Goal: Information Seeking & Learning: Learn about a topic

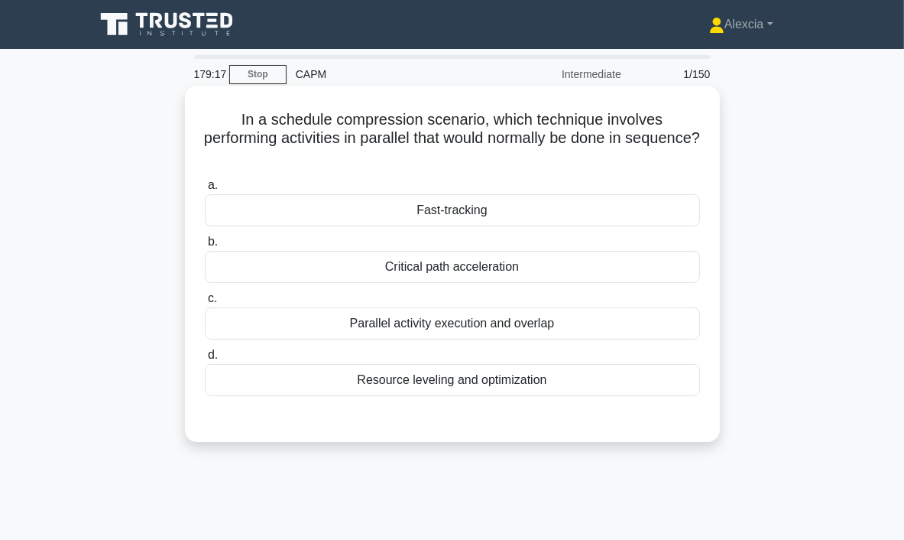
click at [503, 336] on div "Parallel activity execution and overlap" at bounding box center [452, 323] width 495 height 32
click at [205, 304] on input "c. Parallel activity execution and overlap" at bounding box center [205, 299] width 0 height 10
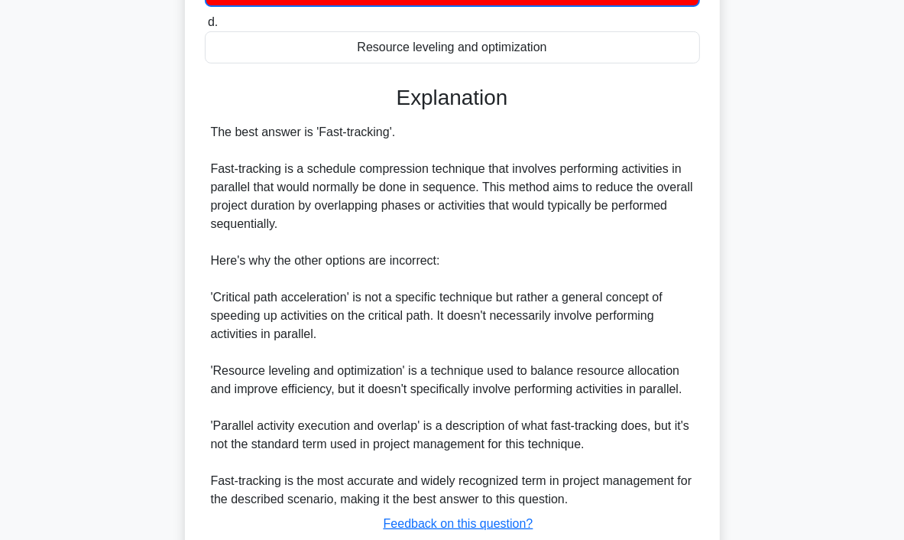
scroll to position [440, 0]
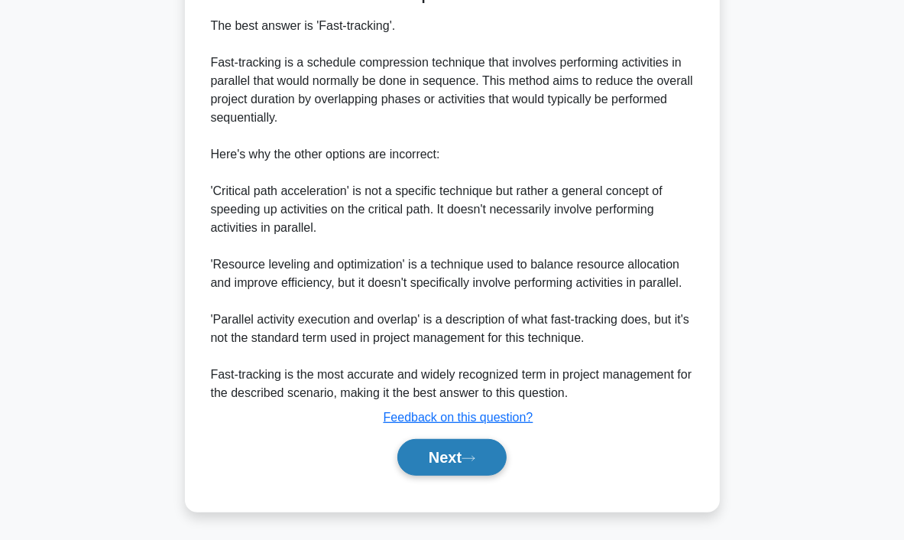
click at [476, 456] on icon at bounding box center [469, 458] width 14 height 8
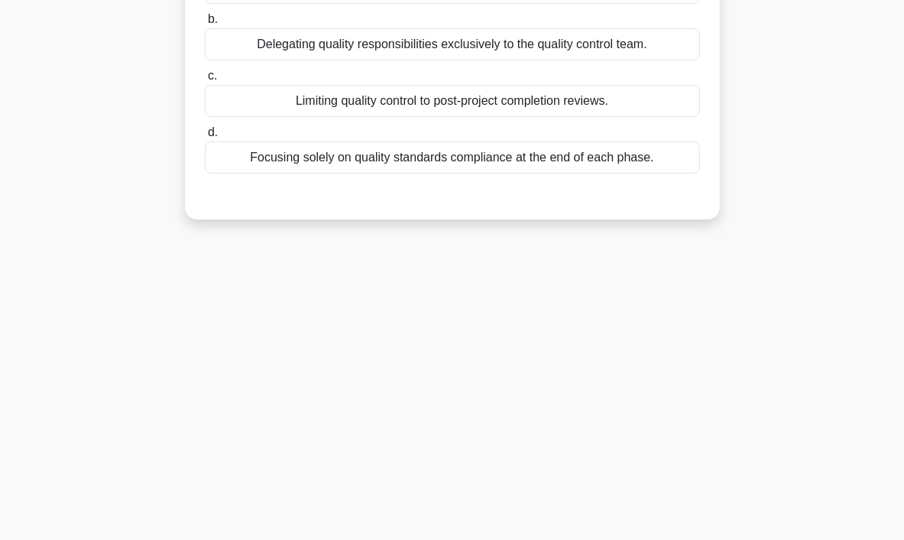
scroll to position [0, 0]
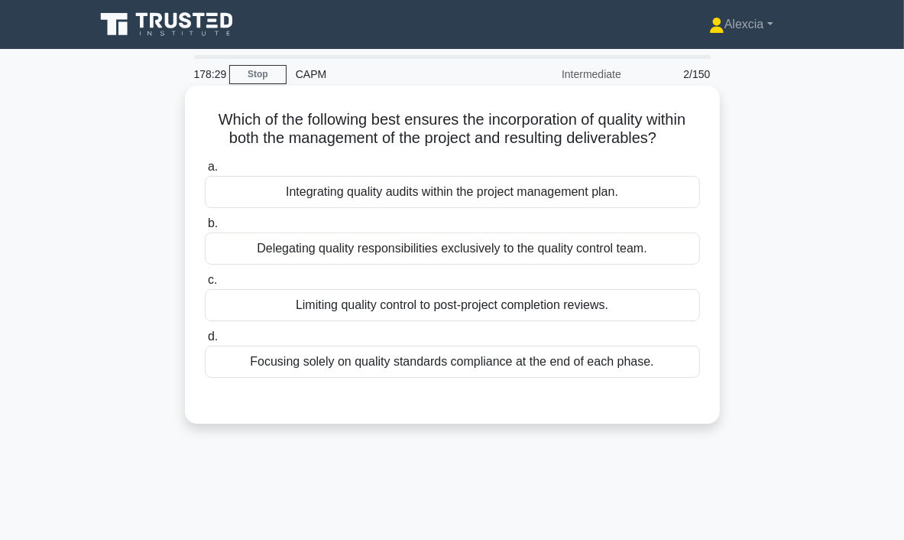
click at [385, 196] on div "Integrating quality audits within the project management plan." at bounding box center [452, 192] width 495 height 32
click at [205, 172] on input "a. Integrating quality audits within the project management plan." at bounding box center [205, 167] width 0 height 10
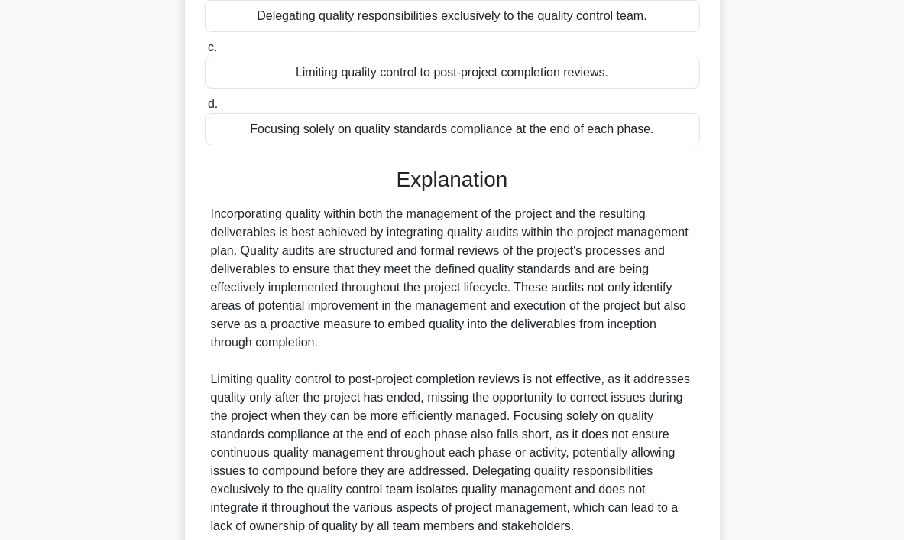
scroll to position [365, 0]
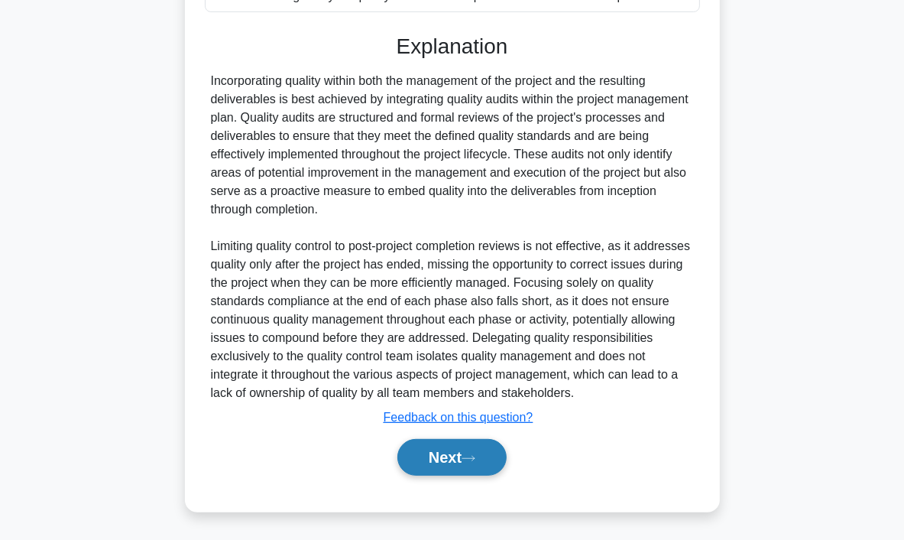
click at [476, 459] on icon at bounding box center [469, 458] width 14 height 8
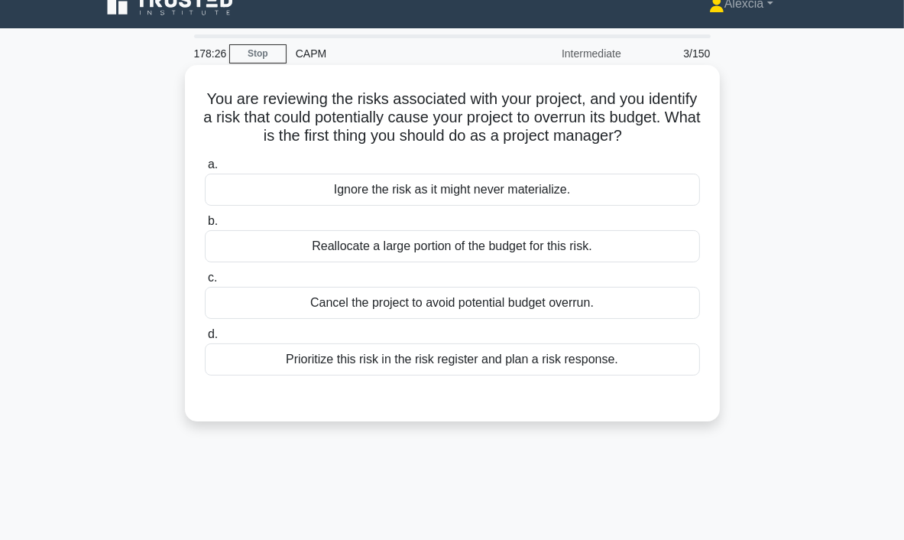
scroll to position [0, 0]
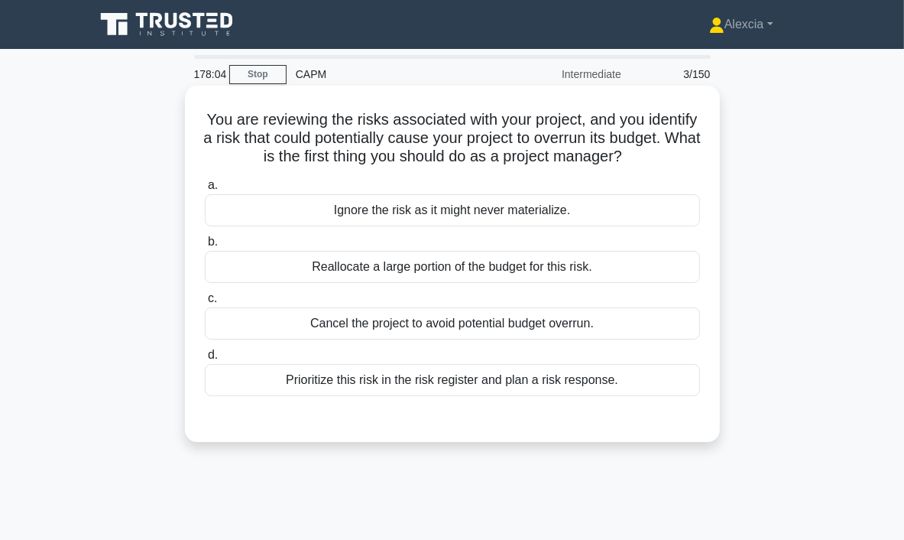
click at [358, 387] on div "Prioritize this risk in the risk register and plan a risk response." at bounding box center [452, 380] width 495 height 32
click at [205, 360] on input "d. Prioritize this risk in the risk register and plan a risk response." at bounding box center [205, 355] width 0 height 10
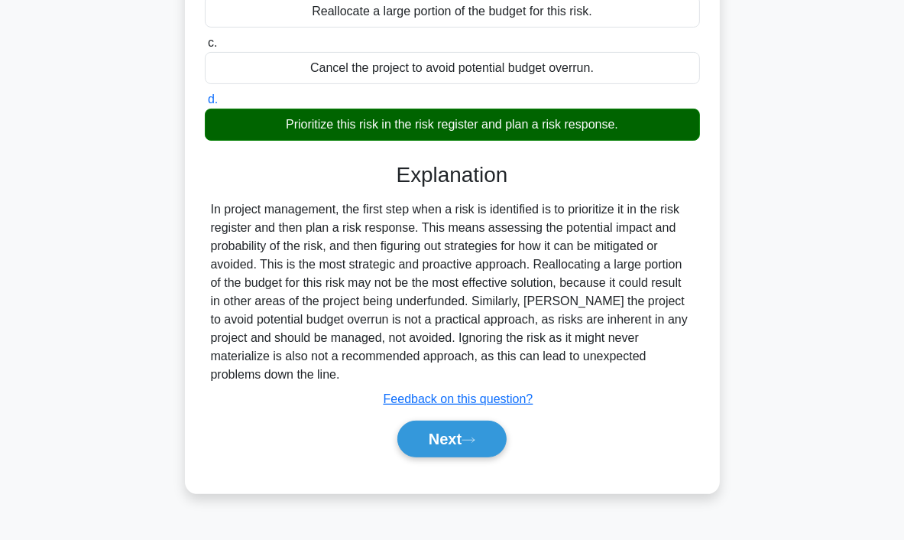
scroll to position [287, 0]
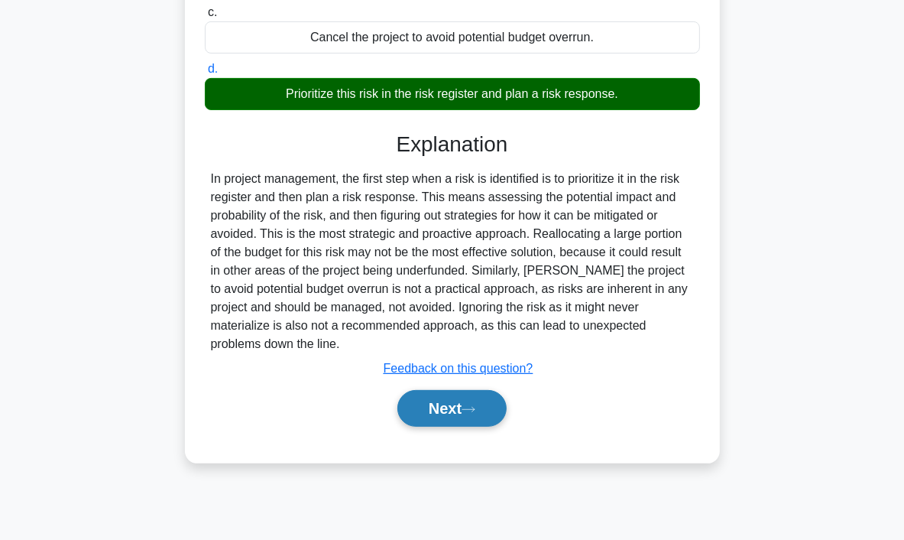
click at [461, 411] on button "Next" at bounding box center [452, 408] width 109 height 37
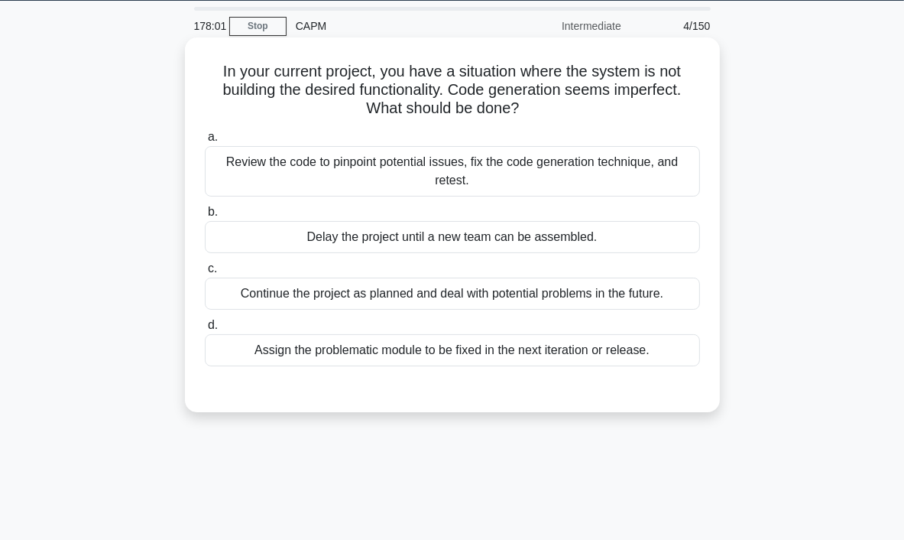
scroll to position [0, 0]
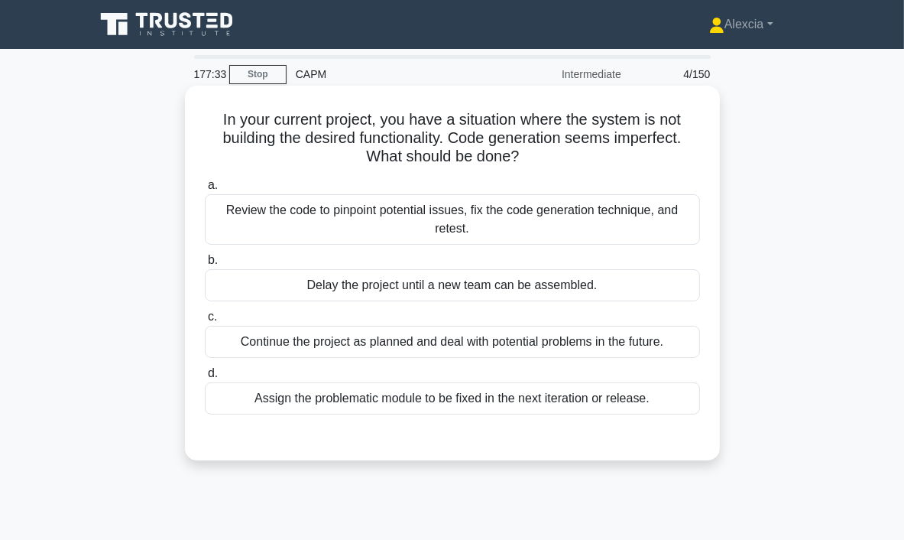
click at [537, 219] on div "Review the code to pinpoint potential issues, fix the code generation technique…" at bounding box center [452, 219] width 495 height 50
click at [205, 190] on input "a. Review the code to pinpoint potential issues, fix the code generation techni…" at bounding box center [205, 185] width 0 height 10
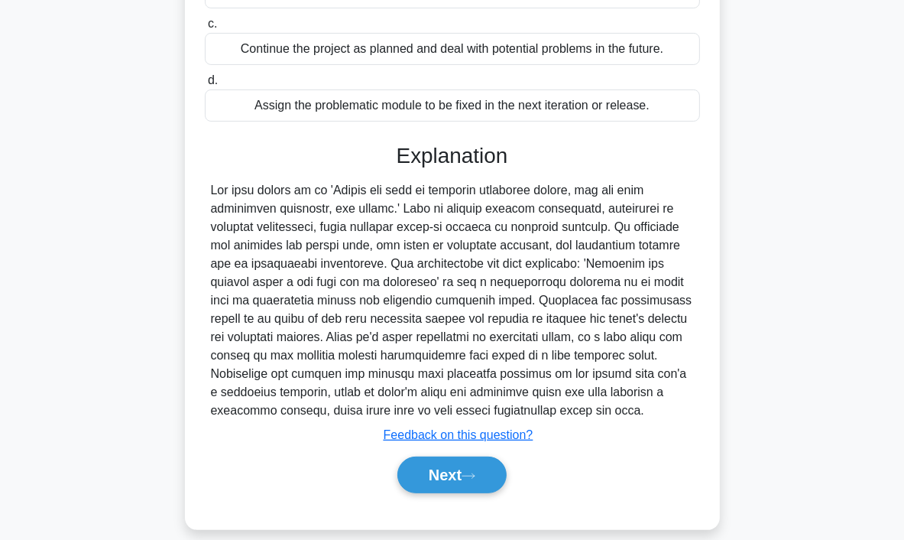
scroll to position [306, 0]
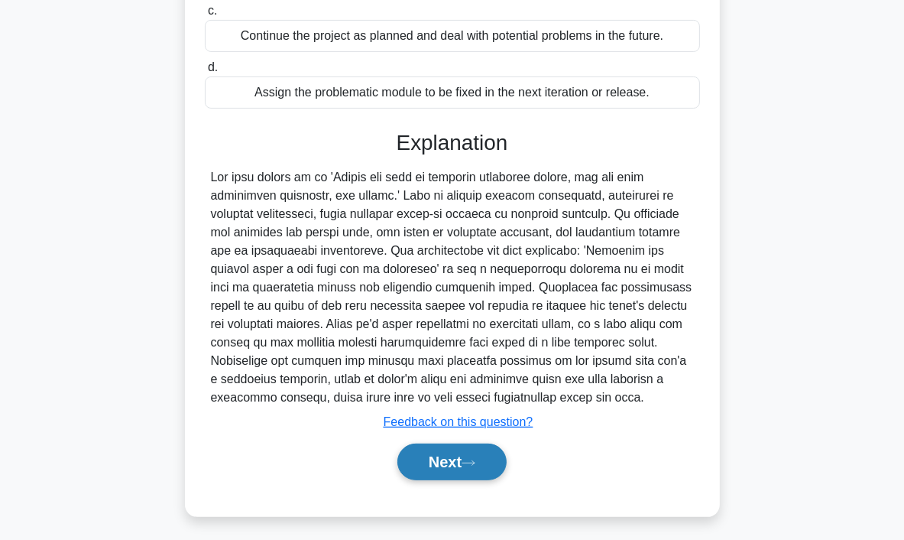
click at [443, 459] on button "Next" at bounding box center [452, 461] width 109 height 37
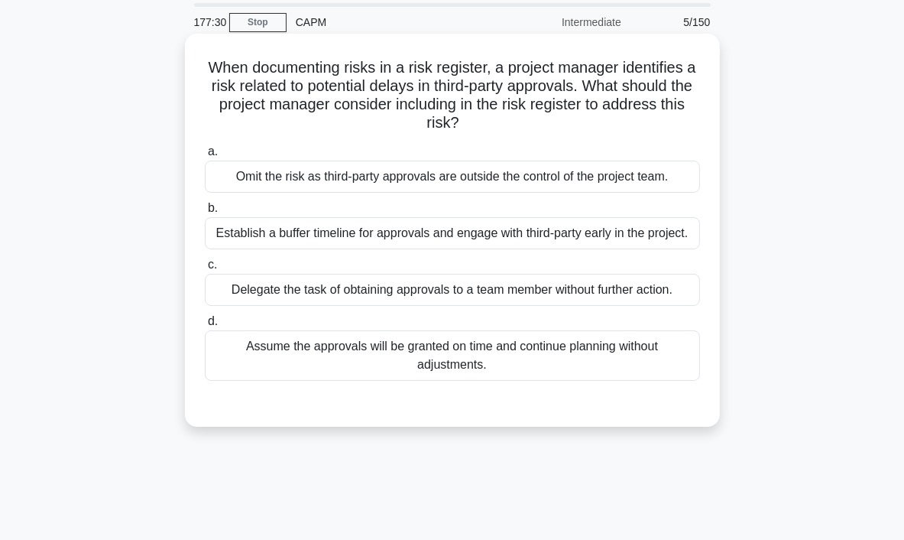
scroll to position [0, 0]
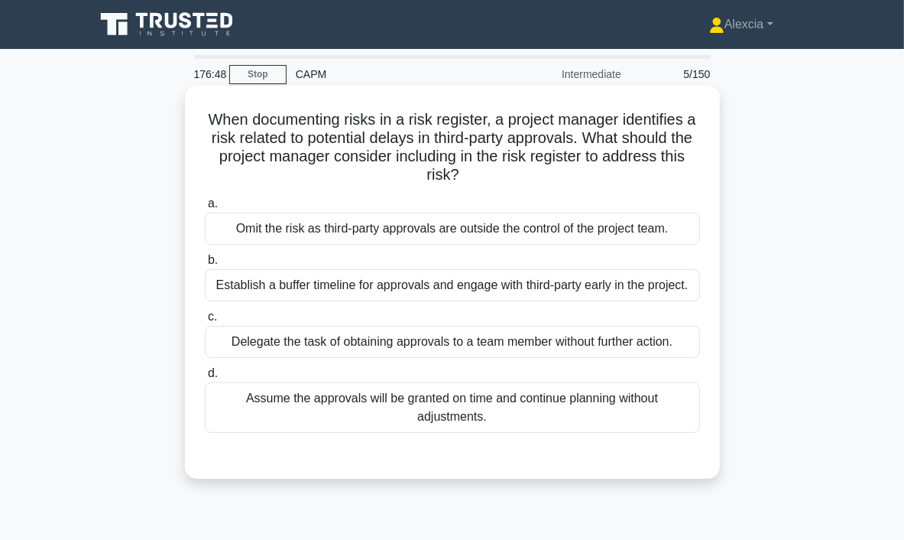
click at [544, 287] on div "Establish a buffer timeline for approvals and engage with third-party early in …" at bounding box center [452, 285] width 495 height 32
click at [205, 265] on input "b. Establish a buffer timeline for approvals and engage with third-party early …" at bounding box center [205, 260] width 0 height 10
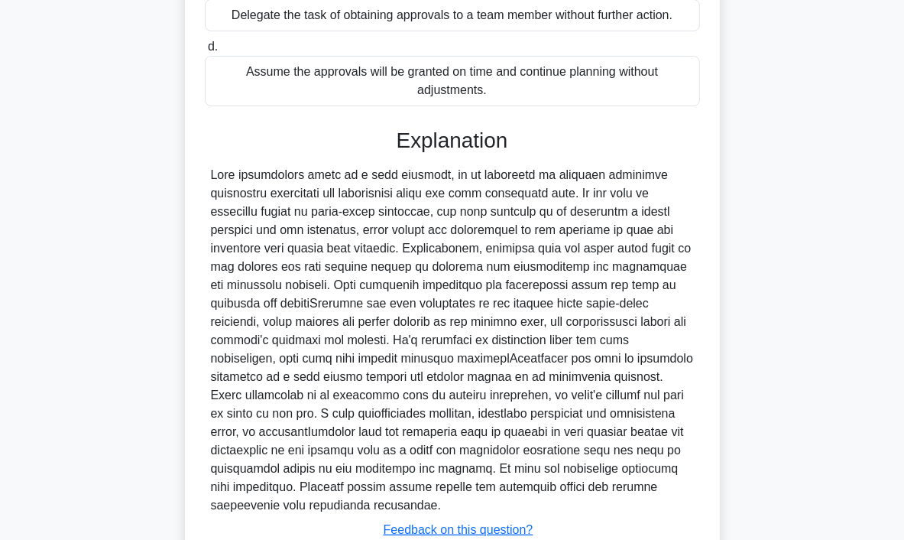
scroll to position [382, 0]
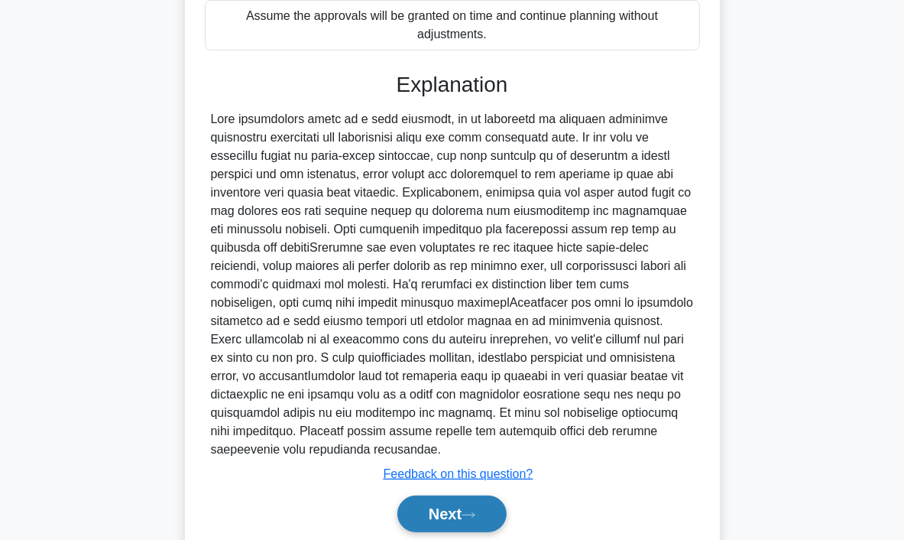
click at [488, 524] on button "Next" at bounding box center [452, 513] width 109 height 37
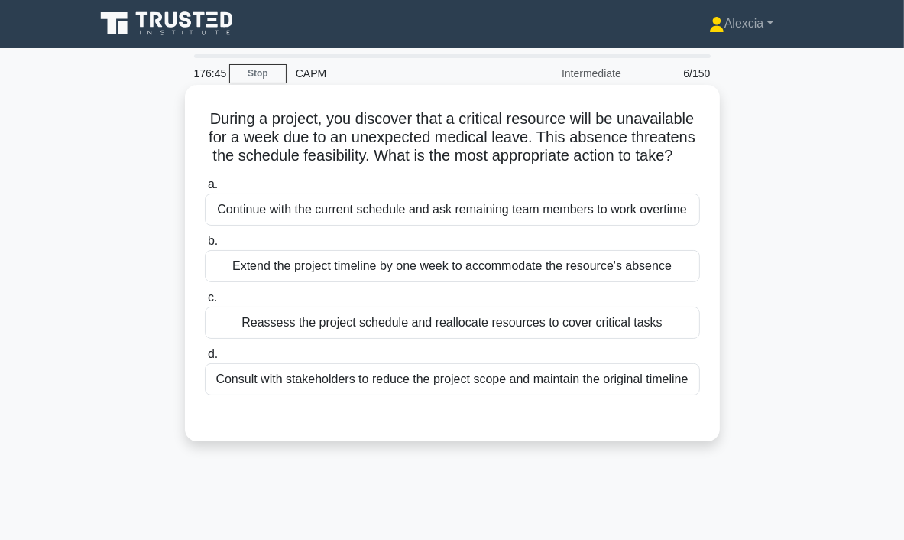
scroll to position [0, 0]
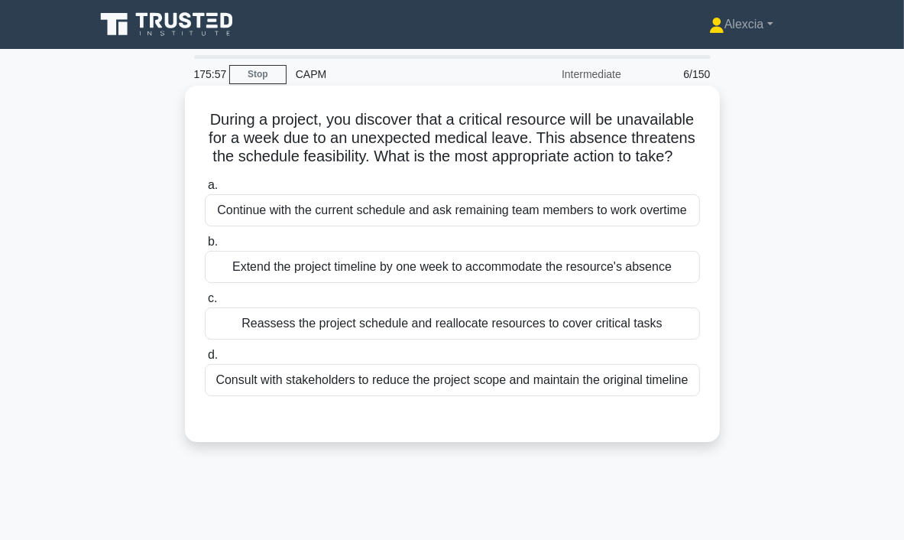
click at [467, 325] on div "Reassess the project schedule and reallocate resources to cover critical tasks" at bounding box center [452, 323] width 495 height 32
click at [433, 329] on div "Reassess the project schedule and reallocate resources to cover critical tasks" at bounding box center [452, 323] width 495 height 32
click at [205, 304] on input "c. Reassess the project schedule and reallocate resources to cover critical tas…" at bounding box center [205, 299] width 0 height 10
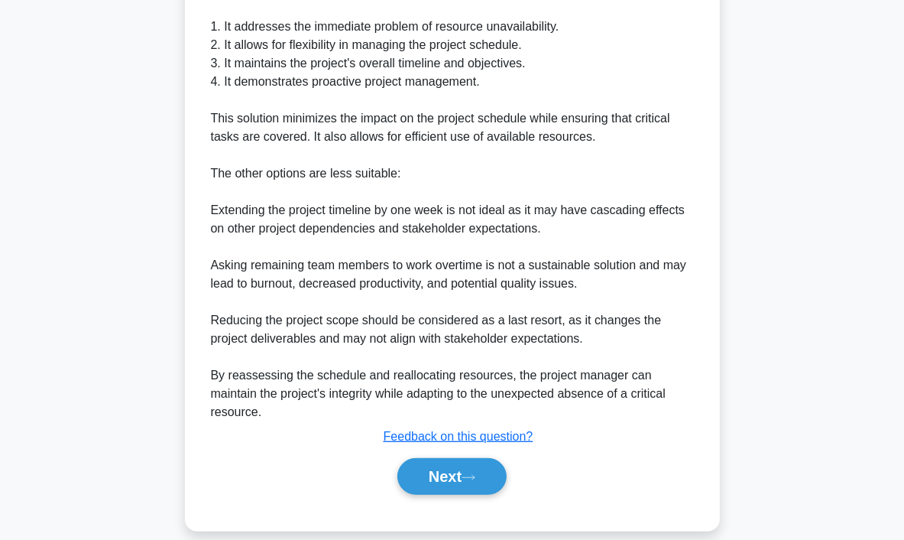
scroll to position [494, 0]
click at [477, 463] on button "Next" at bounding box center [452, 475] width 109 height 37
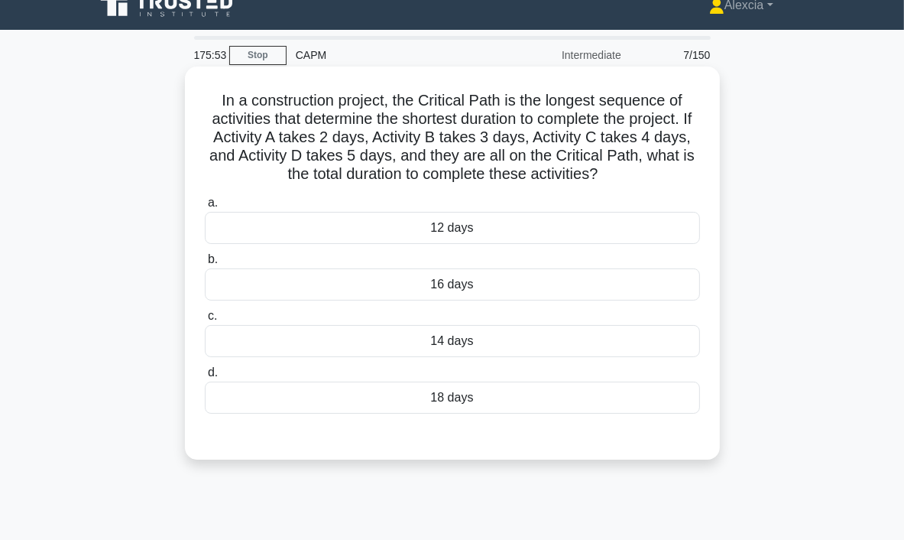
scroll to position [0, 0]
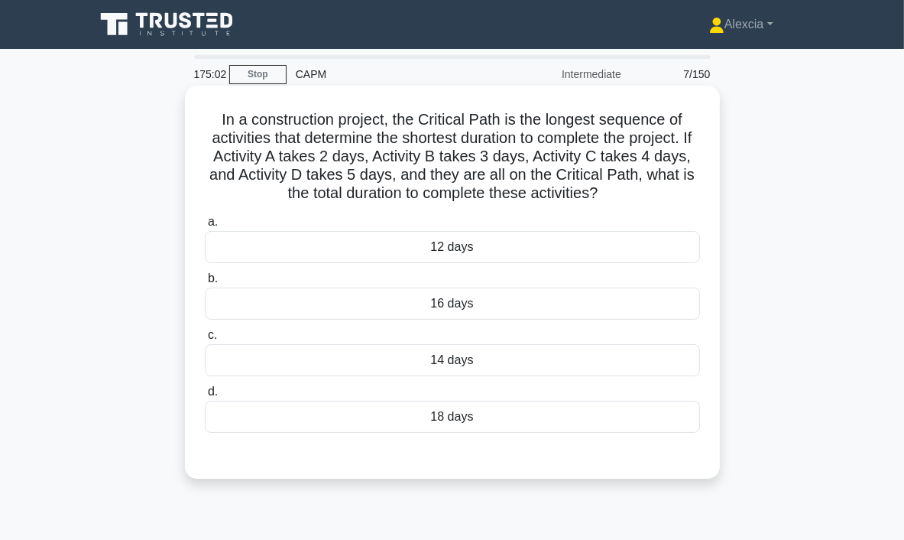
click at [490, 365] on div "14 days" at bounding box center [452, 360] width 495 height 32
click at [205, 340] on input "c. 14 days" at bounding box center [205, 335] width 0 height 10
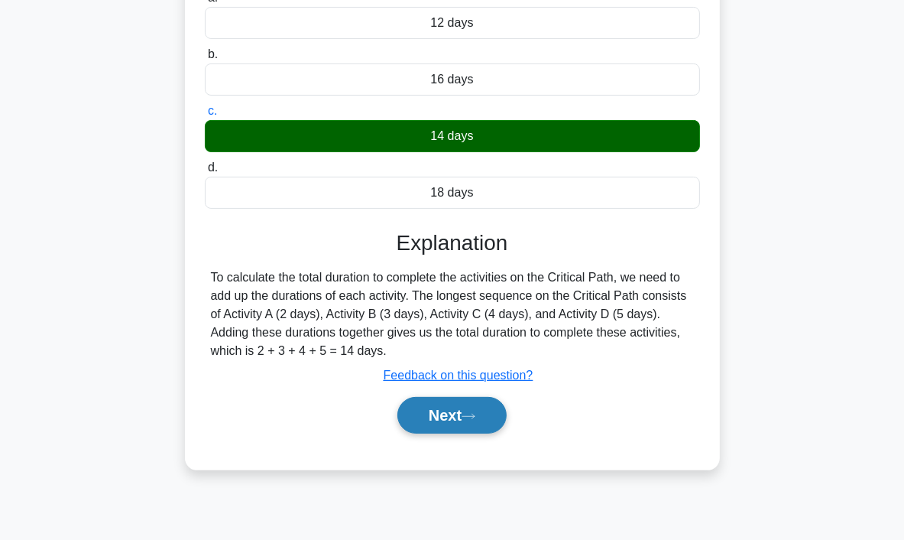
scroll to position [287, 0]
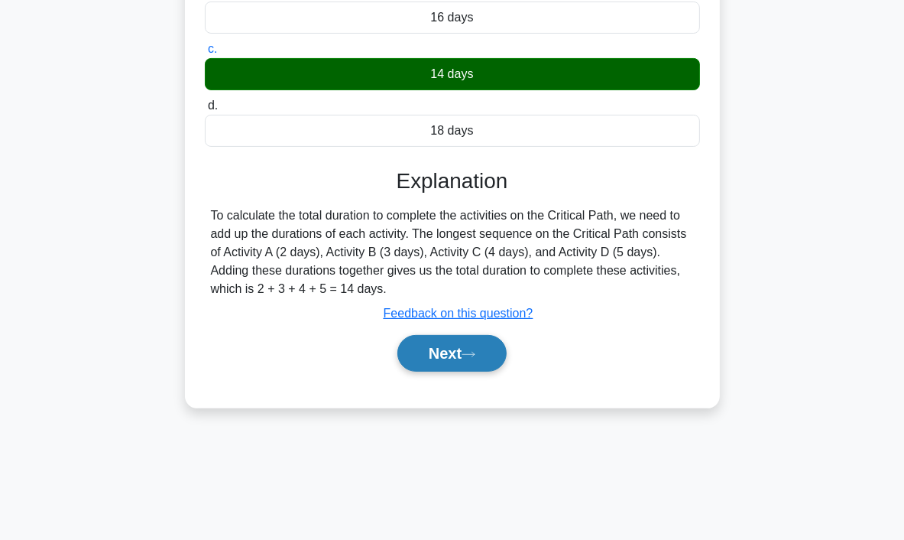
click at [479, 359] on button "Next" at bounding box center [452, 353] width 109 height 37
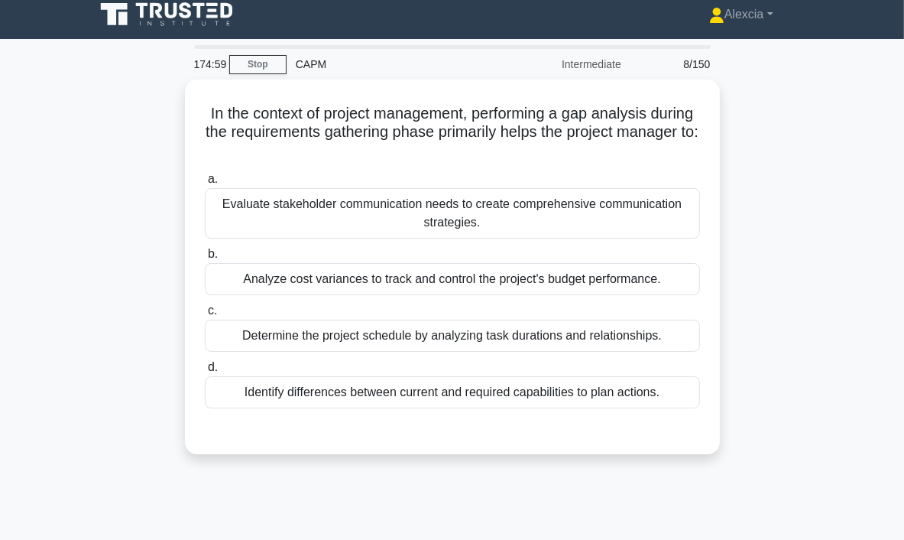
scroll to position [0, 0]
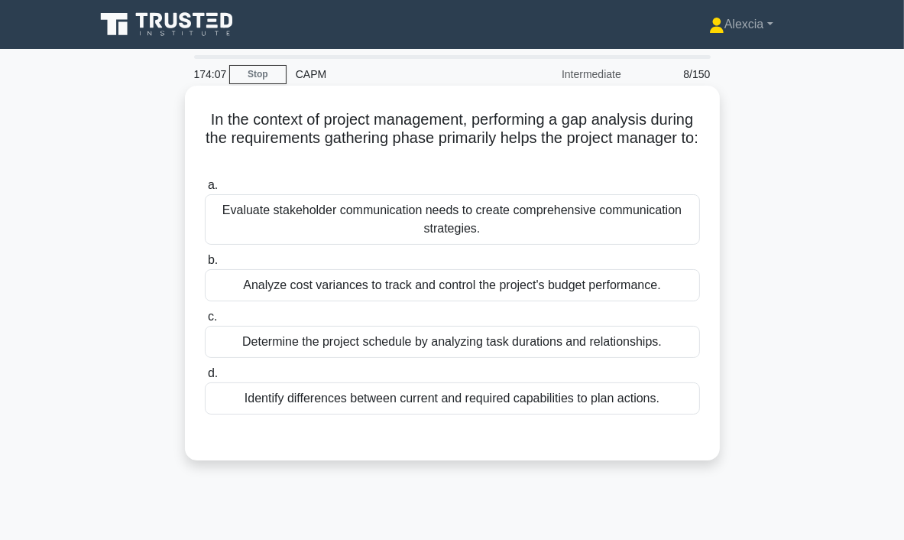
click at [541, 288] on div "Analyze cost variances to track and control the project's budget performance." at bounding box center [452, 285] width 495 height 32
click at [205, 265] on input "b. Analyze cost variances to track and control the project's budget performance." at bounding box center [205, 260] width 0 height 10
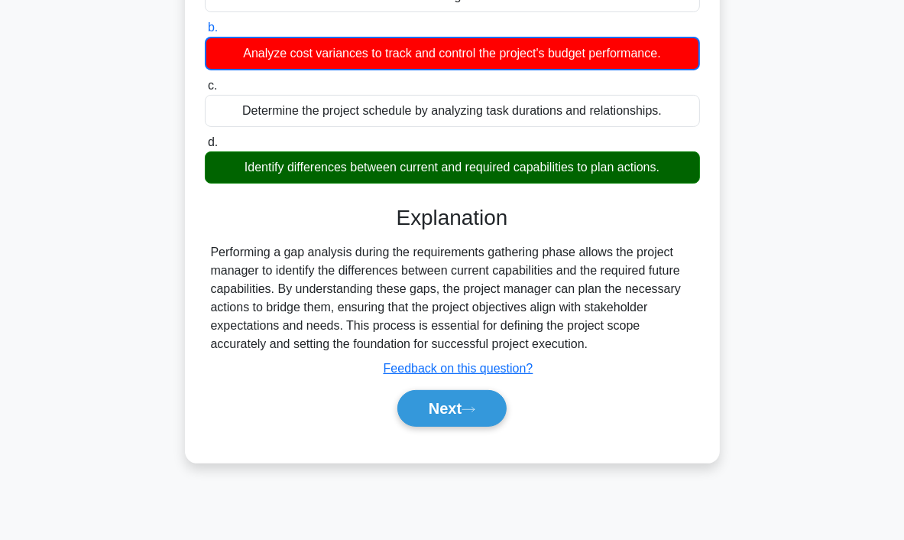
scroll to position [287, 0]
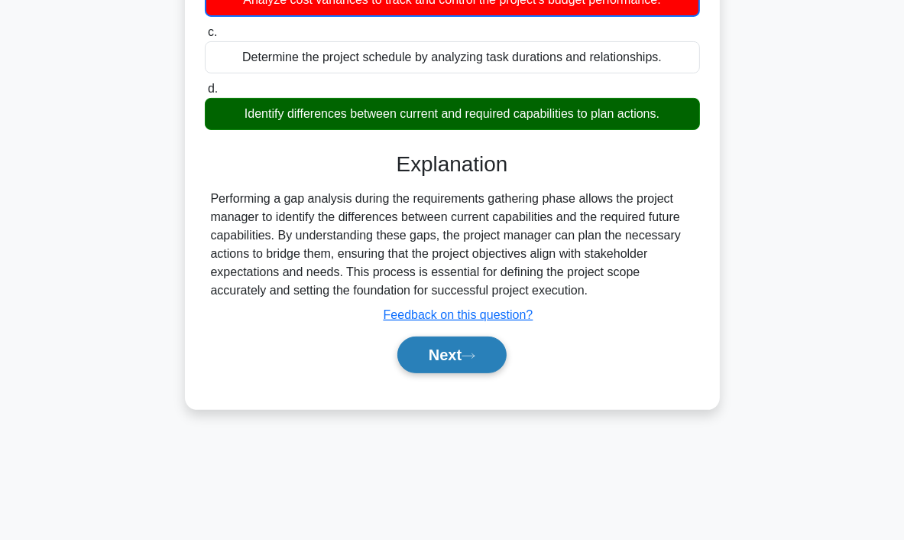
click at [428, 356] on button "Next" at bounding box center [452, 354] width 109 height 37
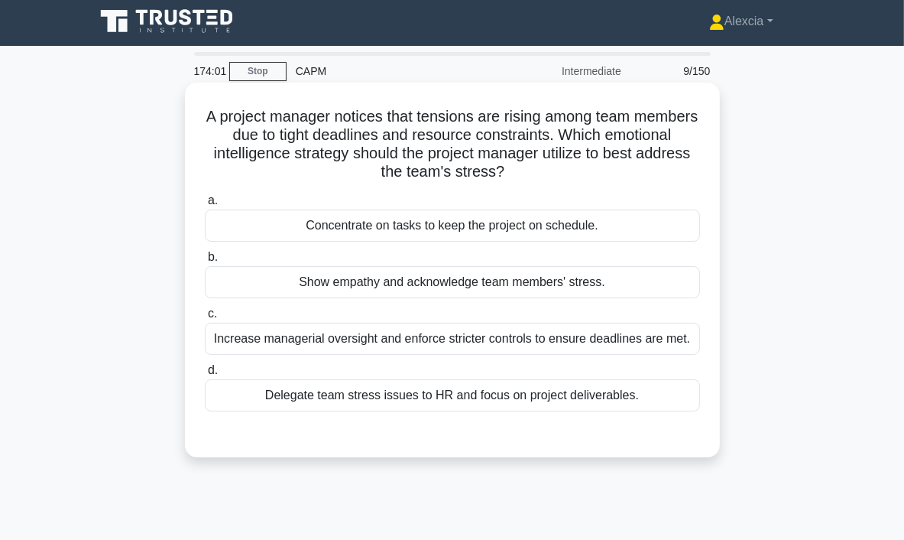
scroll to position [0, 0]
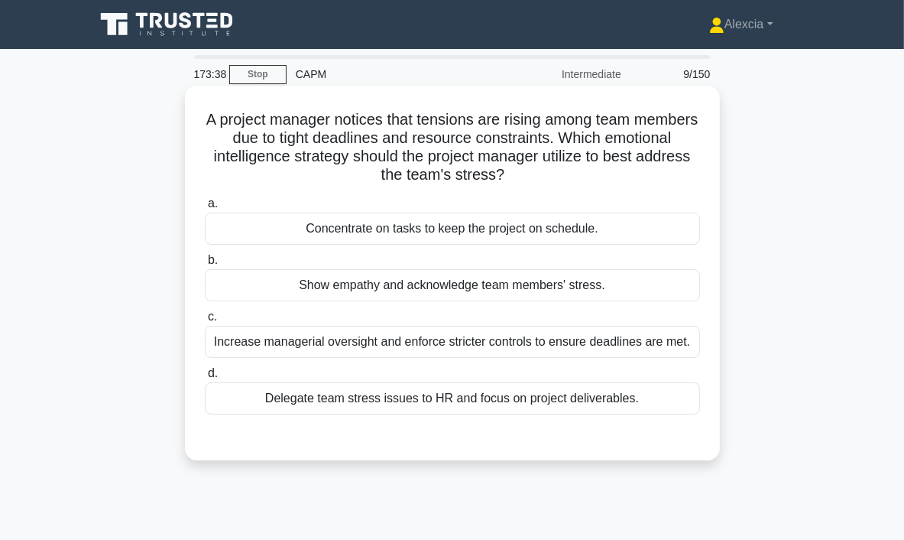
click at [462, 286] on div "Show empathy and acknowledge team members' stress." at bounding box center [452, 285] width 495 height 32
click at [205, 265] on input "b. Show empathy and acknowledge team members' stress." at bounding box center [205, 260] width 0 height 10
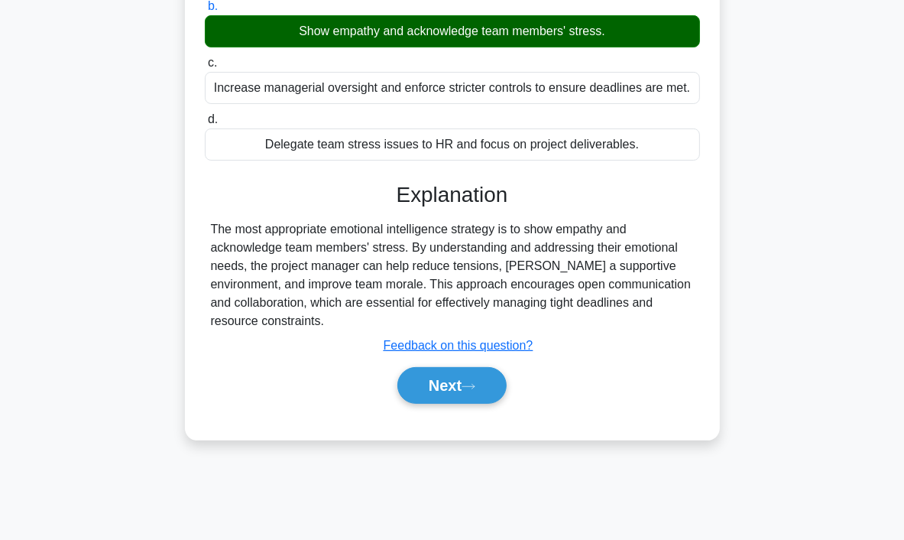
scroll to position [287, 0]
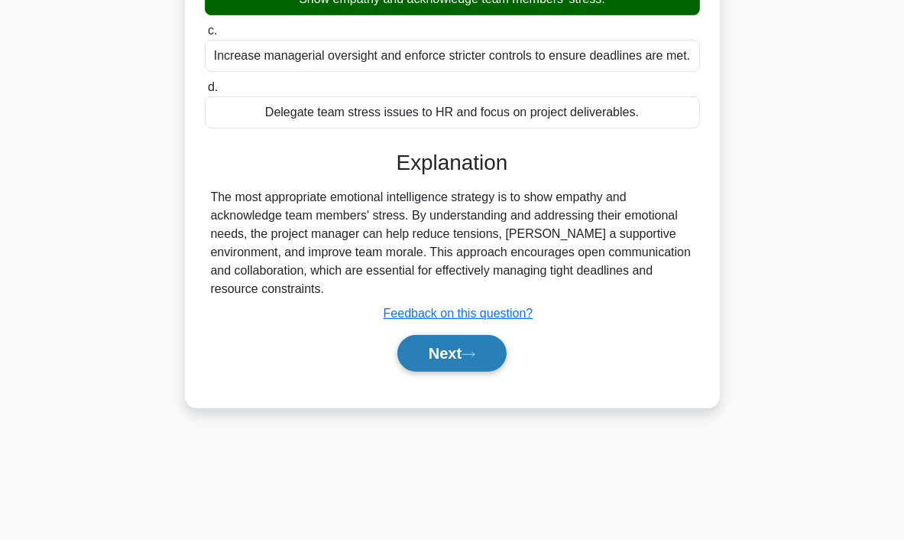
click at [455, 350] on button "Next" at bounding box center [452, 353] width 109 height 37
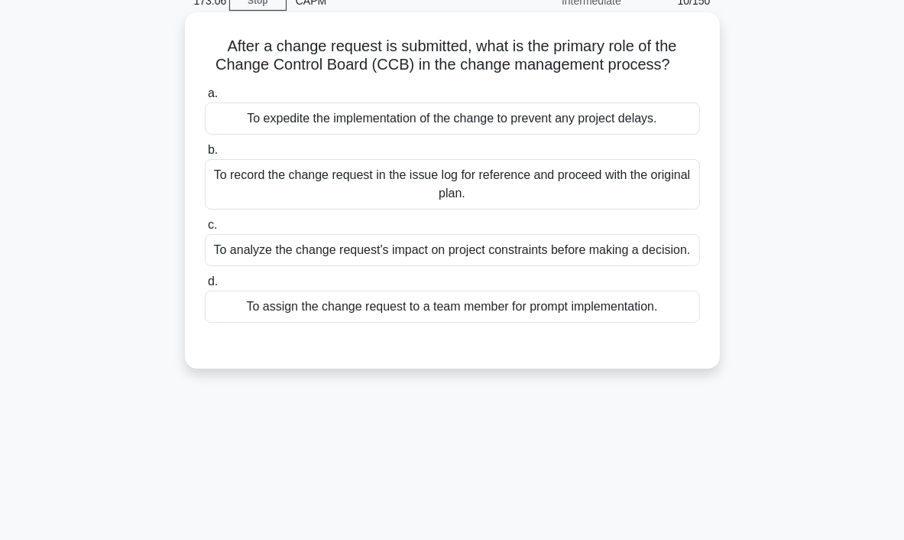
scroll to position [76, 0]
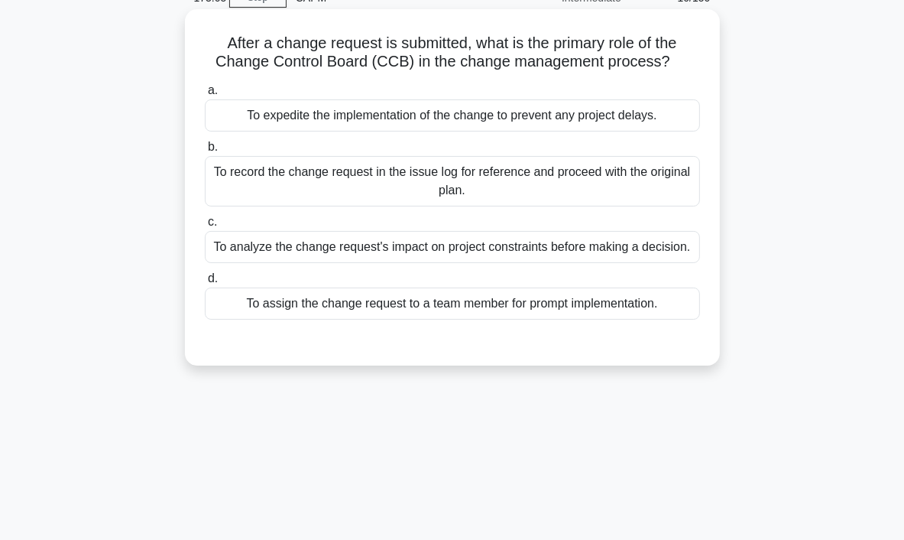
click at [391, 248] on div "To analyze the change request's impact on project constraints before making a d…" at bounding box center [452, 247] width 495 height 32
click at [205, 227] on input "c. To analyze the change request's impact on project constraints before making …" at bounding box center [205, 222] width 0 height 10
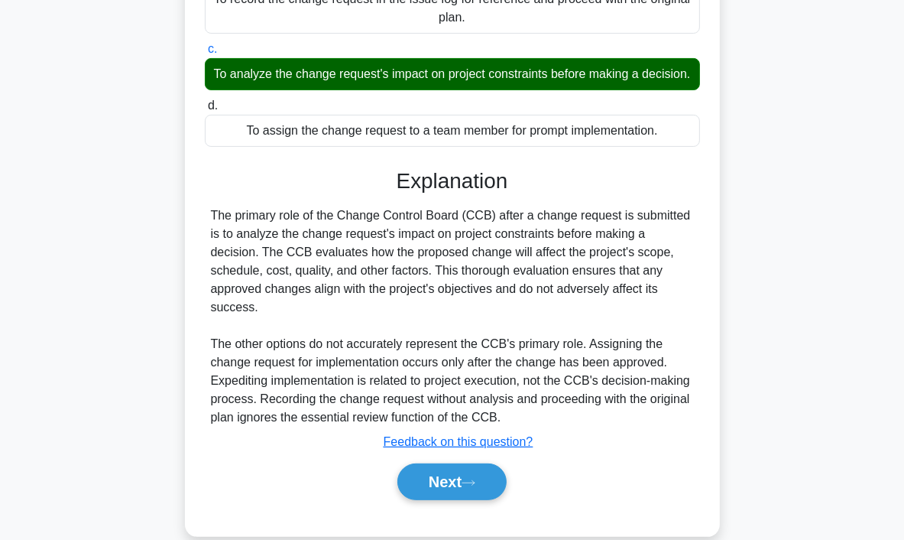
scroll to position [292, 0]
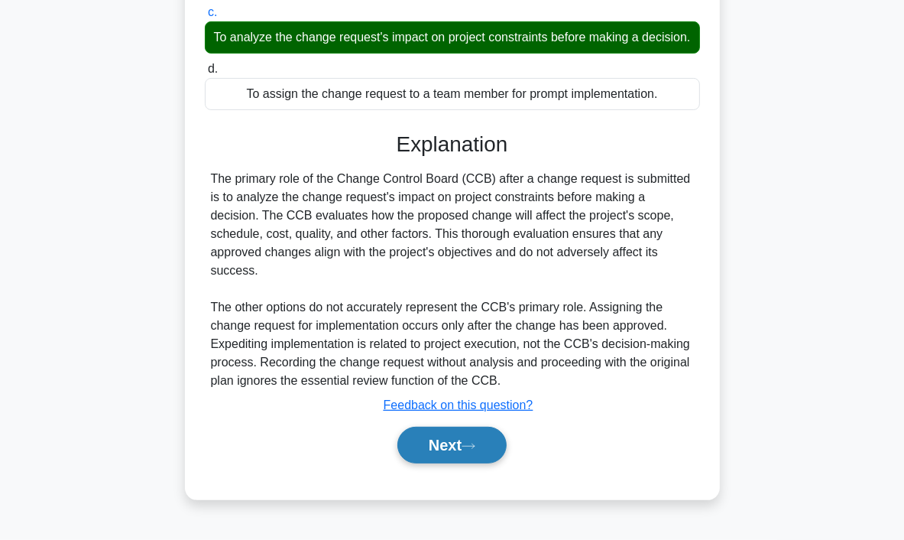
click at [490, 459] on button "Next" at bounding box center [452, 445] width 109 height 37
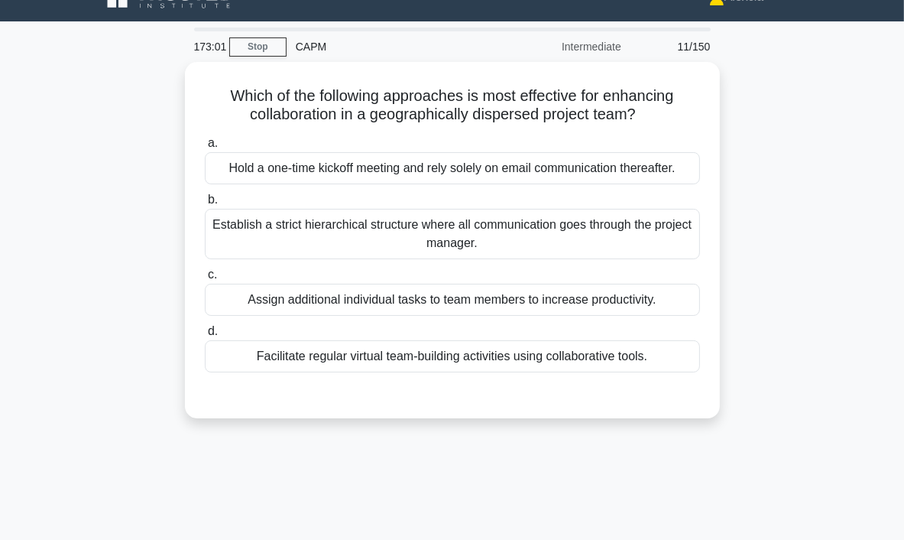
scroll to position [0, 0]
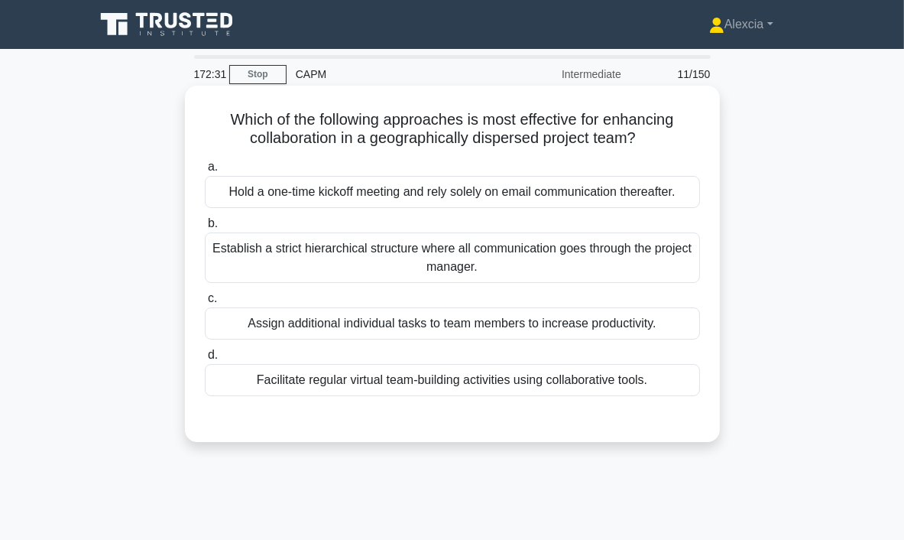
click at [434, 387] on div "Facilitate regular virtual team-building activities using collaborative tools." at bounding box center [452, 380] width 495 height 32
click at [205, 360] on input "d. Facilitate regular virtual team-building activities using collaborative tool…" at bounding box center [205, 355] width 0 height 10
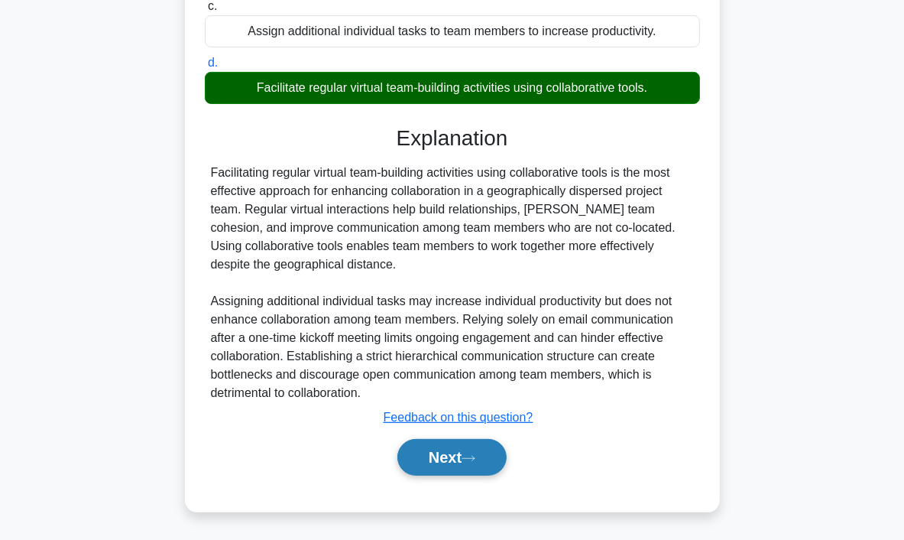
click at [435, 450] on button "Next" at bounding box center [452, 457] width 109 height 37
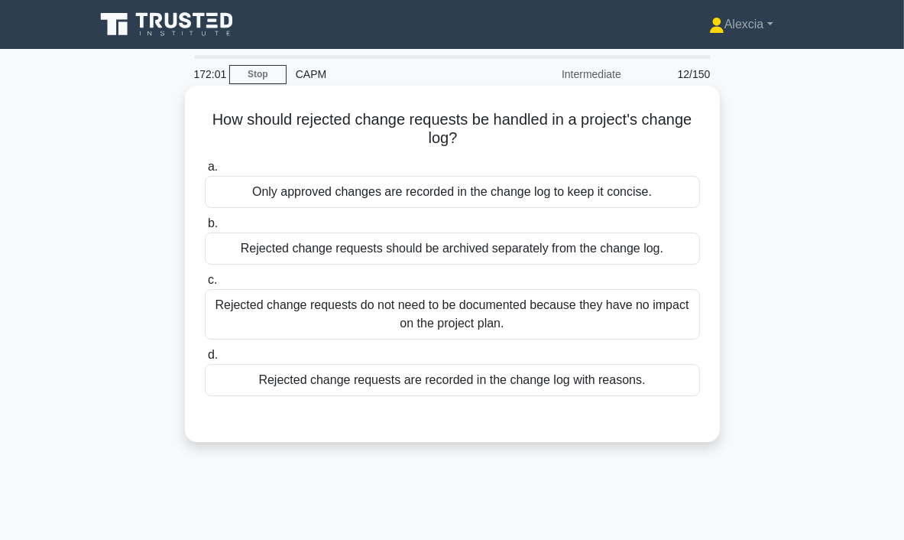
click at [586, 388] on div "Rejected change requests are recorded in the change log with reasons." at bounding box center [452, 380] width 495 height 32
click at [205, 360] on input "d. Rejected change requests are recorded in the change log with reasons." at bounding box center [205, 355] width 0 height 10
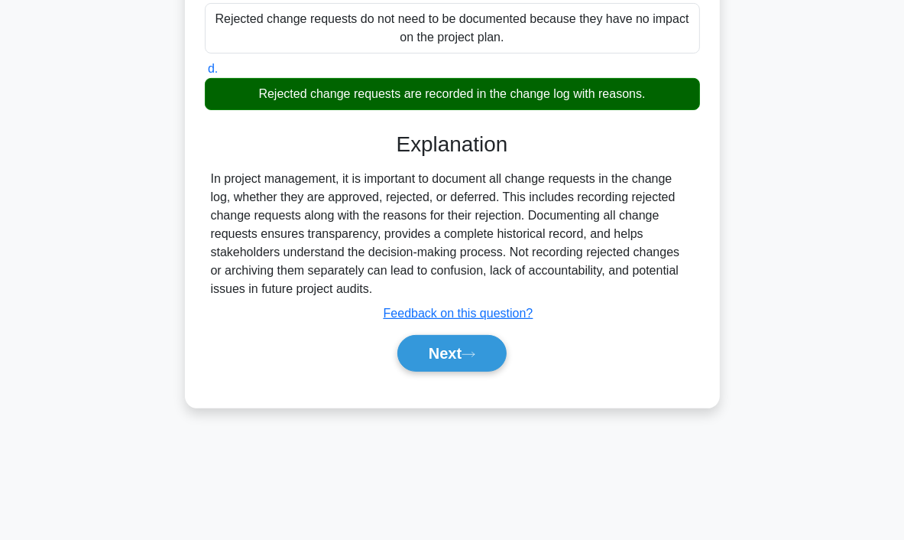
scroll to position [287, 0]
click at [459, 349] on button "Next" at bounding box center [452, 353] width 109 height 37
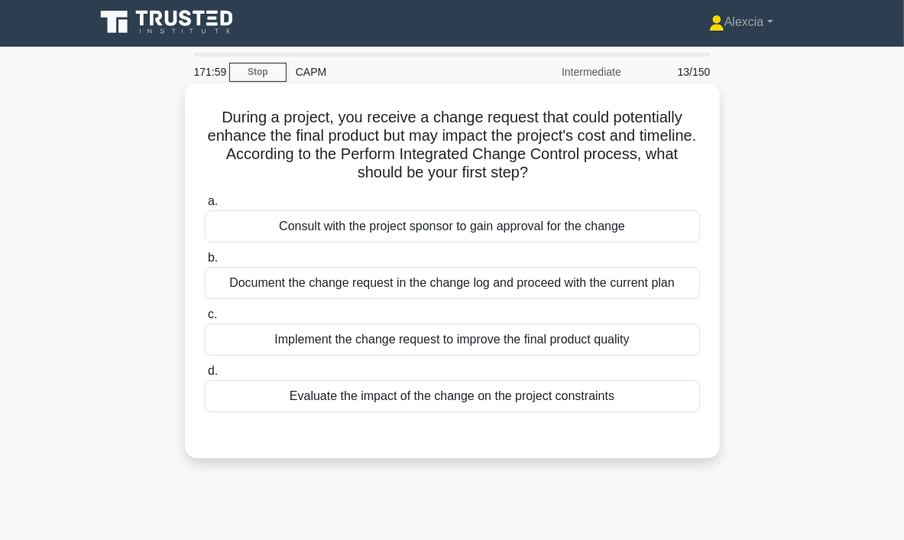
scroll to position [0, 0]
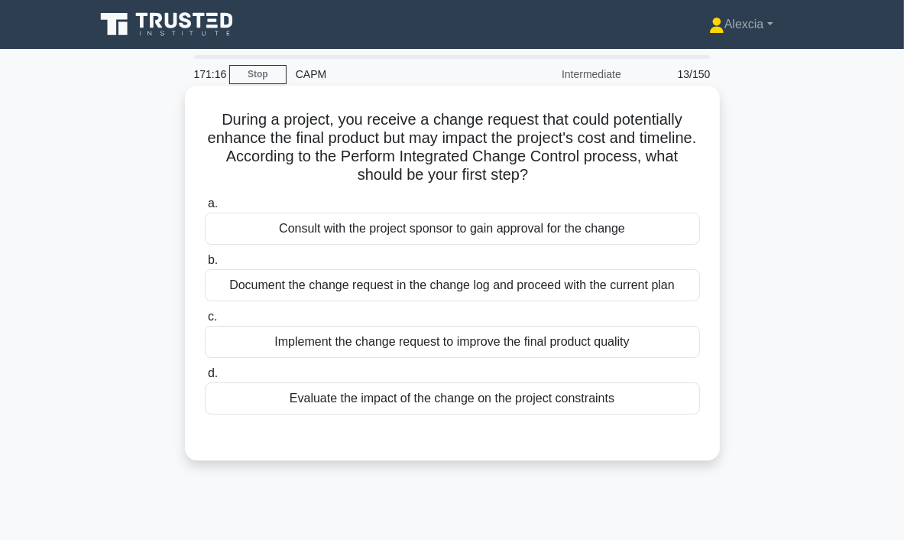
click at [397, 404] on div "Evaluate the impact of the change on the project constraints" at bounding box center [452, 398] width 495 height 32
click at [205, 378] on input "d. Evaluate the impact of the change on the project constraints" at bounding box center [205, 374] width 0 height 10
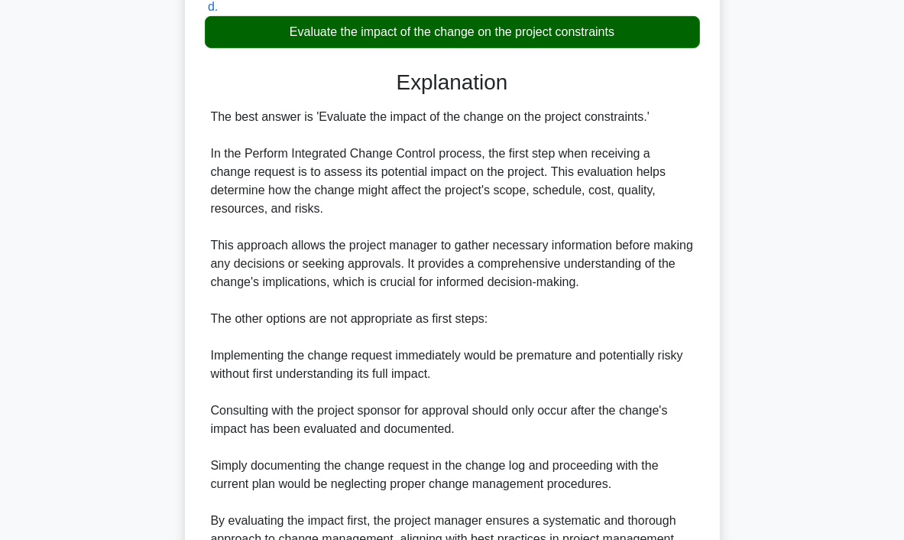
scroll to position [512, 0]
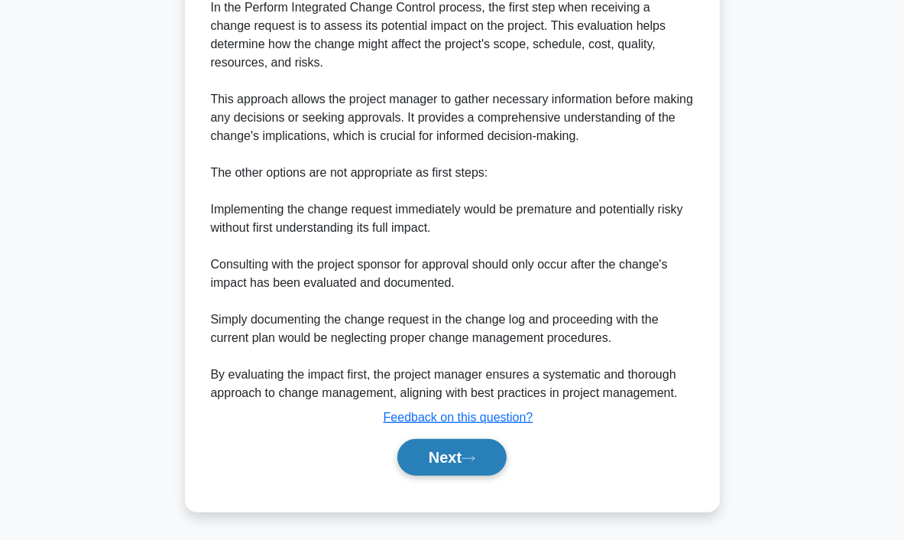
click at [442, 472] on button "Next" at bounding box center [452, 457] width 109 height 37
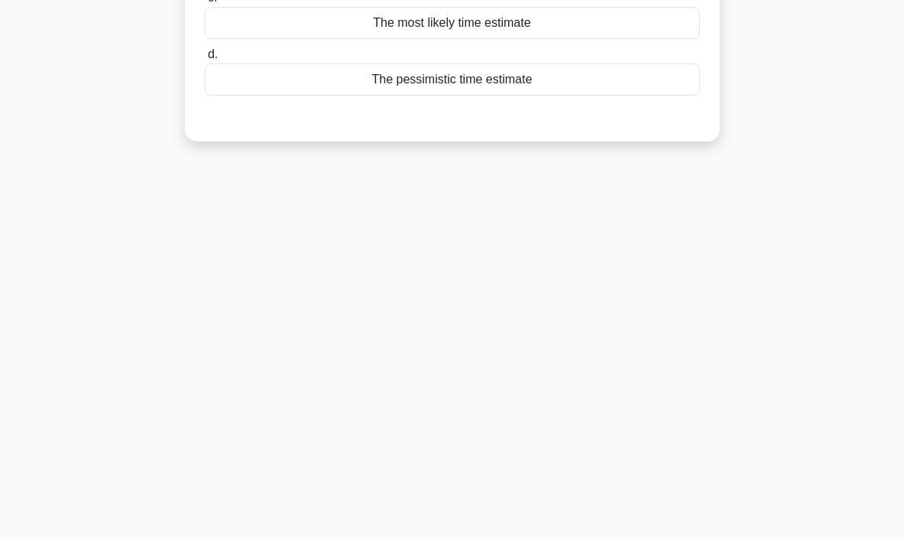
scroll to position [0, 0]
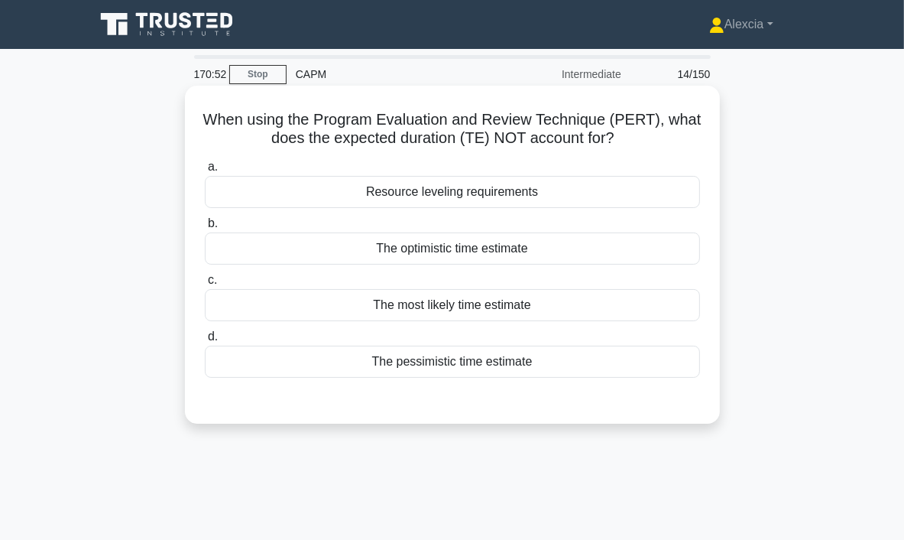
click at [443, 200] on div "Resource leveling requirements" at bounding box center [452, 192] width 495 height 32
click at [205, 172] on input "a. Resource leveling requirements" at bounding box center [205, 167] width 0 height 10
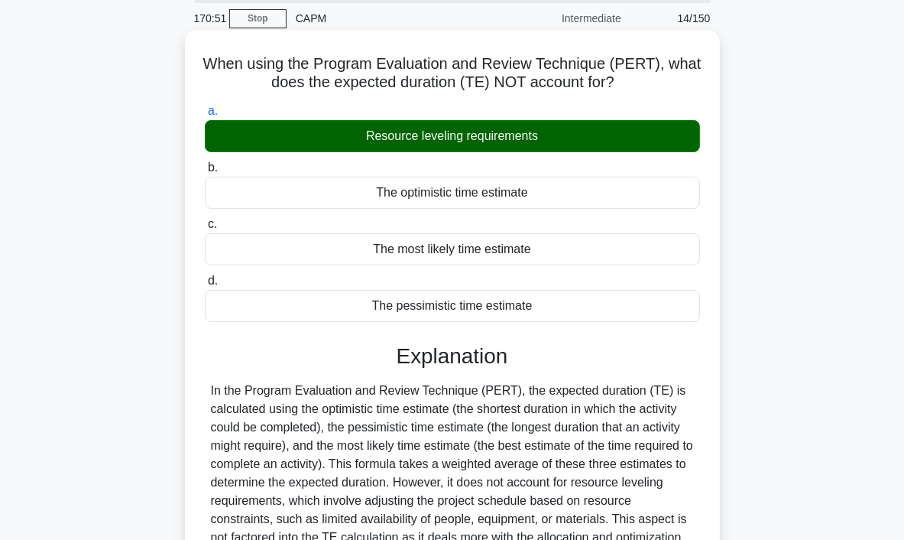
scroll to position [287, 0]
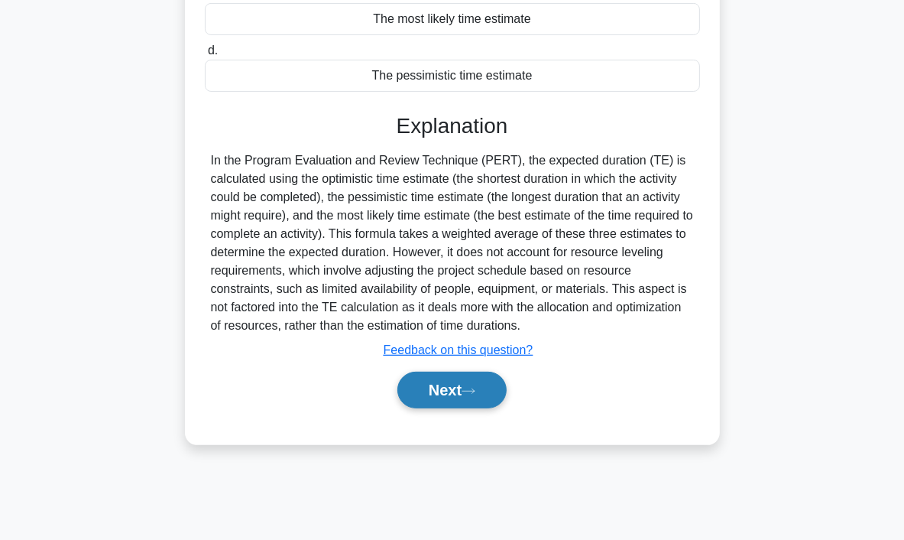
click at [465, 399] on button "Next" at bounding box center [452, 390] width 109 height 37
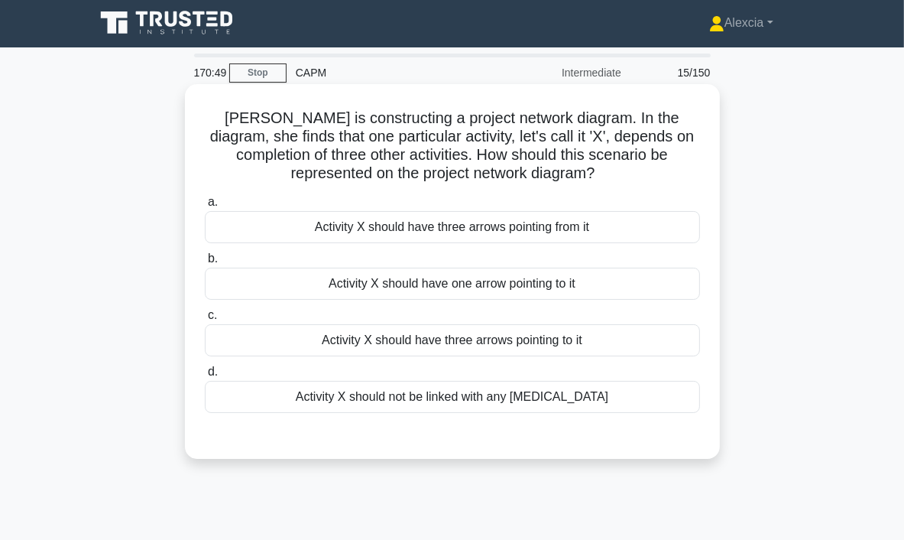
scroll to position [0, 0]
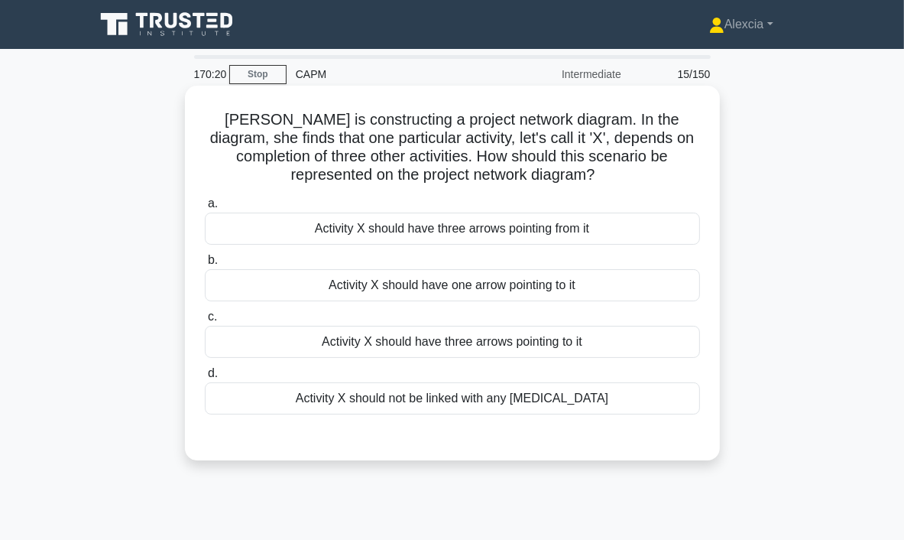
click at [425, 343] on div "Activity X should have three arrows pointing to it" at bounding box center [452, 342] width 495 height 32
click at [205, 322] on input "c. Activity X should have three arrows pointing to it" at bounding box center [205, 317] width 0 height 10
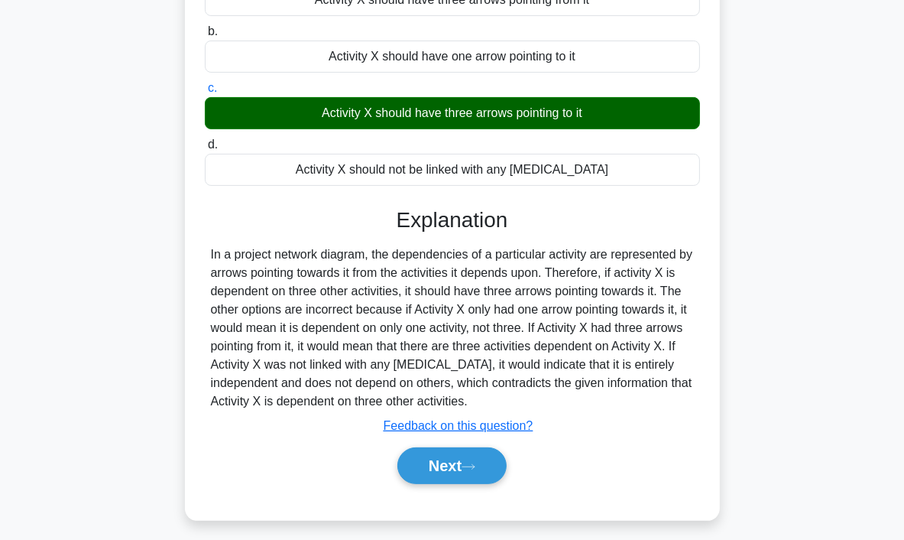
scroll to position [287, 0]
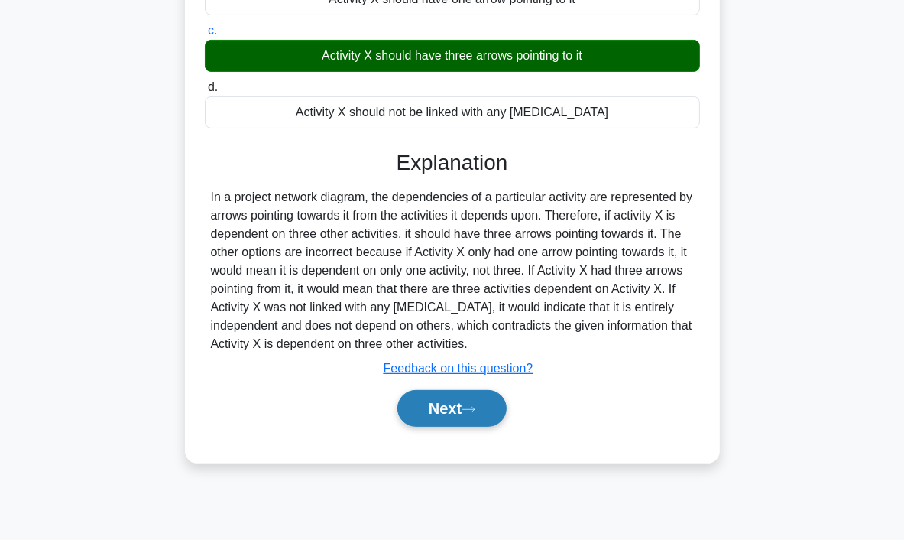
click at [450, 417] on button "Next" at bounding box center [452, 408] width 109 height 37
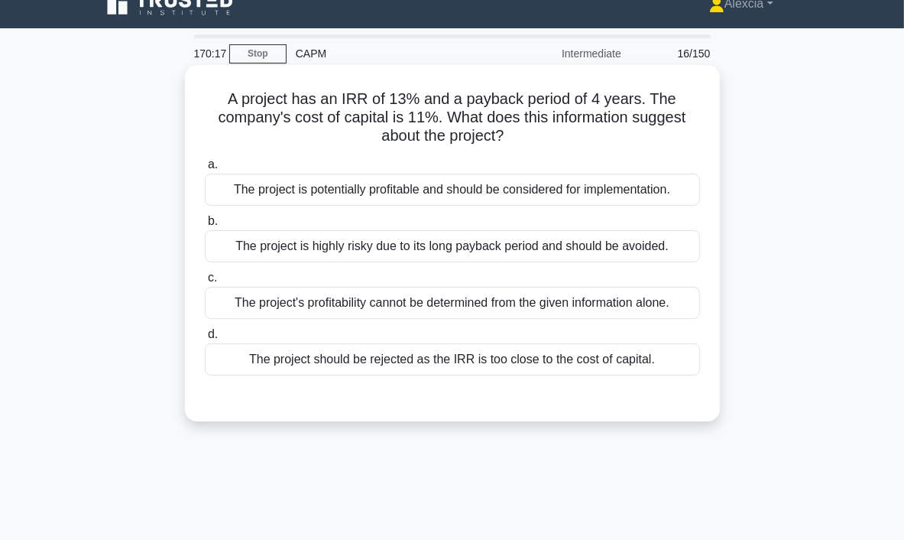
scroll to position [0, 0]
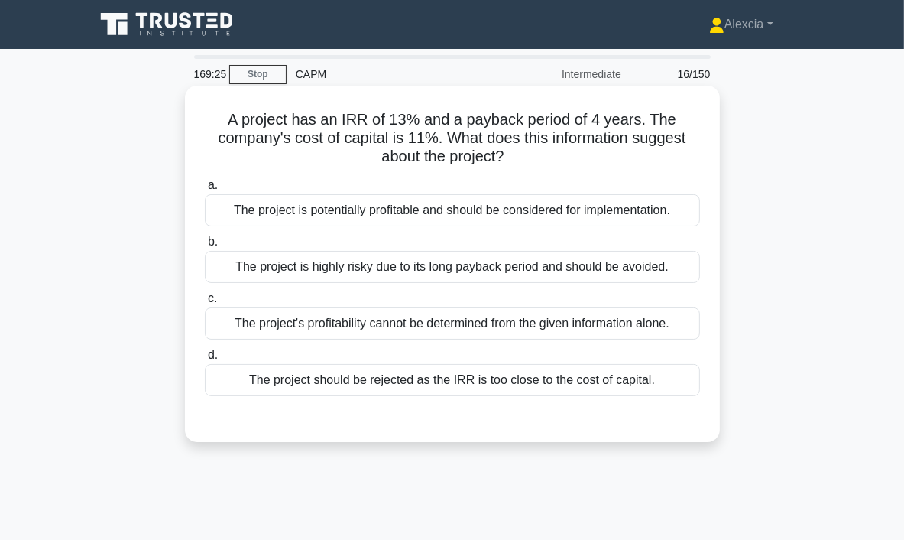
click at [475, 208] on div "The project is potentially profitable and should be considered for implementati…" at bounding box center [452, 210] width 495 height 32
click at [205, 190] on input "a. The project is potentially profitable and should be considered for implement…" at bounding box center [205, 185] width 0 height 10
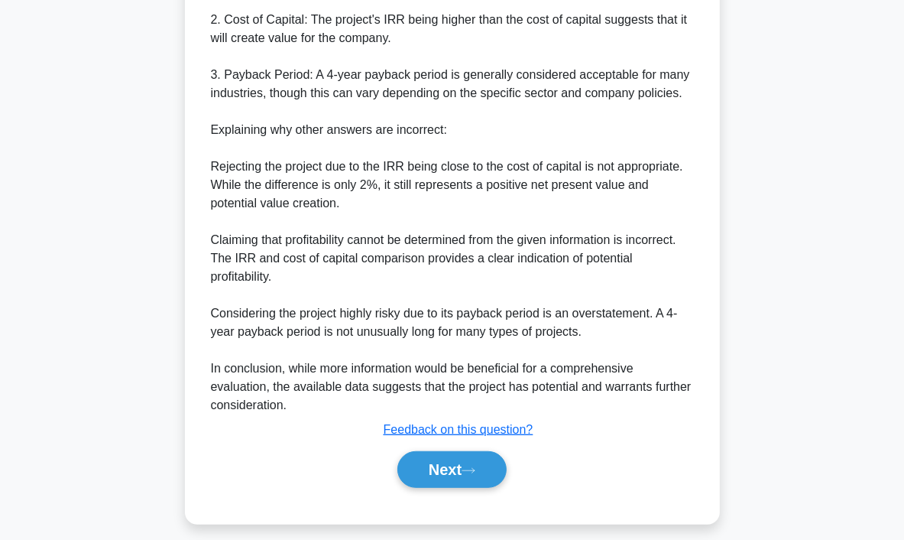
scroll to position [622, 0]
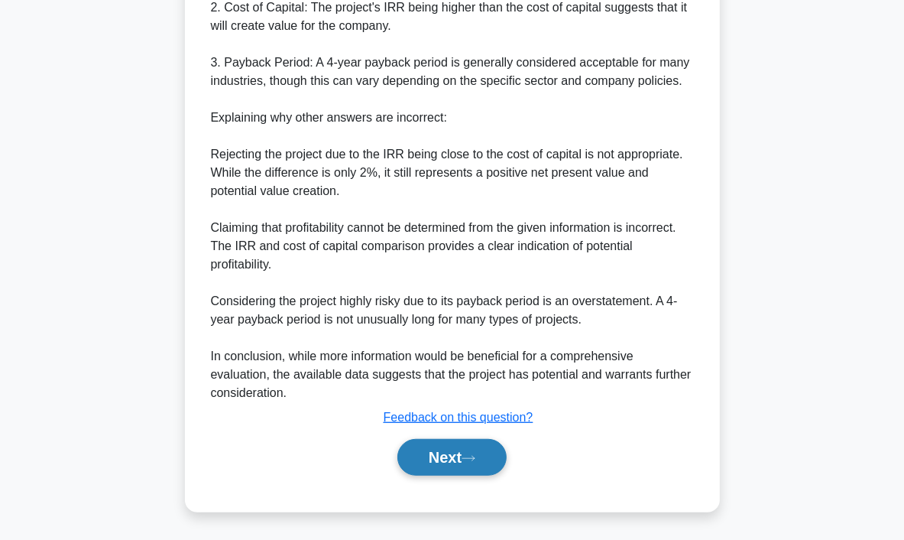
click at [469, 464] on button "Next" at bounding box center [452, 457] width 109 height 37
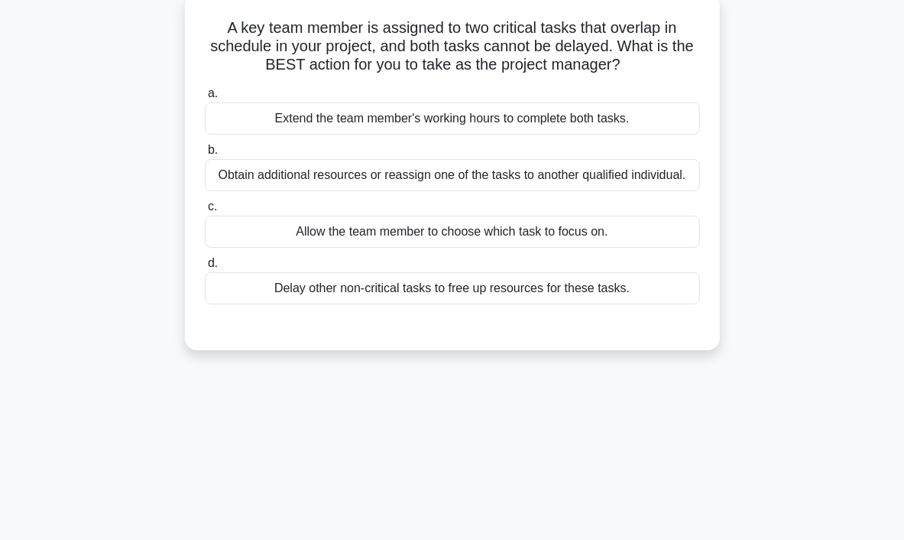
scroll to position [0, 0]
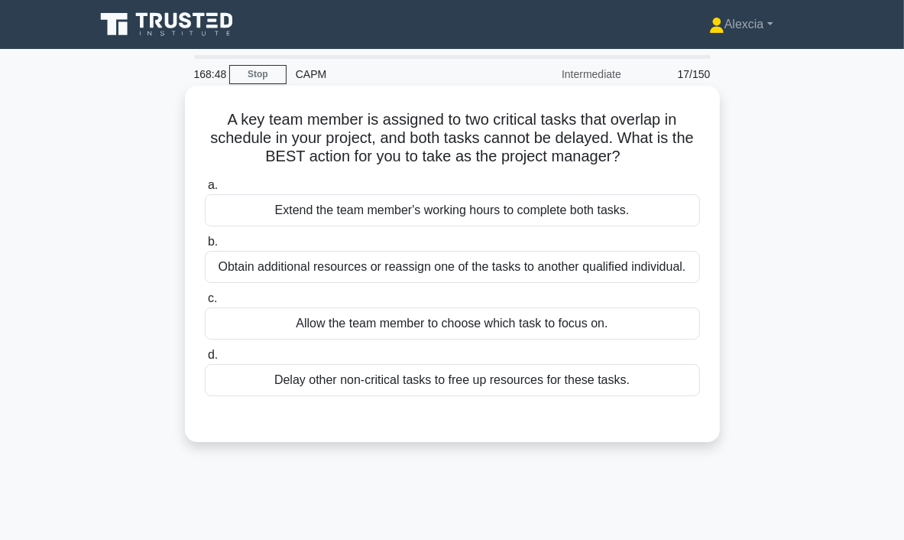
click at [464, 273] on div "Obtain additional resources or reassign one of the tasks to another qualified i…" at bounding box center [452, 267] width 495 height 32
click at [205, 247] on input "b. Obtain additional resources or reassign one of the tasks to another qualifie…" at bounding box center [205, 242] width 0 height 10
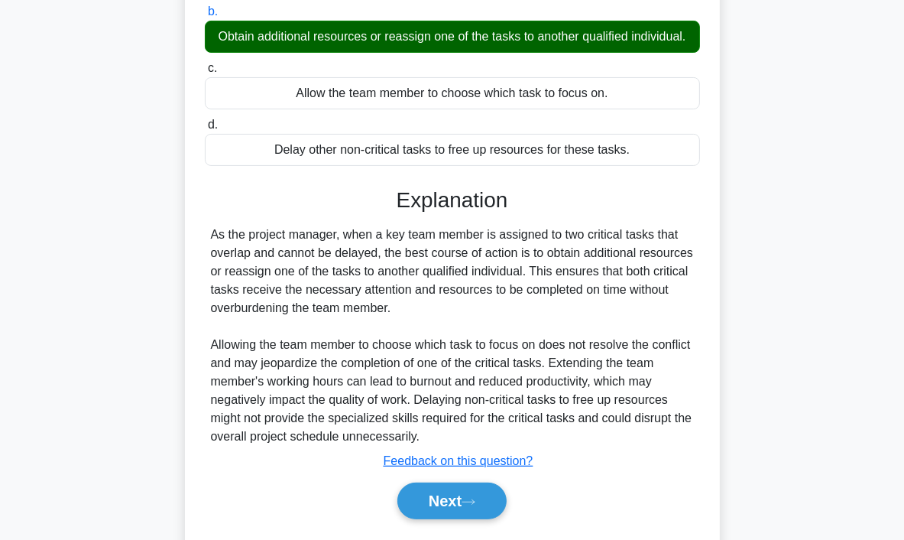
scroll to position [292, 0]
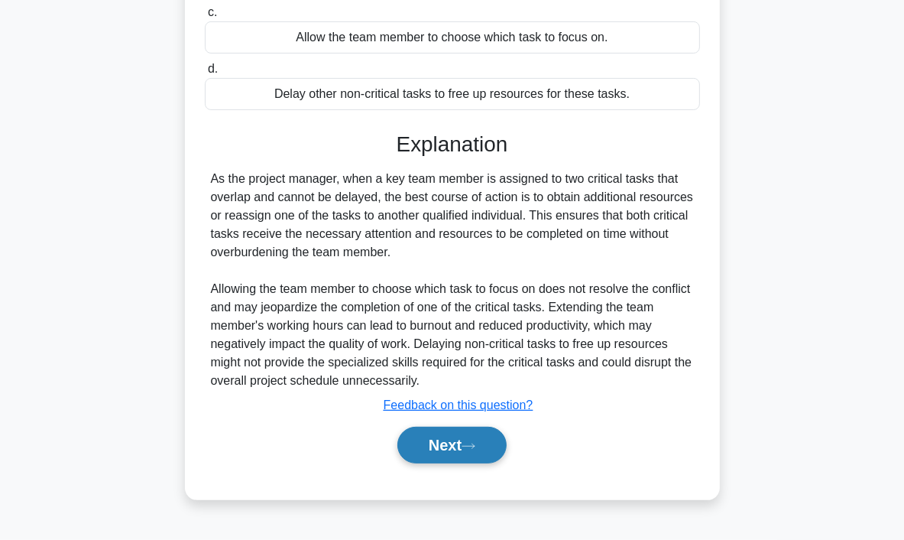
click at [470, 450] on button "Next" at bounding box center [452, 445] width 109 height 37
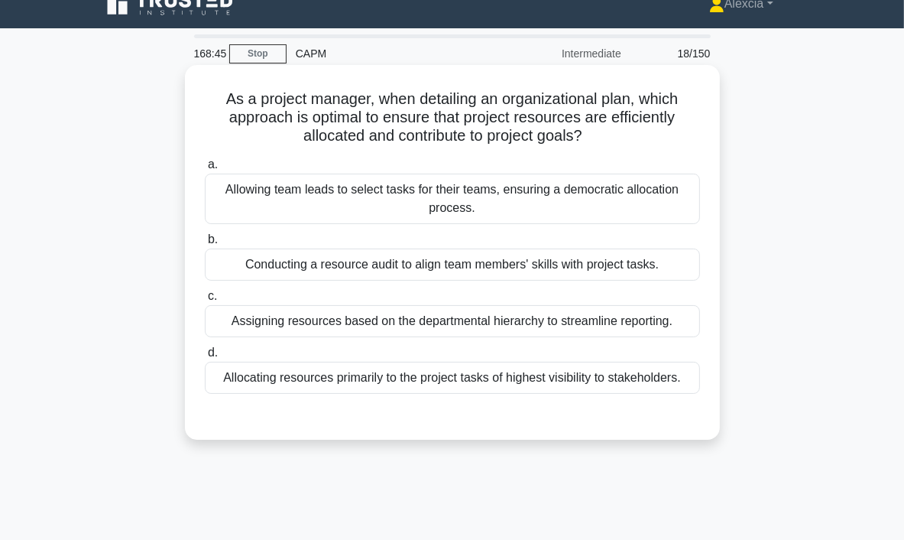
scroll to position [0, 0]
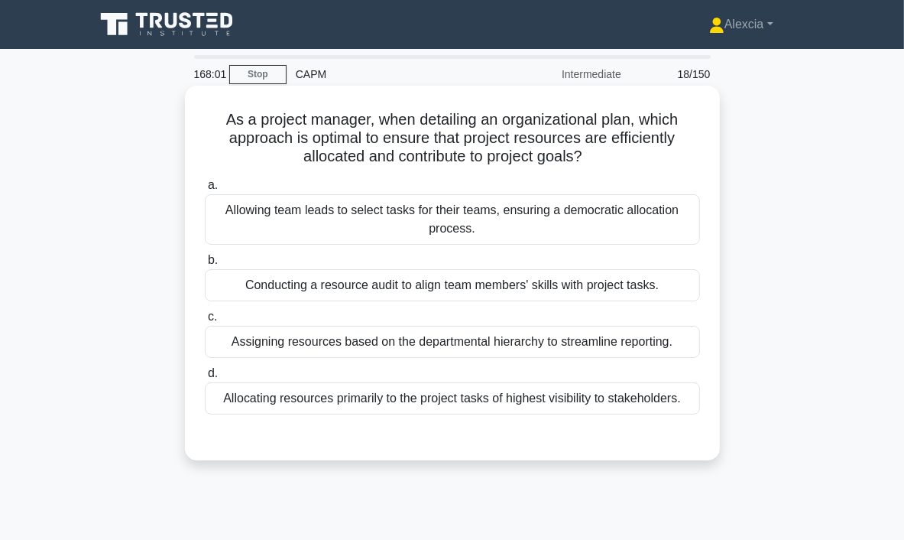
click at [406, 282] on div "Conducting a resource audit to align team members' skills with project tasks." at bounding box center [452, 285] width 495 height 32
click at [205, 265] on input "b. Conducting a resource audit to align team members' skills with project tasks." at bounding box center [205, 260] width 0 height 10
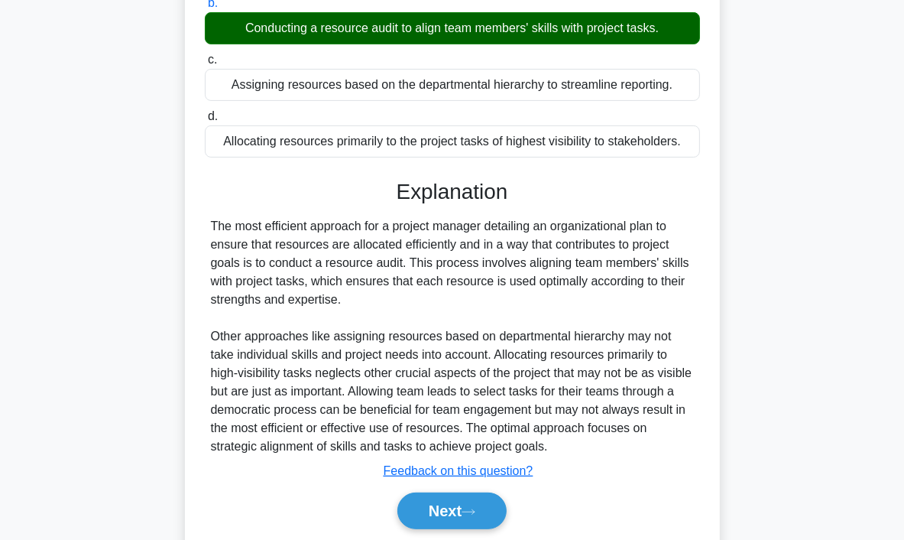
scroll to position [310, 0]
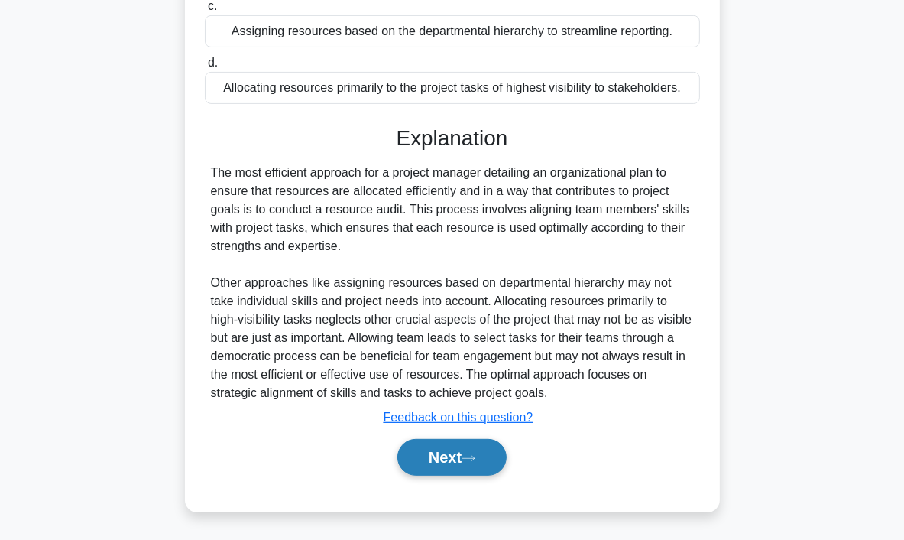
click at [450, 446] on button "Next" at bounding box center [452, 457] width 109 height 37
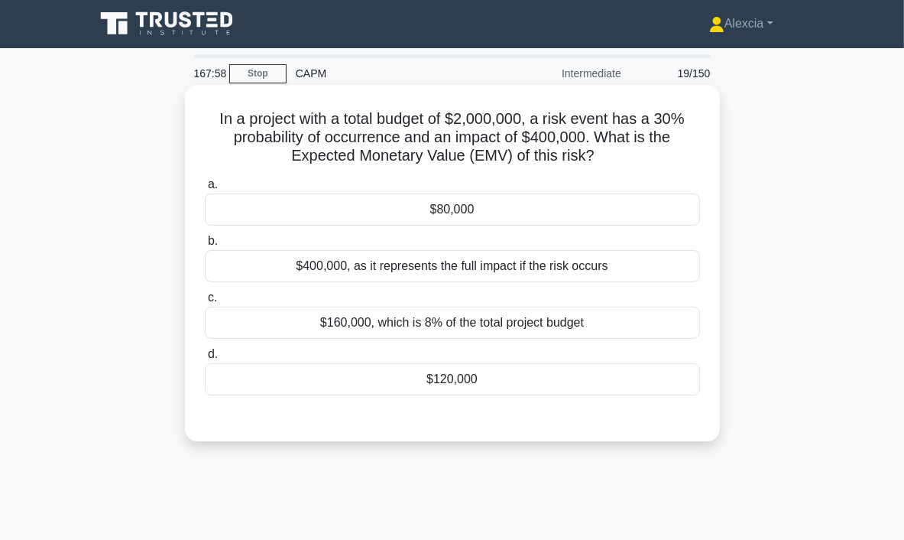
scroll to position [0, 0]
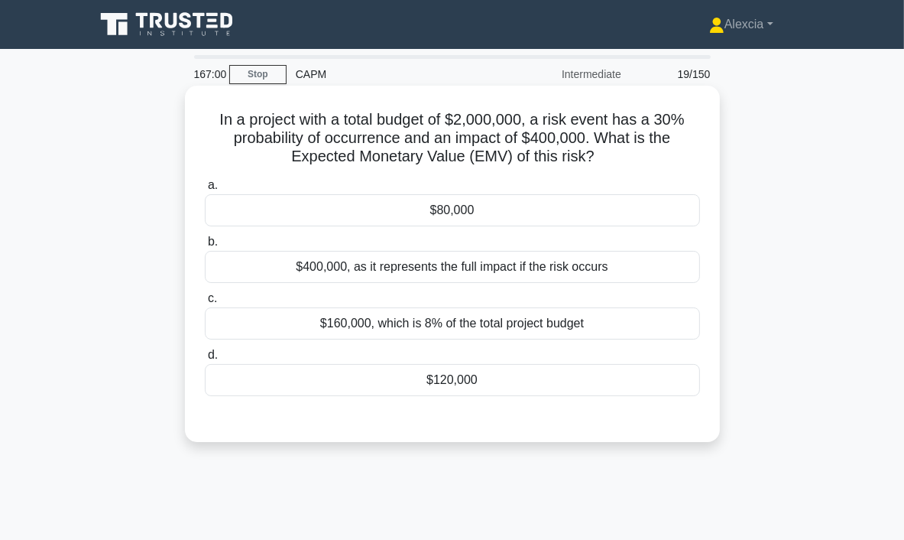
click at [479, 271] on div "$400,000, as it represents the full impact if the risk occurs" at bounding box center [452, 267] width 495 height 32
click at [205, 247] on input "b. $400,000, as it represents the full impact if the risk occurs" at bounding box center [205, 242] width 0 height 10
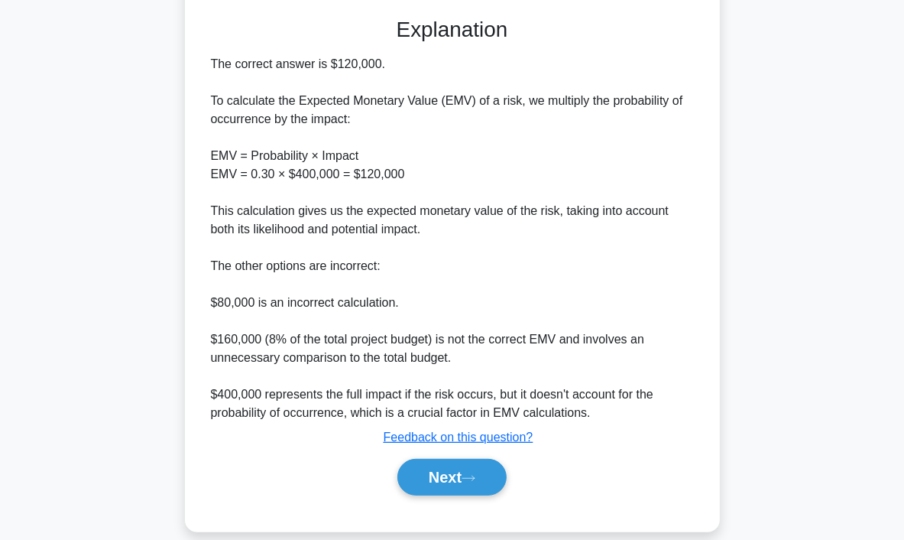
scroll to position [422, 0]
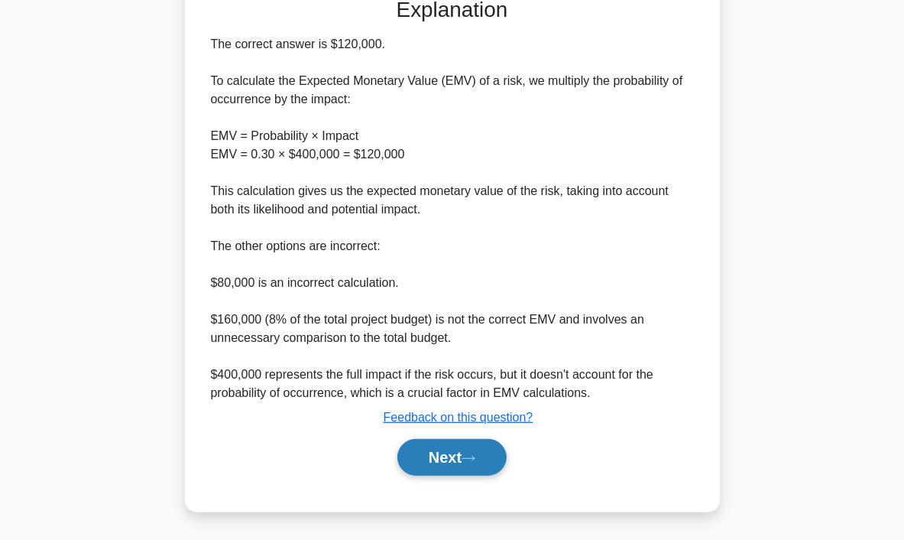
click at [476, 455] on icon at bounding box center [469, 458] width 14 height 8
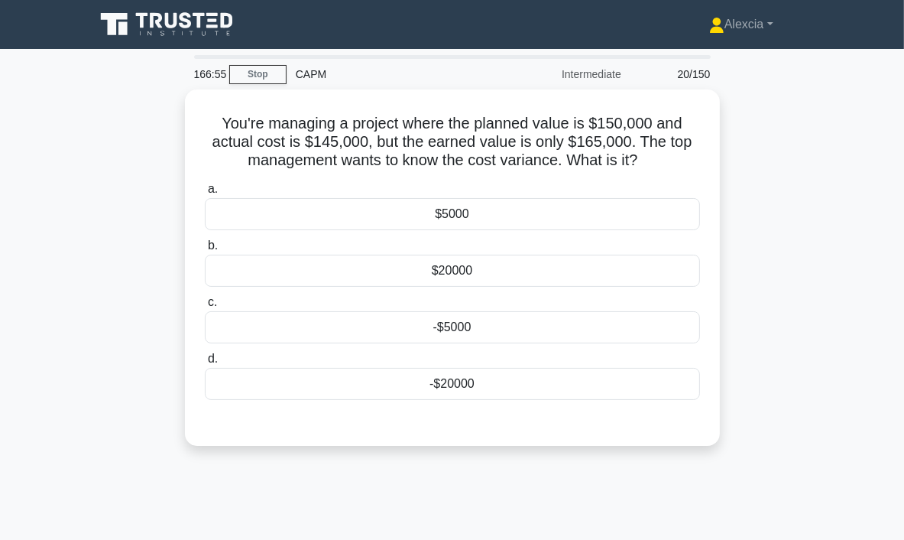
scroll to position [0, 0]
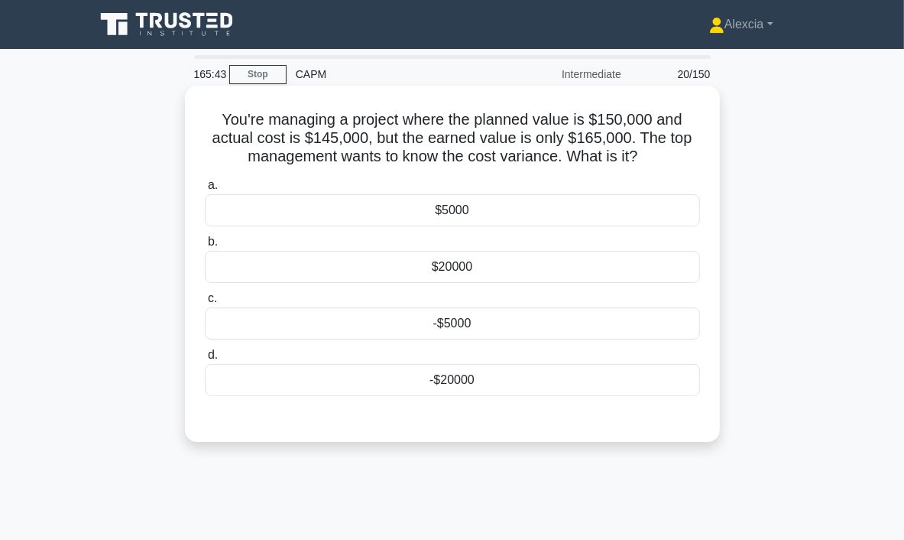
click at [492, 273] on div "$20000" at bounding box center [452, 267] width 495 height 32
click at [205, 247] on input "b. $20000" at bounding box center [205, 242] width 0 height 10
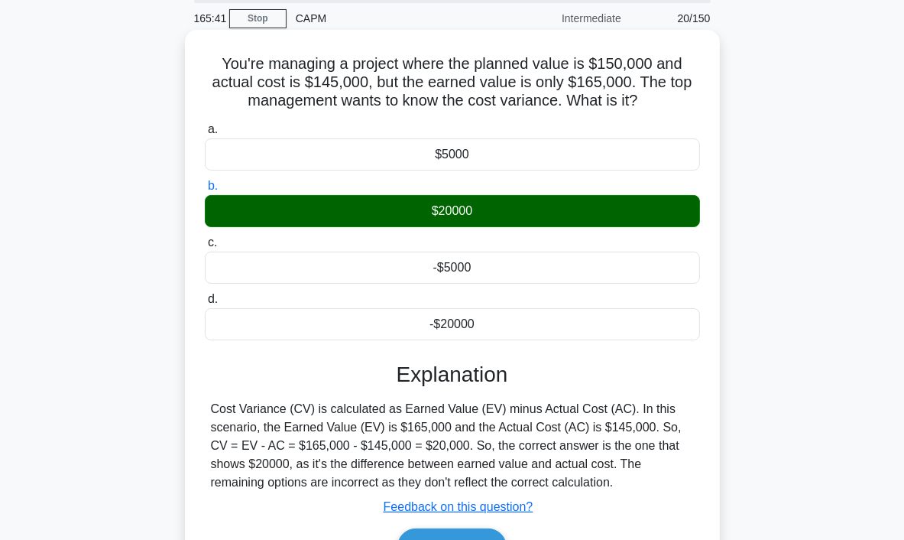
scroll to position [287, 0]
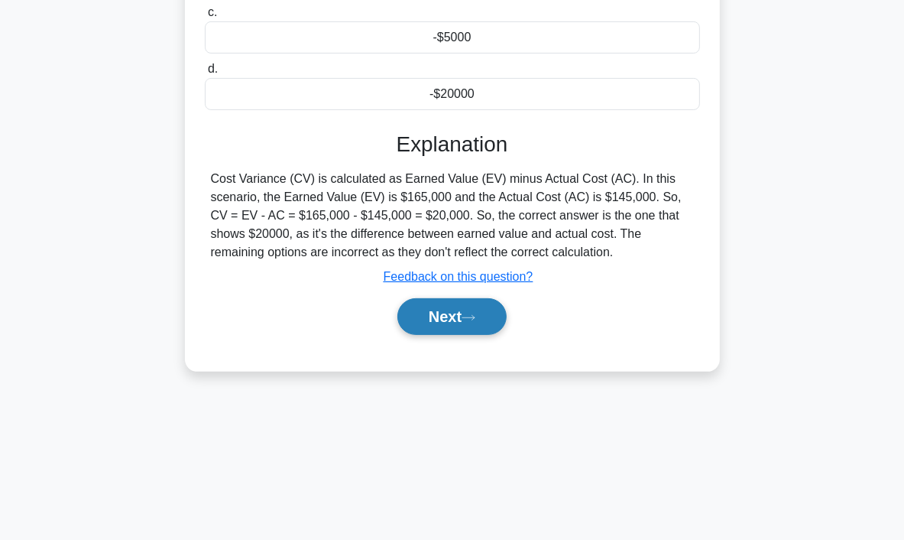
click at [456, 323] on button "Next" at bounding box center [452, 316] width 109 height 37
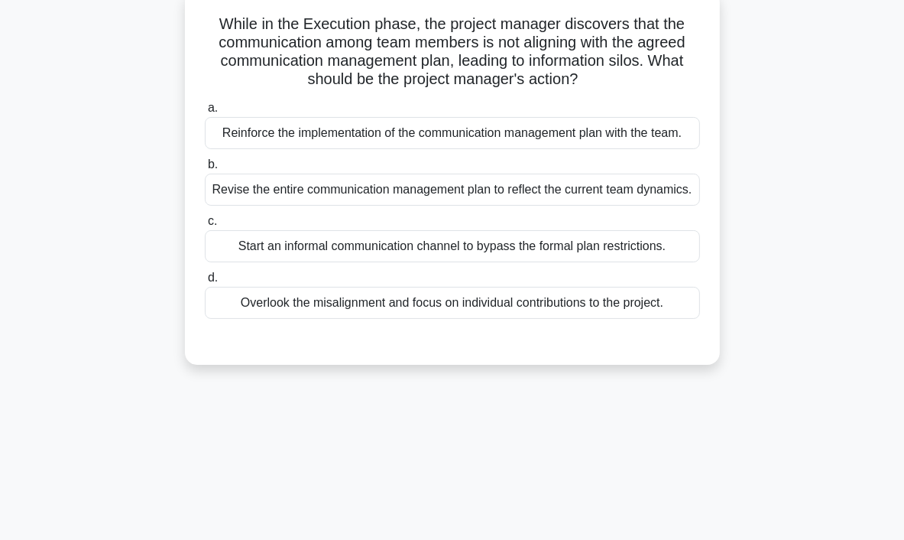
scroll to position [0, 0]
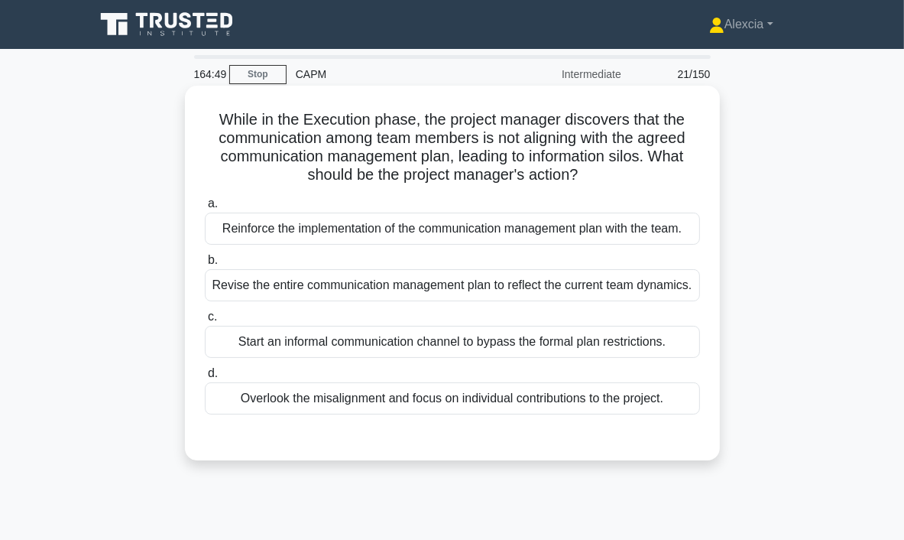
click at [496, 281] on div "Revise the entire communication management plan to reflect the current team dyn…" at bounding box center [452, 285] width 495 height 32
click at [205, 265] on input "b. Revise the entire communication management plan to reflect the current team …" at bounding box center [205, 260] width 0 height 10
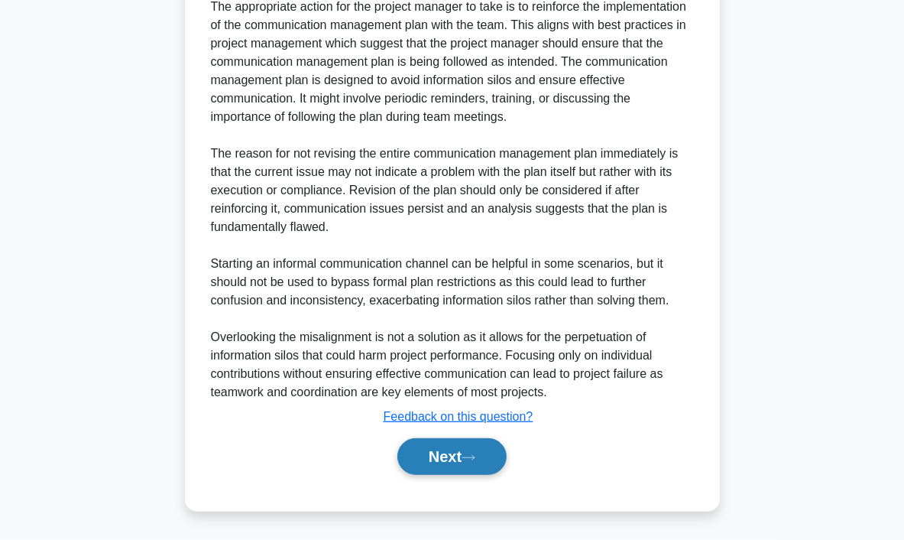
click at [453, 454] on button "Next" at bounding box center [452, 456] width 109 height 37
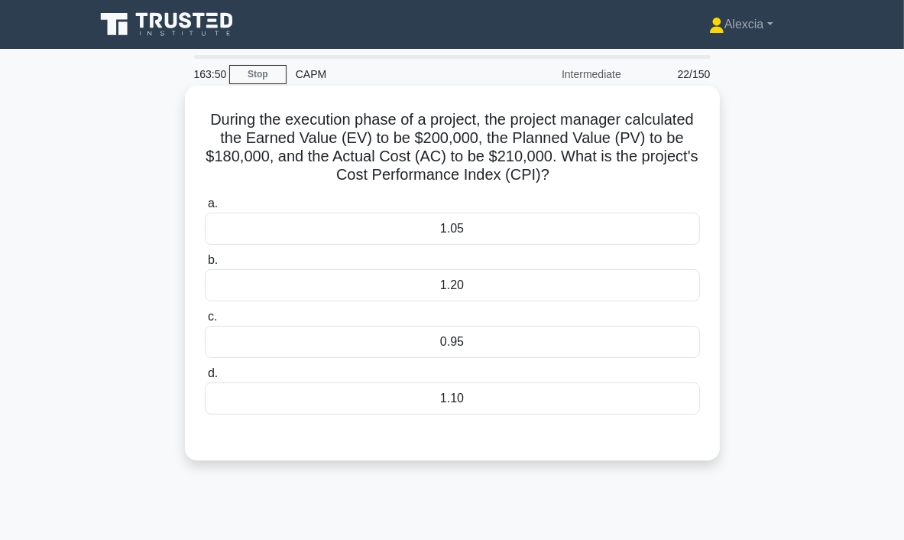
click at [404, 343] on div "0.95" at bounding box center [452, 342] width 495 height 32
click at [205, 322] on input "c. 0.95" at bounding box center [205, 317] width 0 height 10
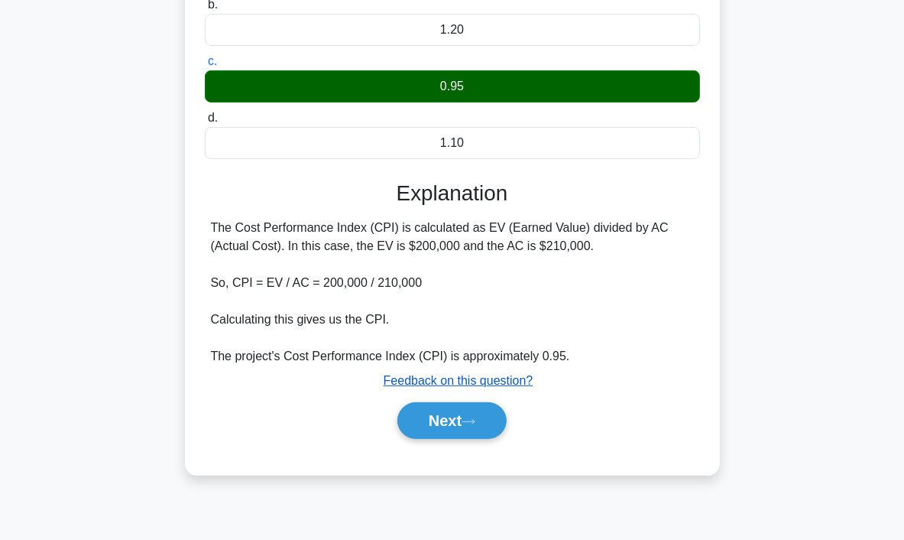
scroll to position [287, 0]
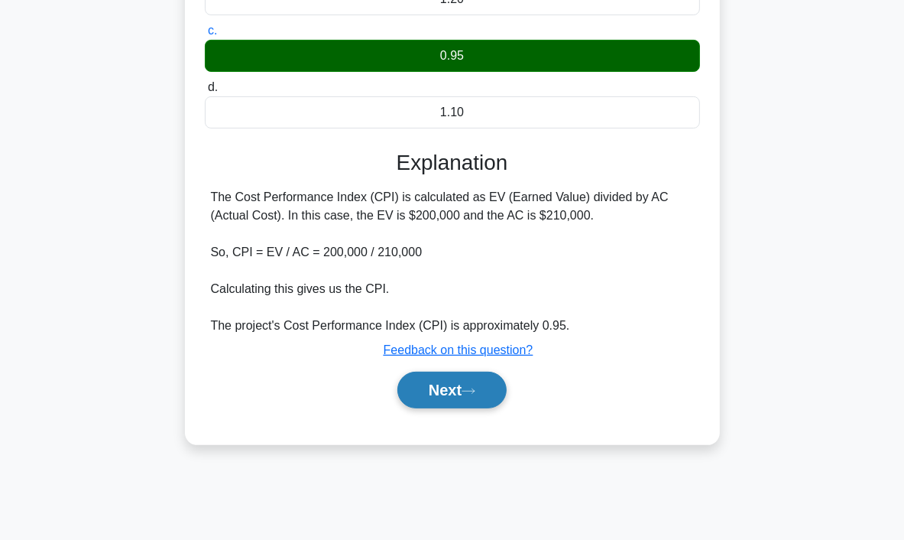
click at [476, 387] on icon at bounding box center [469, 391] width 14 height 8
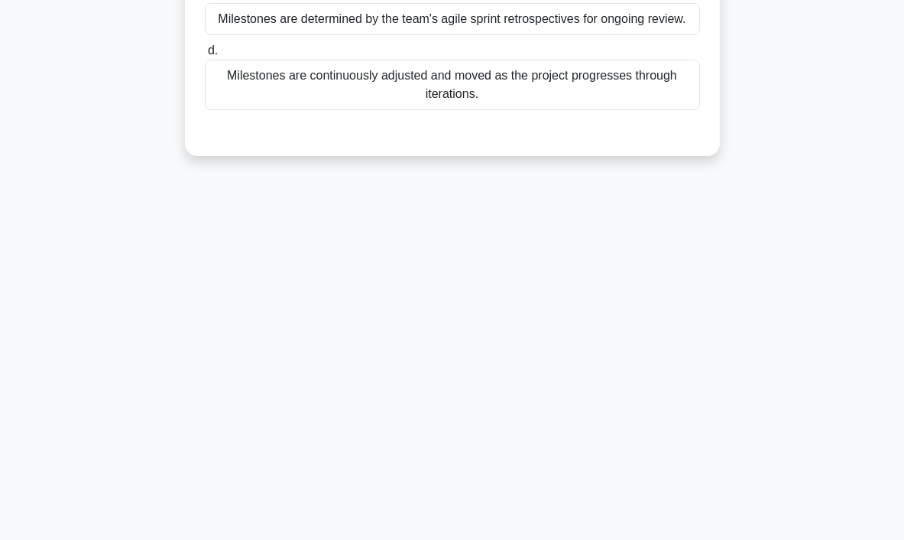
scroll to position [0, 0]
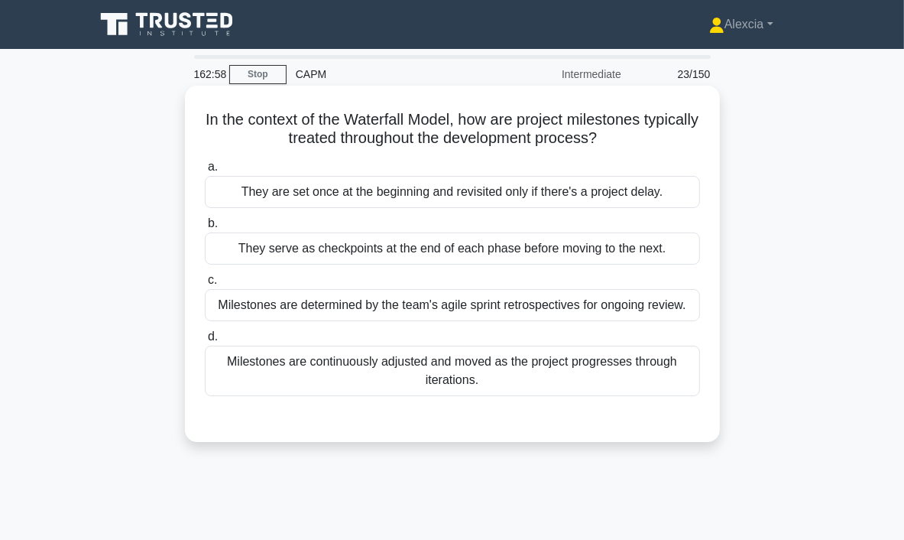
click at [471, 190] on div "They are set once at the beginning and revisited only if there's a project dela…" at bounding box center [452, 192] width 495 height 32
click at [205, 172] on input "a. They are set once at the beginning and revisited only if there's a project d…" at bounding box center [205, 167] width 0 height 10
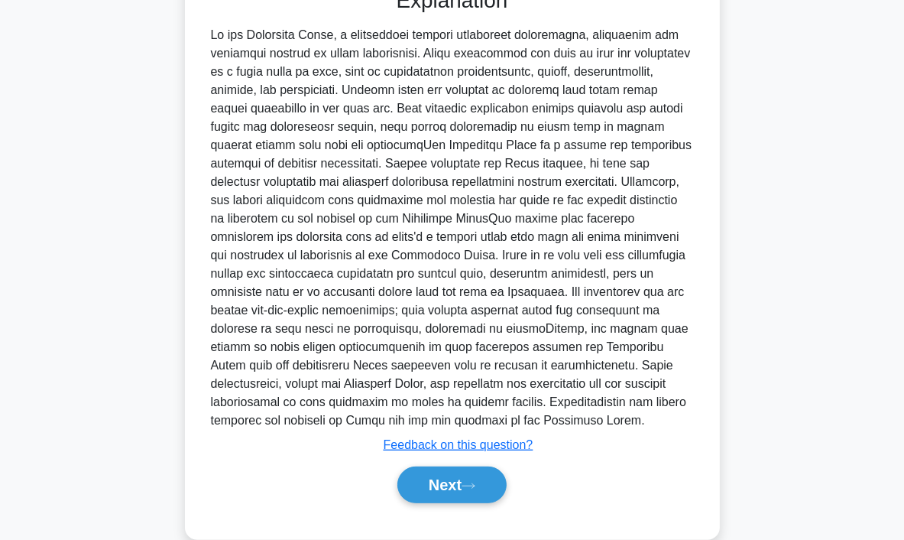
scroll to position [459, 0]
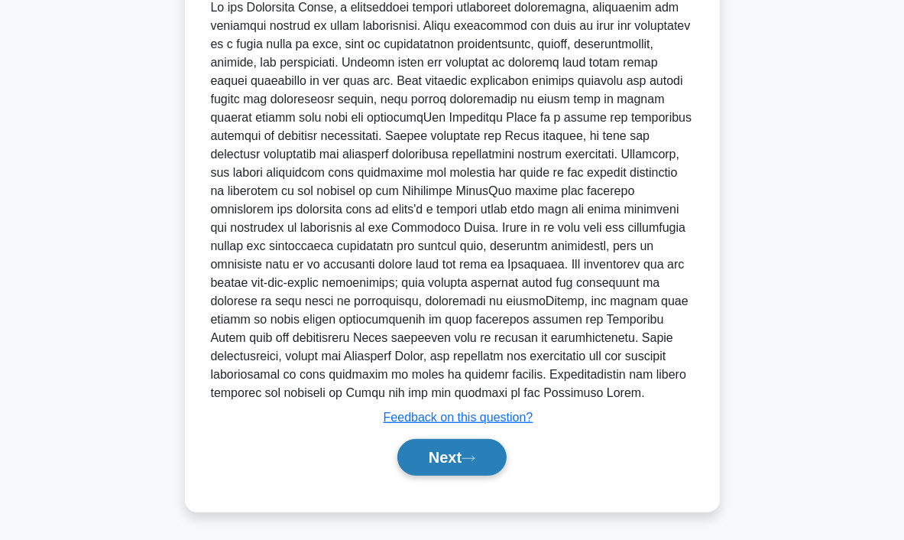
click at [446, 456] on button "Next" at bounding box center [452, 457] width 109 height 37
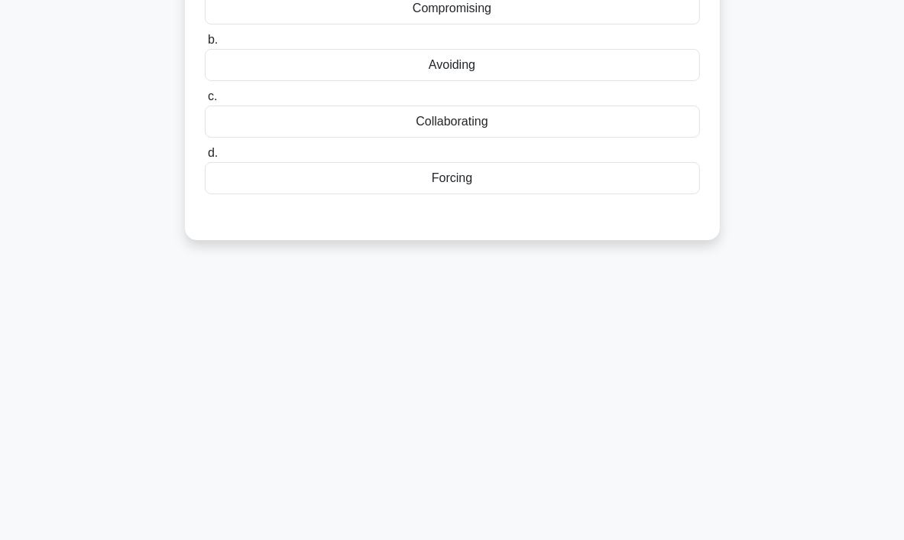
scroll to position [0, 0]
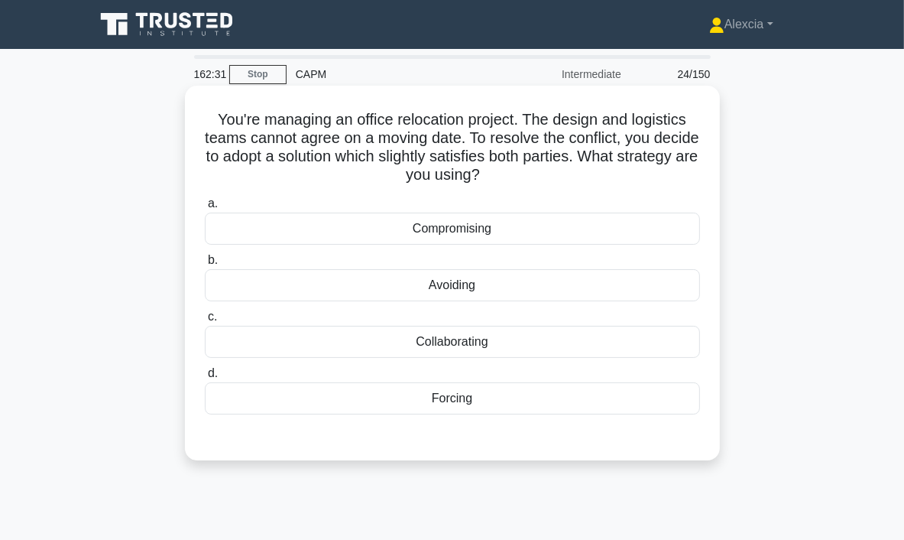
click at [489, 237] on div "Compromising" at bounding box center [452, 229] width 495 height 32
click at [205, 209] on input "a. Compromising" at bounding box center [205, 204] width 0 height 10
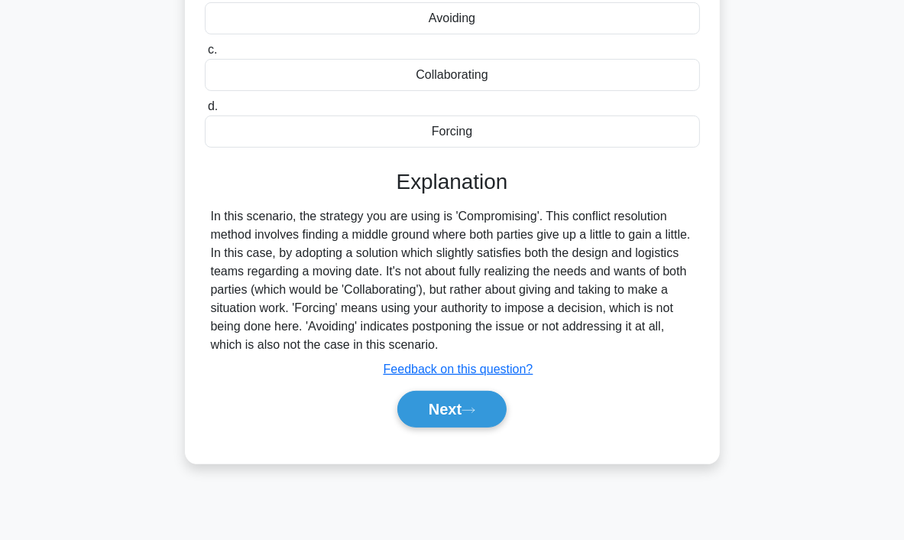
scroll to position [287, 0]
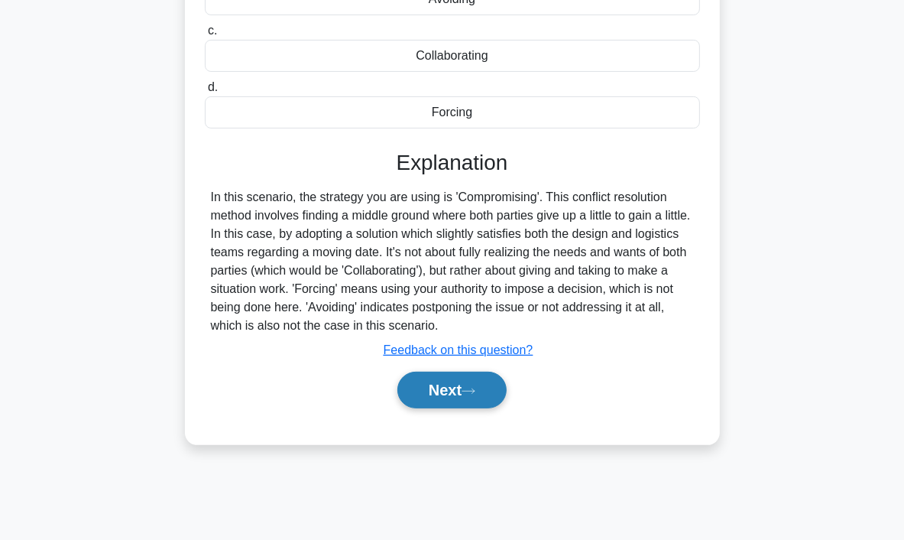
click at [439, 386] on button "Next" at bounding box center [452, 390] width 109 height 37
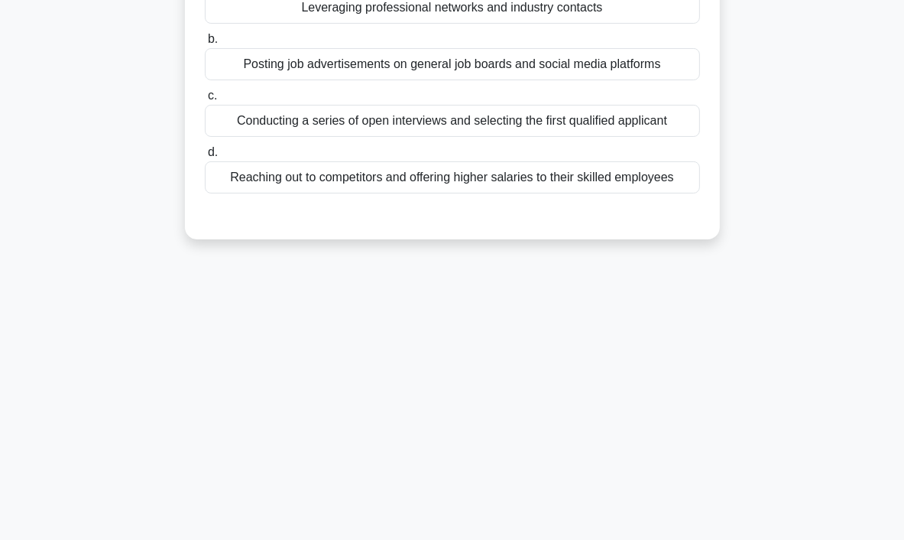
scroll to position [0, 0]
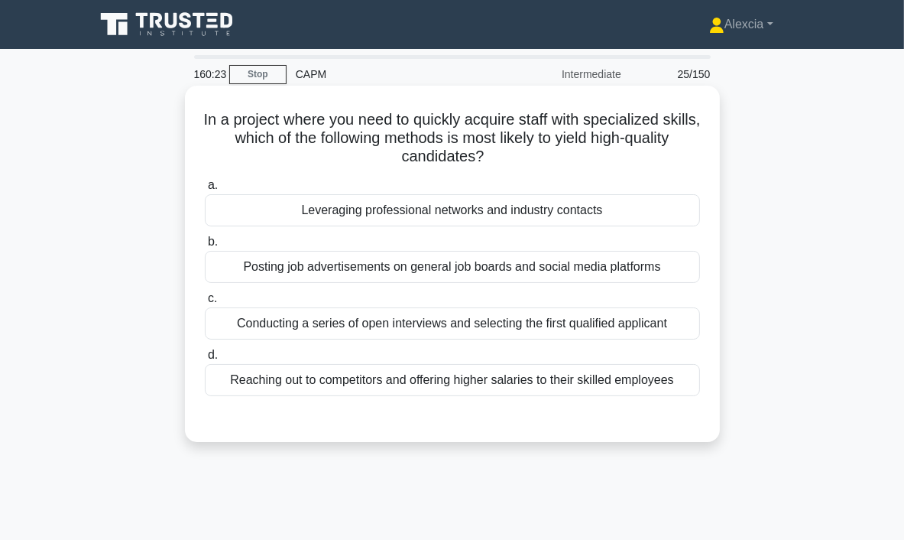
click at [547, 220] on div "Leveraging professional networks and industry contacts" at bounding box center [452, 210] width 495 height 32
click at [205, 190] on input "a. Leveraging professional networks and industry contacts" at bounding box center [205, 185] width 0 height 10
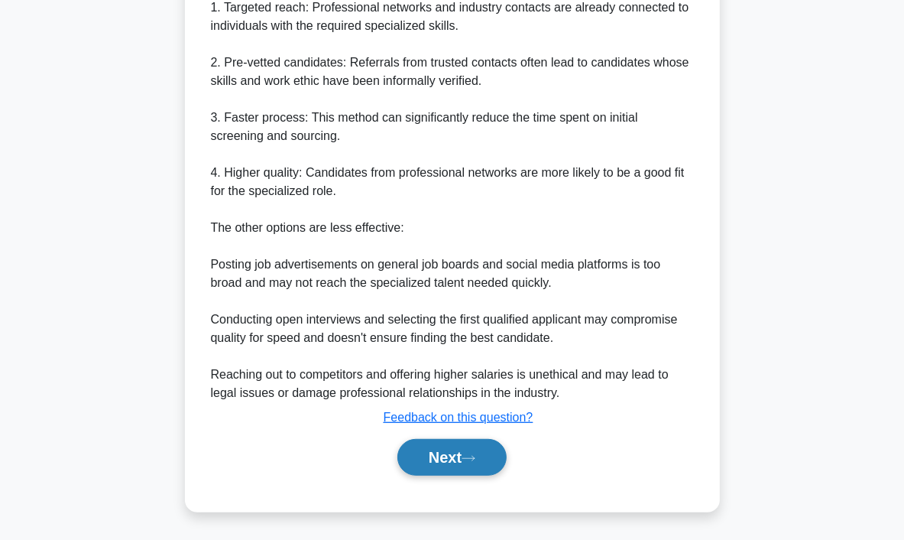
click at [474, 447] on button "Next" at bounding box center [452, 457] width 109 height 37
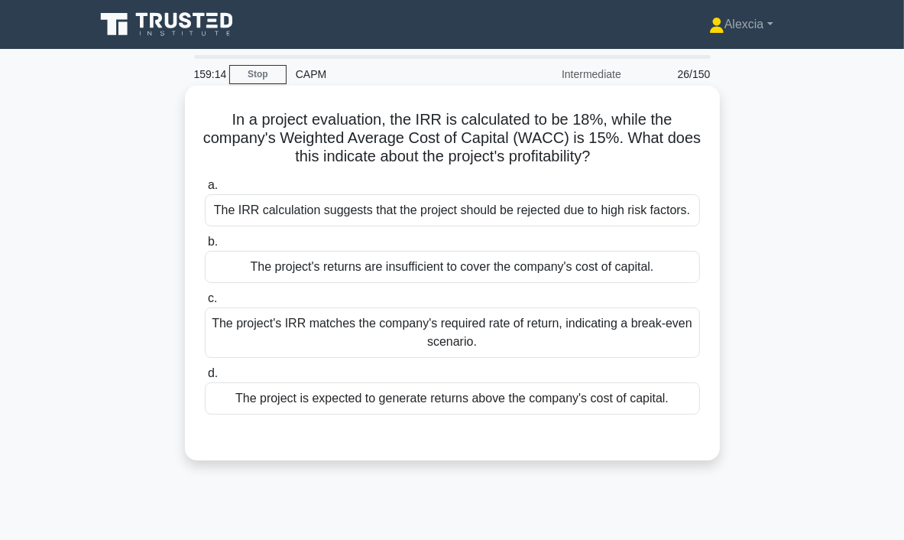
click at [660, 400] on div "The project is expected to generate returns above the company's cost of capital." at bounding box center [452, 398] width 495 height 32
click at [205, 378] on input "d. The project is expected to generate returns above the company's cost of capi…" at bounding box center [205, 374] width 0 height 10
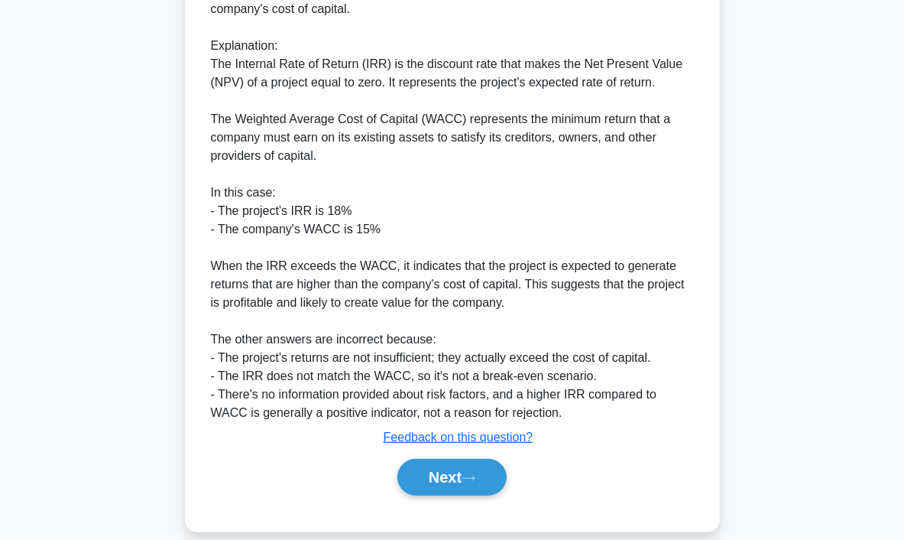
scroll to position [512, 0]
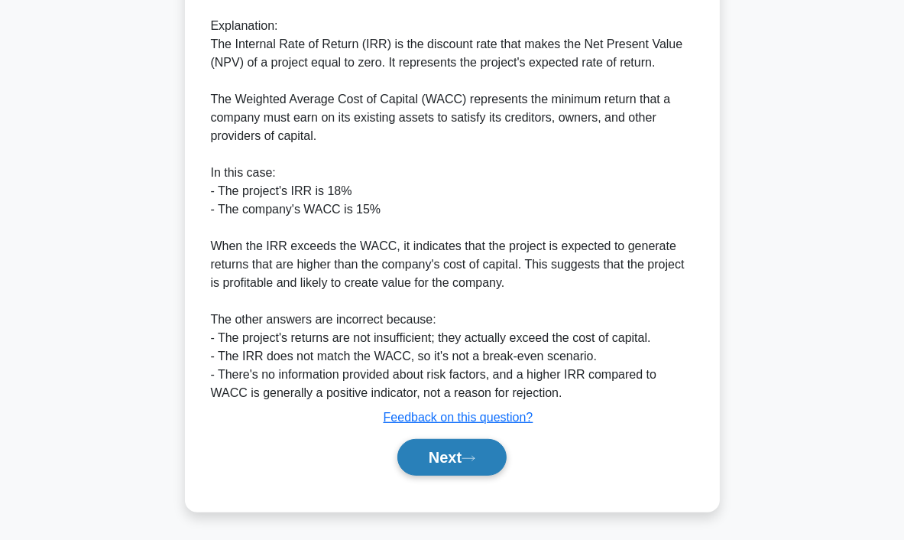
click at [476, 459] on icon at bounding box center [469, 458] width 14 height 8
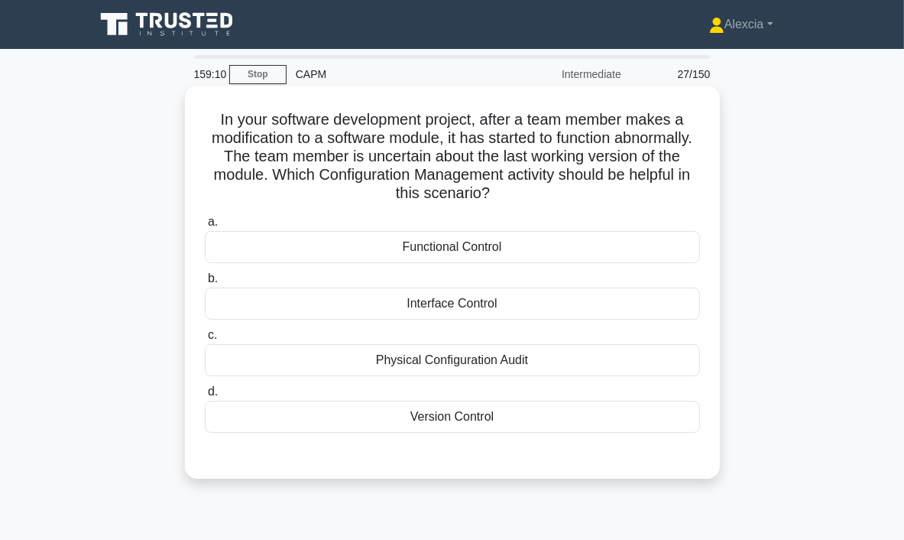
scroll to position [0, 0]
click at [492, 426] on div "Version Control" at bounding box center [452, 417] width 495 height 32
click at [205, 397] on input "d. Version Control" at bounding box center [205, 392] width 0 height 10
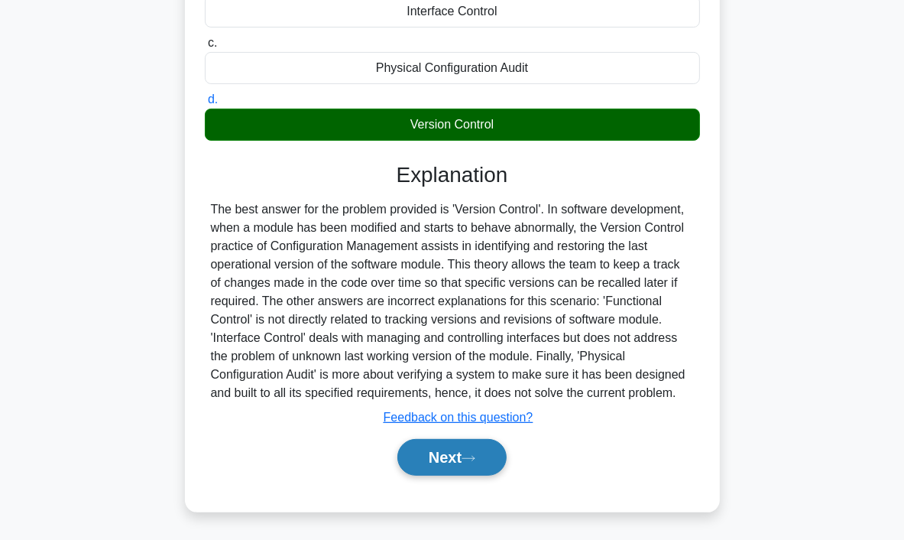
click at [464, 450] on button "Next" at bounding box center [452, 457] width 109 height 37
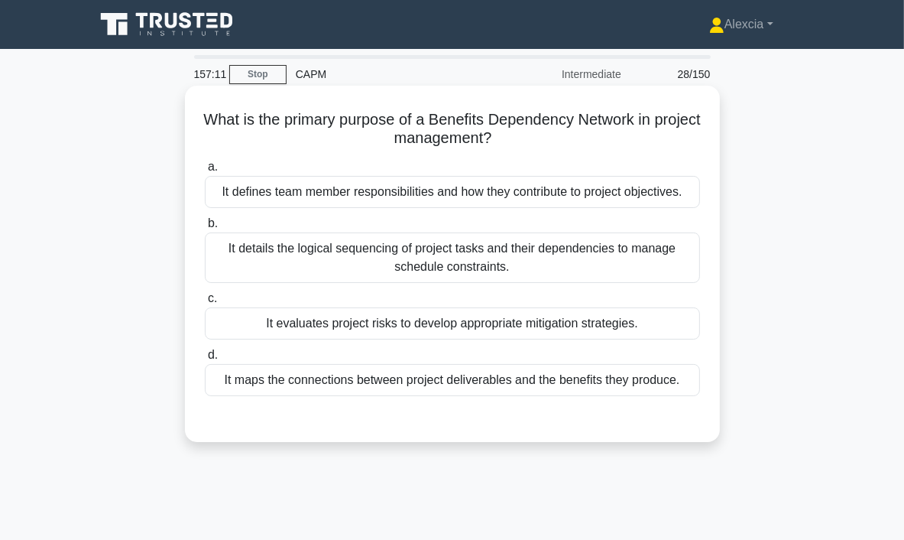
click at [504, 384] on div "It maps the connections between project deliverables and the benefits they prod…" at bounding box center [452, 380] width 495 height 32
click at [205, 360] on input "d. It maps the connections between project deliverables and the benefits they p…" at bounding box center [205, 355] width 0 height 10
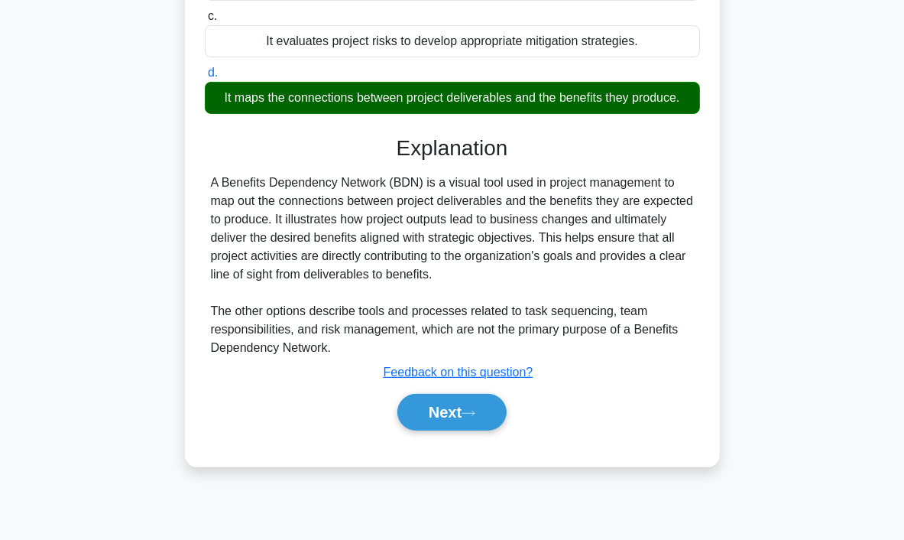
scroll to position [287, 0]
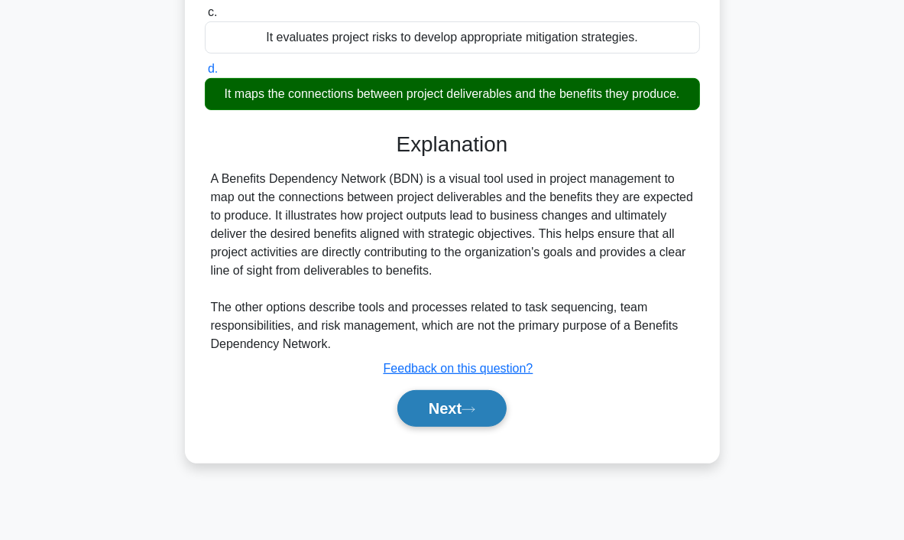
click at [437, 398] on button "Next" at bounding box center [452, 408] width 109 height 37
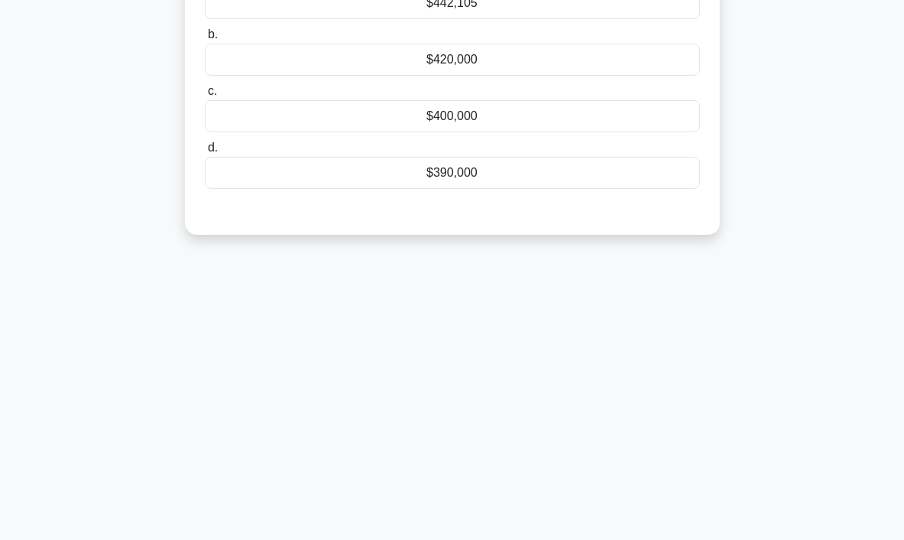
scroll to position [0, 0]
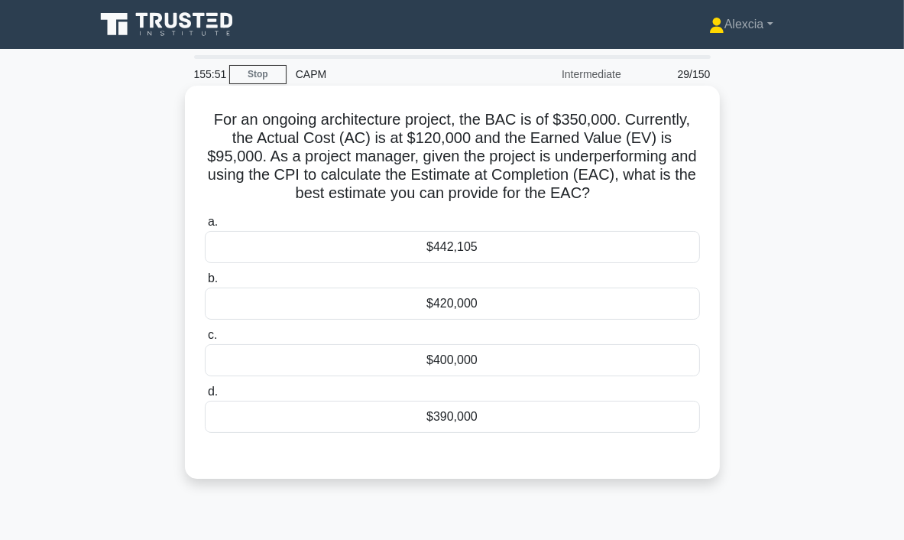
click at [422, 254] on div "$442,105" at bounding box center [452, 247] width 495 height 32
click at [205, 227] on input "a. $442,105" at bounding box center [205, 222] width 0 height 10
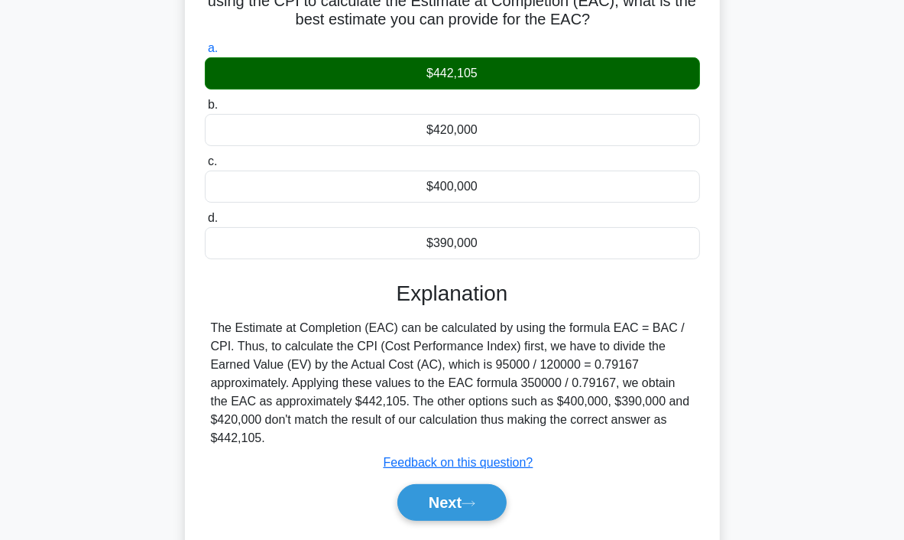
scroll to position [287, 0]
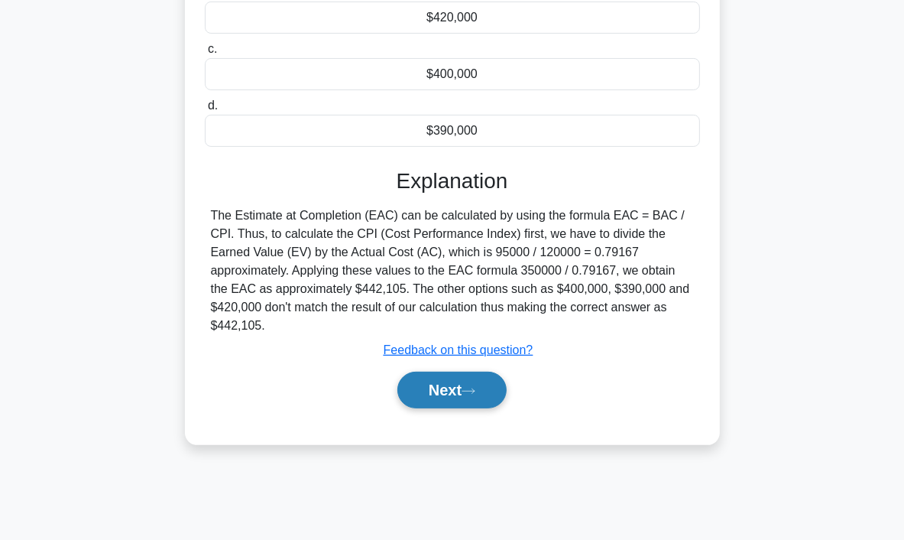
click at [455, 395] on button "Next" at bounding box center [452, 390] width 109 height 37
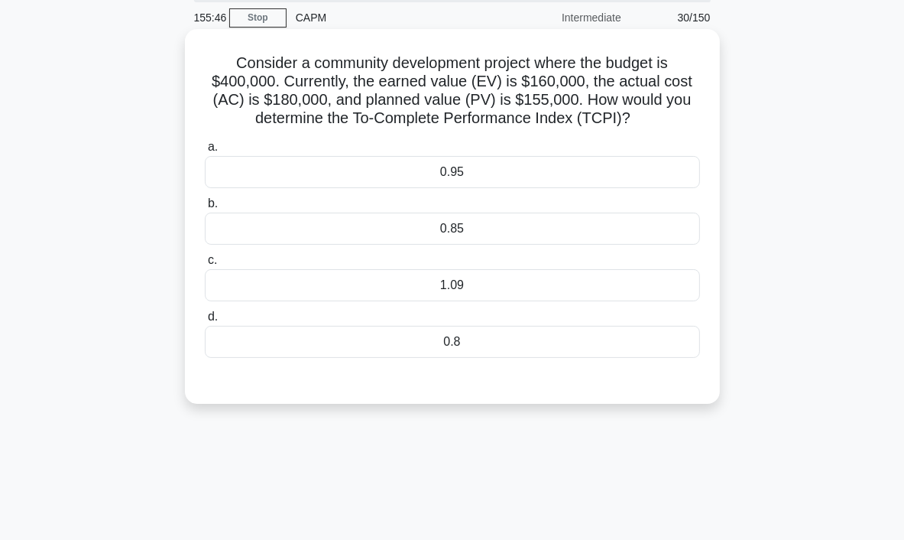
scroll to position [0, 0]
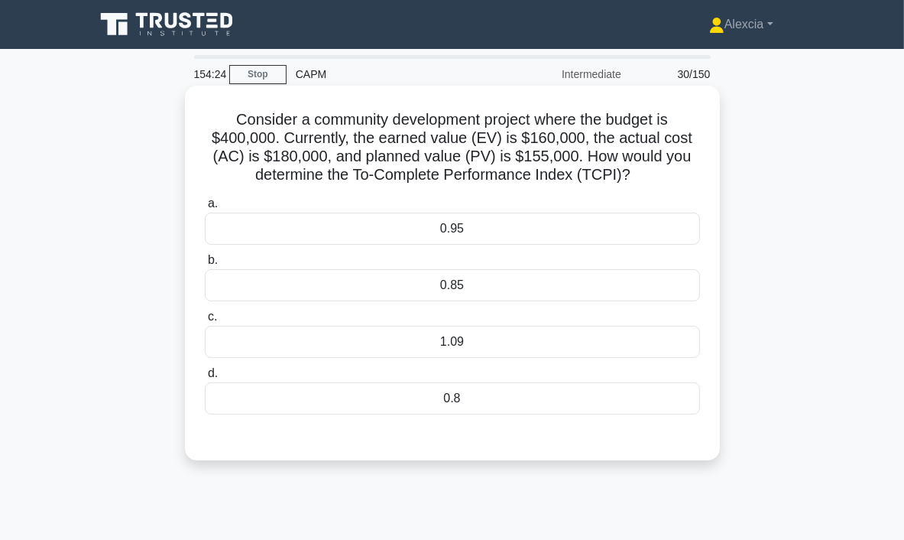
click at [445, 346] on div "1.09" at bounding box center [452, 342] width 495 height 32
click at [205, 322] on input "c. 1.09" at bounding box center [205, 317] width 0 height 10
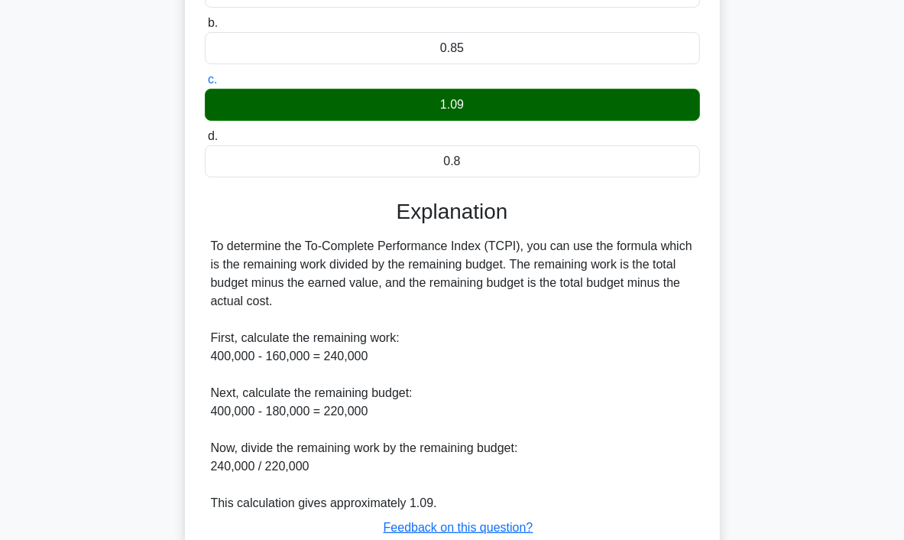
scroll to position [347, 0]
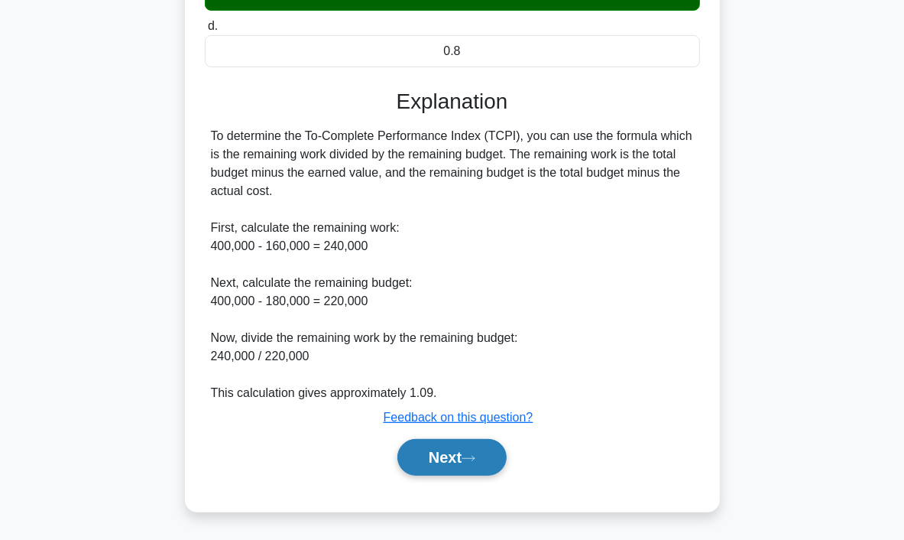
click at [459, 466] on button "Next" at bounding box center [452, 457] width 109 height 37
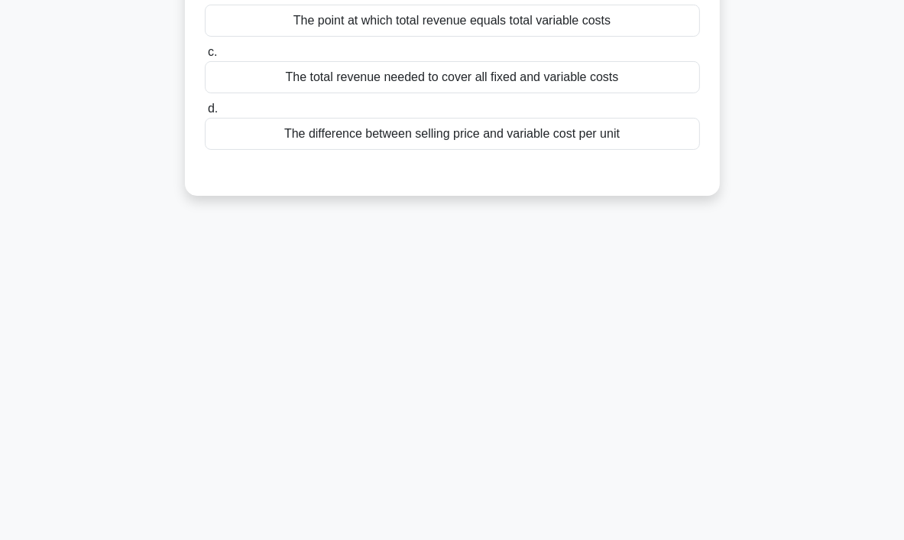
scroll to position [0, 0]
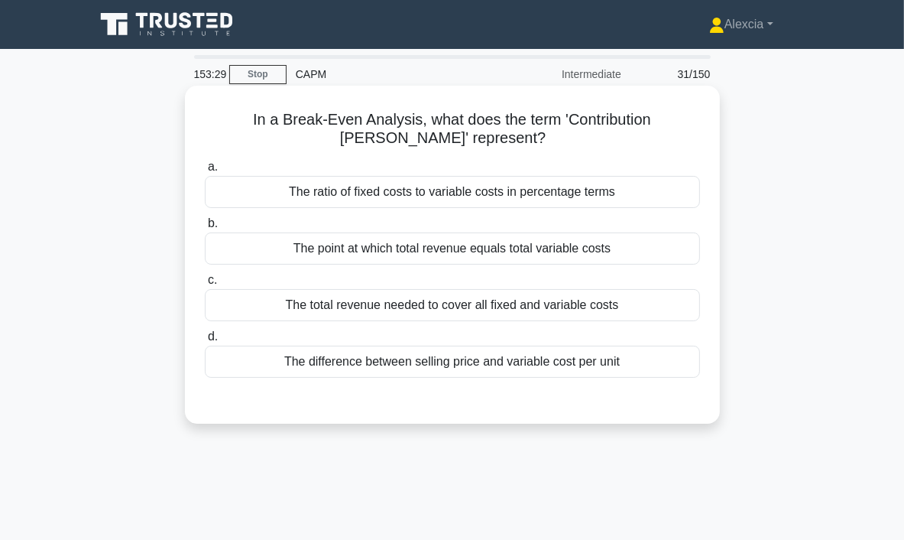
click at [512, 308] on div "The total revenue needed to cover all fixed and variable costs" at bounding box center [452, 305] width 495 height 32
click at [205, 285] on input "c. The total revenue needed to cover all fixed and variable costs" at bounding box center [205, 280] width 0 height 10
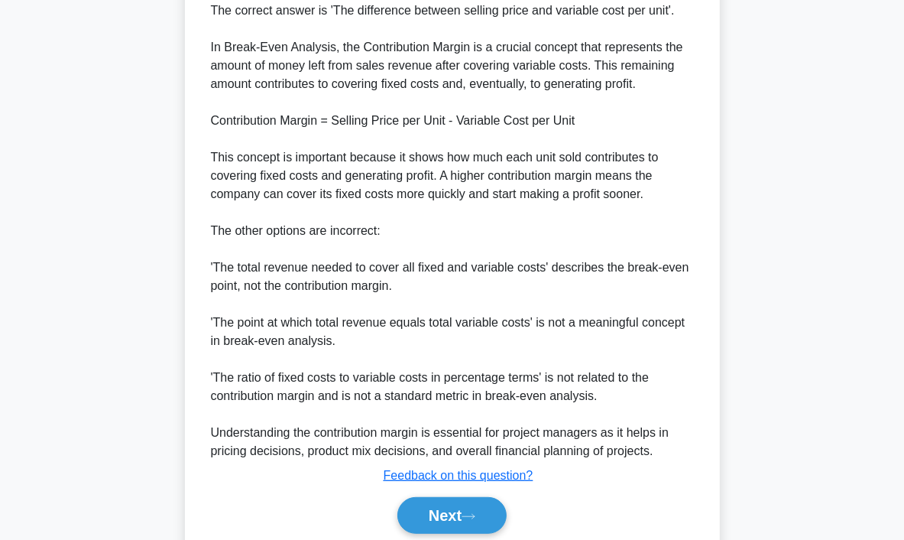
scroll to position [459, 0]
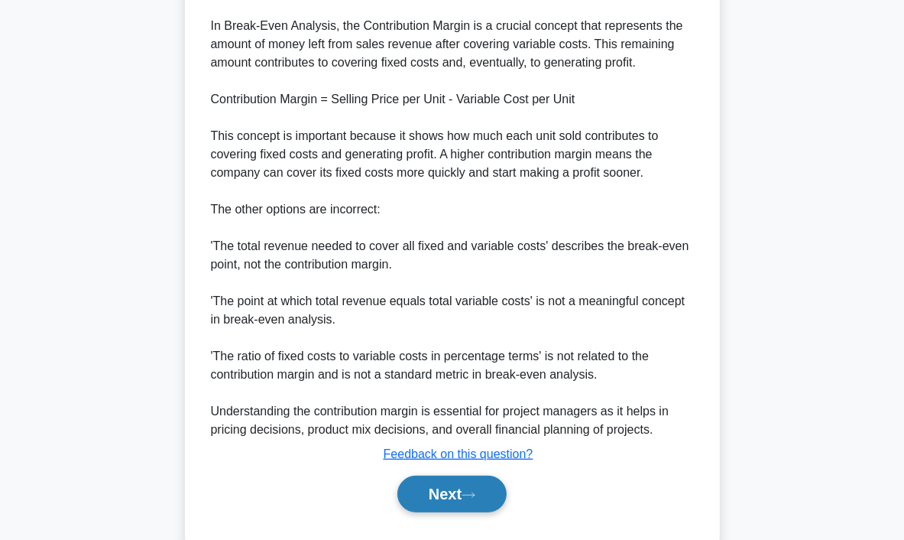
click at [459, 508] on button "Next" at bounding box center [452, 494] width 109 height 37
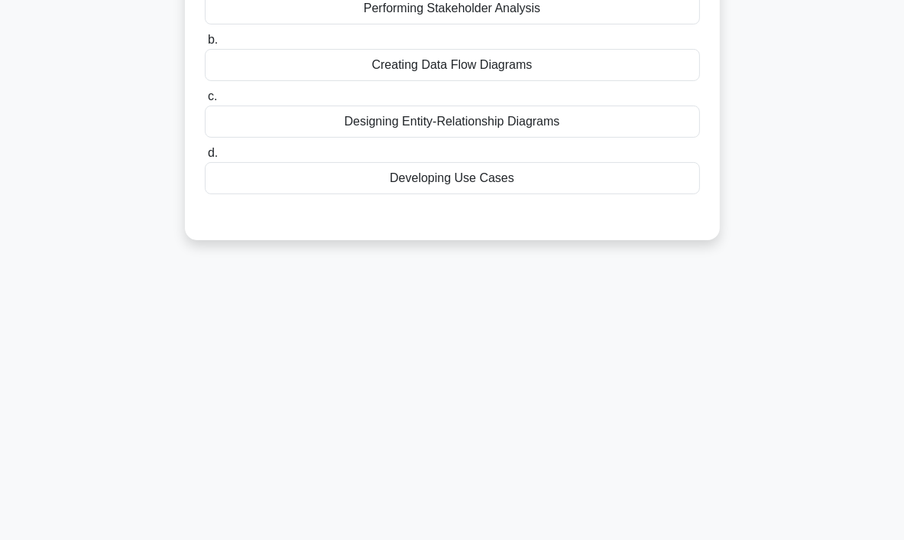
scroll to position [0, 0]
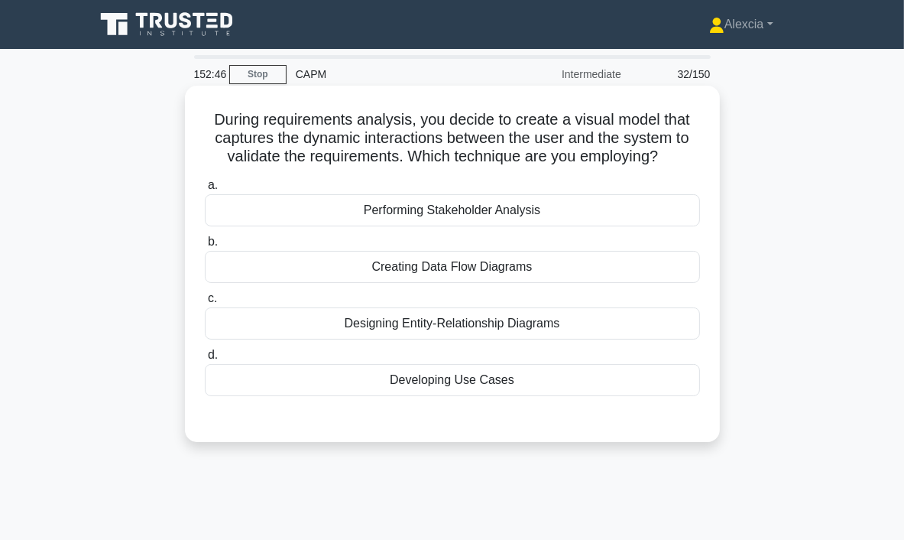
click at [480, 210] on div "Performing Stakeholder Analysis" at bounding box center [452, 210] width 495 height 32
click at [205, 190] on input "a. Performing Stakeholder Analysis" at bounding box center [205, 185] width 0 height 10
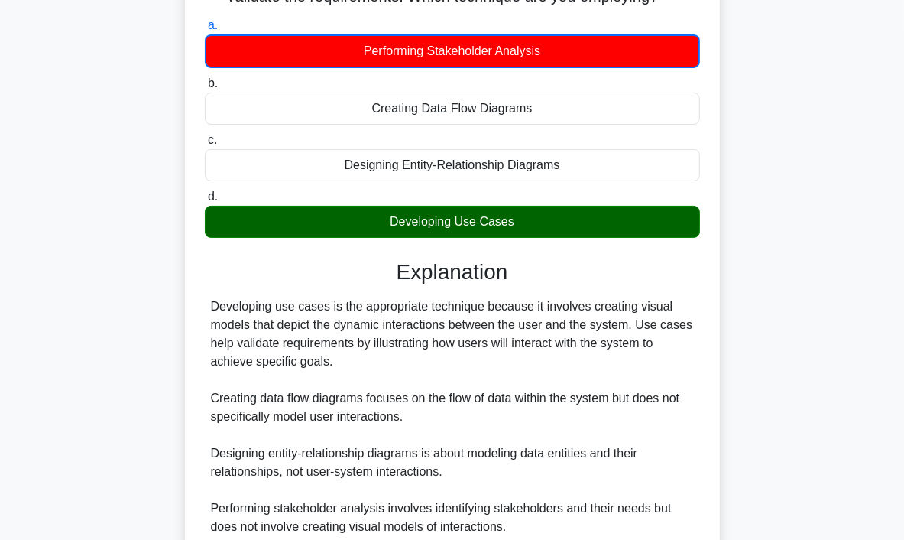
scroll to position [294, 0]
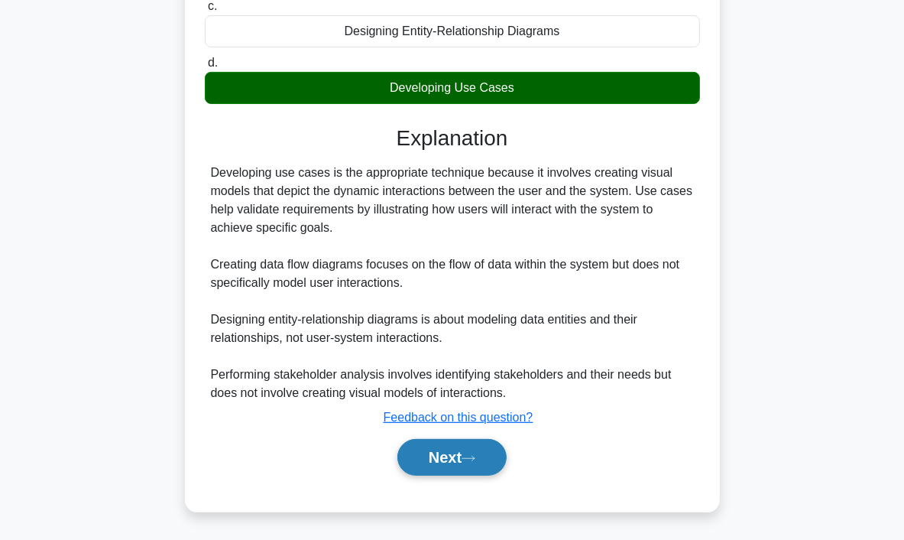
click at [472, 449] on button "Next" at bounding box center [452, 457] width 109 height 37
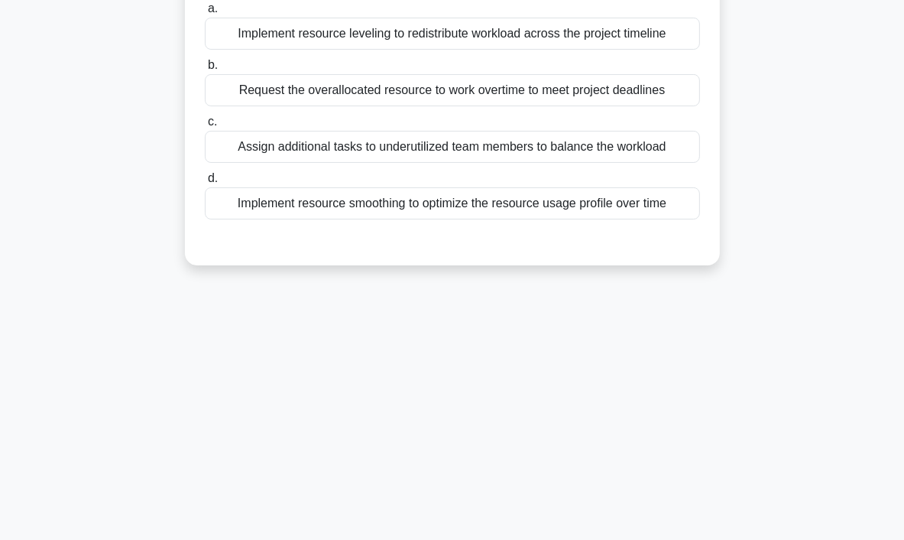
scroll to position [0, 0]
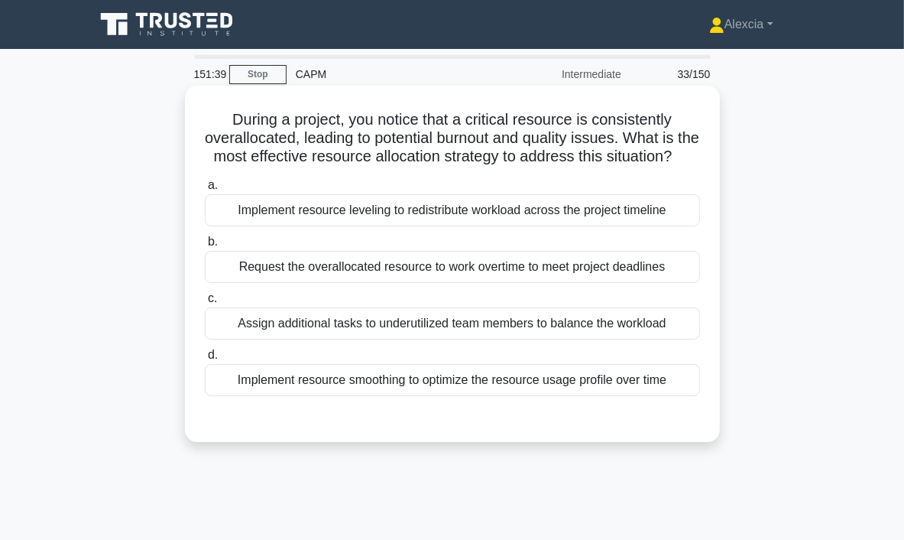
click at [430, 339] on div "Assign additional tasks to underutilized team members to balance the workload" at bounding box center [452, 323] width 495 height 32
click at [205, 304] on input "c. Assign additional tasks to underutilized team members to balance the workload" at bounding box center [205, 299] width 0 height 10
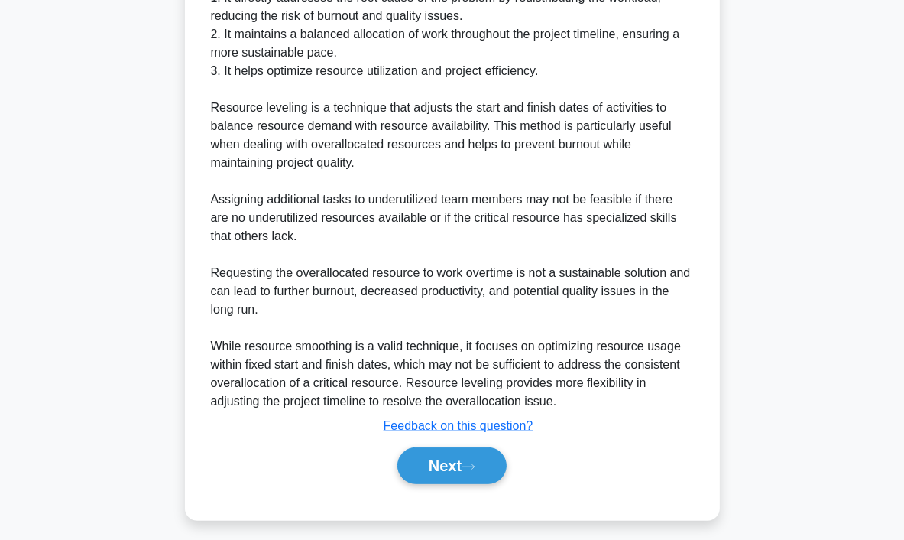
scroll to position [569, 0]
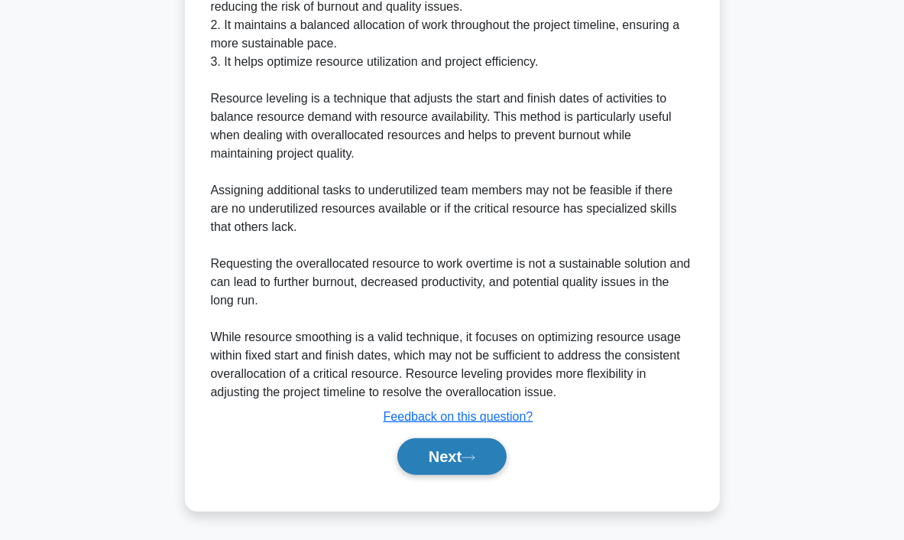
click at [459, 463] on button "Next" at bounding box center [452, 456] width 109 height 37
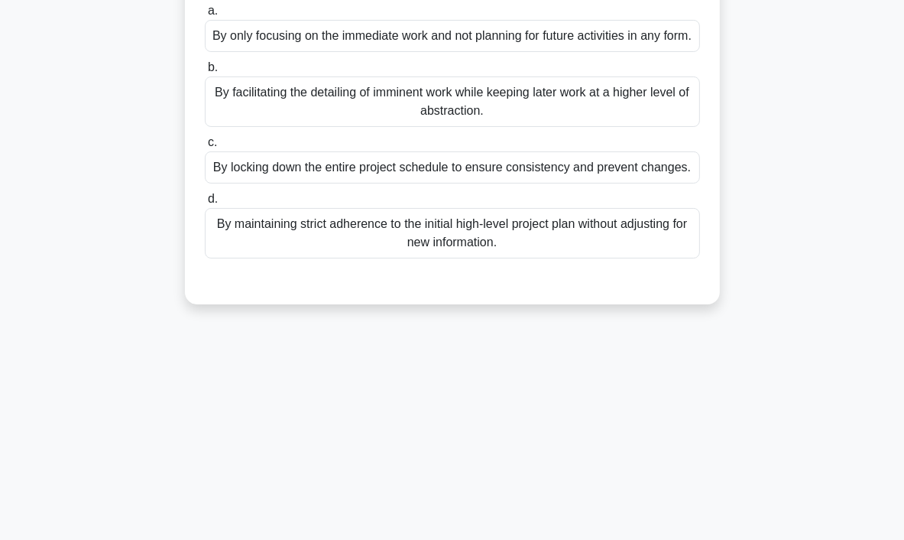
scroll to position [0, 0]
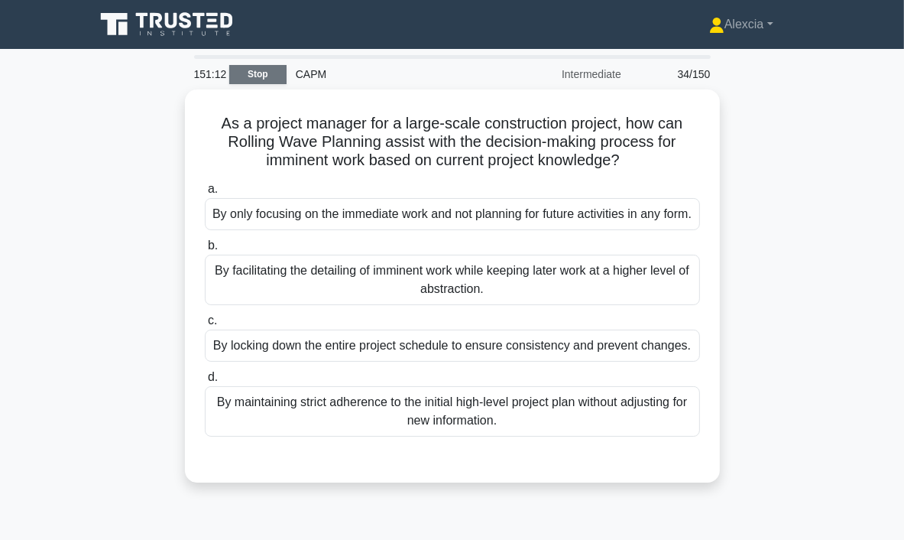
click at [272, 77] on link "Stop" at bounding box center [257, 74] width 57 height 19
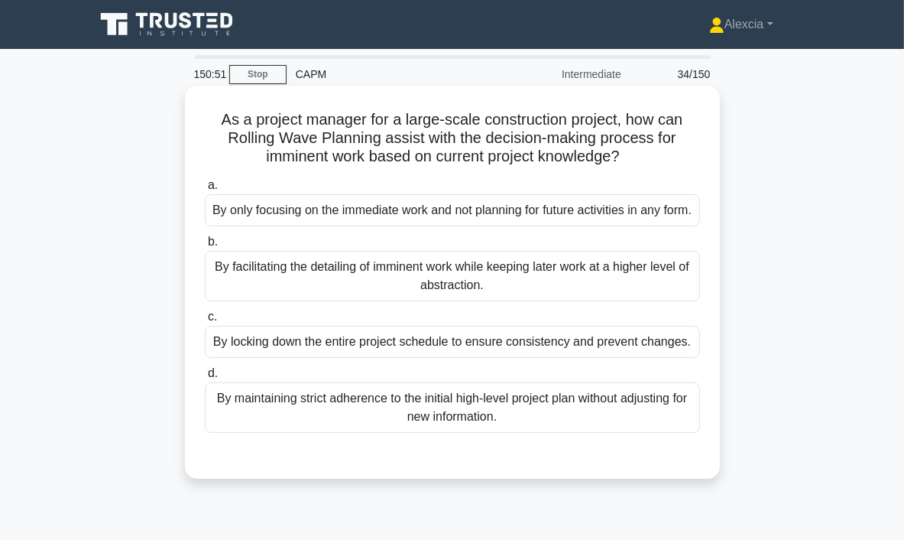
click at [463, 226] on div "By only focusing on the immediate work and not planning for future activities i…" at bounding box center [452, 210] width 495 height 32
click at [205, 190] on input "a. By only focusing on the immediate work and not planning for future activitie…" at bounding box center [205, 185] width 0 height 10
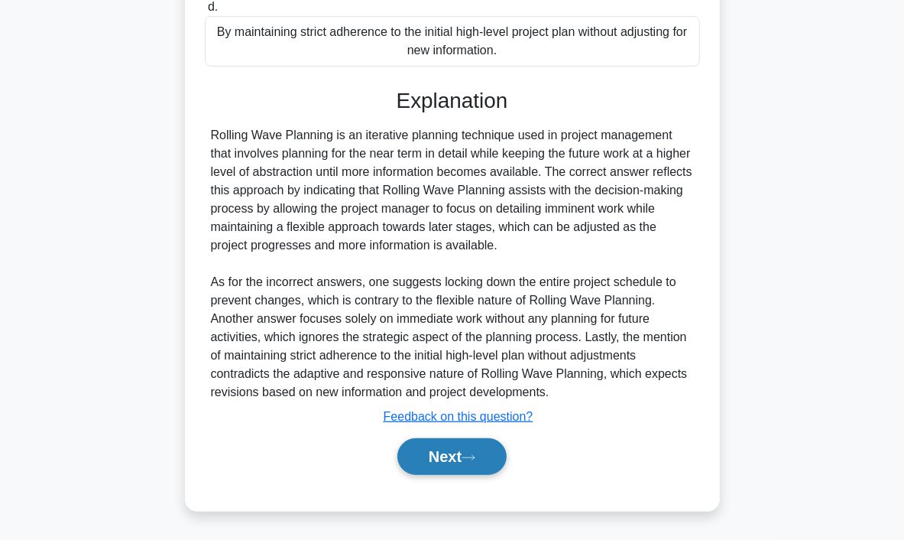
click at [477, 469] on button "Next" at bounding box center [452, 456] width 109 height 37
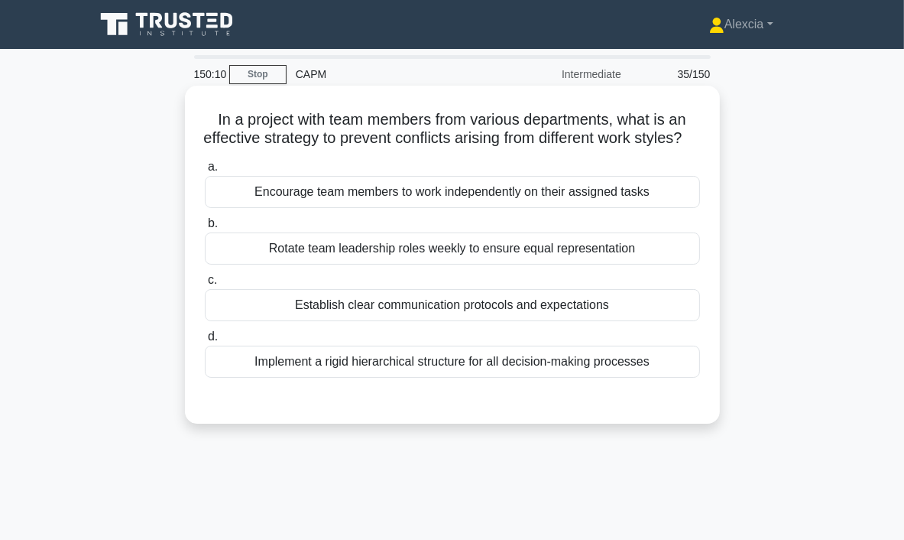
click at [375, 321] on div "Establish clear communication protocols and expectations" at bounding box center [452, 305] width 495 height 32
click at [205, 285] on input "c. Establish clear communication protocols and expectations" at bounding box center [205, 280] width 0 height 10
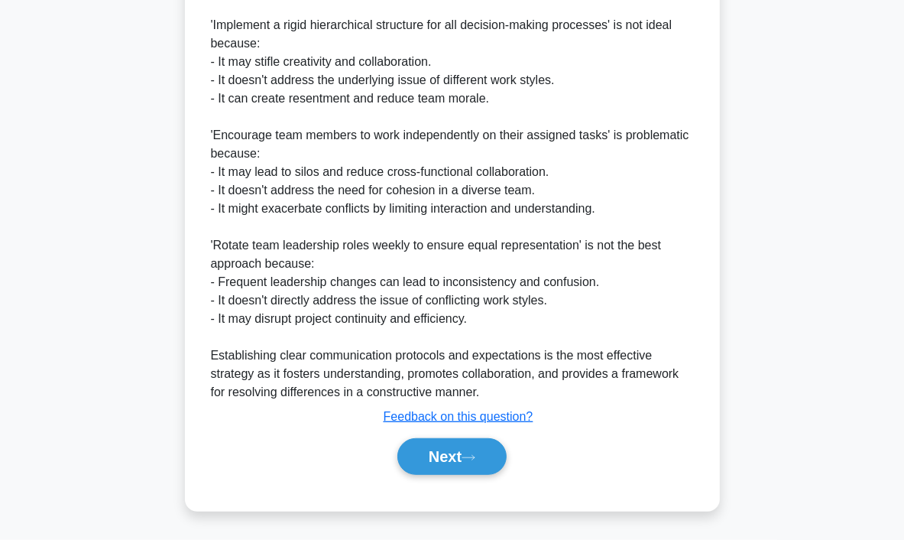
scroll to position [622, 0]
click at [437, 464] on button "Next" at bounding box center [452, 456] width 109 height 37
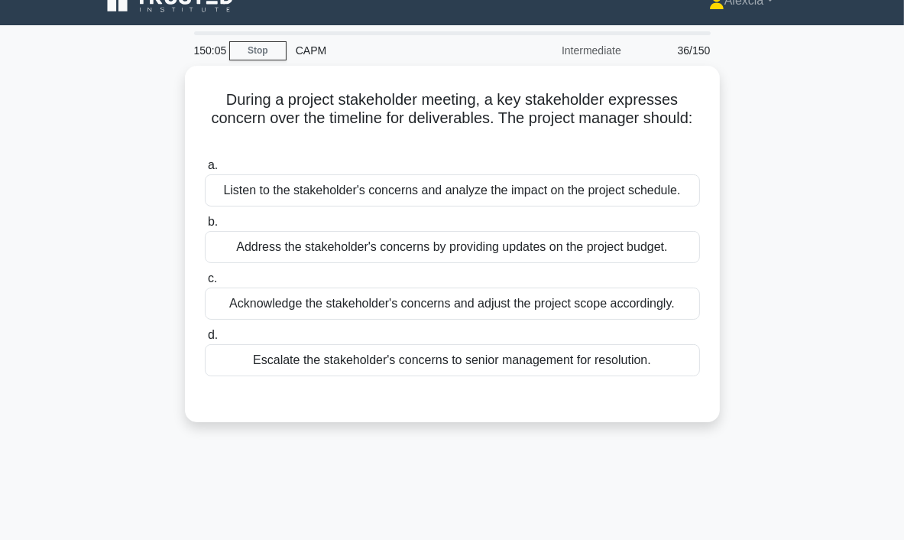
scroll to position [0, 0]
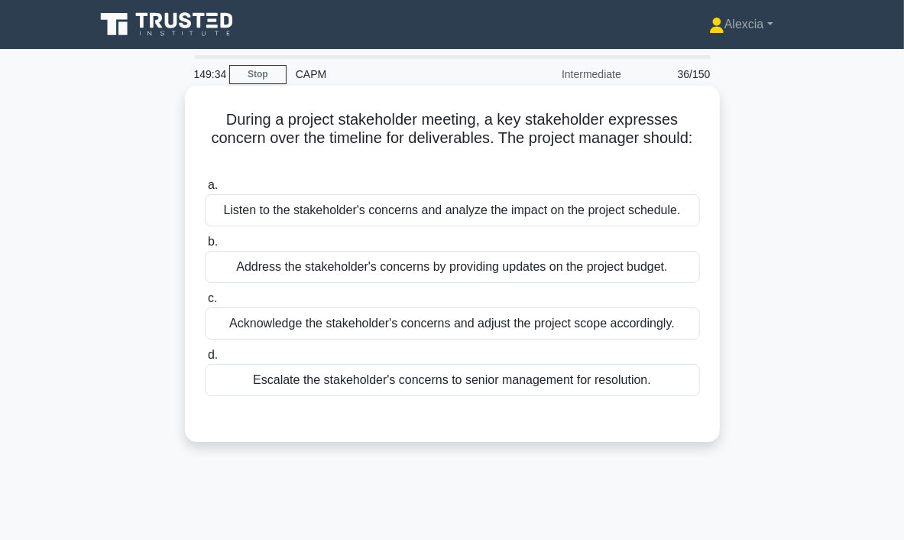
click at [556, 214] on div "Listen to the stakeholder's concerns and analyze the impact on the project sche…" at bounding box center [452, 210] width 495 height 32
click at [205, 190] on input "a. Listen to the stakeholder's concerns and analyze the impact on the project s…" at bounding box center [205, 185] width 0 height 10
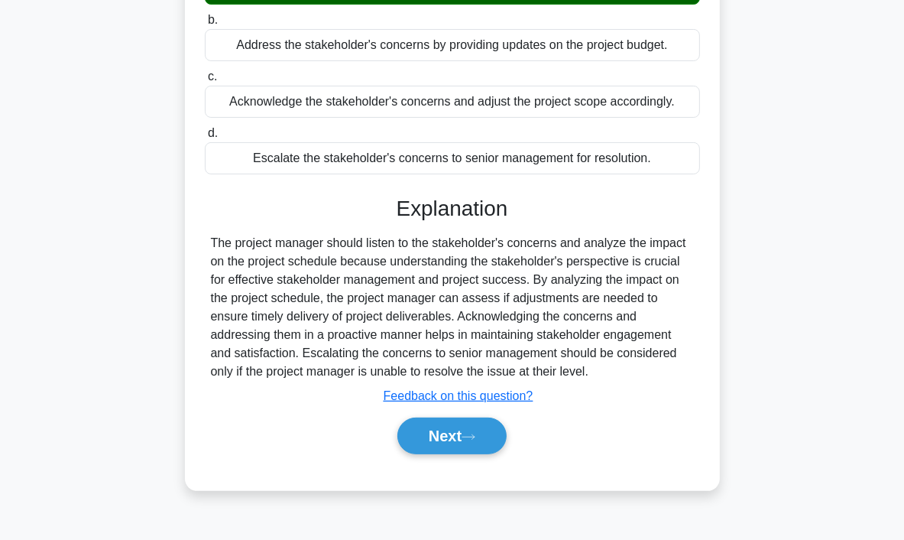
scroll to position [287, 0]
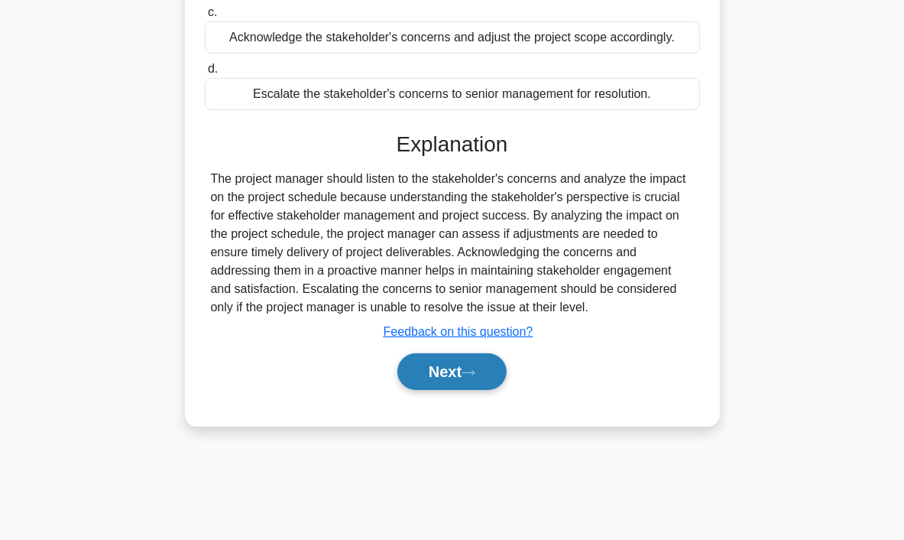
click at [464, 368] on button "Next" at bounding box center [452, 371] width 109 height 37
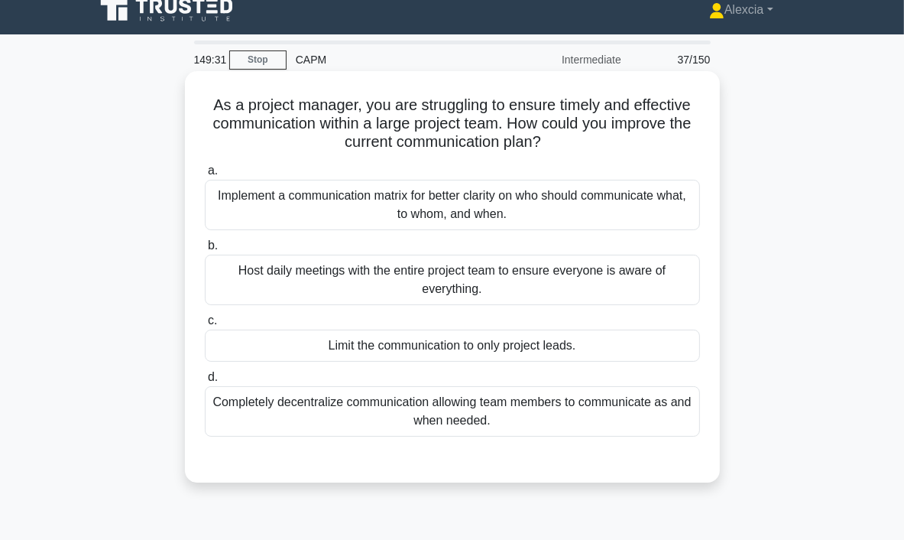
scroll to position [0, 0]
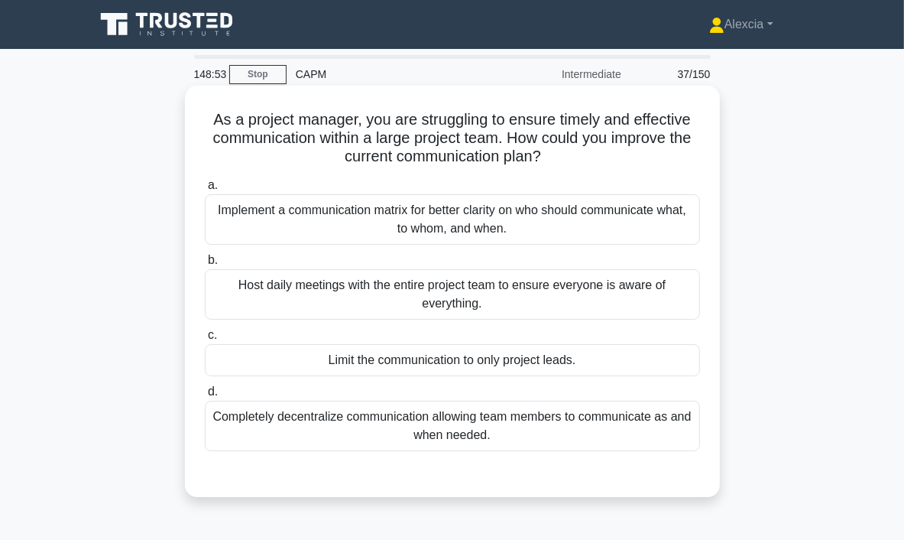
click at [497, 295] on div "Host daily meetings with the entire project team to ensure everyone is aware of…" at bounding box center [452, 294] width 495 height 50
click at [205, 265] on input "b. Host daily meetings with the entire project team to ensure everyone is aware…" at bounding box center [205, 260] width 0 height 10
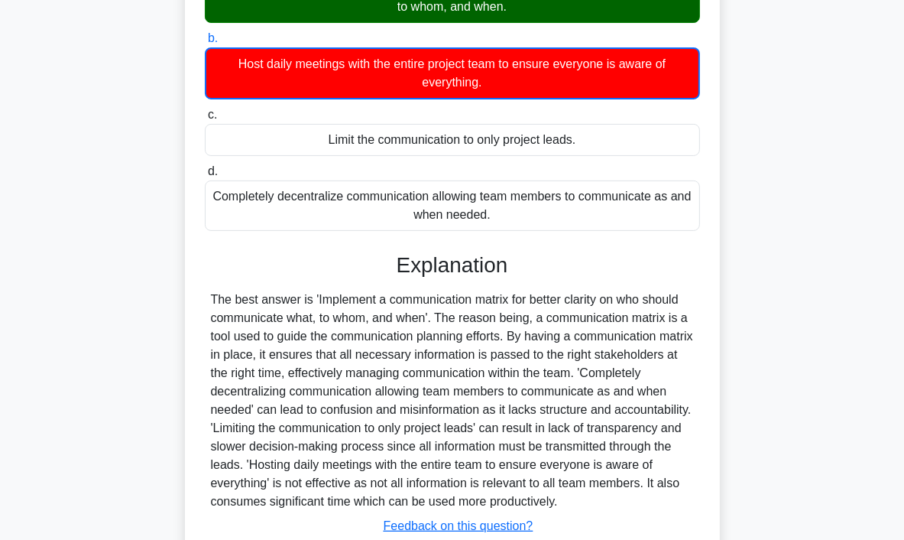
scroll to position [330, 0]
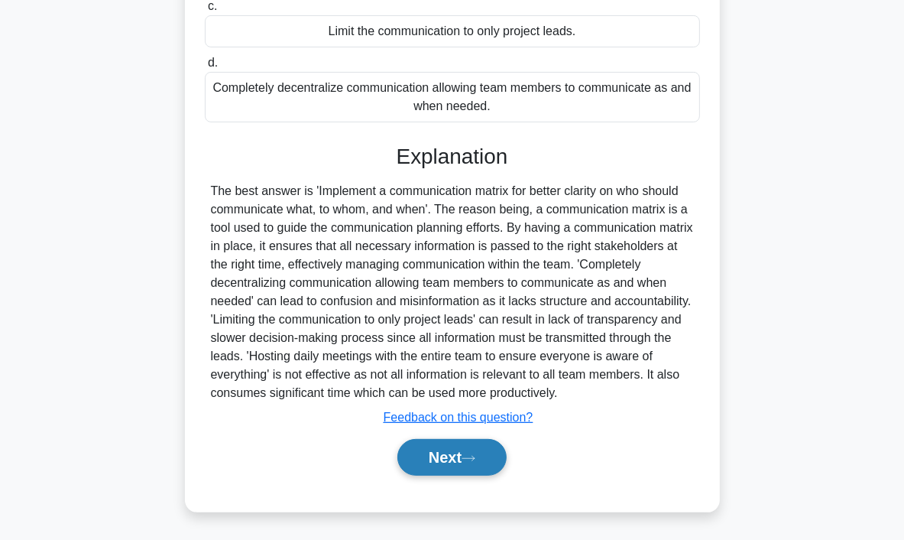
click at [504, 453] on button "Next" at bounding box center [452, 457] width 109 height 37
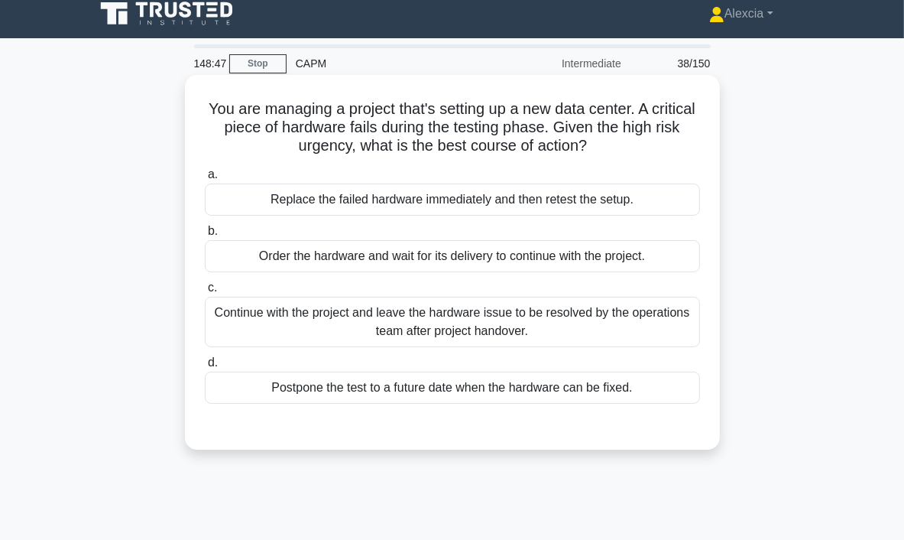
scroll to position [0, 0]
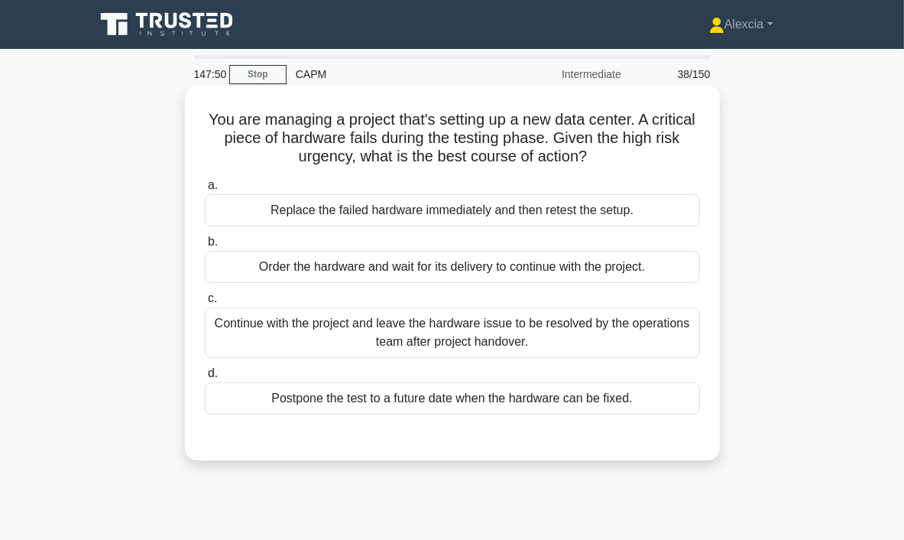
click at [502, 211] on div "Replace the failed hardware immediately and then retest the setup." at bounding box center [452, 210] width 495 height 32
click at [205, 190] on input "a. Replace the failed hardware immediately and then retest the setup." at bounding box center [205, 185] width 0 height 10
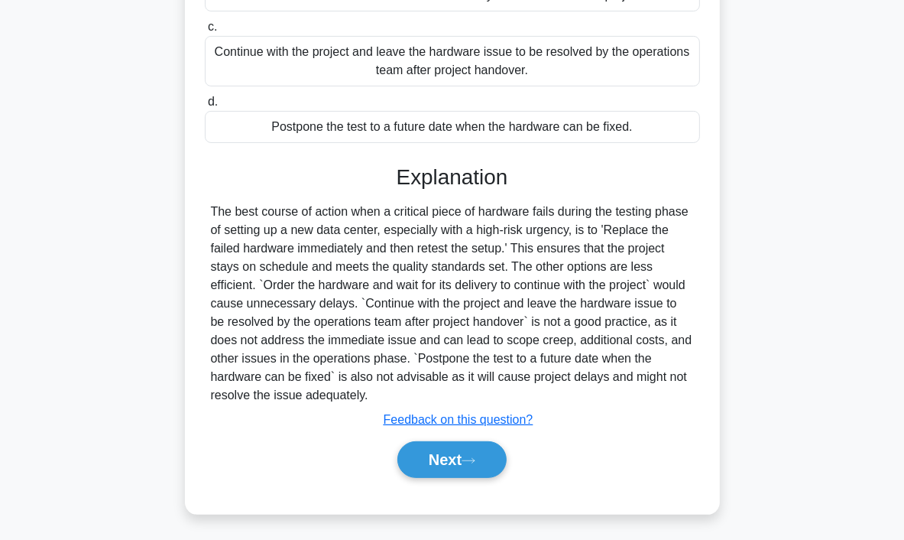
scroll to position [287, 0]
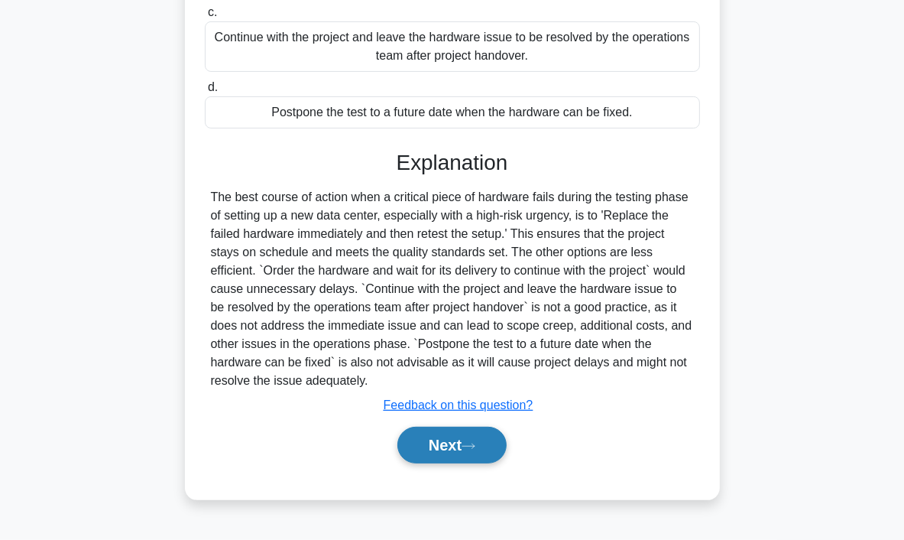
click at [476, 444] on icon at bounding box center [469, 446] width 14 height 8
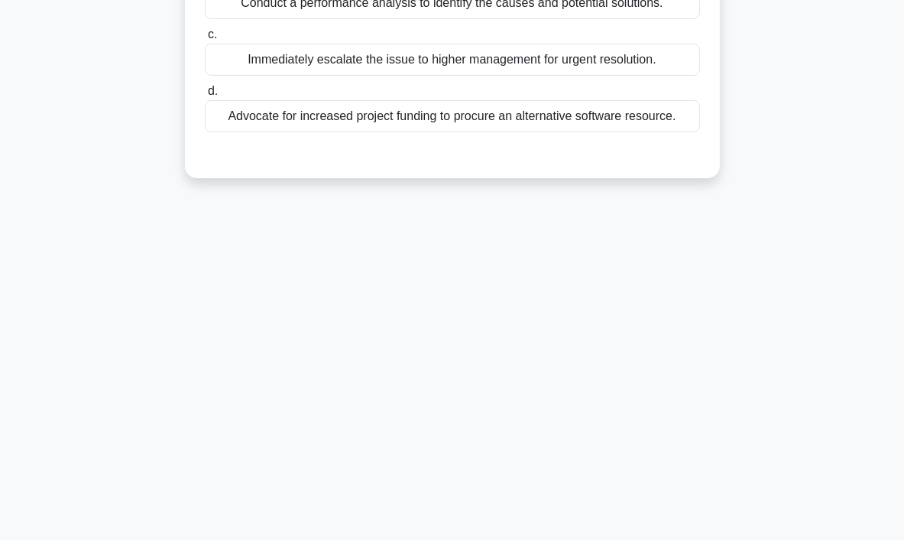
scroll to position [0, 0]
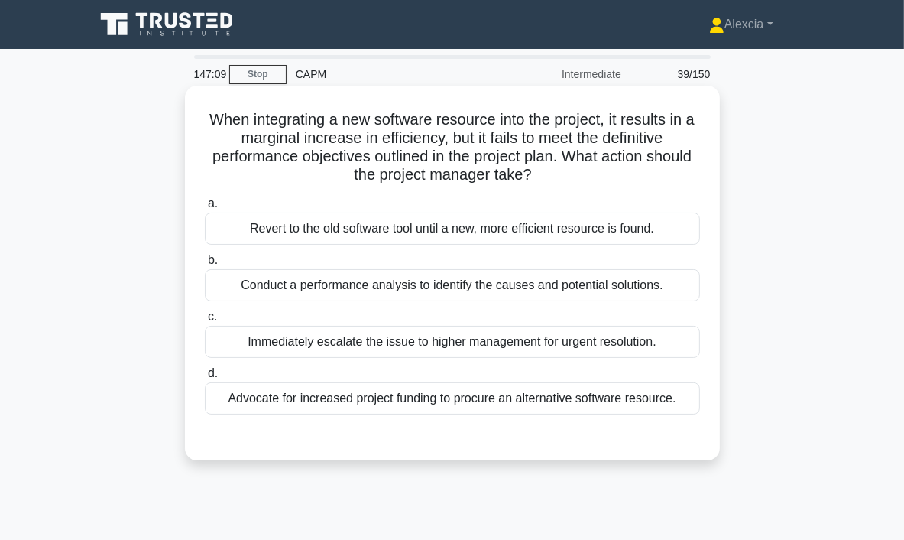
click at [492, 285] on div "Conduct a performance analysis to identify the causes and potential solutions." at bounding box center [452, 285] width 495 height 32
click at [205, 265] on input "b. Conduct a performance analysis to identify the causes and potential solution…" at bounding box center [205, 260] width 0 height 10
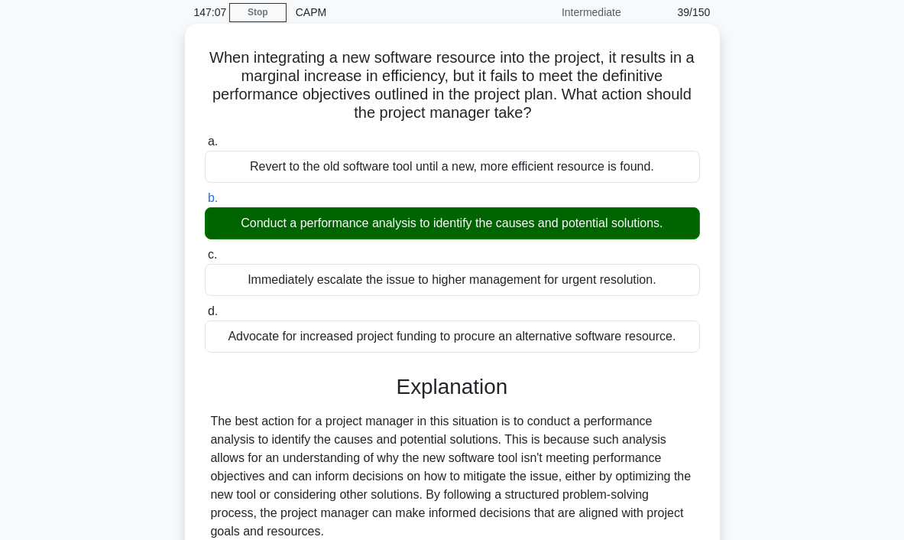
scroll to position [384, 0]
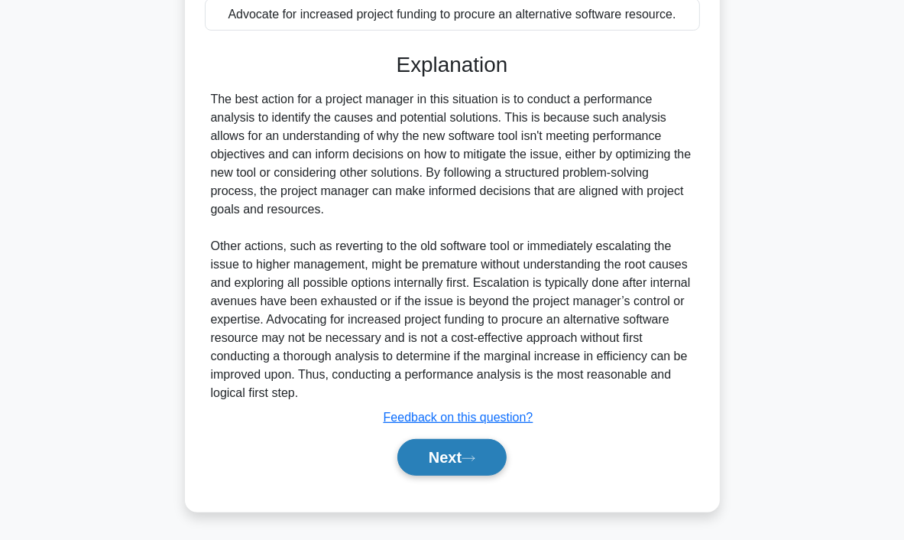
click at [460, 463] on button "Next" at bounding box center [452, 457] width 109 height 37
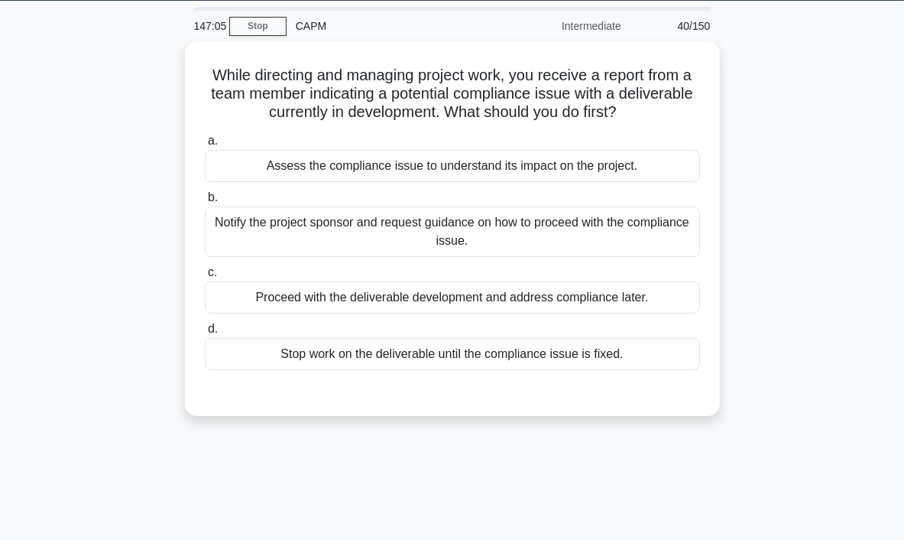
scroll to position [0, 0]
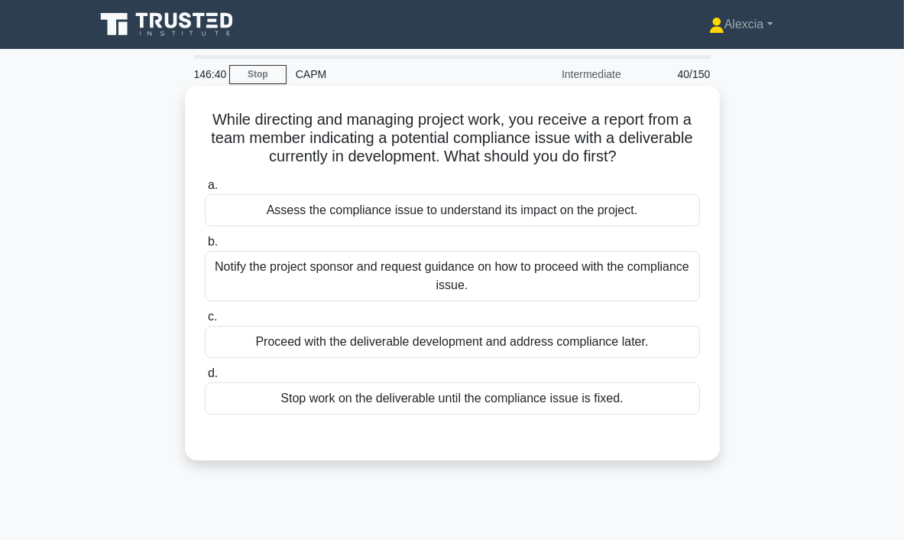
click at [502, 204] on div "Assess the compliance issue to understand its impact on the project." at bounding box center [452, 210] width 495 height 32
click at [205, 190] on input "a. Assess the compliance issue to understand its impact on the project." at bounding box center [205, 185] width 0 height 10
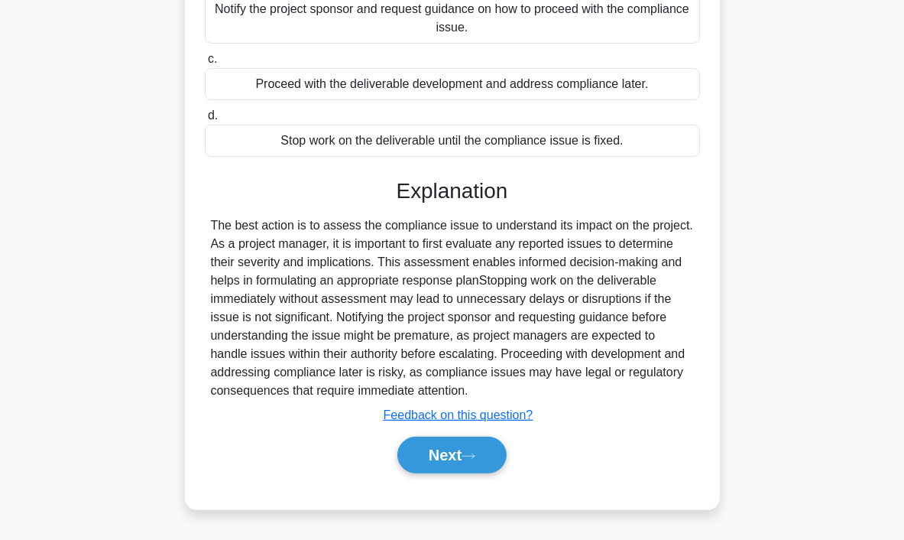
scroll to position [287, 0]
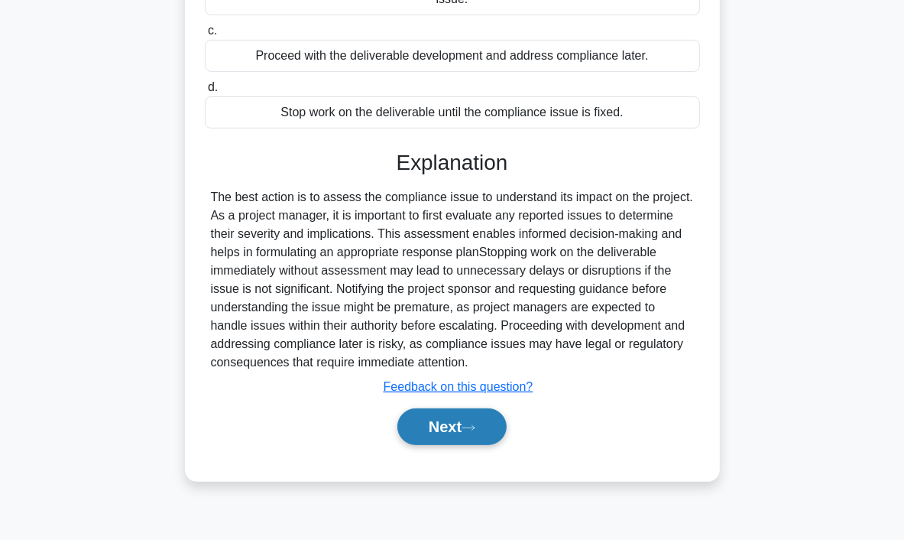
click at [483, 420] on button "Next" at bounding box center [452, 426] width 109 height 37
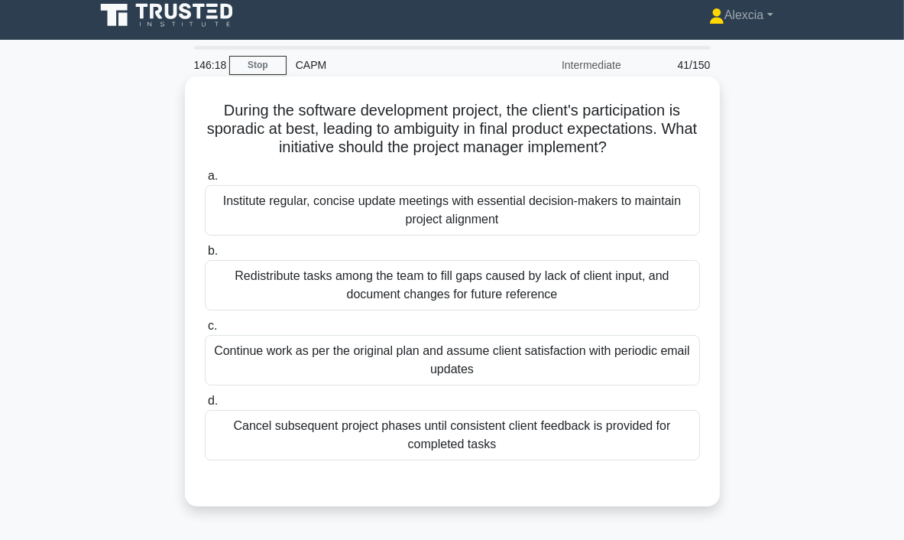
scroll to position [0, 0]
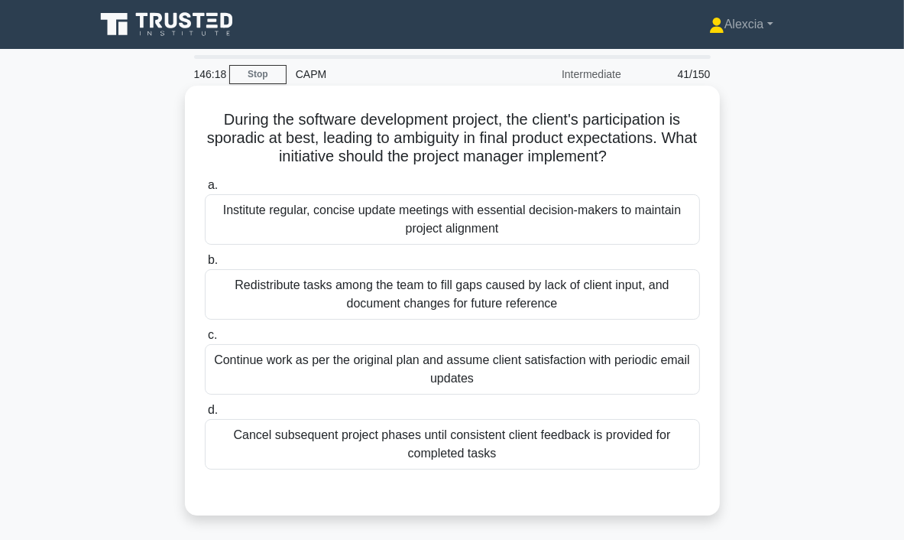
click at [453, 229] on div "Institute regular, concise update meetings with essential decision-makers to ma…" at bounding box center [452, 219] width 495 height 50
click at [205, 190] on input "a. Institute regular, concise update meetings with essential decision-makers to…" at bounding box center [205, 185] width 0 height 10
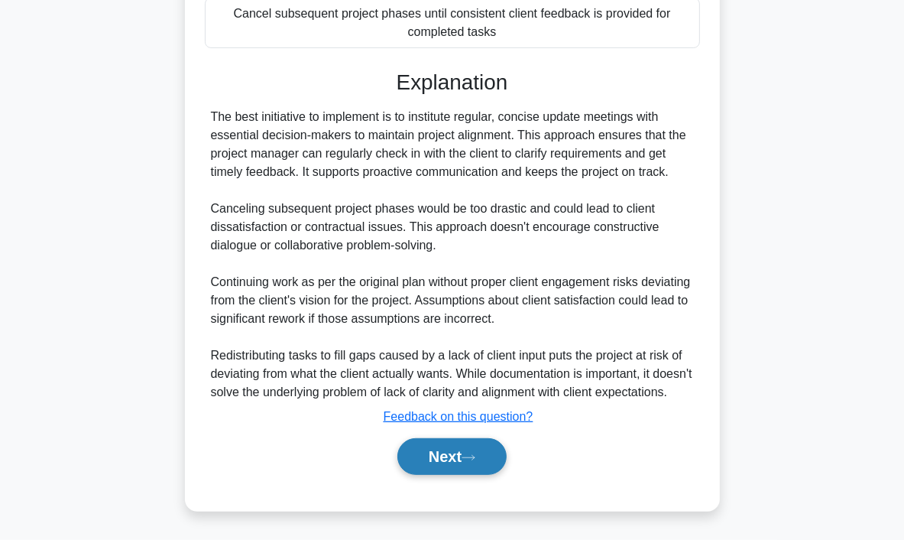
click at [466, 456] on button "Next" at bounding box center [452, 456] width 109 height 37
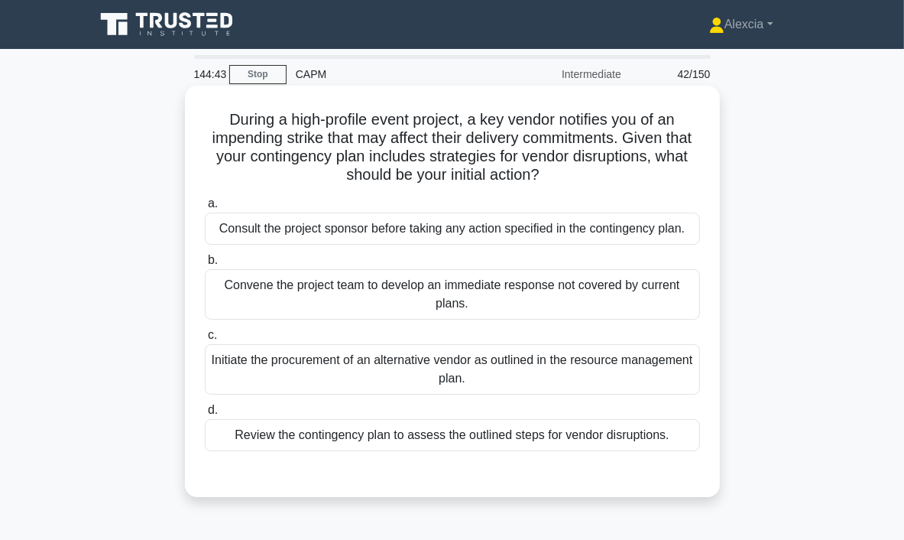
click at [486, 450] on div "Review the contingency plan to assess the outlined steps for vendor disruptions." at bounding box center [452, 435] width 495 height 32
click at [205, 415] on input "d. Review the contingency plan to assess the outlined steps for vendor disrupti…" at bounding box center [205, 410] width 0 height 10
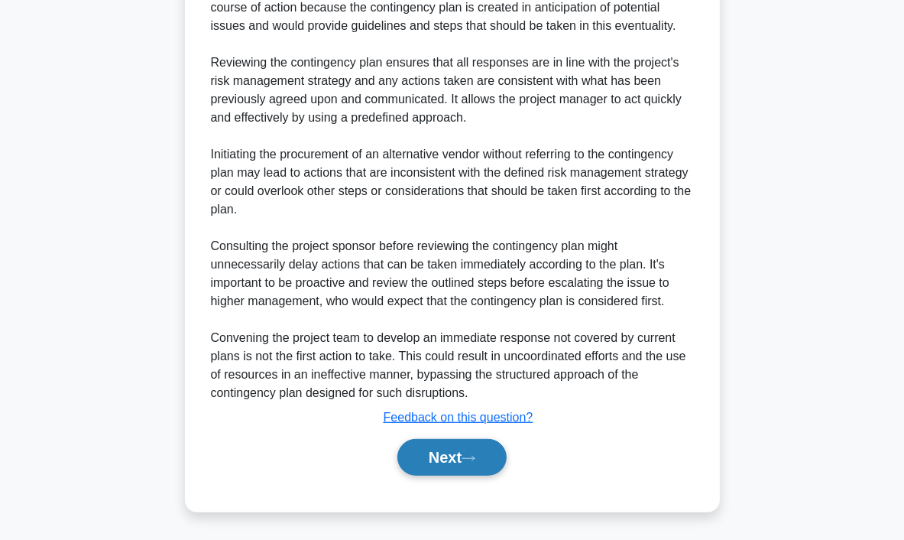
click at [464, 453] on button "Next" at bounding box center [452, 457] width 109 height 37
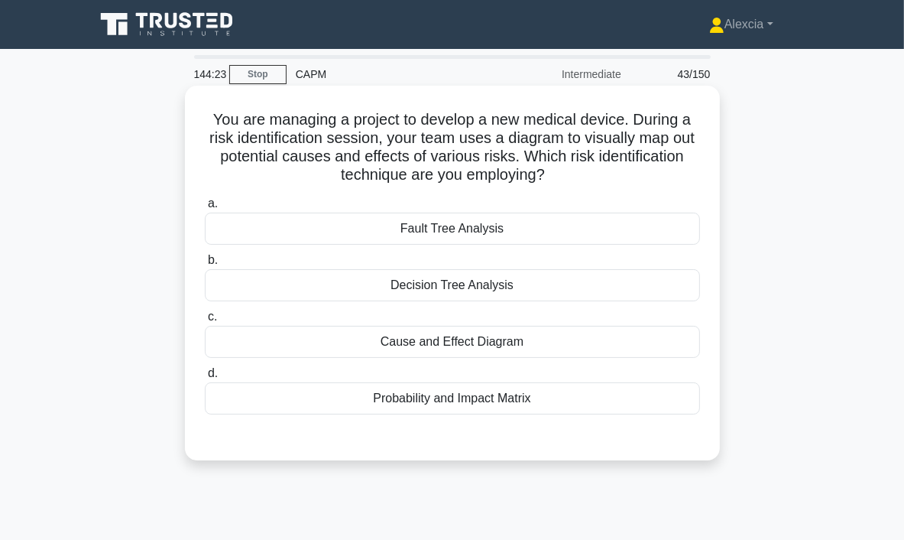
click at [466, 350] on div "Cause and Effect Diagram" at bounding box center [452, 342] width 495 height 32
click at [205, 322] on input "c. Cause and Effect Diagram" at bounding box center [205, 317] width 0 height 10
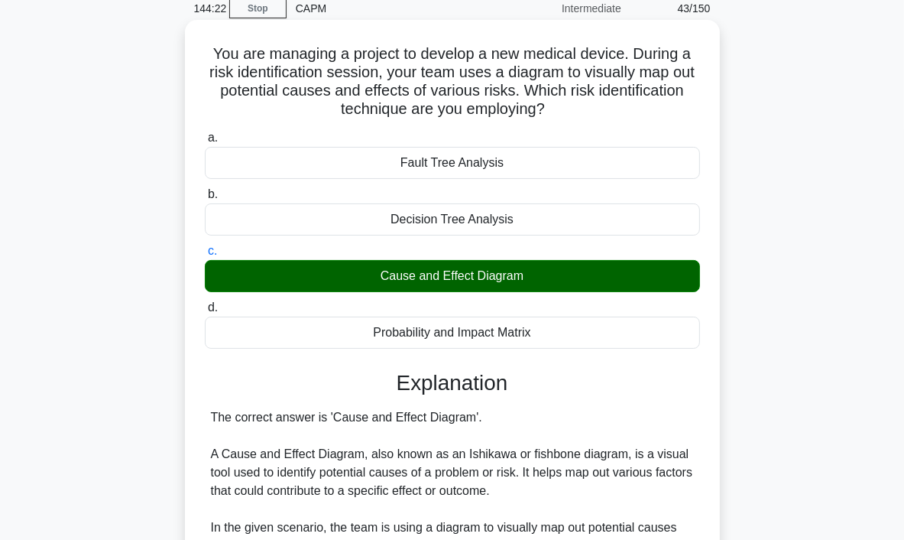
scroll to position [459, 0]
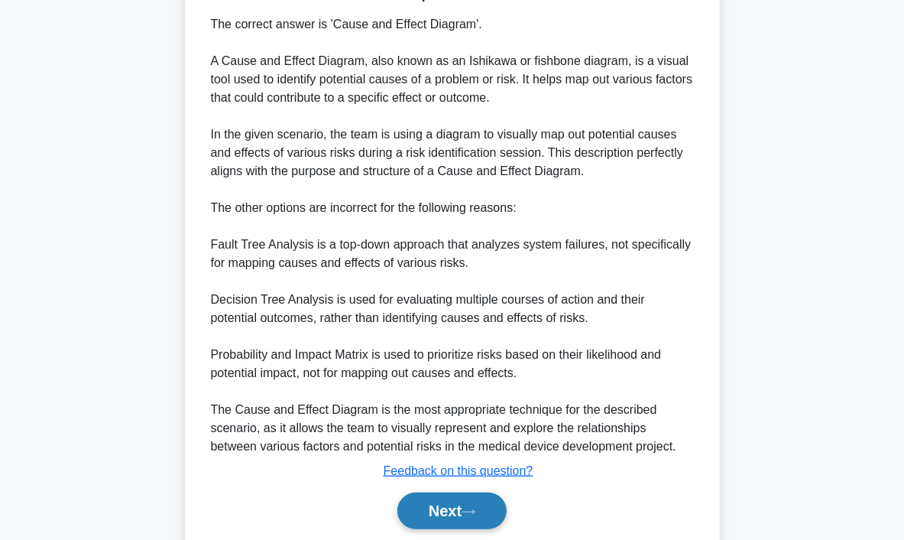
click at [431, 511] on button "Next" at bounding box center [452, 510] width 109 height 37
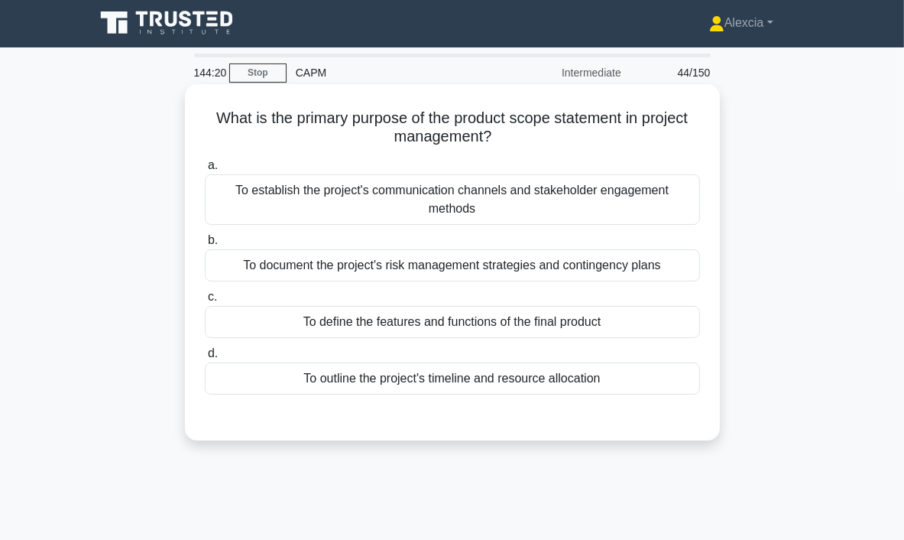
scroll to position [0, 0]
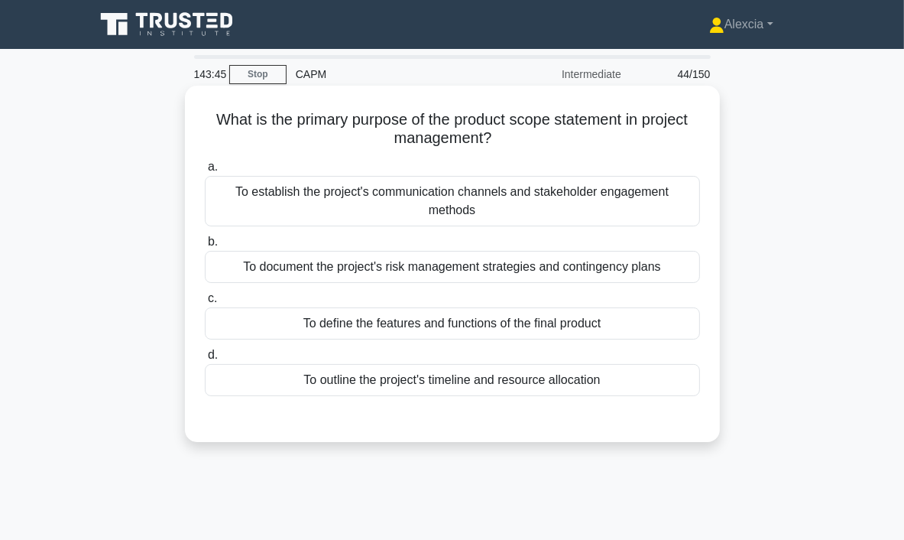
click at [576, 385] on div "To outline the project's timeline and resource allocation" at bounding box center [452, 380] width 495 height 32
click at [205, 360] on input "d. To outline the project's timeline and resource allocation" at bounding box center [205, 355] width 0 height 10
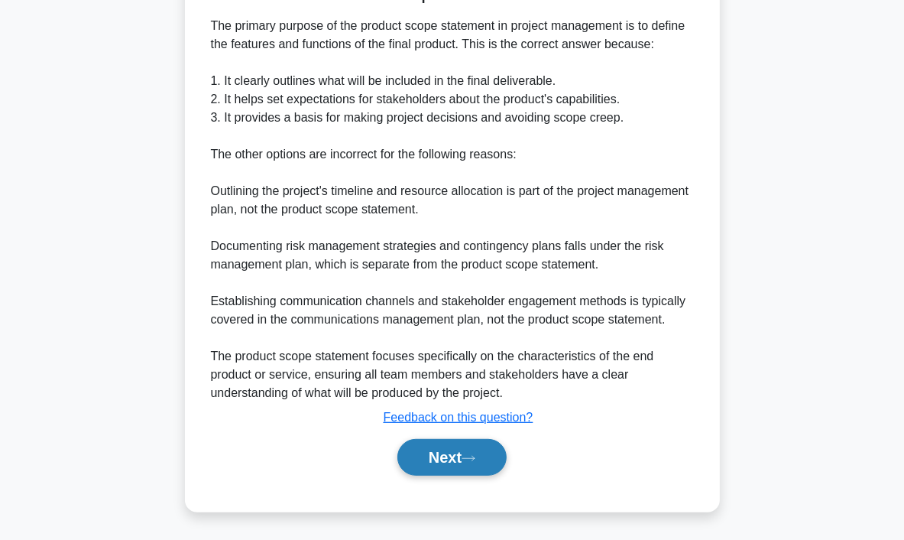
click at [446, 445] on button "Next" at bounding box center [452, 457] width 109 height 37
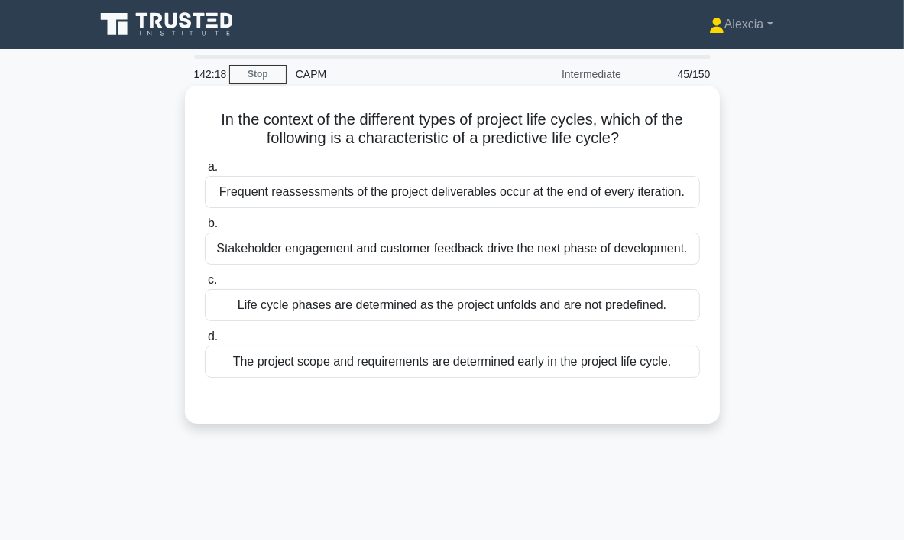
click at [284, 365] on div "The project scope and requirements are determined early in the project life cyc…" at bounding box center [452, 362] width 495 height 32
click at [205, 342] on input "d. The project scope and requirements are determined early in the project life …" at bounding box center [205, 337] width 0 height 10
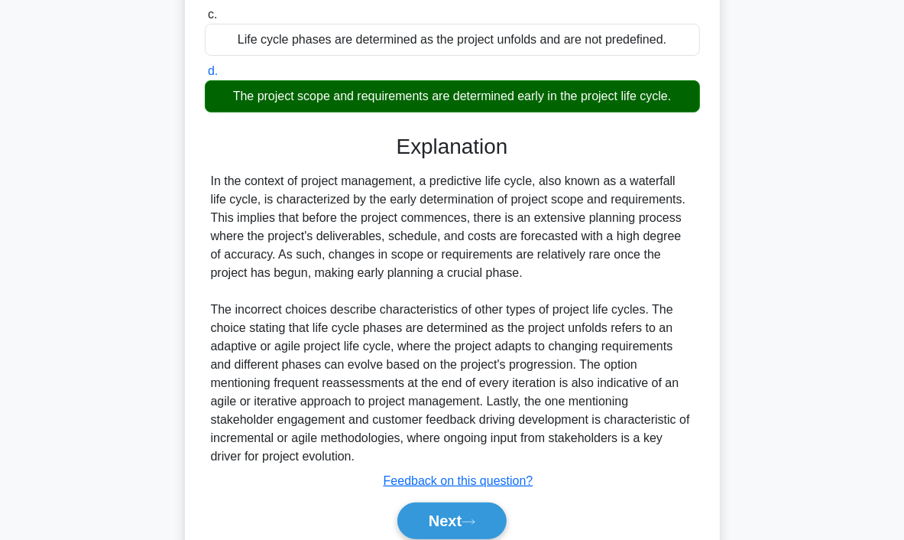
scroll to position [329, 0]
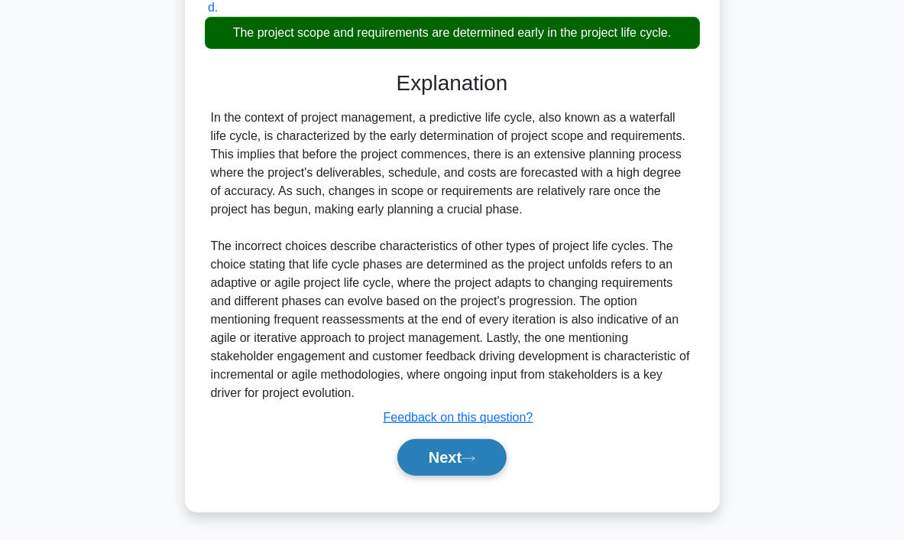
click at [468, 470] on button "Next" at bounding box center [452, 457] width 109 height 37
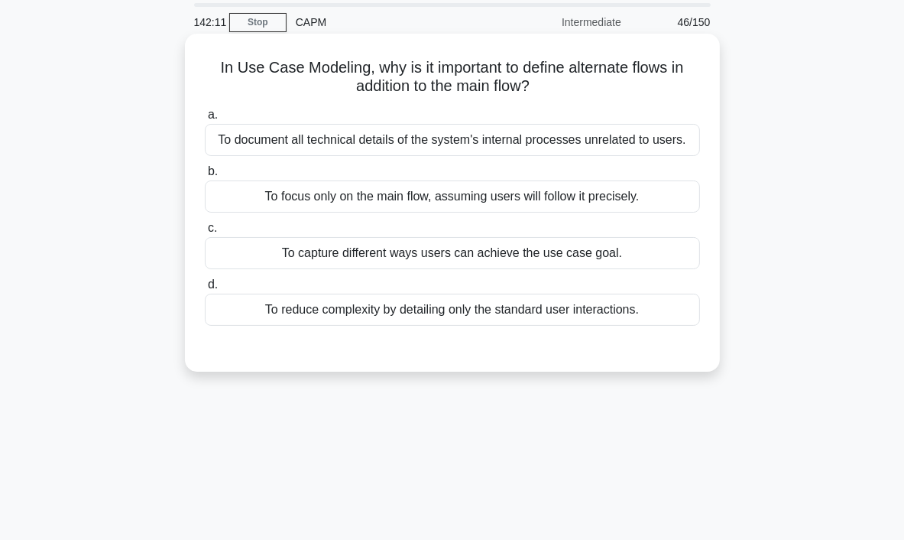
scroll to position [0, 0]
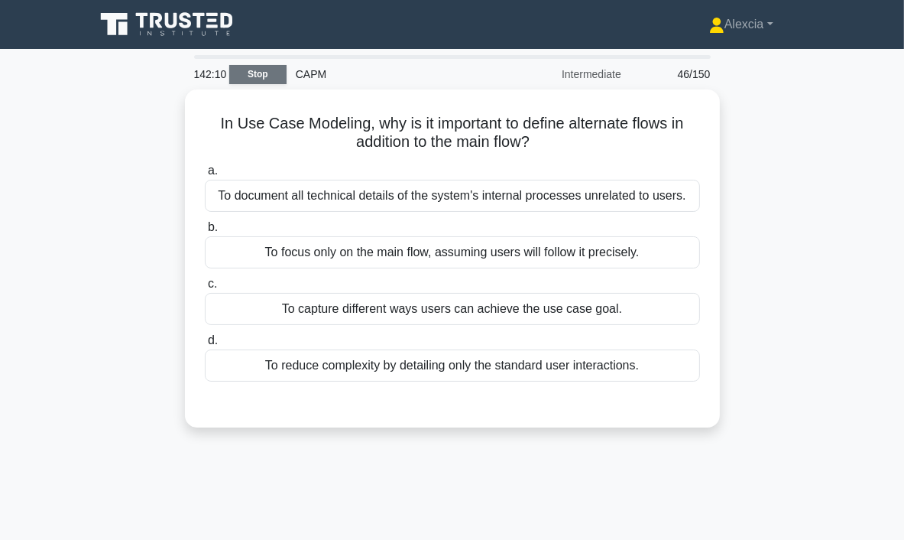
click at [245, 73] on link "Stop" at bounding box center [257, 74] width 57 height 19
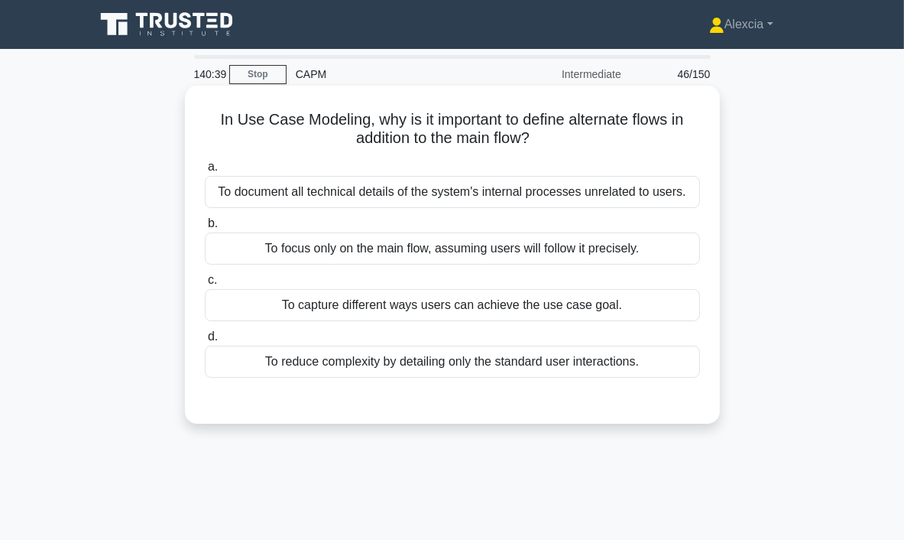
click at [456, 313] on div "To capture different ways users can achieve the use case goal." at bounding box center [452, 305] width 495 height 32
click at [205, 285] on input "c. To capture different ways users can achieve the use case goal." at bounding box center [205, 280] width 0 height 10
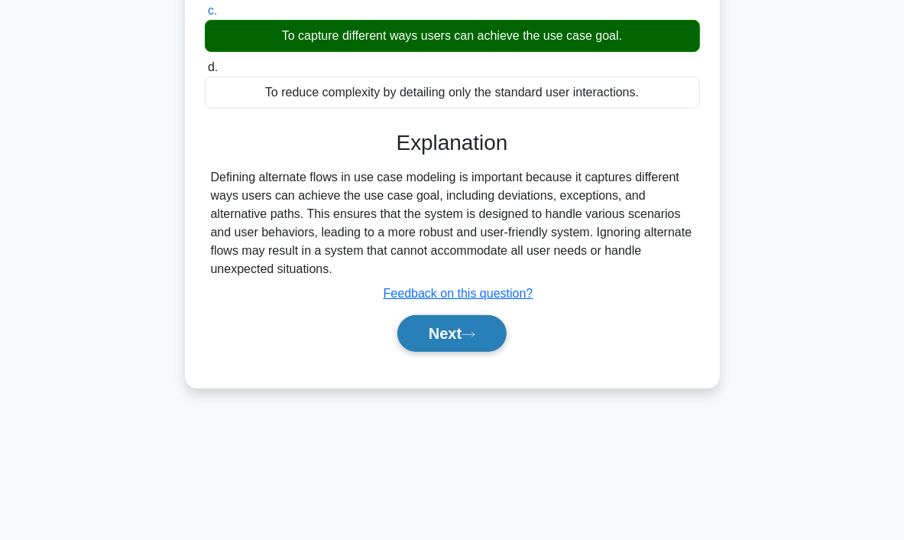
scroll to position [287, 0]
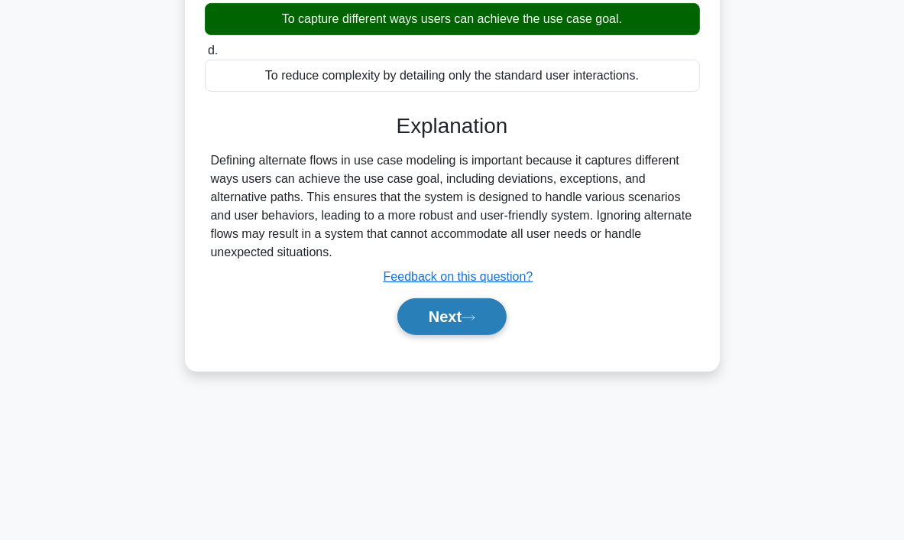
click at [433, 321] on button "Next" at bounding box center [452, 316] width 109 height 37
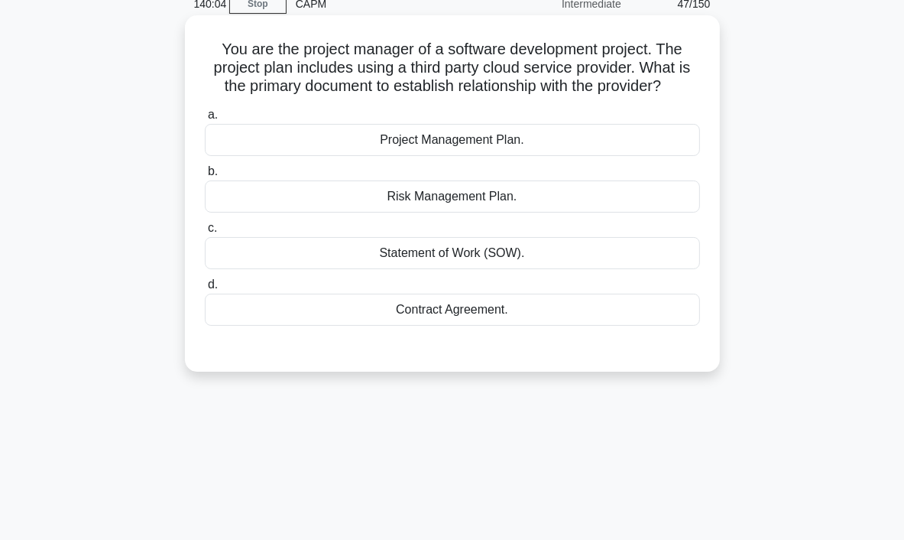
scroll to position [76, 0]
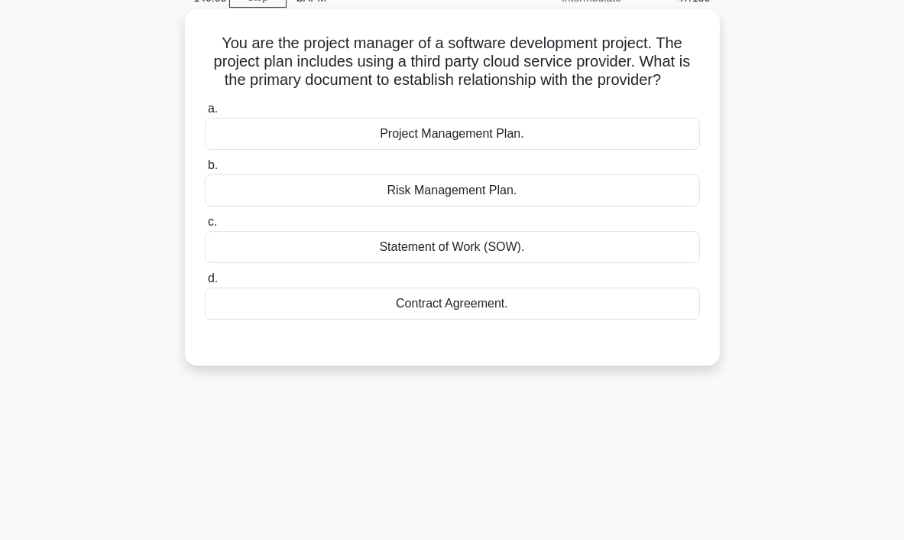
click at [485, 303] on div "Contract Agreement." at bounding box center [452, 303] width 495 height 32
click at [205, 284] on input "d. Contract Agreement." at bounding box center [205, 279] width 0 height 10
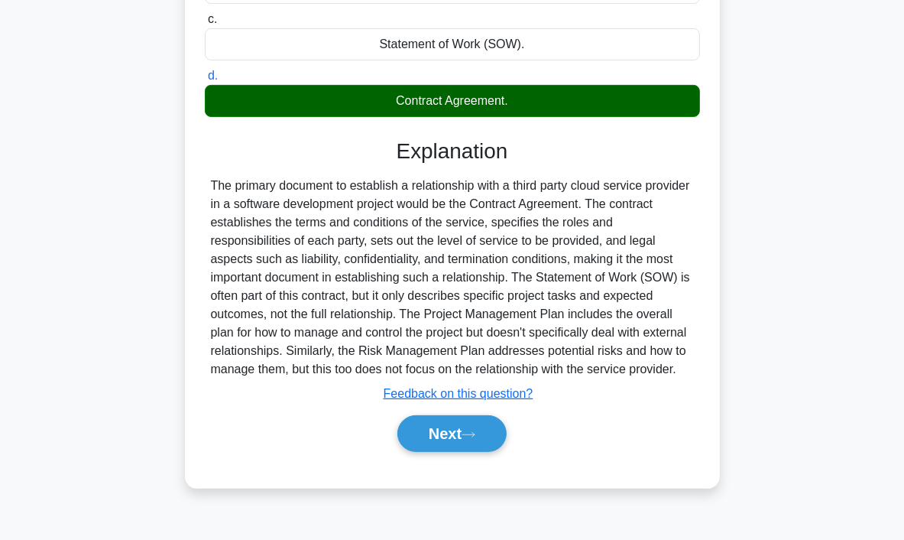
scroll to position [287, 0]
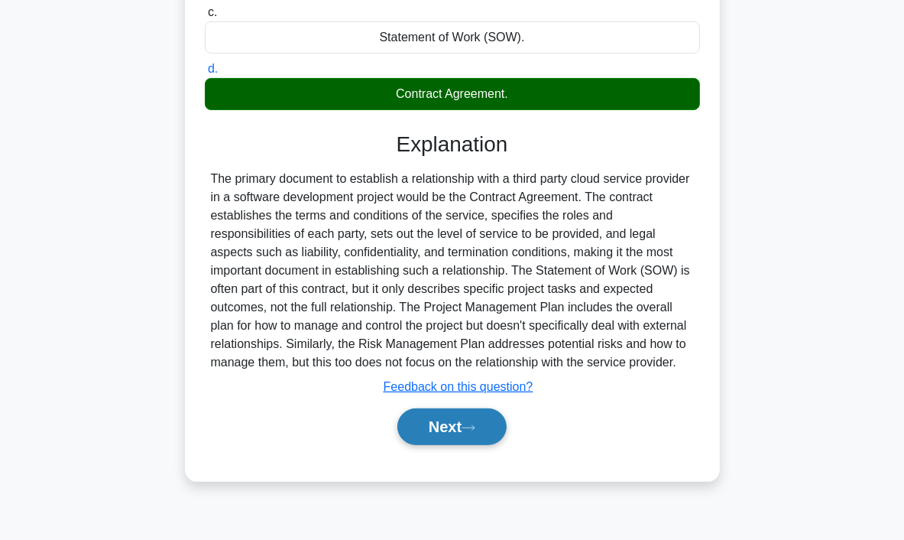
click at [465, 423] on button "Next" at bounding box center [452, 426] width 109 height 37
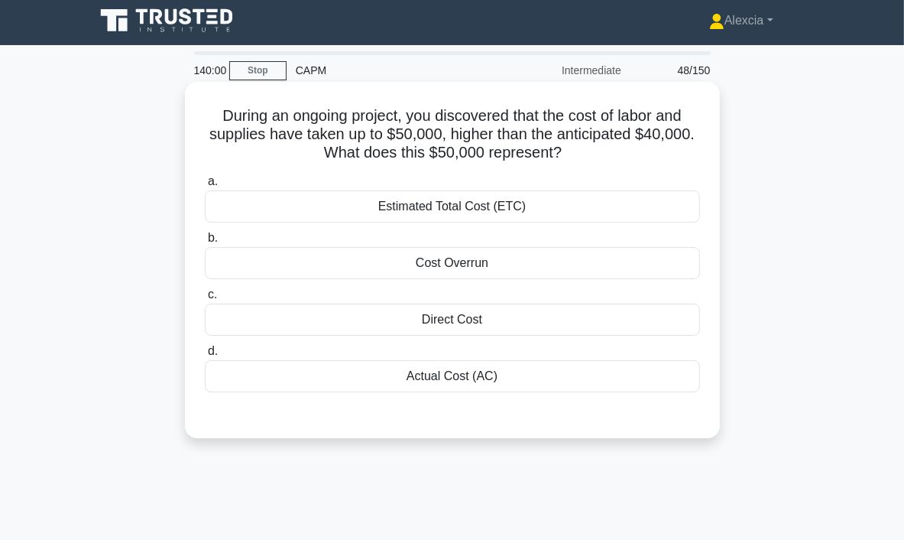
scroll to position [0, 0]
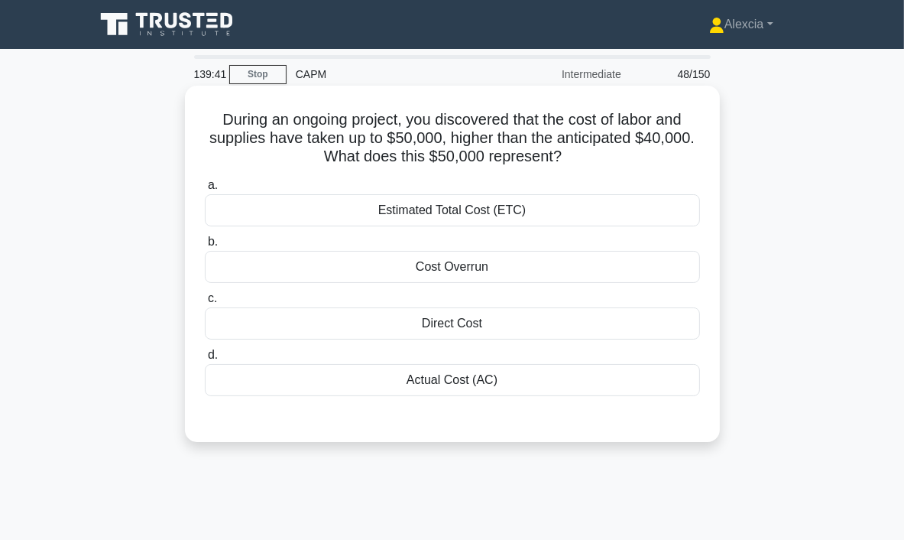
click at [450, 386] on div "Actual Cost (AC)" at bounding box center [452, 380] width 495 height 32
click at [205, 360] on input "d. Actual Cost (AC)" at bounding box center [205, 355] width 0 height 10
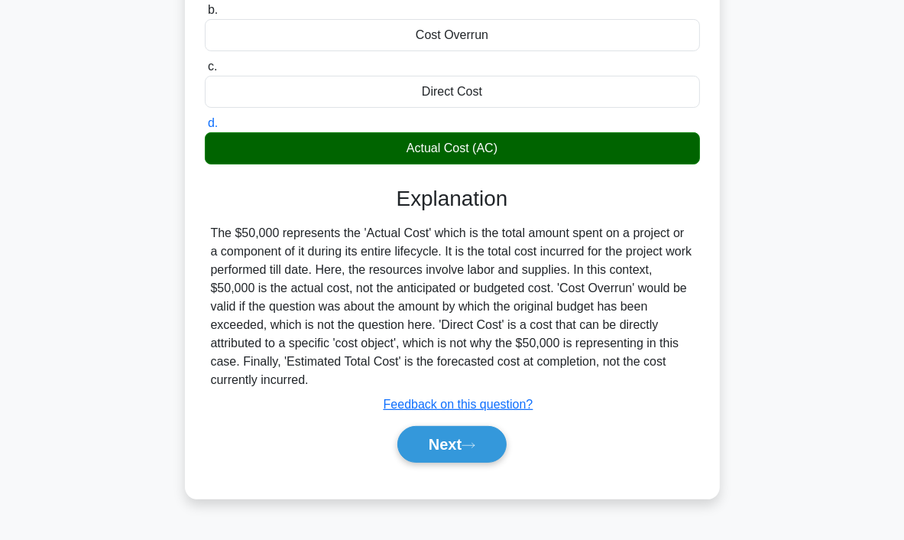
scroll to position [287, 0]
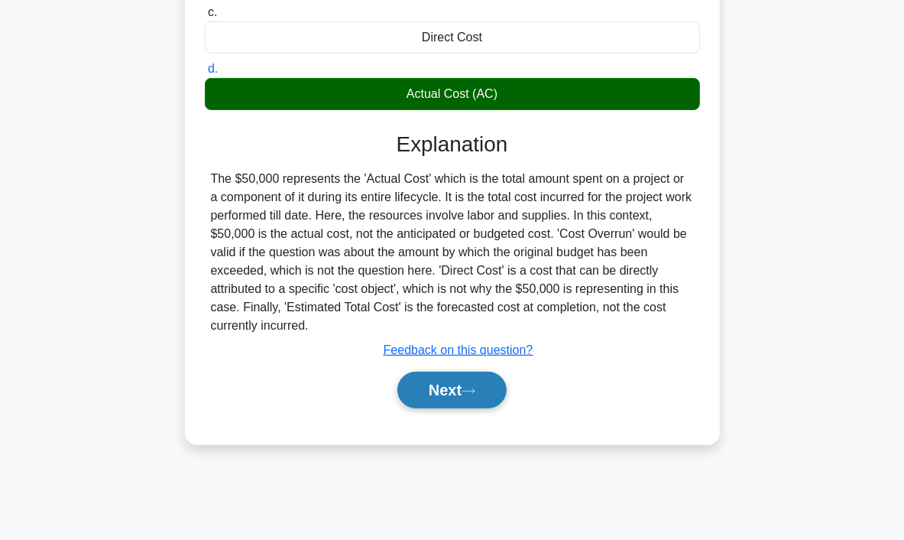
click at [445, 392] on button "Next" at bounding box center [452, 390] width 109 height 37
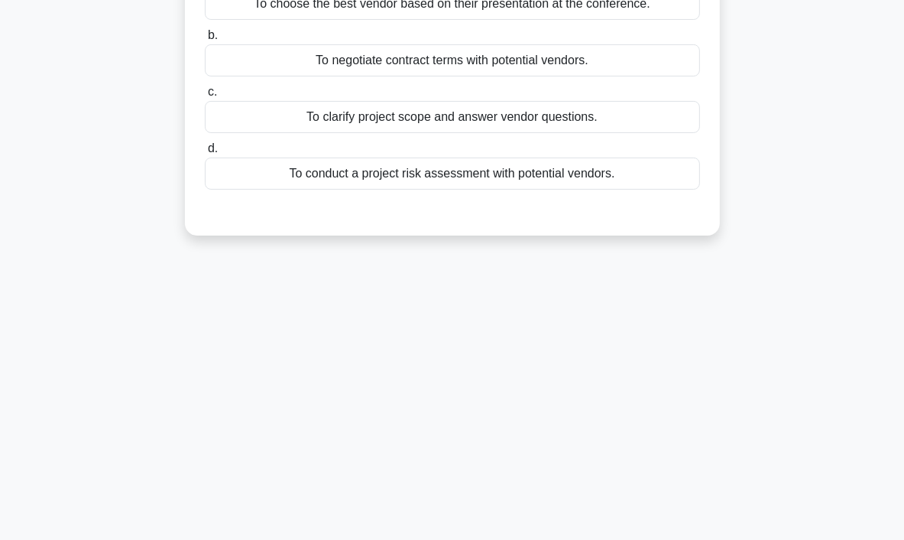
scroll to position [0, 0]
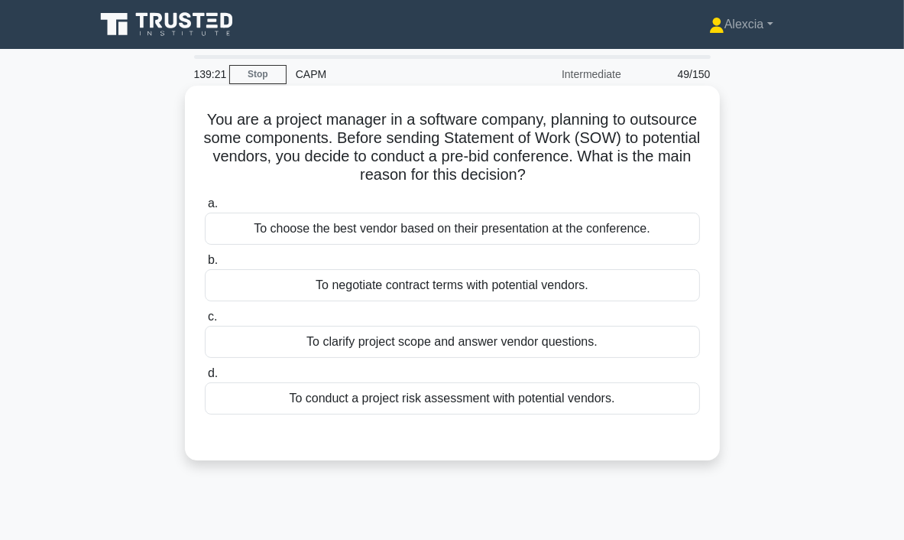
click at [459, 281] on div "To negotiate contract terms with potential vendors." at bounding box center [452, 285] width 495 height 32
click at [205, 265] on input "b. To negotiate contract terms with potential vendors." at bounding box center [205, 260] width 0 height 10
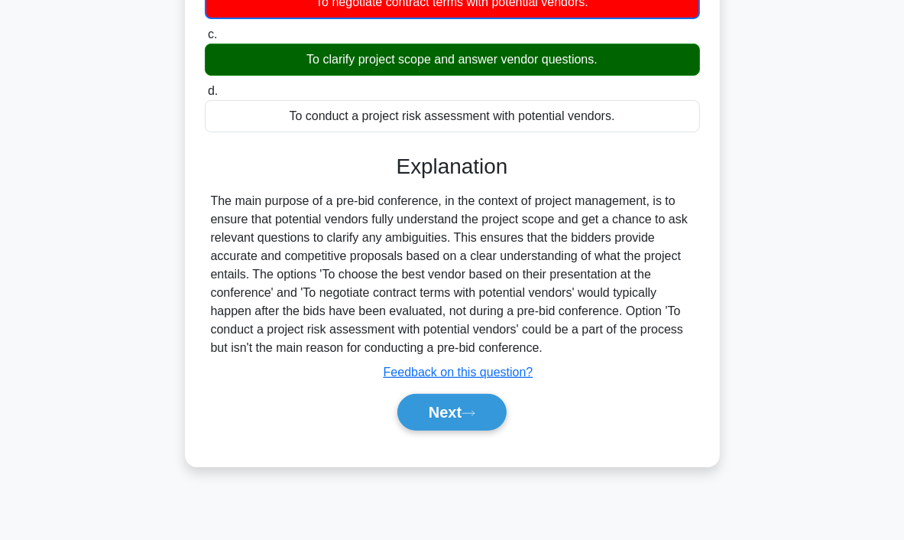
scroll to position [287, 0]
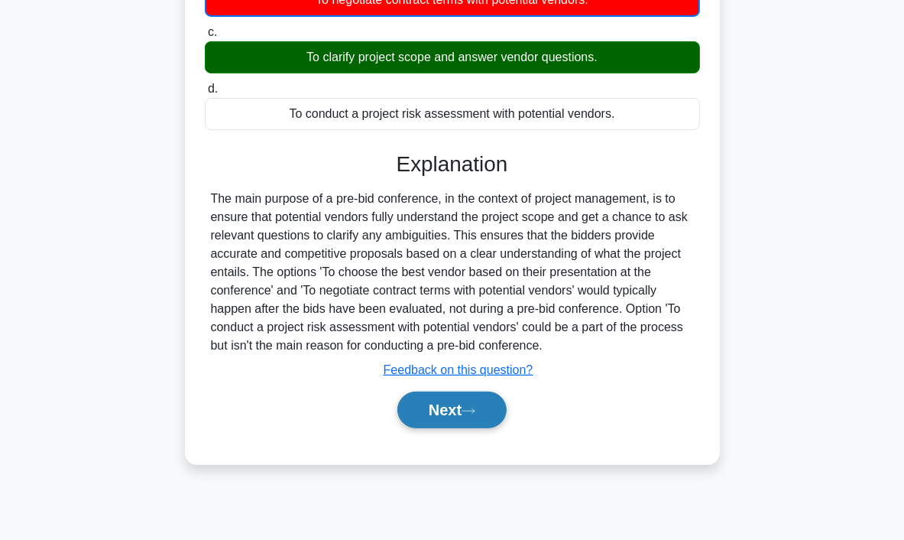
click at [448, 409] on button "Next" at bounding box center [452, 409] width 109 height 37
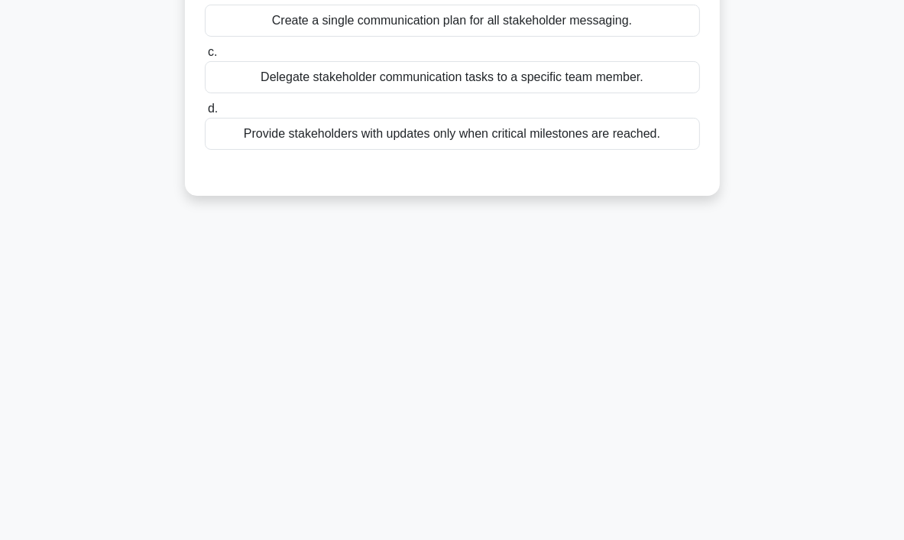
scroll to position [0, 0]
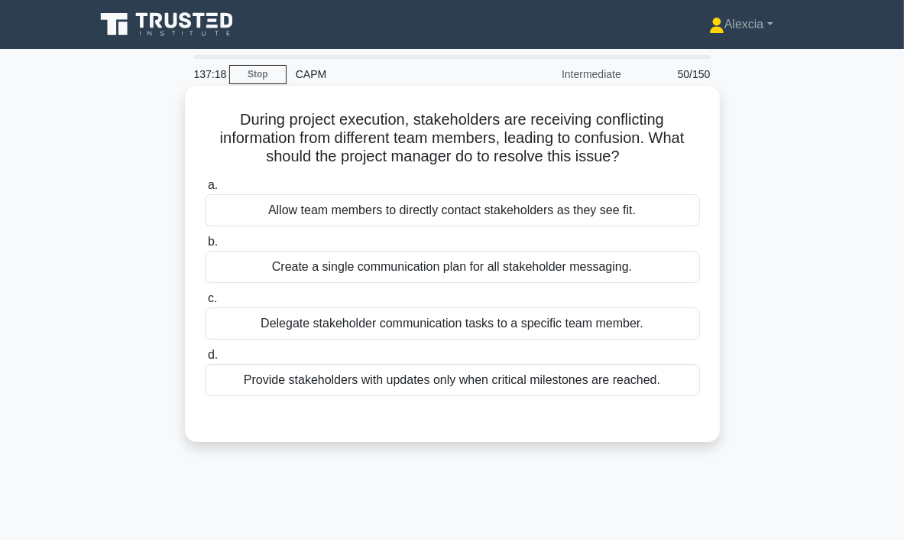
click at [618, 267] on div "Create a single communication plan for all stakeholder messaging." at bounding box center [452, 267] width 495 height 32
click at [205, 247] on input "b. Create a single communication plan for all stakeholder messaging." at bounding box center [205, 242] width 0 height 10
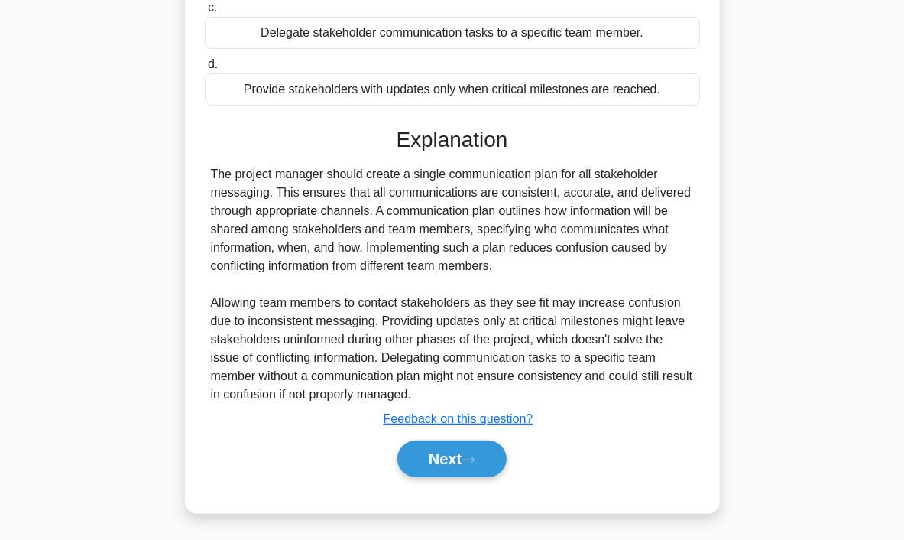
scroll to position [292, 0]
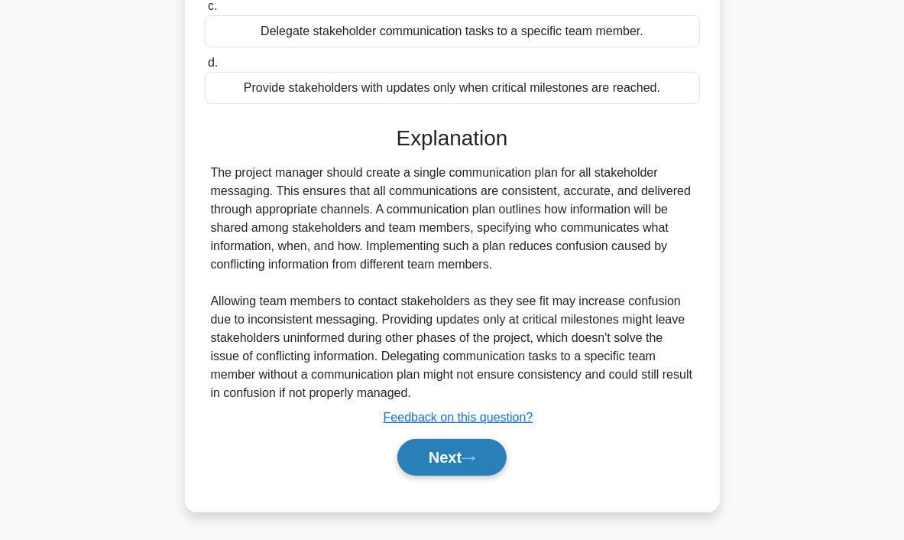
click at [489, 459] on button "Next" at bounding box center [452, 457] width 109 height 37
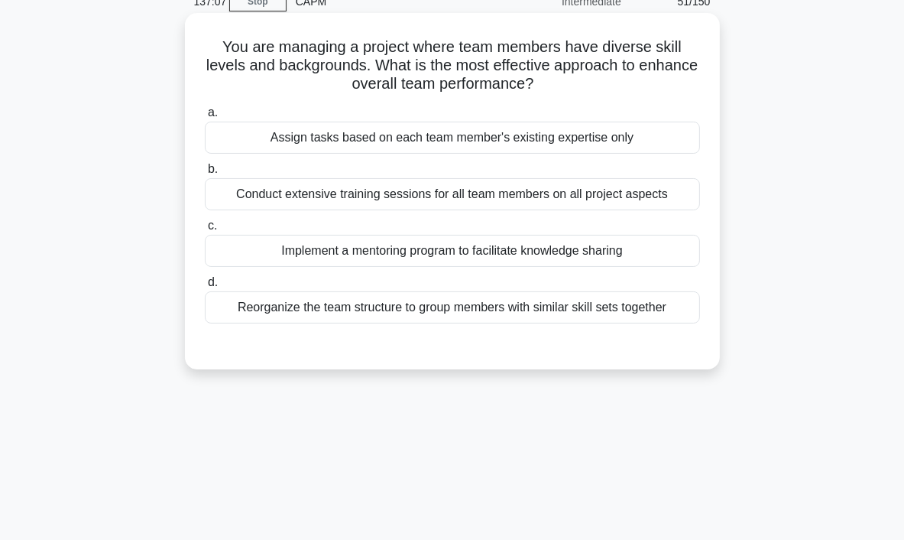
scroll to position [76, 0]
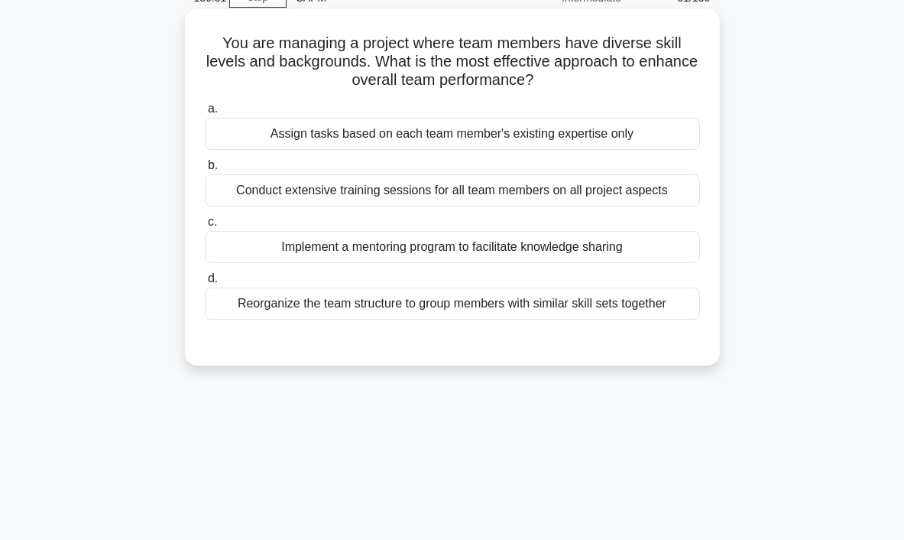
click at [505, 190] on div "Conduct extensive training sessions for all team members on all project aspects" at bounding box center [452, 190] width 495 height 32
click at [205, 170] on input "b. Conduct extensive training sessions for all team members on all project aspe…" at bounding box center [205, 166] width 0 height 10
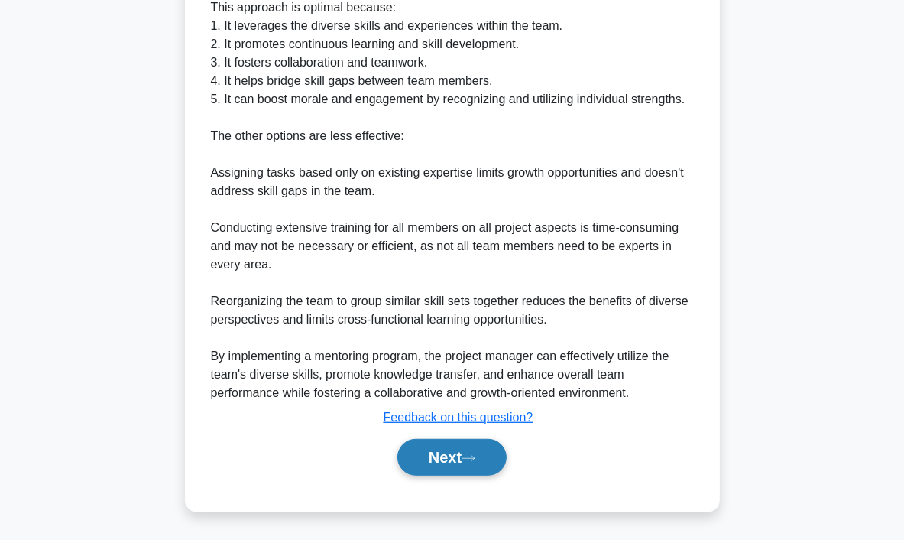
click at [454, 464] on button "Next" at bounding box center [452, 457] width 109 height 37
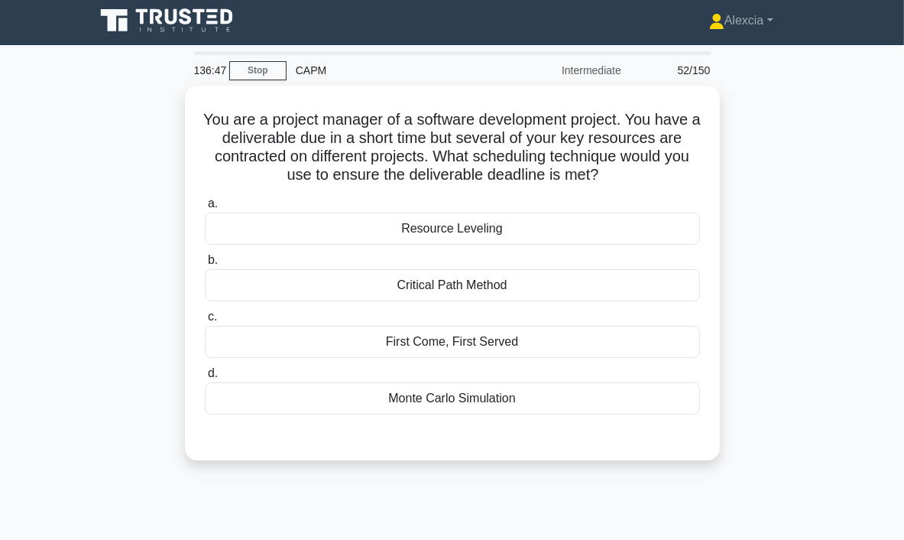
scroll to position [0, 0]
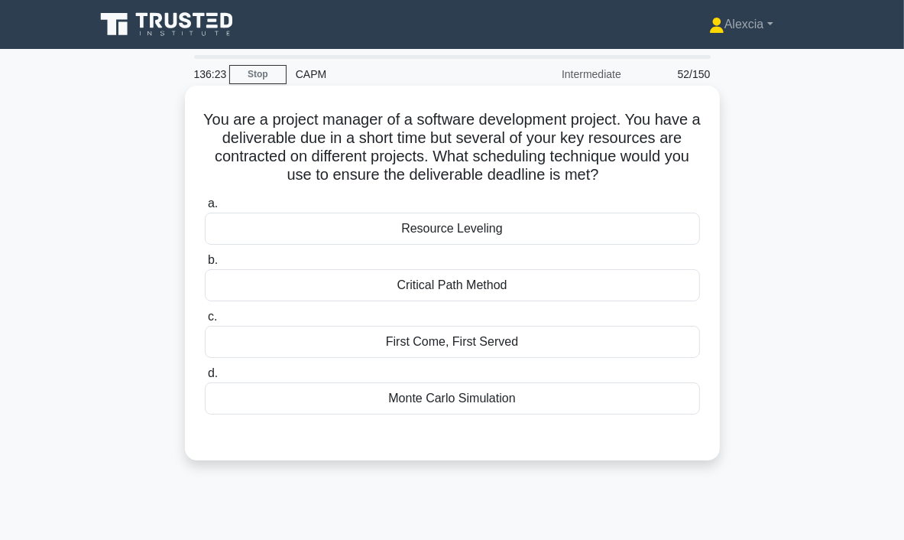
click at [419, 228] on div "Resource Leveling" at bounding box center [452, 229] width 495 height 32
click at [205, 209] on input "a. Resource Leveling" at bounding box center [205, 204] width 0 height 10
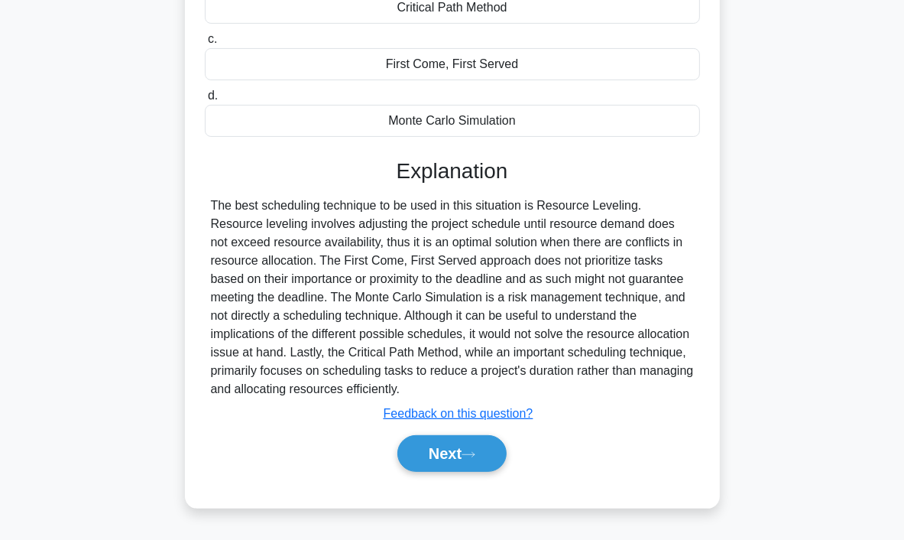
scroll to position [287, 0]
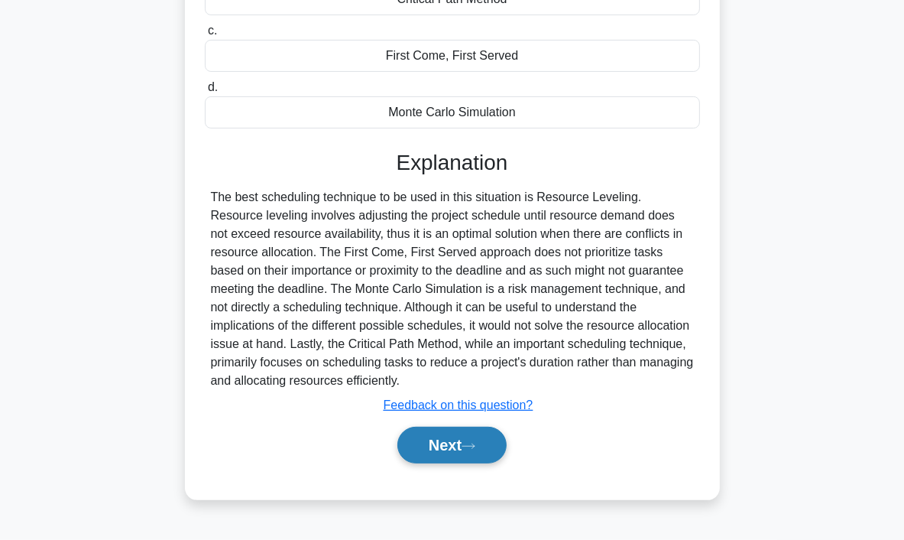
click at [469, 446] on icon at bounding box center [469, 446] width 14 height 8
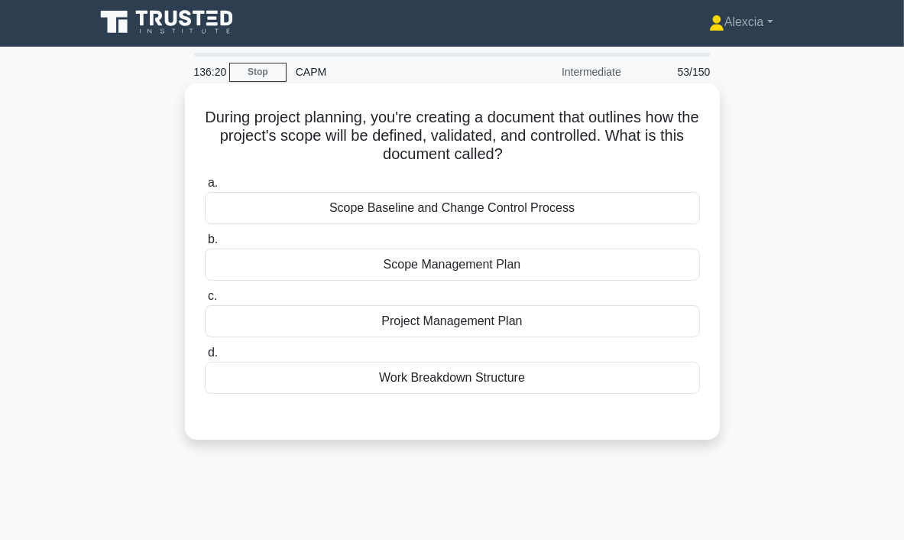
scroll to position [0, 0]
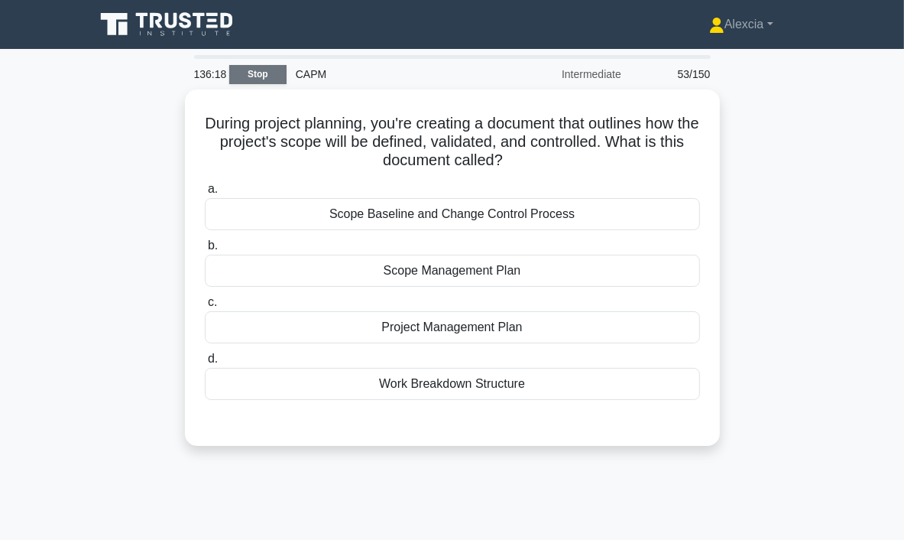
click at [268, 80] on link "Stop" at bounding box center [257, 74] width 57 height 19
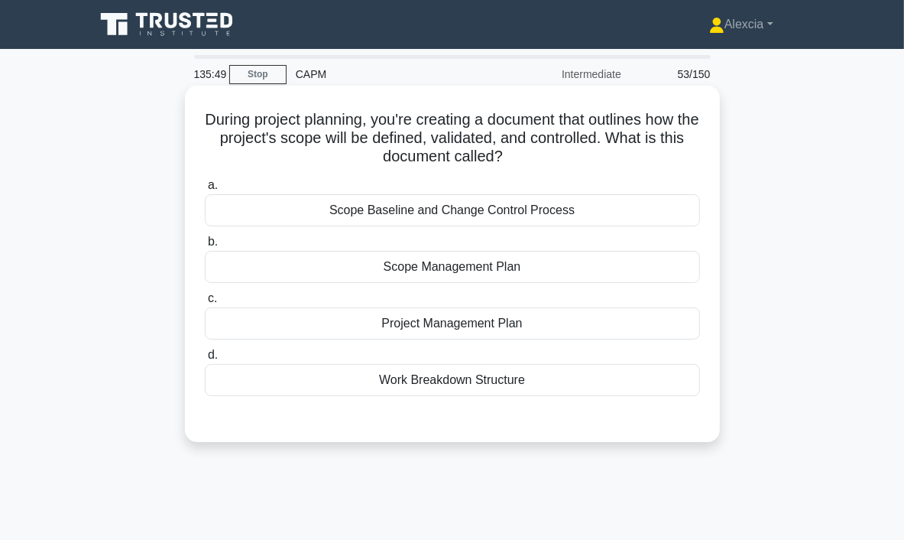
click at [424, 271] on div "Scope Management Plan" at bounding box center [452, 267] width 495 height 32
click at [205, 247] on input "b. Scope Management Plan" at bounding box center [205, 242] width 0 height 10
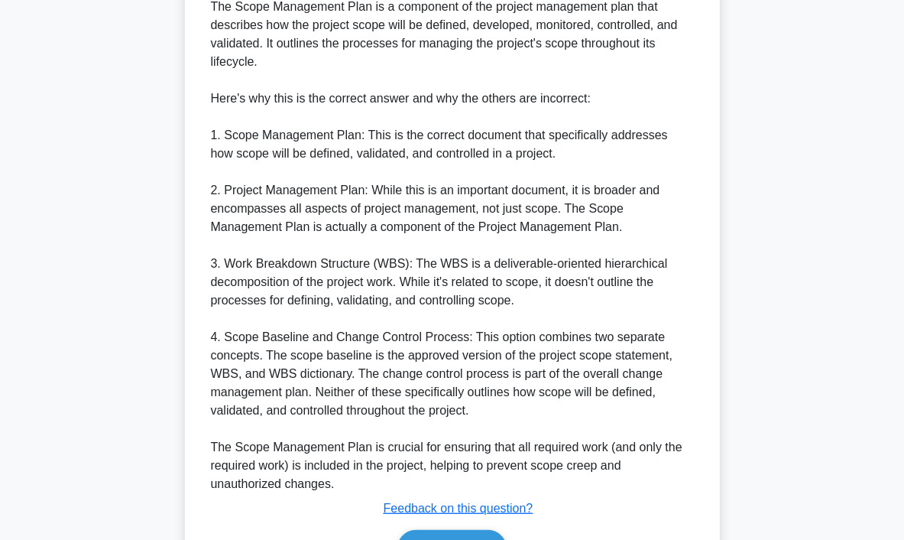
scroll to position [535, 0]
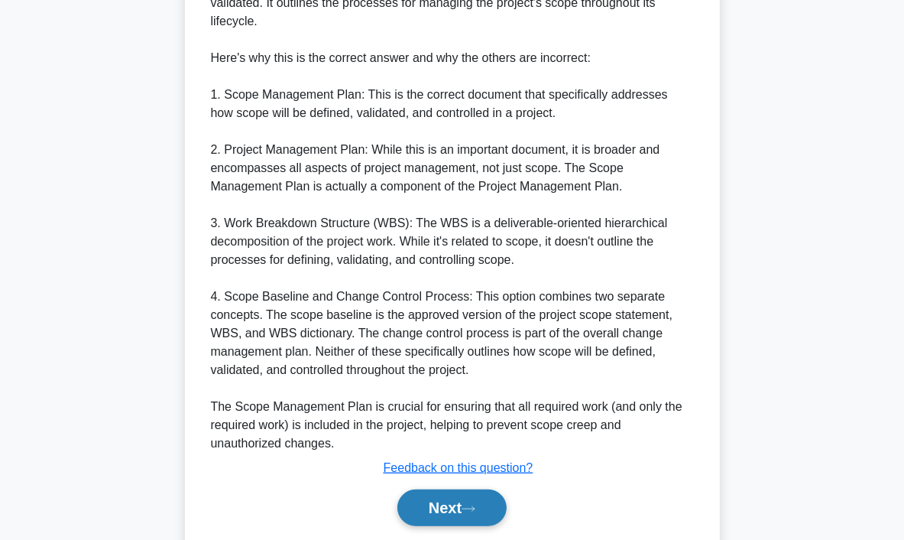
click at [461, 501] on button "Next" at bounding box center [452, 507] width 109 height 37
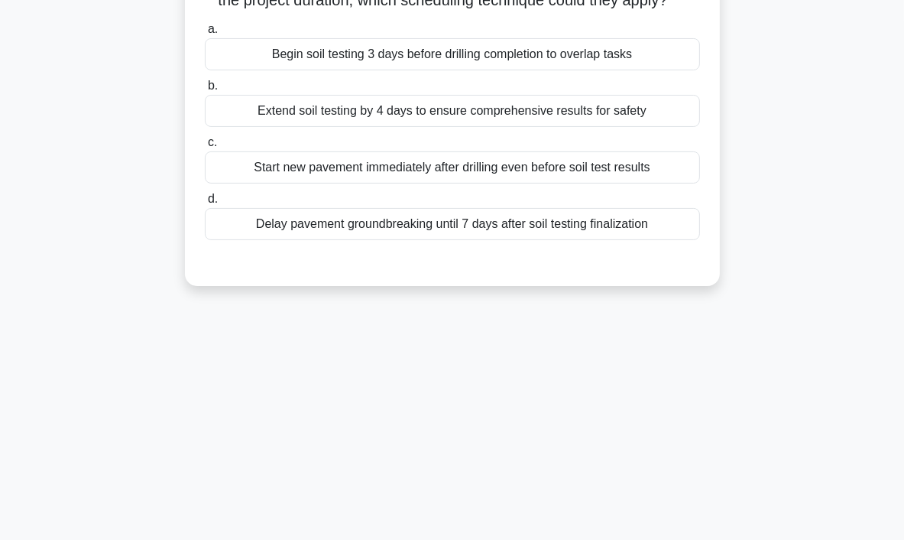
scroll to position [0, 0]
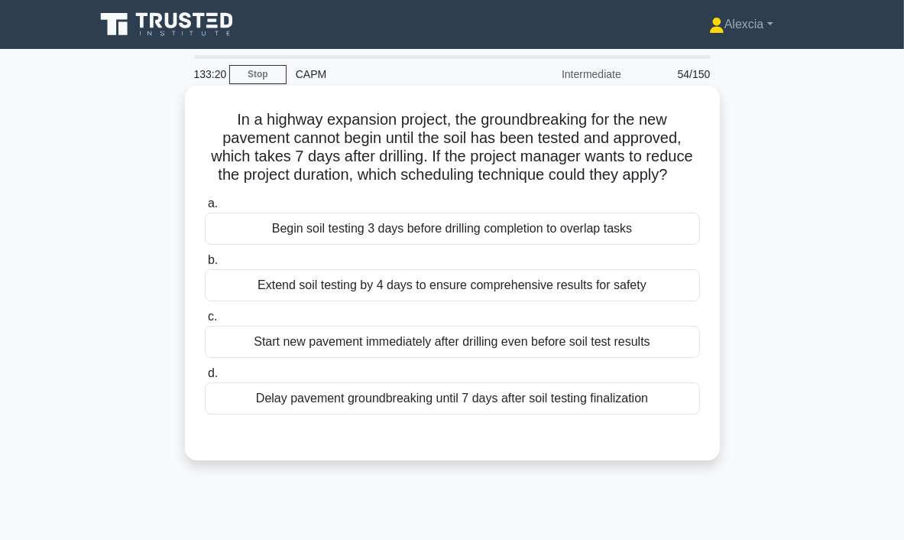
click at [373, 227] on div "Begin soil testing 3 days before drilling completion to overlap tasks" at bounding box center [452, 229] width 495 height 32
click at [205, 209] on input "a. Begin soil testing 3 days before drilling completion to overlap tasks" at bounding box center [205, 204] width 0 height 10
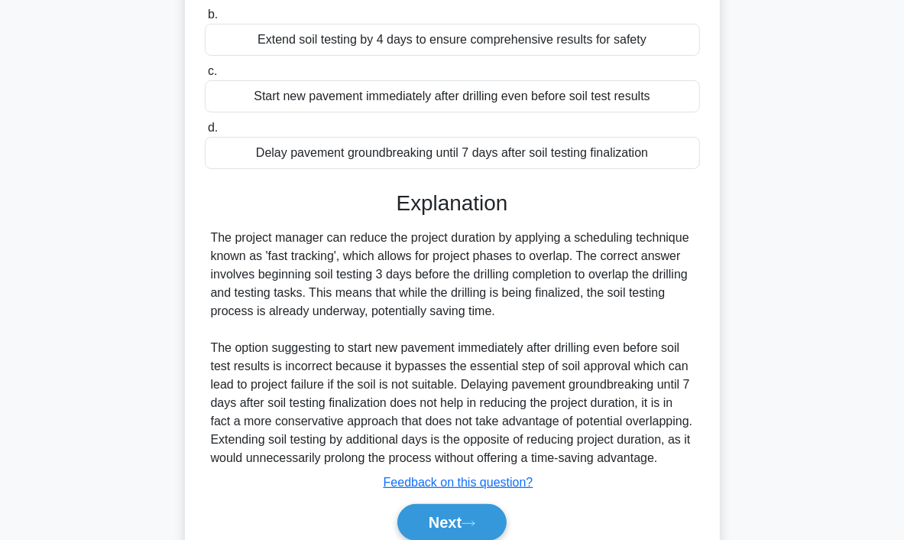
scroll to position [329, 0]
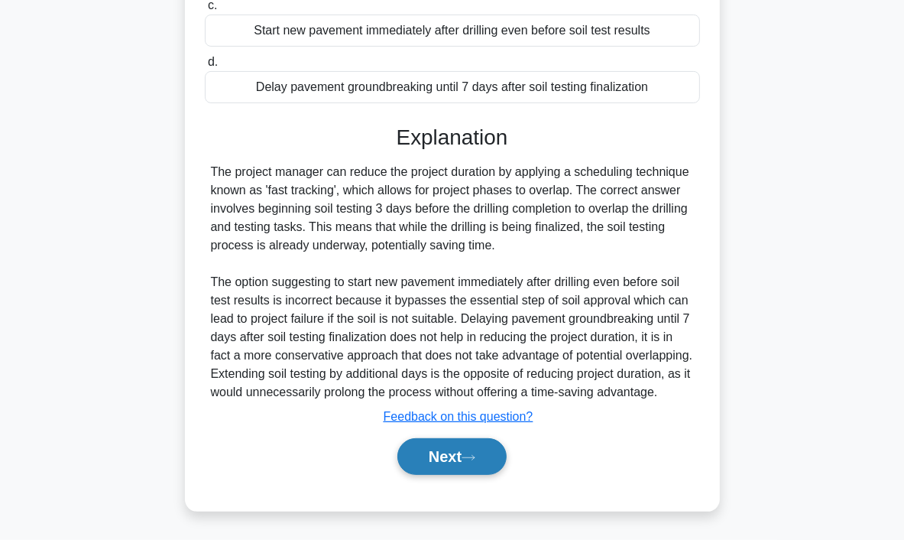
click at [442, 458] on button "Next" at bounding box center [452, 456] width 109 height 37
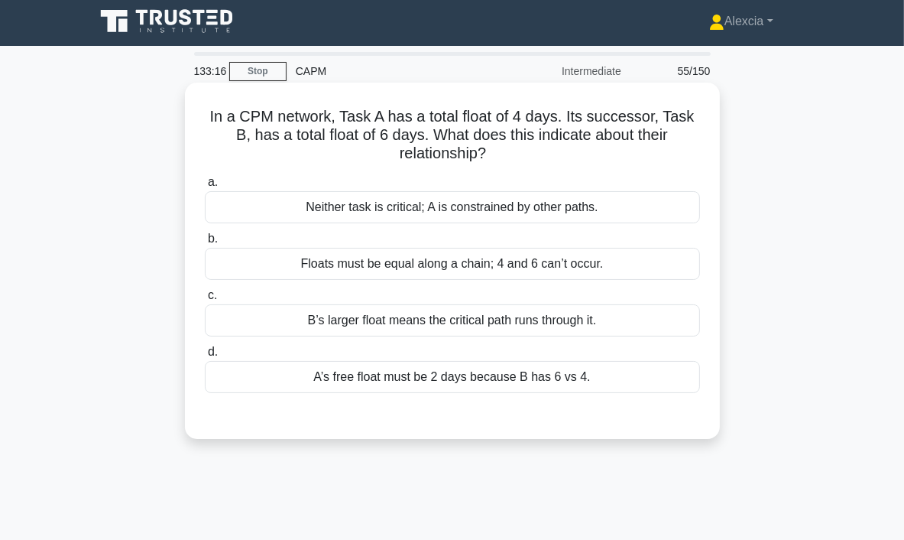
scroll to position [0, 0]
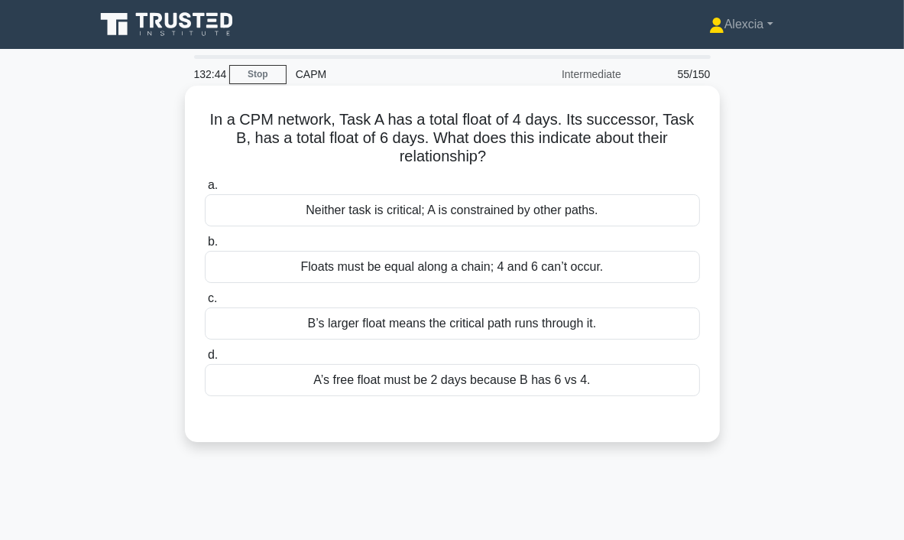
click at [441, 382] on div "A’s free float must be 2 days because B has 6 vs 4." at bounding box center [452, 380] width 495 height 32
click at [205, 360] on input "d. A’s free float must be 2 days because B has 6 vs 4." at bounding box center [205, 355] width 0 height 10
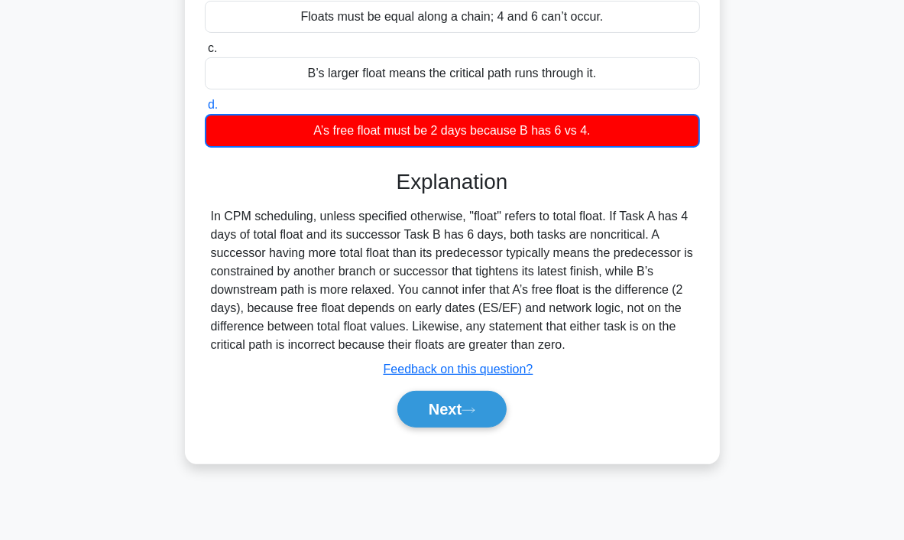
scroll to position [287, 0]
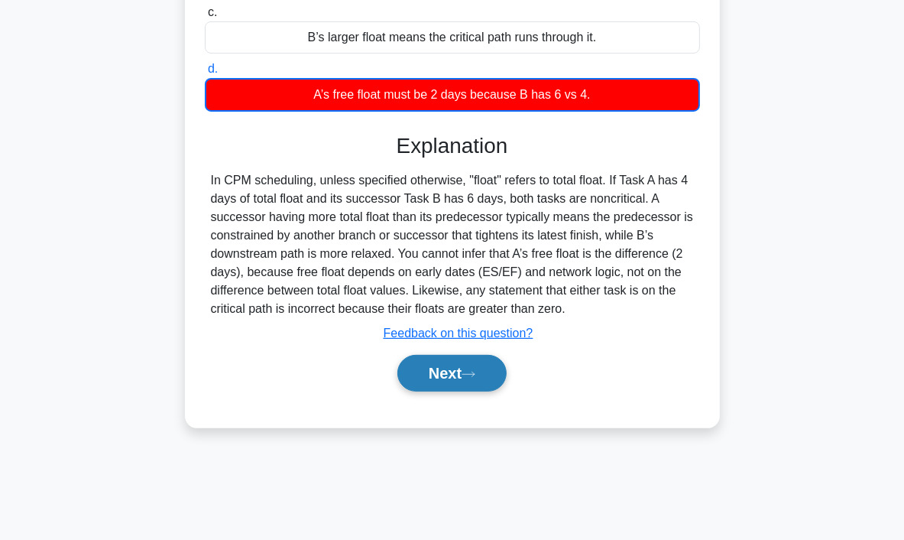
click at [453, 383] on button "Next" at bounding box center [452, 373] width 109 height 37
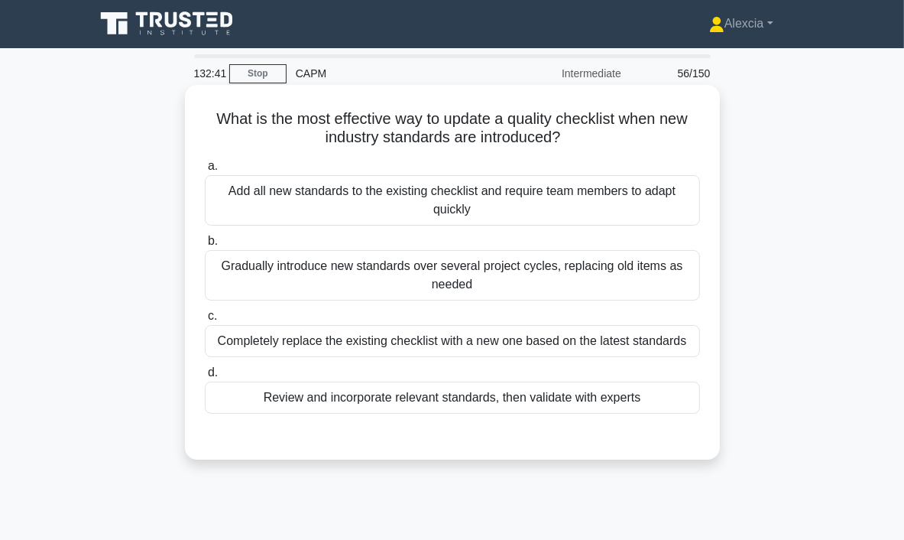
scroll to position [0, 0]
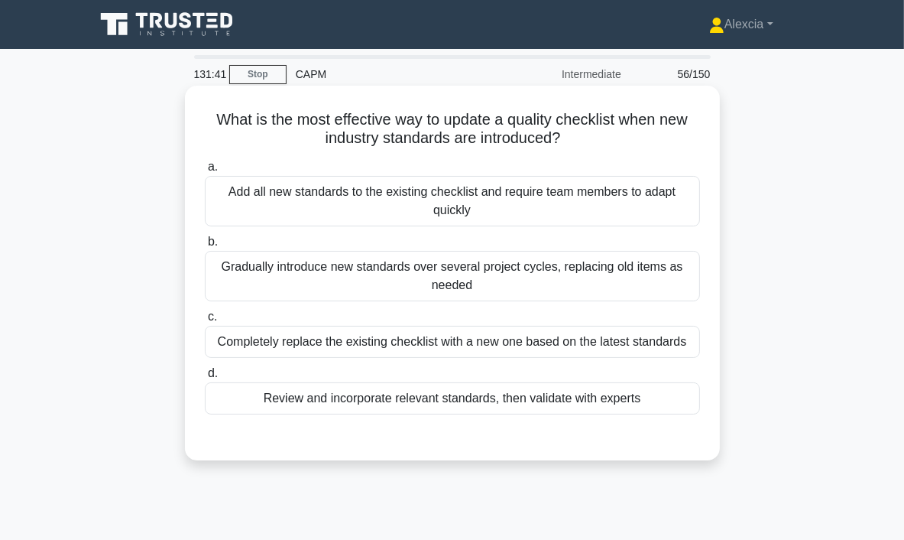
click at [420, 404] on div "Review and incorporate relevant standards, then validate with experts" at bounding box center [452, 398] width 495 height 32
click at [205, 378] on input "d. Review and incorporate relevant standards, then validate with experts" at bounding box center [205, 374] width 0 height 10
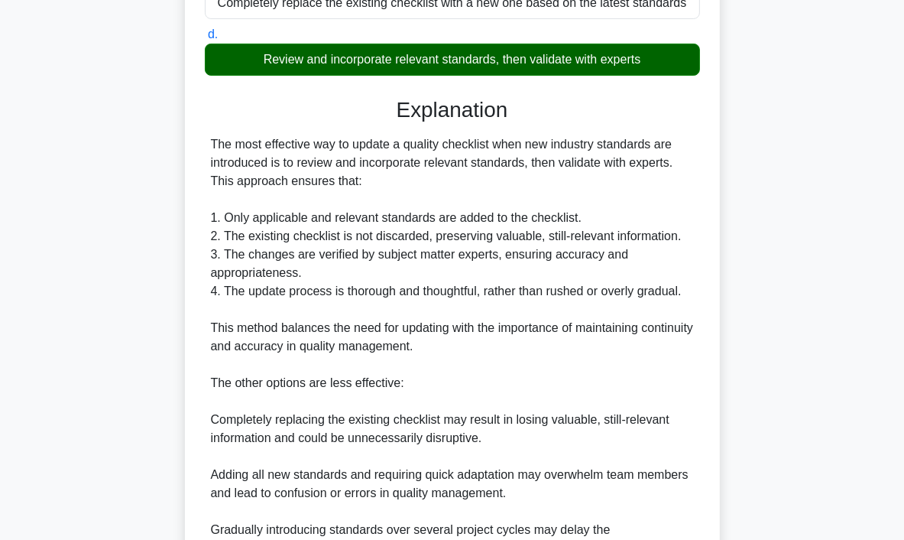
scroll to position [459, 0]
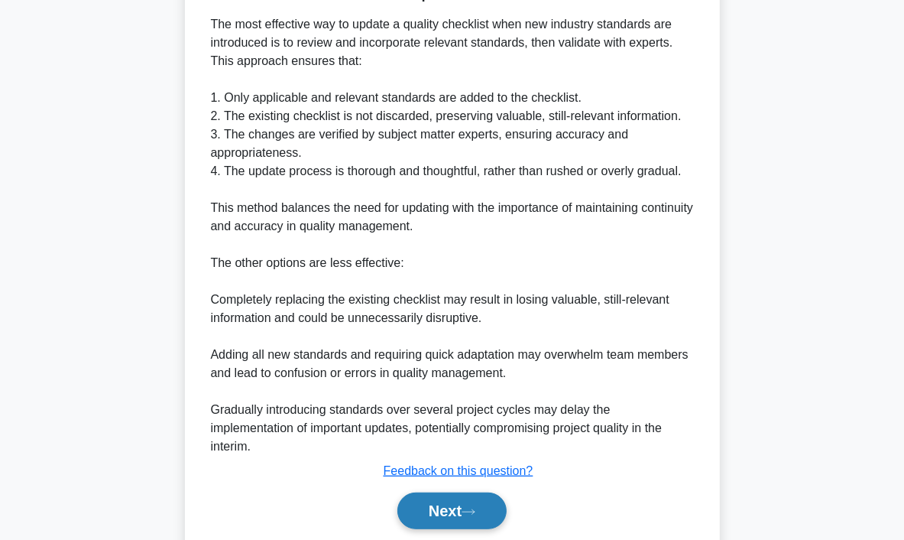
click at [485, 505] on button "Next" at bounding box center [452, 510] width 109 height 37
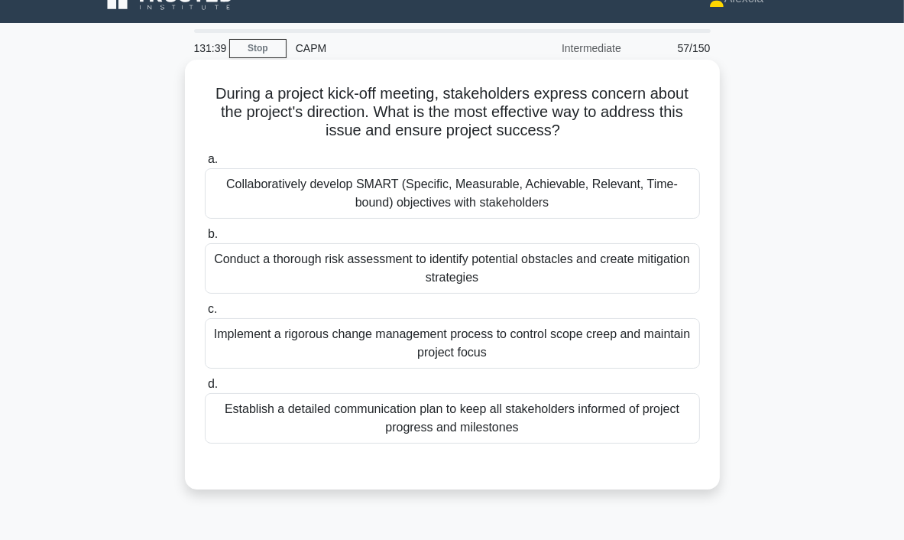
scroll to position [0, 0]
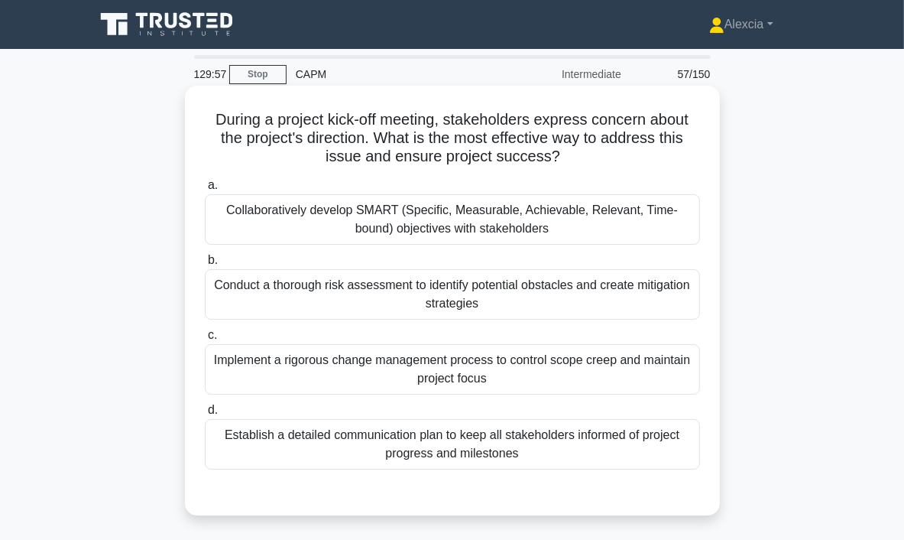
click at [569, 450] on div "Establish a detailed communication plan to keep all stakeholders informed of pr…" at bounding box center [452, 444] width 495 height 50
click at [205, 415] on input "d. Establish a detailed communication plan to keep all stakeholders informed of…" at bounding box center [205, 410] width 0 height 10
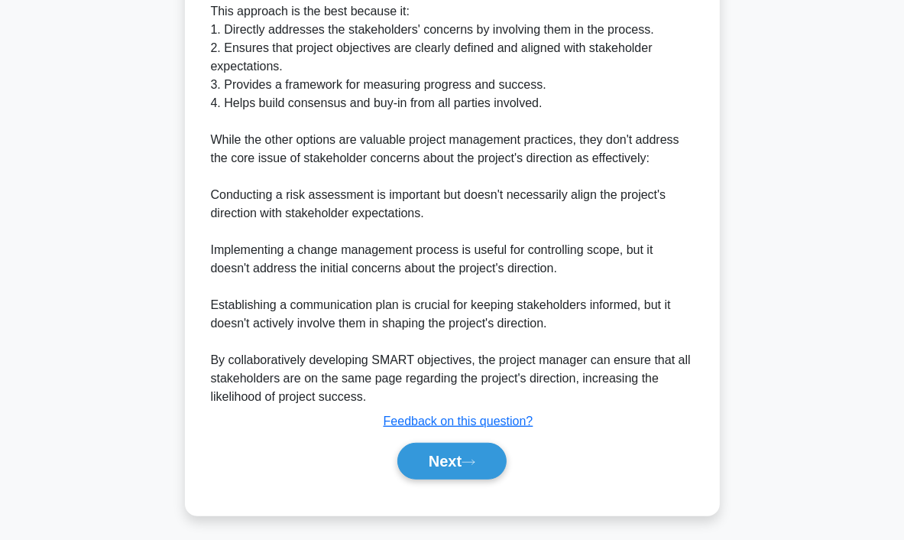
scroll to position [606, 0]
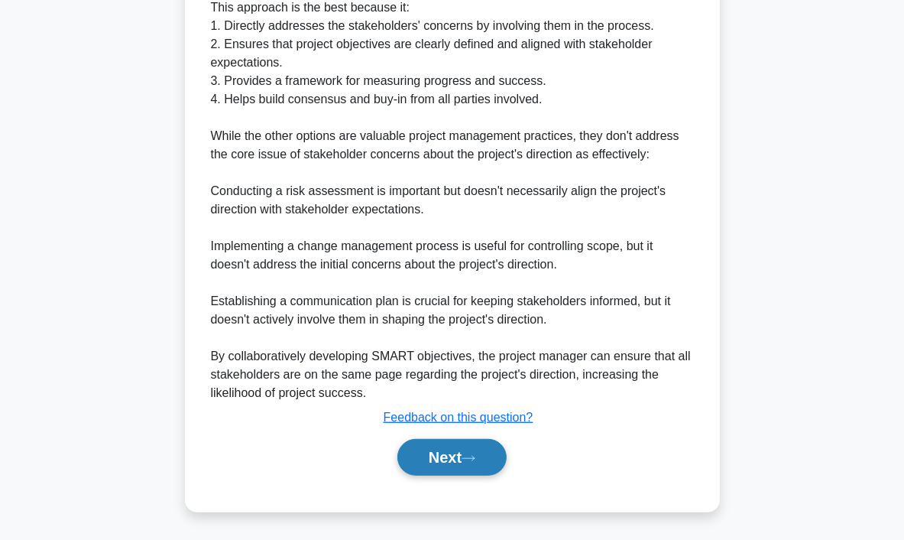
click at [472, 446] on button "Next" at bounding box center [452, 457] width 109 height 37
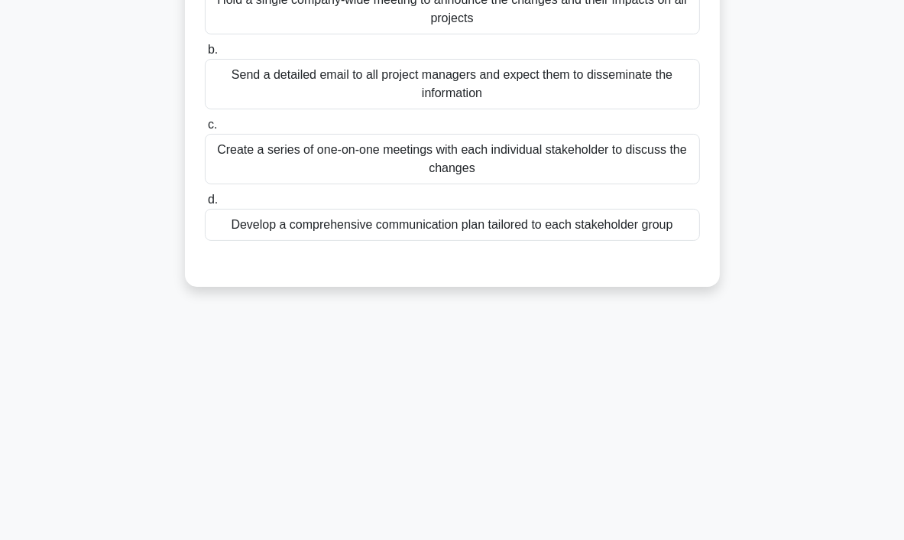
scroll to position [0, 0]
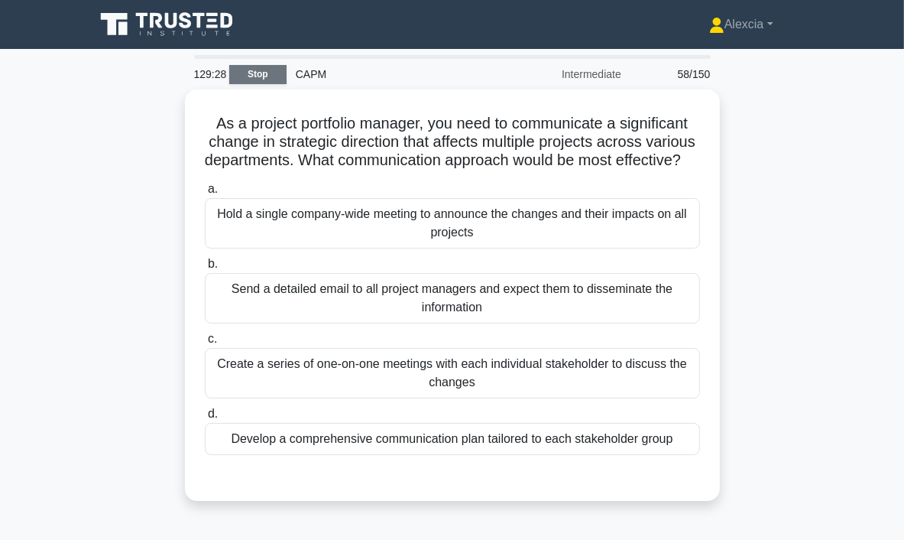
click at [265, 70] on link "Stop" at bounding box center [257, 74] width 57 height 19
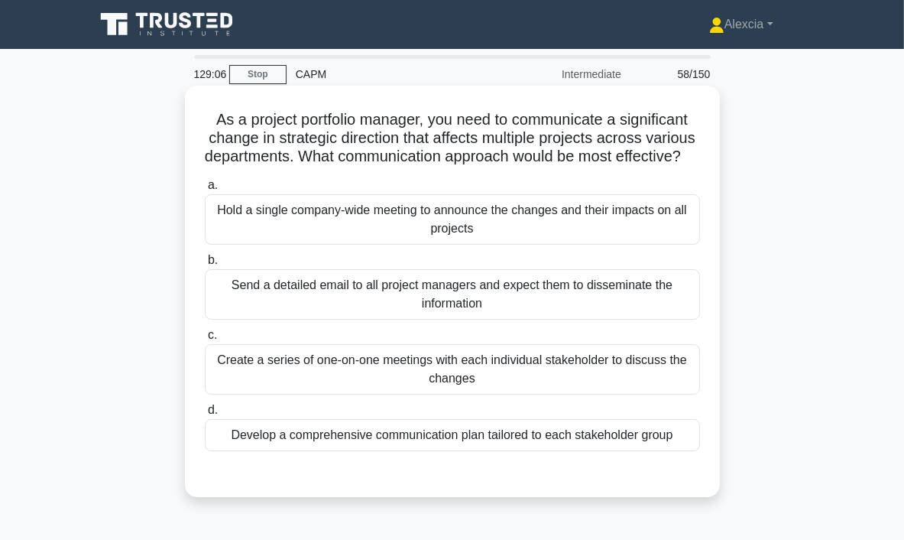
click at [451, 451] on div "Develop a comprehensive communication plan tailored to each stakeholder group" at bounding box center [452, 435] width 495 height 32
click at [205, 415] on input "d. Develop a comprehensive communication plan tailored to each stakeholder group" at bounding box center [205, 410] width 0 height 10
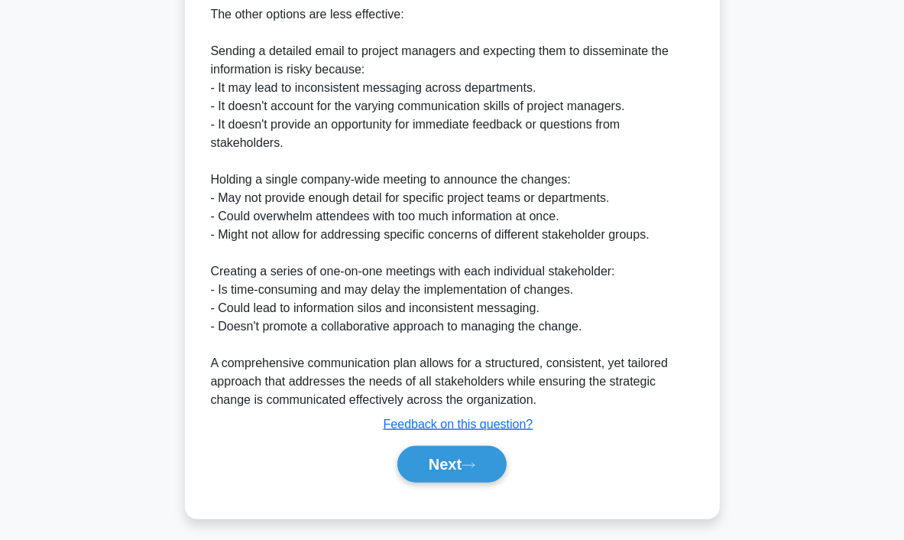
scroll to position [765, 0]
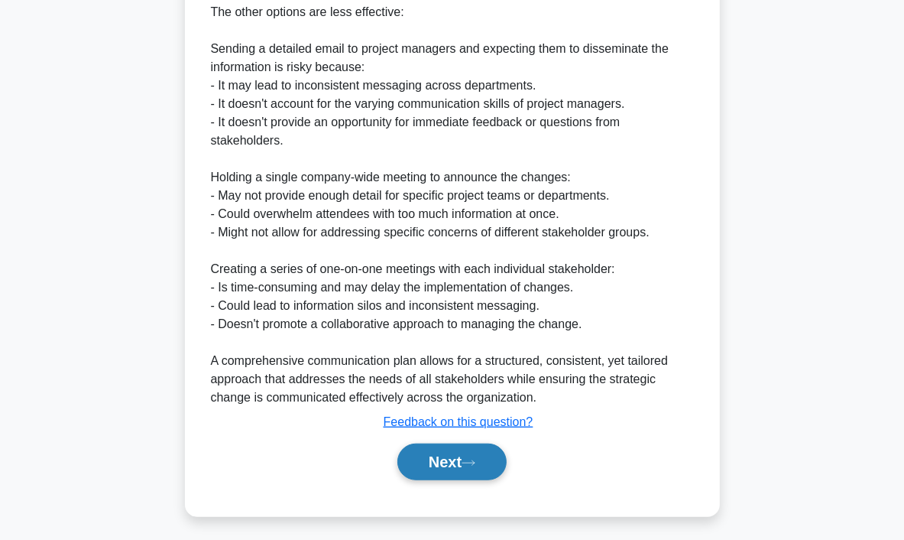
click at [470, 480] on button "Next" at bounding box center [452, 461] width 109 height 37
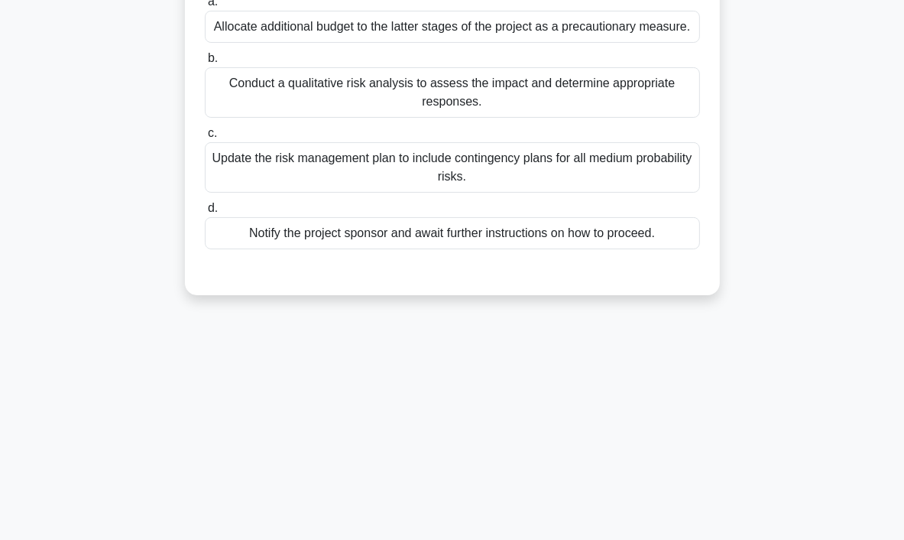
scroll to position [0, 0]
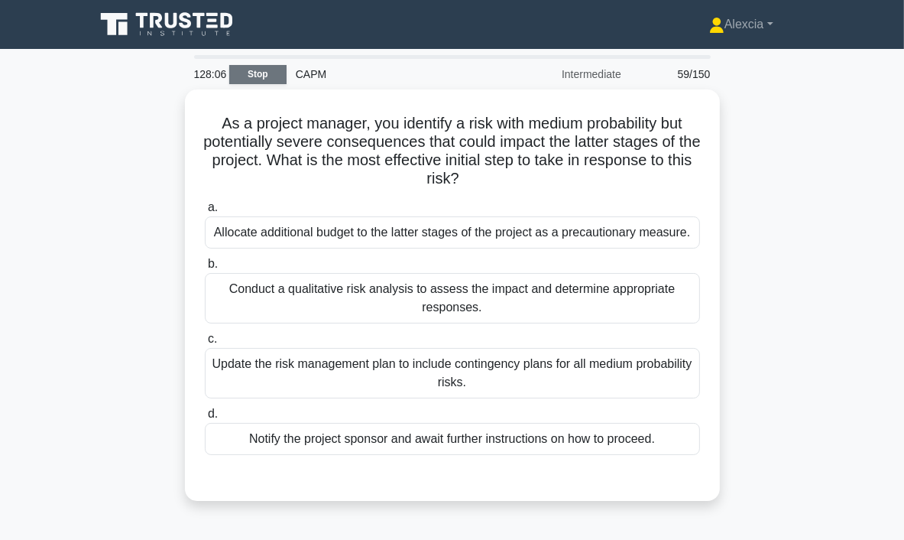
click at [258, 75] on link "Stop" at bounding box center [257, 74] width 57 height 19
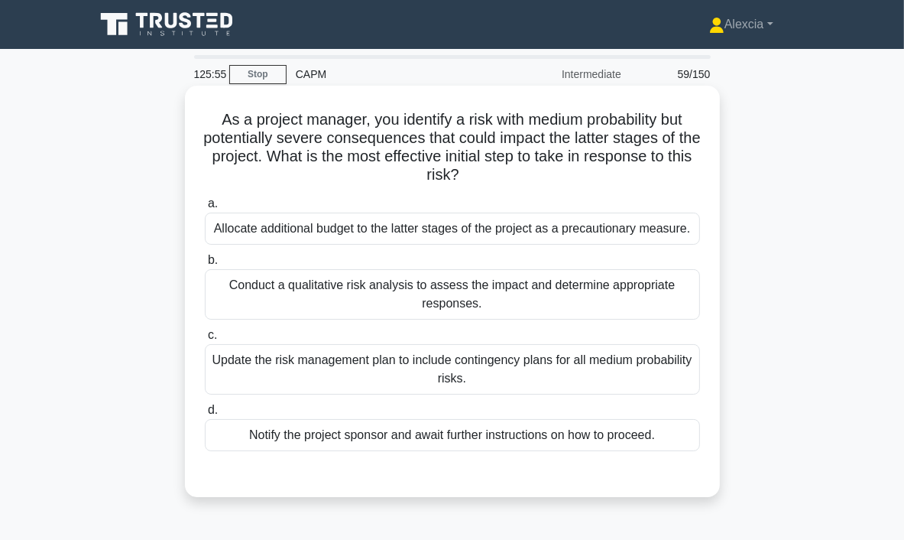
click at [483, 297] on div "Conduct a qualitative risk analysis to assess the impact and determine appropri…" at bounding box center [452, 294] width 495 height 50
click at [205, 265] on input "b. Conduct a qualitative risk analysis to assess the impact and determine appro…" at bounding box center [205, 260] width 0 height 10
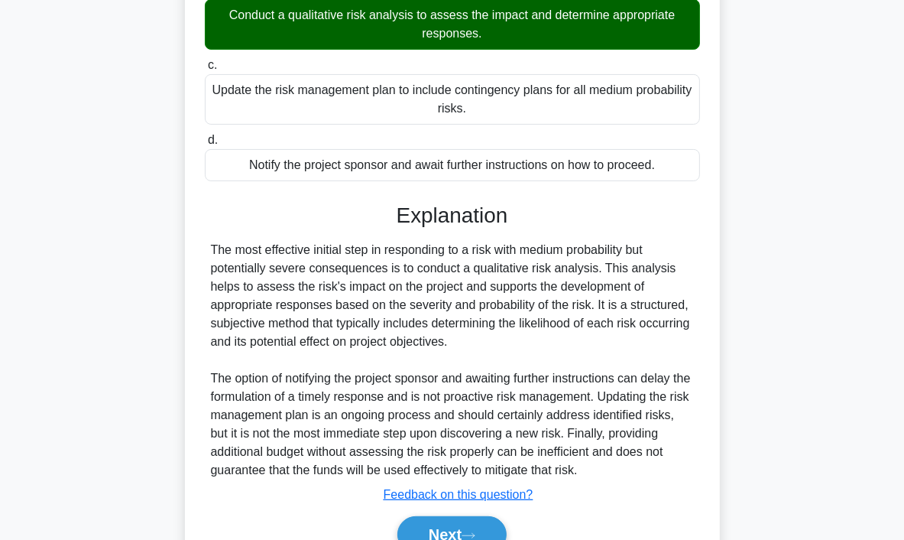
scroll to position [347, 0]
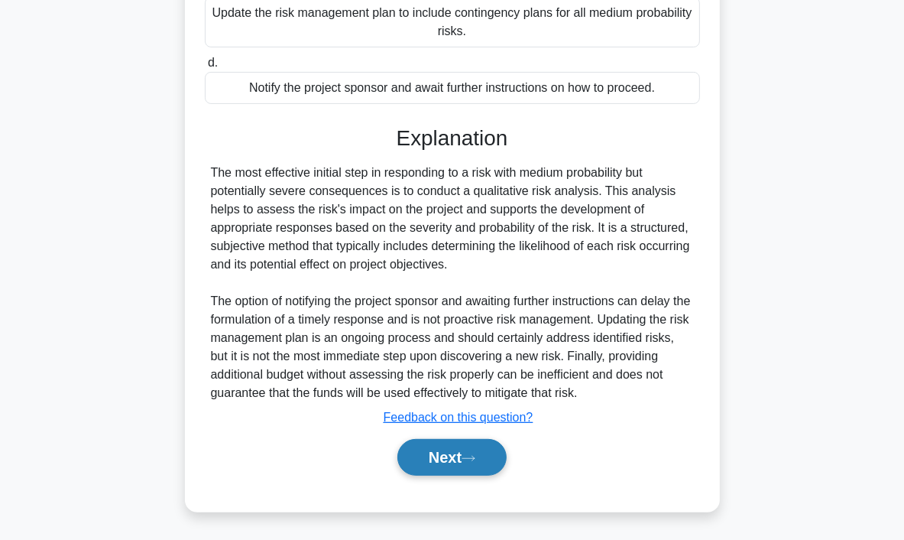
click at [477, 469] on button "Next" at bounding box center [452, 457] width 109 height 37
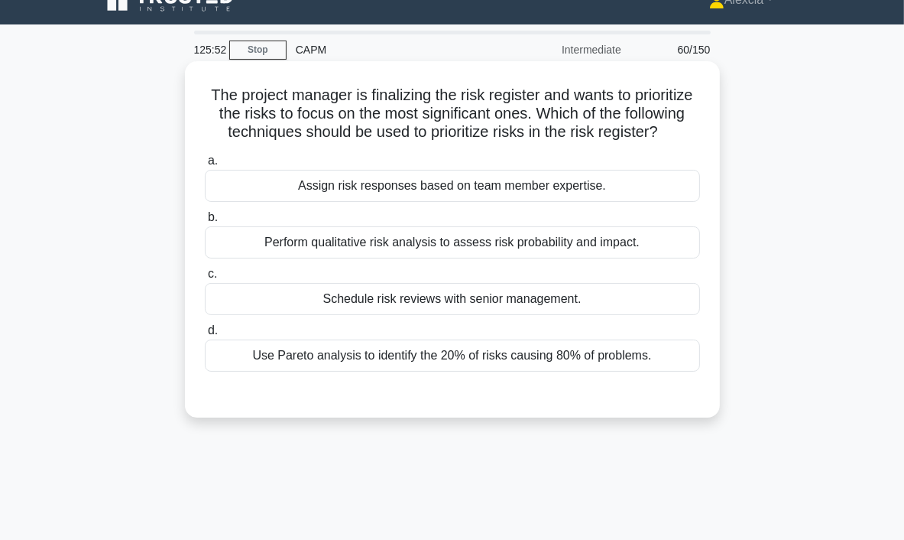
scroll to position [0, 0]
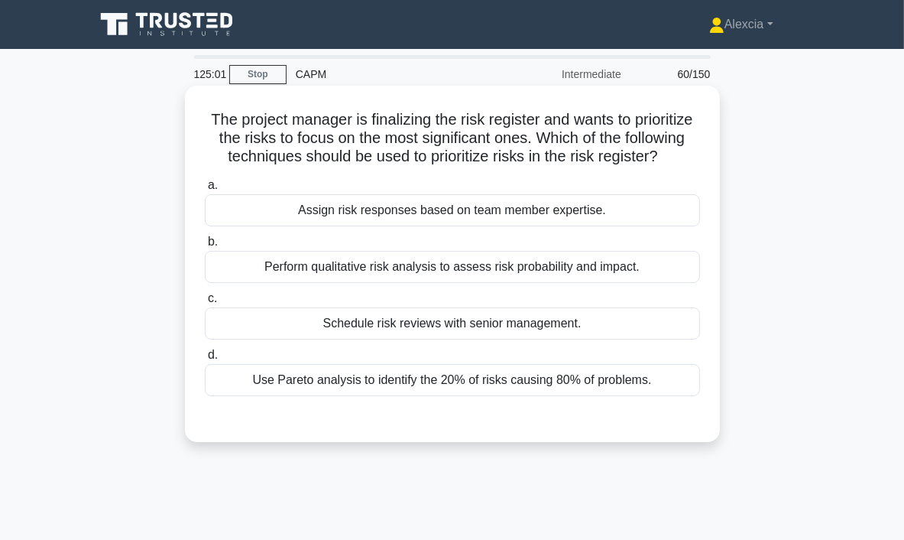
click at [437, 283] on div "Perform qualitative risk analysis to assess risk probability and impact." at bounding box center [452, 267] width 495 height 32
click at [205, 247] on input "b. Perform qualitative risk analysis to assess risk probability and impact." at bounding box center [205, 242] width 0 height 10
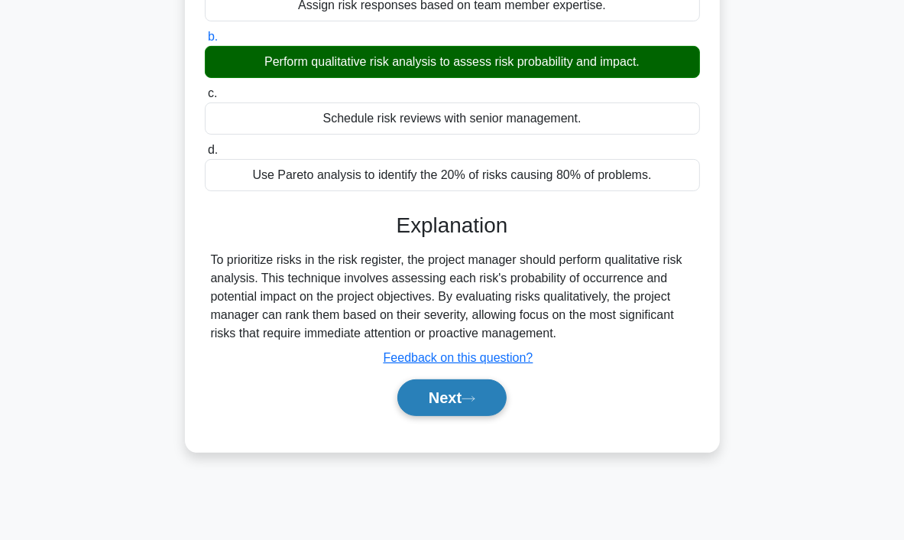
scroll to position [287, 0]
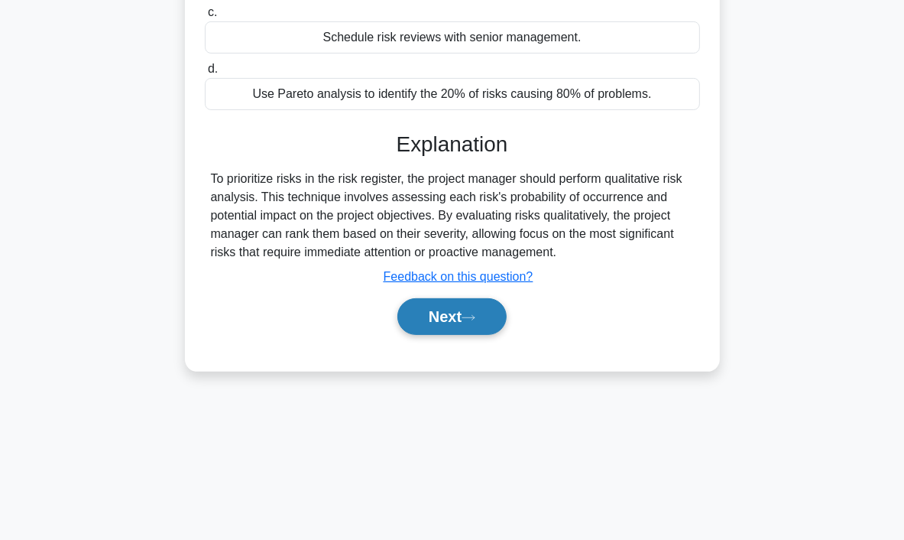
click at [452, 322] on button "Next" at bounding box center [452, 316] width 109 height 37
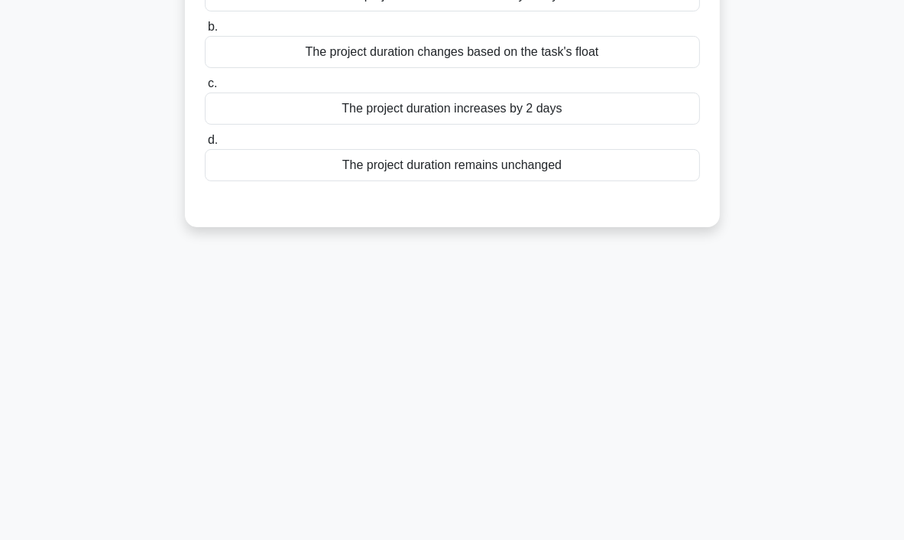
scroll to position [0, 0]
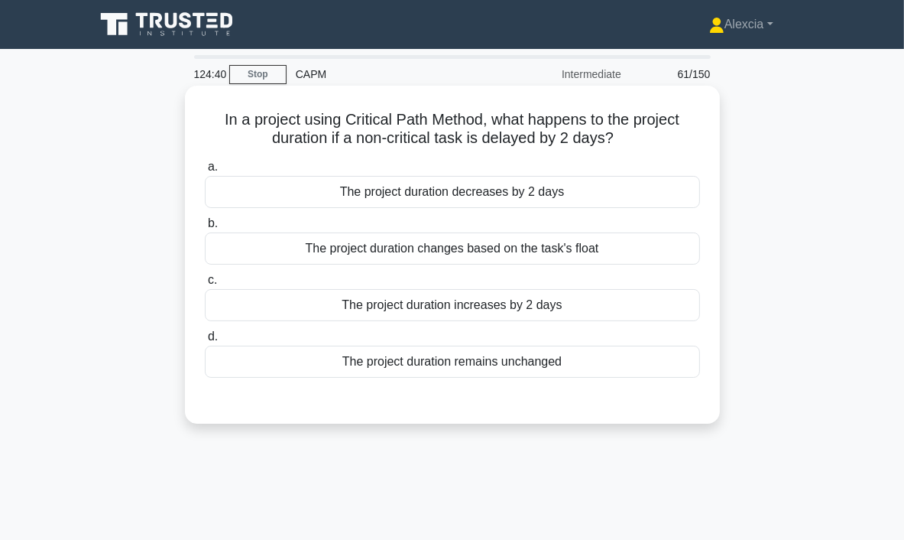
click at [472, 255] on div "The project duration changes based on the task's float" at bounding box center [452, 248] width 495 height 32
click at [205, 229] on input "b. The project duration changes based on the task's float" at bounding box center [205, 224] width 0 height 10
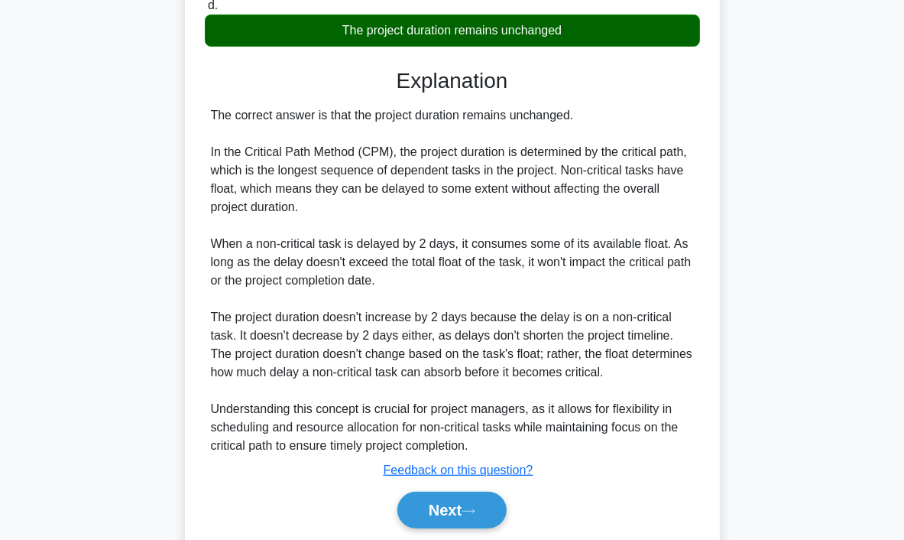
scroll to position [382, 0]
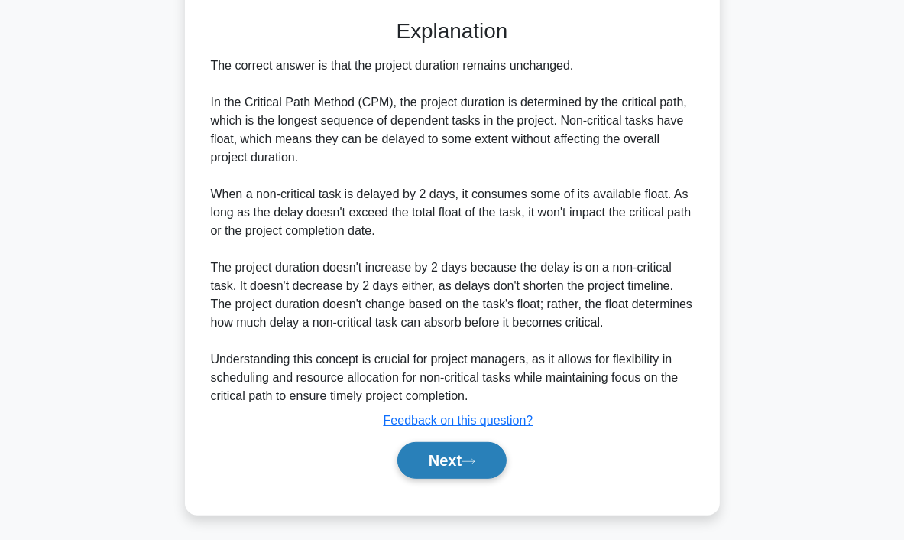
click at [456, 469] on button "Next" at bounding box center [452, 460] width 109 height 37
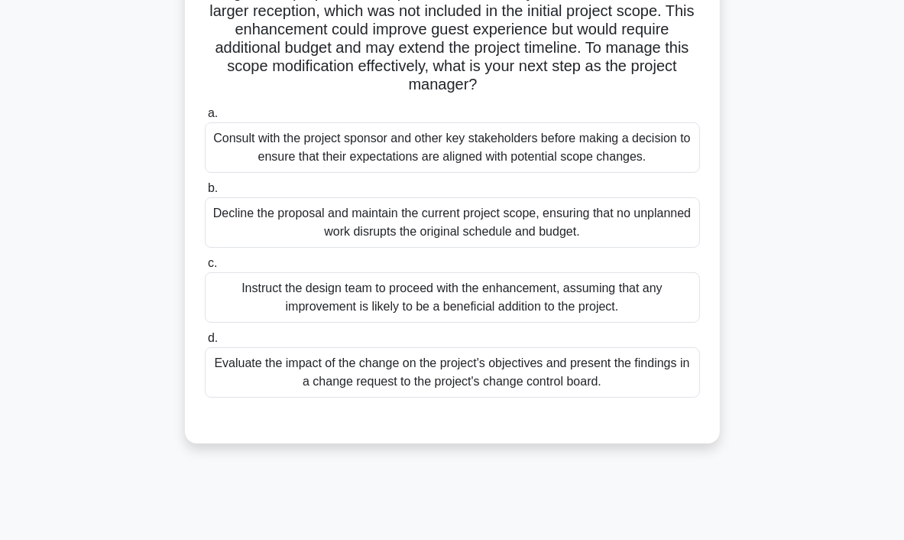
scroll to position [153, 0]
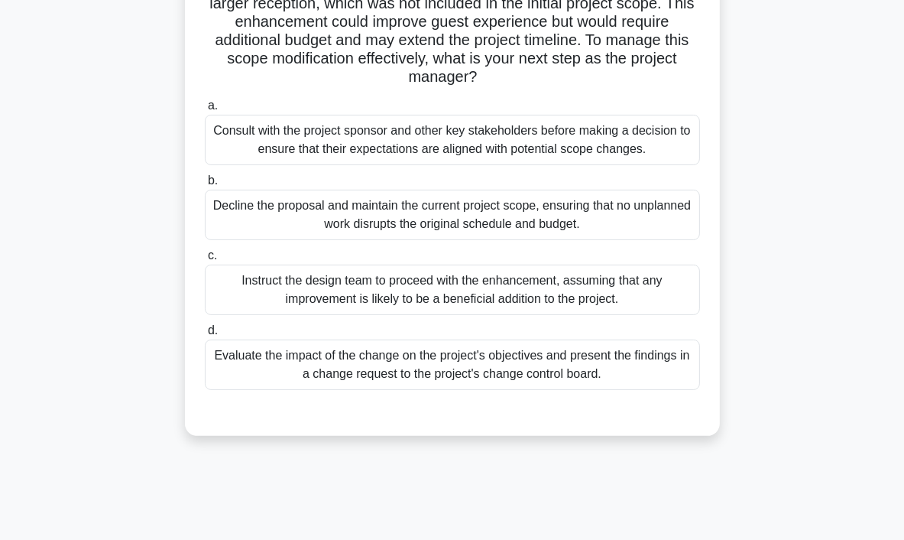
click at [433, 367] on div "Evaluate the impact of the change on the project's objectives and present the f…" at bounding box center [452, 364] width 495 height 50
click at [205, 336] on input "d. Evaluate the impact of the change on the project's objectives and present th…" at bounding box center [205, 331] width 0 height 10
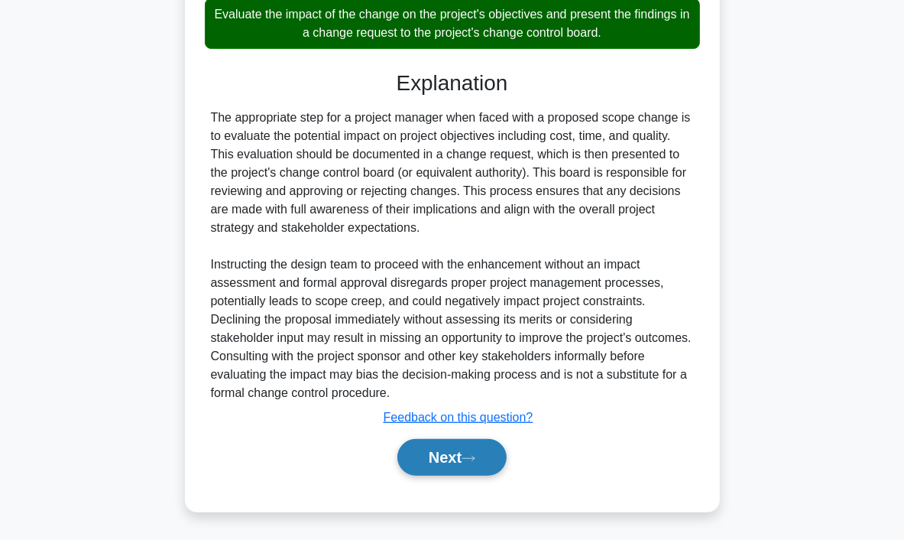
click at [466, 455] on button "Next" at bounding box center [452, 457] width 109 height 37
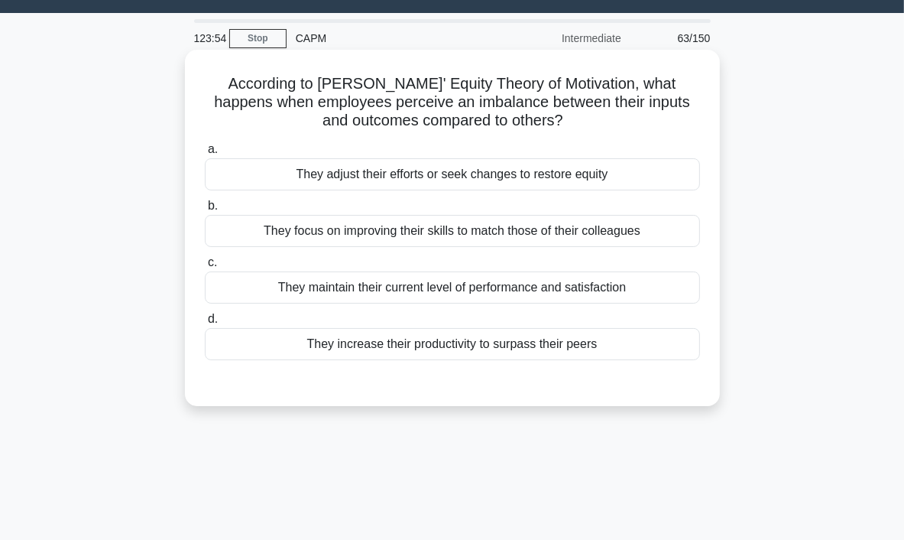
scroll to position [0, 0]
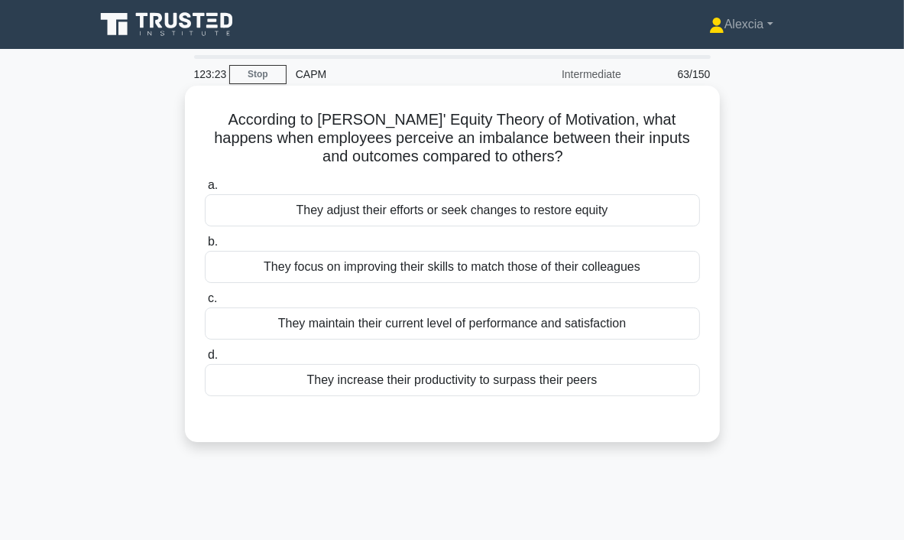
click at [447, 221] on div "They adjust their efforts or seek changes to restore equity" at bounding box center [452, 210] width 495 height 32
click at [205, 190] on input "a. They adjust their efforts or seek changes to restore equity" at bounding box center [205, 185] width 0 height 10
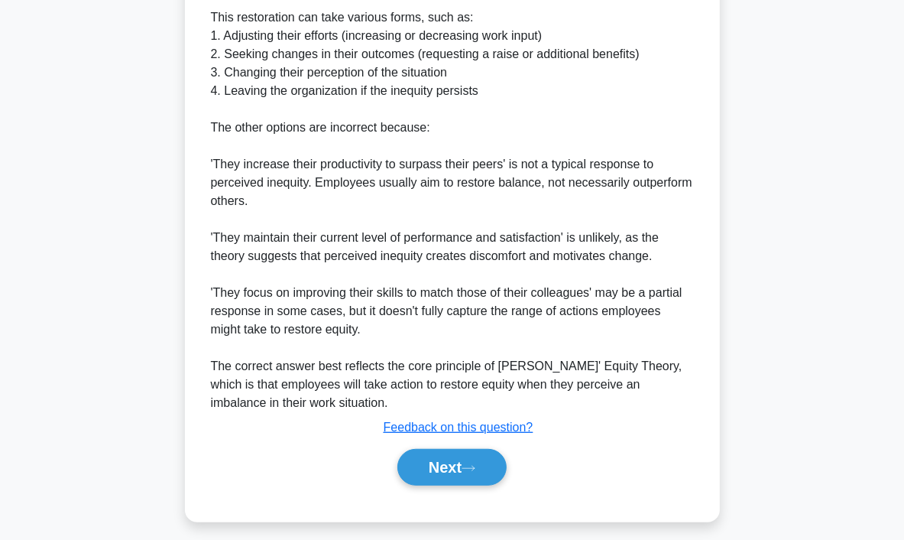
scroll to position [586, 0]
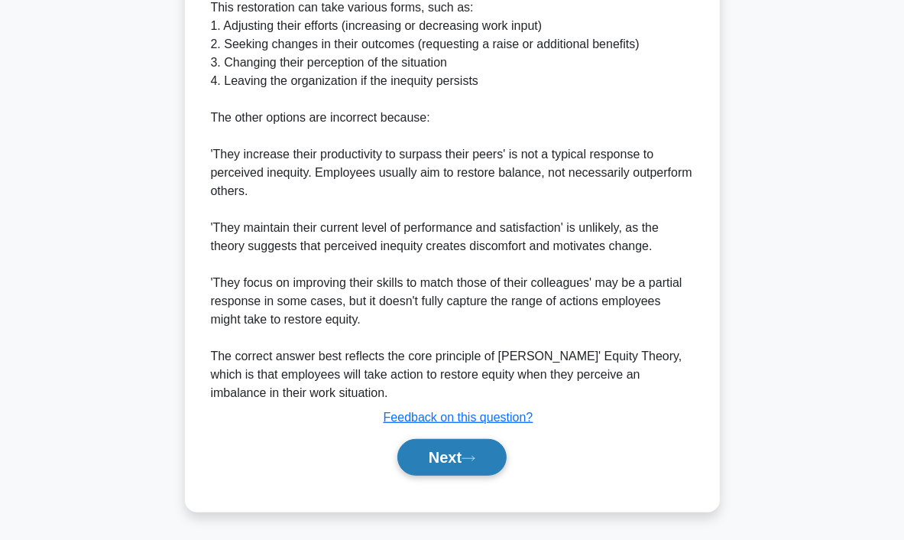
click at [487, 450] on button "Next" at bounding box center [452, 457] width 109 height 37
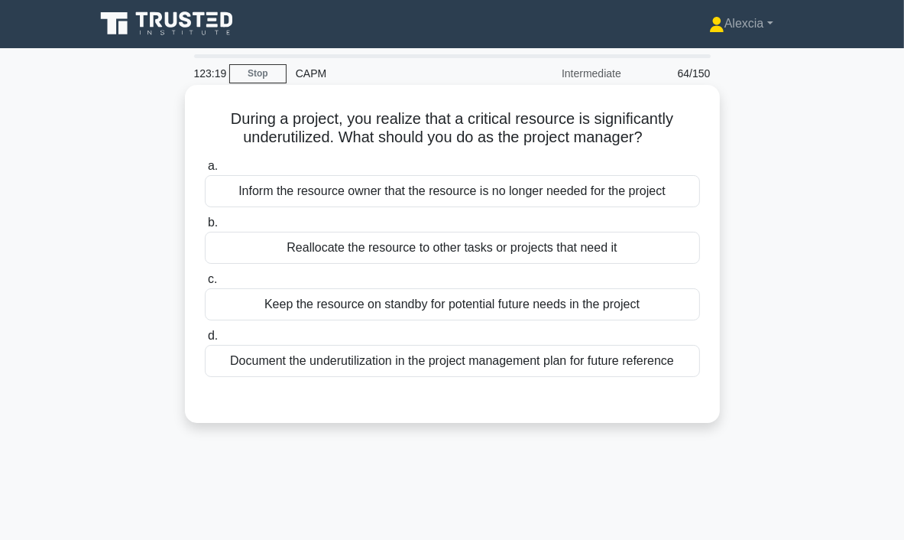
scroll to position [0, 0]
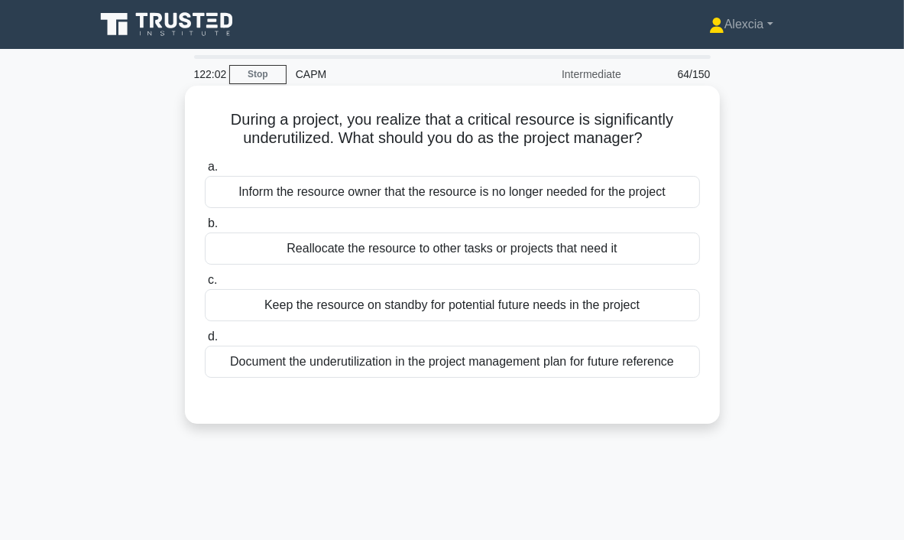
click at [391, 245] on div "Reallocate the resource to other tasks or projects that need it" at bounding box center [452, 248] width 495 height 32
click at [205, 229] on input "b. Reallocate the resource to other tasks or projects that need it" at bounding box center [205, 224] width 0 height 10
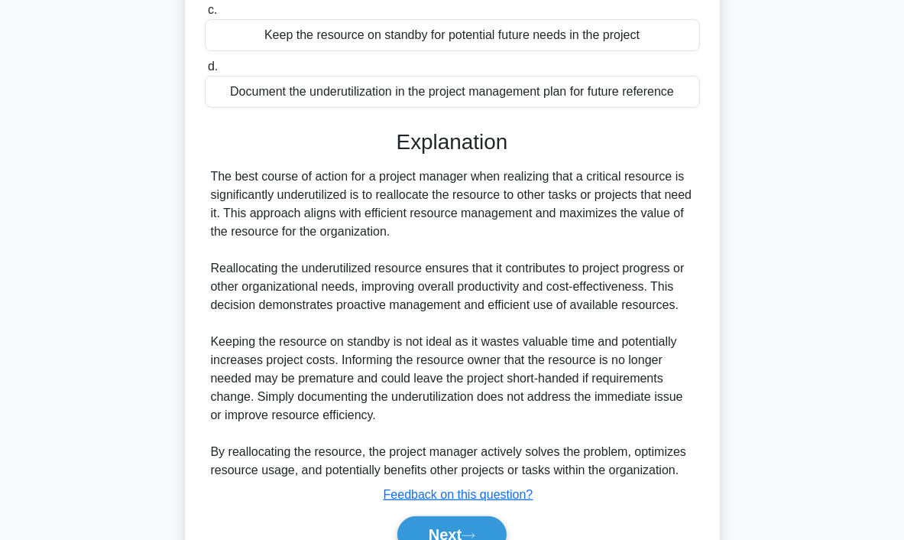
scroll to position [347, 0]
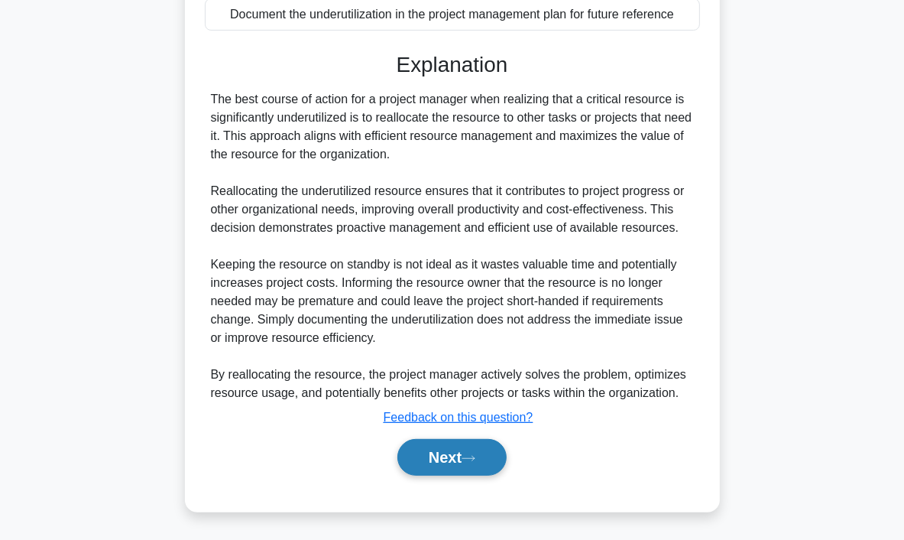
click at [430, 460] on button "Next" at bounding box center [452, 457] width 109 height 37
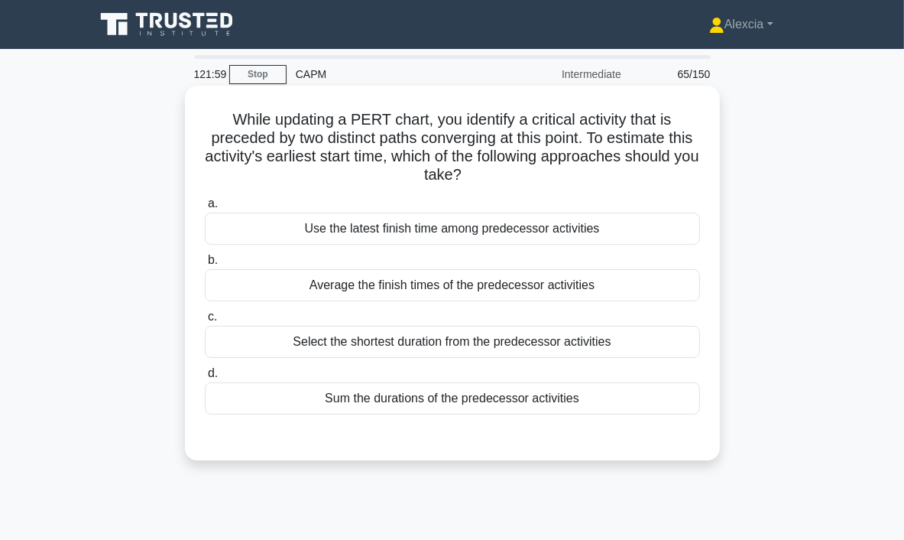
scroll to position [0, 0]
click at [423, 235] on div "Use the latest finish time among predecessor activities" at bounding box center [452, 229] width 495 height 32
click at [205, 209] on input "a. Use the latest finish time among predecessor activities" at bounding box center [205, 204] width 0 height 10
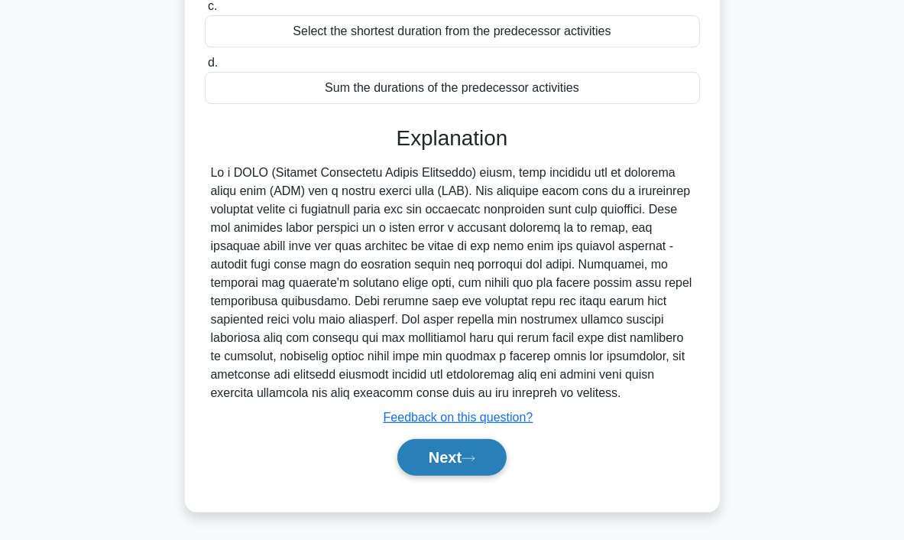
click at [453, 446] on button "Next" at bounding box center [452, 457] width 109 height 37
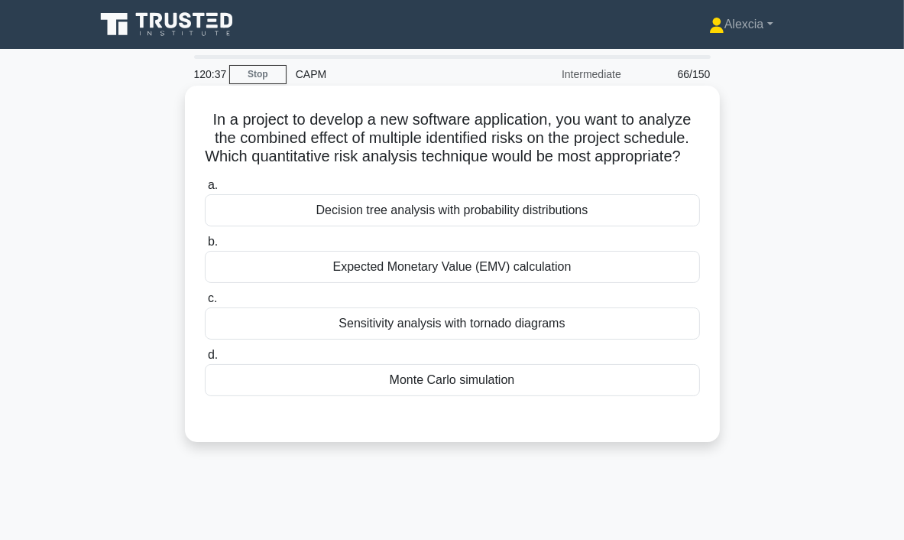
click at [470, 396] on div "Monte Carlo simulation" at bounding box center [452, 380] width 495 height 32
click at [205, 360] on input "d. Monte Carlo simulation" at bounding box center [205, 355] width 0 height 10
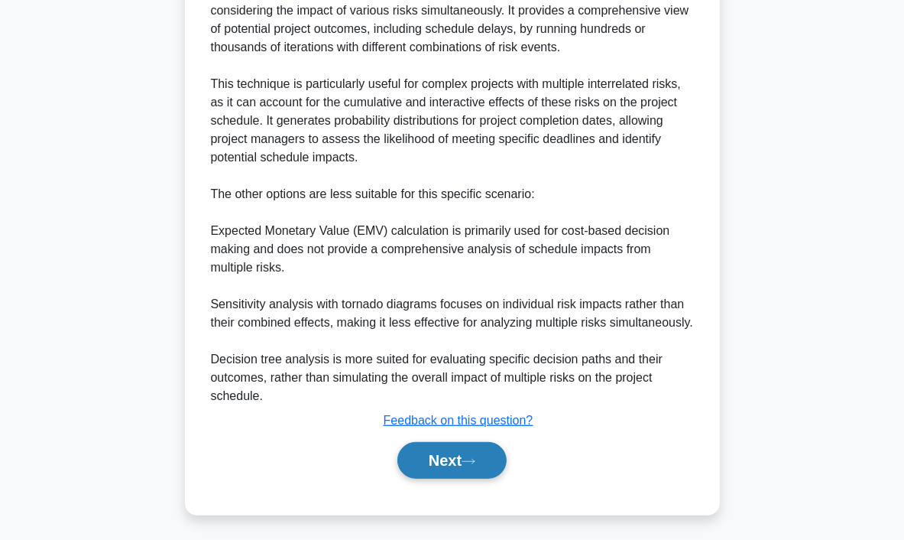
scroll to position [549, 0]
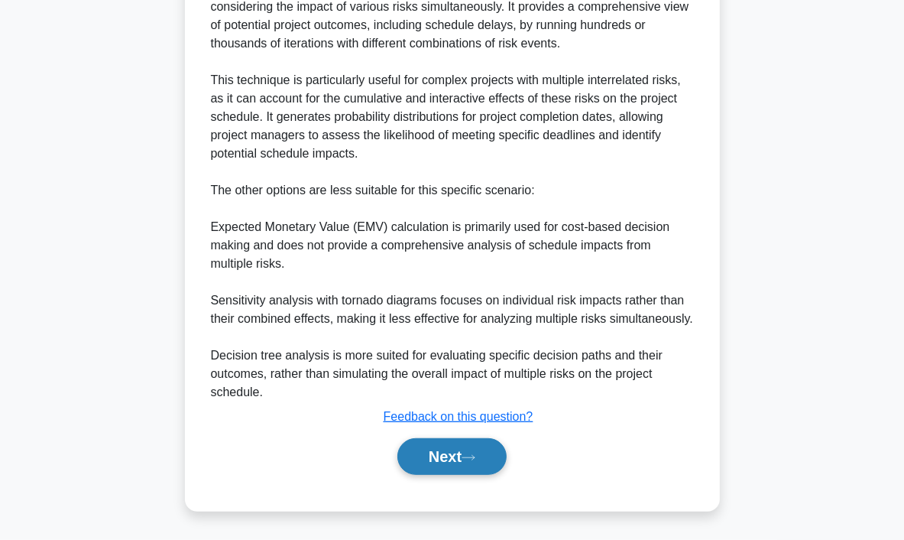
click at [450, 446] on button "Next" at bounding box center [452, 456] width 109 height 37
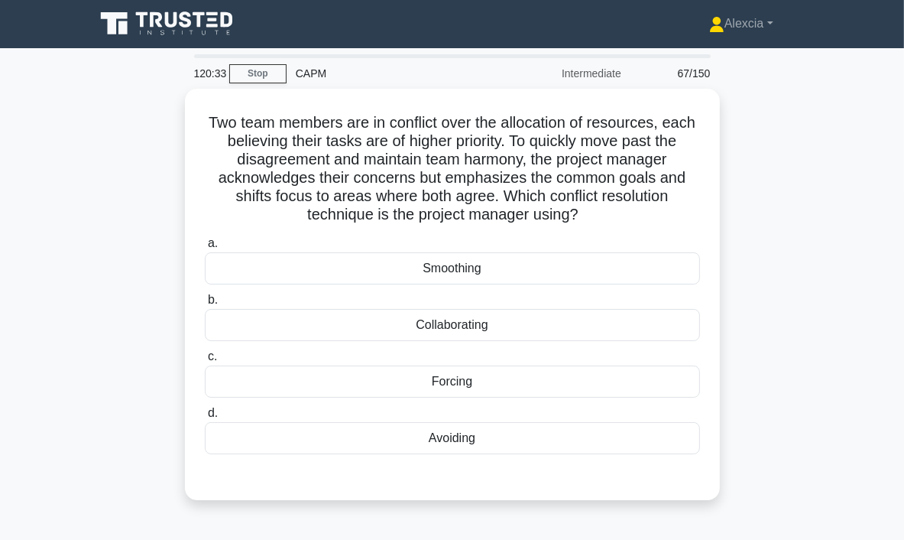
scroll to position [0, 0]
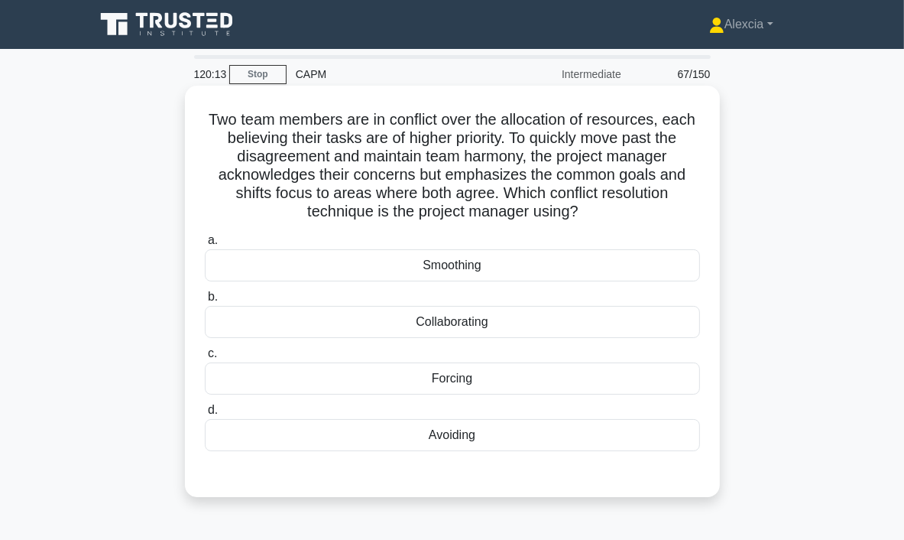
click at [444, 269] on div "Smoothing" at bounding box center [452, 265] width 495 height 32
click at [205, 245] on input "a. Smoothing" at bounding box center [205, 240] width 0 height 10
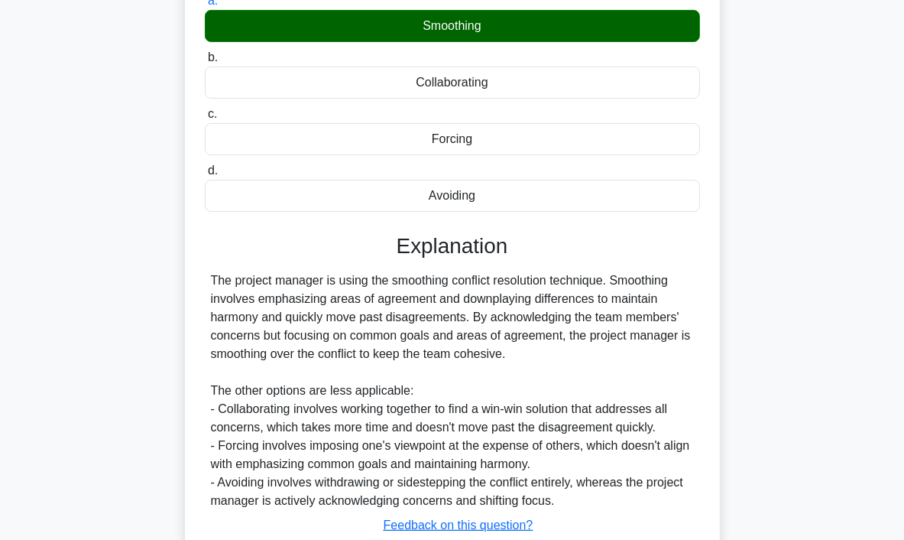
scroll to position [347, 0]
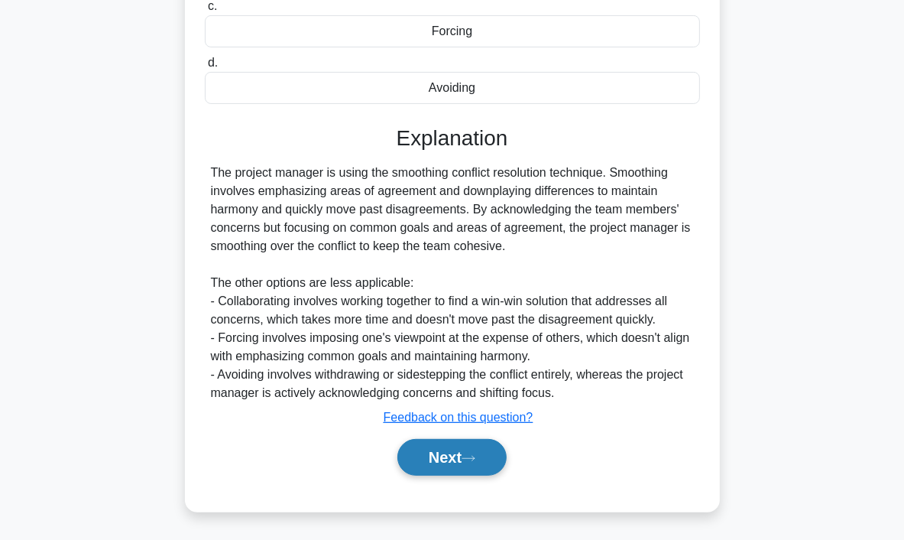
click at [456, 457] on button "Next" at bounding box center [452, 457] width 109 height 37
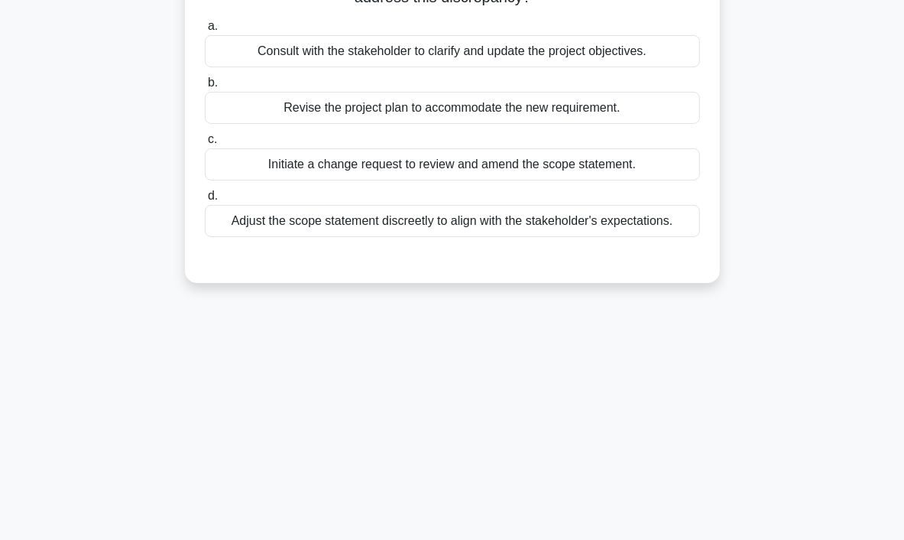
scroll to position [0, 0]
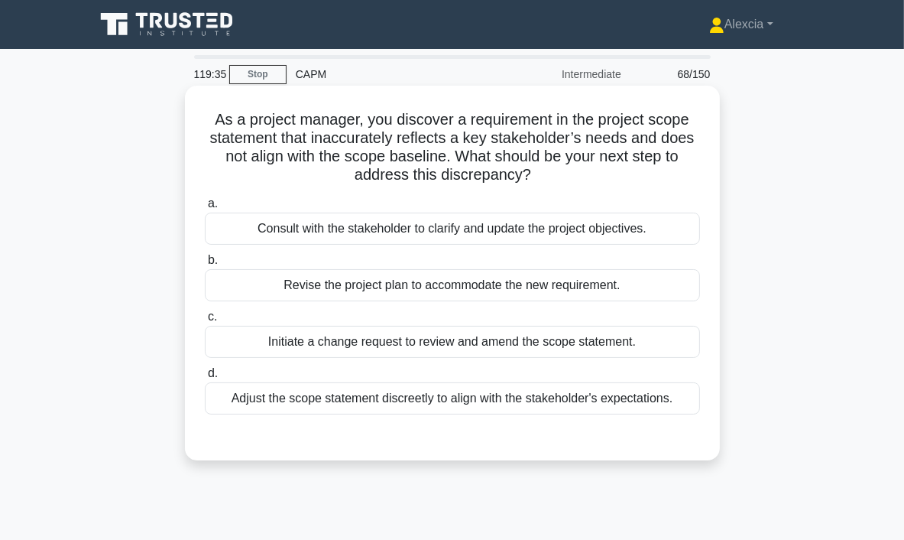
click at [386, 340] on div "Initiate a change request to review and amend the scope statement." at bounding box center [452, 342] width 495 height 32
click at [205, 322] on input "c. Initiate a change request to review and amend the scope statement." at bounding box center [205, 317] width 0 height 10
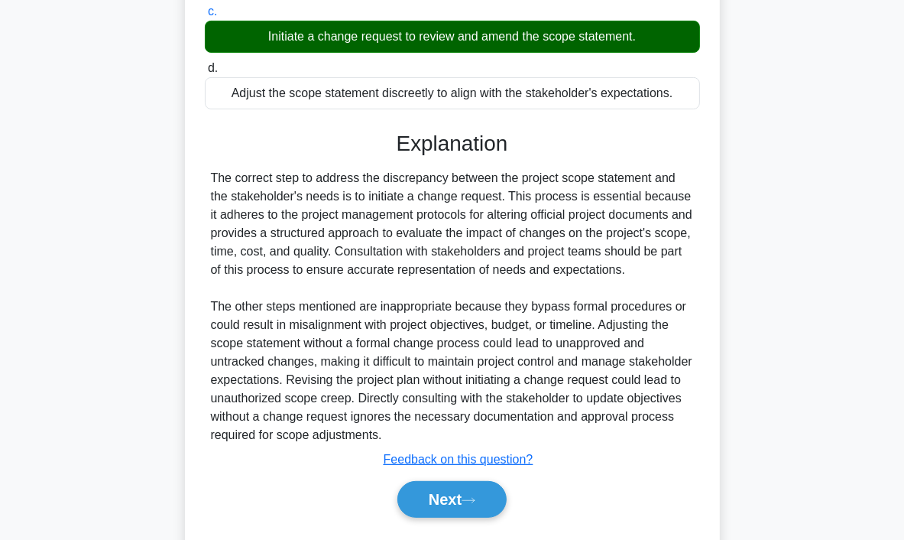
scroll to position [347, 0]
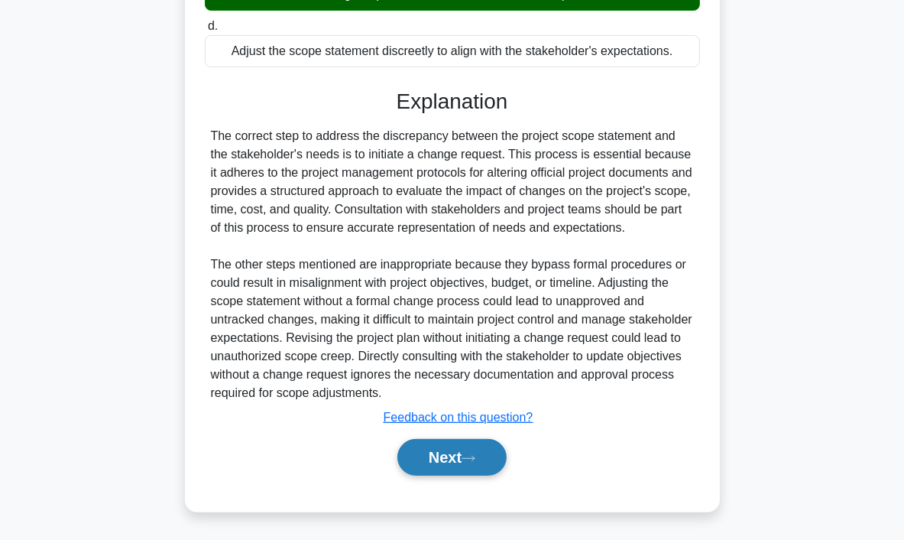
click at [437, 462] on button "Next" at bounding box center [452, 457] width 109 height 37
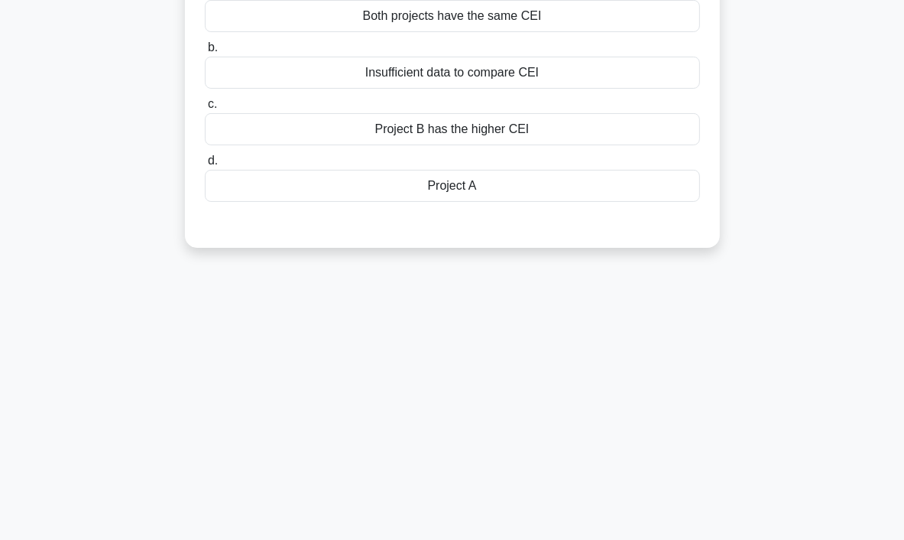
scroll to position [0, 0]
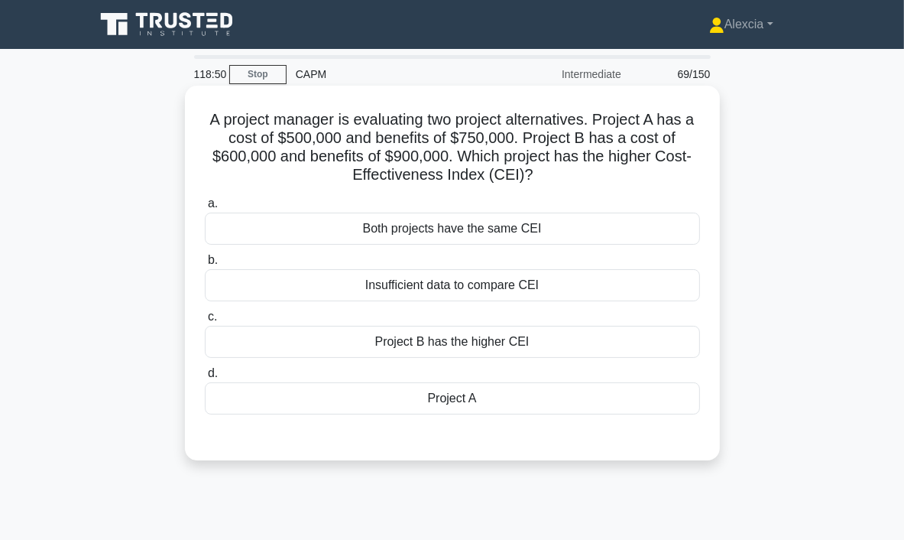
click at [456, 236] on div "Both projects have the same CEI" at bounding box center [452, 229] width 495 height 32
click at [205, 209] on input "a. Both projects have the same CEI" at bounding box center [205, 204] width 0 height 10
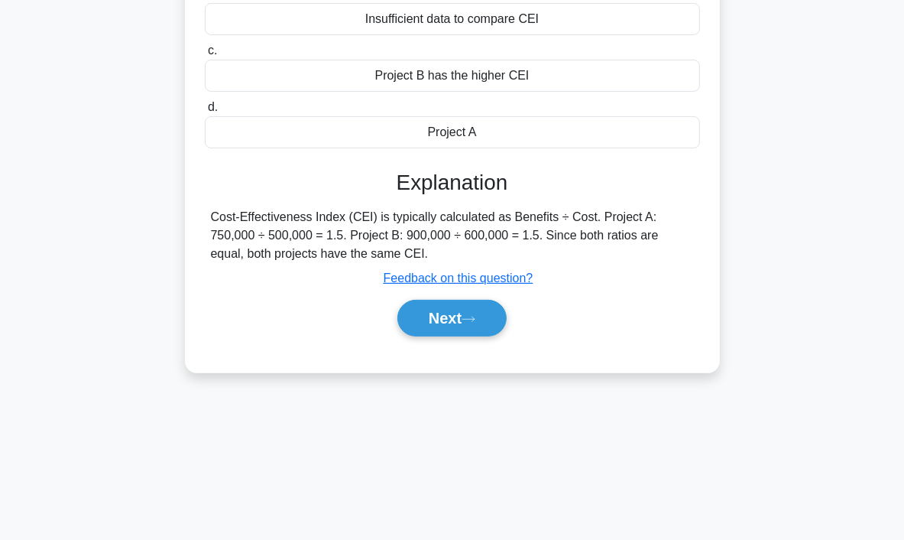
scroll to position [287, 0]
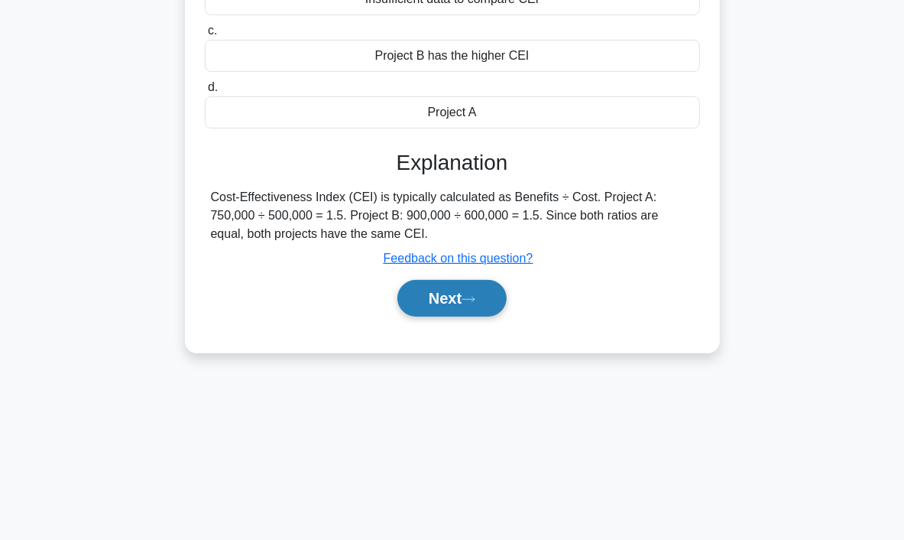
click at [470, 308] on button "Next" at bounding box center [452, 298] width 109 height 37
click at [446, 302] on button "Next" at bounding box center [452, 298] width 109 height 37
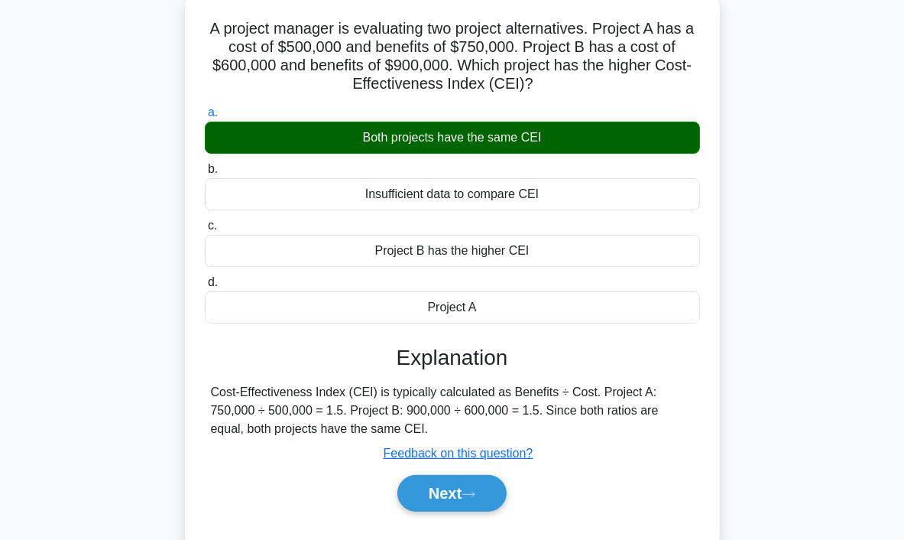
scroll to position [0, 0]
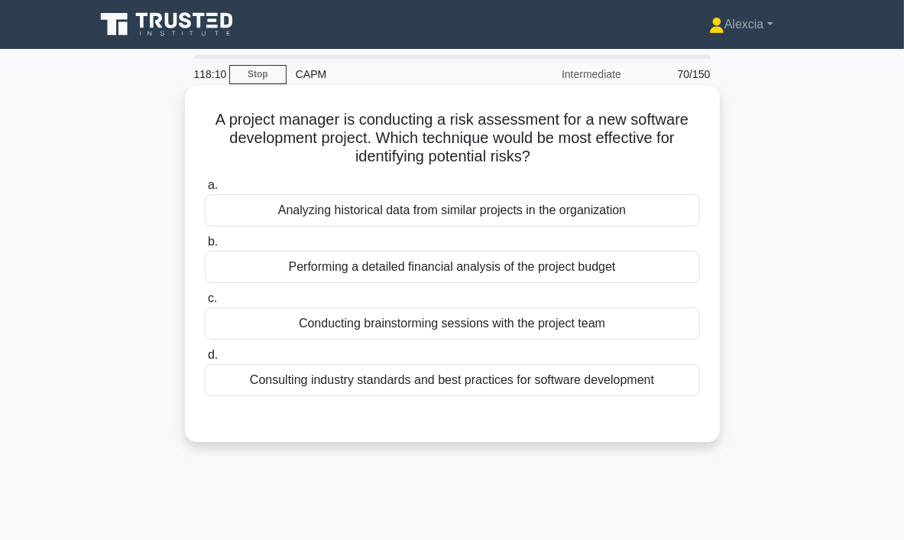
click at [489, 210] on div "Analyzing historical data from similar projects in the organization" at bounding box center [452, 210] width 495 height 32
click at [205, 190] on input "a. Analyzing historical data from similar projects in the organization" at bounding box center [205, 185] width 0 height 10
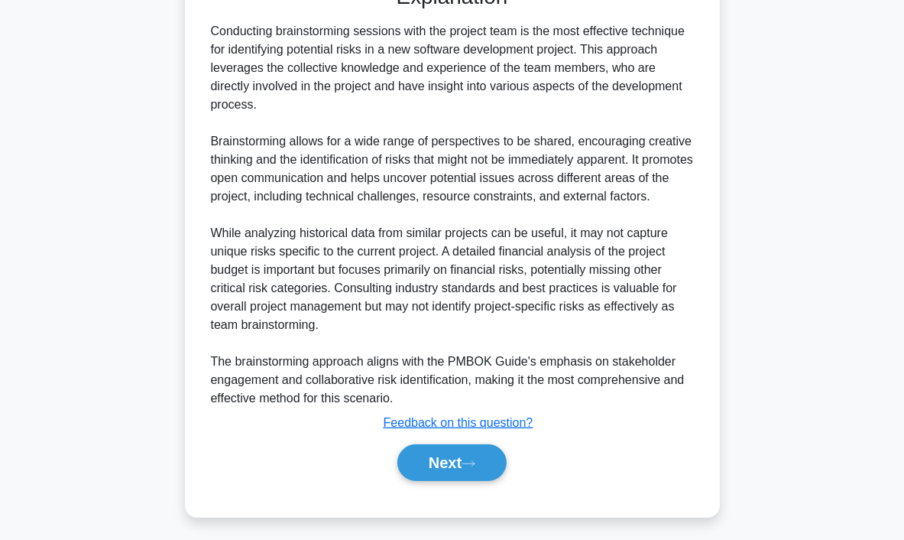
scroll to position [440, 0]
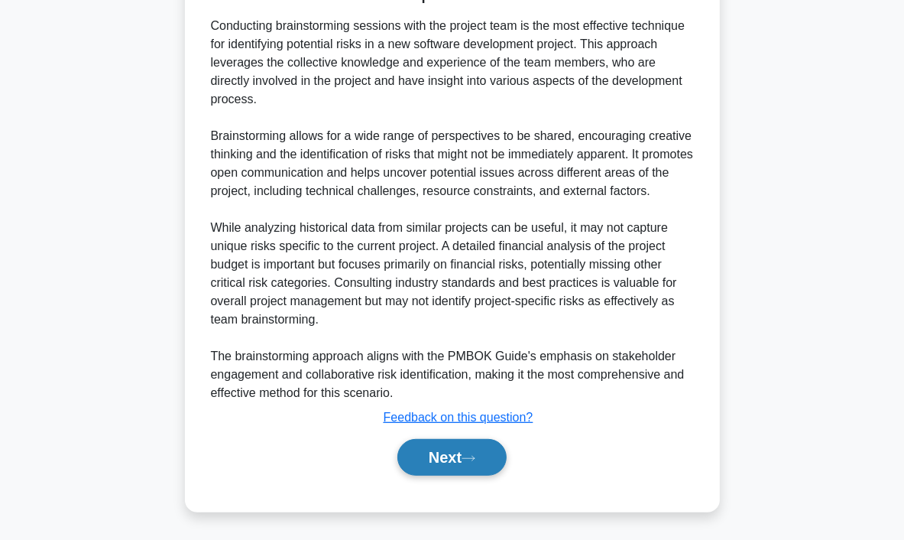
click at [459, 457] on button "Next" at bounding box center [452, 457] width 109 height 37
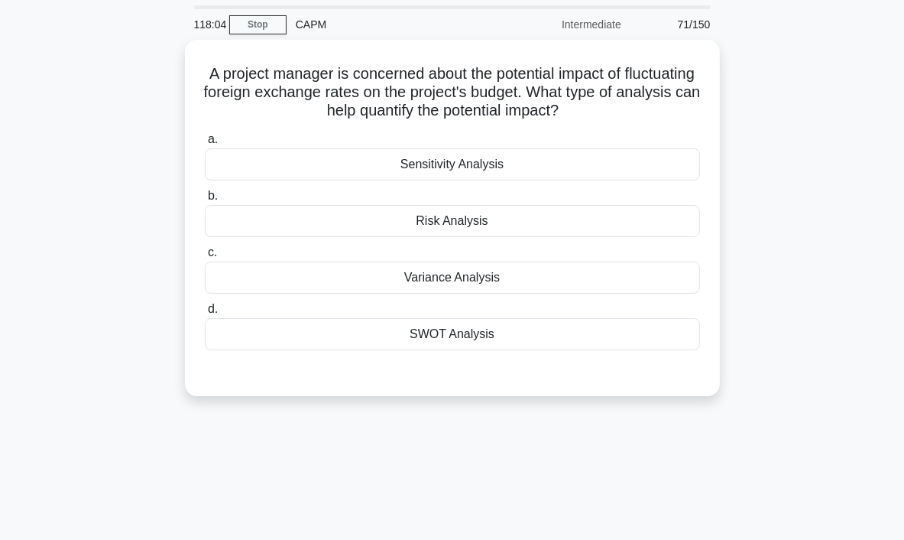
scroll to position [0, 0]
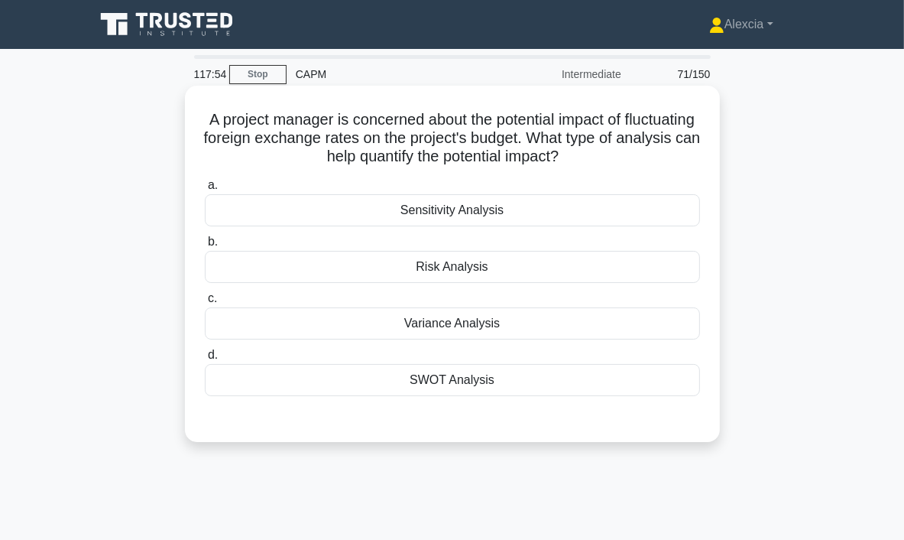
click at [388, 325] on div "Variance Analysis" at bounding box center [452, 323] width 495 height 32
click at [205, 304] on input "c. Variance Analysis" at bounding box center [205, 299] width 0 height 10
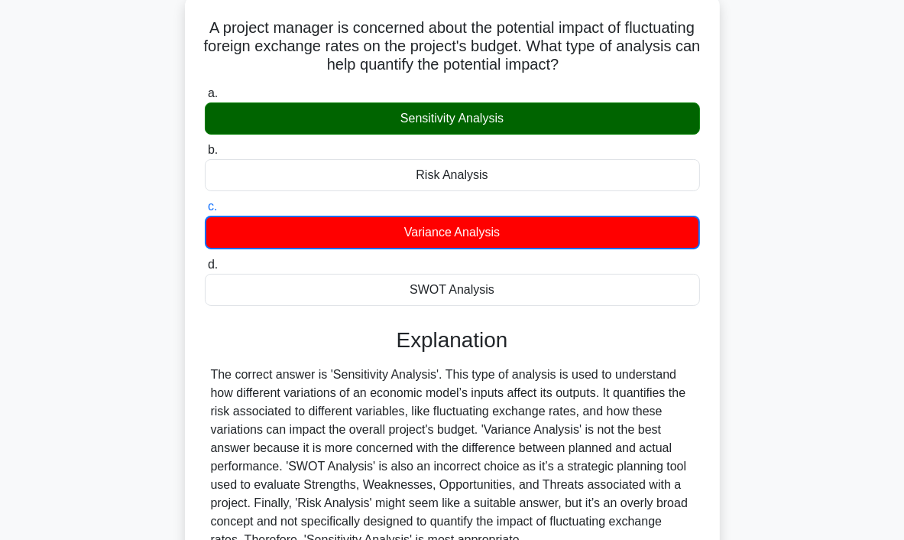
scroll to position [287, 0]
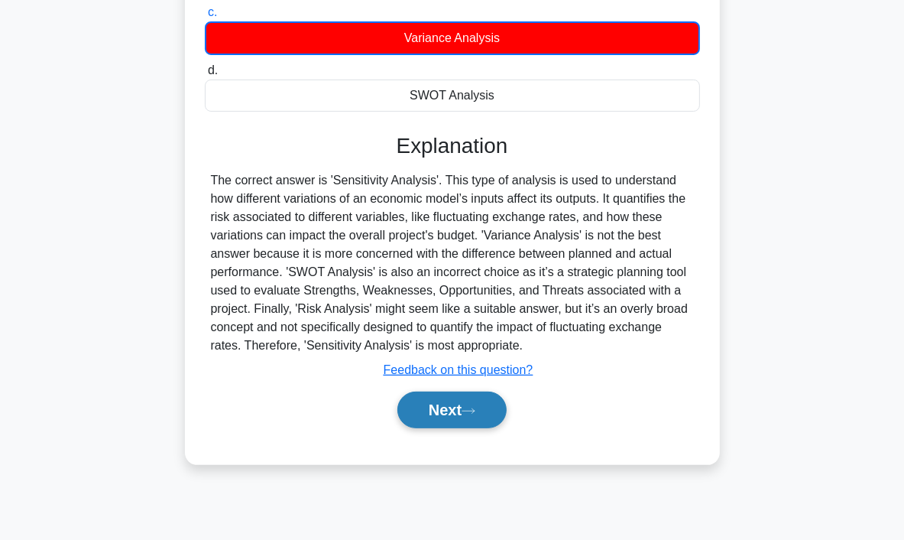
click at [452, 407] on button "Next" at bounding box center [452, 409] width 109 height 37
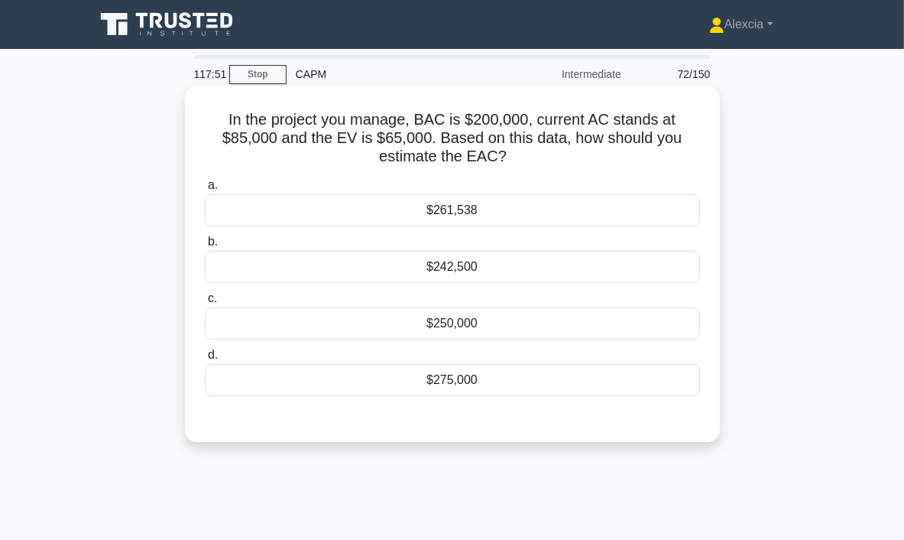
scroll to position [0, 0]
click at [462, 213] on div "$261,538" at bounding box center [452, 210] width 495 height 32
click at [205, 190] on input "a. $261,538" at bounding box center [205, 185] width 0 height 10
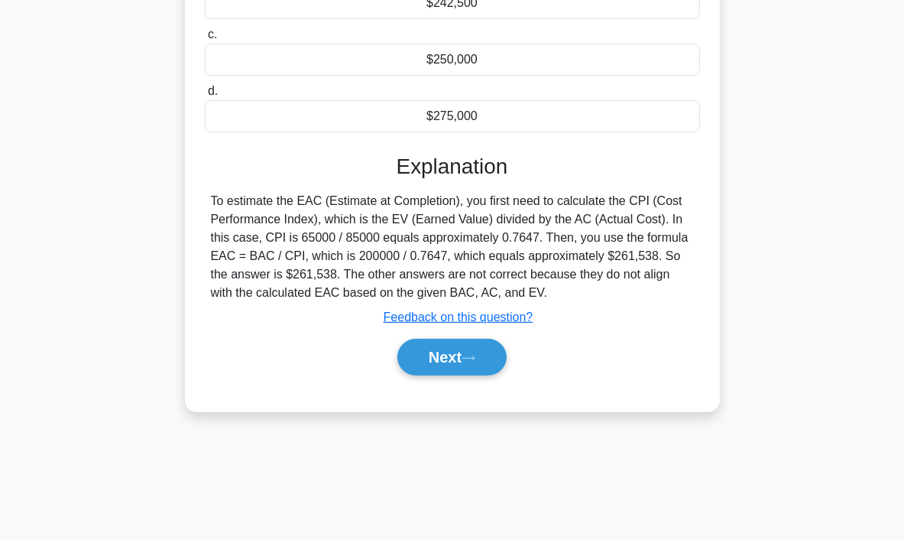
scroll to position [287, 0]
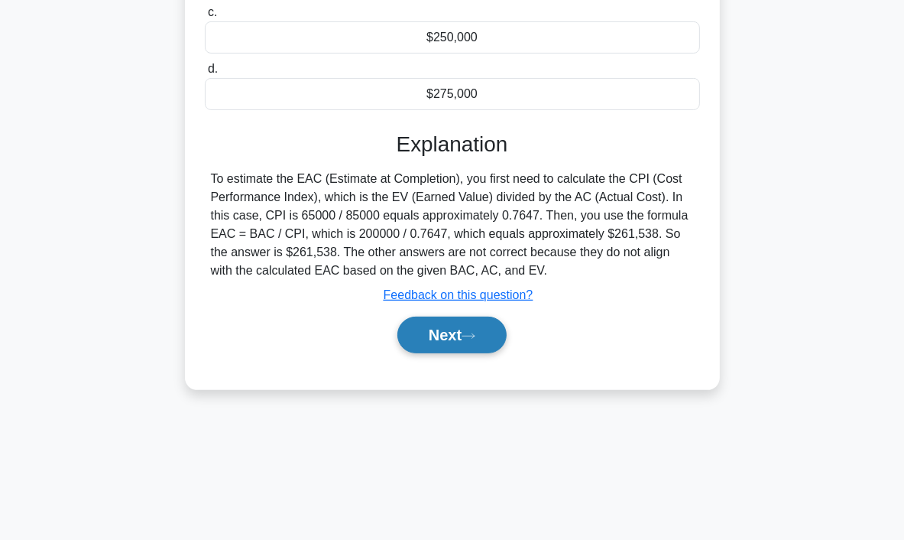
click at [459, 340] on button "Next" at bounding box center [452, 335] width 109 height 37
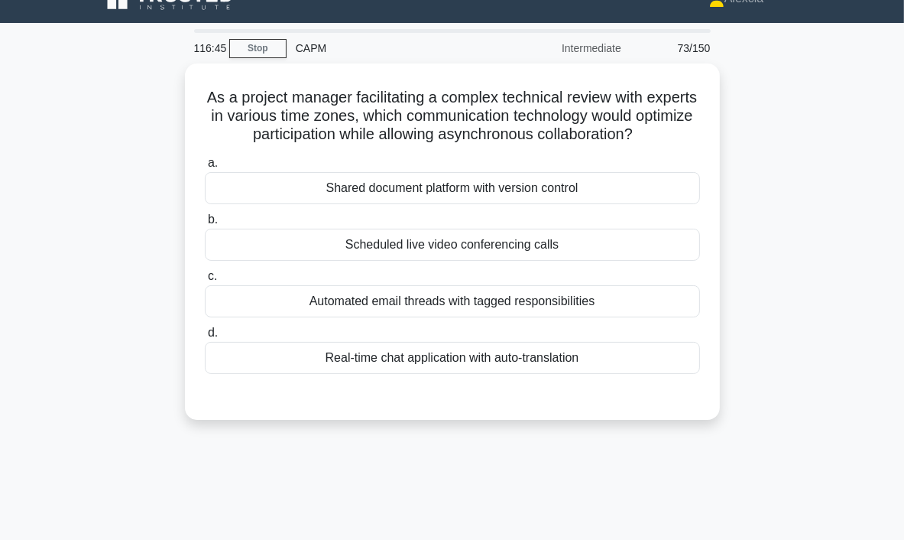
scroll to position [0, 0]
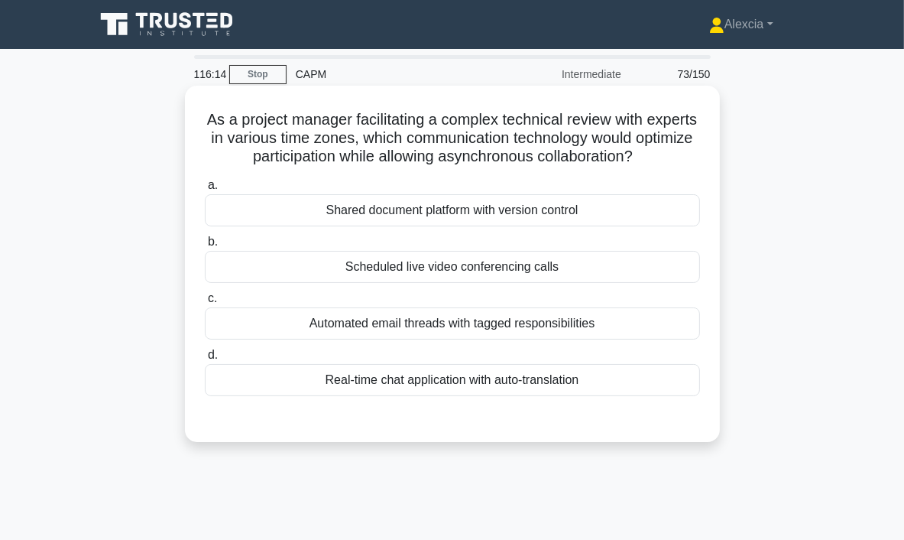
click at [428, 218] on div "Shared document platform with version control" at bounding box center [452, 210] width 495 height 32
click at [205, 190] on input "a. Shared document platform with version control" at bounding box center [205, 185] width 0 height 10
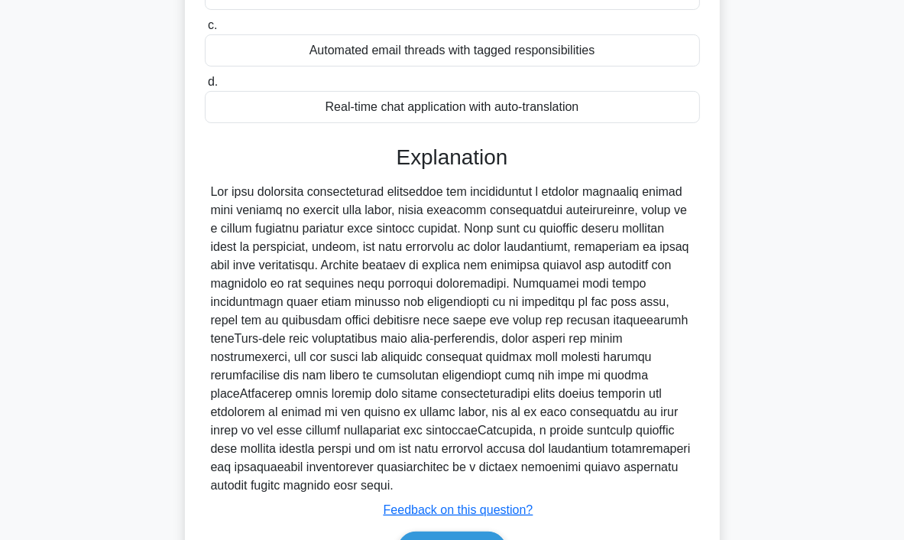
scroll to position [347, 0]
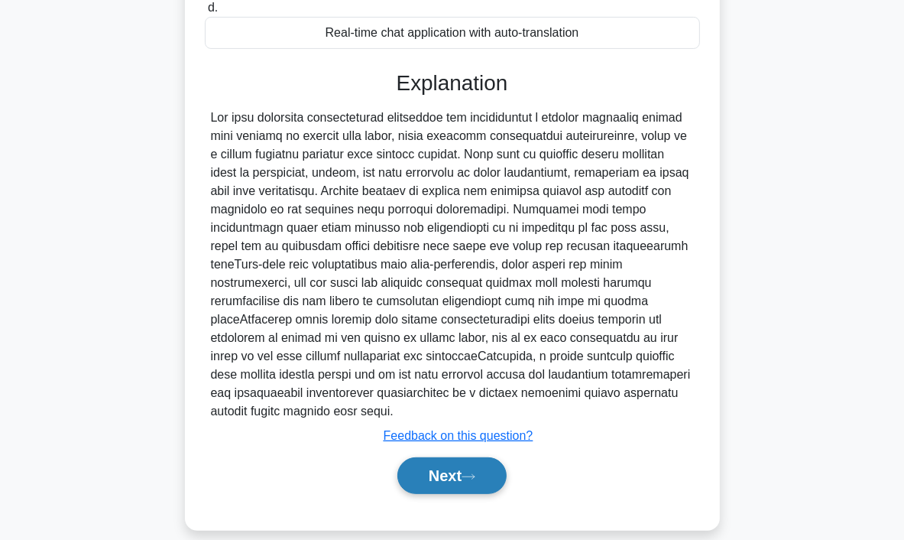
click at [466, 457] on button "Next" at bounding box center [452, 475] width 109 height 37
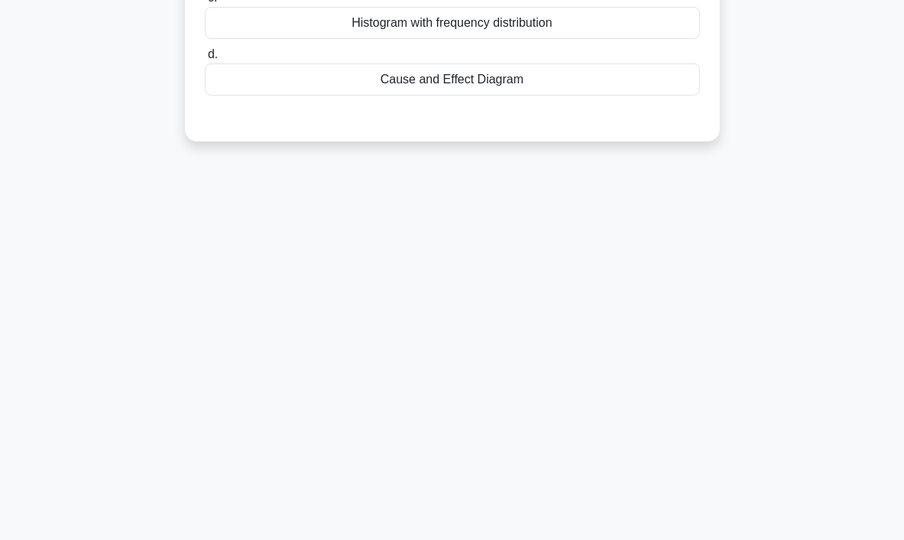
scroll to position [0, 0]
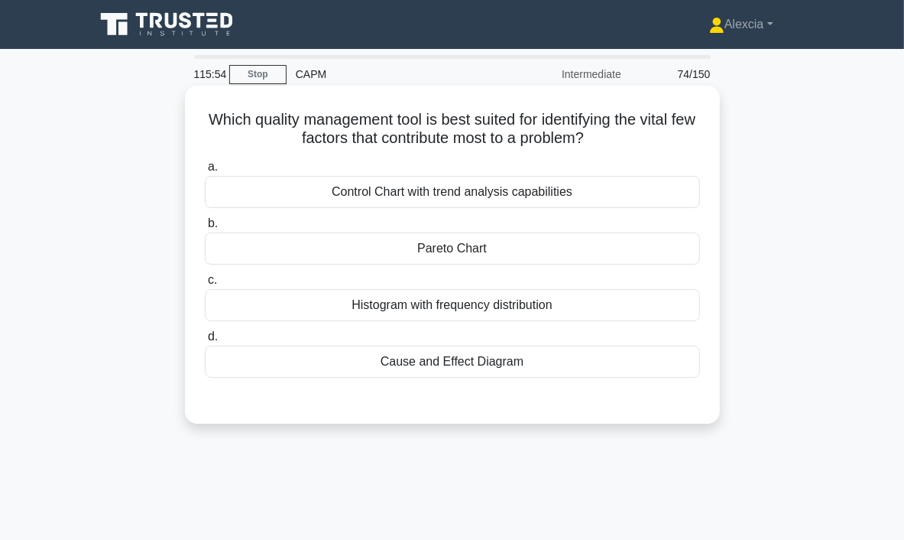
click at [457, 200] on div "Control Chart with trend analysis capabilities" at bounding box center [452, 192] width 495 height 32
click at [205, 172] on input "a. Control Chart with trend analysis capabilities" at bounding box center [205, 167] width 0 height 10
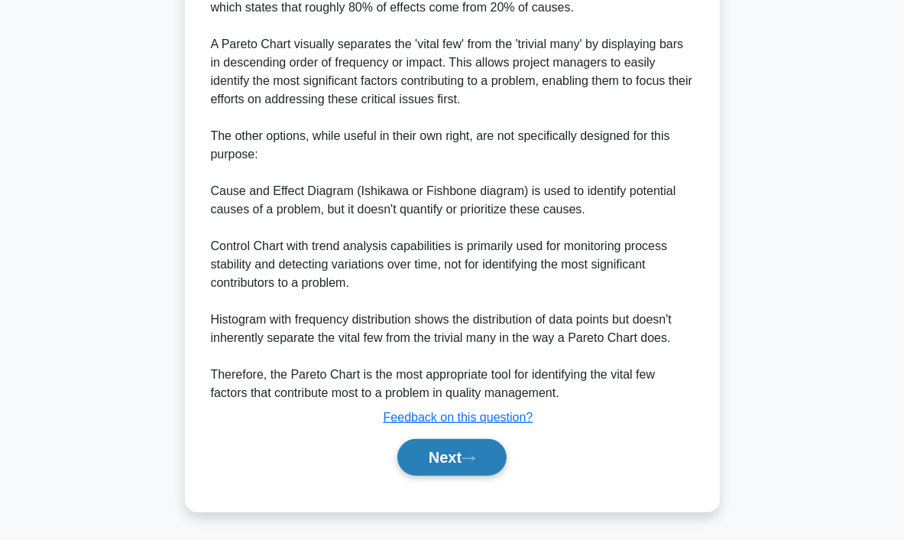
click at [462, 466] on button "Next" at bounding box center [452, 457] width 109 height 37
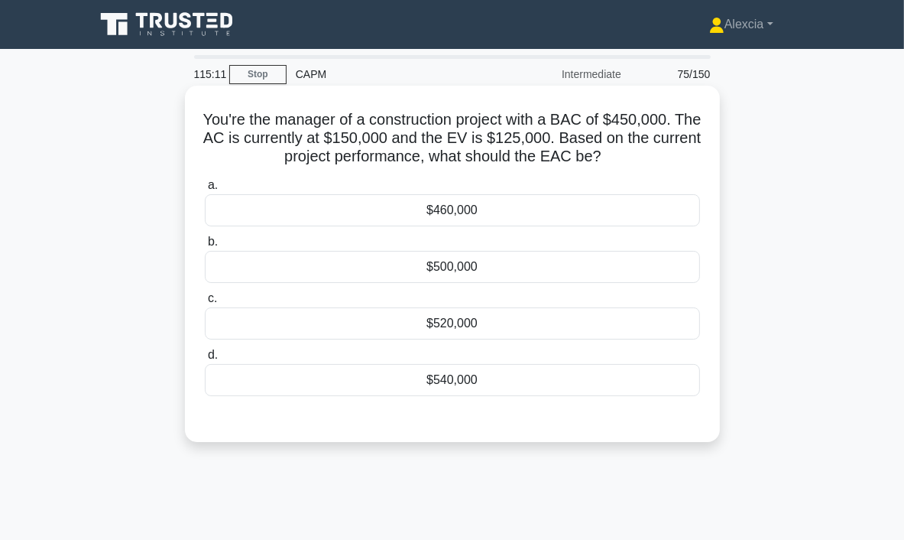
click at [437, 382] on div "$540,000" at bounding box center [452, 380] width 495 height 32
click at [205, 360] on input "d. $540,000" at bounding box center [205, 355] width 0 height 10
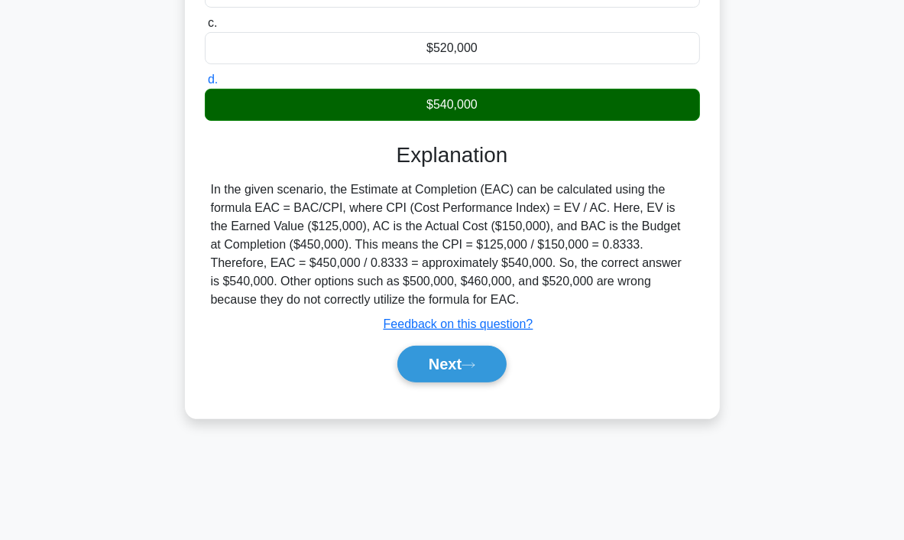
scroll to position [287, 0]
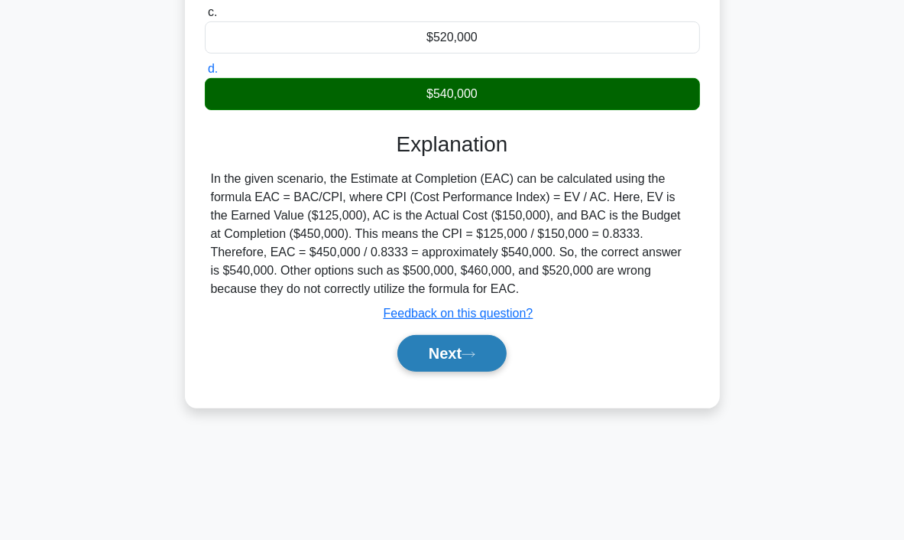
click at [471, 354] on icon at bounding box center [469, 354] width 14 height 8
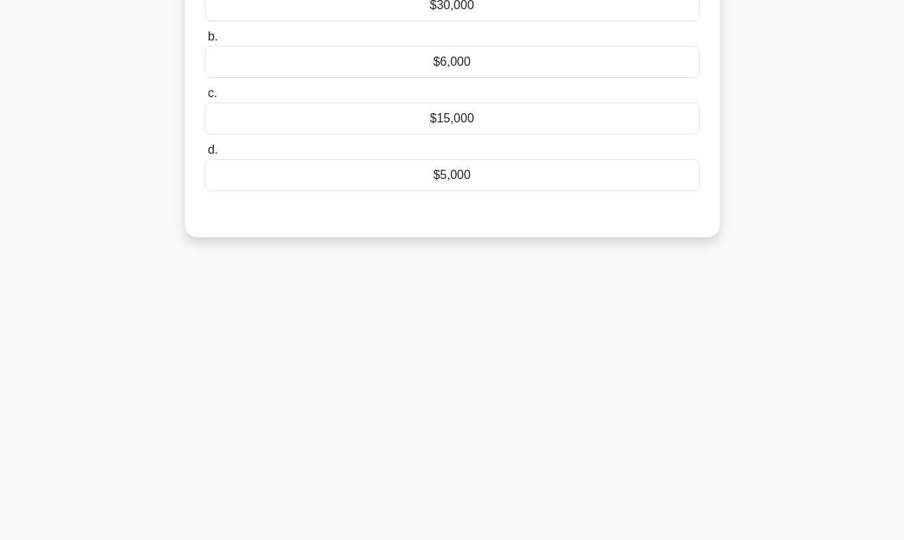
scroll to position [0, 0]
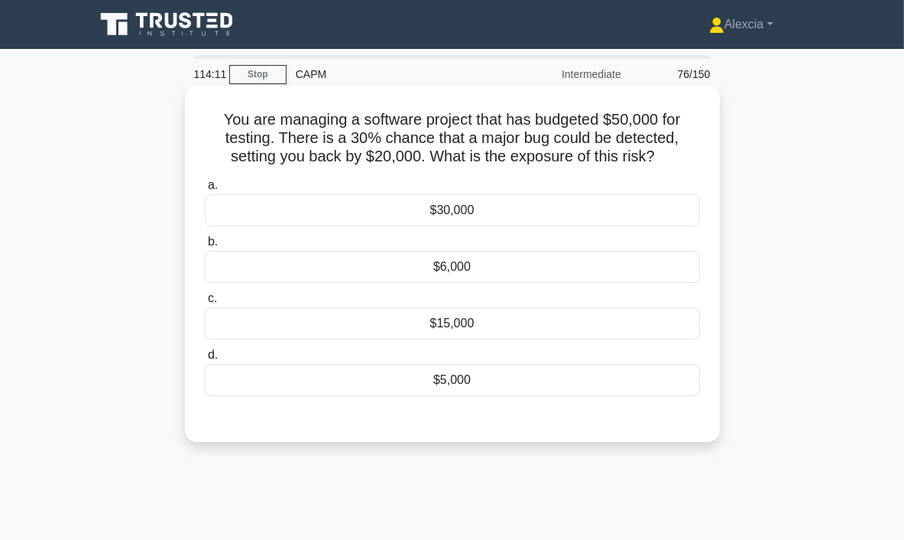
click at [413, 218] on div "$30,000" at bounding box center [452, 210] width 495 height 32
click at [205, 190] on input "a. $30,000" at bounding box center [205, 185] width 0 height 10
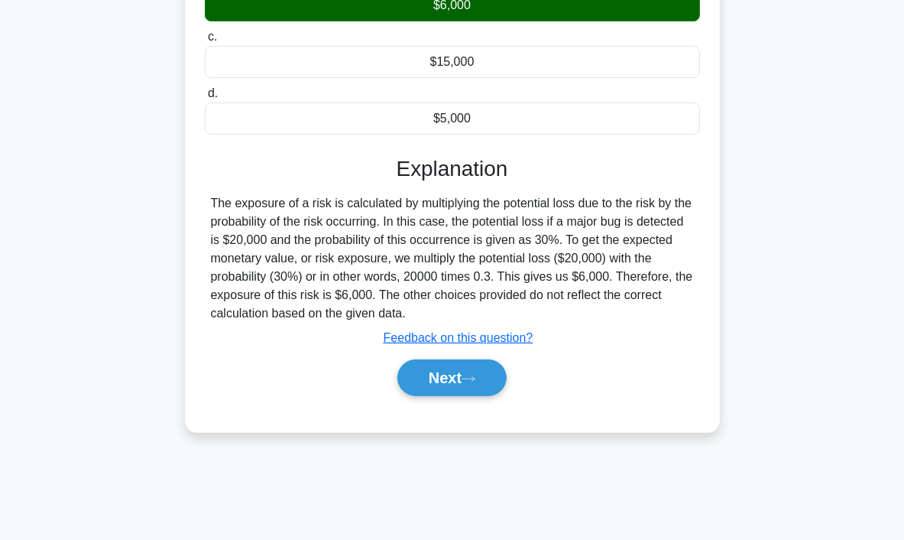
scroll to position [287, 0]
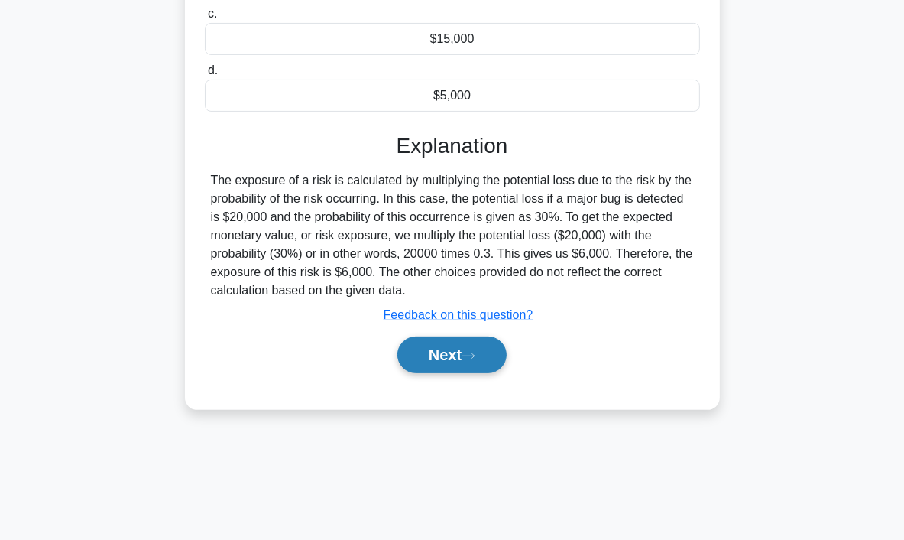
click at [417, 345] on button "Next" at bounding box center [452, 354] width 109 height 37
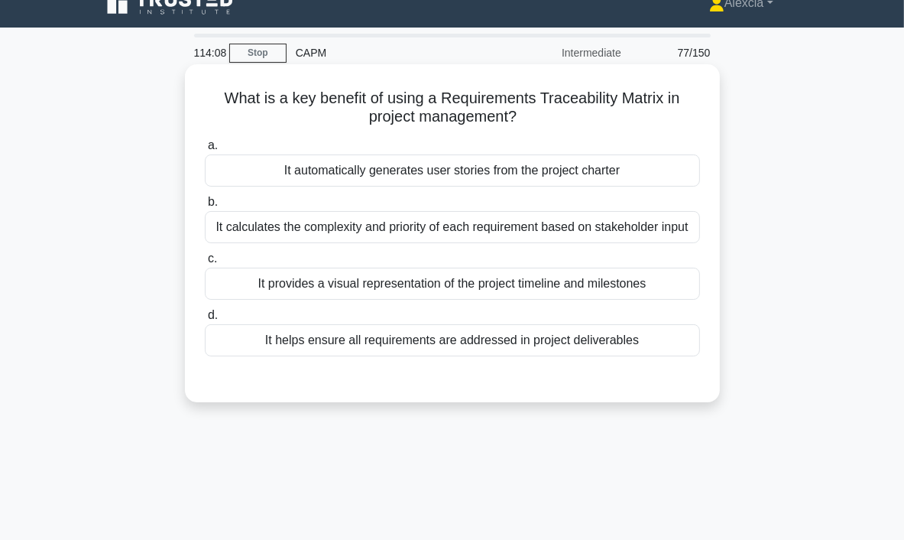
scroll to position [0, 0]
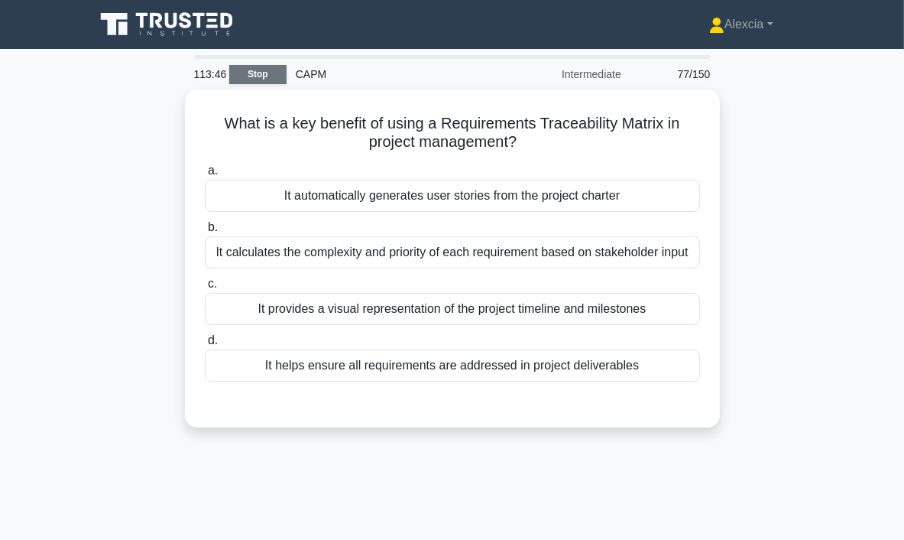
click at [265, 76] on link "Stop" at bounding box center [257, 74] width 57 height 19
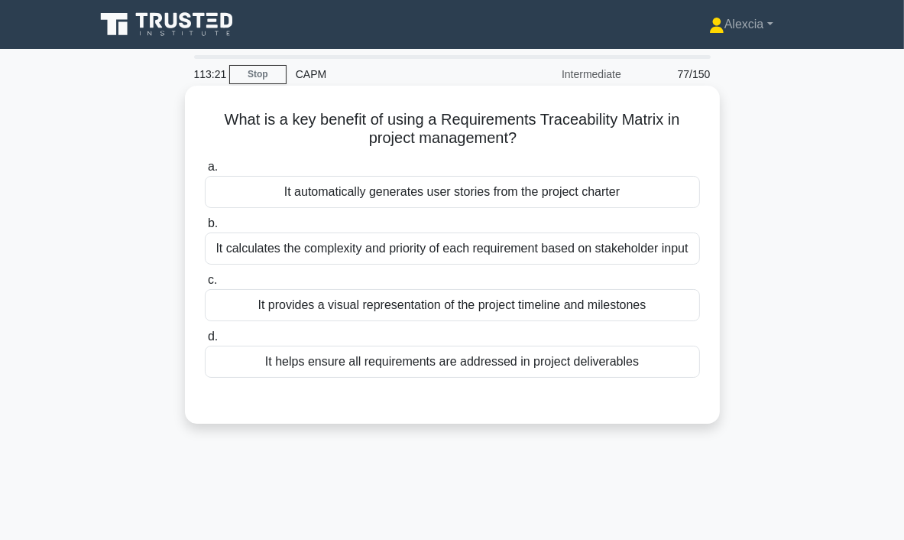
click at [471, 362] on div "It helps ensure all requirements are addressed in project deliverables" at bounding box center [452, 362] width 495 height 32
click at [205, 342] on input "d. It helps ensure all requirements are addressed in project deliverables" at bounding box center [205, 337] width 0 height 10
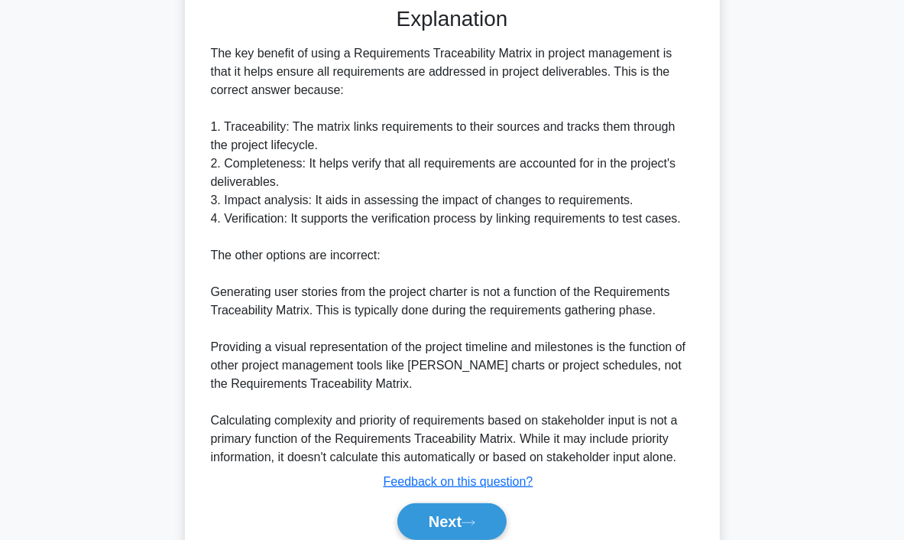
scroll to position [457, 0]
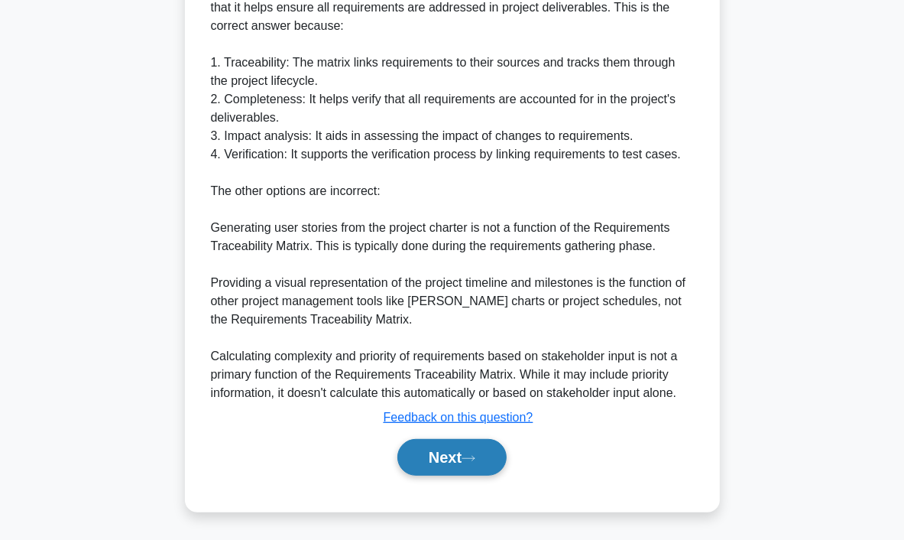
click at [450, 444] on button "Next" at bounding box center [452, 457] width 109 height 37
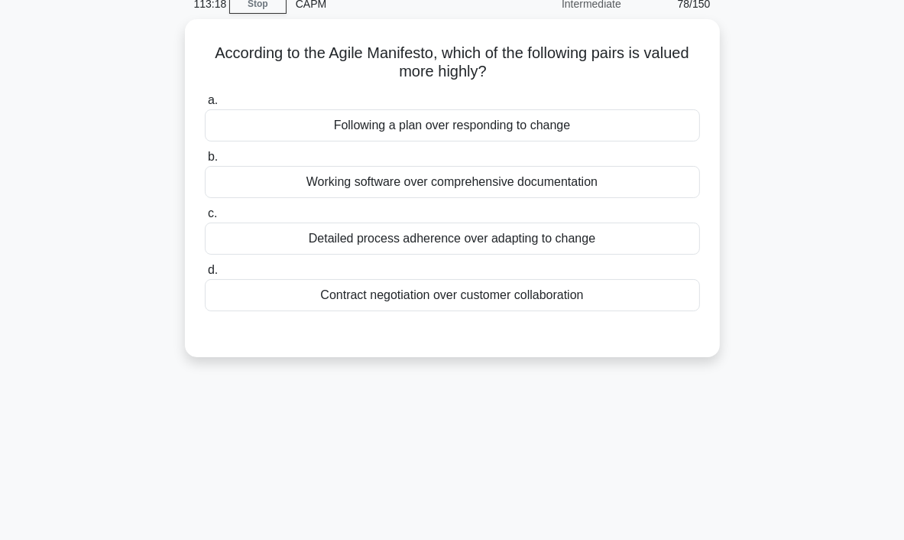
scroll to position [0, 0]
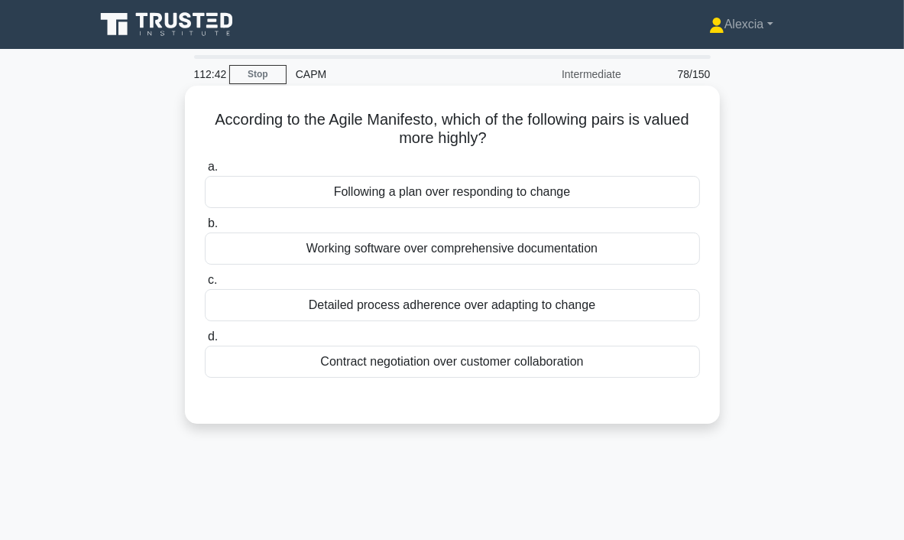
click at [330, 253] on div "Working software over comprehensive documentation" at bounding box center [452, 248] width 495 height 32
click at [205, 229] on input "b. Working software over comprehensive documentation" at bounding box center [205, 224] width 0 height 10
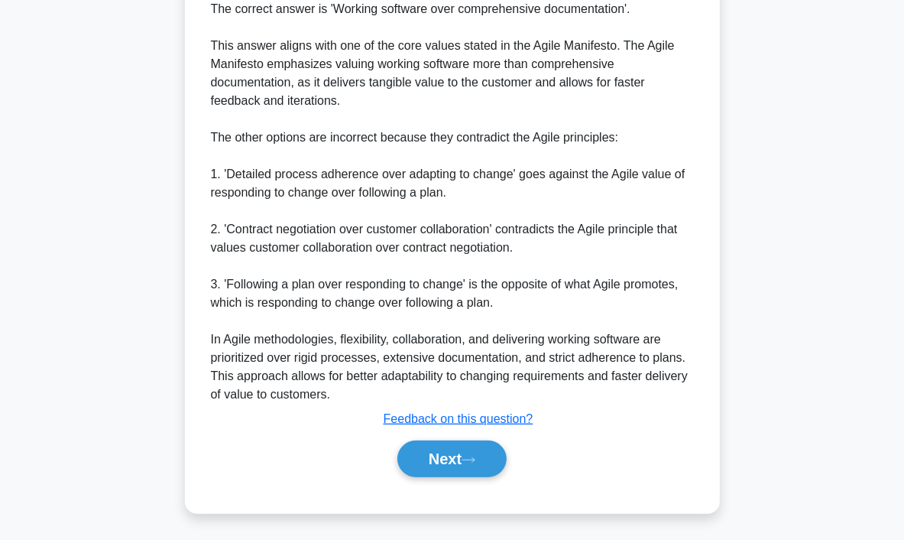
scroll to position [439, 0]
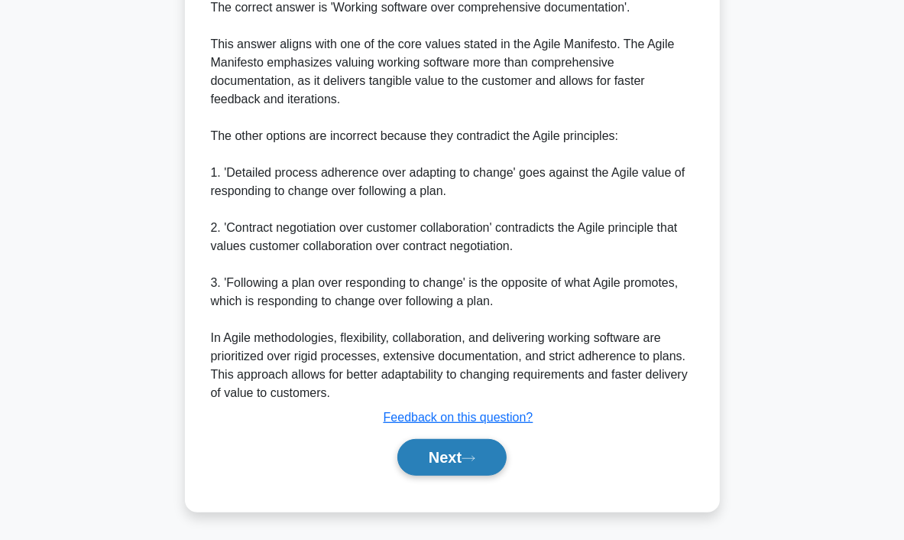
click at [460, 466] on button "Next" at bounding box center [452, 457] width 109 height 37
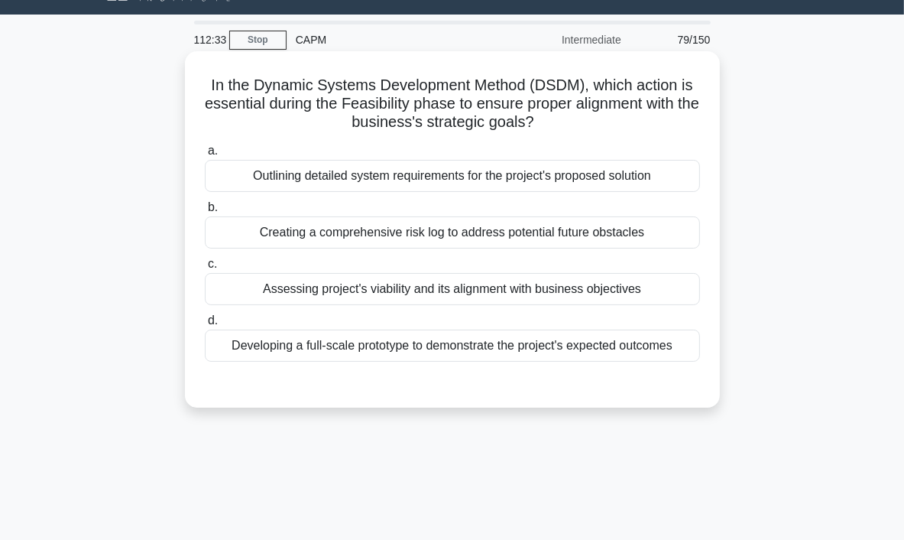
scroll to position [0, 0]
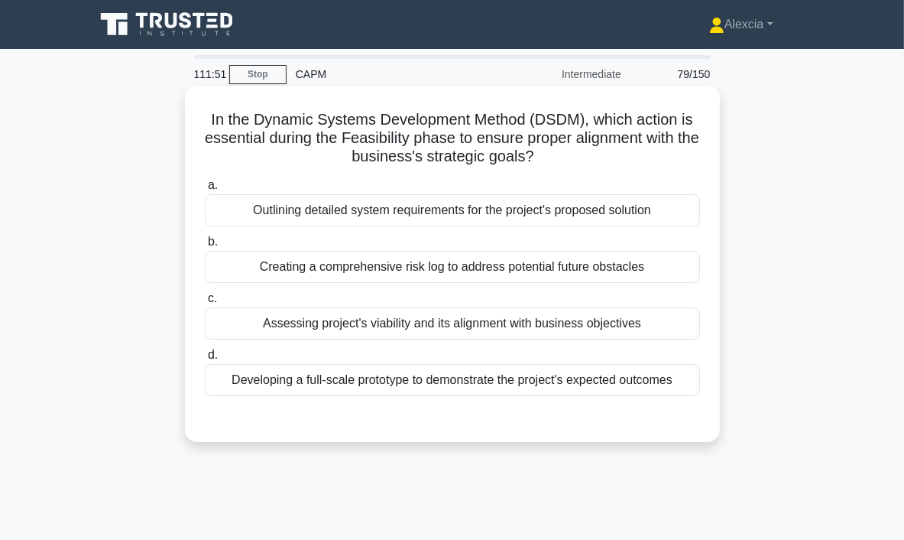
click at [424, 317] on div "Assessing project's viability and its alignment with business objectives" at bounding box center [452, 323] width 495 height 32
click at [205, 304] on input "c. Assessing project's viability and its alignment with business objectives" at bounding box center [205, 299] width 0 height 10
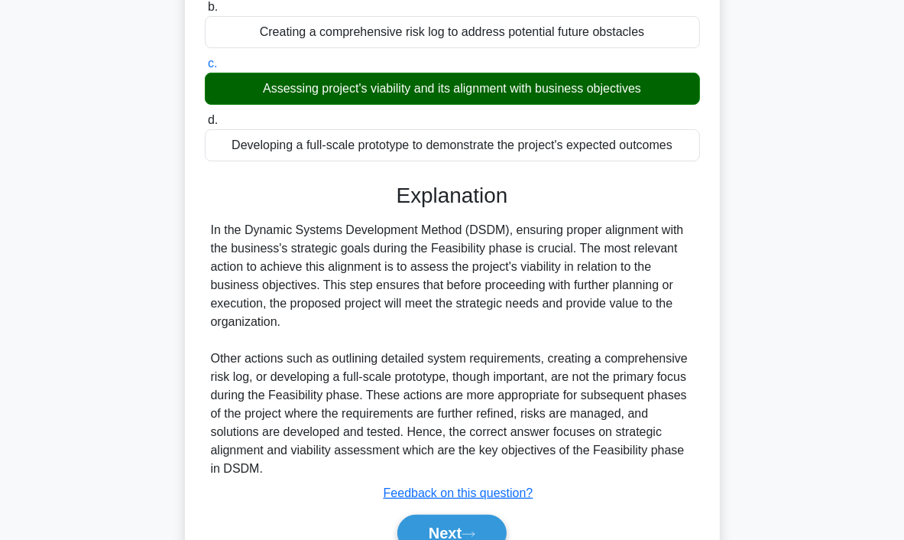
scroll to position [5, 0]
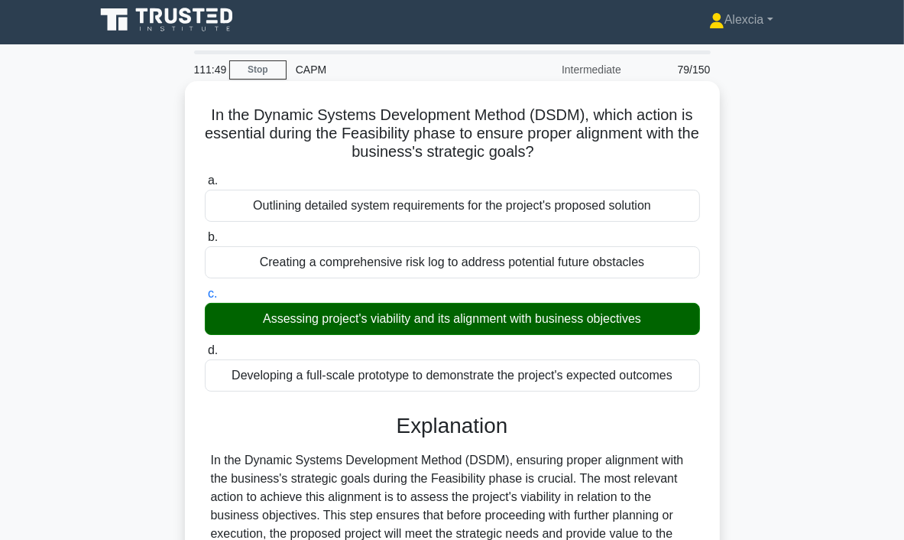
drag, startPoint x: 268, startPoint y: 77, endPoint x: 602, endPoint y: 85, distance: 334.2
click at [268, 77] on link "Stop" at bounding box center [257, 69] width 57 height 19
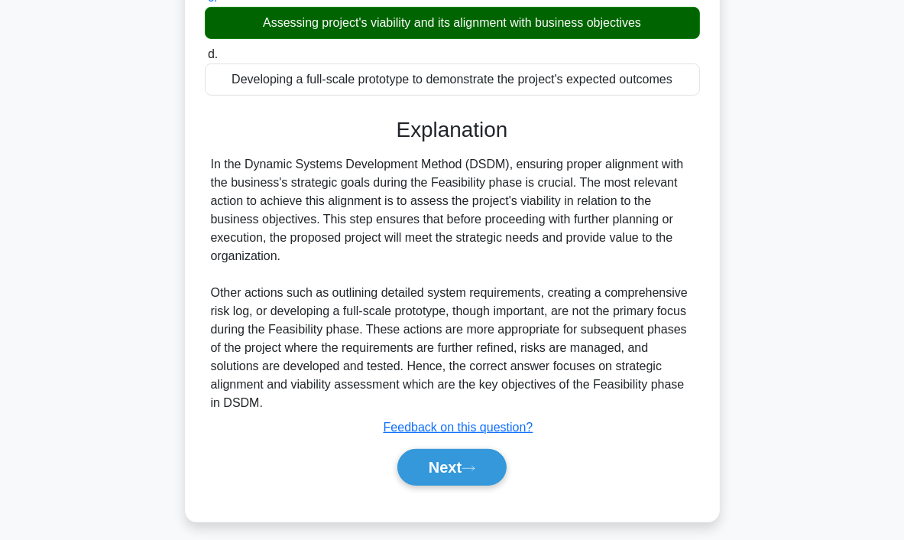
scroll to position [310, 0]
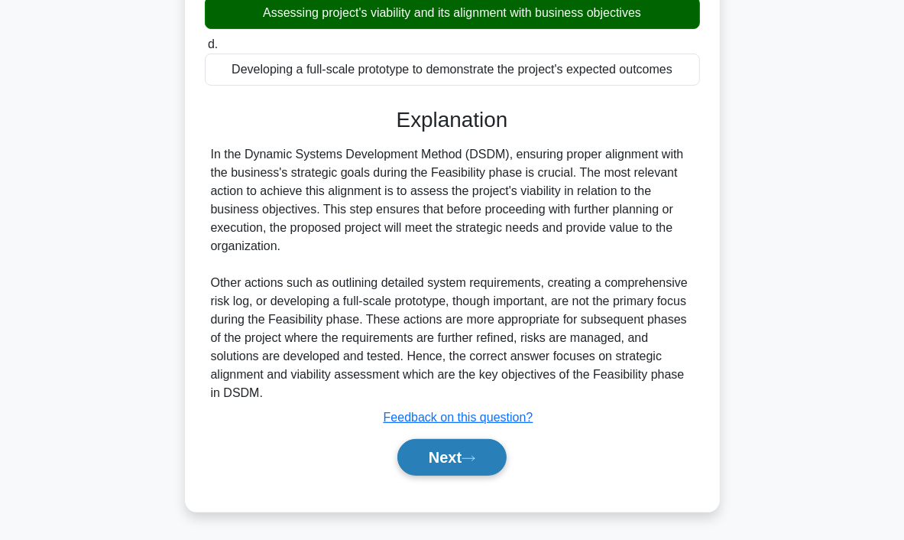
click at [495, 469] on button "Next" at bounding box center [452, 457] width 109 height 37
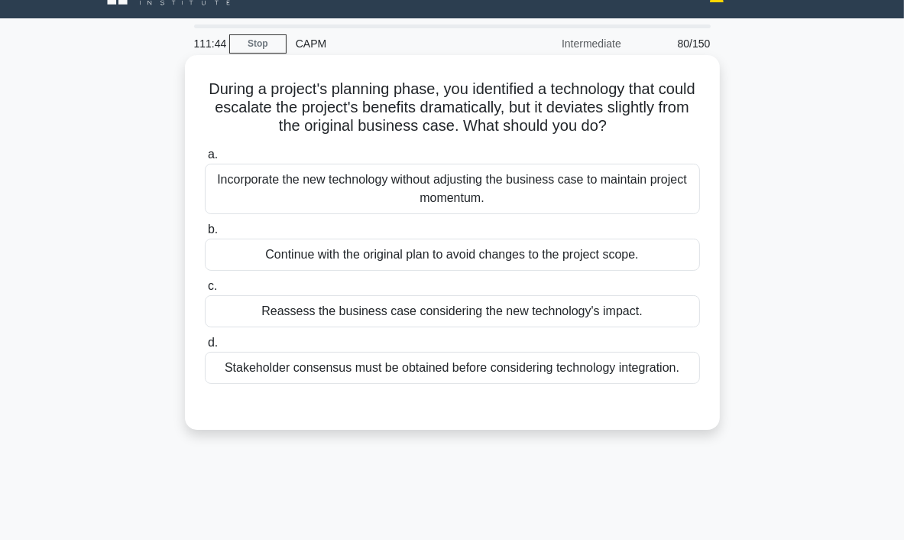
scroll to position [0, 0]
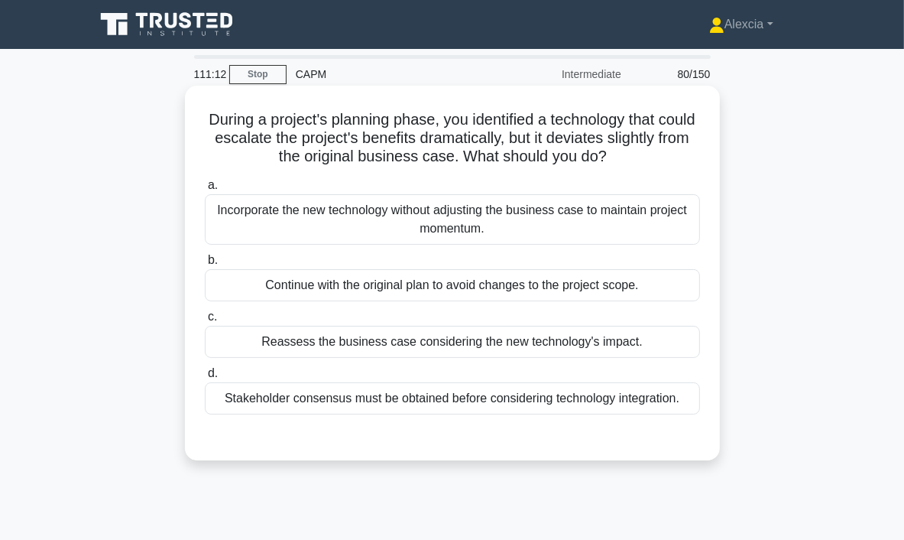
click at [460, 348] on div "Reassess the business case considering the new technology's impact." at bounding box center [452, 342] width 495 height 32
click at [205, 322] on input "c. Reassess the business case considering the new technology's impact." at bounding box center [205, 317] width 0 height 10
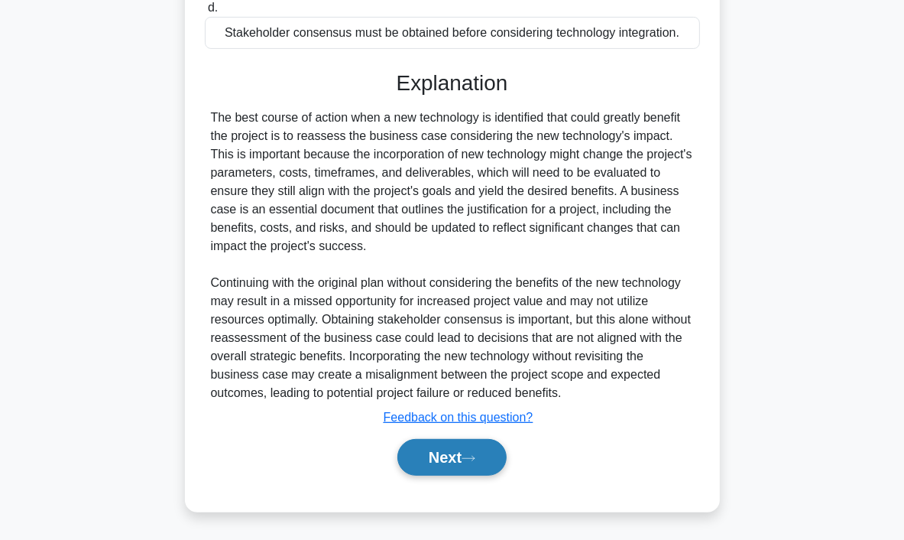
click at [476, 454] on icon at bounding box center [469, 458] width 14 height 8
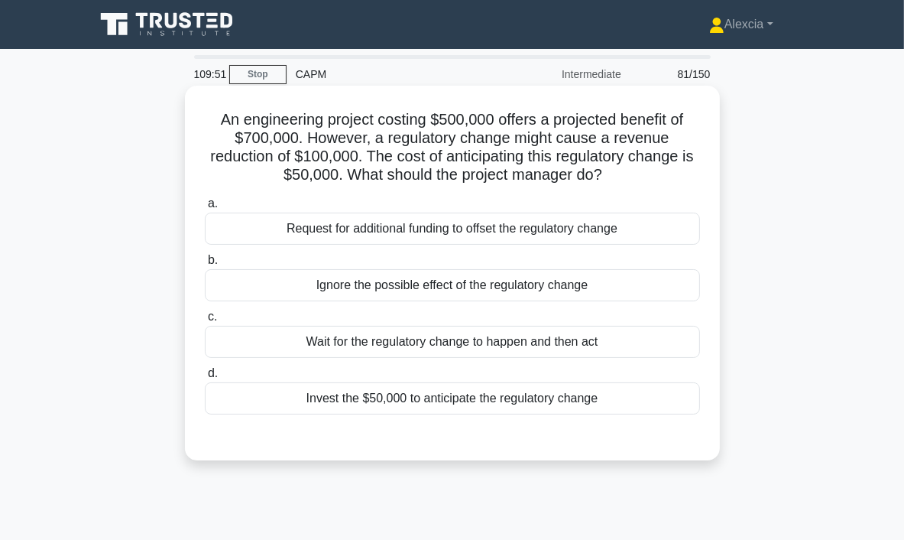
click at [483, 402] on div "Invest the $50,000 to anticipate the regulatory change" at bounding box center [452, 398] width 495 height 32
click at [205, 378] on input "d. Invest the $50,000 to anticipate the regulatory change" at bounding box center [205, 374] width 0 height 10
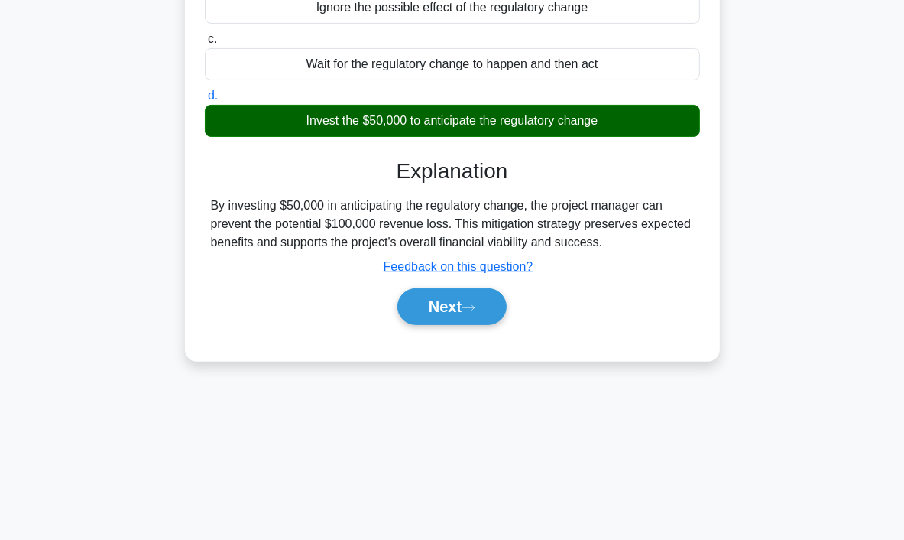
scroll to position [287, 0]
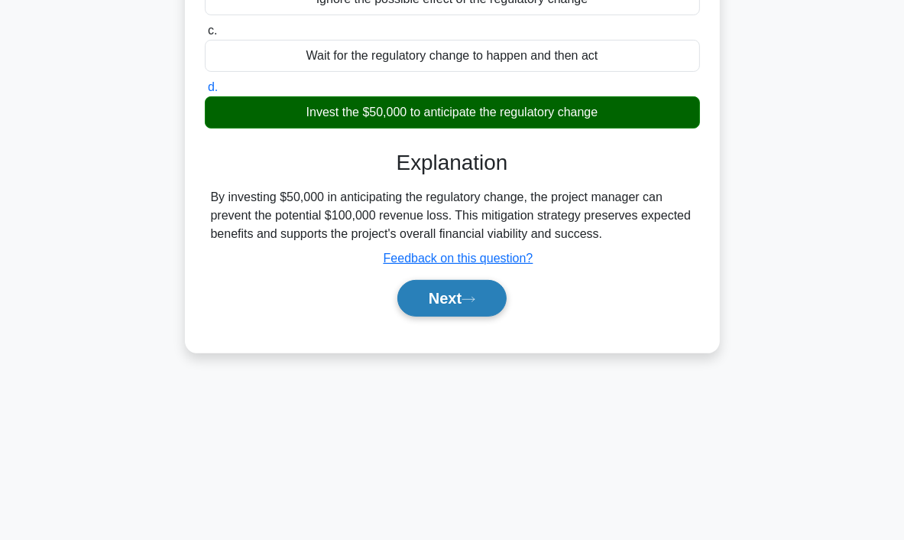
click at [458, 297] on button "Next" at bounding box center [452, 298] width 109 height 37
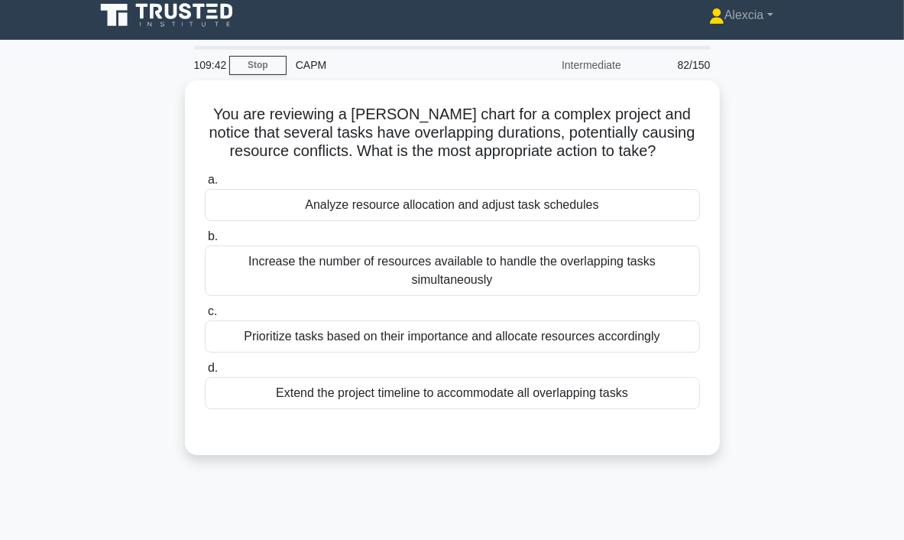
scroll to position [0, 0]
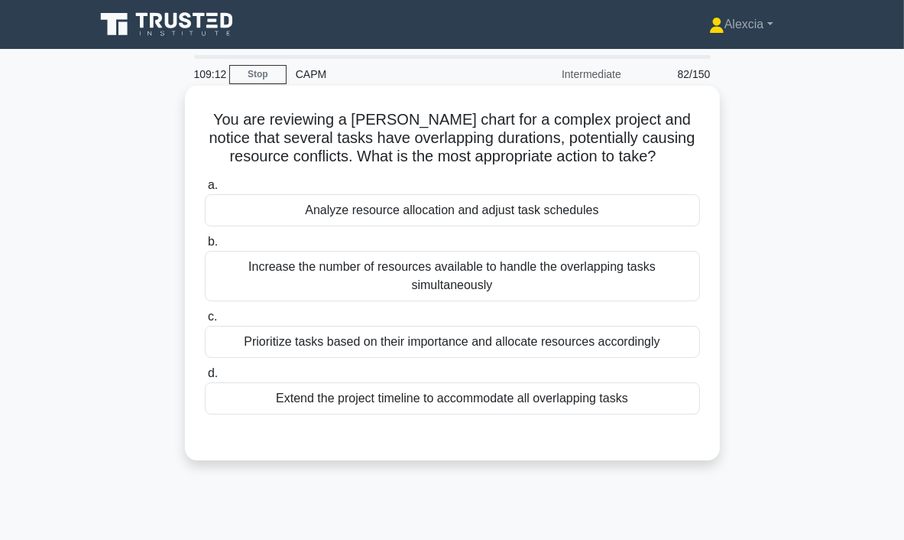
click at [496, 207] on div "Analyze resource allocation and adjust task schedules" at bounding box center [452, 210] width 495 height 32
click at [205, 190] on input "a. Analyze resource allocation and adjust task schedules" at bounding box center [205, 185] width 0 height 10
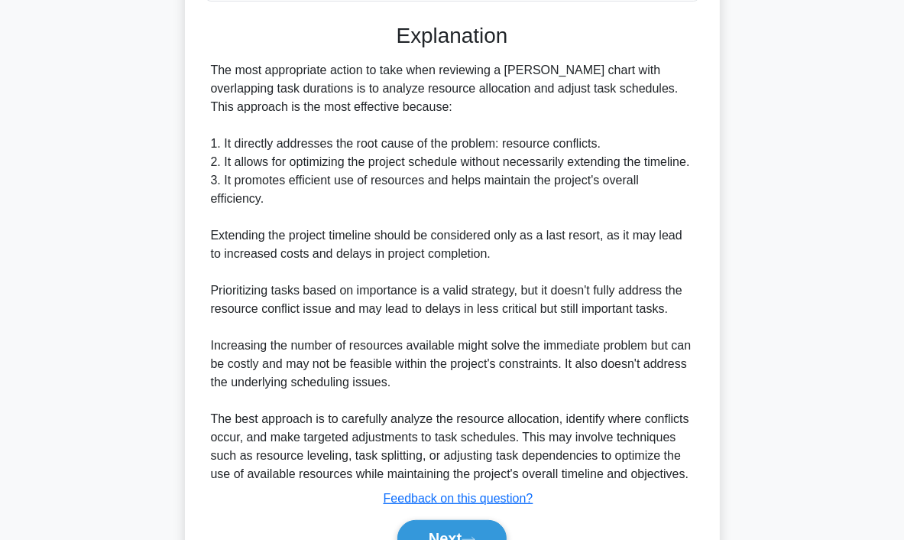
scroll to position [494, 0]
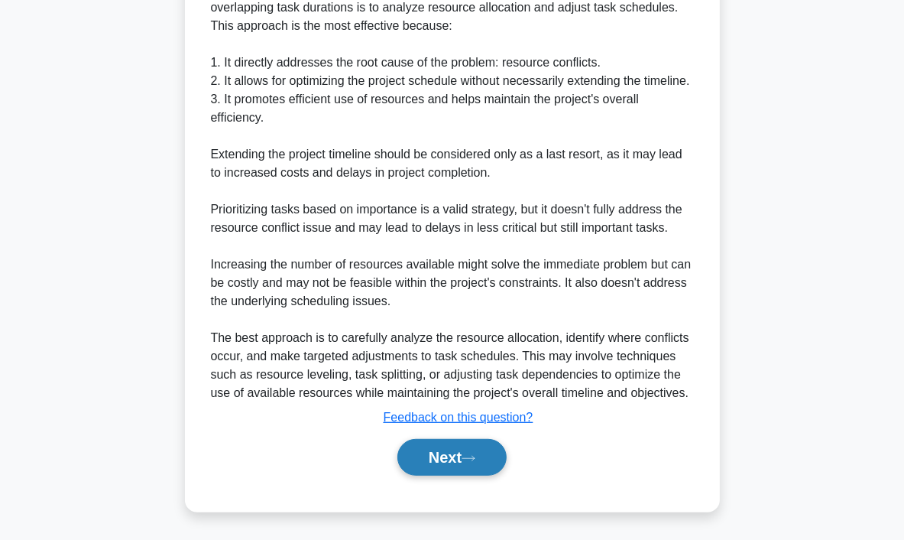
click at [446, 456] on button "Next" at bounding box center [452, 457] width 109 height 37
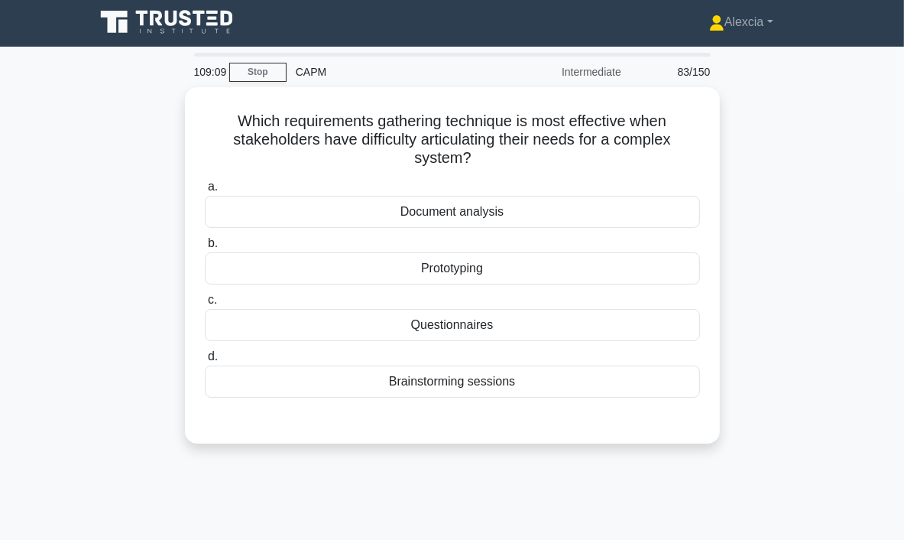
scroll to position [0, 0]
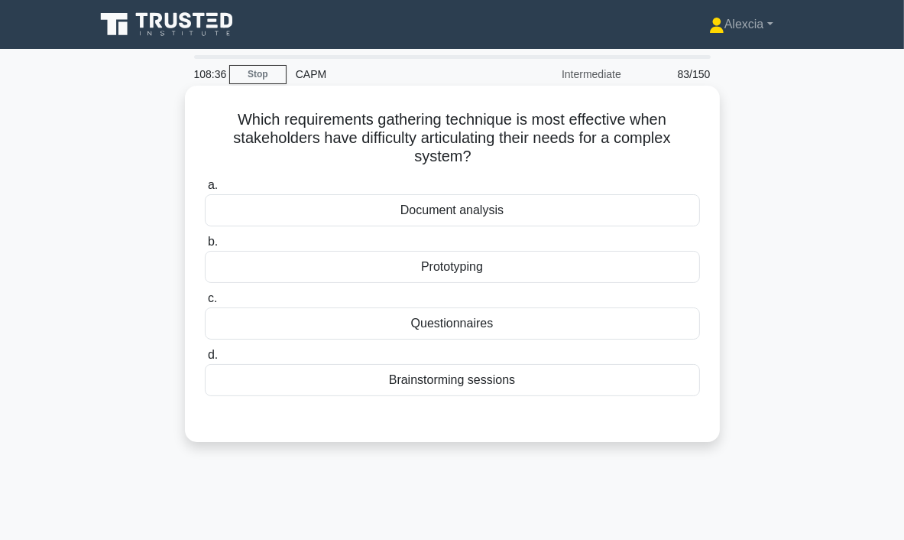
click at [459, 275] on div "Prototyping" at bounding box center [452, 267] width 495 height 32
click at [205, 247] on input "b. Prototyping" at bounding box center [205, 242] width 0 height 10
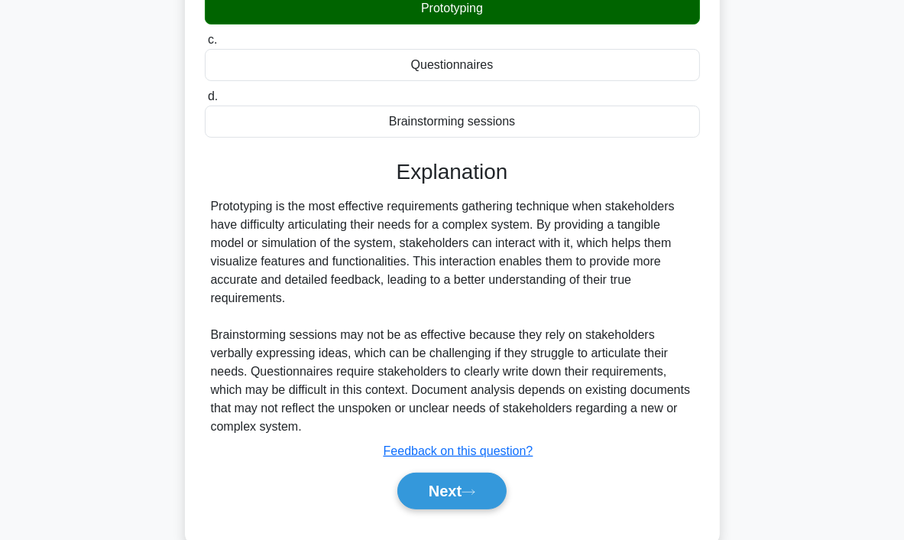
scroll to position [292, 0]
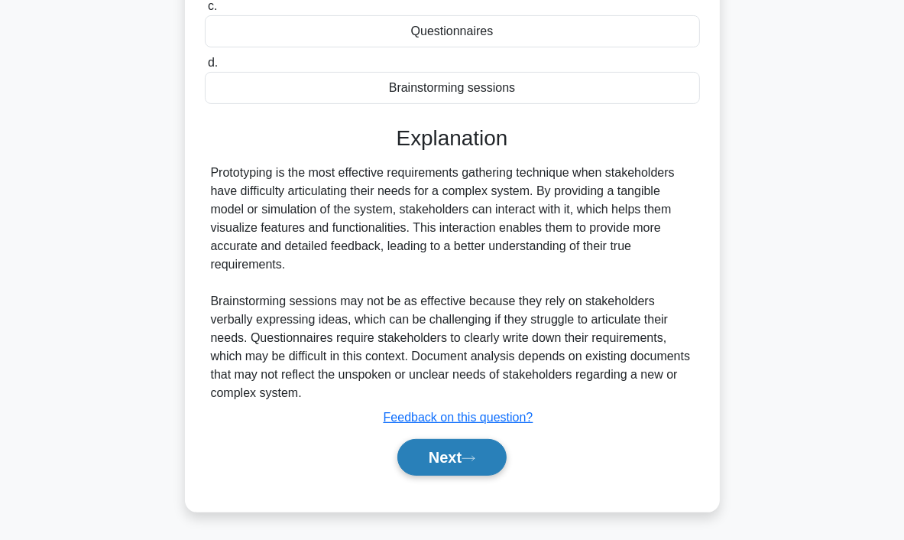
click at [462, 450] on button "Next" at bounding box center [452, 457] width 109 height 37
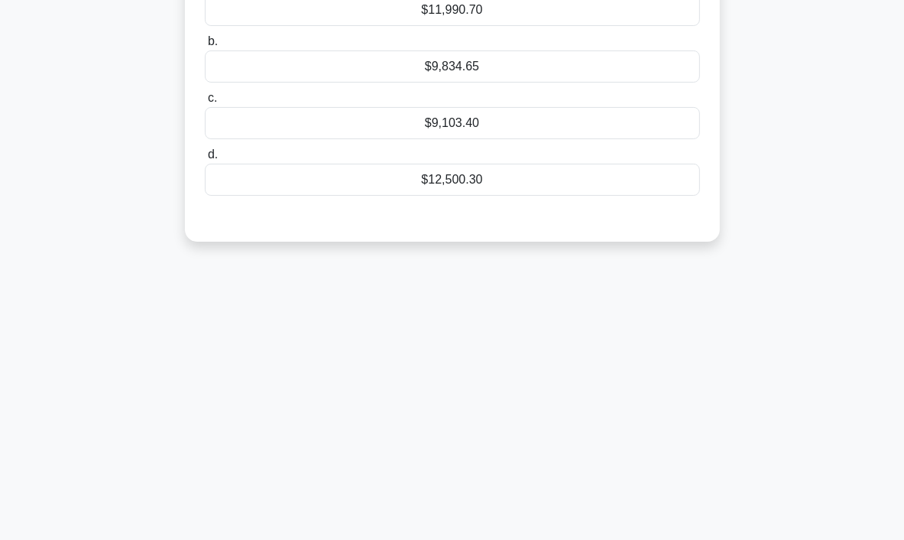
scroll to position [0, 0]
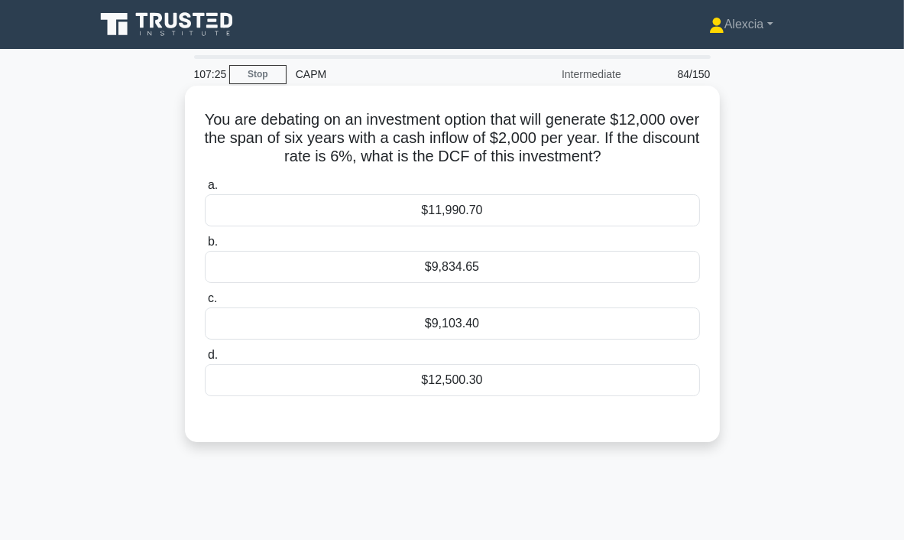
click at [466, 270] on div "$9,834.65" at bounding box center [452, 267] width 495 height 32
click at [205, 247] on input "b. $9,834.65" at bounding box center [205, 242] width 0 height 10
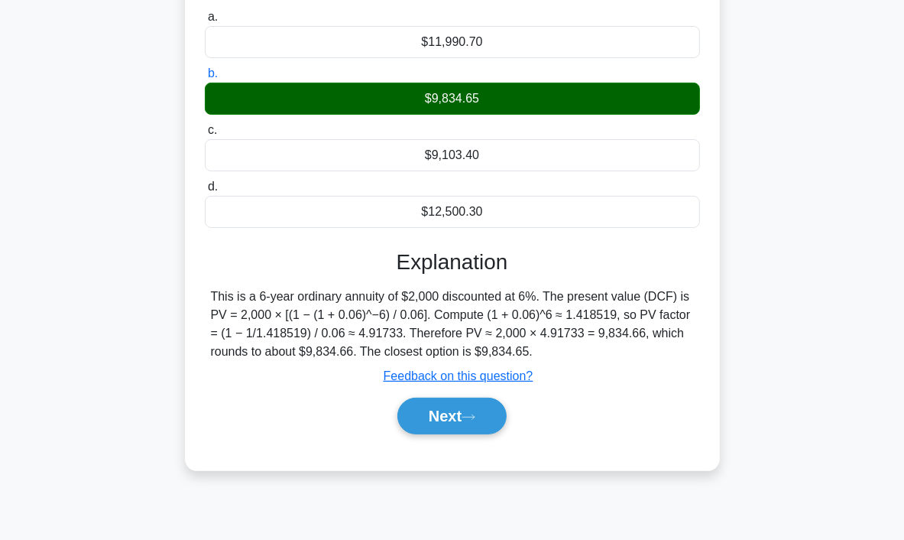
scroll to position [287, 0]
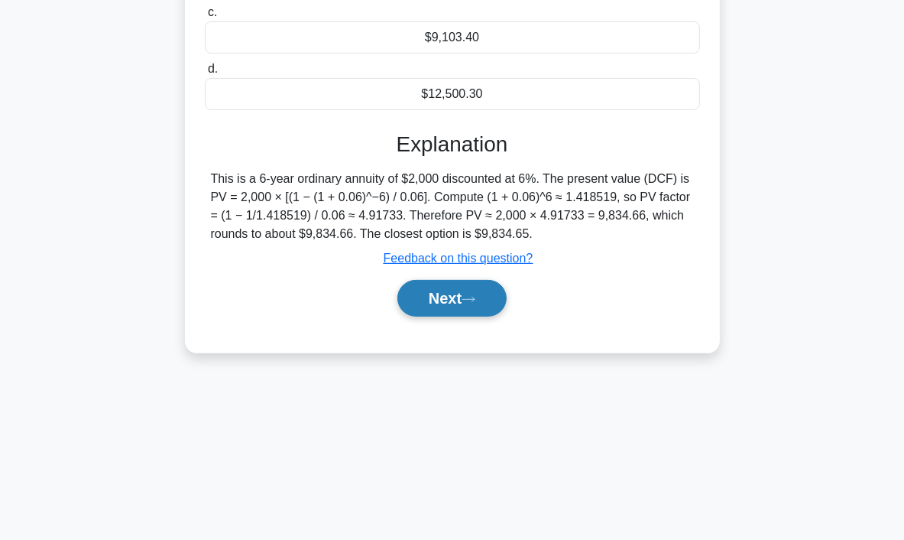
click at [476, 304] on button "Next" at bounding box center [452, 298] width 109 height 37
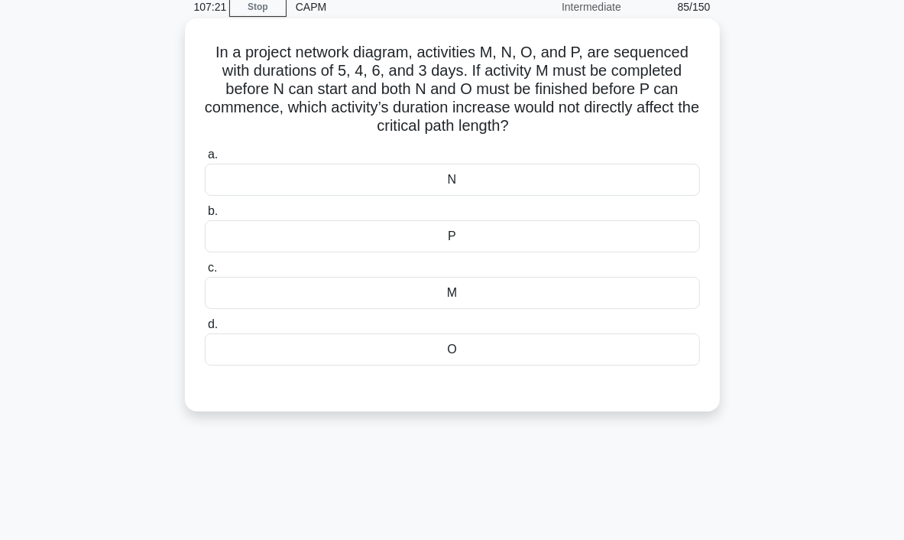
scroll to position [0, 0]
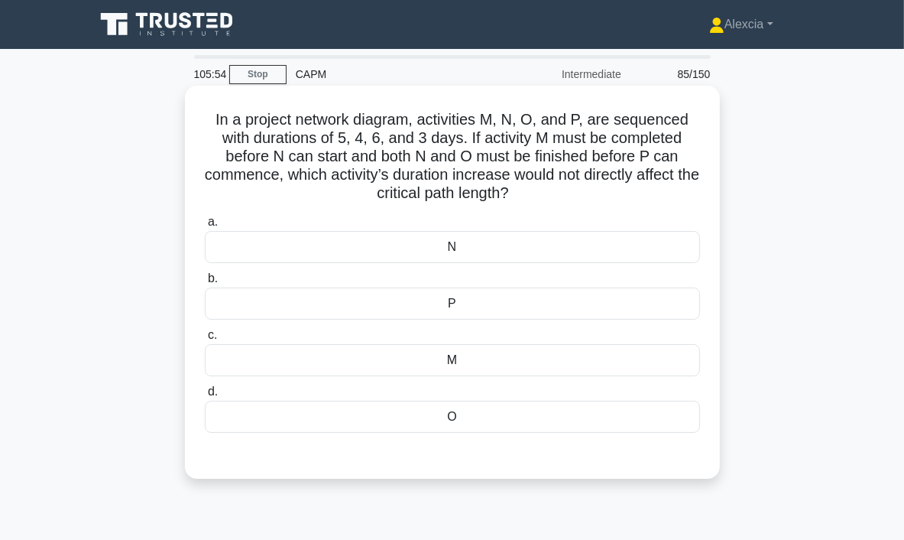
click at [513, 307] on div "P" at bounding box center [452, 303] width 495 height 32
click at [205, 284] on input "b. P" at bounding box center [205, 279] width 0 height 10
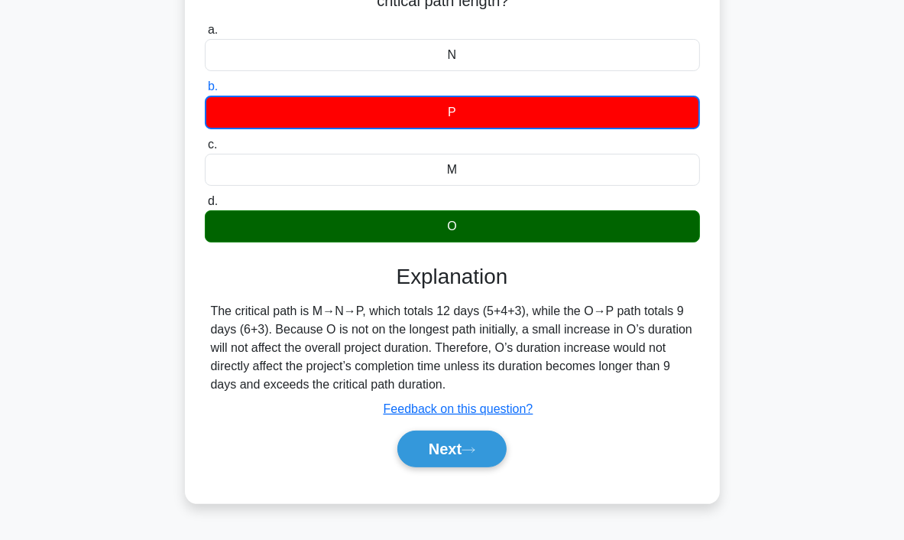
scroll to position [229, 0]
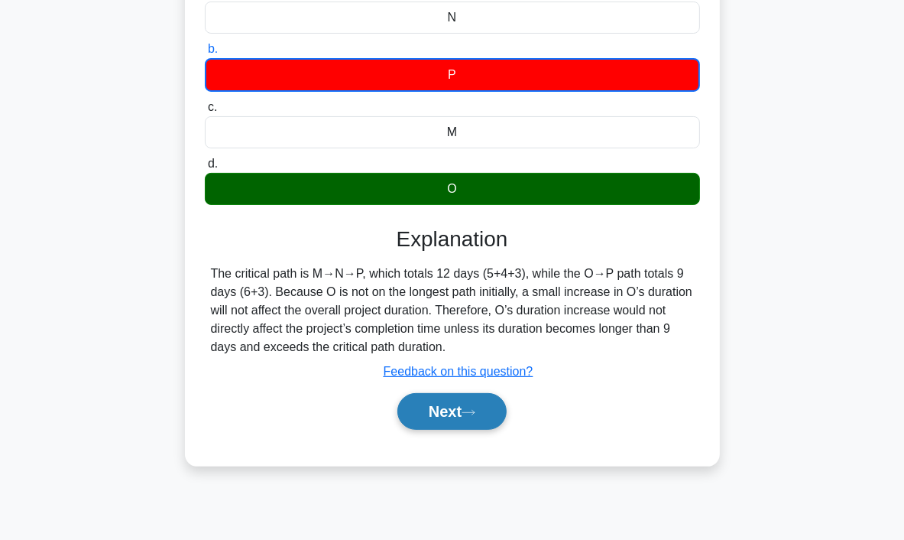
click at [471, 414] on icon at bounding box center [469, 412] width 14 height 8
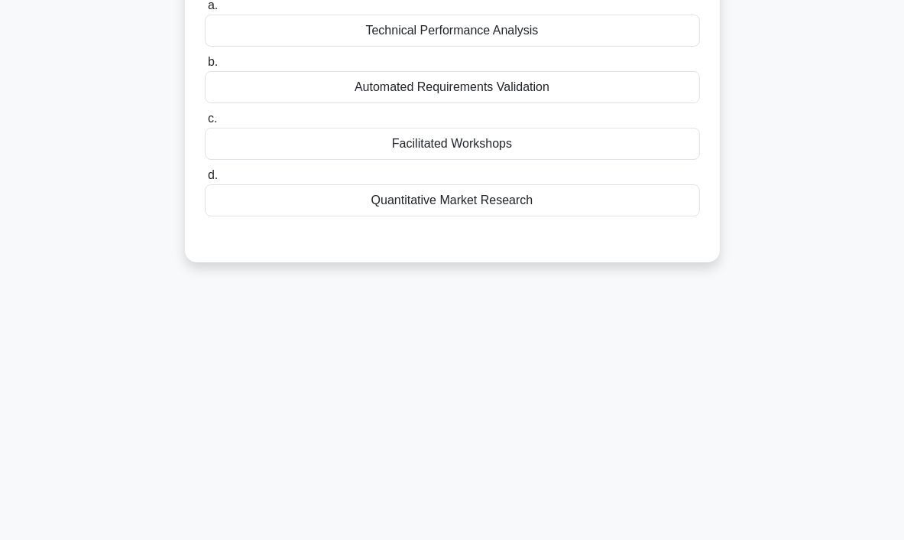
scroll to position [0, 0]
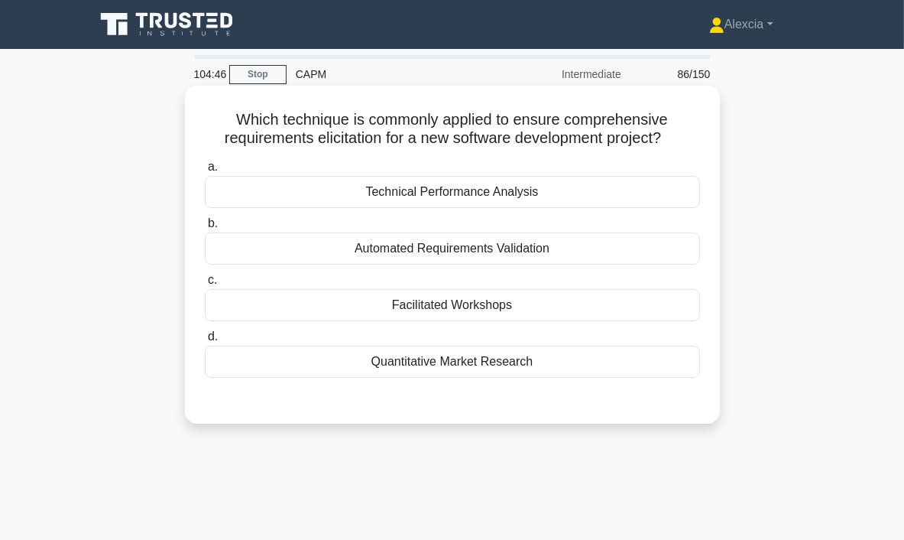
click at [492, 305] on div "Facilitated Workshops" at bounding box center [452, 305] width 495 height 32
click at [205, 285] on input "c. Facilitated Workshops" at bounding box center [205, 280] width 0 height 10
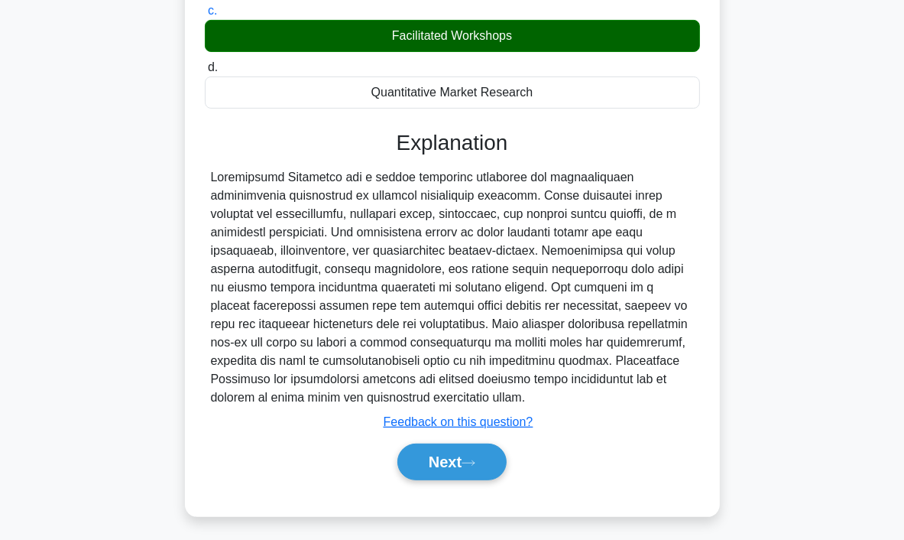
scroll to position [287, 0]
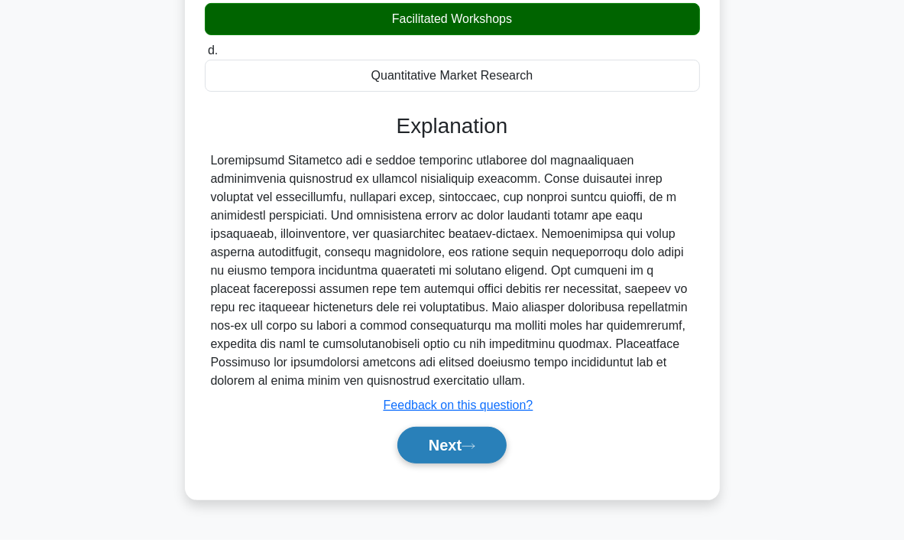
click at [463, 448] on button "Next" at bounding box center [452, 445] width 109 height 37
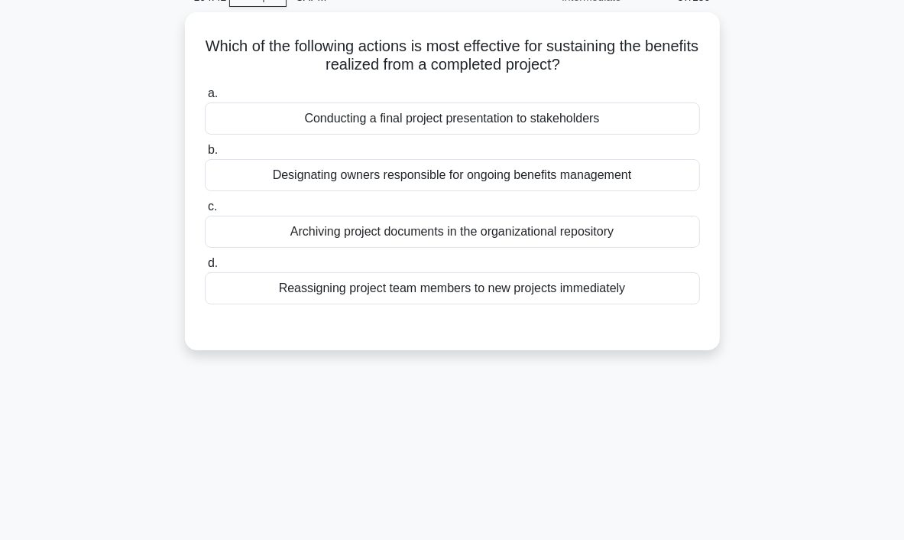
scroll to position [0, 0]
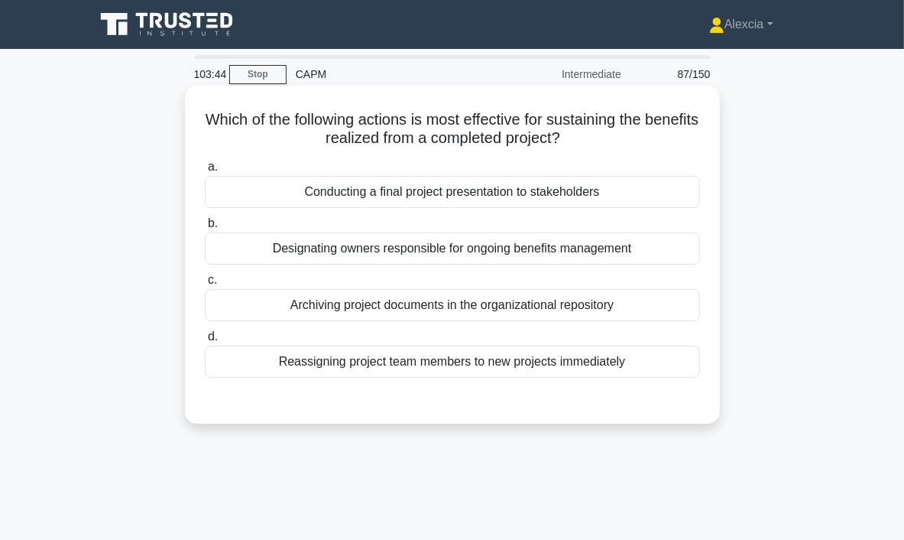
click at [430, 193] on div "Conducting a final project presentation to stakeholders" at bounding box center [452, 192] width 495 height 32
click at [205, 172] on input "a. Conducting a final project presentation to stakeholders" at bounding box center [205, 167] width 0 height 10
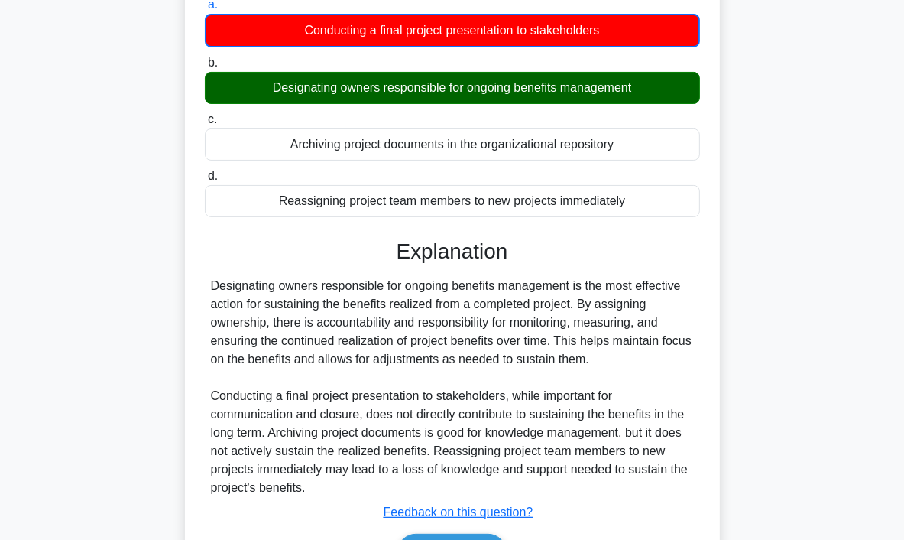
scroll to position [287, 0]
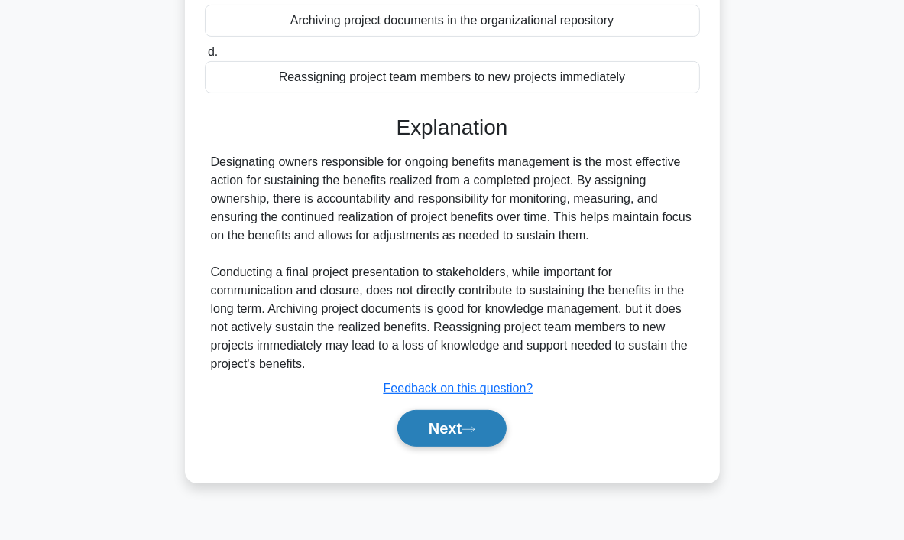
click at [456, 426] on button "Next" at bounding box center [452, 428] width 109 height 37
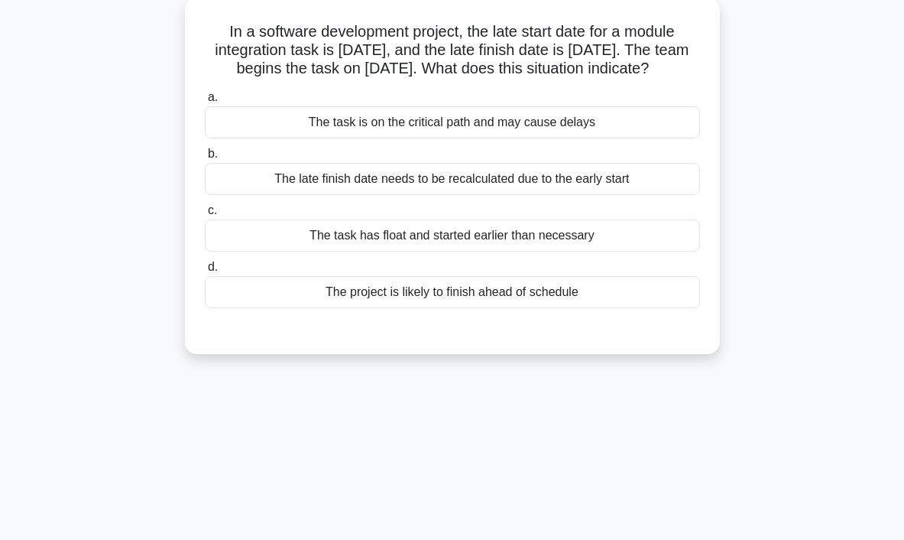
scroll to position [0, 0]
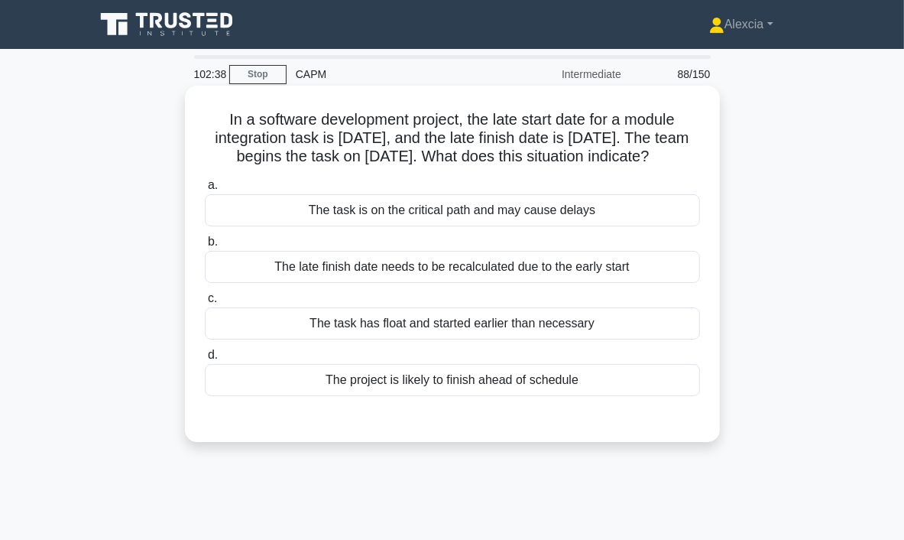
click at [453, 383] on div "The project is likely to finish ahead of schedule" at bounding box center [452, 380] width 495 height 32
click at [205, 360] on input "d. The project is likely to finish ahead of schedule" at bounding box center [205, 355] width 0 height 10
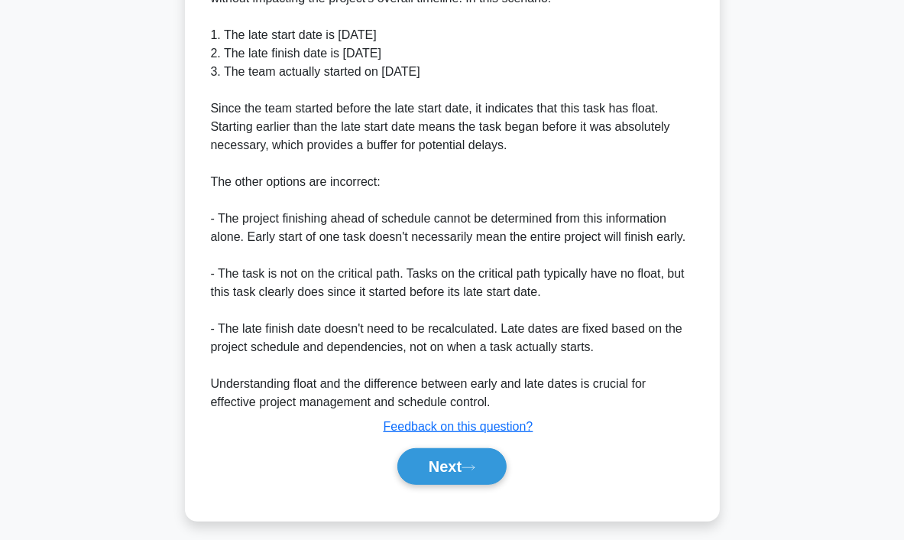
scroll to position [532, 0]
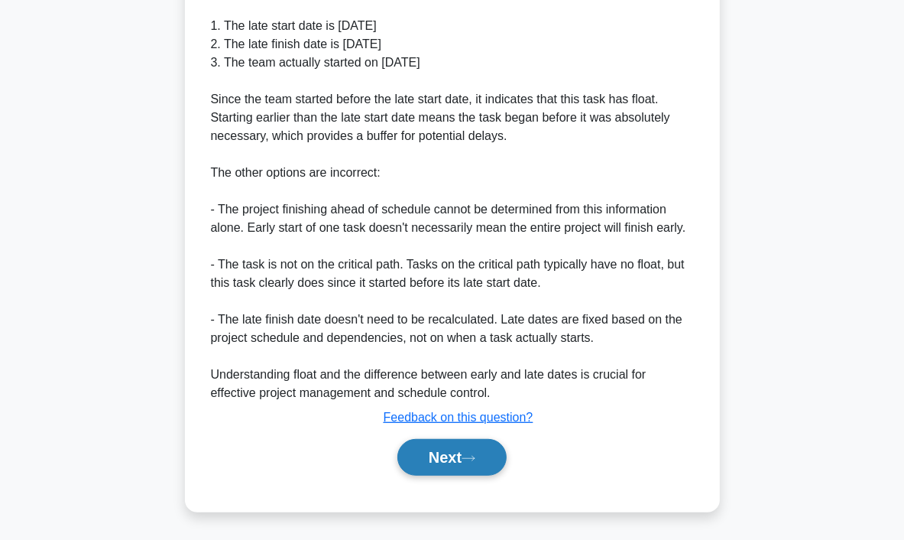
click at [489, 453] on button "Next" at bounding box center [452, 457] width 109 height 37
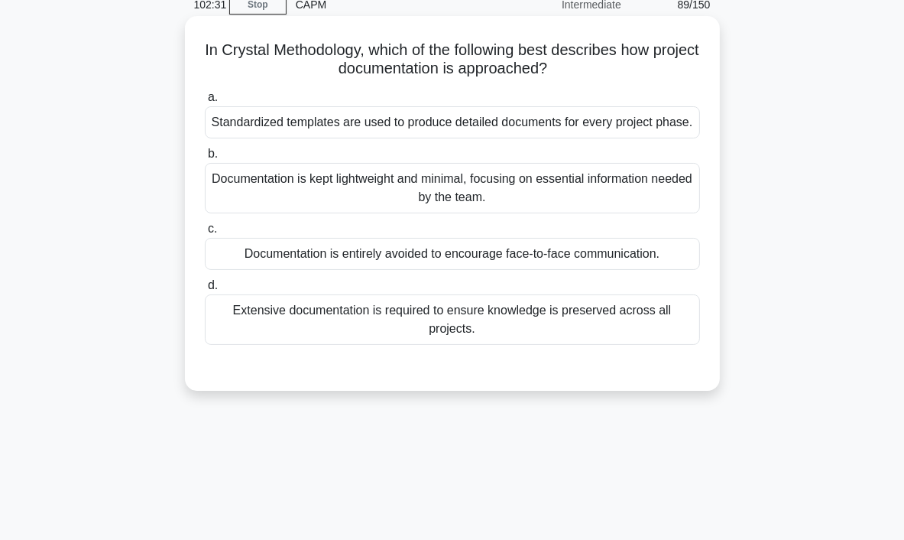
scroll to position [0, 0]
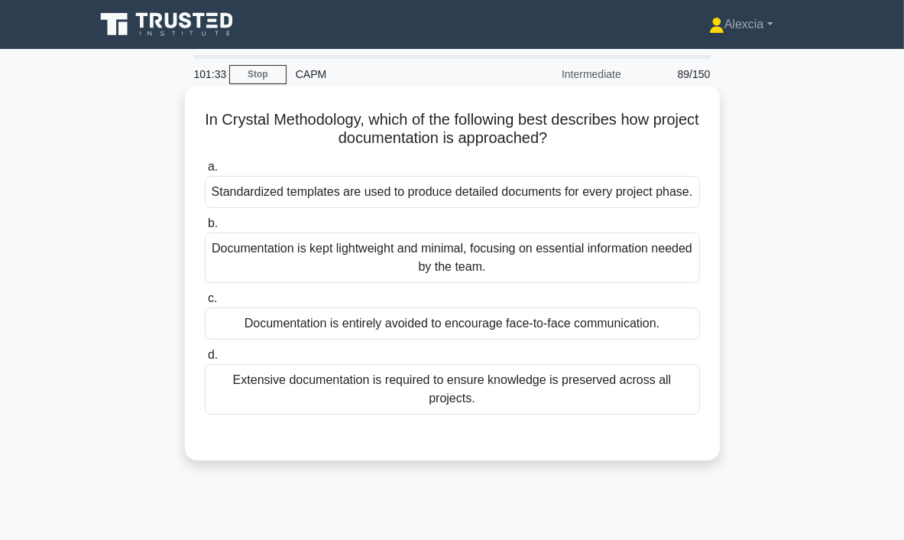
click at [513, 190] on div "Standardized templates are used to produce detailed documents for every project…" at bounding box center [452, 192] width 495 height 32
click at [205, 172] on input "a. Standardized templates are used to produce detailed documents for every proj…" at bounding box center [205, 167] width 0 height 10
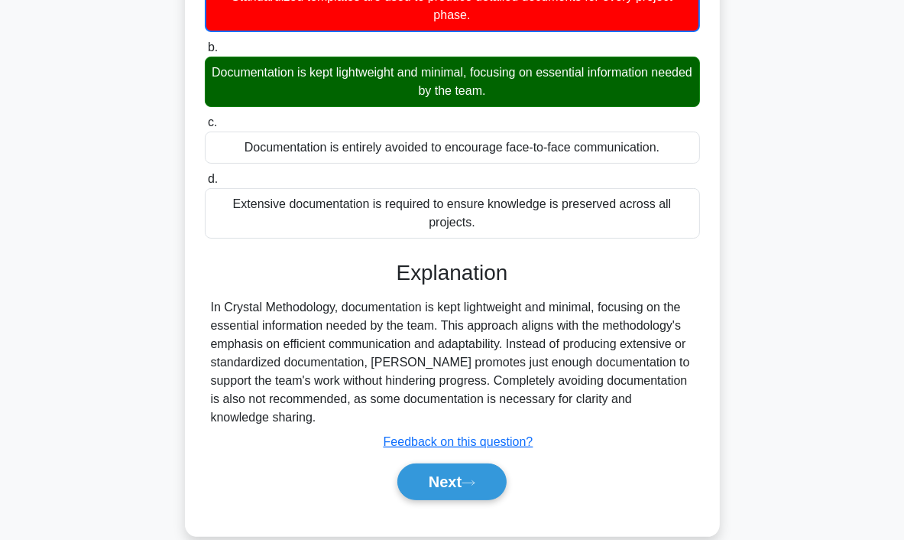
scroll to position [287, 0]
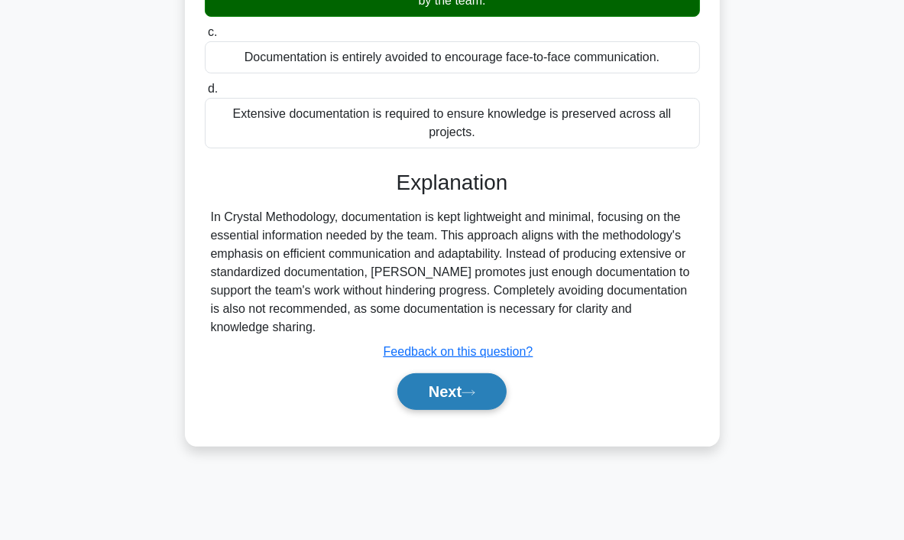
click at [482, 373] on button "Next" at bounding box center [452, 391] width 109 height 37
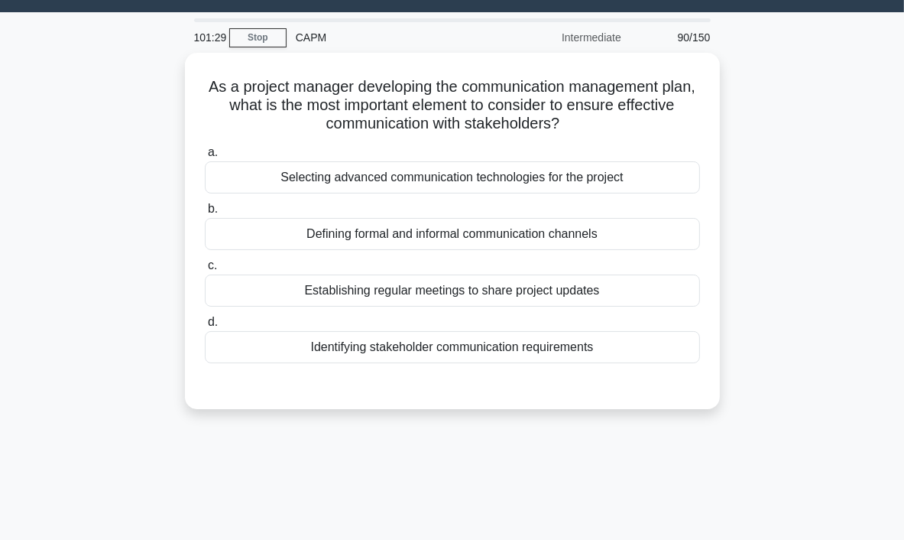
scroll to position [0, 0]
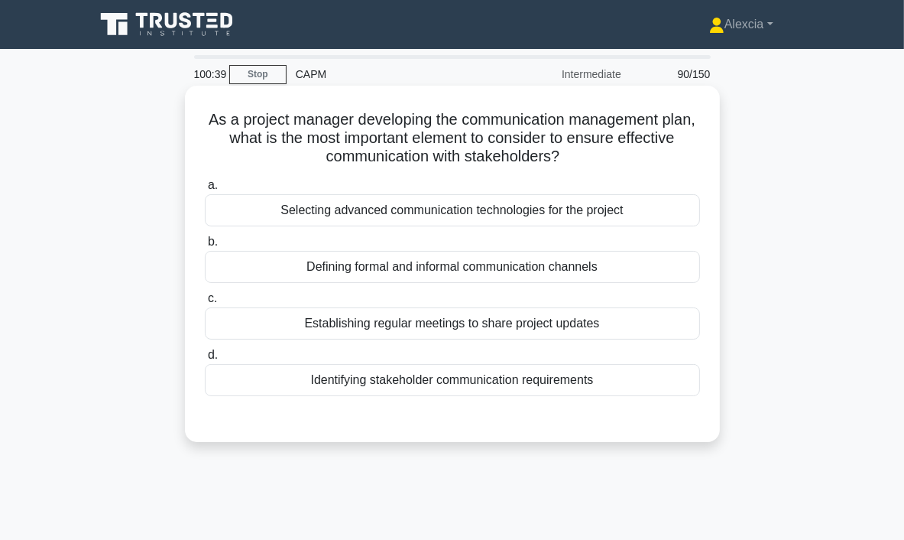
click at [475, 326] on div "Establishing regular meetings to share project updates" at bounding box center [452, 323] width 495 height 32
click at [205, 304] on input "c. Establishing regular meetings to share project updates" at bounding box center [205, 299] width 0 height 10
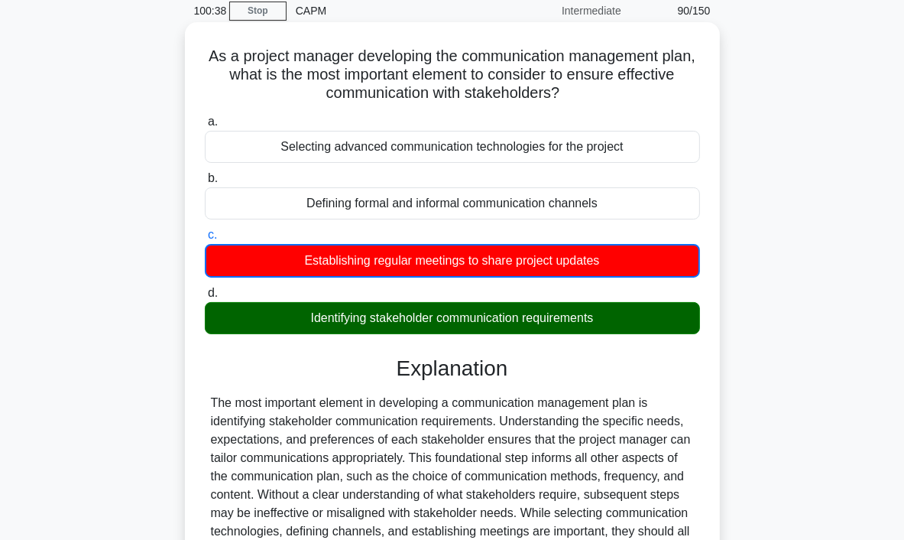
scroll to position [287, 0]
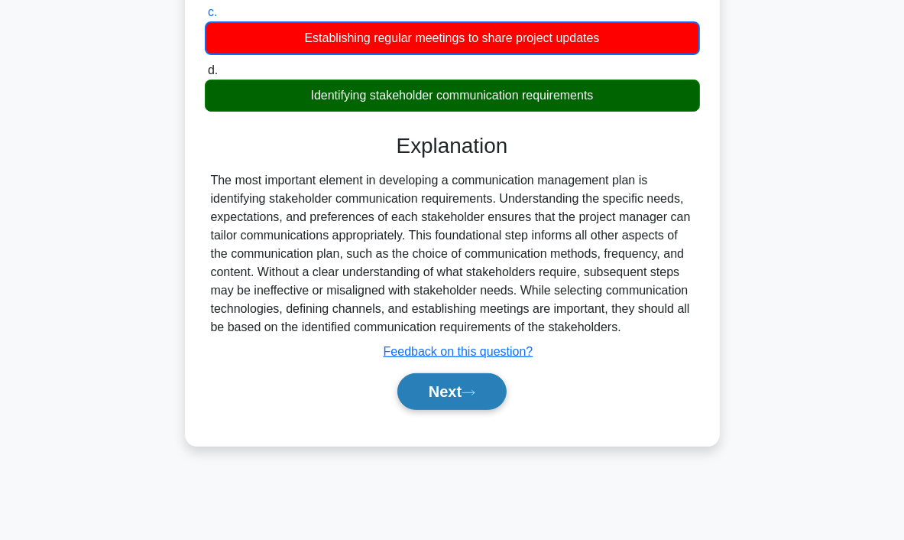
click at [474, 395] on button "Next" at bounding box center [452, 391] width 109 height 37
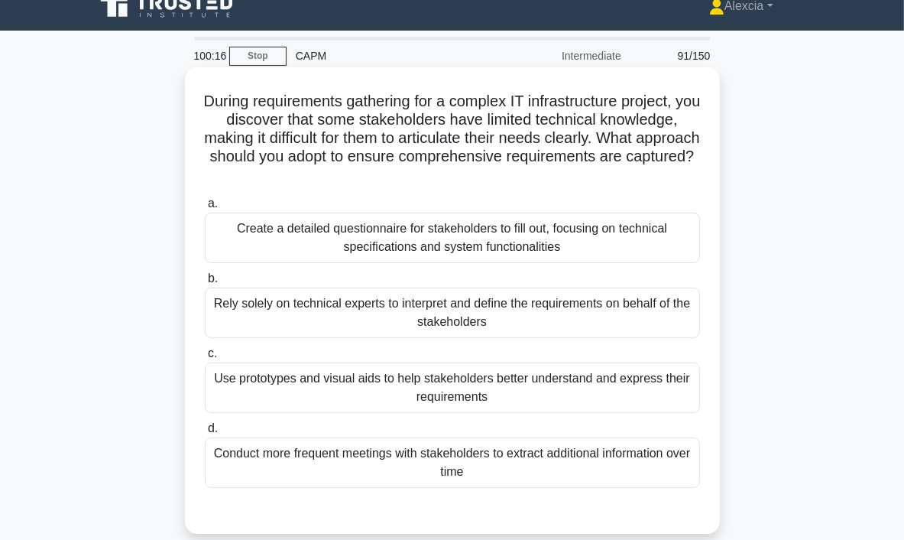
scroll to position [0, 0]
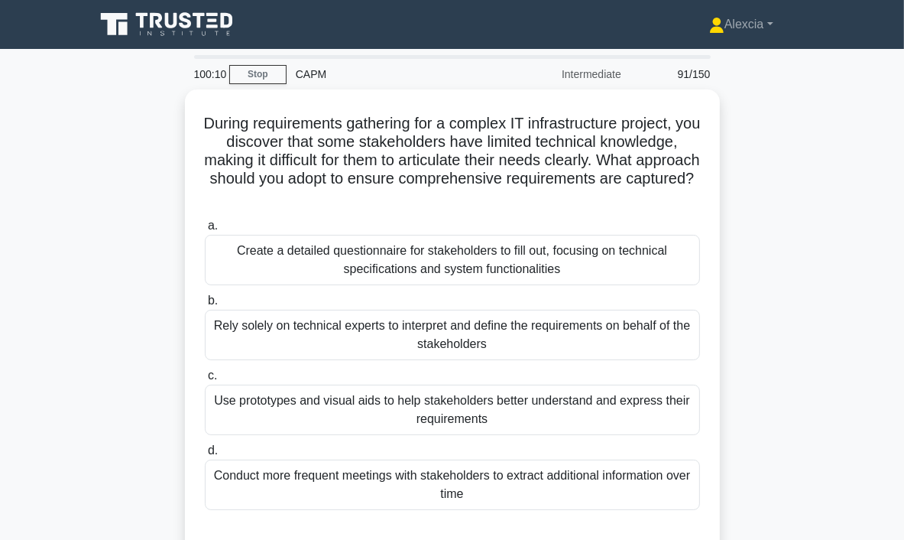
drag, startPoint x: 259, startPoint y: 80, endPoint x: 599, endPoint y: 81, distance: 340.2
click at [259, 80] on link "Stop" at bounding box center [257, 74] width 57 height 19
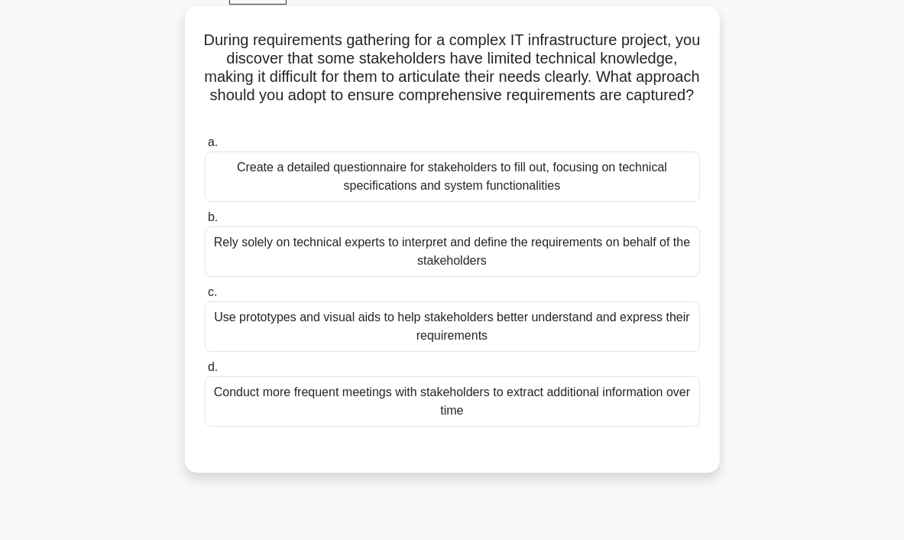
scroll to position [76, 0]
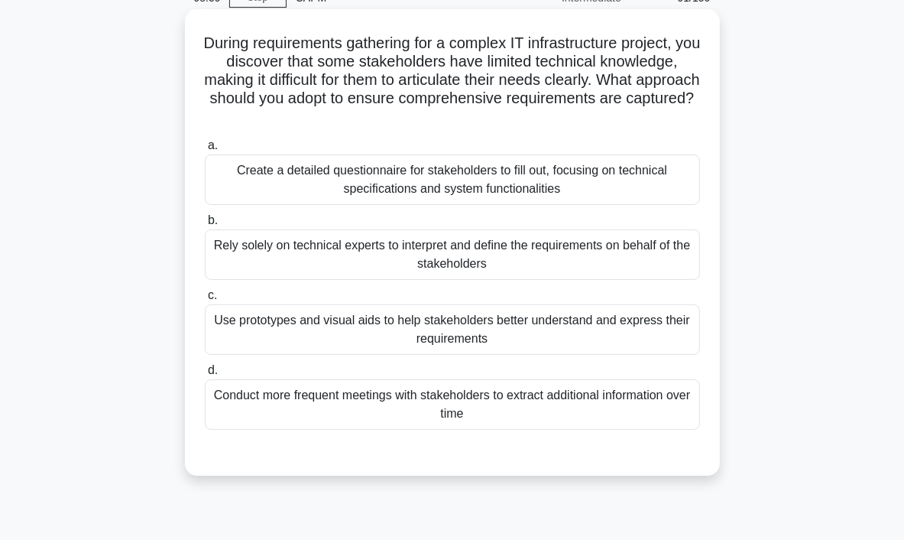
click at [342, 334] on div "Use prototypes and visual aids to help stakeholders better understand and expre…" at bounding box center [452, 329] width 495 height 50
click at [205, 300] on input "c. Use prototypes and visual aids to help stakeholders better understand and ex…" at bounding box center [205, 296] width 0 height 10
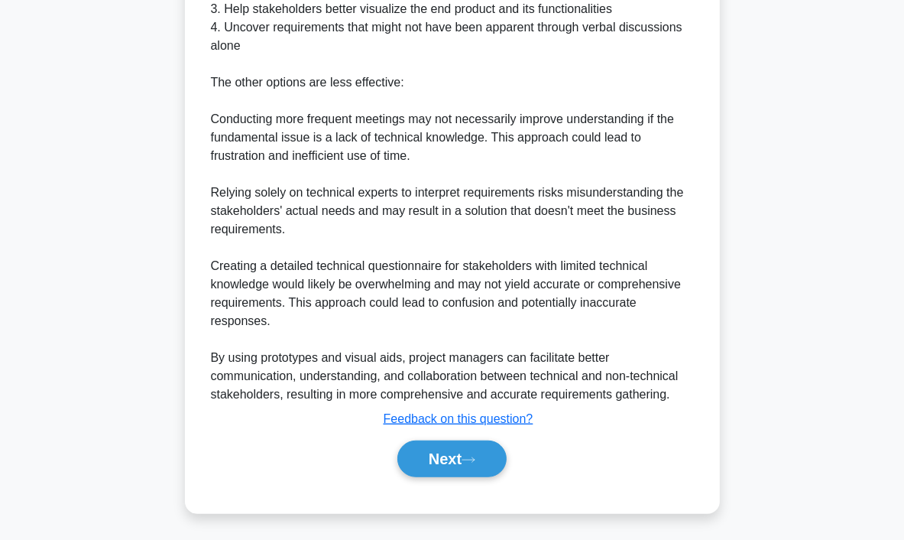
scroll to position [714, 0]
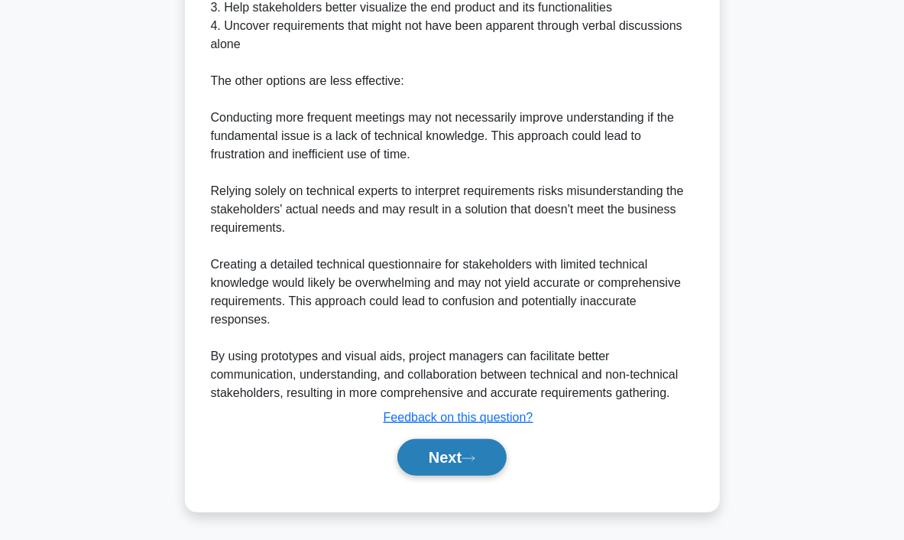
click at [458, 453] on button "Next" at bounding box center [452, 457] width 109 height 37
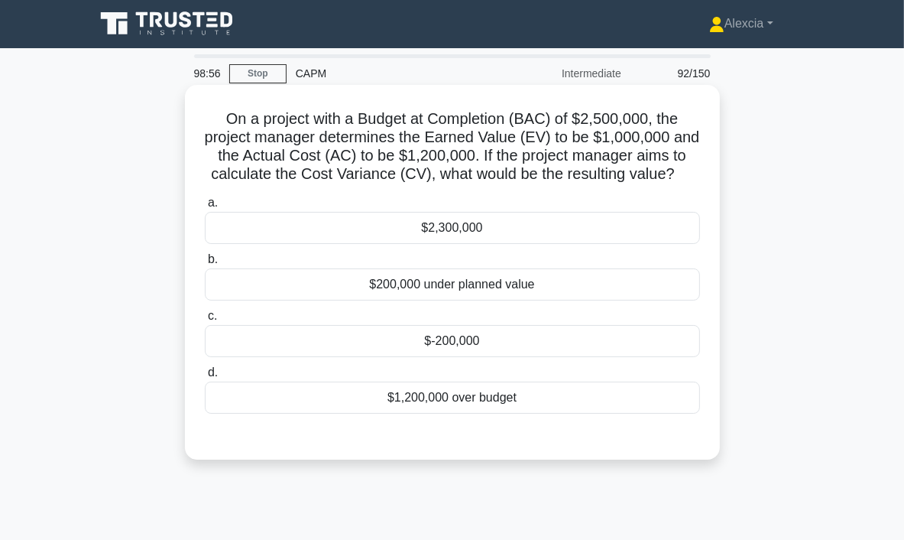
scroll to position [0, 0]
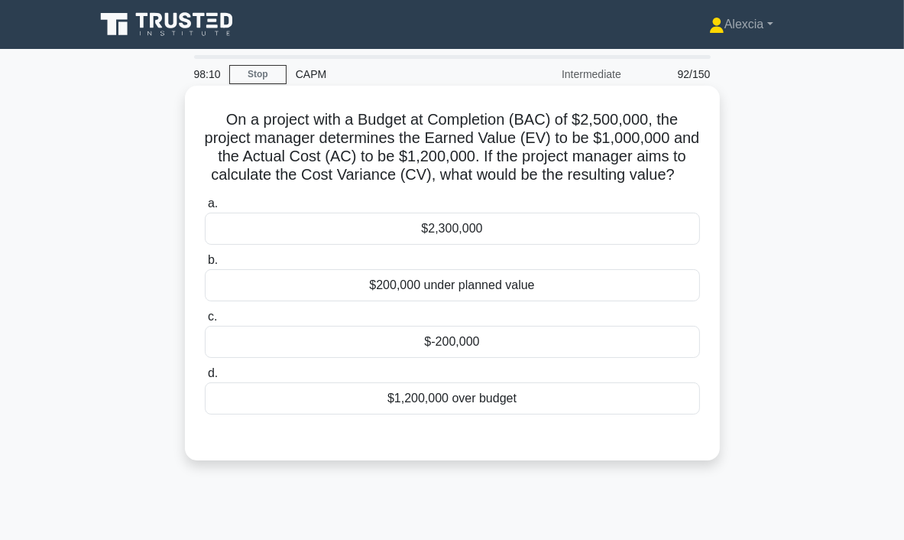
click at [449, 347] on div "$-200,000" at bounding box center [452, 342] width 495 height 32
click at [205, 322] on input "c. $-200,000" at bounding box center [205, 317] width 0 height 10
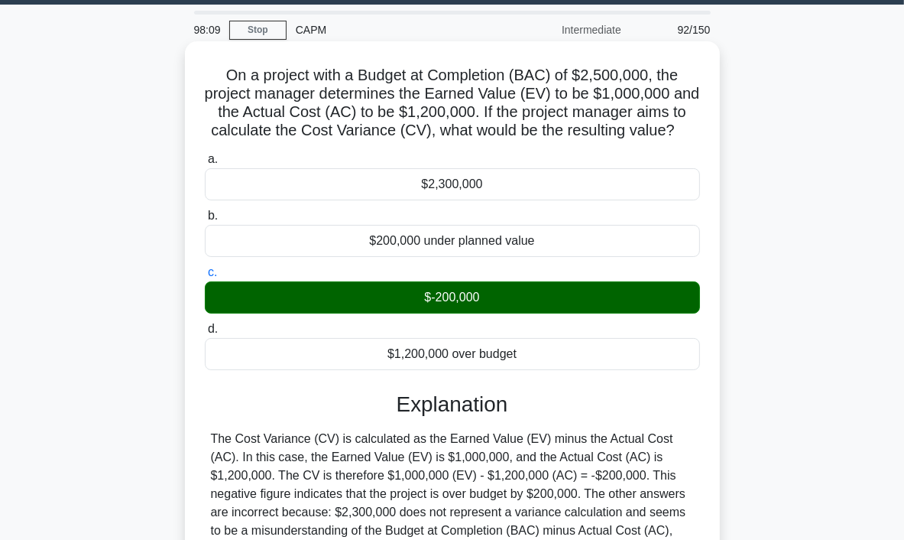
scroll to position [287, 0]
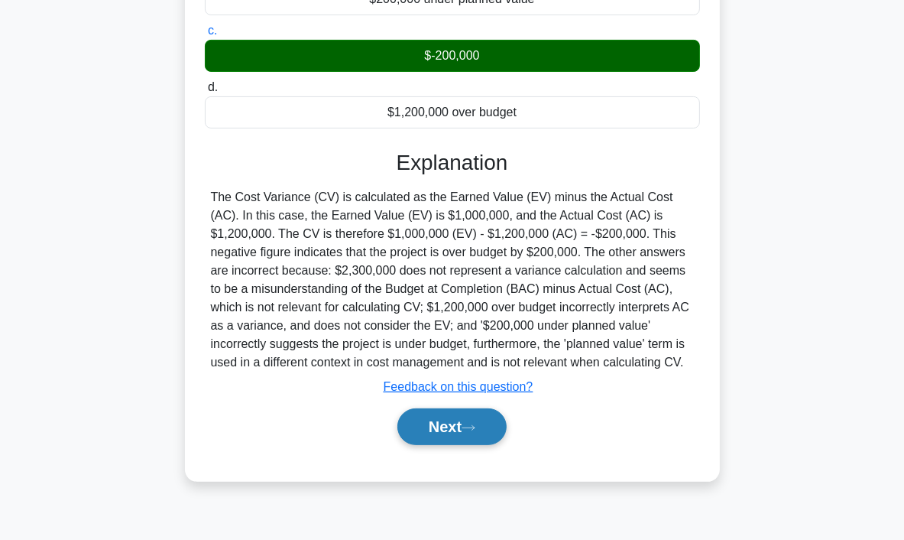
click at [468, 429] on icon at bounding box center [469, 428] width 14 height 8
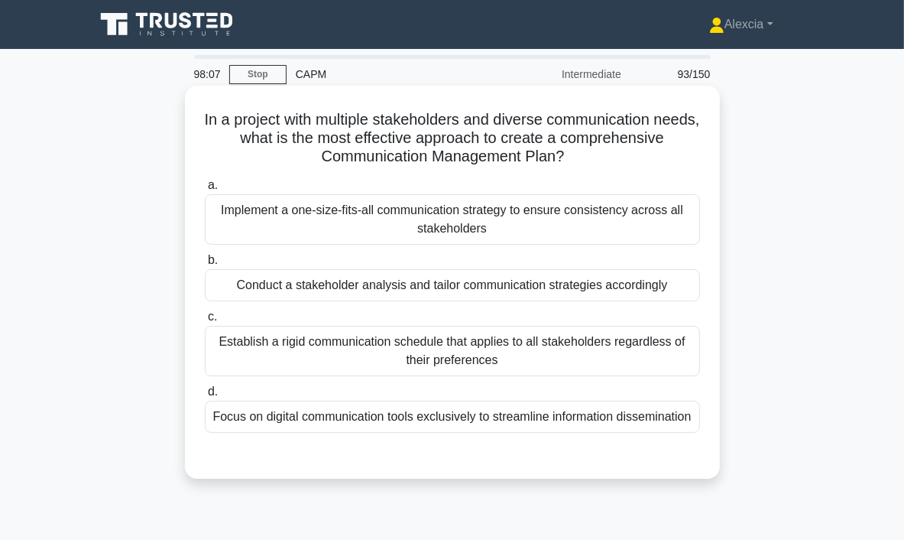
scroll to position [0, 0]
click at [478, 294] on div "Conduct a stakeholder analysis and tailor communication strategies accordingly" at bounding box center [452, 285] width 495 height 32
click at [205, 265] on input "b. Conduct a stakeholder analysis and tailor communication strategies according…" at bounding box center [205, 260] width 0 height 10
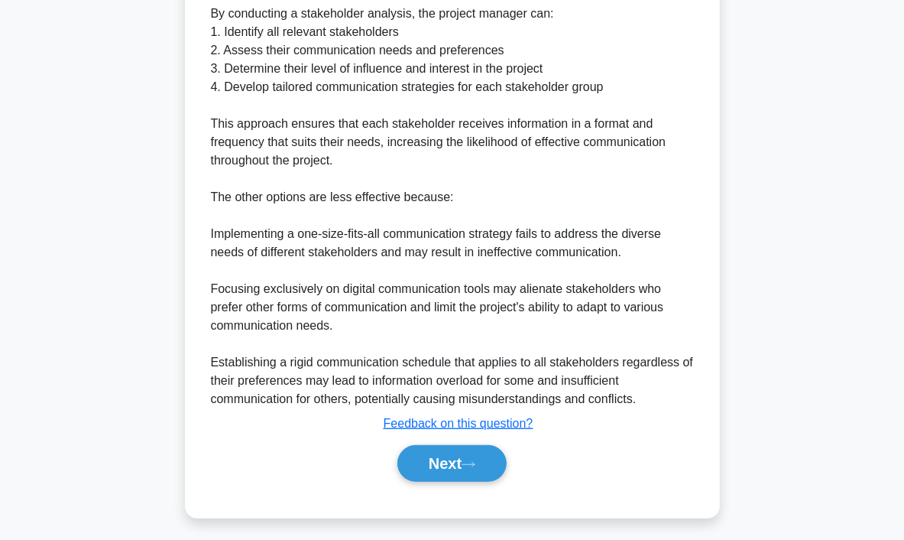
scroll to position [604, 0]
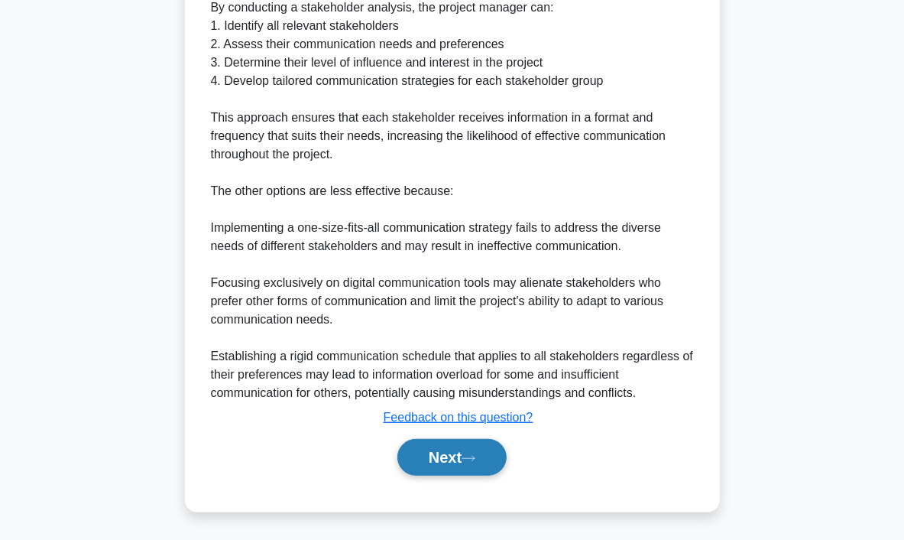
click at [454, 453] on button "Next" at bounding box center [452, 457] width 109 height 37
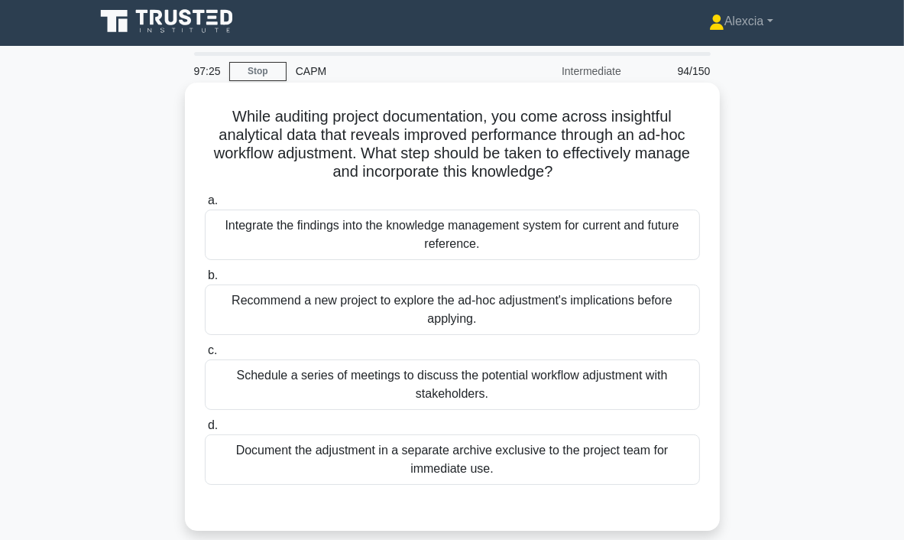
scroll to position [0, 0]
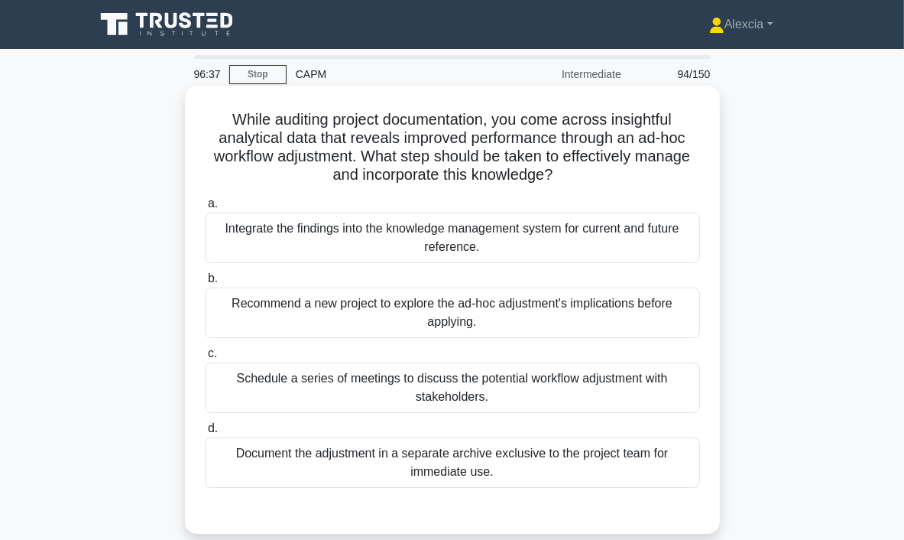
click at [346, 242] on div "Integrate the findings into the knowledge management system for current and fut…" at bounding box center [452, 238] width 495 height 50
click at [205, 209] on input "a. Integrate the findings into the knowledge management system for current and …" at bounding box center [205, 204] width 0 height 10
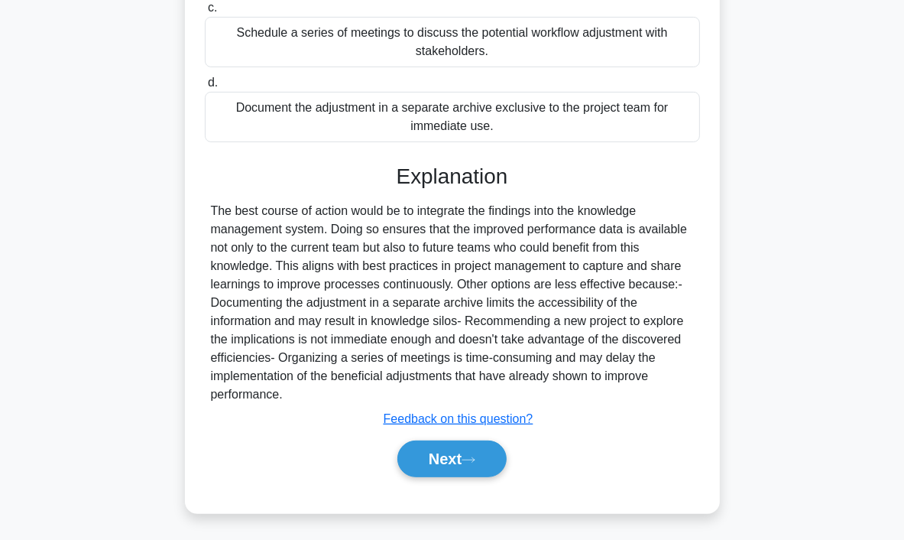
scroll to position [347, 0]
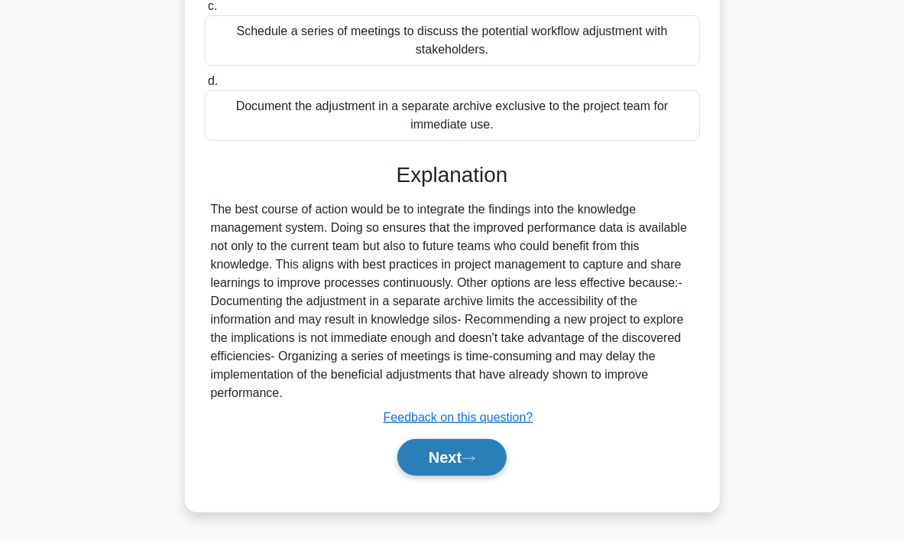
click at [477, 463] on button "Next" at bounding box center [452, 457] width 109 height 37
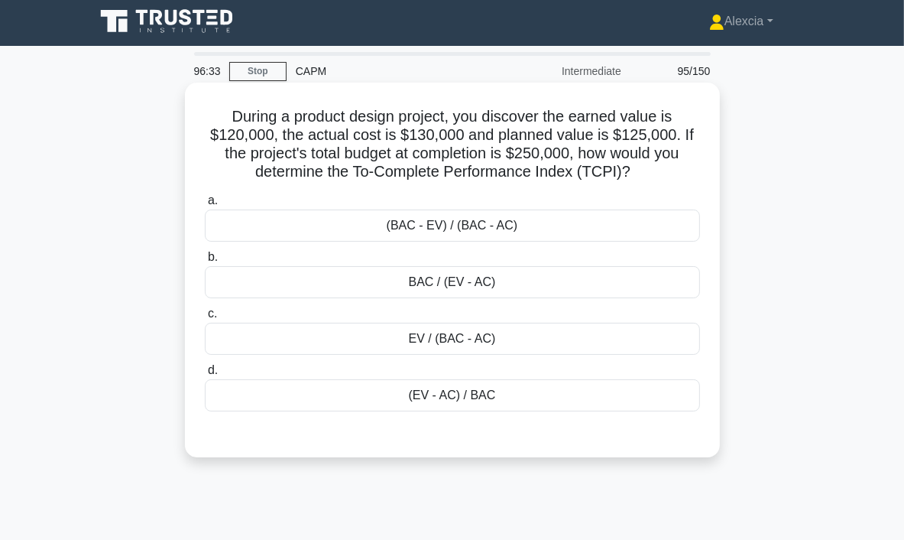
scroll to position [0, 0]
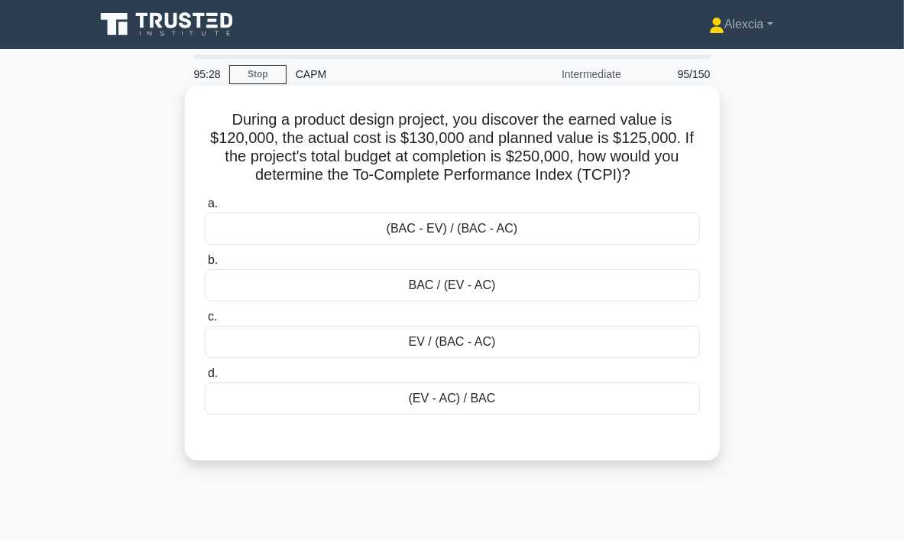
click at [459, 241] on div "(BAC - EV) / (BAC - AC)" at bounding box center [452, 229] width 495 height 32
click at [205, 209] on input "a. (BAC - EV) / (BAC - AC)" at bounding box center [205, 204] width 0 height 10
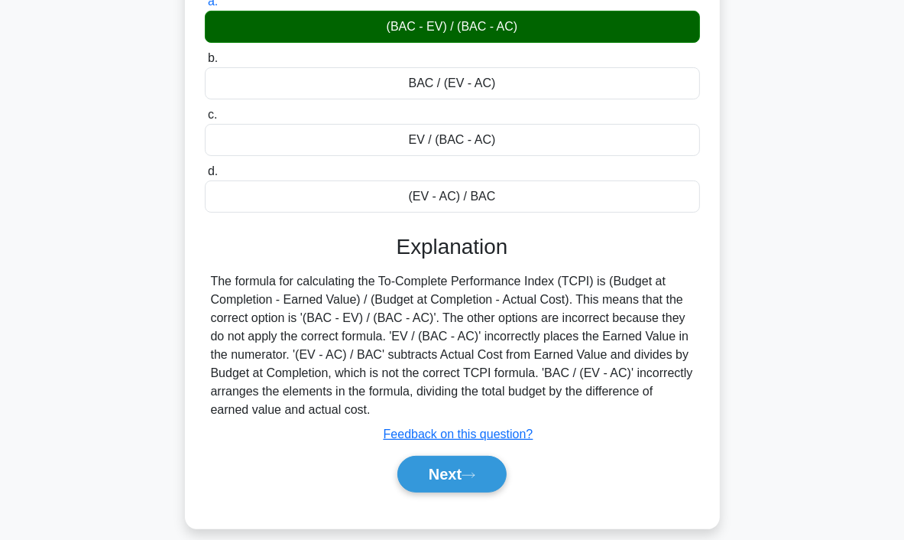
scroll to position [287, 0]
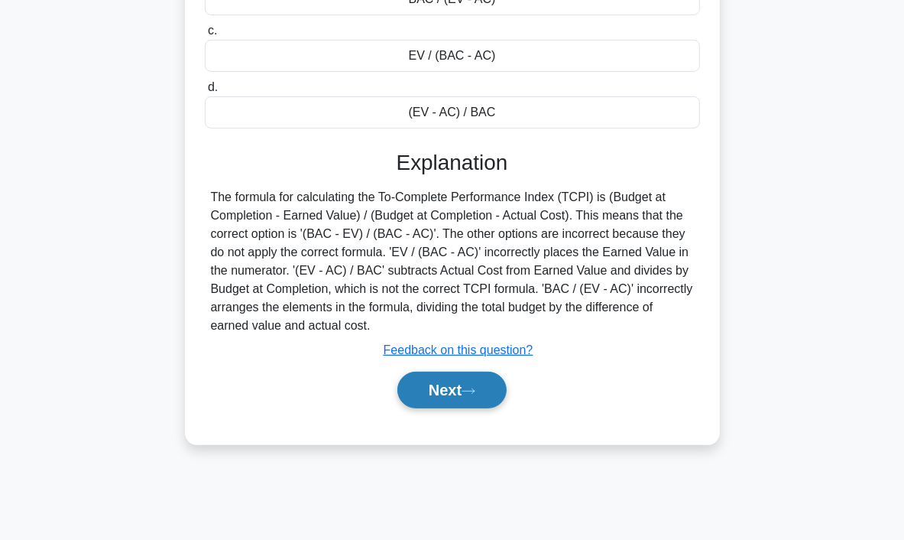
click at [482, 394] on button "Next" at bounding box center [452, 390] width 109 height 37
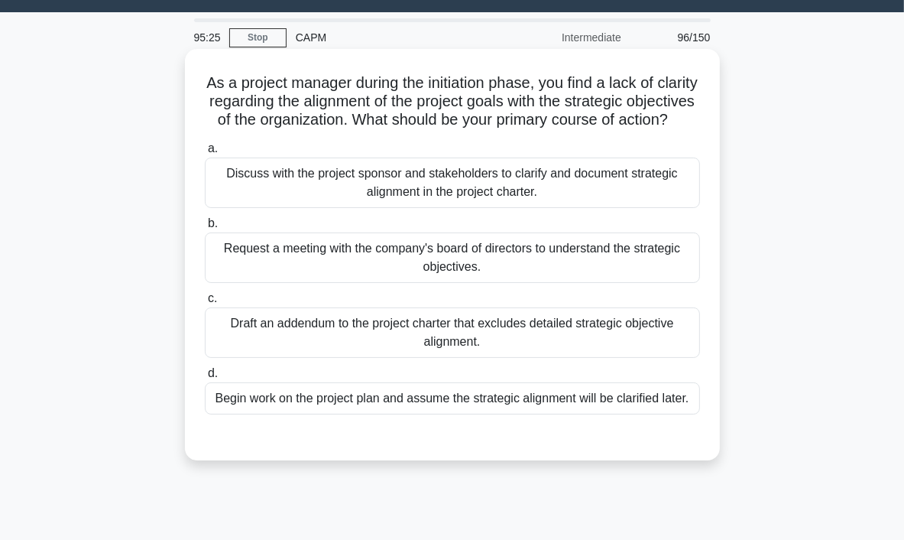
scroll to position [0, 0]
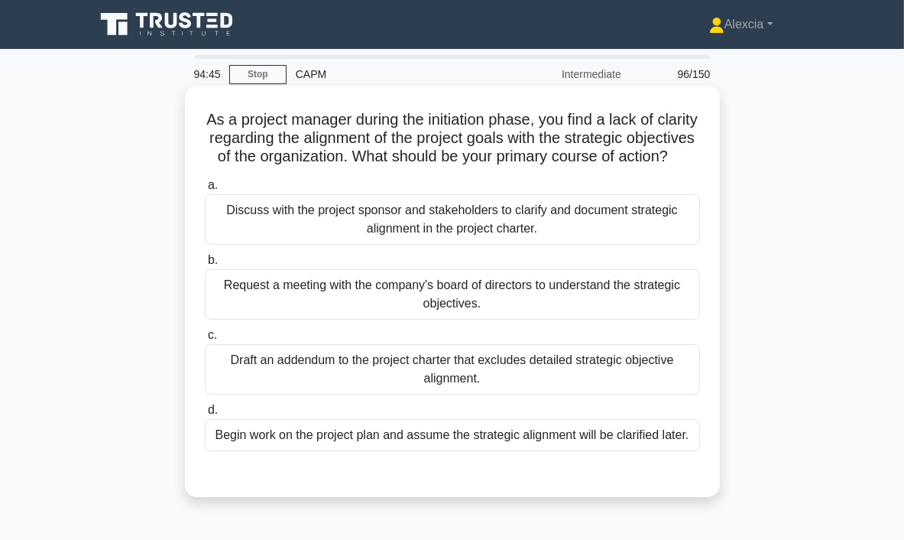
click at [478, 232] on div "Discuss with the project sponsor and stakeholders to clarify and document strat…" at bounding box center [452, 219] width 495 height 50
click at [205, 190] on input "a. Discuss with the project sponsor and stakeholders to clarify and document st…" at bounding box center [205, 185] width 0 height 10
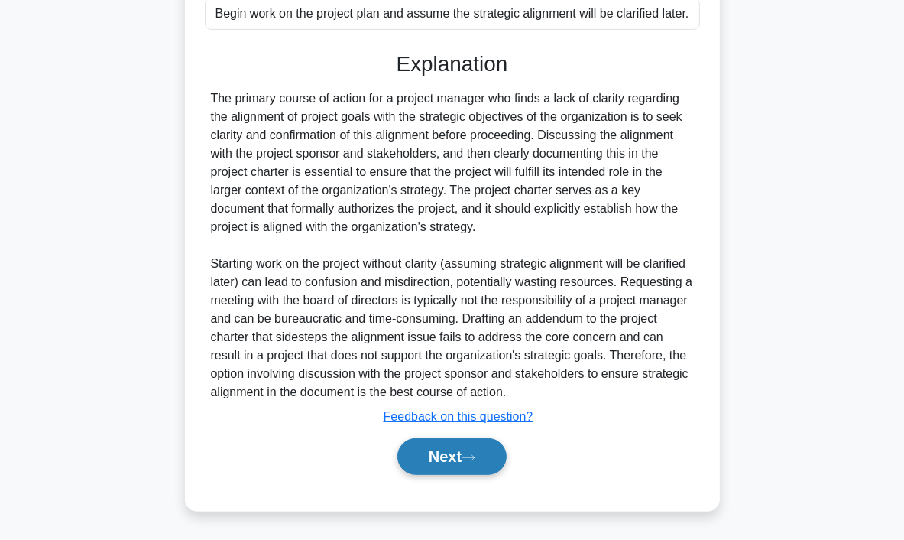
click at [446, 458] on button "Next" at bounding box center [452, 456] width 109 height 37
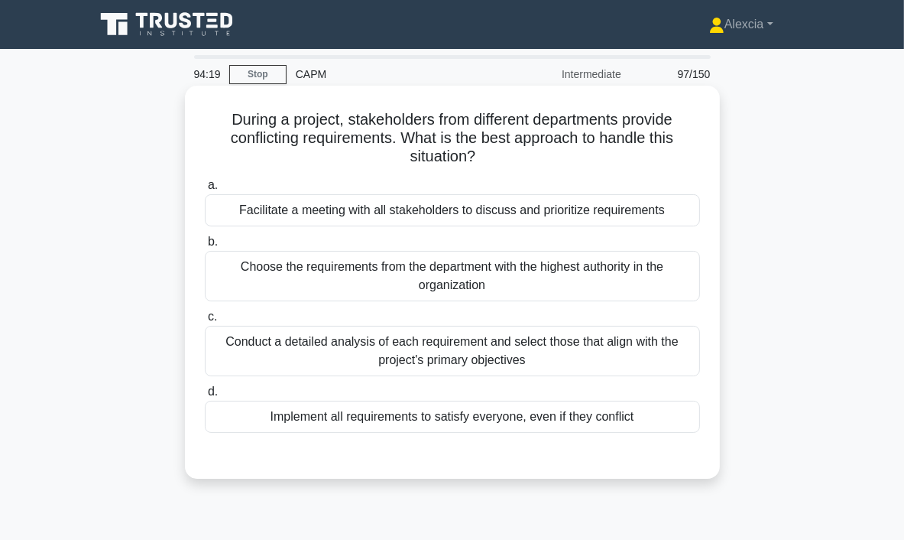
click at [382, 214] on div "Facilitate a meeting with all stakeholders to discuss and prioritize requiremen…" at bounding box center [452, 210] width 495 height 32
click at [205, 190] on input "a. Facilitate a meeting with all stakeholders to discuss and prioritize require…" at bounding box center [205, 185] width 0 height 10
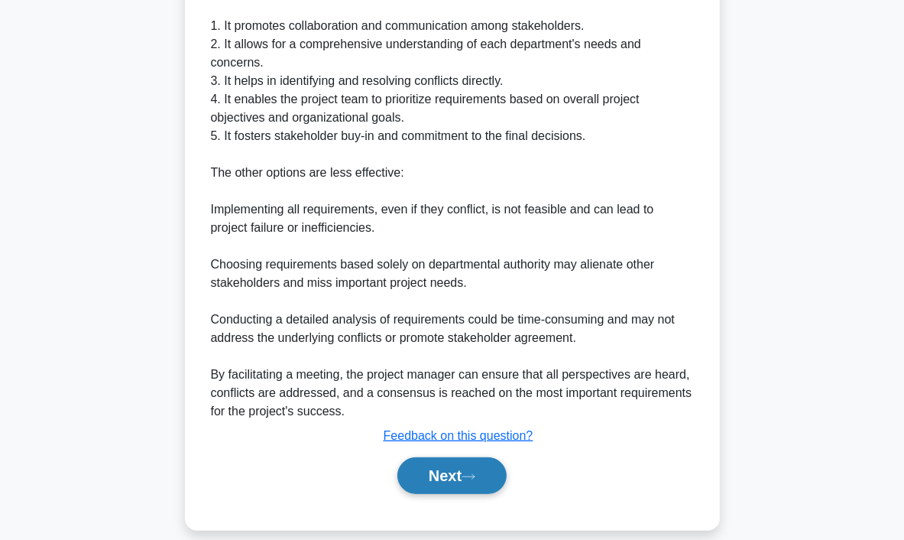
click at [456, 457] on button "Next" at bounding box center [452, 475] width 109 height 37
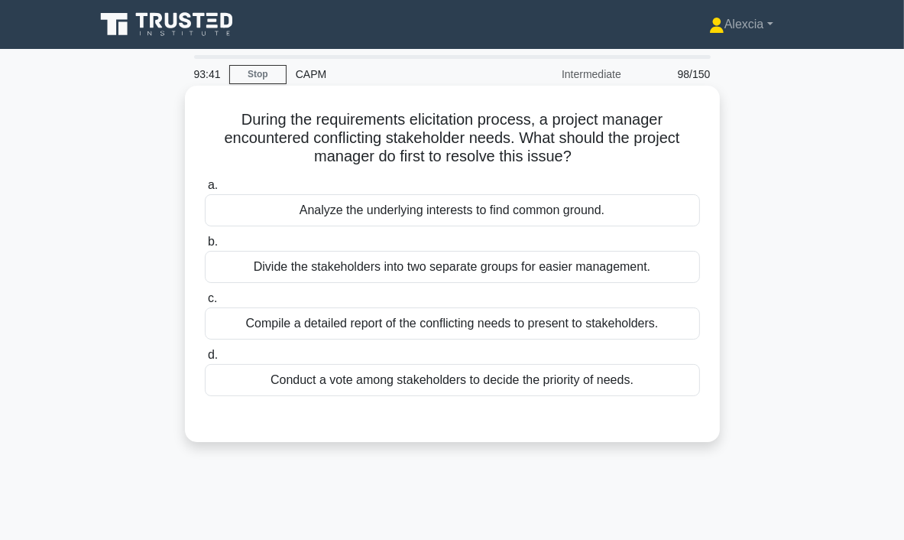
click at [370, 215] on div "Analyze the underlying interests to find common ground." at bounding box center [452, 210] width 495 height 32
click at [205, 190] on input "a. Analyze the underlying interests to find common ground." at bounding box center [205, 185] width 0 height 10
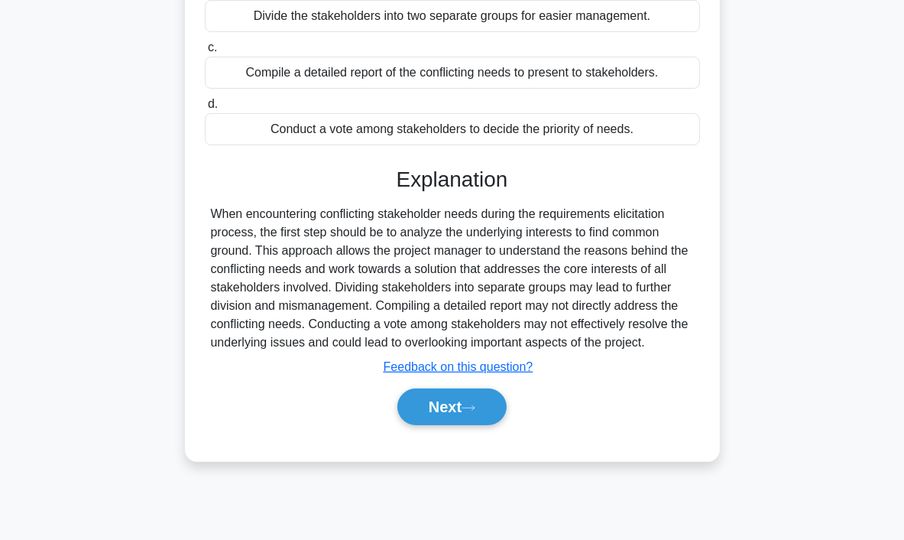
scroll to position [287, 0]
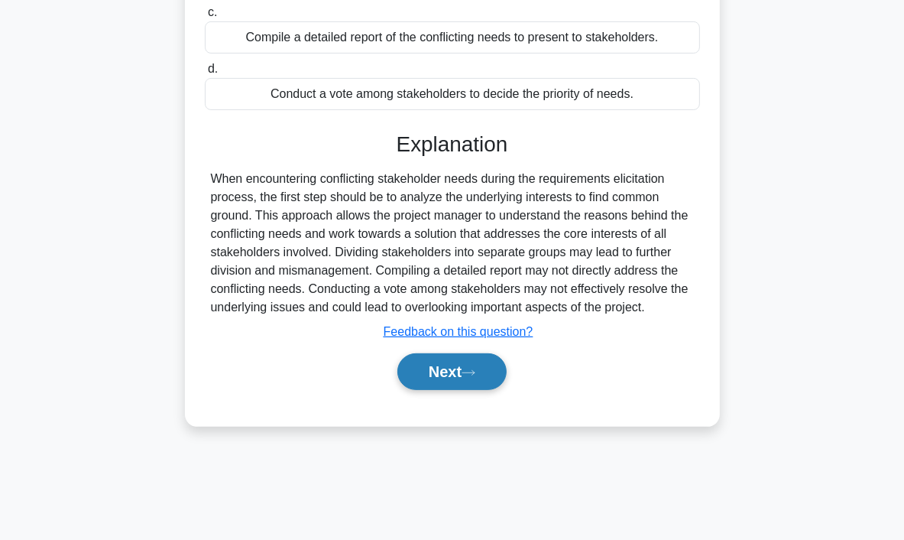
click at [421, 374] on button "Next" at bounding box center [452, 371] width 109 height 37
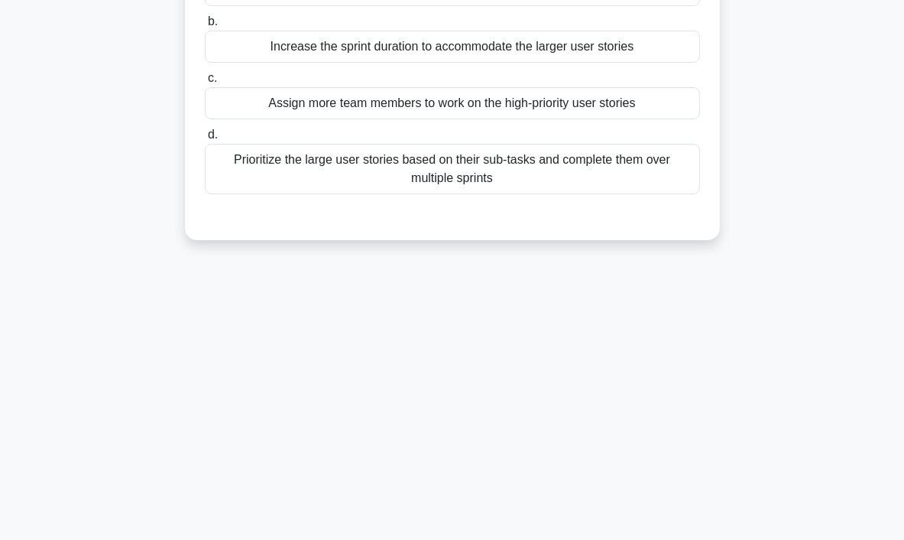
scroll to position [0, 0]
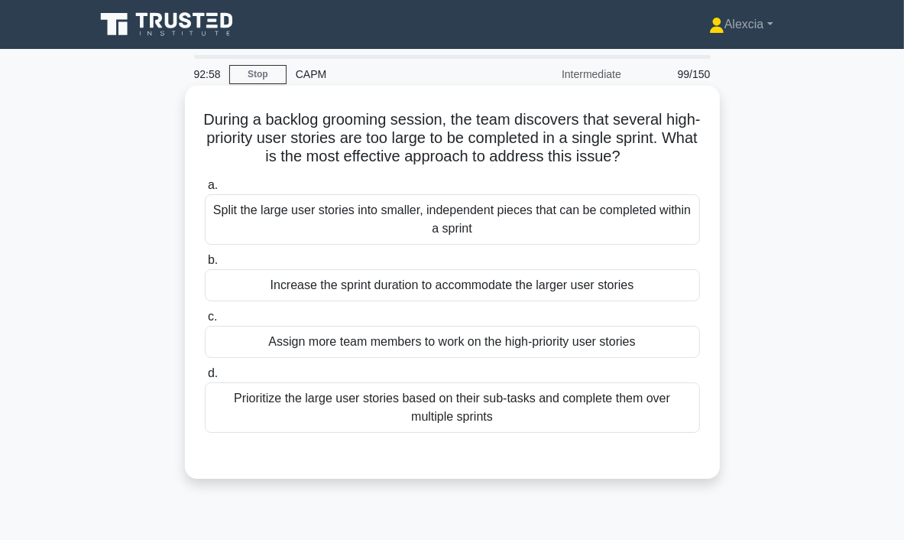
click at [423, 218] on div "Split the large user stories into smaller, independent pieces that can be compl…" at bounding box center [452, 219] width 495 height 50
click at [205, 190] on input "a. Split the large user stories into smaller, independent pieces that can be co…" at bounding box center [205, 185] width 0 height 10
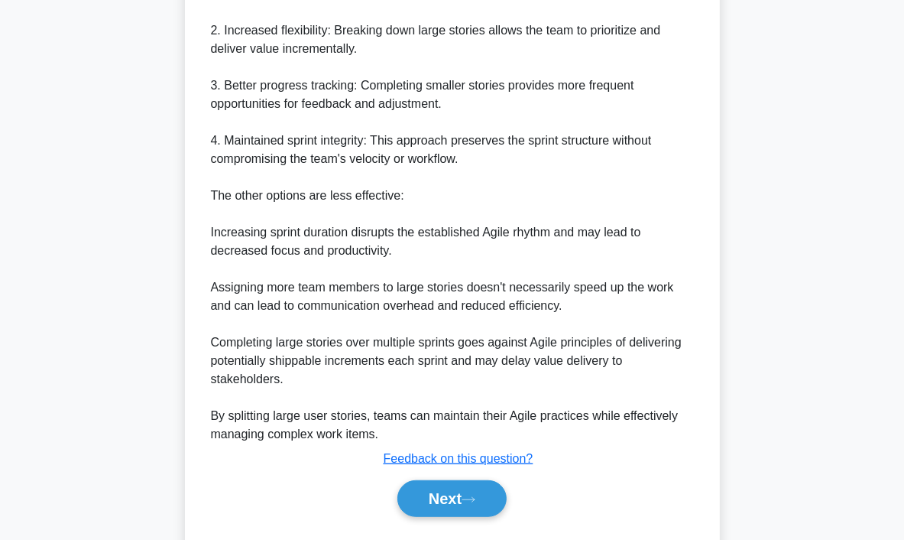
scroll to position [641, 0]
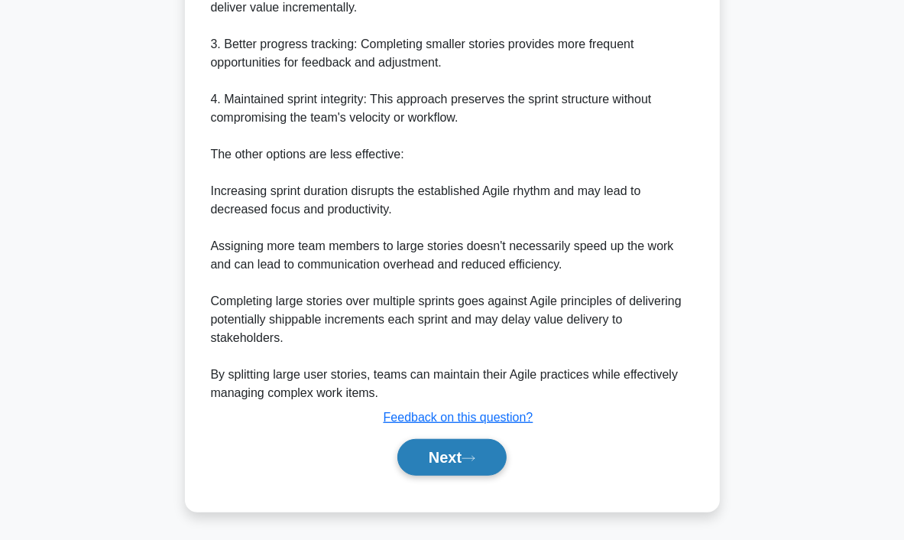
click at [451, 451] on button "Next" at bounding box center [452, 457] width 109 height 37
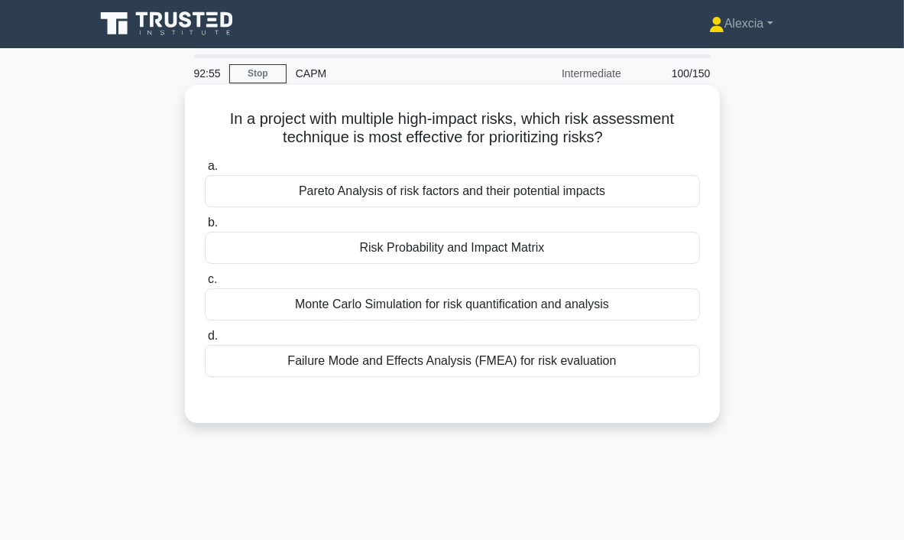
scroll to position [0, 0]
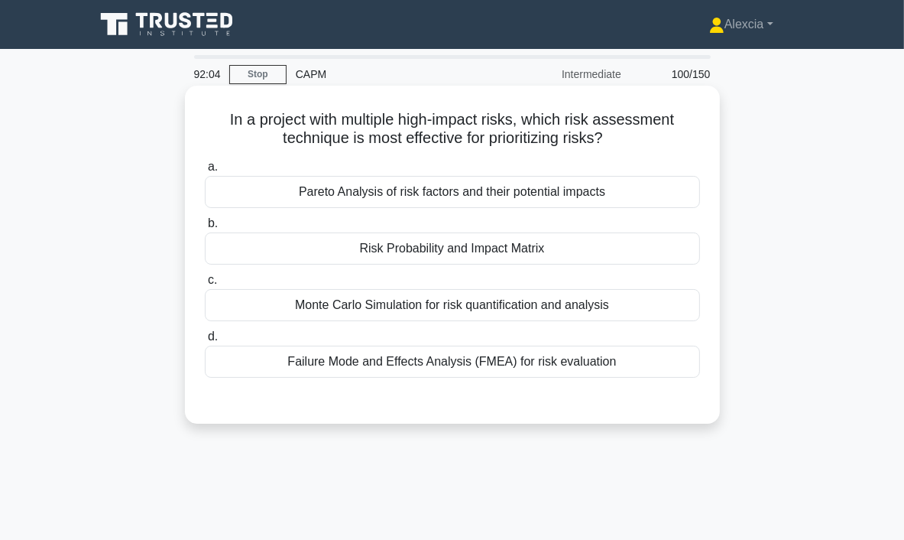
click at [490, 310] on div "Monte Carlo Simulation for risk quantification and analysis" at bounding box center [452, 305] width 495 height 32
click at [205, 285] on input "c. Monte Carlo Simulation for risk quantification and analysis" at bounding box center [205, 280] width 0 height 10
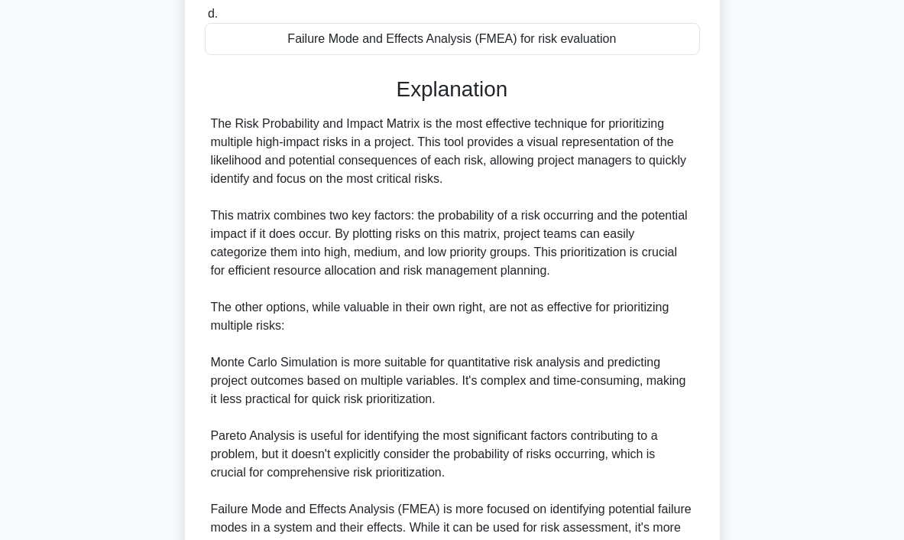
scroll to position [459, 0]
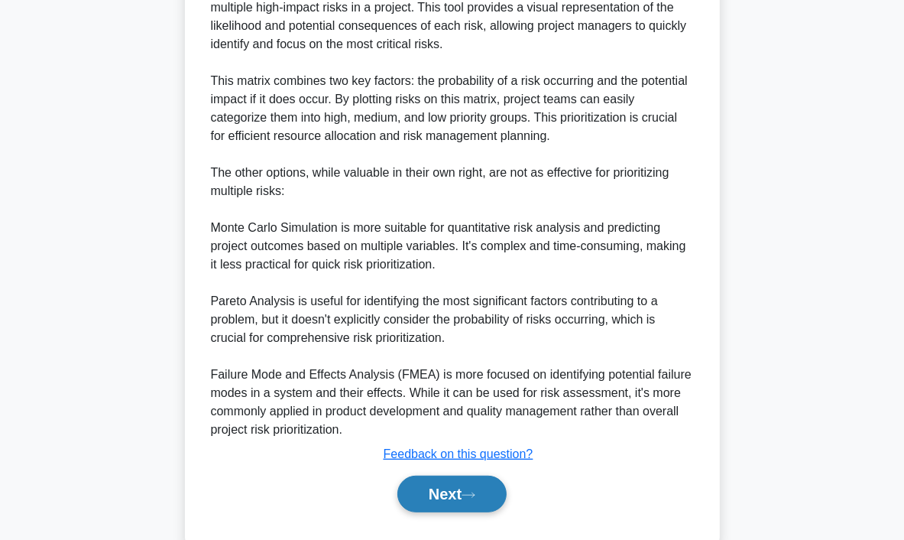
click at [456, 490] on button "Next" at bounding box center [452, 494] width 109 height 37
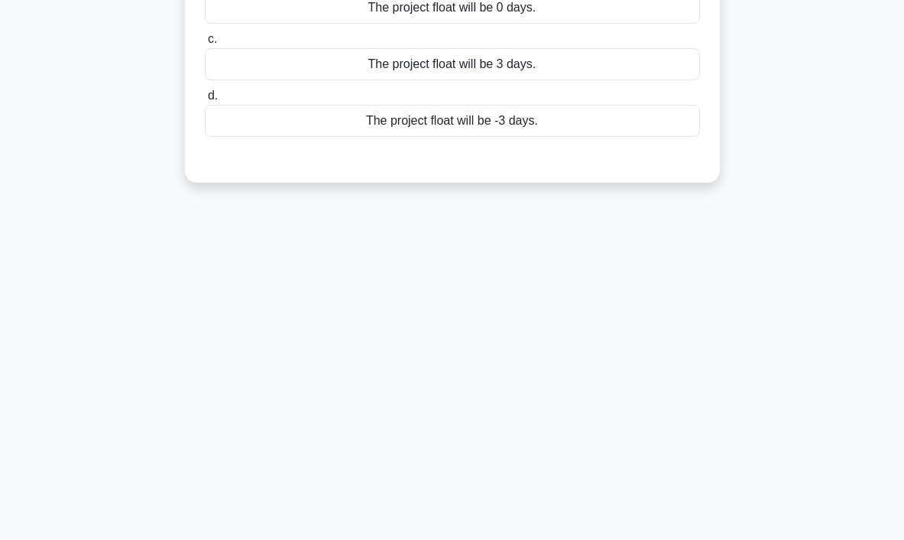
scroll to position [0, 0]
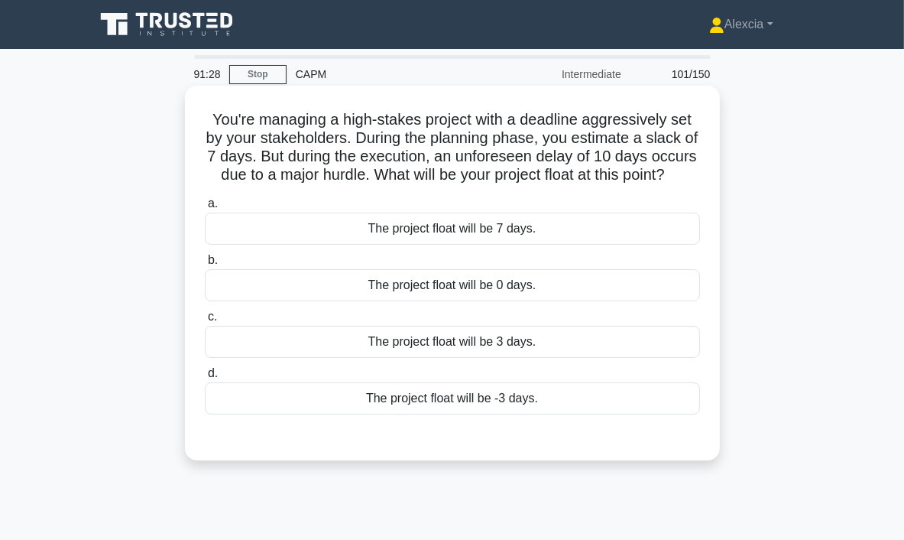
click at [398, 414] on div "The project float will be -3 days." at bounding box center [452, 398] width 495 height 32
click at [205, 378] on input "d. The project float will be -3 days." at bounding box center [205, 374] width 0 height 10
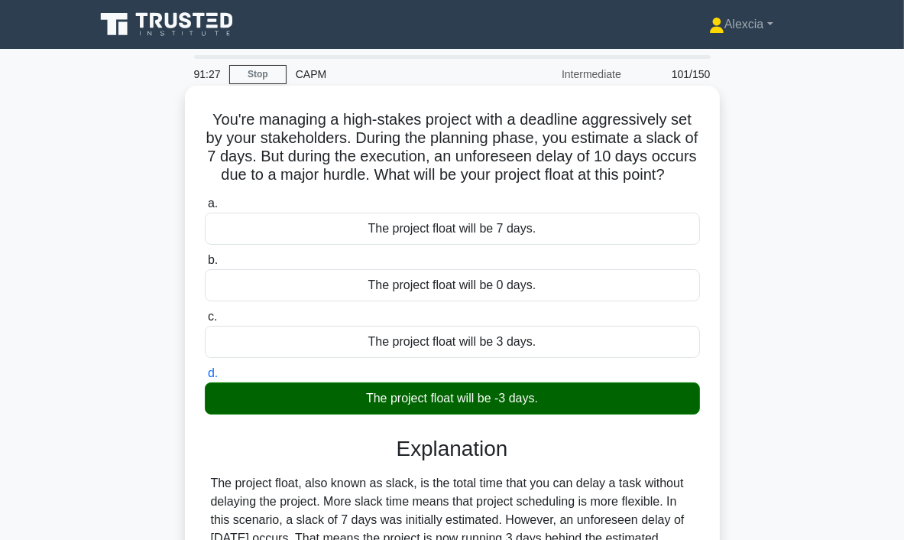
scroll to position [287, 0]
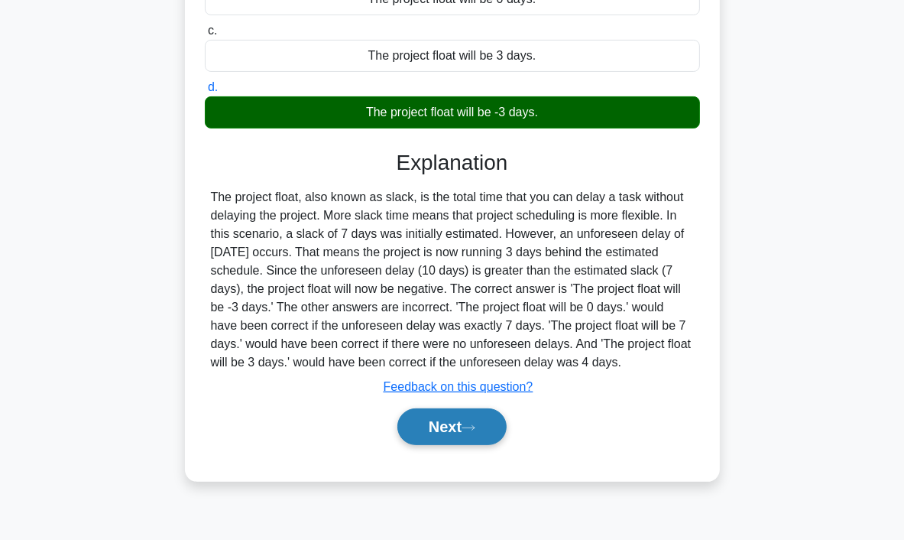
click at [450, 445] on button "Next" at bounding box center [452, 426] width 109 height 37
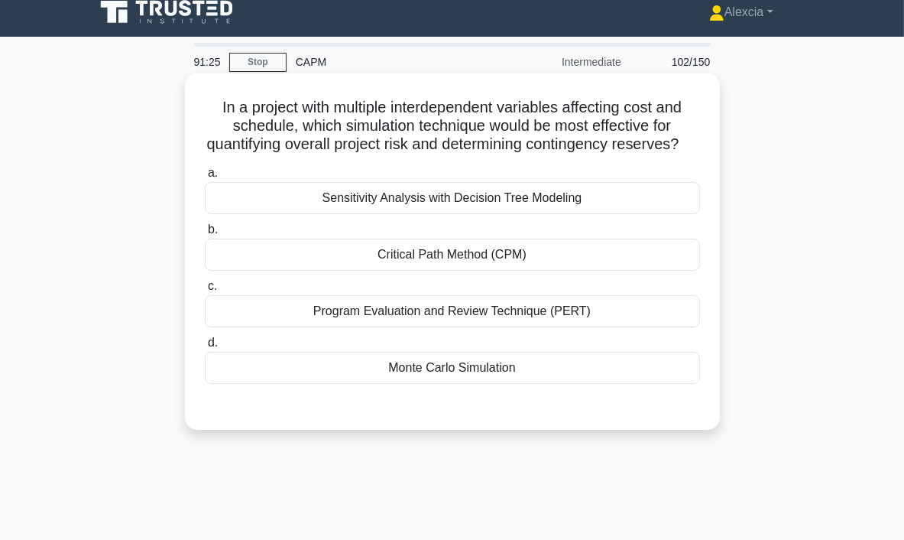
scroll to position [0, 0]
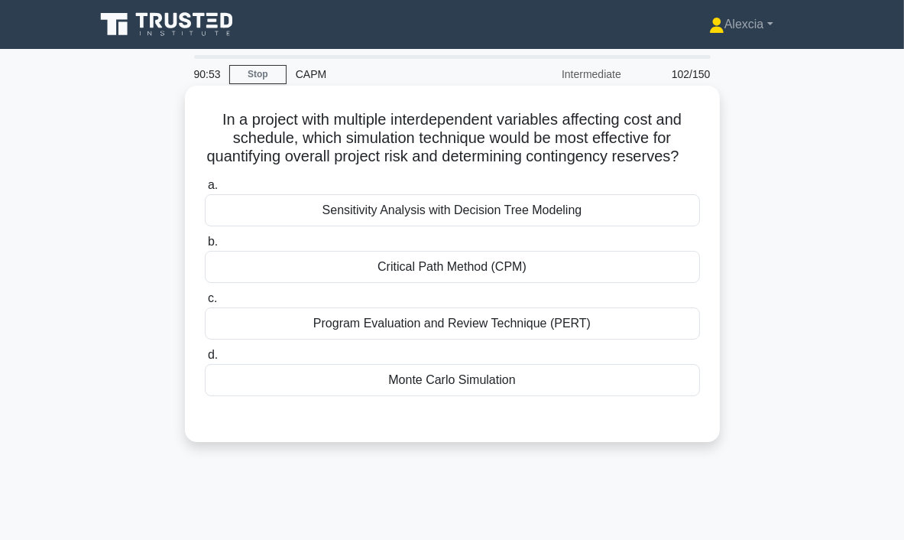
click at [511, 339] on div "Program Evaluation and Review Technique (PERT)" at bounding box center [452, 323] width 495 height 32
click at [205, 304] on input "c. Program Evaluation and Review Technique (PERT)" at bounding box center [205, 299] width 0 height 10
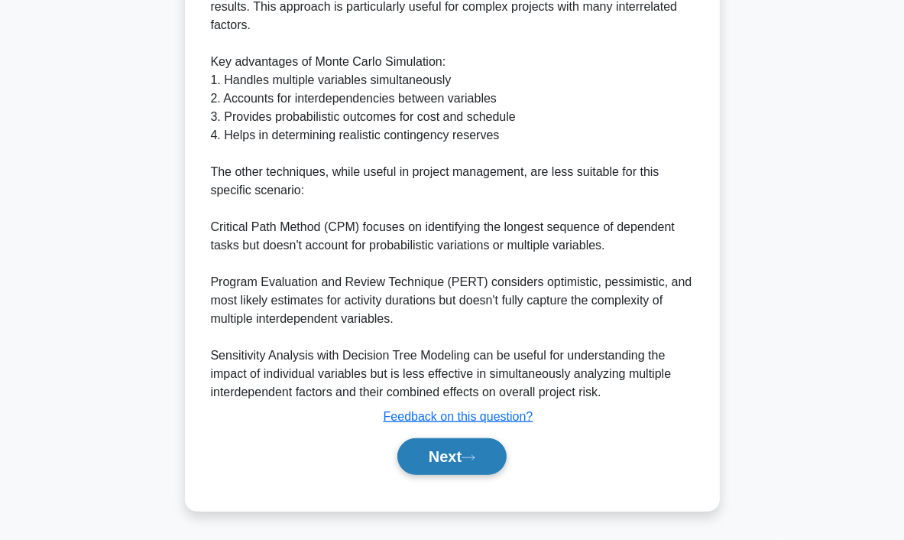
click at [474, 458] on icon at bounding box center [469, 457] width 14 height 8
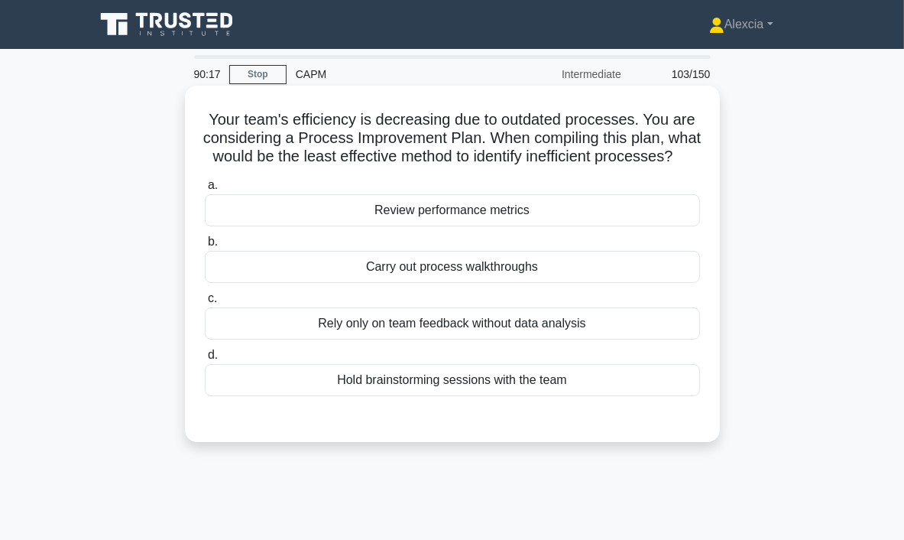
click at [472, 280] on div "Carry out process walkthroughs" at bounding box center [452, 267] width 495 height 32
click at [205, 247] on input "b. Carry out process walkthroughs" at bounding box center [205, 242] width 0 height 10
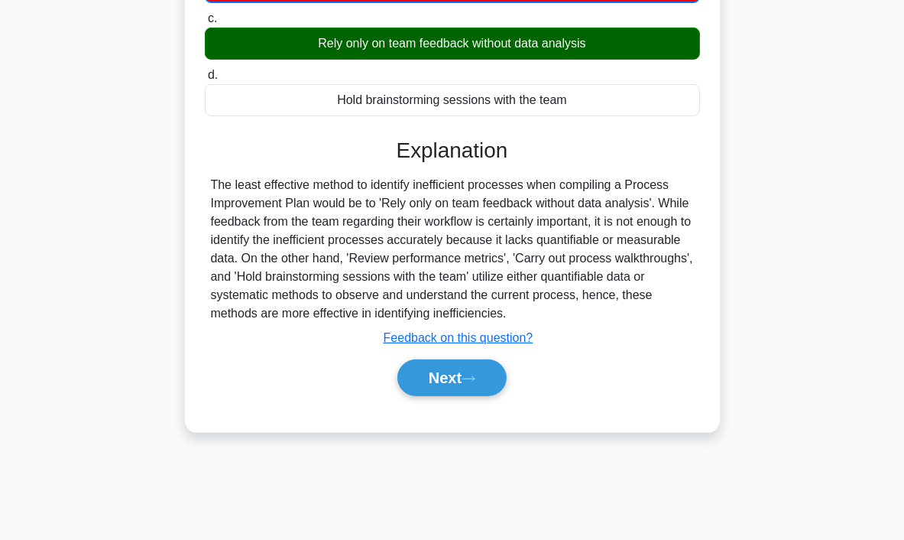
scroll to position [287, 0]
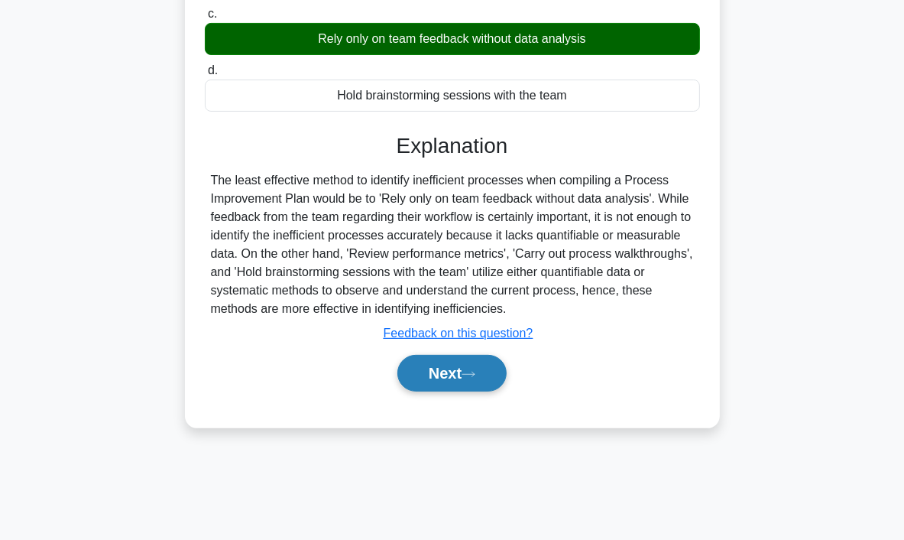
click at [441, 378] on button "Next" at bounding box center [452, 373] width 109 height 37
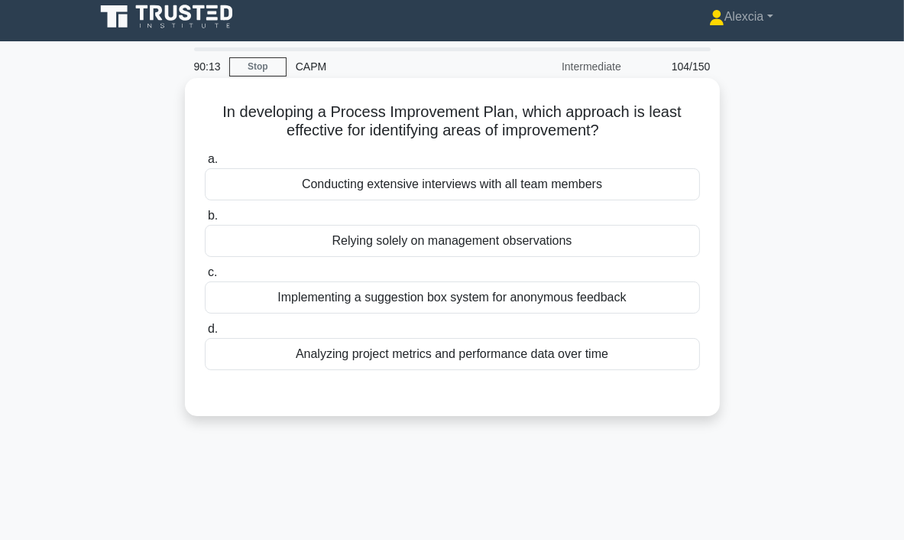
scroll to position [0, 0]
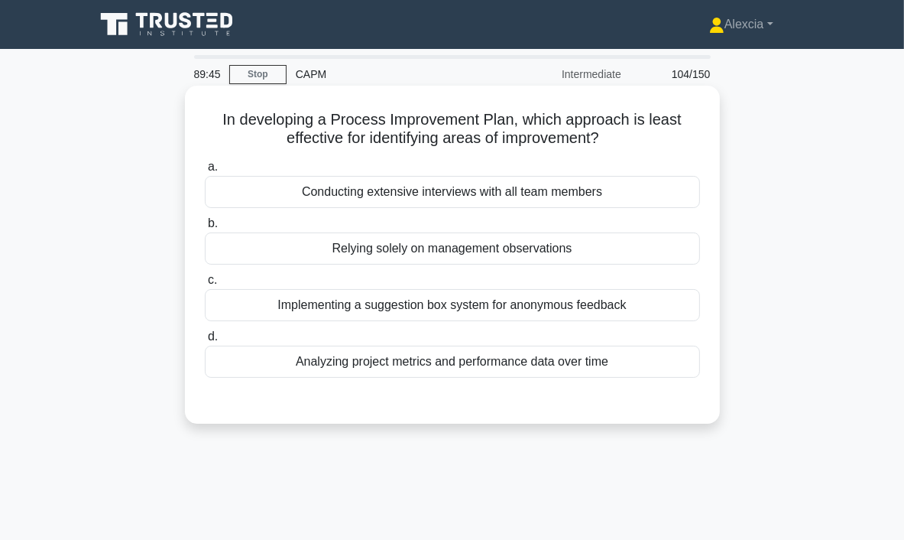
click at [453, 258] on div "Relying solely on management observations" at bounding box center [452, 248] width 495 height 32
click at [205, 229] on input "b. Relying solely on management observations" at bounding box center [205, 224] width 0 height 10
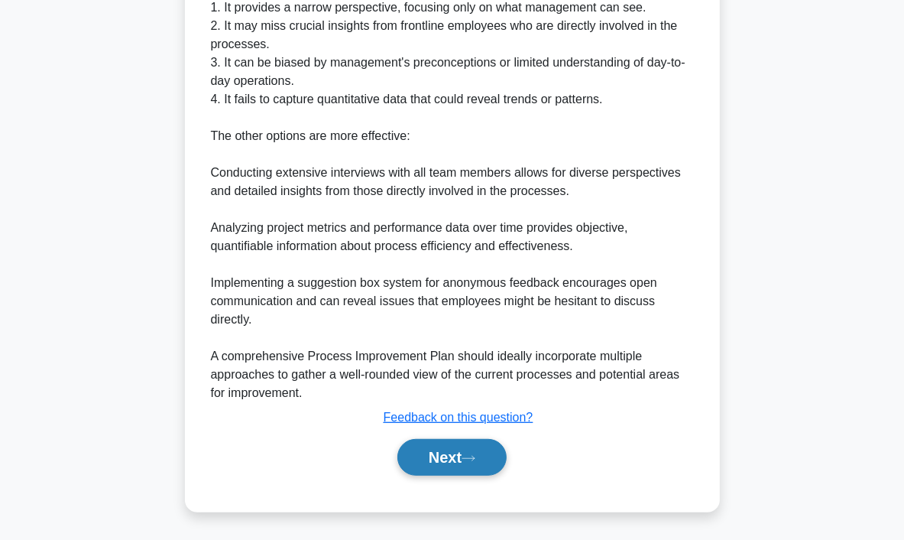
click at [446, 452] on button "Next" at bounding box center [452, 457] width 109 height 37
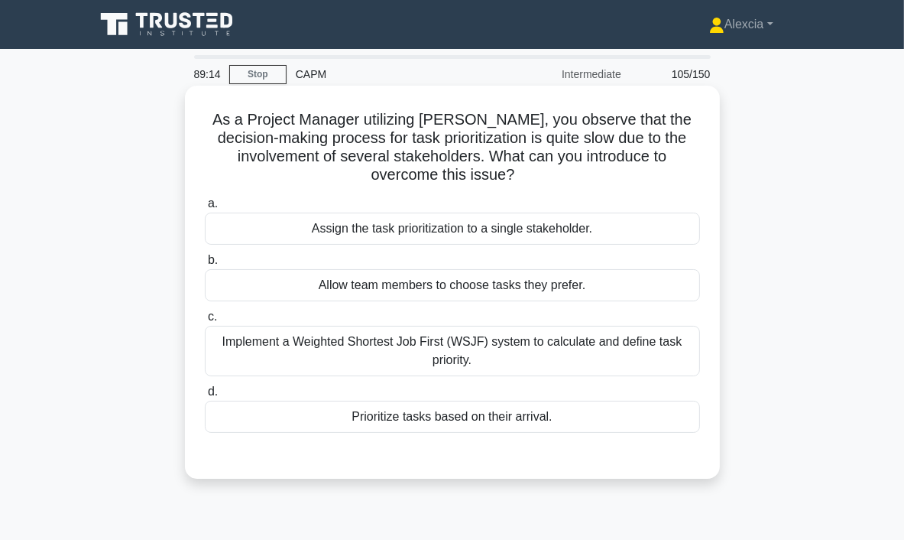
click at [300, 356] on div "Implement a Weighted Shortest Job First (WSJF) system to calculate and define t…" at bounding box center [452, 351] width 495 height 50
click at [205, 322] on input "c. Implement a Weighted Shortest Job First (WSJF) system to calculate and defin…" at bounding box center [205, 317] width 0 height 10
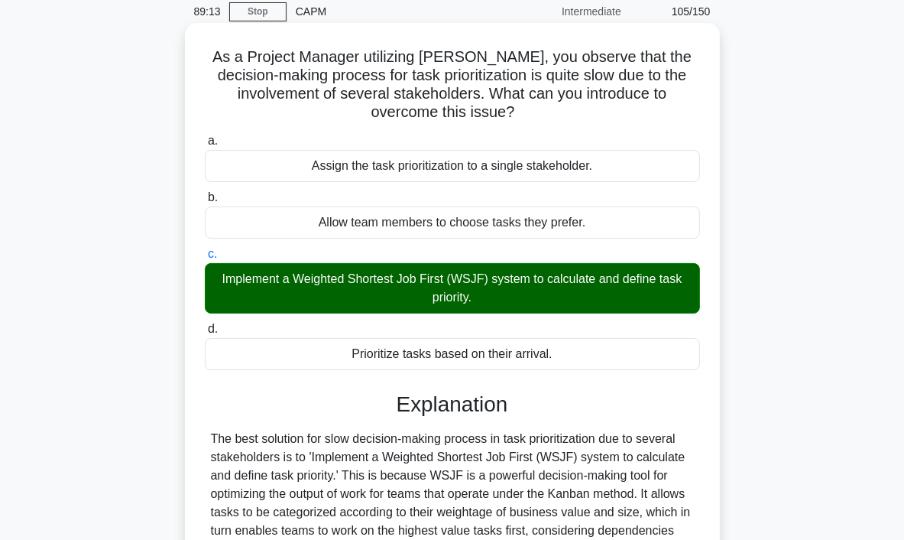
scroll to position [292, 0]
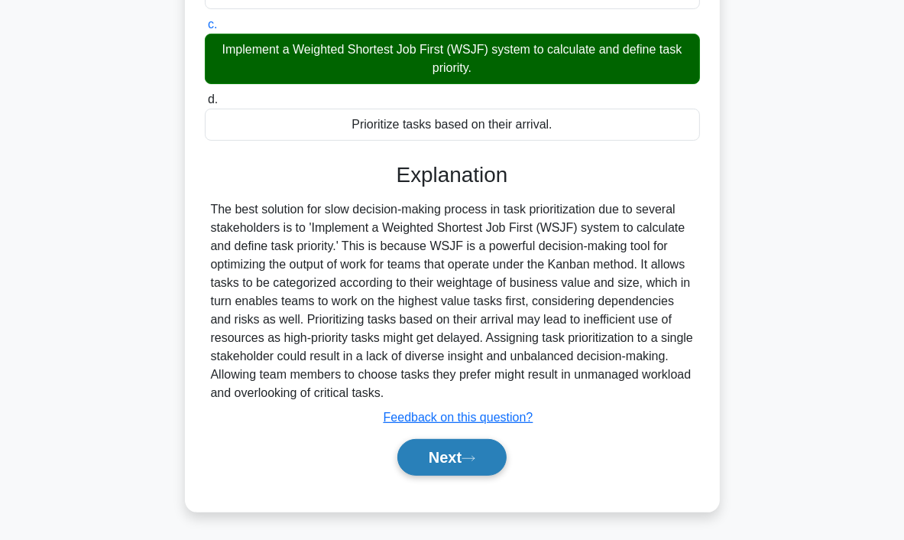
click at [488, 442] on button "Next" at bounding box center [452, 457] width 109 height 37
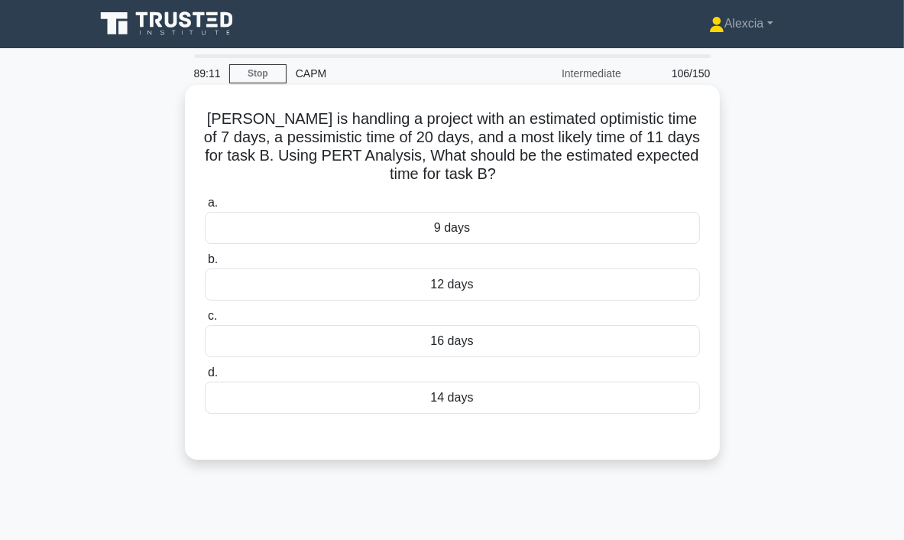
scroll to position [0, 0]
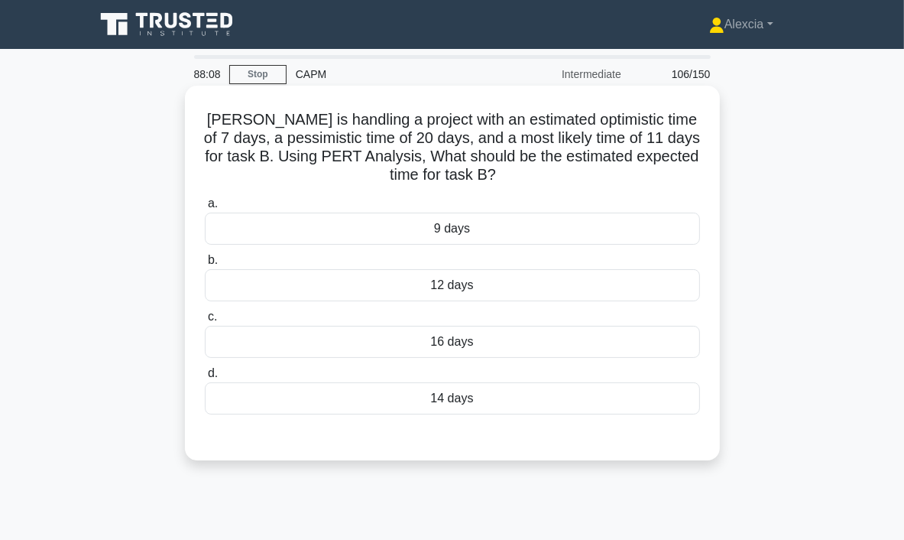
click at [428, 391] on div "14 days" at bounding box center [452, 398] width 495 height 32
click at [205, 378] on input "d. 14 days" at bounding box center [205, 374] width 0 height 10
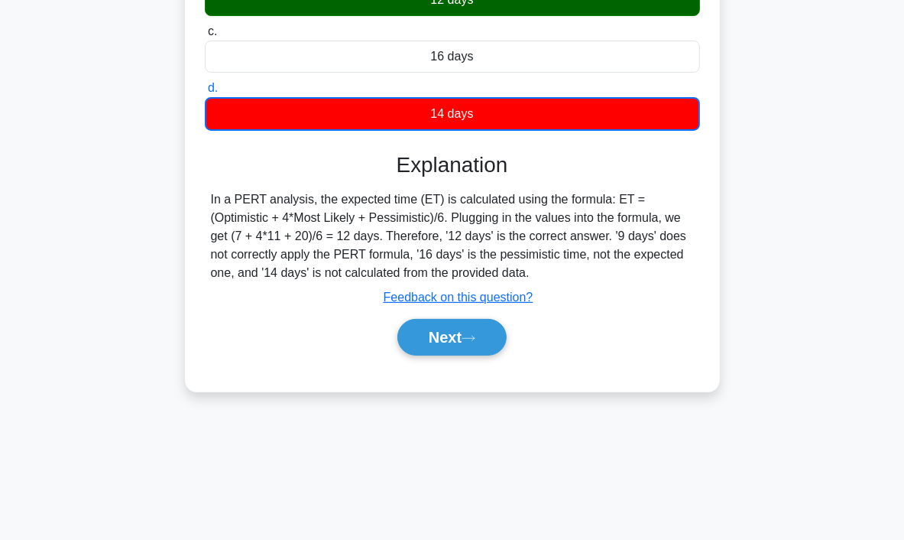
scroll to position [287, 0]
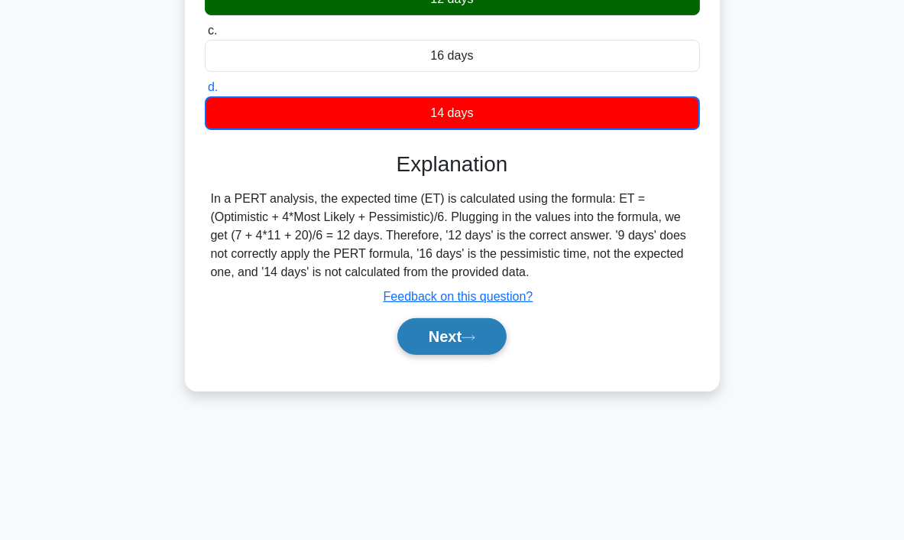
click at [446, 346] on button "Next" at bounding box center [452, 336] width 109 height 37
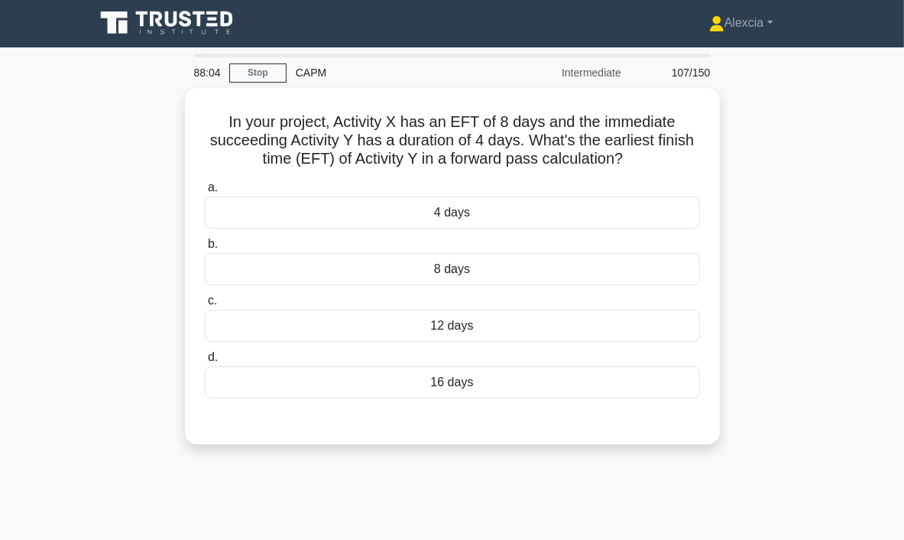
scroll to position [0, 0]
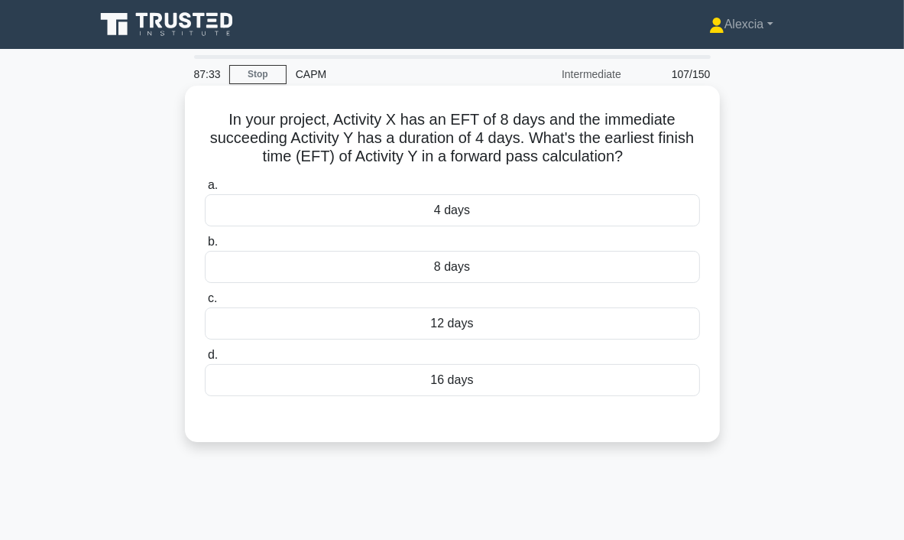
click at [459, 211] on div "4 days" at bounding box center [452, 210] width 495 height 32
click at [205, 190] on input "a. 4 days" at bounding box center [205, 185] width 0 height 10
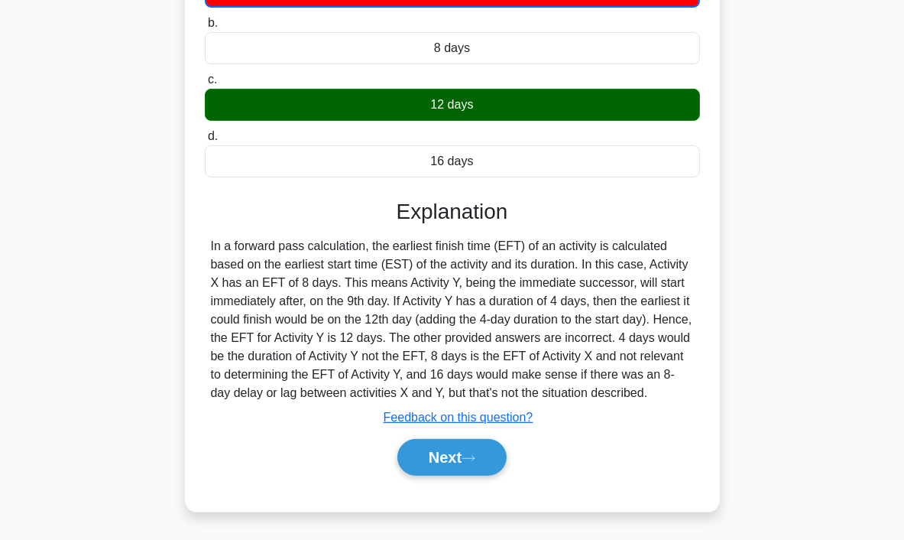
scroll to position [287, 0]
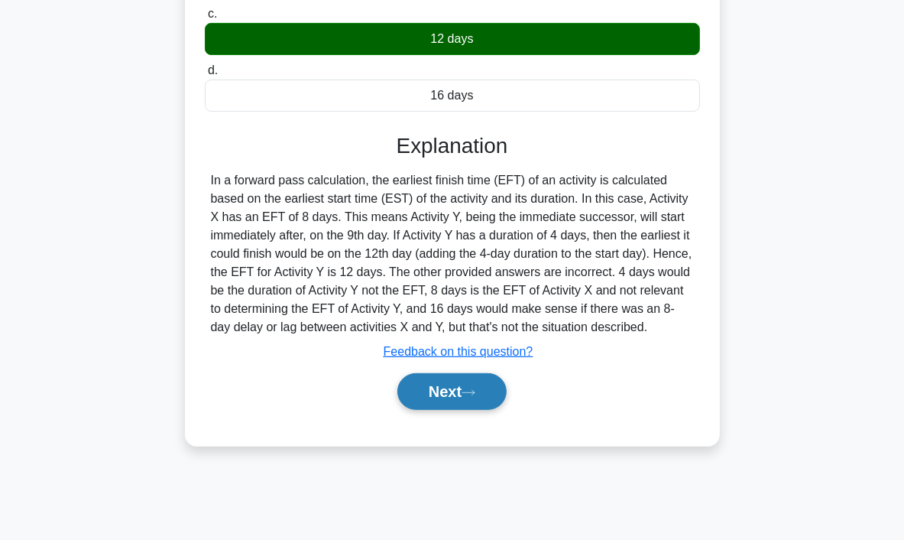
click at [466, 386] on button "Next" at bounding box center [452, 391] width 109 height 37
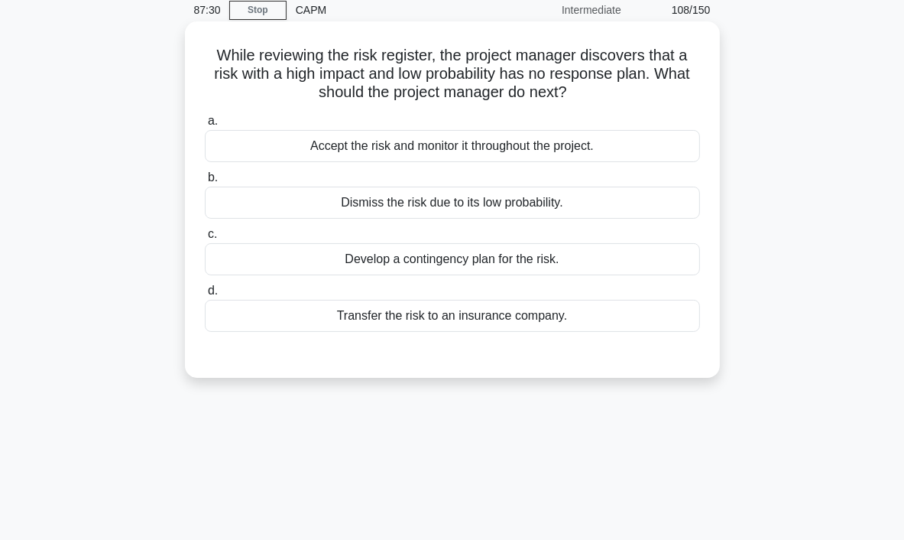
scroll to position [0, 0]
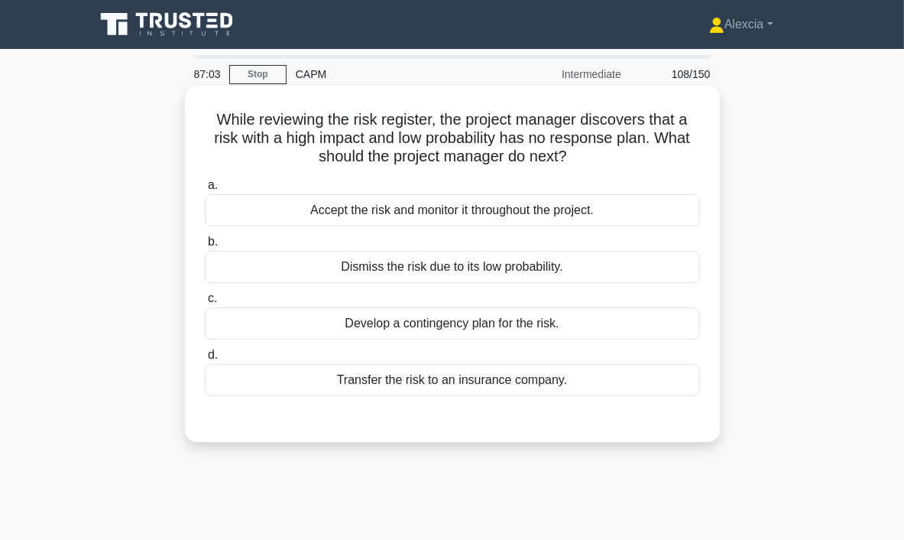
click at [466, 333] on div "Develop a contingency plan for the risk." at bounding box center [452, 323] width 495 height 32
click at [205, 304] on input "c. Develop a contingency plan for the risk." at bounding box center [205, 299] width 0 height 10
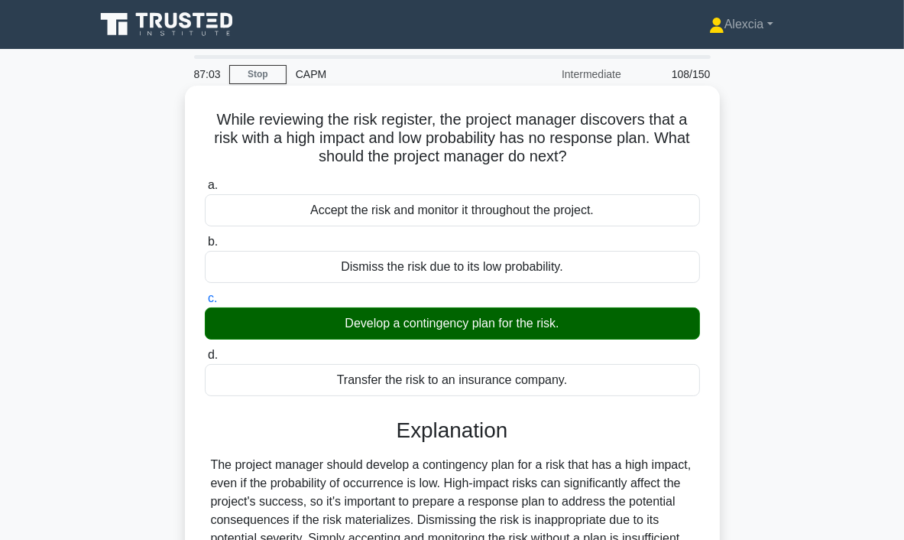
scroll to position [287, 0]
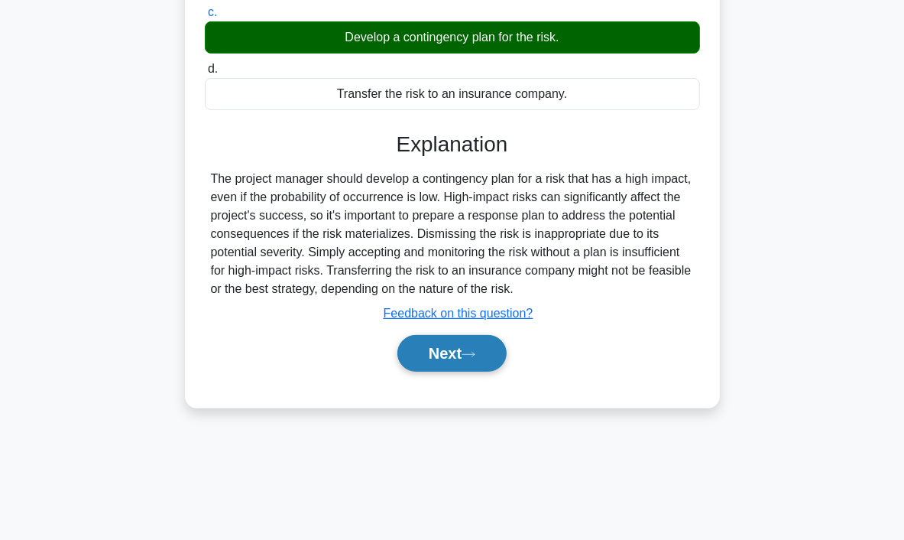
click at [462, 359] on button "Next" at bounding box center [452, 353] width 109 height 37
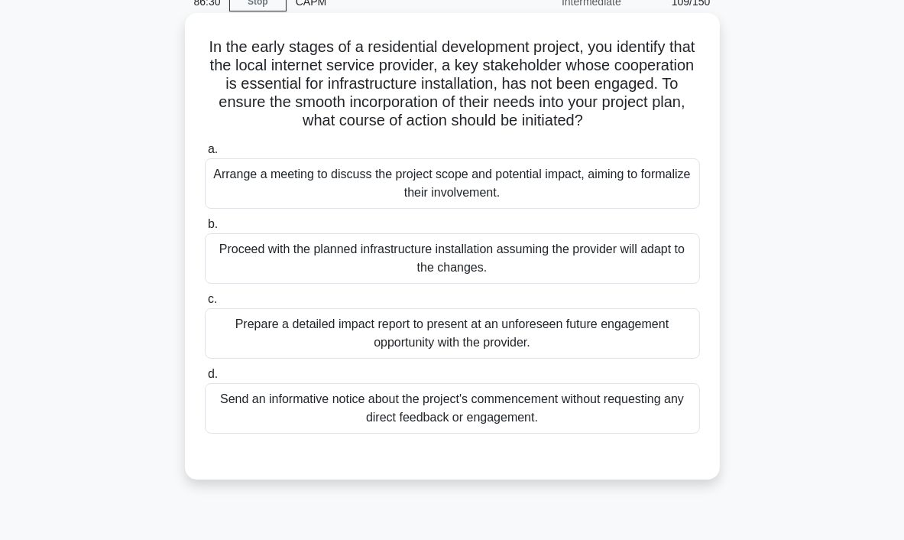
scroll to position [76, 0]
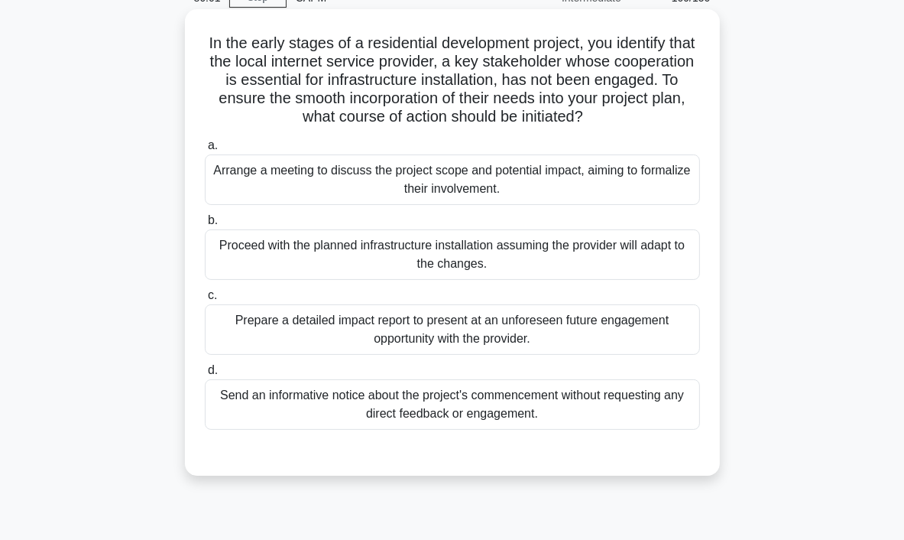
click at [478, 181] on div "Arrange a meeting to discuss the project scope and potential impact, aiming to …" at bounding box center [452, 179] width 495 height 50
click at [205, 151] on input "a. Arrange a meeting to discuss the project scope and potential impact, aiming …" at bounding box center [205, 146] width 0 height 10
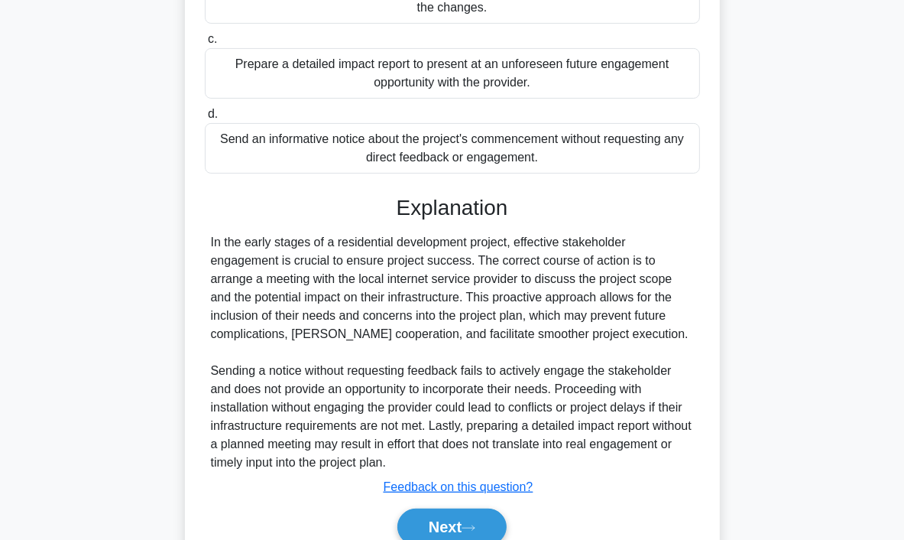
scroll to position [402, 0]
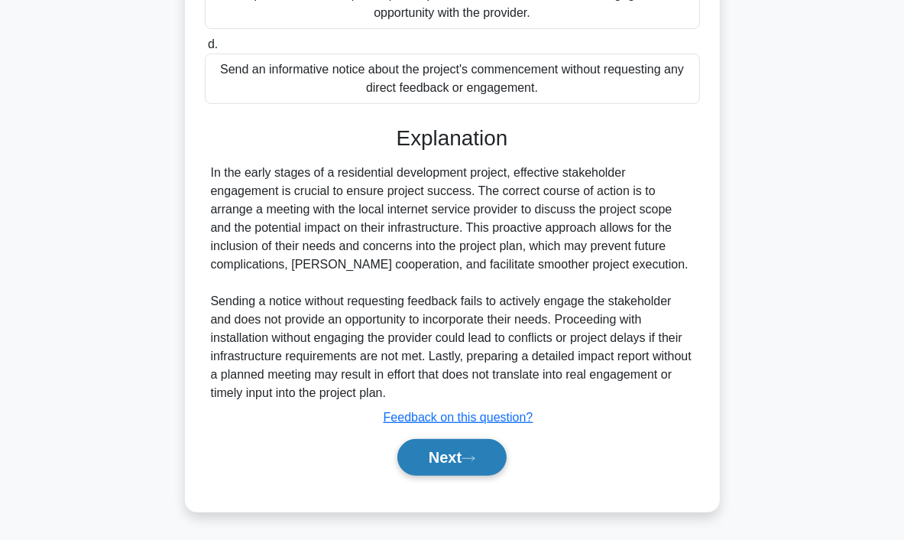
click at [456, 469] on button "Next" at bounding box center [452, 457] width 109 height 37
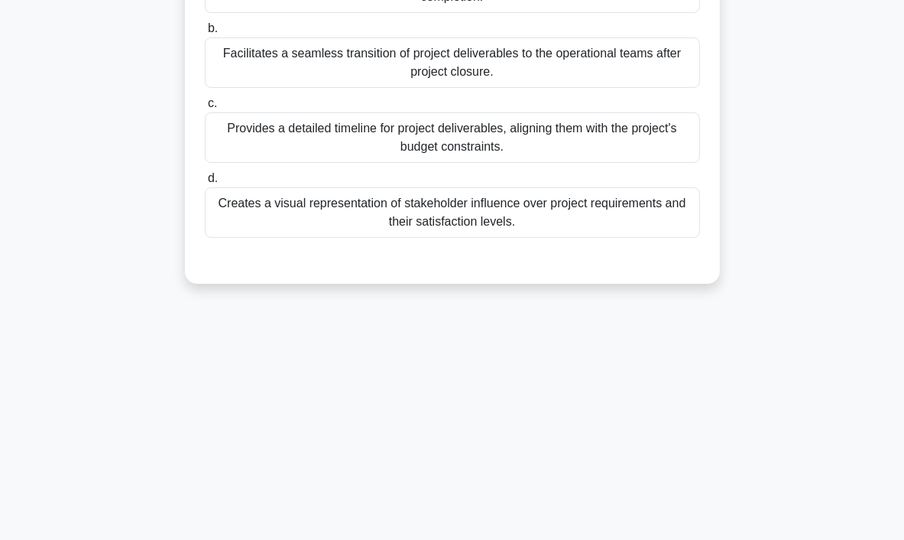
scroll to position [0, 0]
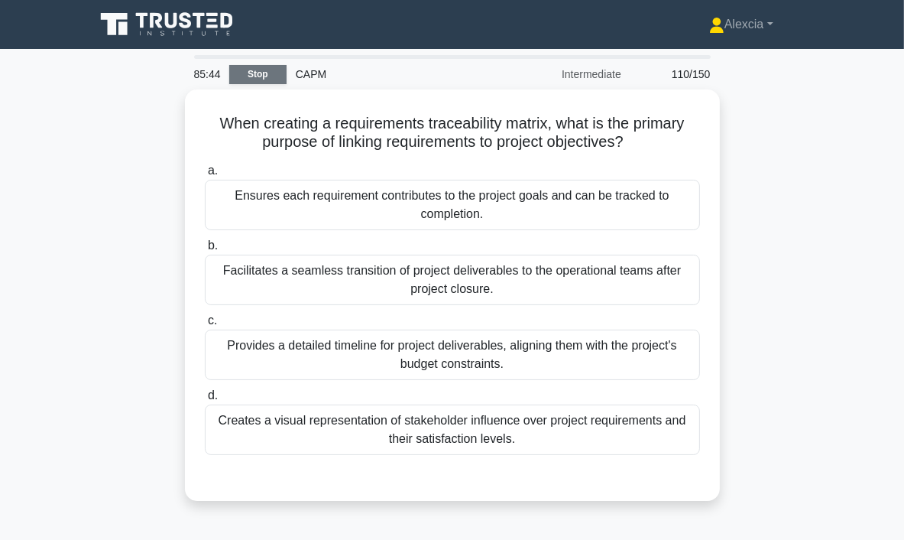
click at [257, 72] on link "Stop" at bounding box center [257, 74] width 57 height 19
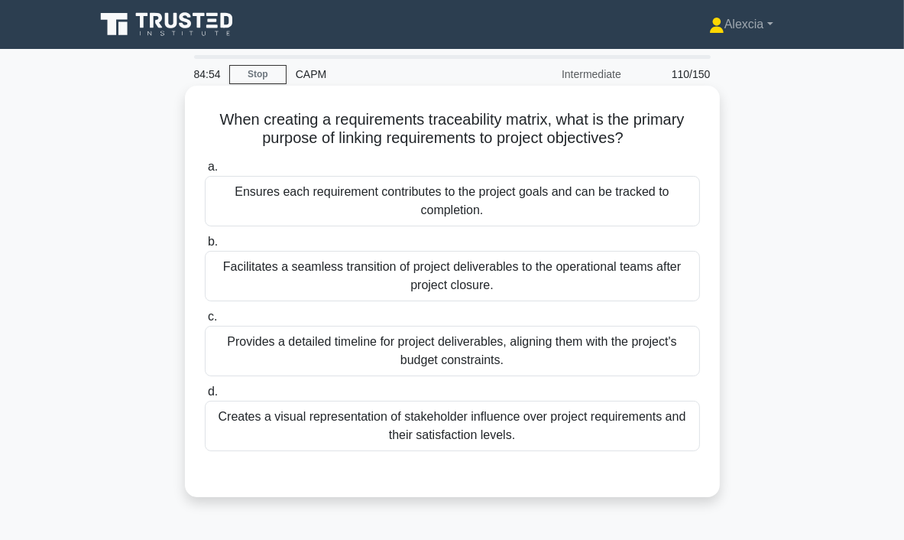
click at [418, 356] on div "Provides a detailed timeline for project deliverables, aligning them with the p…" at bounding box center [452, 351] width 495 height 50
click at [205, 322] on input "c. Provides a detailed timeline for project deliverables, aligning them with th…" at bounding box center [205, 317] width 0 height 10
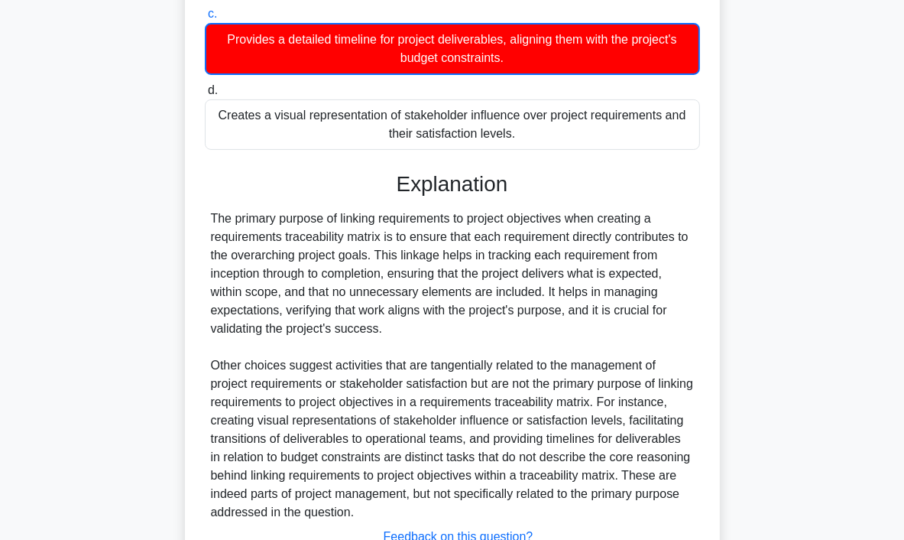
scroll to position [382, 0]
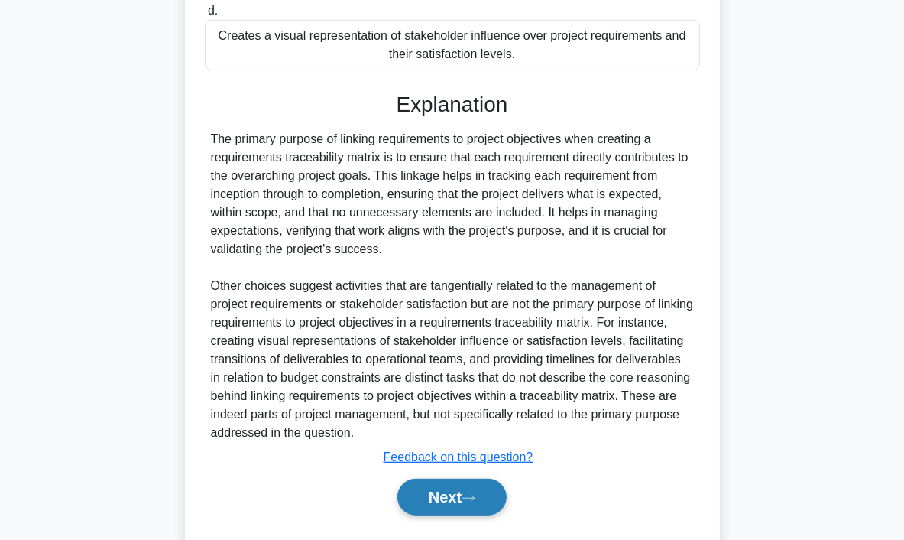
click at [446, 492] on button "Next" at bounding box center [452, 497] width 109 height 37
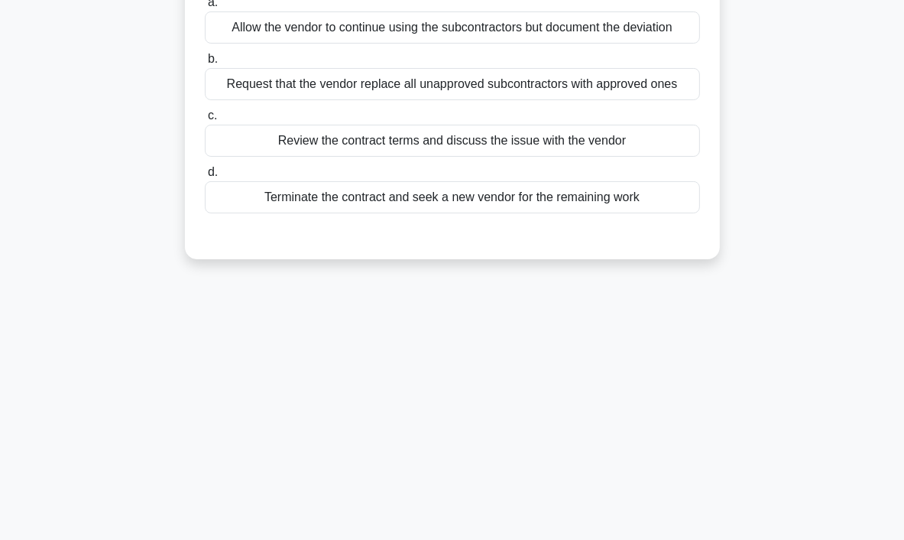
scroll to position [0, 0]
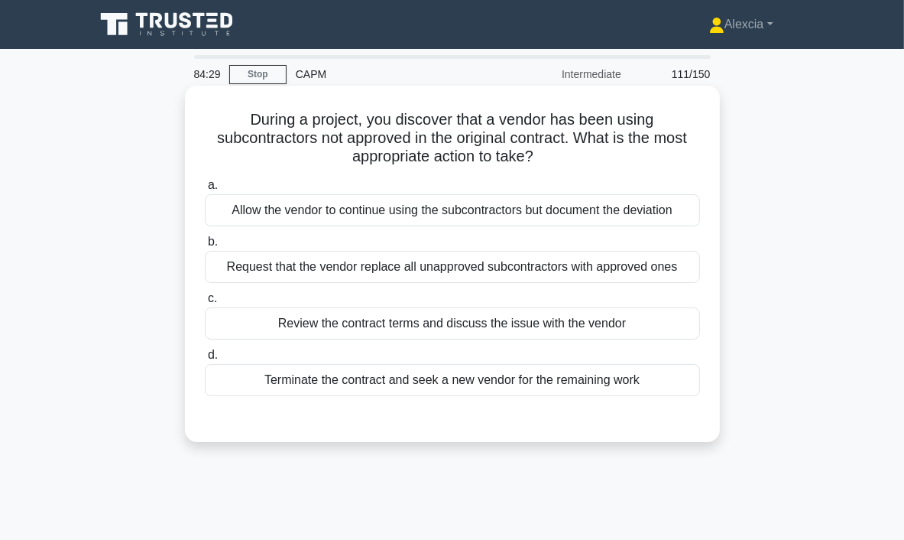
click at [453, 326] on div "Review the contract terms and discuss the issue with the vendor" at bounding box center [452, 323] width 495 height 32
click at [205, 304] on input "c. Review the contract terms and discuss the issue with the vendor" at bounding box center [205, 299] width 0 height 10
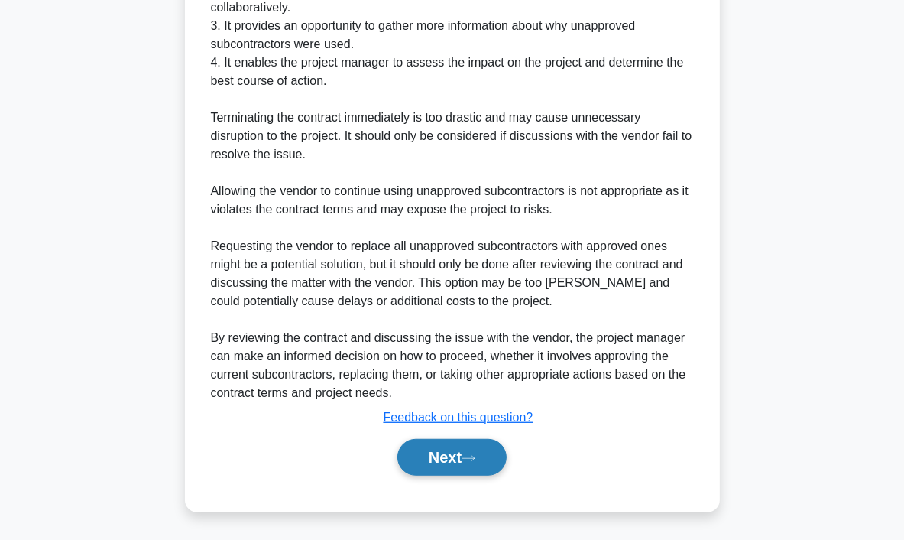
click at [452, 459] on button "Next" at bounding box center [452, 457] width 109 height 37
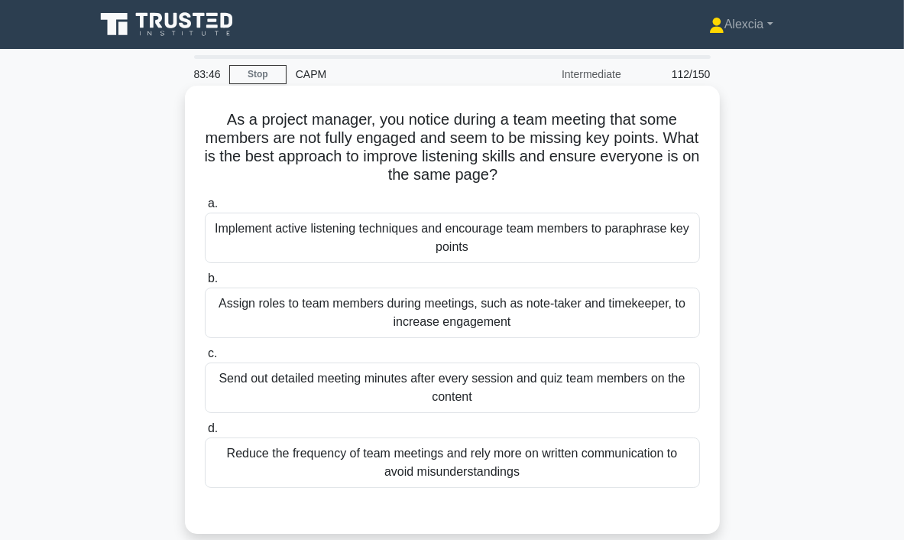
click at [541, 241] on div "Implement active listening techniques and encourage team members to paraphrase …" at bounding box center [452, 238] width 495 height 50
click at [205, 209] on input "a. Implement active listening techniques and encourage team members to paraphra…" at bounding box center [205, 204] width 0 height 10
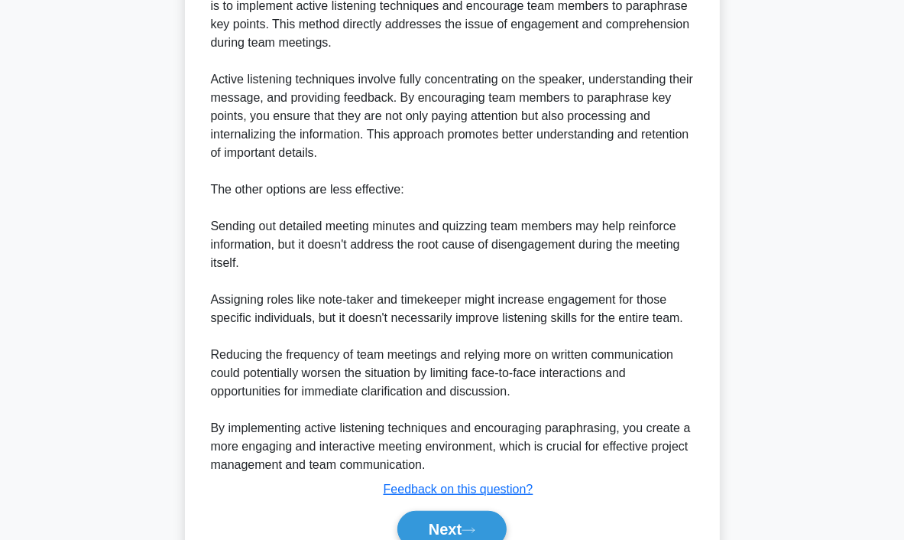
scroll to position [641, 0]
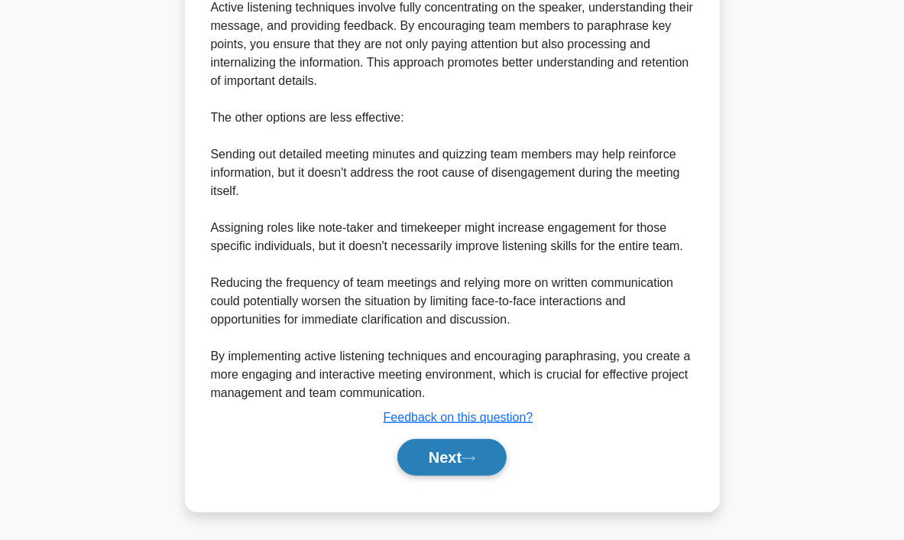
click at [468, 459] on icon at bounding box center [469, 458] width 14 height 8
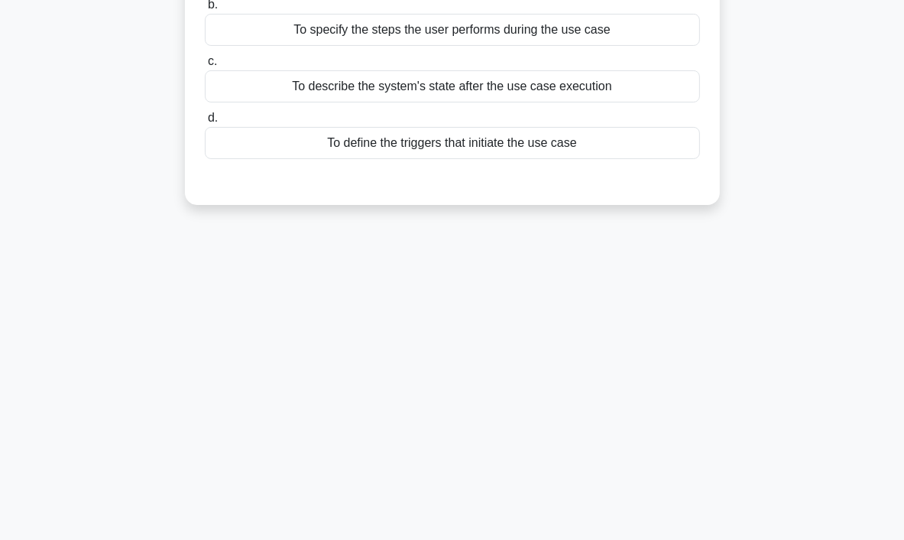
scroll to position [0, 0]
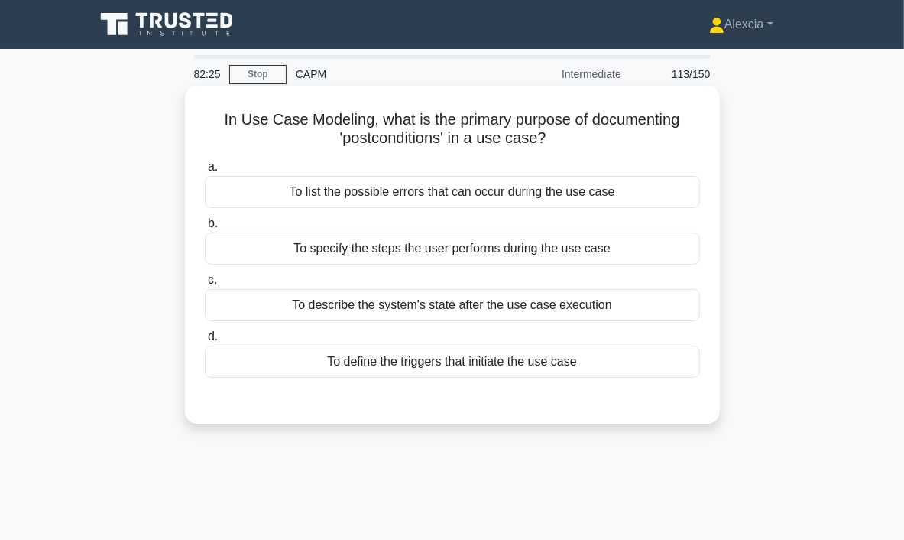
click at [492, 303] on div "To describe the system's state after the use case execution" at bounding box center [452, 305] width 495 height 32
click at [205, 285] on input "c. To describe the system's state after the use case execution" at bounding box center [205, 280] width 0 height 10
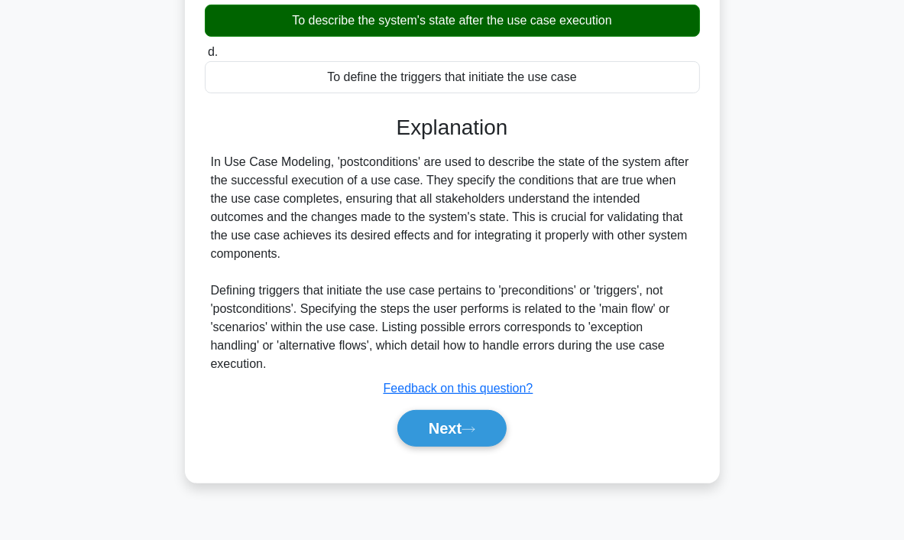
scroll to position [287, 0]
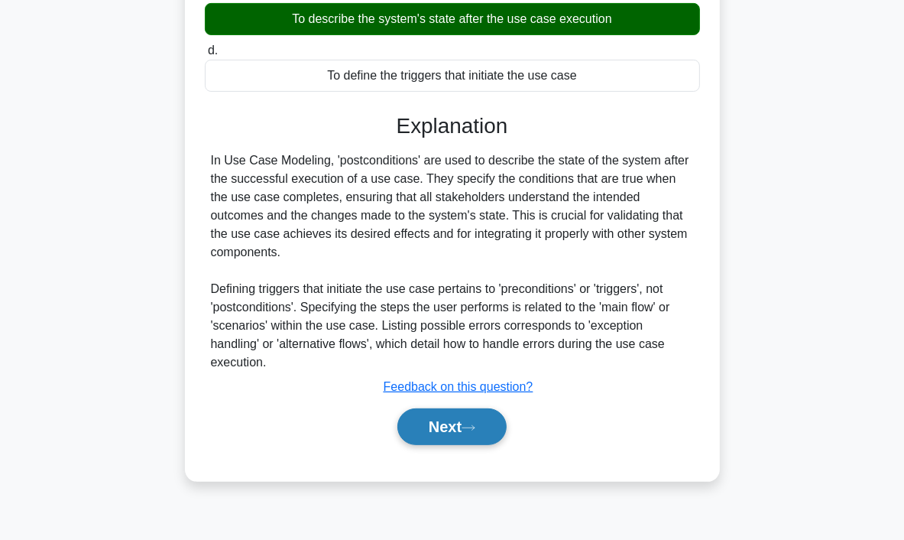
click at [483, 408] on button "Next" at bounding box center [452, 426] width 109 height 37
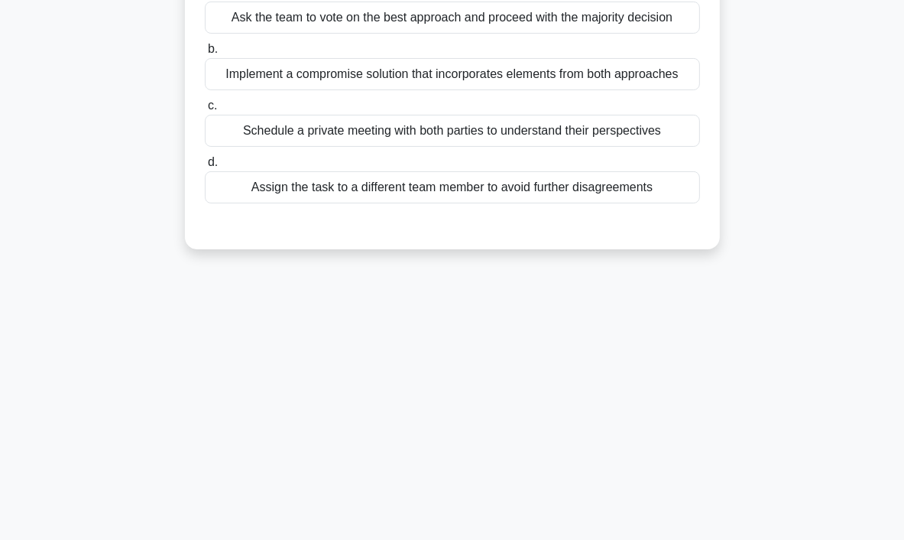
scroll to position [0, 0]
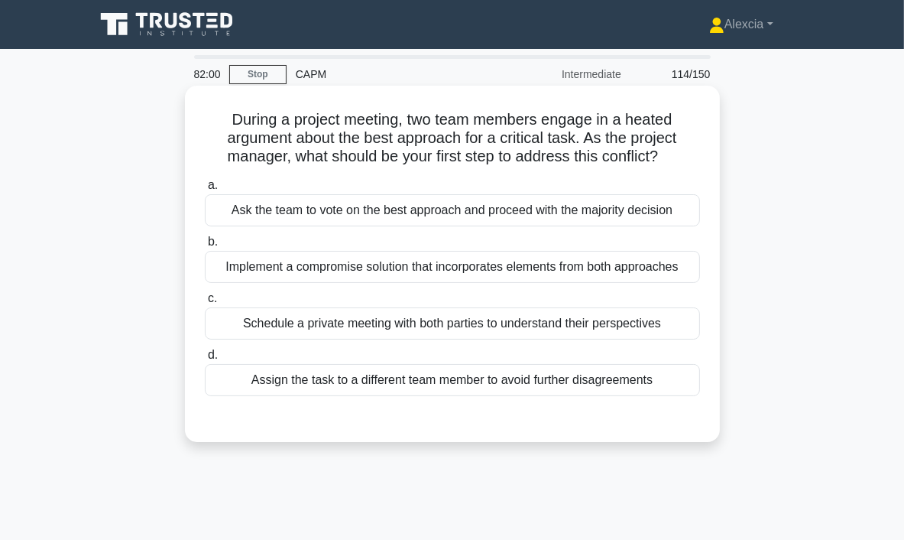
click at [427, 327] on div "Schedule a private meeting with both parties to understand their perspectives" at bounding box center [452, 323] width 495 height 32
click at [205, 304] on input "c. Schedule a private meeting with both parties to understand their perspectives" at bounding box center [205, 299] width 0 height 10
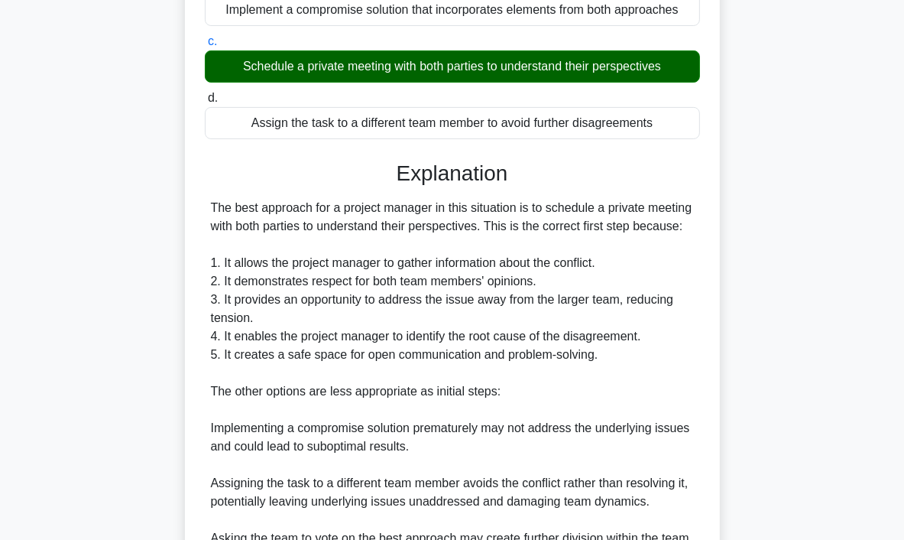
scroll to position [494, 0]
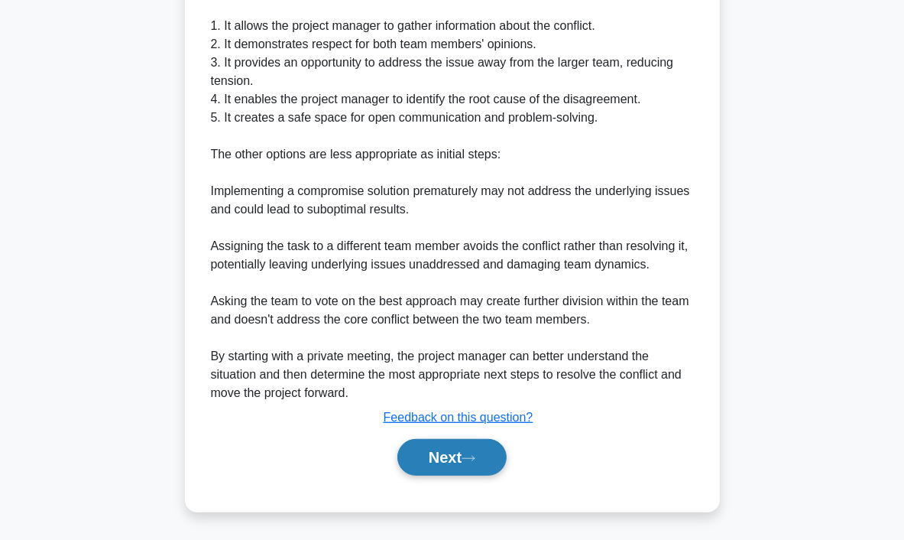
click at [449, 454] on button "Next" at bounding box center [452, 457] width 109 height 37
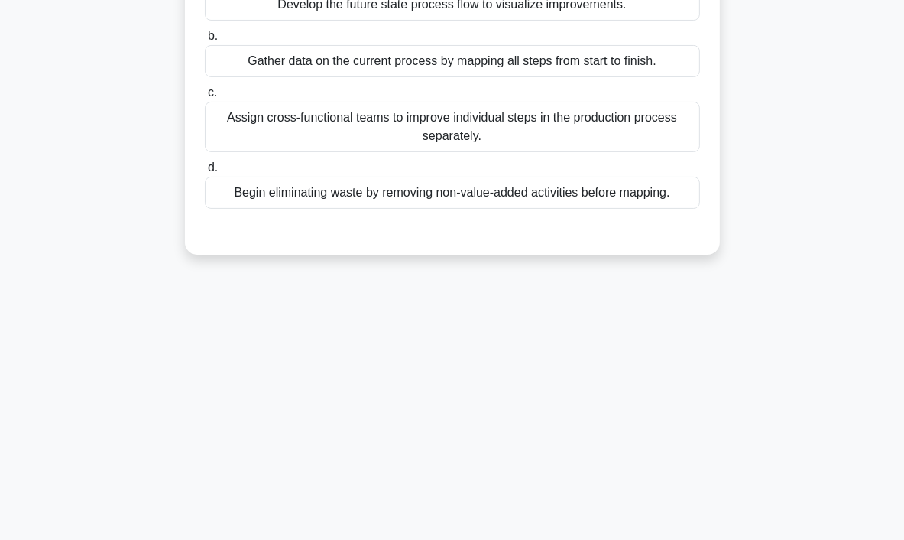
scroll to position [0, 0]
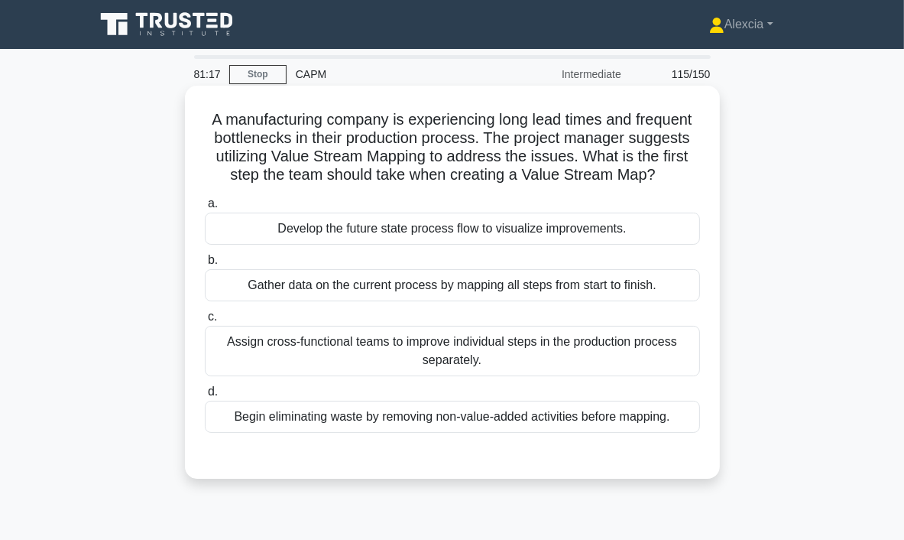
click at [331, 287] on div "Gather data on the current process by mapping all steps from start to finish." at bounding box center [452, 285] width 495 height 32
click at [205, 265] on input "b. Gather data on the current process by mapping all steps from start to finish." at bounding box center [205, 260] width 0 height 10
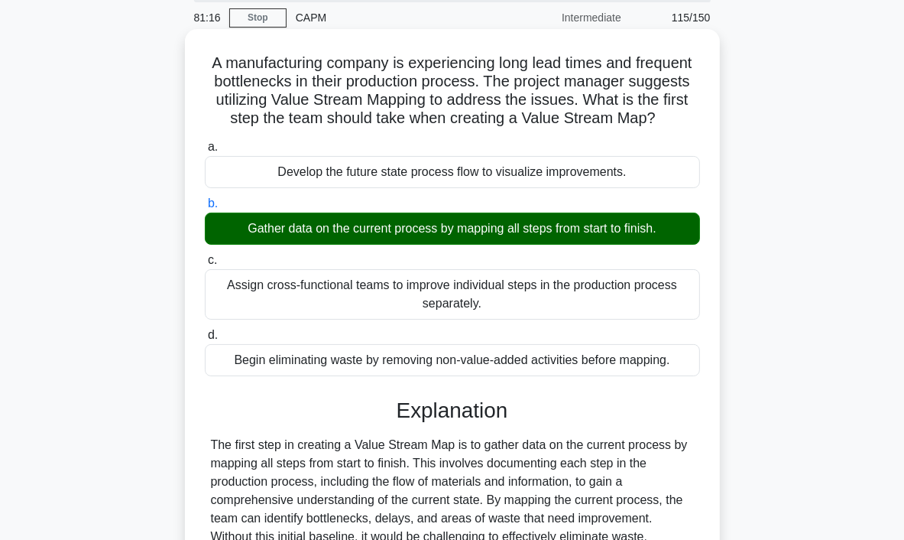
scroll to position [287, 0]
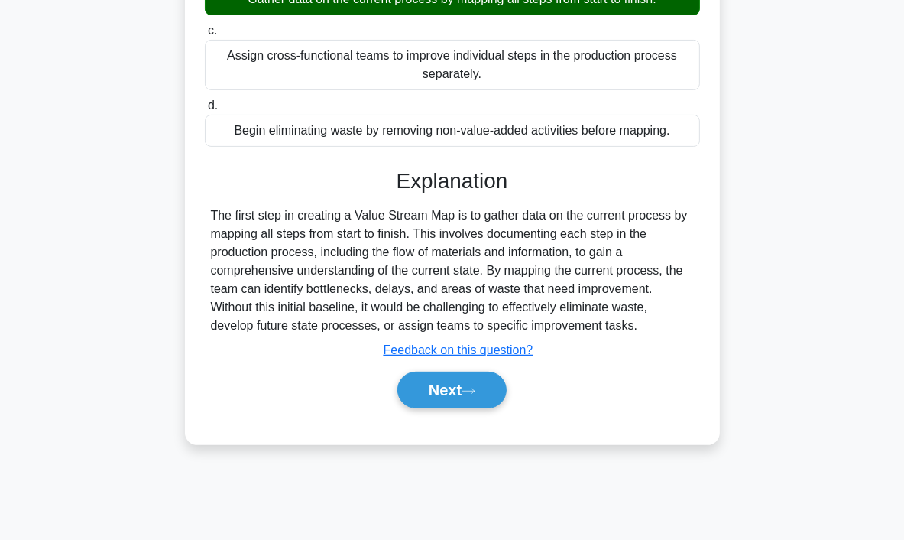
click at [441, 408] on div "Next" at bounding box center [452, 389] width 495 height 49
click at [443, 398] on button "Next" at bounding box center [452, 390] width 109 height 37
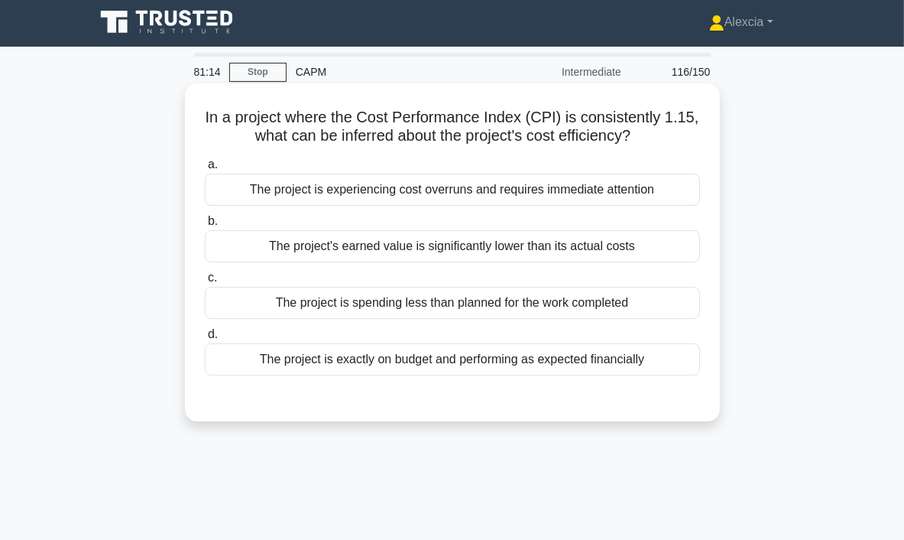
scroll to position [0, 0]
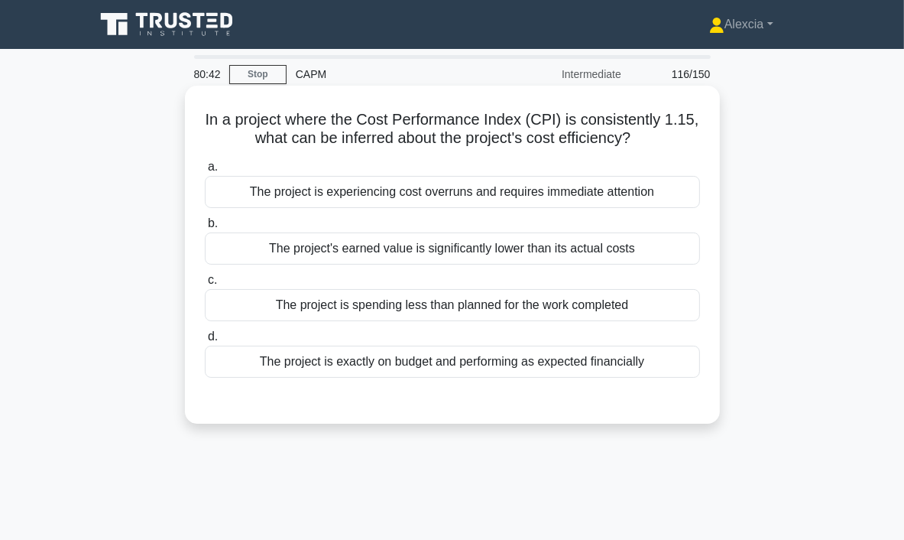
click at [507, 312] on div "The project is spending less than planned for the work completed" at bounding box center [452, 305] width 495 height 32
click at [205, 285] on input "c. The project is spending less than planned for the work completed" at bounding box center [205, 280] width 0 height 10
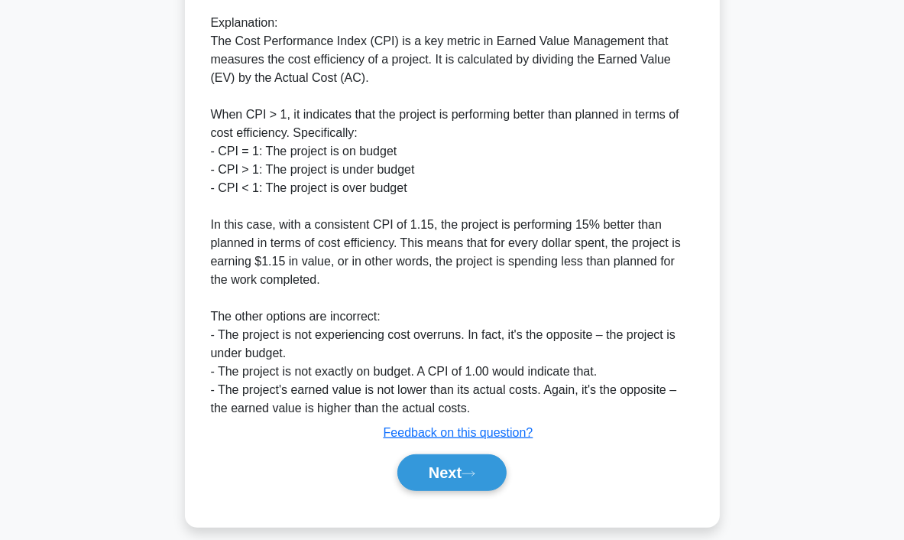
scroll to position [476, 0]
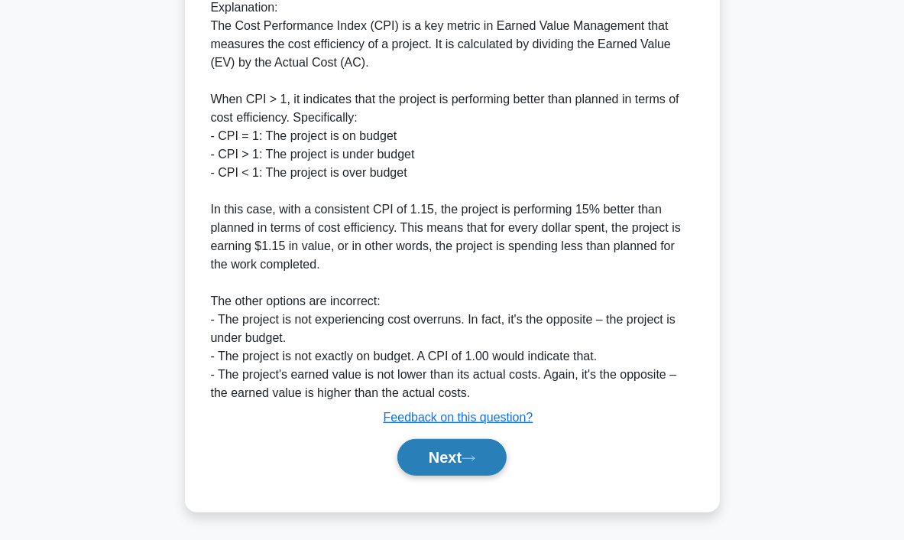
click at [476, 459] on icon at bounding box center [469, 458] width 14 height 8
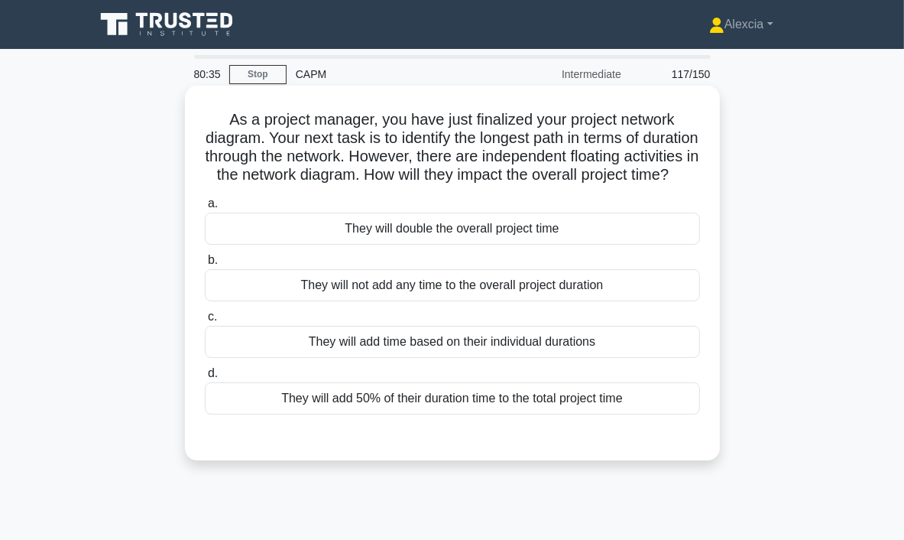
scroll to position [0, 0]
click at [469, 301] on div "They will not add any time to the overall project duration" at bounding box center [452, 285] width 495 height 32
click at [205, 265] on input "b. They will not add any time to the overall project duration" at bounding box center [205, 260] width 0 height 10
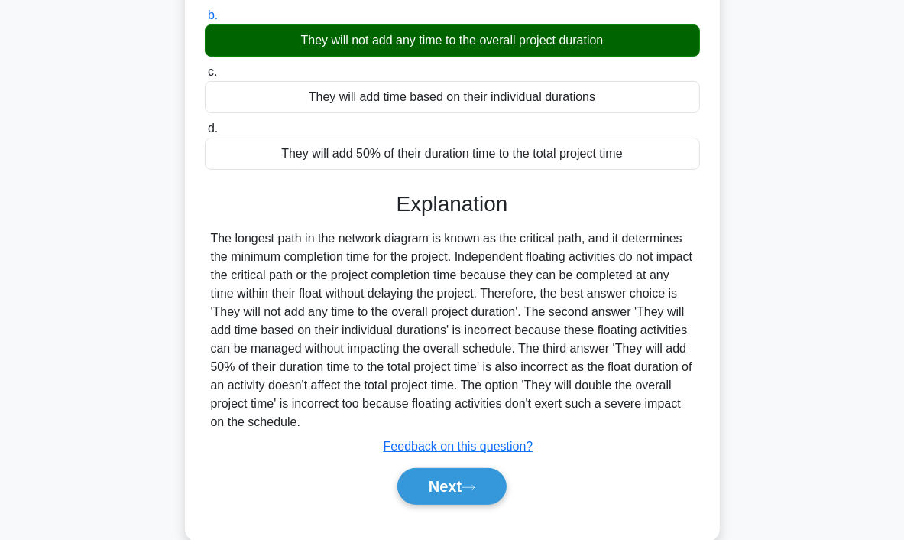
scroll to position [292, 0]
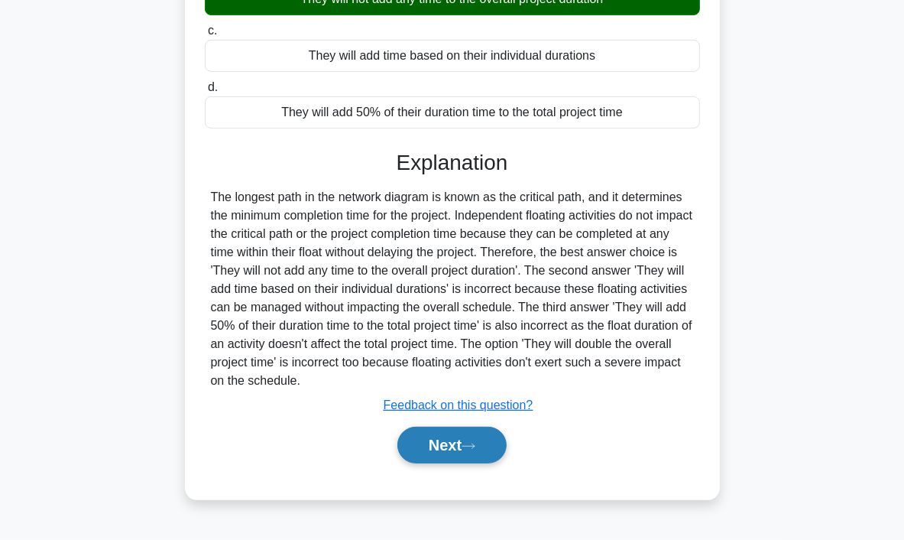
click at [472, 451] on button "Next" at bounding box center [452, 445] width 109 height 37
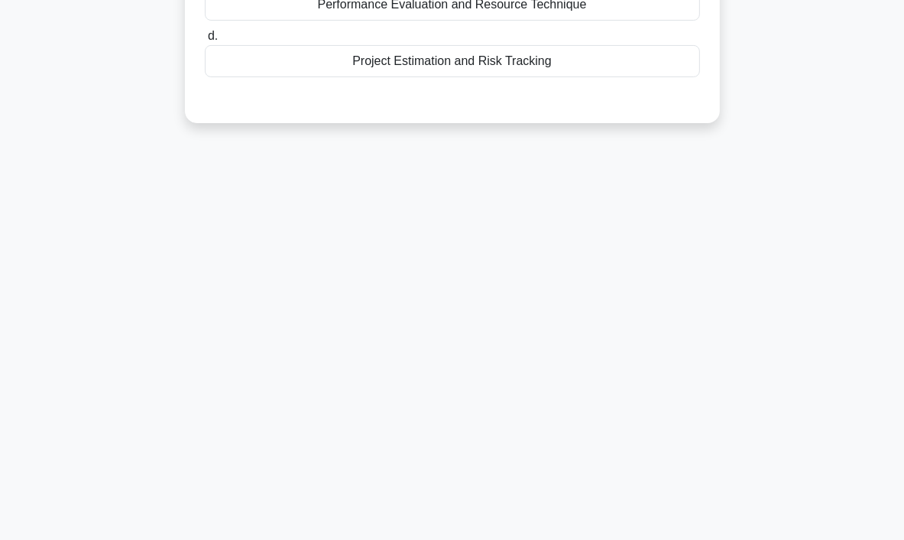
scroll to position [0, 0]
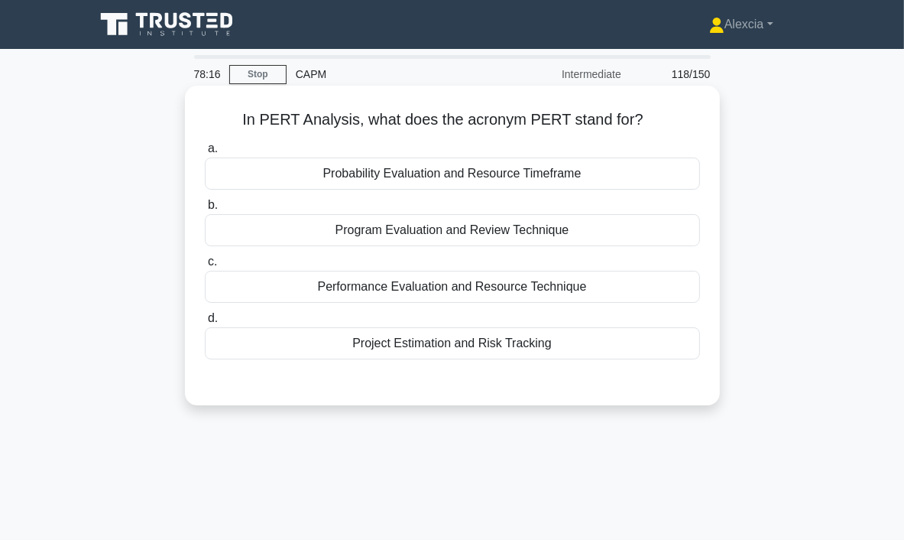
click at [468, 238] on div "Program Evaluation and Review Technique" at bounding box center [452, 230] width 495 height 32
click at [205, 210] on input "b. Program Evaluation and Review Technique" at bounding box center [205, 205] width 0 height 10
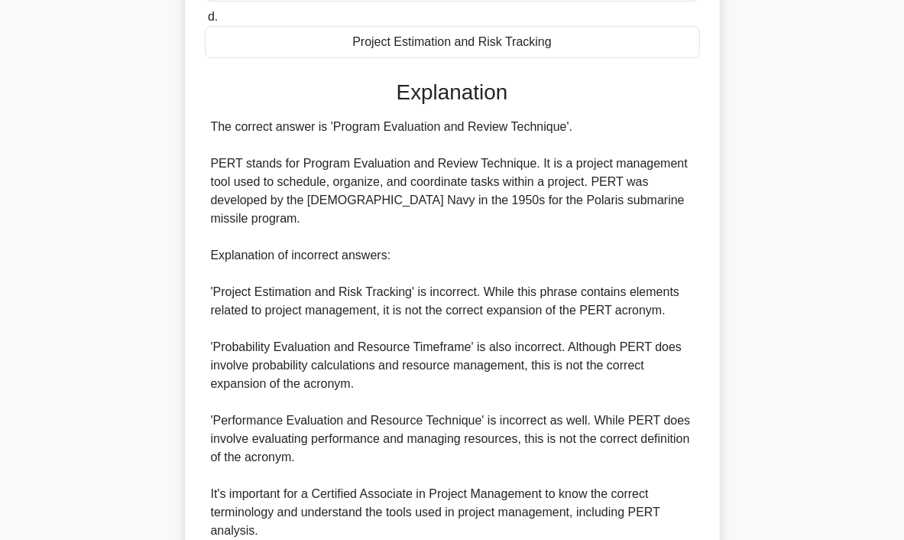
scroll to position [420, 0]
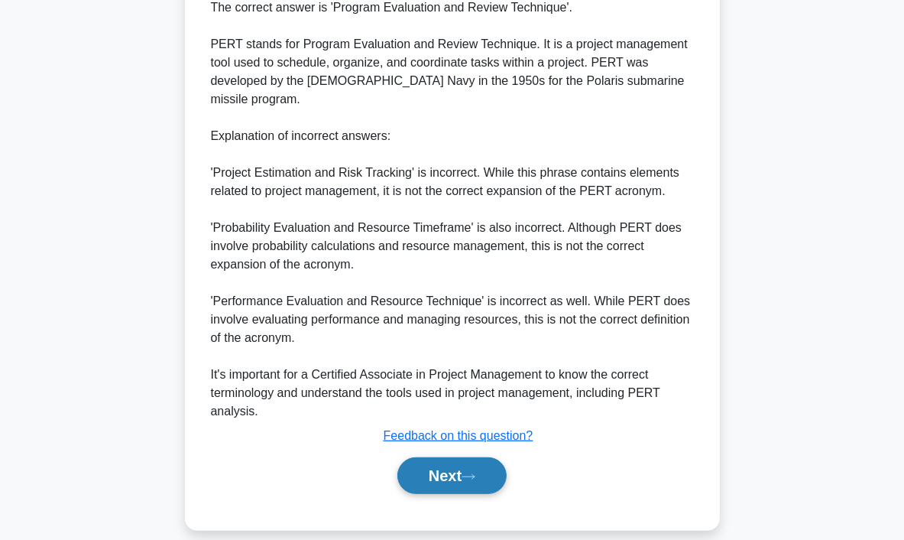
click at [471, 466] on button "Next" at bounding box center [452, 475] width 109 height 37
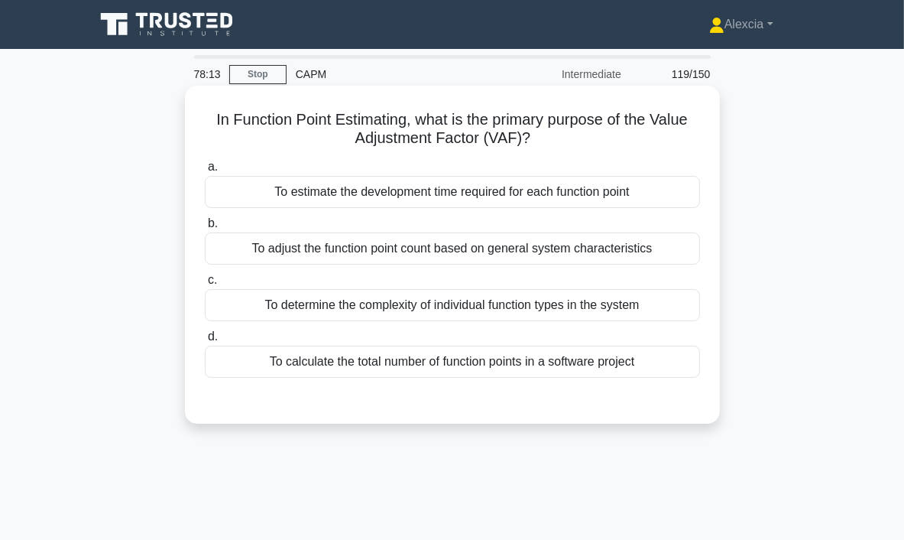
scroll to position [0, 0]
click at [412, 253] on div "To adjust the function point count based on general system characteristics" at bounding box center [452, 248] width 495 height 32
click at [205, 229] on input "b. To adjust the function point count based on general system characteristics" at bounding box center [205, 224] width 0 height 10
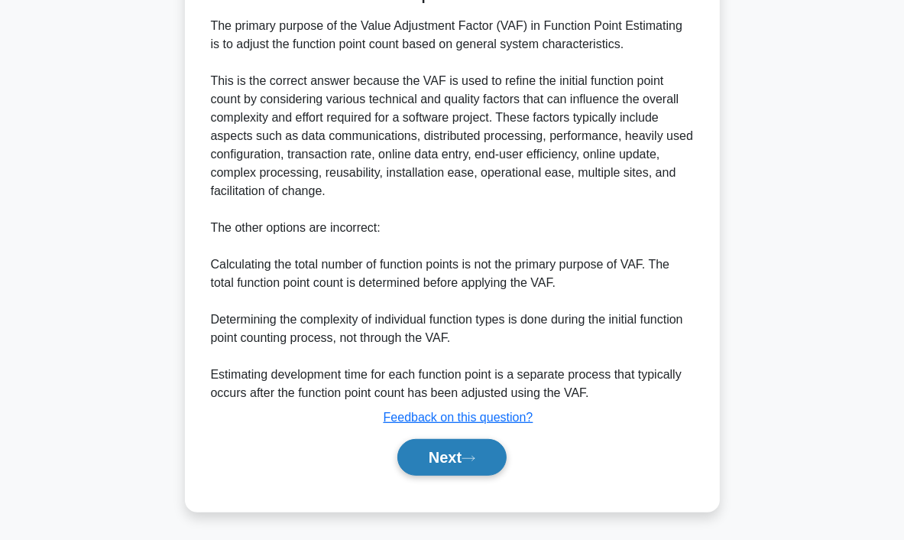
click at [477, 463] on button "Next" at bounding box center [452, 457] width 109 height 37
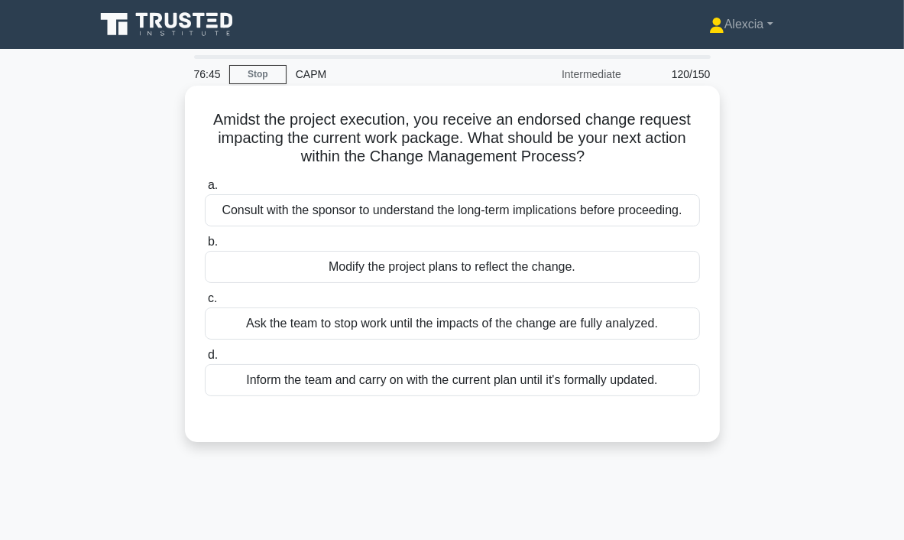
click at [385, 209] on div "Consult with the sponsor to understand the long-term implications before procee…" at bounding box center [452, 210] width 495 height 32
click at [205, 190] on input "a. Consult with the sponsor to understand the long-term implications before pro…" at bounding box center [205, 185] width 0 height 10
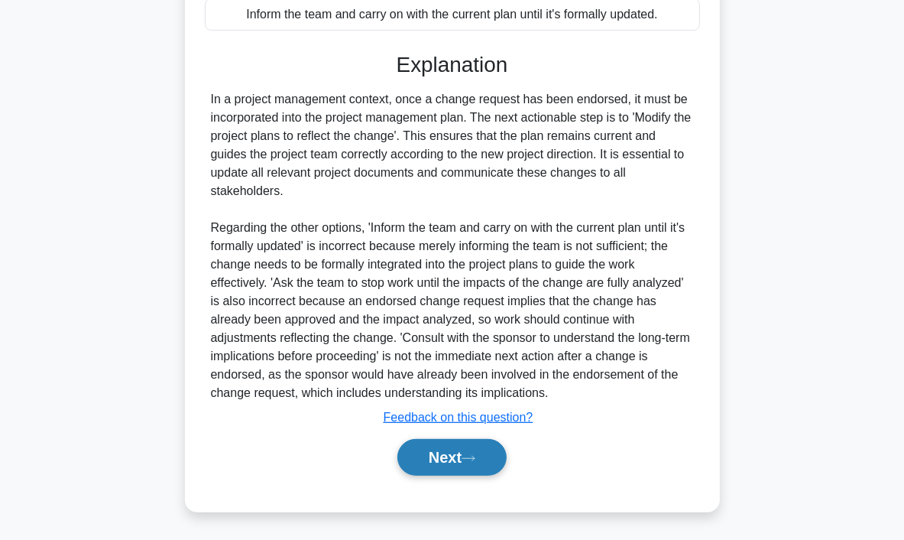
click at [456, 451] on button "Next" at bounding box center [452, 457] width 109 height 37
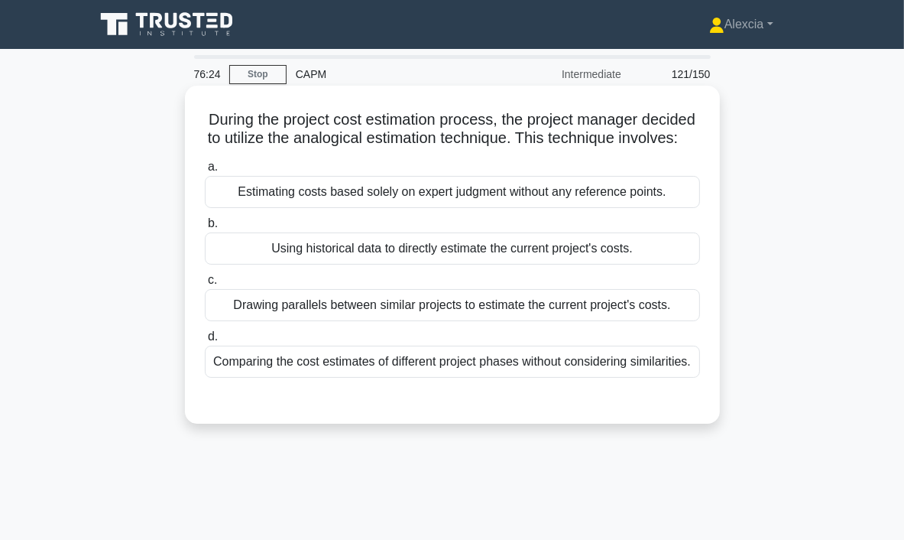
click at [364, 378] on div "Comparing the cost estimates of different project phases without considering si…" at bounding box center [452, 362] width 495 height 32
click at [205, 342] on input "d. Comparing the cost estimates of different project phases without considering…" at bounding box center [205, 337] width 0 height 10
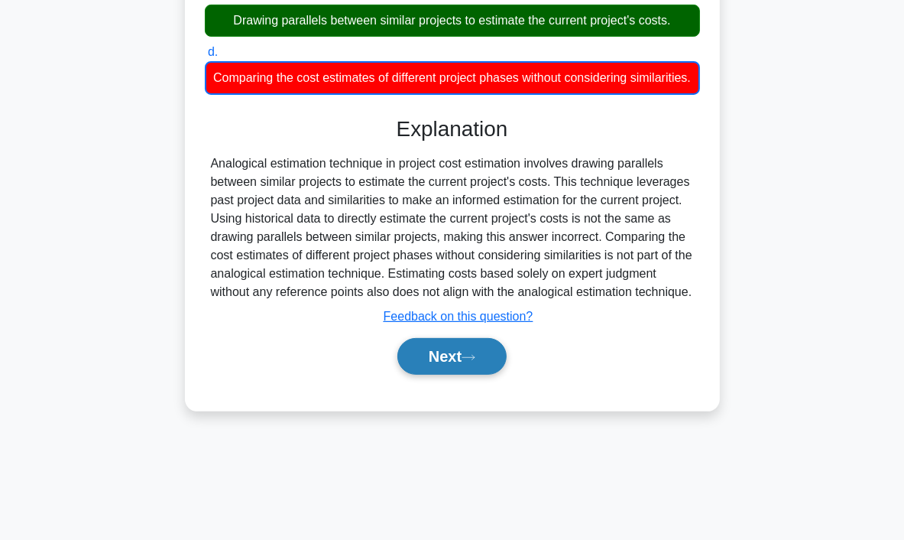
scroll to position [287, 0]
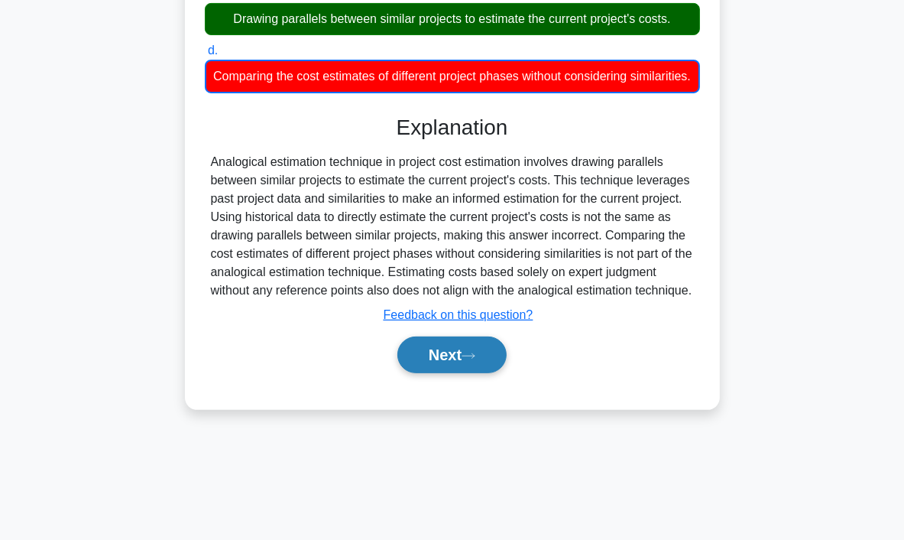
click at [425, 373] on button "Next" at bounding box center [452, 354] width 109 height 37
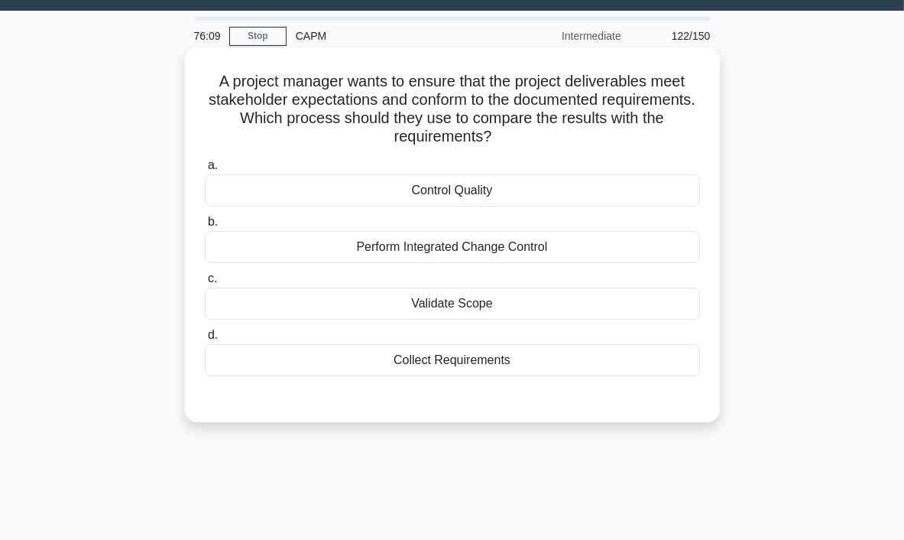
scroll to position [0, 0]
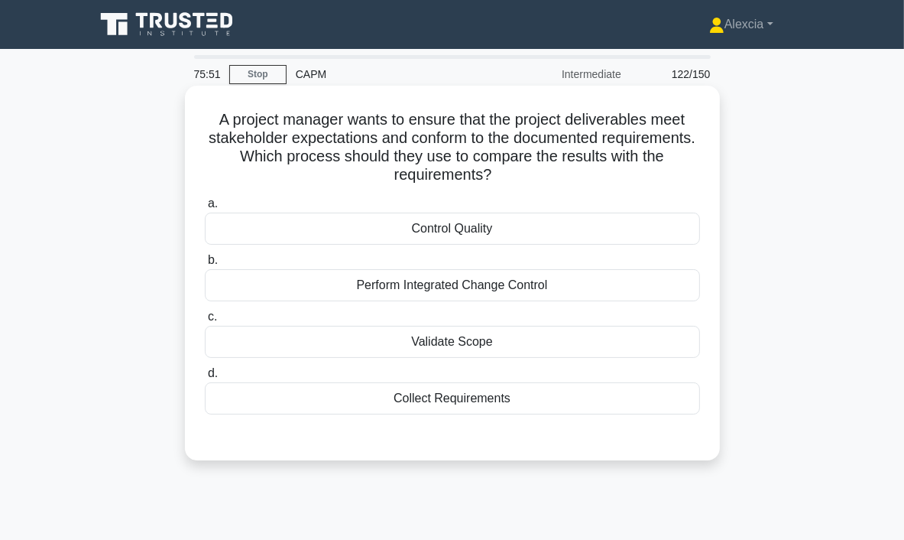
click at [505, 300] on div "Perform Integrated Change Control" at bounding box center [452, 285] width 495 height 32
click at [205, 265] on input "b. Perform Integrated Change Control" at bounding box center [205, 260] width 0 height 10
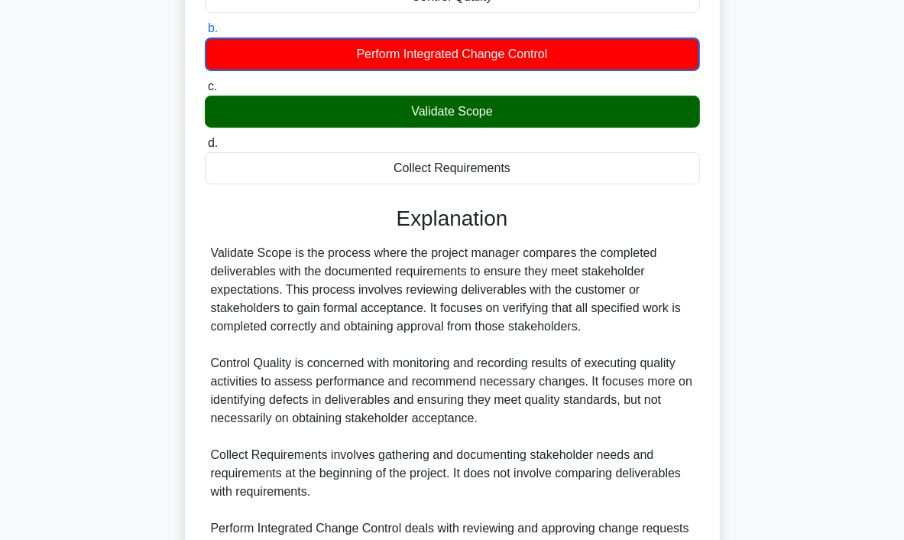
scroll to position [382, 0]
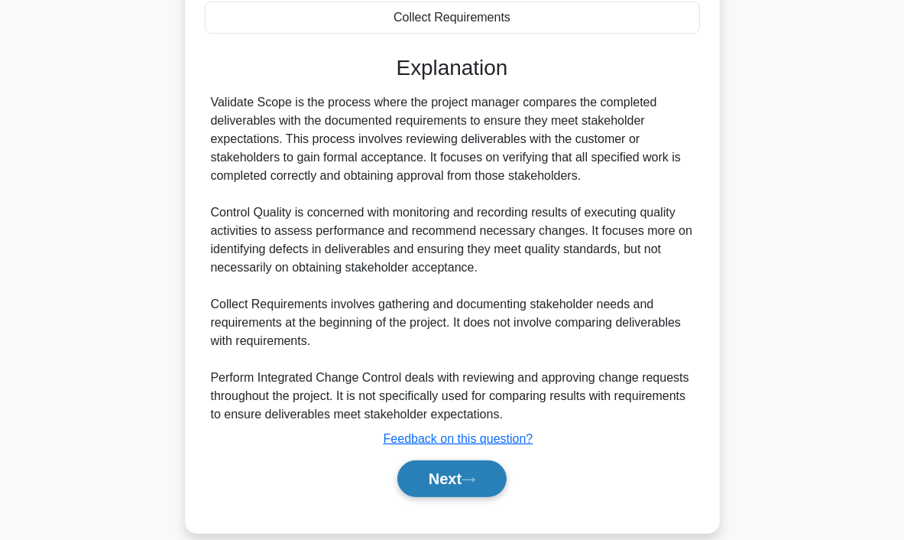
click at [483, 490] on button "Next" at bounding box center [452, 478] width 109 height 37
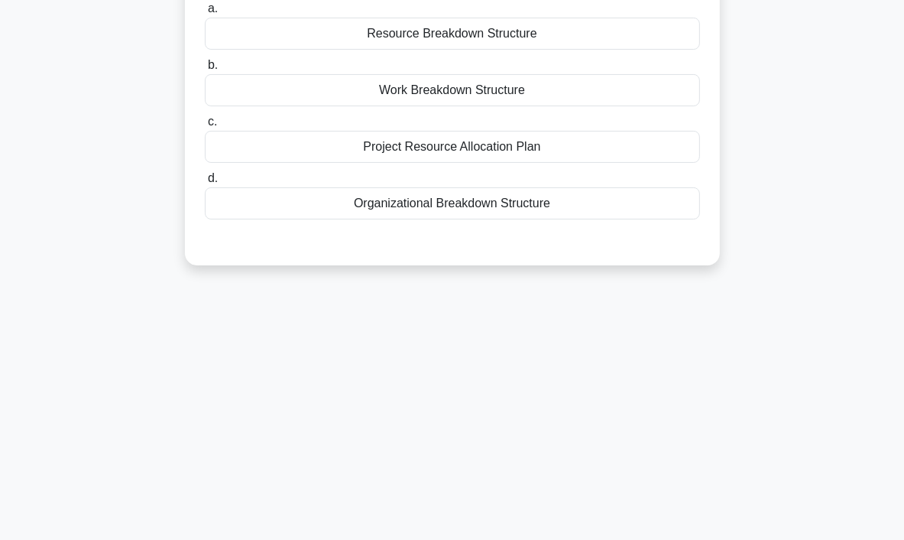
scroll to position [0, 0]
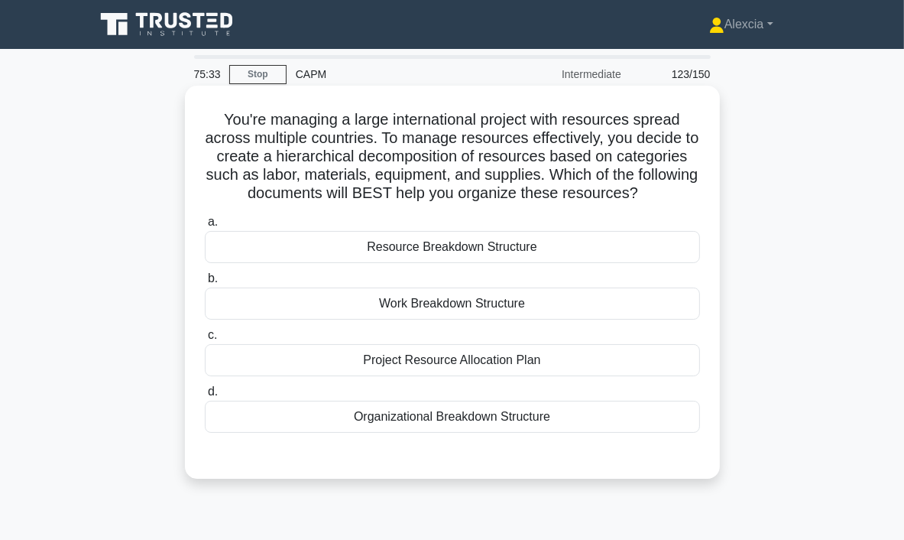
click at [454, 248] on div "Resource Breakdown Structure" at bounding box center [452, 247] width 495 height 32
click at [205, 227] on input "a. Resource Breakdown Structure" at bounding box center [205, 222] width 0 height 10
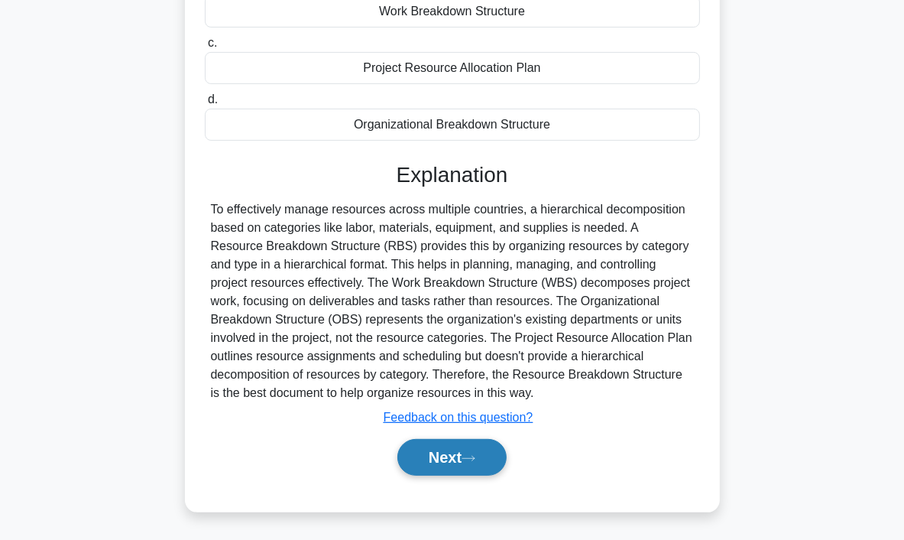
click at [459, 453] on button "Next" at bounding box center [452, 457] width 109 height 37
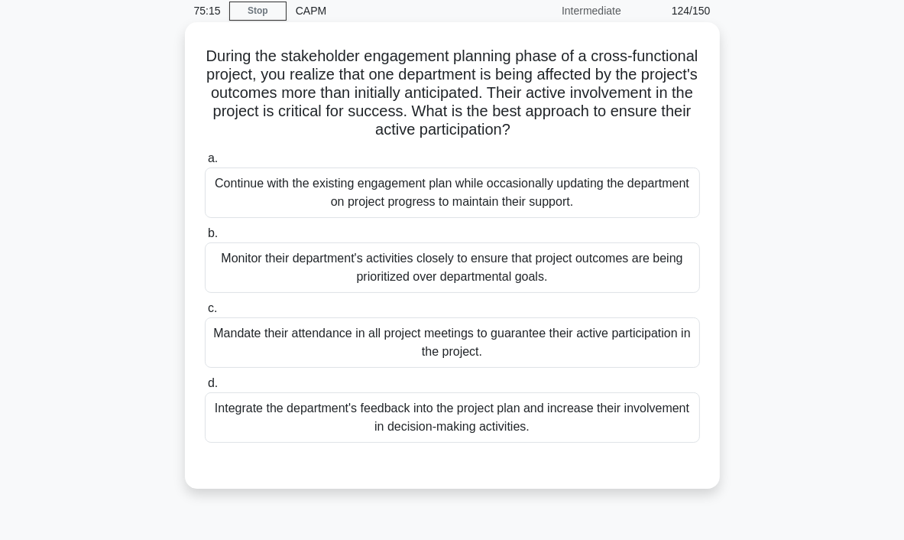
scroll to position [57, 0]
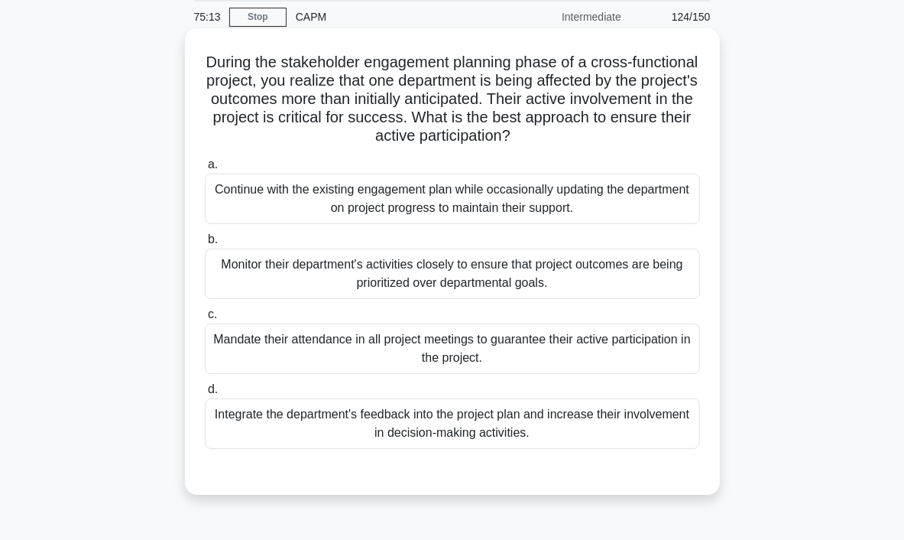
click at [424, 426] on div "Integrate the department's feedback into the project plan and increase their in…" at bounding box center [452, 423] width 495 height 50
click at [205, 395] on input "d. Integrate the department's feedback into the project plan and increase their…" at bounding box center [205, 390] width 0 height 10
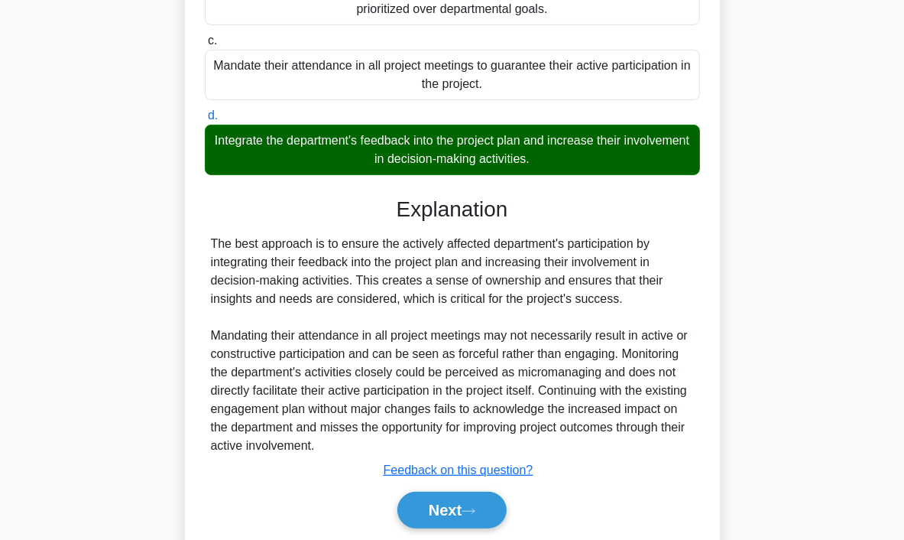
scroll to position [384, 0]
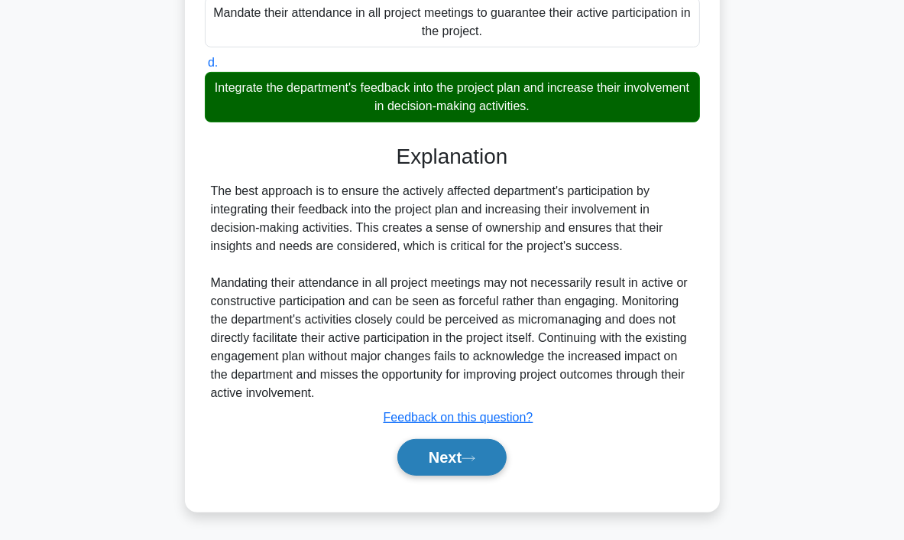
click at [446, 451] on button "Next" at bounding box center [452, 457] width 109 height 37
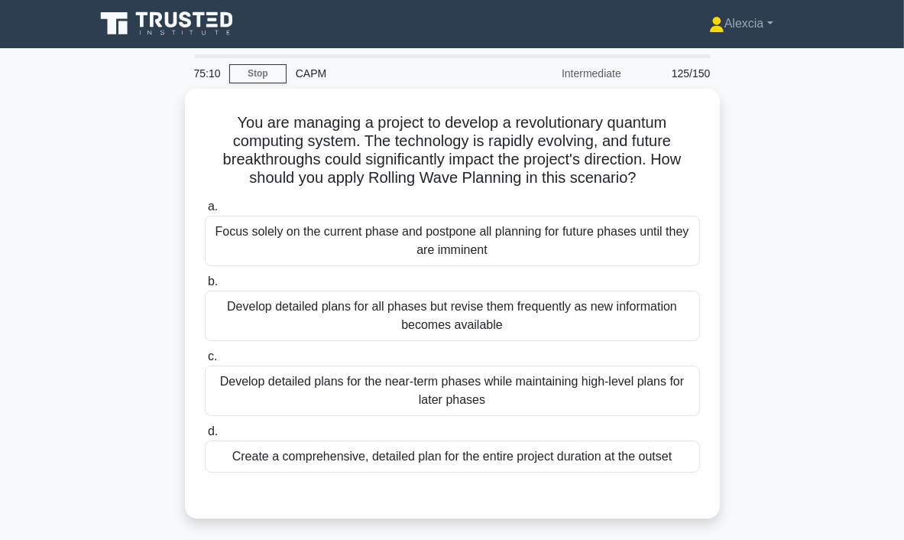
scroll to position [0, 0]
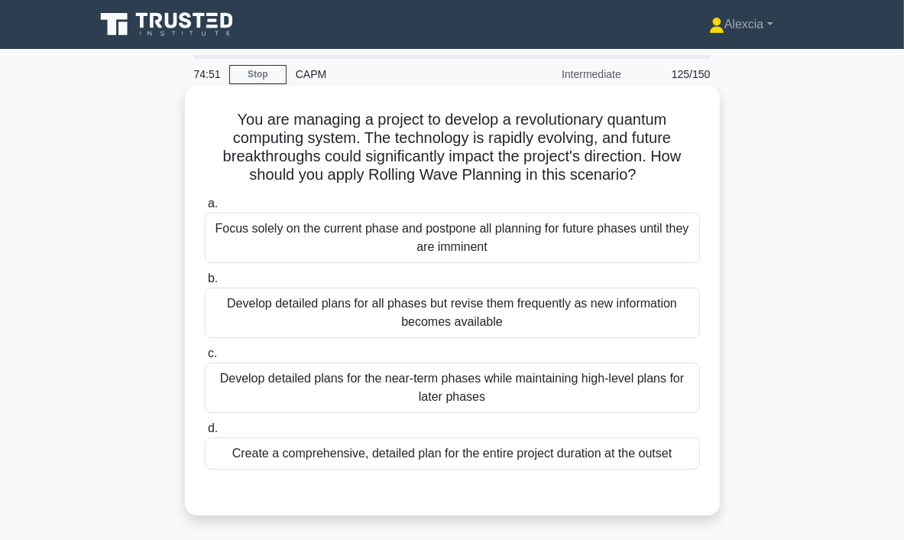
click at [461, 399] on div "Develop detailed plans for the near-term phases while maintaining high-level pl…" at bounding box center [452, 387] width 495 height 50
click at [205, 359] on input "c. Develop detailed plans for the near-term phases while maintaining high-level…" at bounding box center [205, 354] width 0 height 10
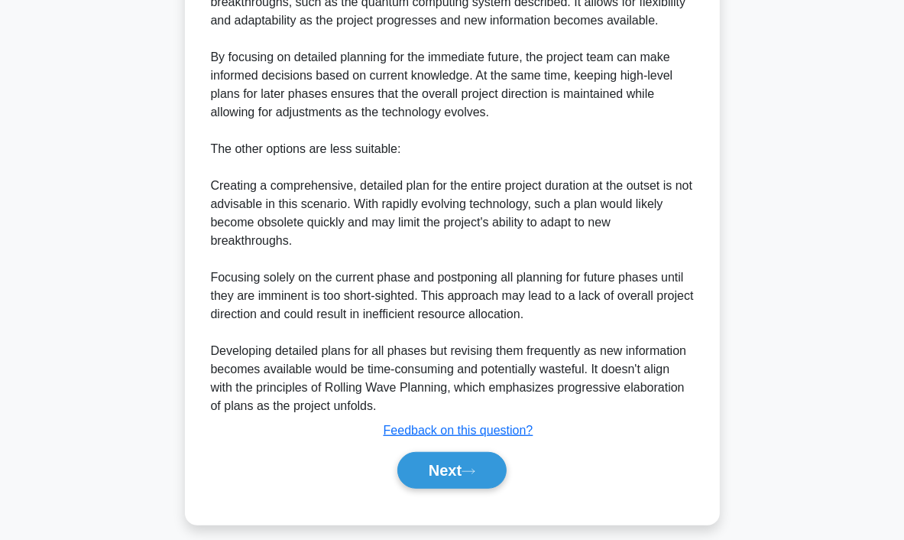
scroll to position [641, 0]
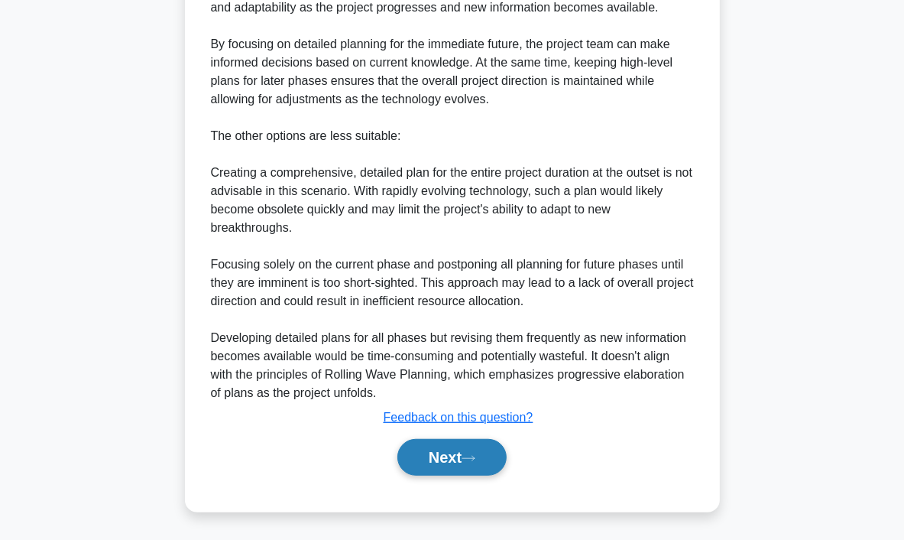
click at [463, 450] on button "Next" at bounding box center [452, 457] width 109 height 37
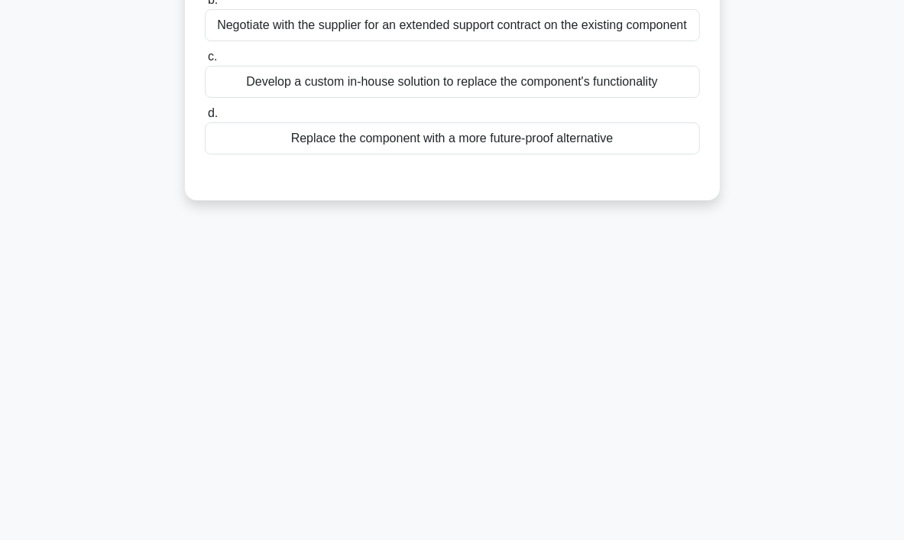
scroll to position [0, 0]
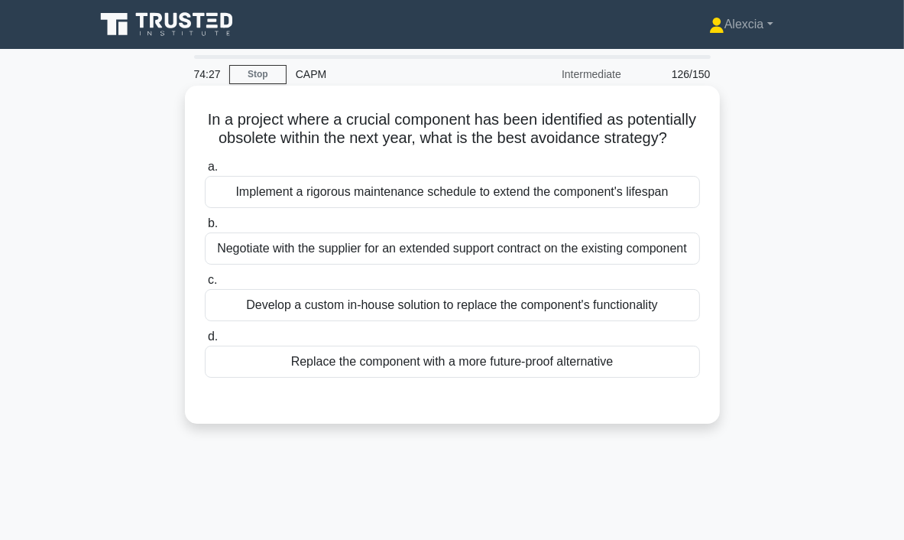
click at [349, 378] on div "Replace the component with a more future-proof alternative" at bounding box center [452, 362] width 495 height 32
click at [205, 342] on input "d. Replace the component with a more future-proof alternative" at bounding box center [205, 337] width 0 height 10
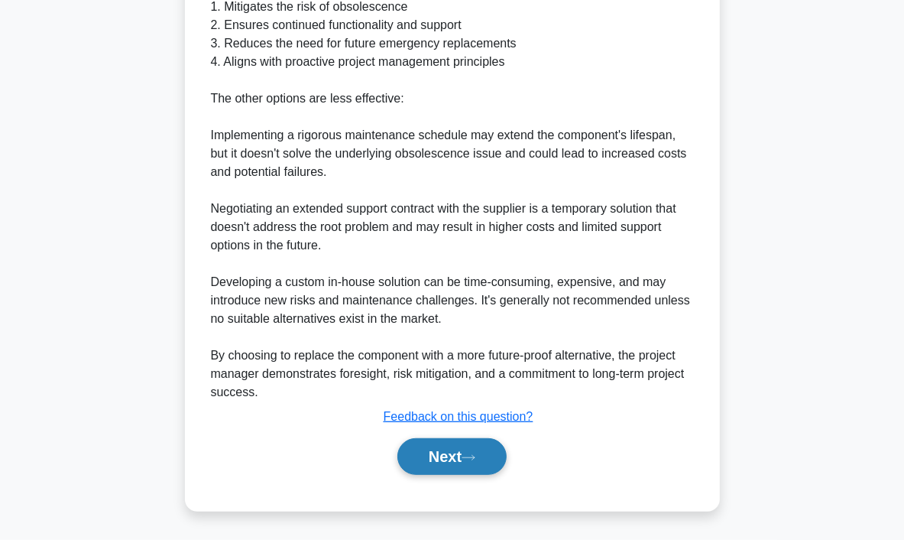
click at [463, 461] on button "Next" at bounding box center [452, 456] width 109 height 37
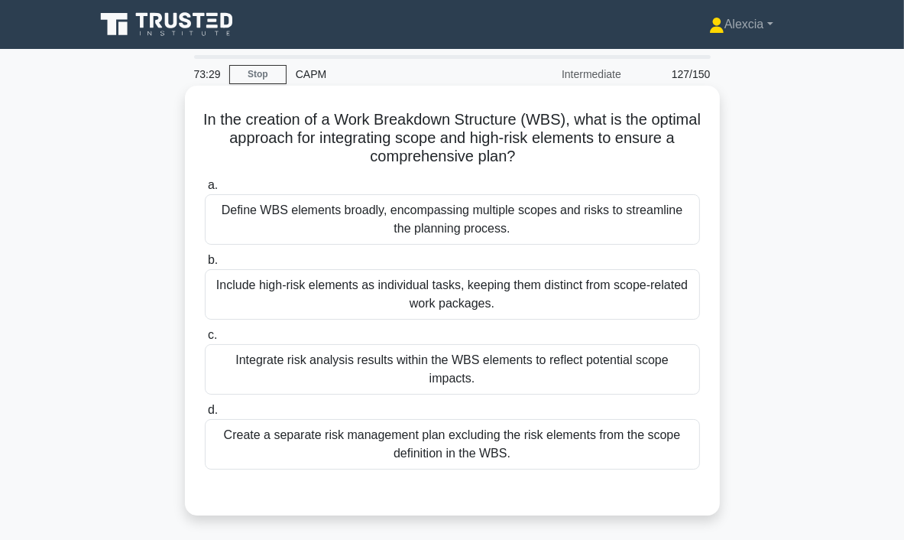
click at [379, 368] on div "Integrate risk analysis results within the WBS elements to reflect potential sc…" at bounding box center [452, 369] width 495 height 50
click at [205, 340] on input "c. Integrate risk analysis results within the WBS elements to reflect potential…" at bounding box center [205, 335] width 0 height 10
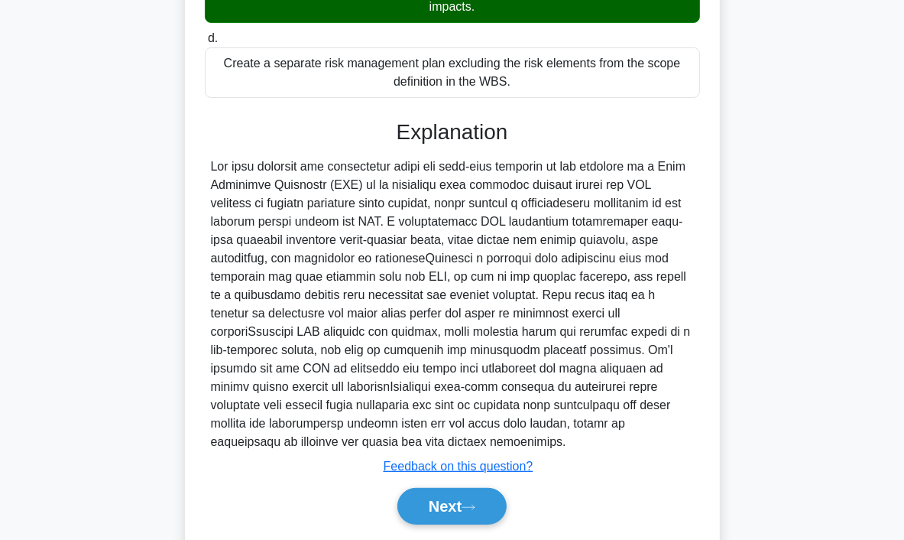
scroll to position [382, 0]
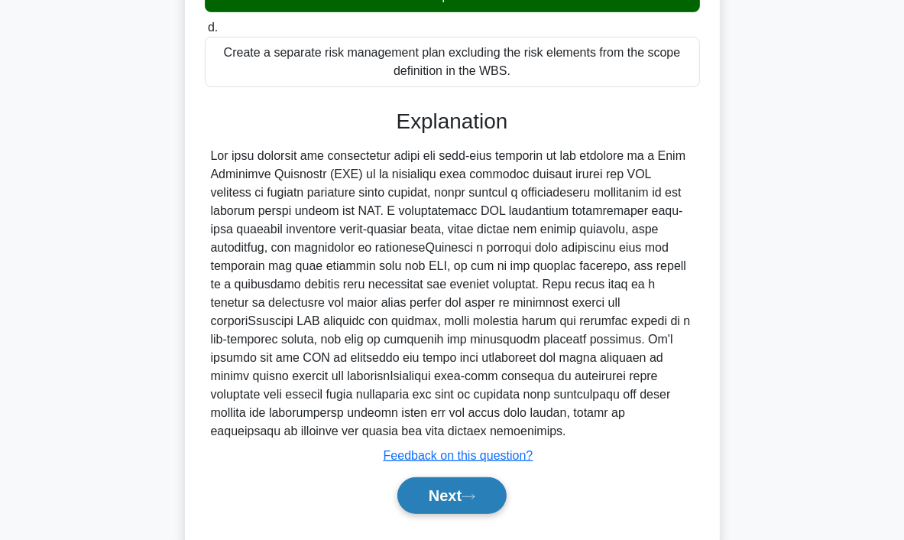
click at [438, 505] on button "Next" at bounding box center [452, 495] width 109 height 37
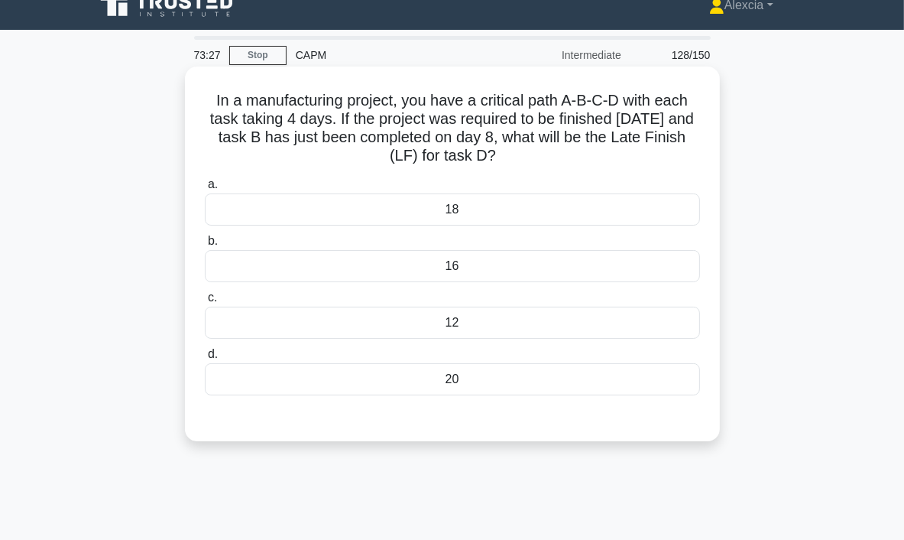
scroll to position [0, 0]
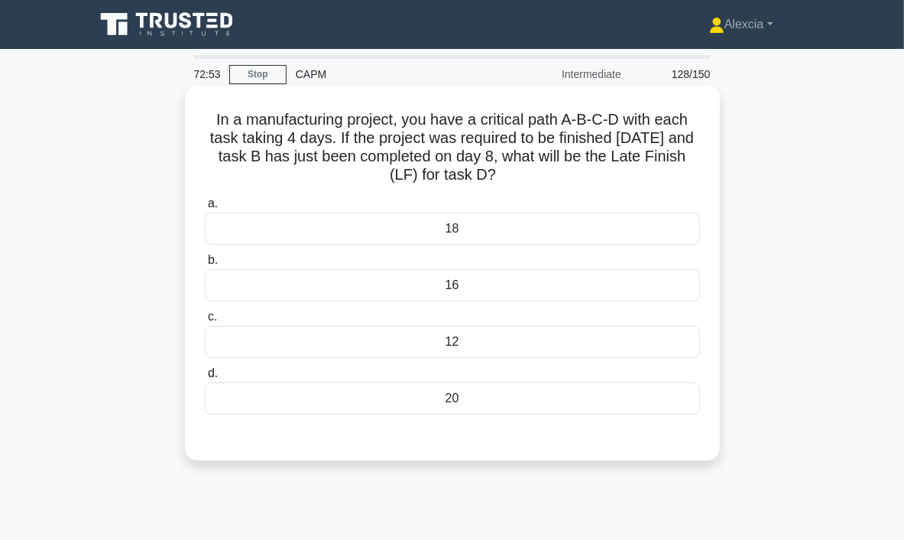
click at [439, 408] on div "20" at bounding box center [452, 398] width 495 height 32
click at [205, 378] on input "d. 20" at bounding box center [205, 374] width 0 height 10
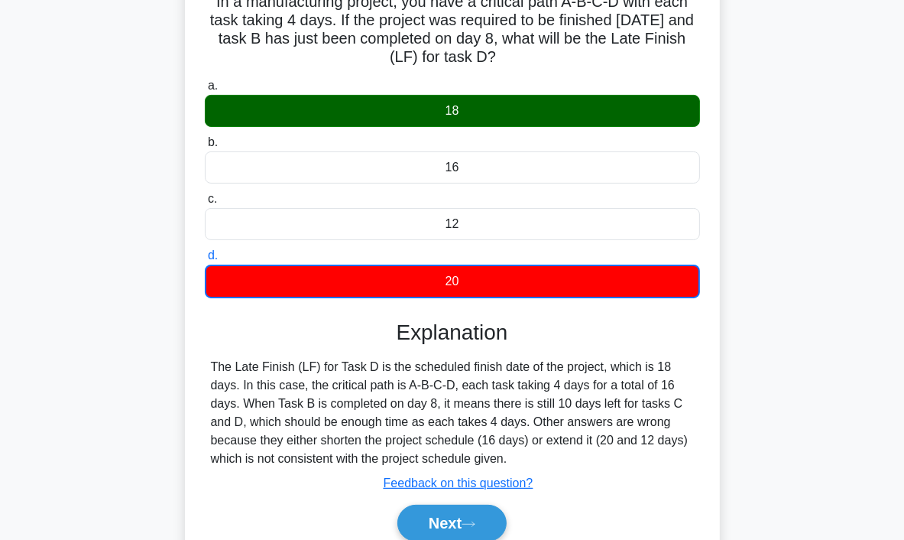
scroll to position [287, 0]
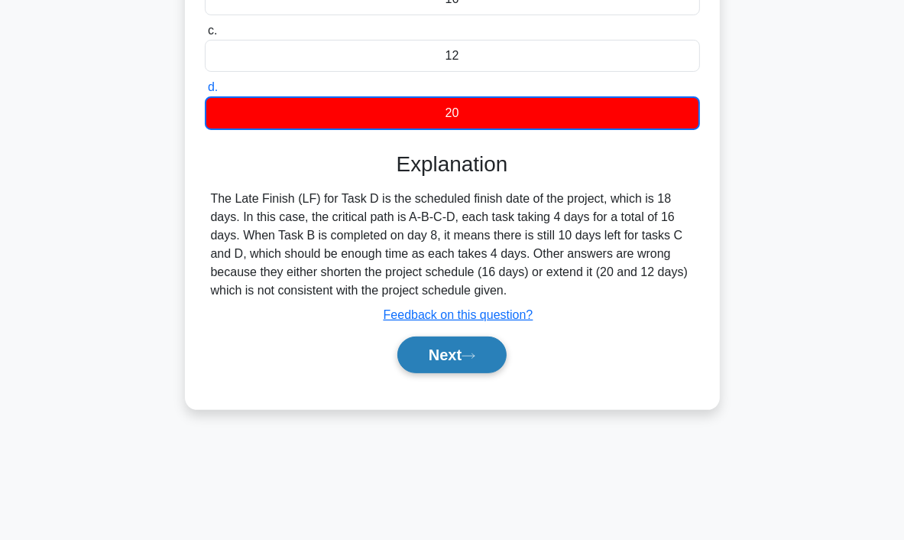
click at [475, 359] on button "Next" at bounding box center [452, 354] width 109 height 37
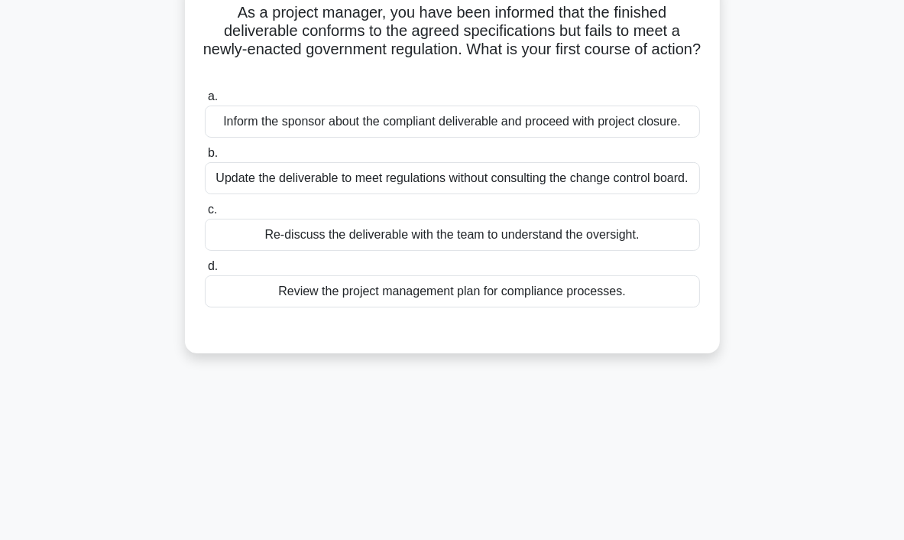
scroll to position [153, 0]
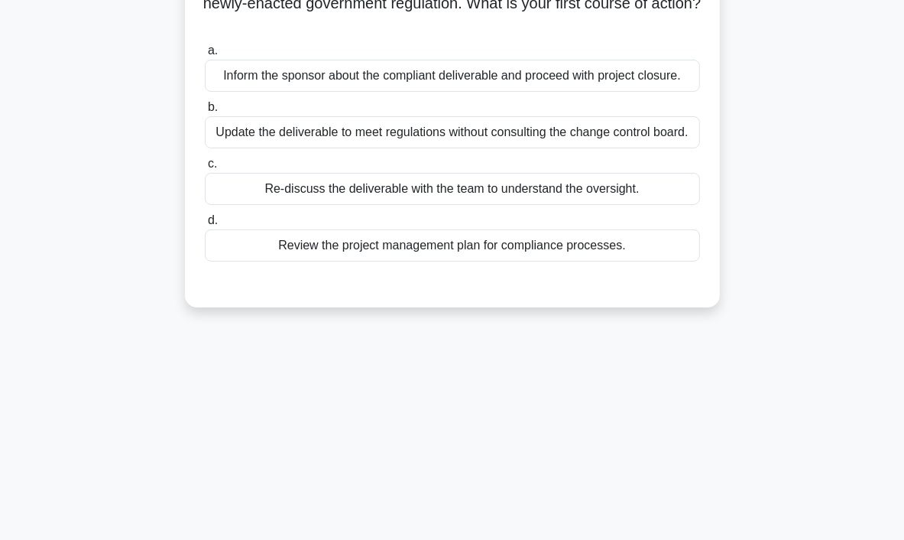
click at [439, 253] on div "Review the project management plan for compliance processes." at bounding box center [452, 245] width 495 height 32
click at [205, 226] on input "d. Review the project management plan for compliance processes." at bounding box center [205, 221] width 0 height 10
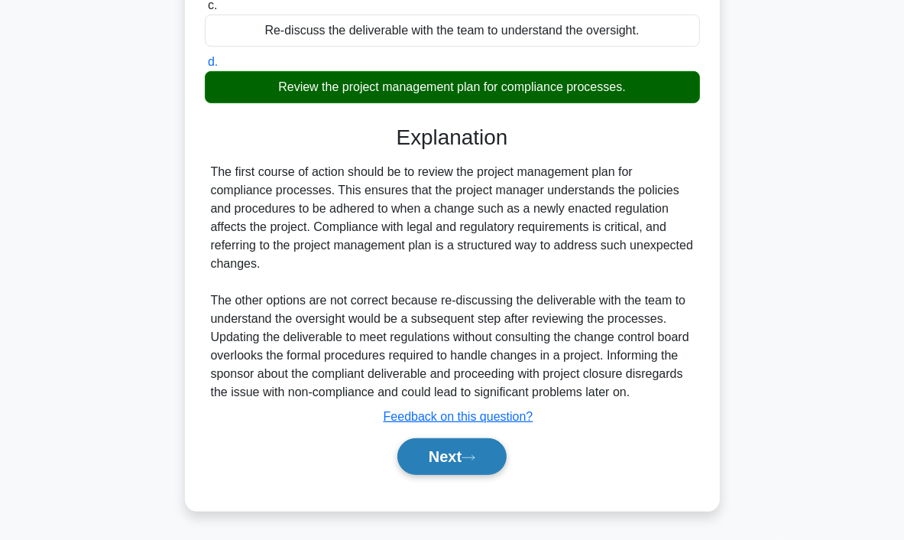
click at [453, 458] on button "Next" at bounding box center [452, 456] width 109 height 37
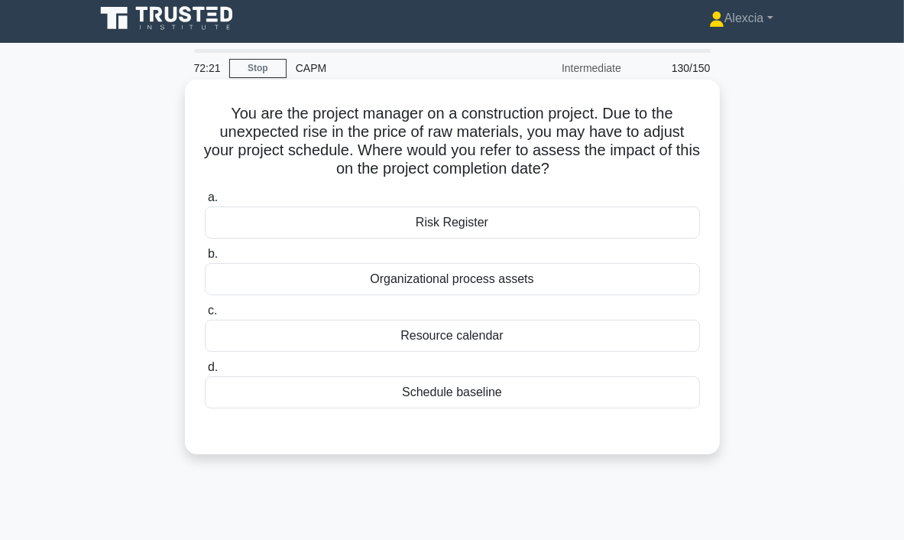
scroll to position [0, 0]
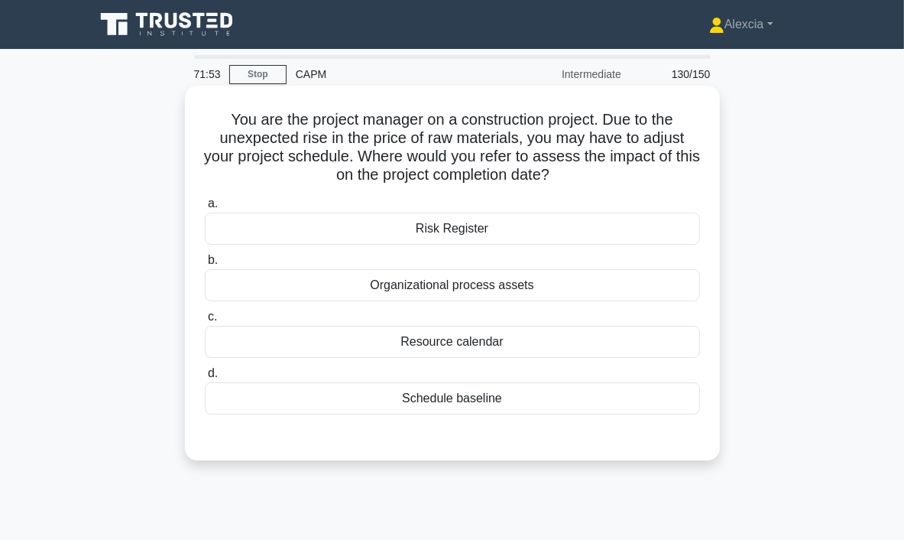
click at [508, 228] on div "Risk Register" at bounding box center [452, 229] width 495 height 32
click at [205, 209] on input "a. Risk Register" at bounding box center [205, 204] width 0 height 10
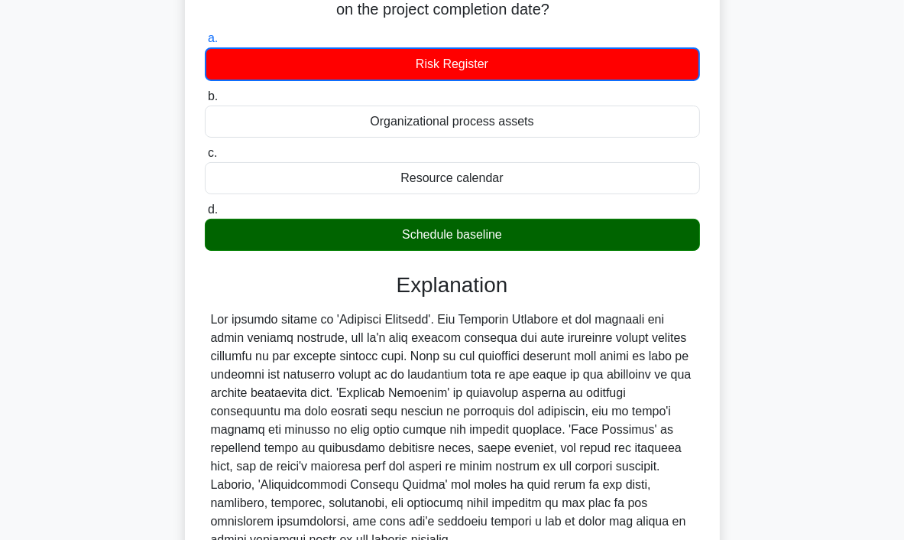
scroll to position [312, 0]
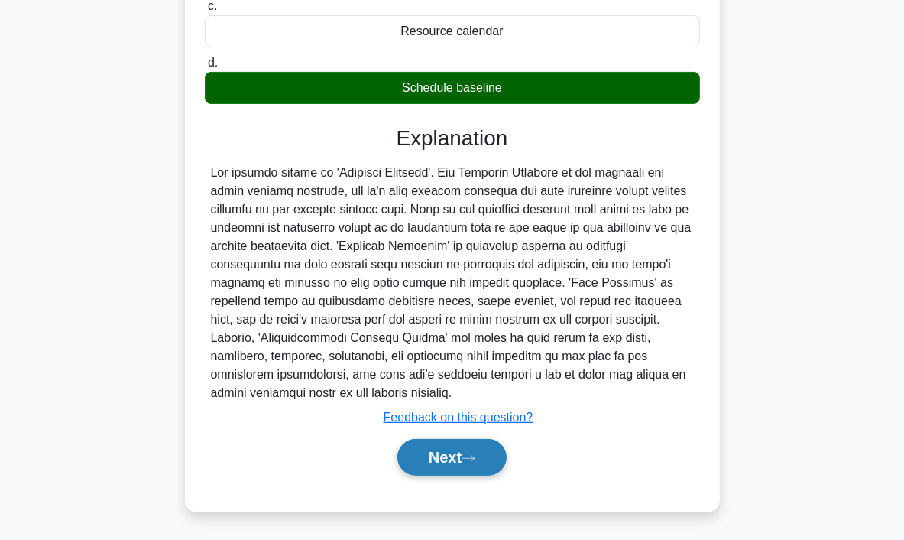
click at [459, 467] on button "Next" at bounding box center [452, 457] width 109 height 37
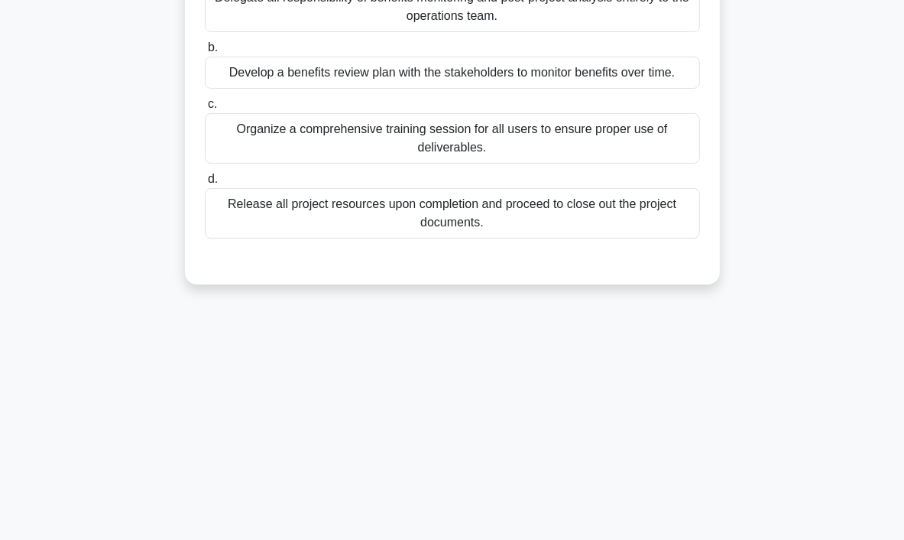
scroll to position [0, 0]
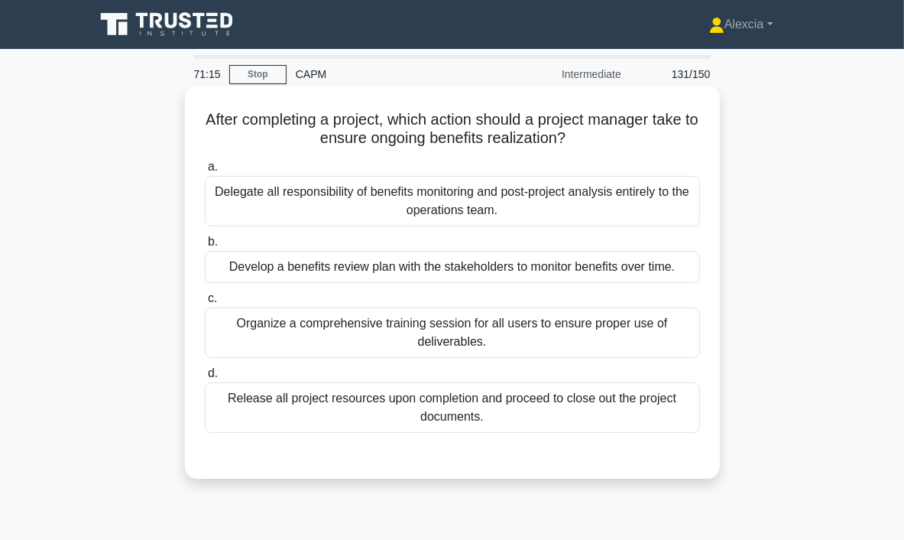
click at [535, 412] on div "Release all project resources upon completion and proceed to close out the proj…" at bounding box center [452, 407] width 495 height 50
click at [205, 378] on input "d. Release all project resources upon completion and proceed to close out the p…" at bounding box center [205, 374] width 0 height 10
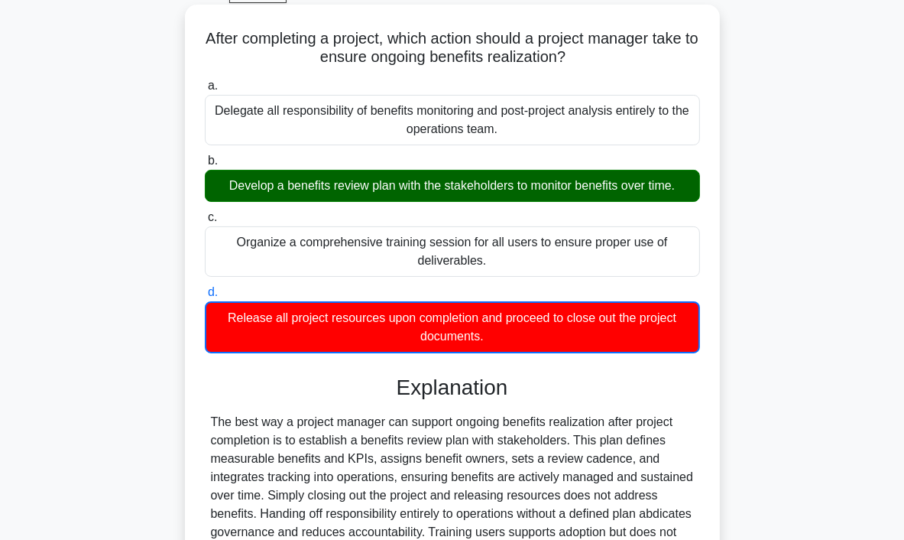
scroll to position [287, 0]
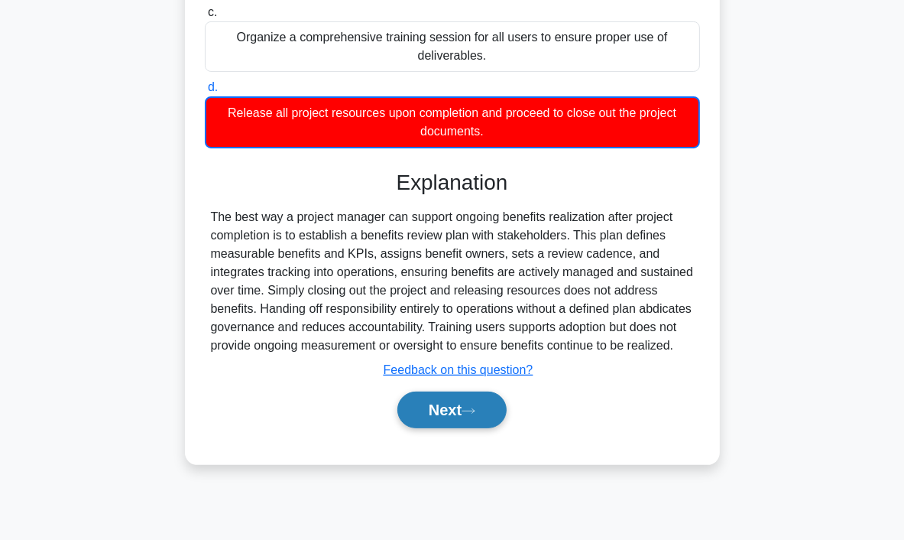
click at [450, 424] on button "Next" at bounding box center [452, 409] width 109 height 37
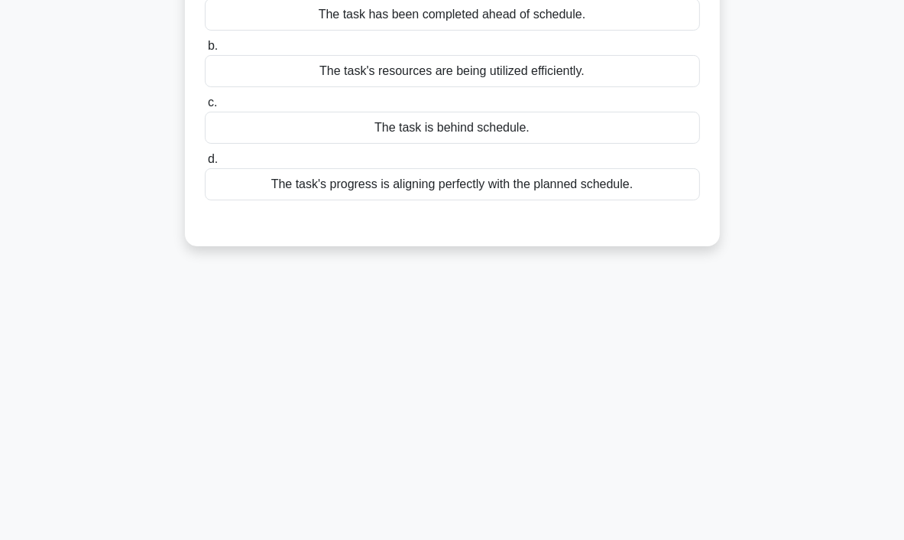
scroll to position [0, 0]
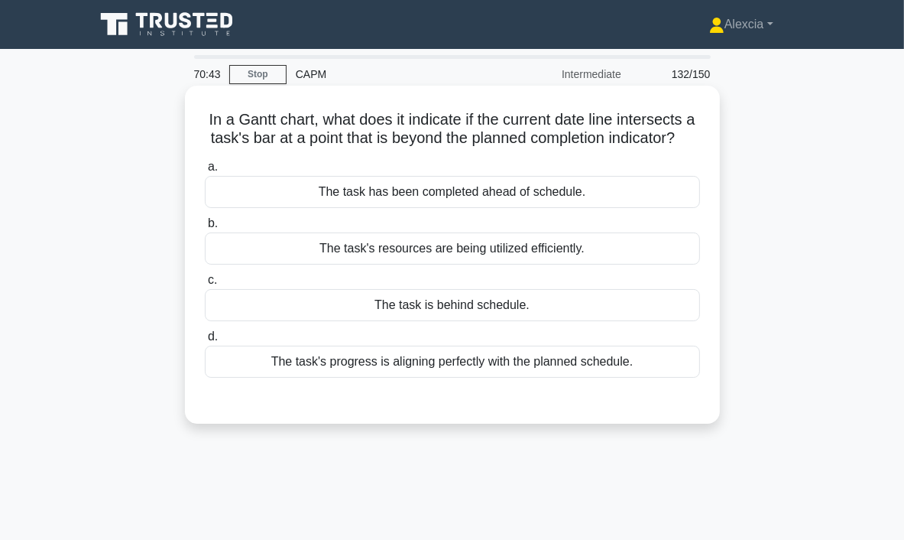
click at [424, 321] on div "The task is behind schedule." at bounding box center [452, 305] width 495 height 32
click at [205, 285] on input "c. The task is behind schedule." at bounding box center [205, 280] width 0 height 10
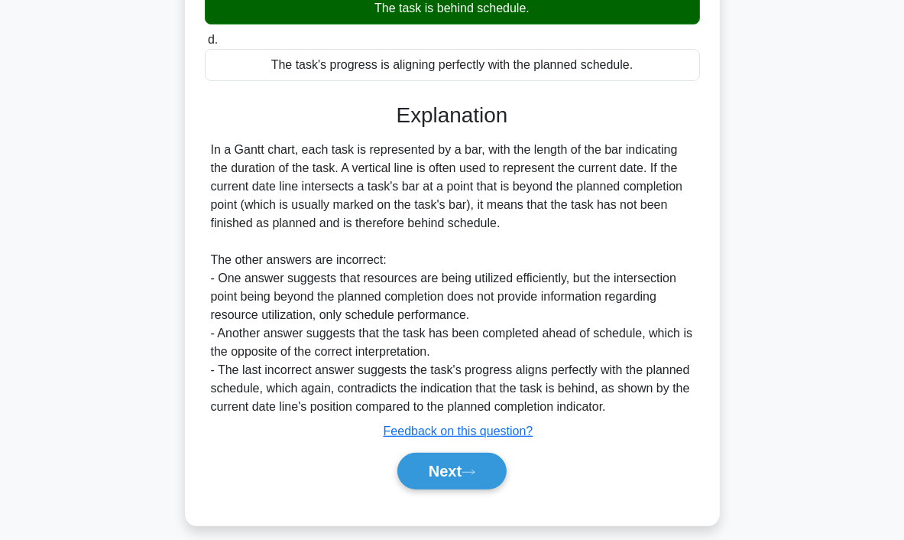
scroll to position [329, 0]
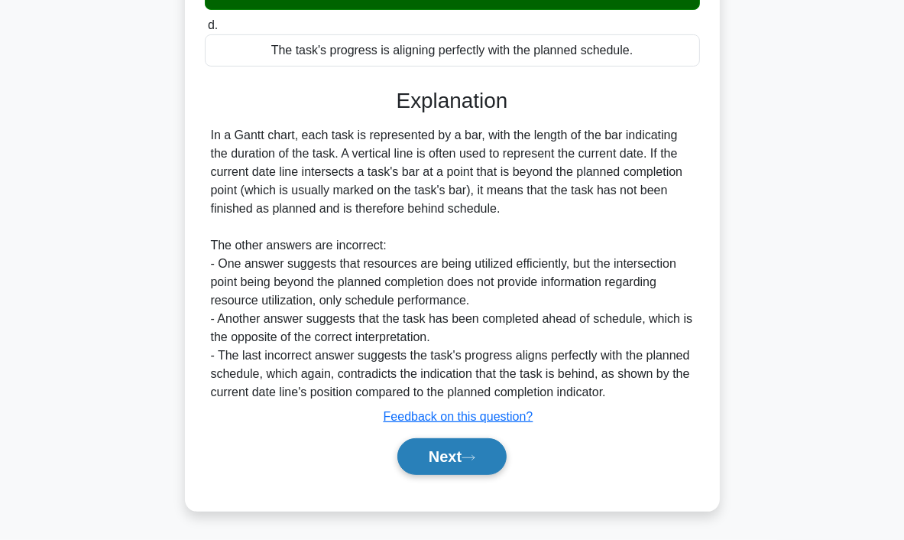
click at [476, 468] on button "Next" at bounding box center [452, 456] width 109 height 37
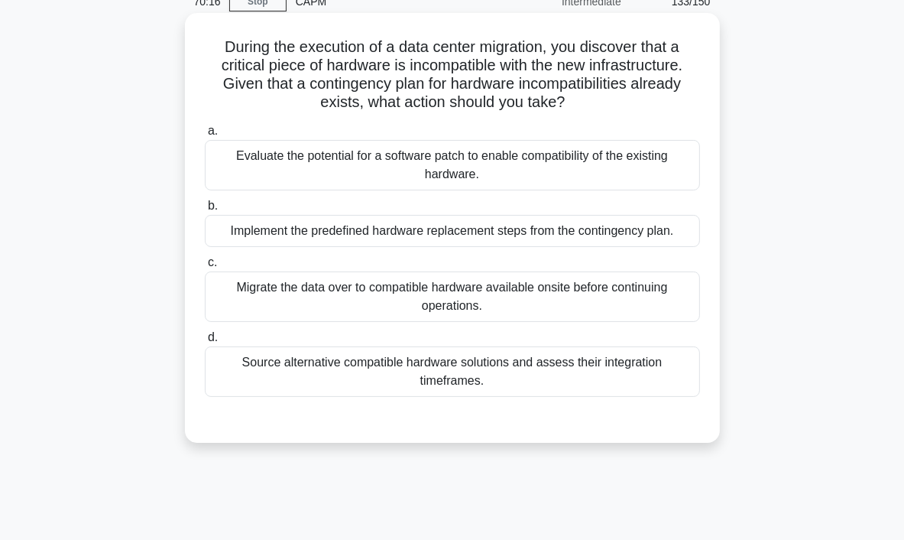
scroll to position [76, 0]
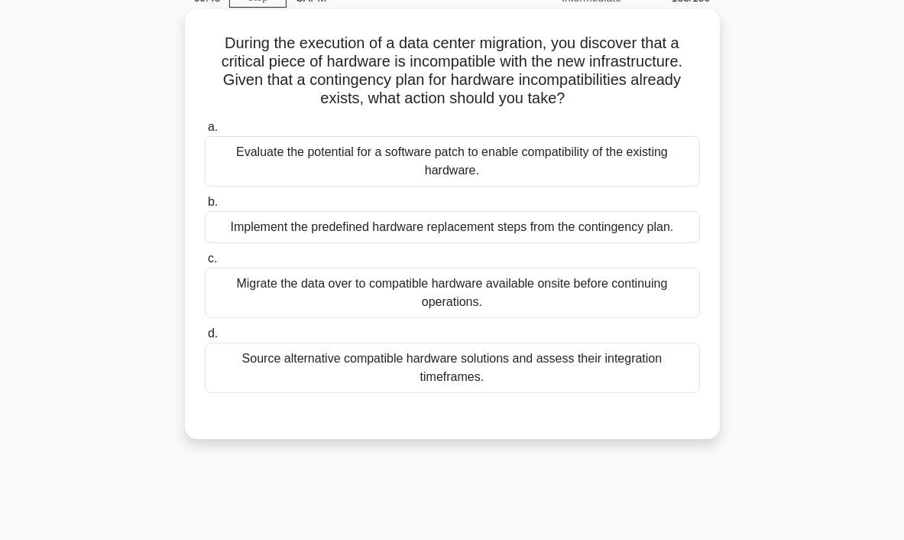
click at [390, 226] on div "Implement the predefined hardware replacement steps from the contingency plan." at bounding box center [452, 227] width 495 height 32
click at [205, 207] on input "b. Implement the predefined hardware replacement steps from the contingency pla…" at bounding box center [205, 202] width 0 height 10
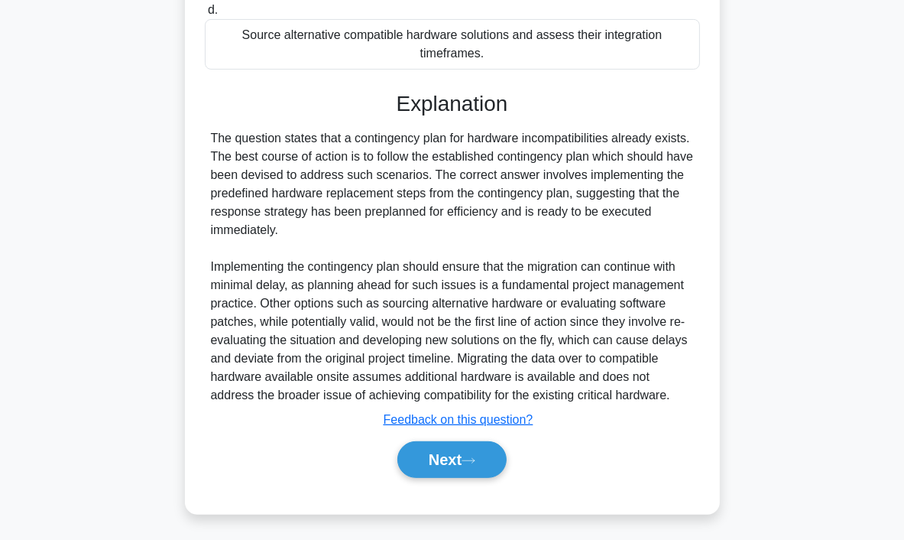
scroll to position [402, 0]
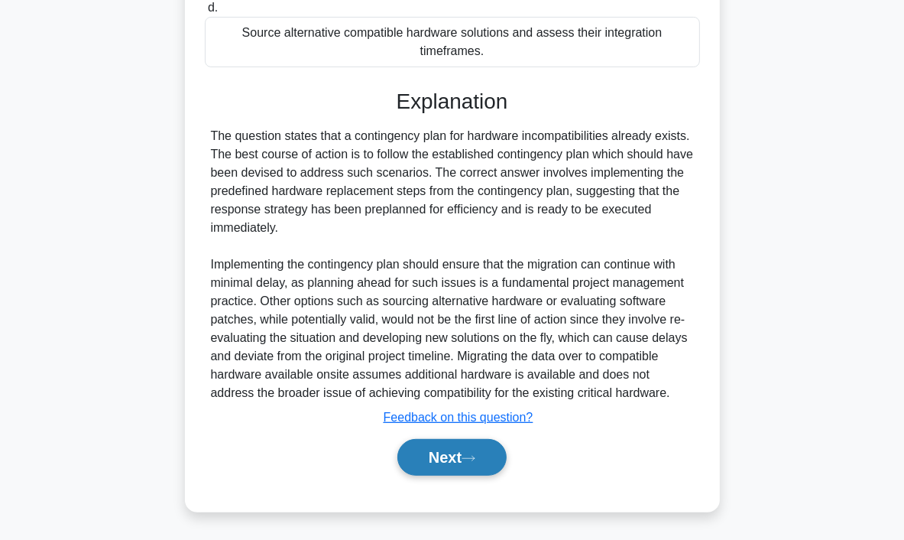
click at [439, 443] on button "Next" at bounding box center [452, 457] width 109 height 37
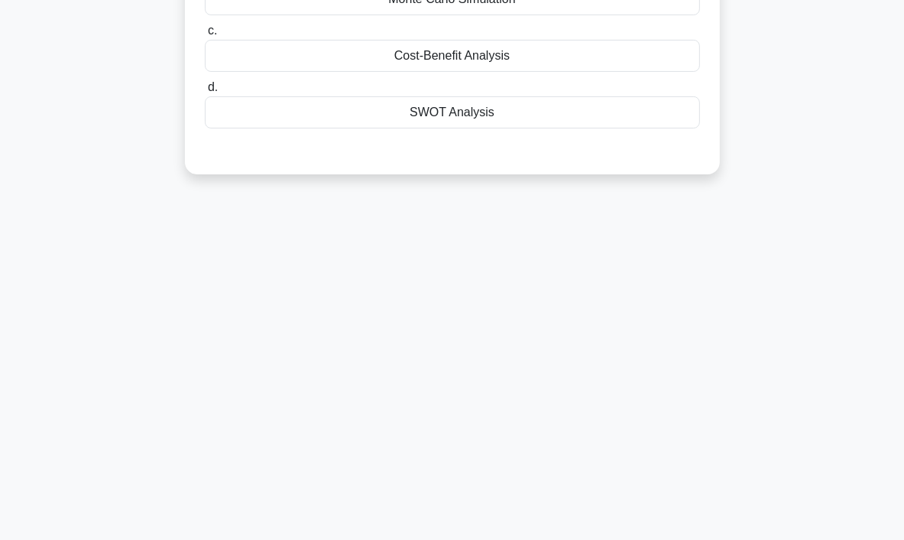
scroll to position [0, 0]
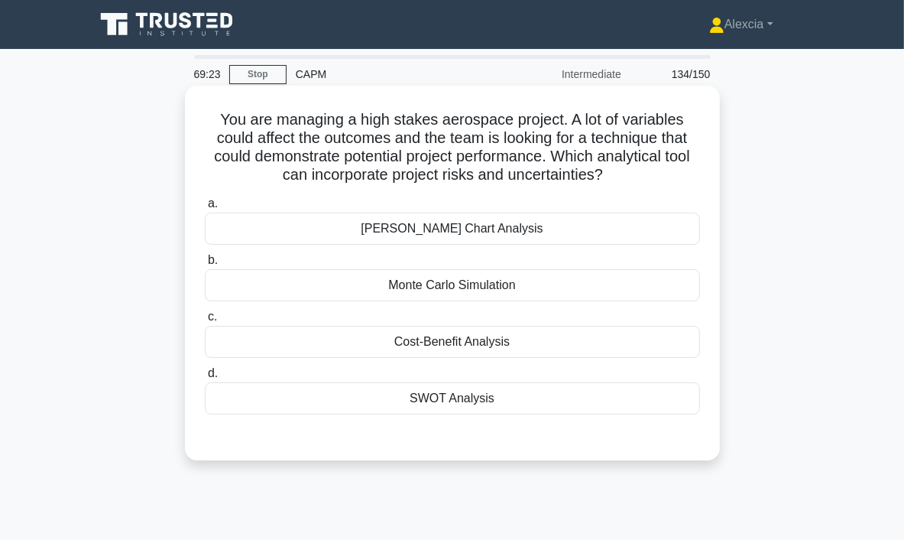
click at [455, 287] on div "Monte Carlo Simulation" at bounding box center [452, 285] width 495 height 32
click at [205, 265] on input "b. Monte Carlo Simulation" at bounding box center [205, 260] width 0 height 10
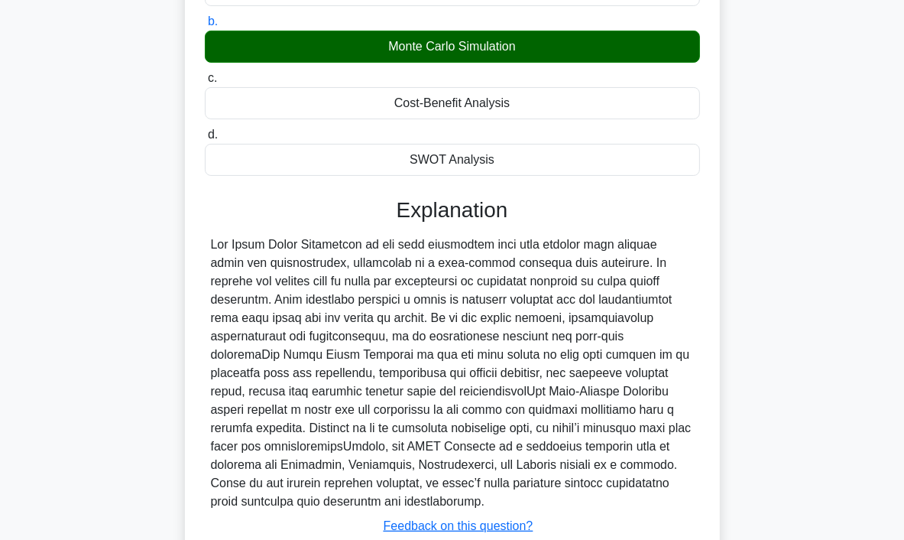
scroll to position [329, 0]
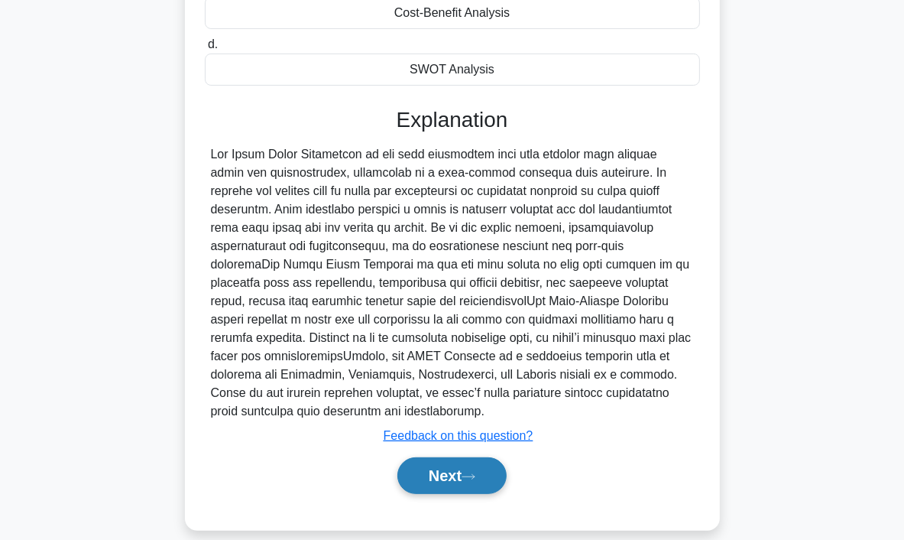
click at [450, 457] on button "Next" at bounding box center [452, 475] width 109 height 37
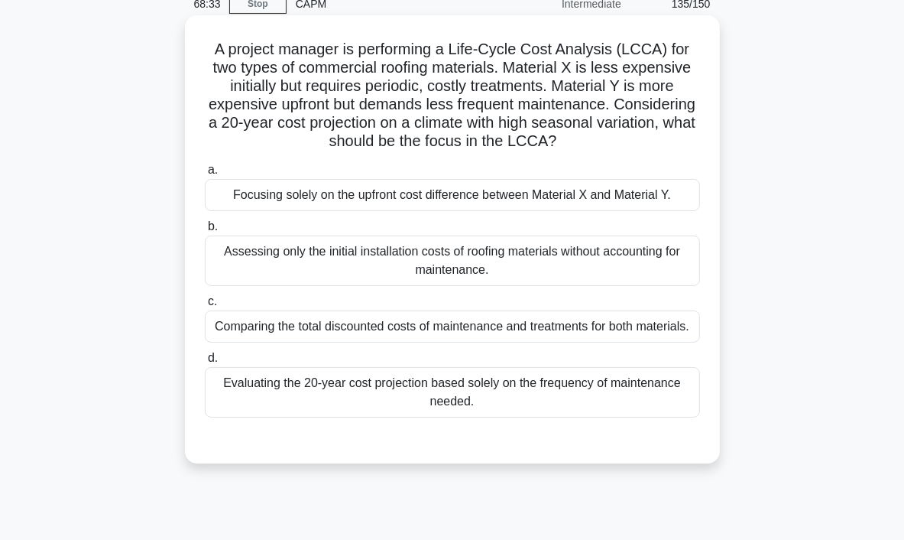
scroll to position [76, 0]
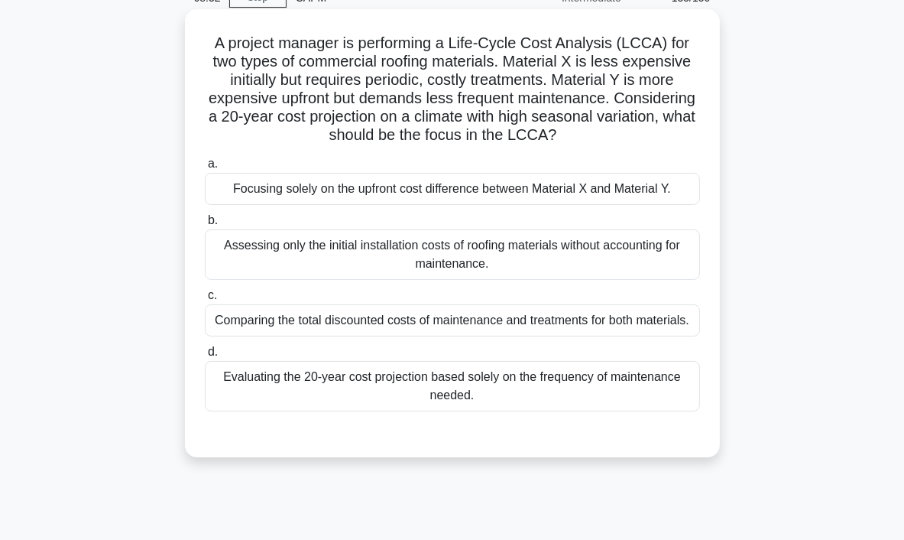
click at [438, 324] on div "Comparing the total discounted costs of maintenance and treatments for both mat…" at bounding box center [452, 320] width 495 height 32
click at [205, 300] on input "c. Comparing the total discounted costs of maintenance and treatments for both …" at bounding box center [205, 296] width 0 height 10
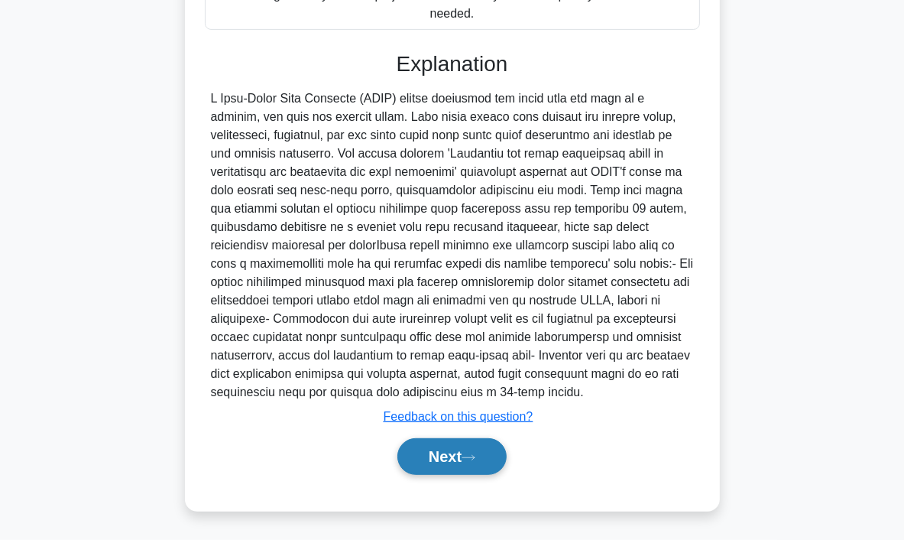
click at [463, 470] on button "Next" at bounding box center [452, 456] width 109 height 37
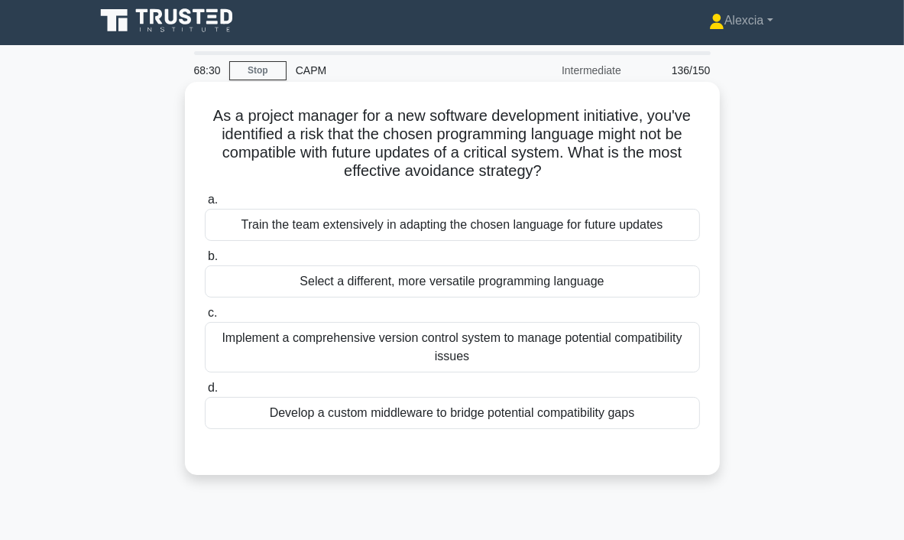
scroll to position [0, 0]
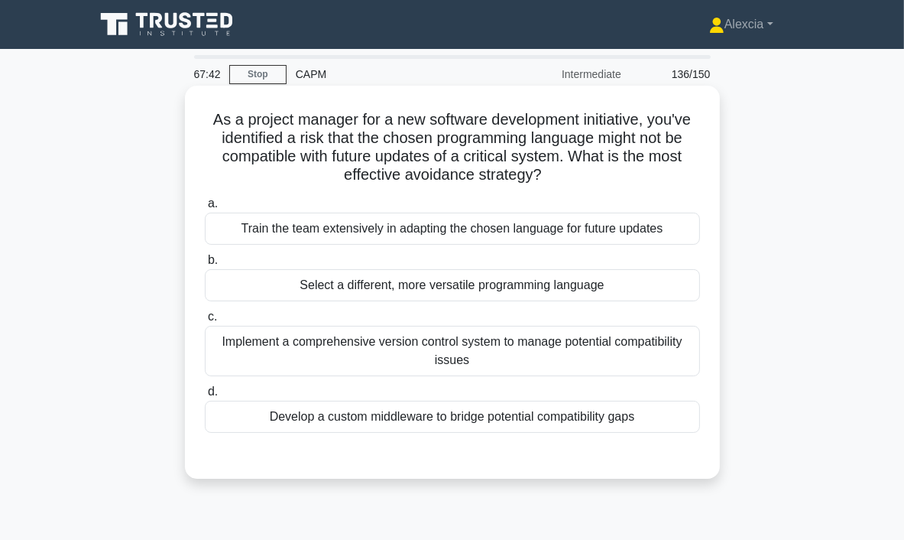
click at [487, 269] on label "b. Select a different, more versatile programming language" at bounding box center [452, 276] width 495 height 50
click at [486, 286] on div "Select a different, more versatile programming language" at bounding box center [452, 285] width 495 height 32
click at [205, 265] on input "b. Select a different, more versatile programming language" at bounding box center [205, 260] width 0 height 10
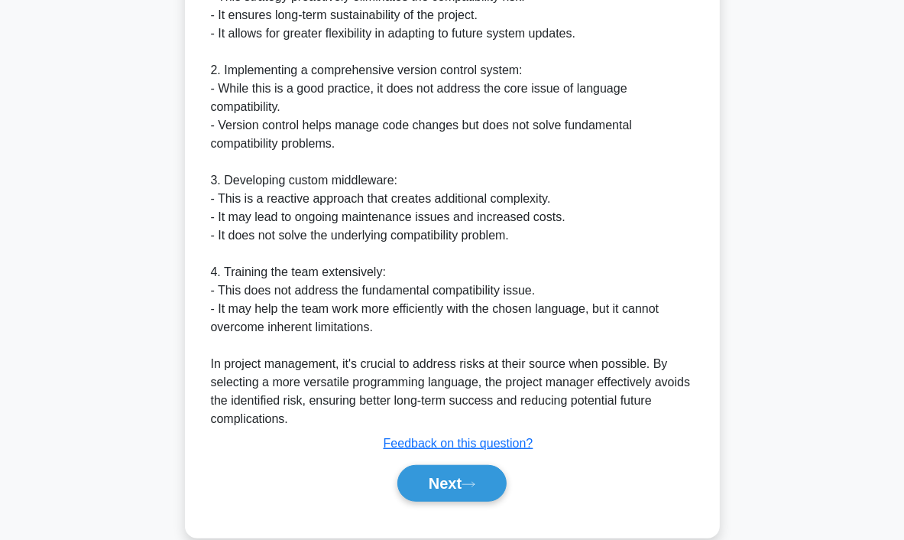
scroll to position [677, 0]
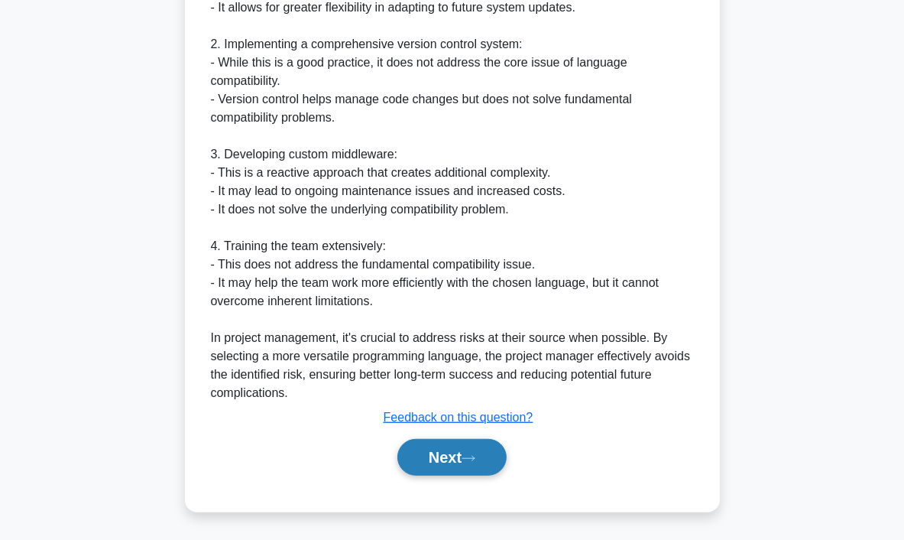
click at [486, 464] on button "Next" at bounding box center [452, 457] width 109 height 37
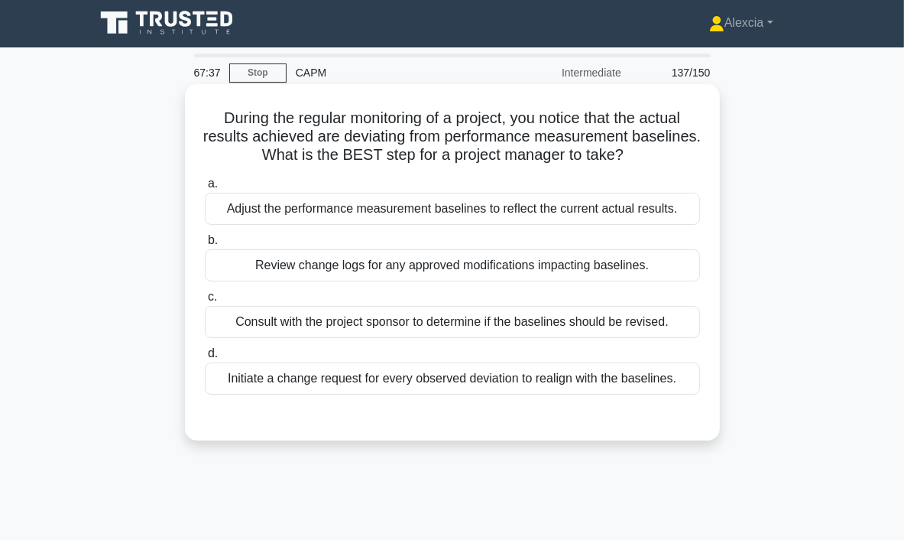
scroll to position [0, 0]
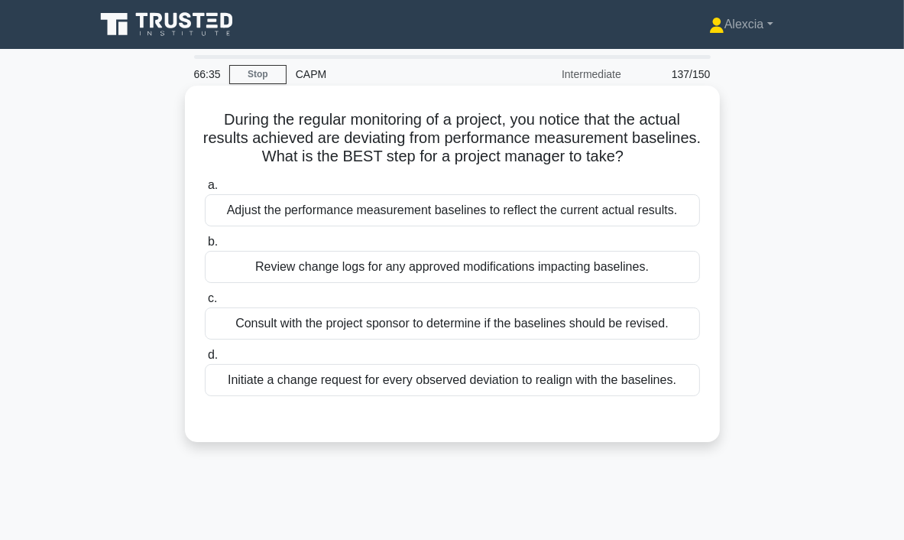
click at [383, 389] on div "Initiate a change request for every observed deviation to realign with the base…" at bounding box center [452, 380] width 495 height 32
click at [205, 360] on input "d. Initiate a change request for every observed deviation to realign with the b…" at bounding box center [205, 355] width 0 height 10
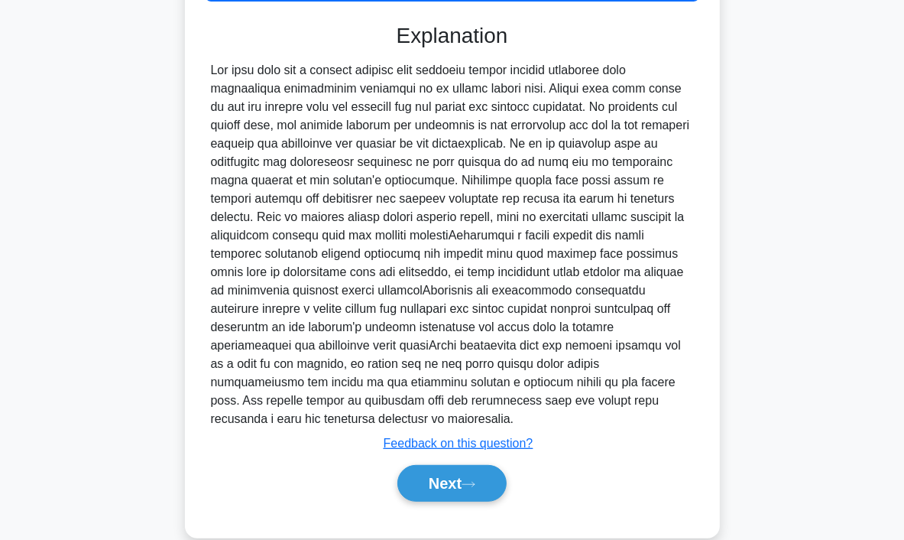
scroll to position [422, 0]
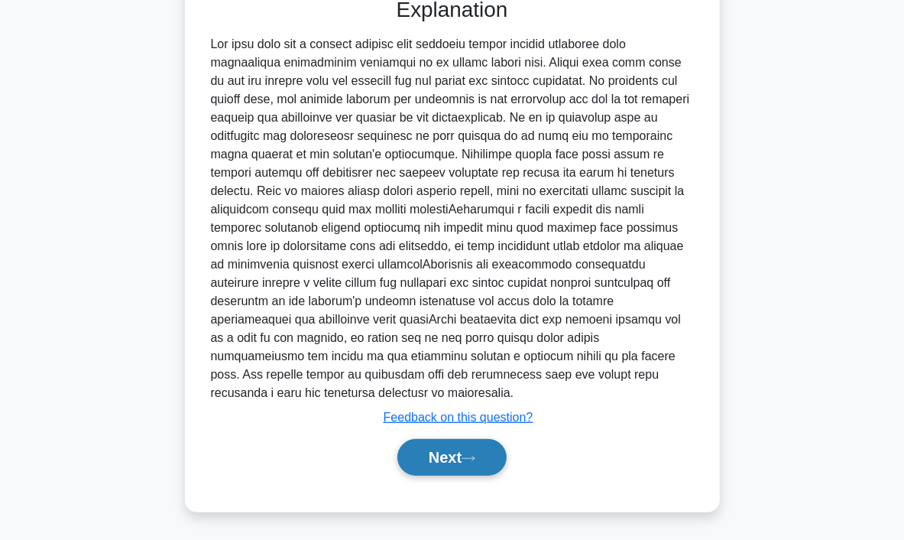
click at [476, 459] on icon at bounding box center [469, 458] width 14 height 8
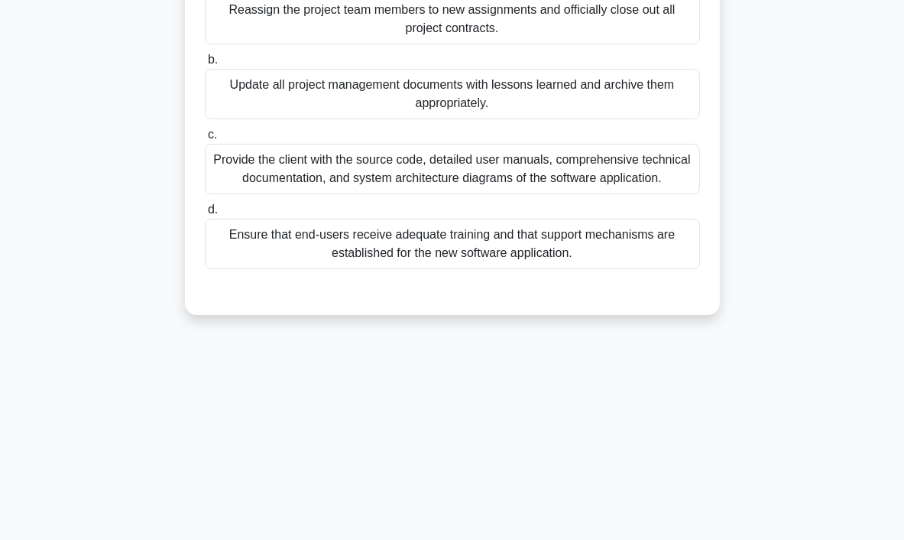
scroll to position [0, 0]
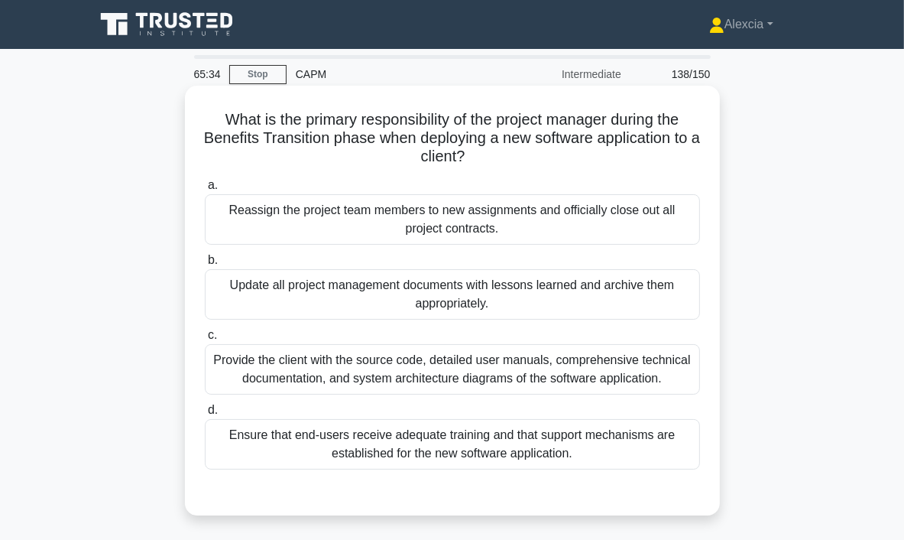
click at [440, 447] on div "Ensure that end-users receive adequate training and that support mechanisms are…" at bounding box center [452, 444] width 495 height 50
click at [205, 415] on input "d. Ensure that end-users receive adequate training and that support mechanisms …" at bounding box center [205, 410] width 0 height 10
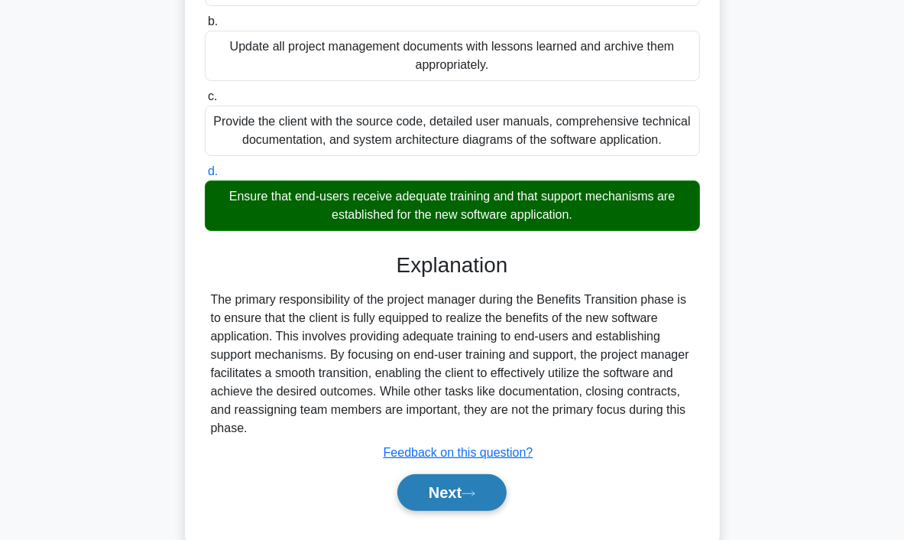
scroll to position [287, 0]
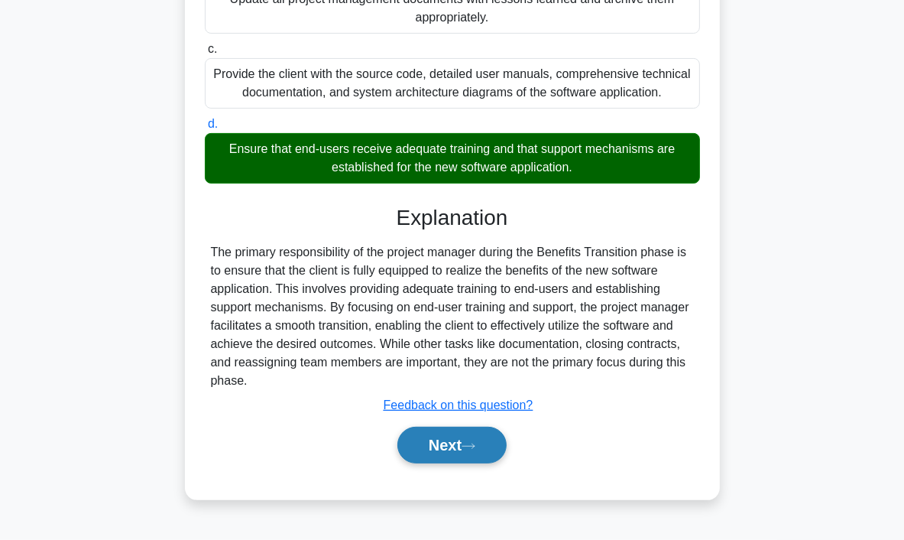
click at [448, 451] on button "Next" at bounding box center [452, 445] width 109 height 37
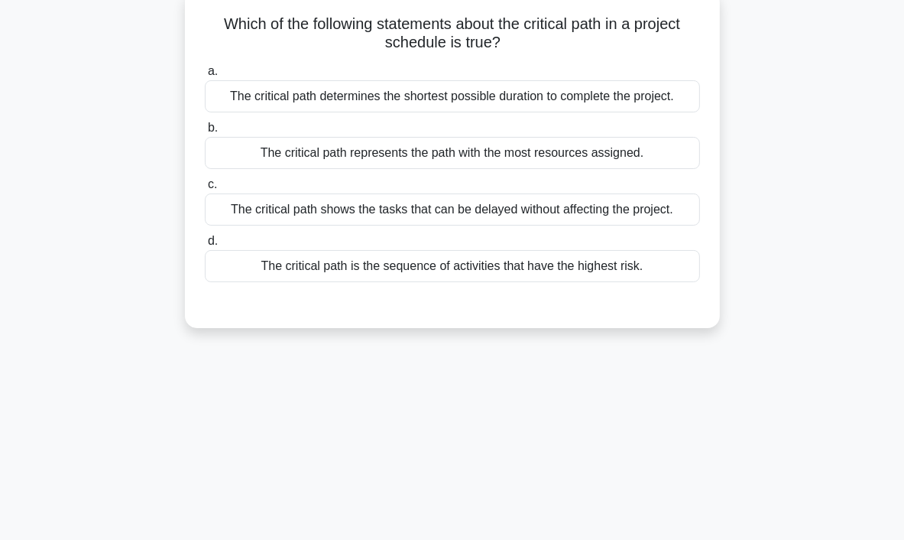
scroll to position [0, 0]
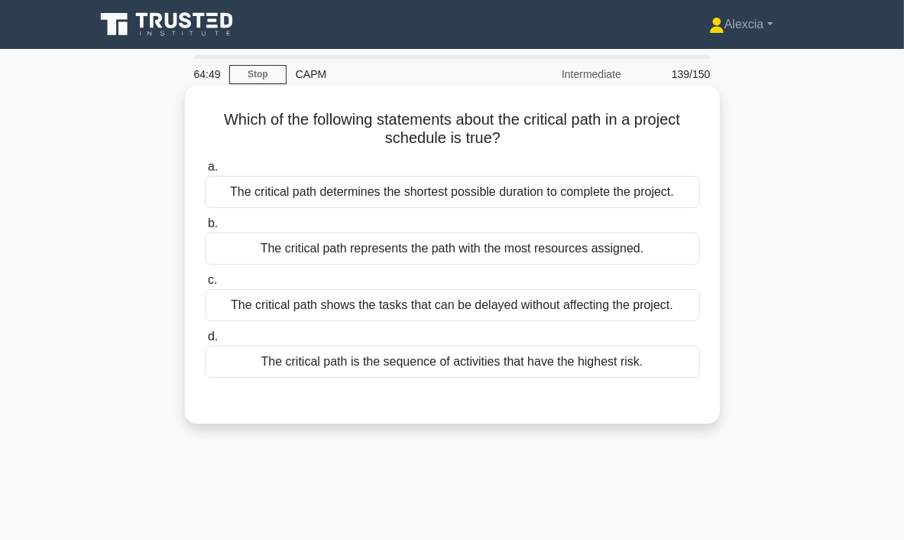
click at [633, 257] on div "The critical path represents the path with the most resources assigned." at bounding box center [452, 248] width 495 height 32
click at [205, 229] on input "b. The critical path represents the path with the most resources assigned." at bounding box center [205, 224] width 0 height 10
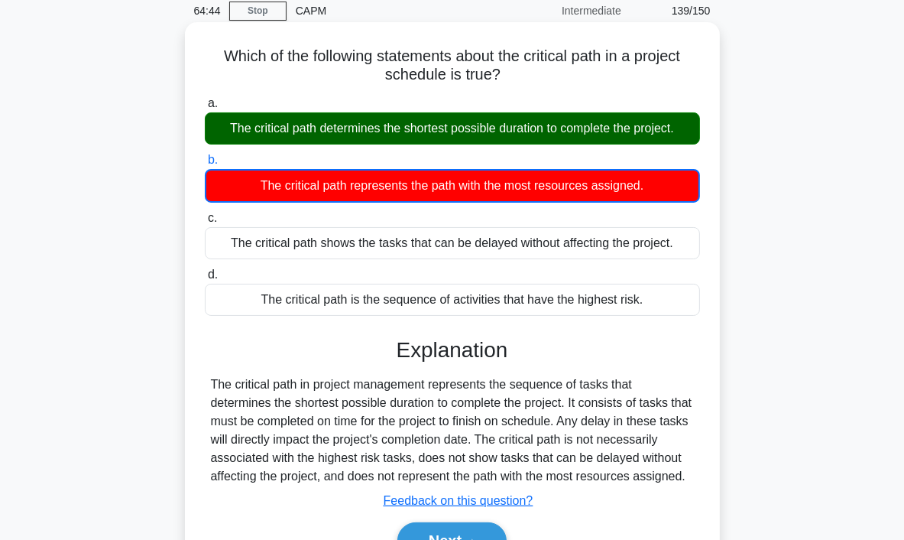
scroll to position [287, 0]
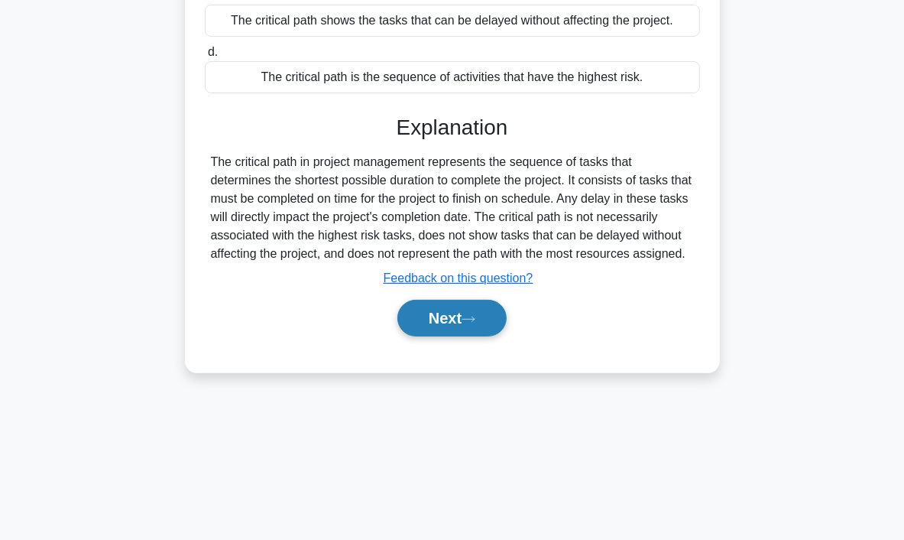
click at [469, 325] on button "Next" at bounding box center [452, 318] width 109 height 37
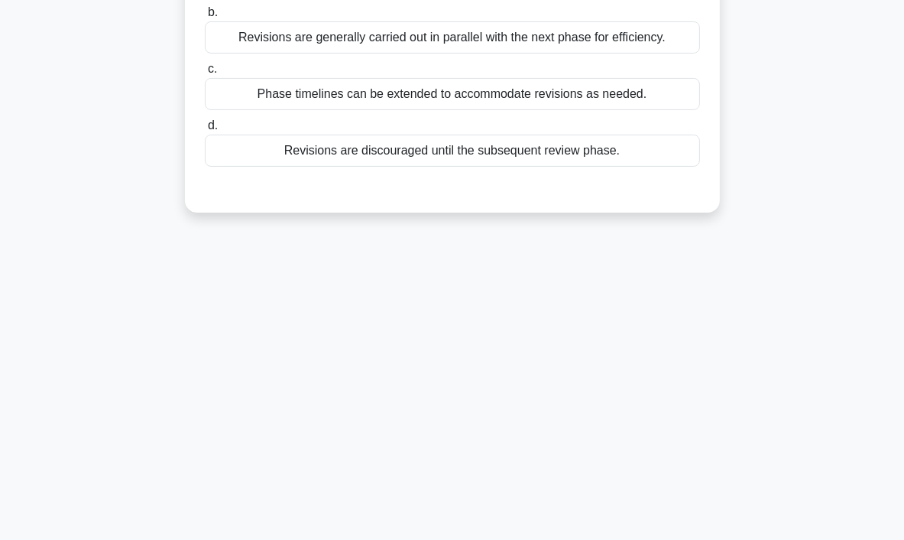
scroll to position [0, 0]
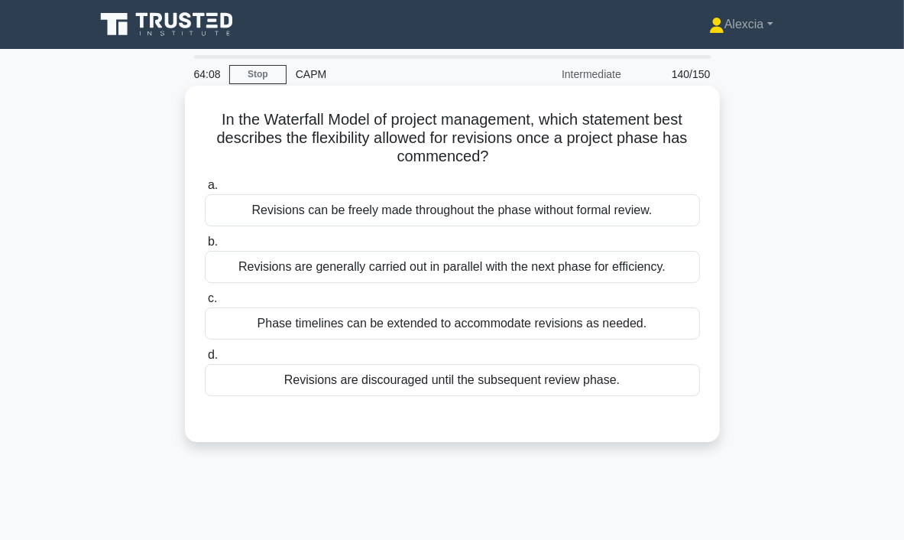
click at [292, 380] on div "Revisions are discouraged until the subsequent review phase." at bounding box center [452, 380] width 495 height 32
click at [205, 360] on input "d. Revisions are discouraged until the subsequent review phase." at bounding box center [205, 355] width 0 height 10
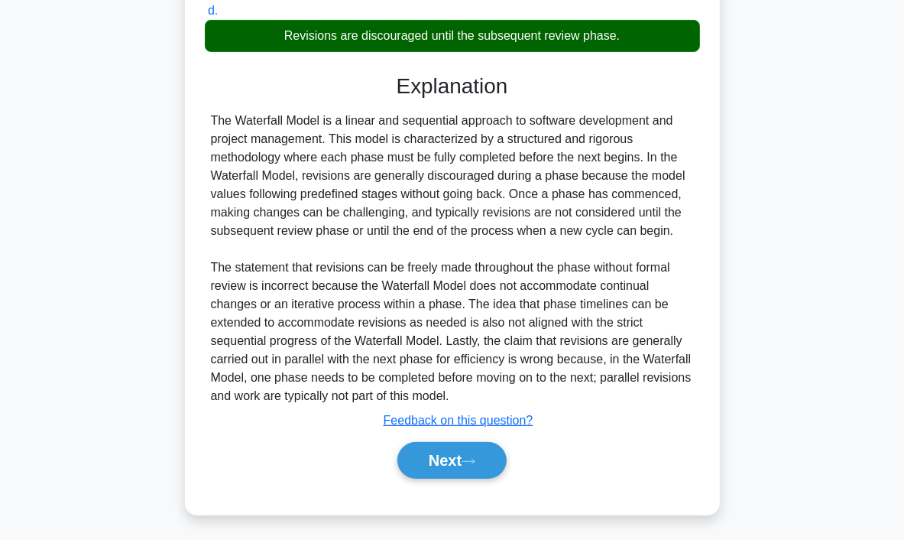
scroll to position [347, 0]
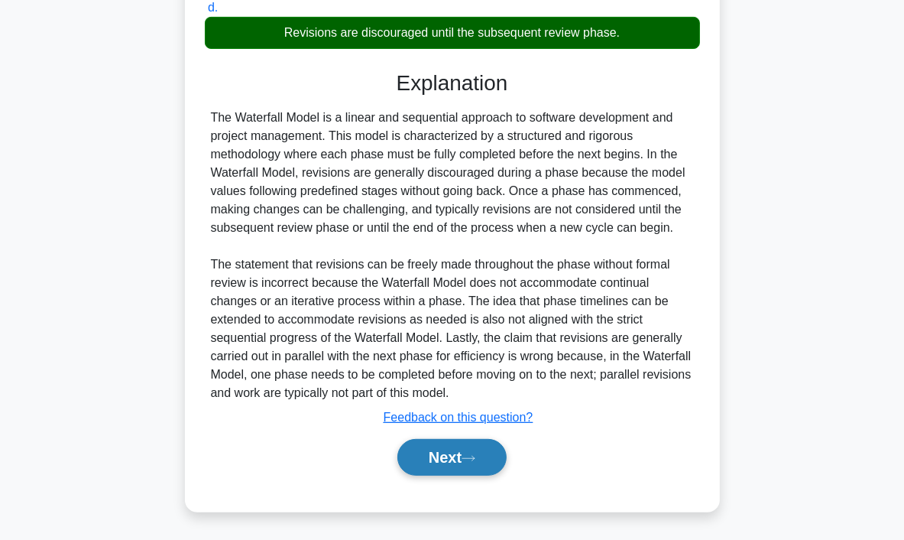
click at [450, 446] on button "Next" at bounding box center [452, 457] width 109 height 37
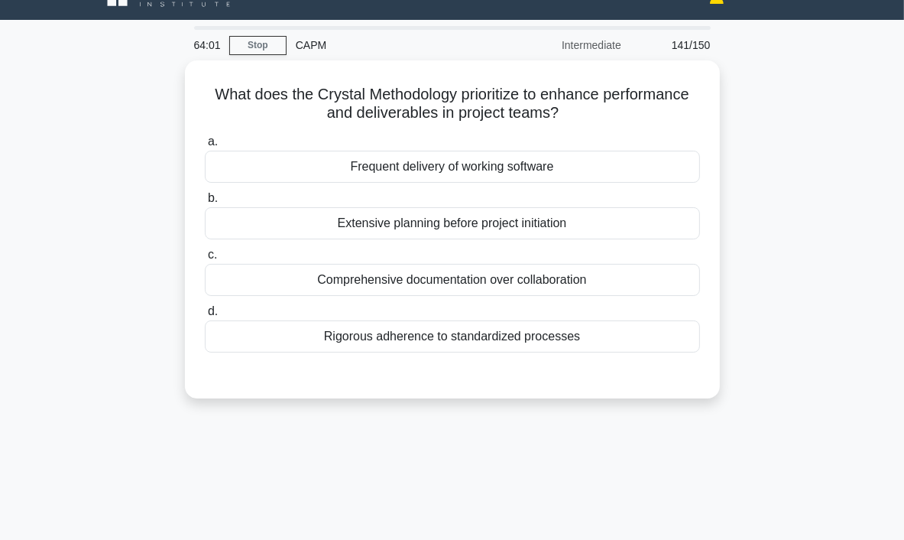
scroll to position [0, 0]
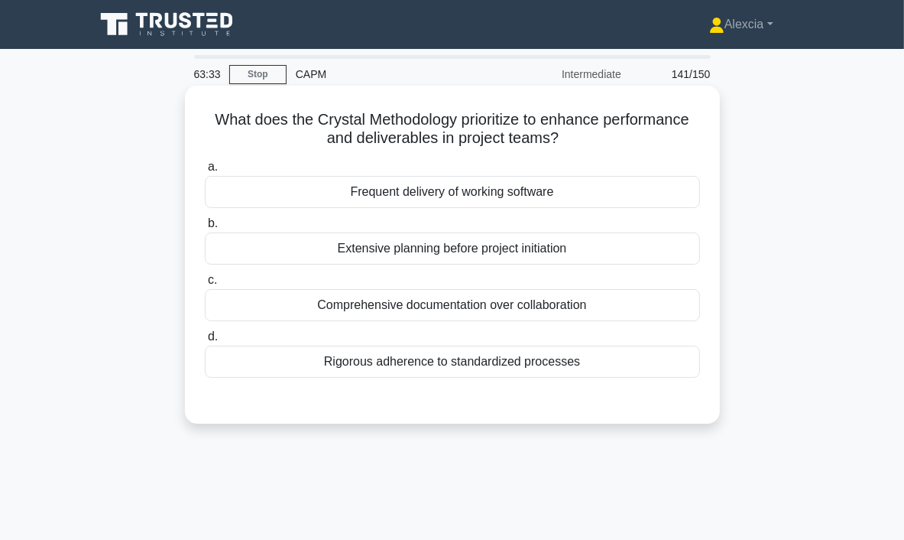
click at [425, 307] on div "Comprehensive documentation over collaboration" at bounding box center [452, 305] width 495 height 32
click at [205, 285] on input "c. Comprehensive documentation over collaboration" at bounding box center [205, 280] width 0 height 10
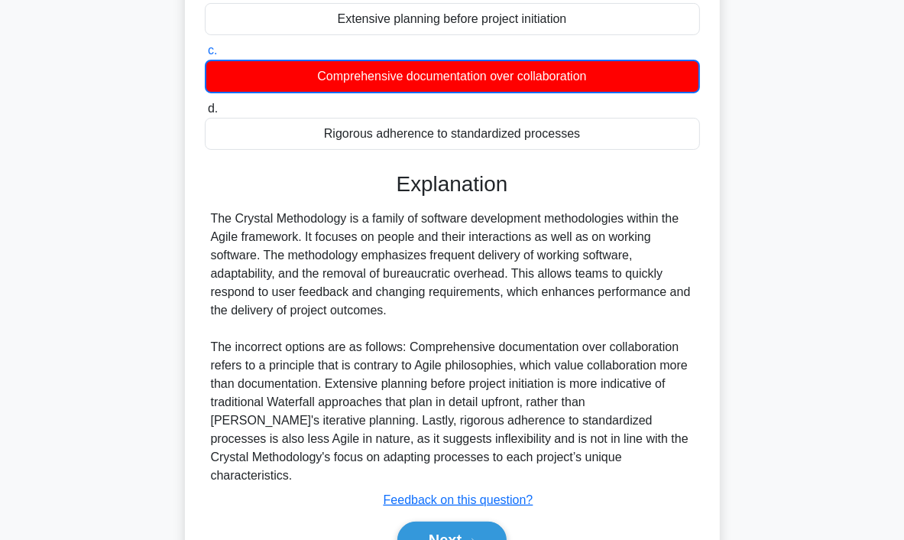
scroll to position [294, 0]
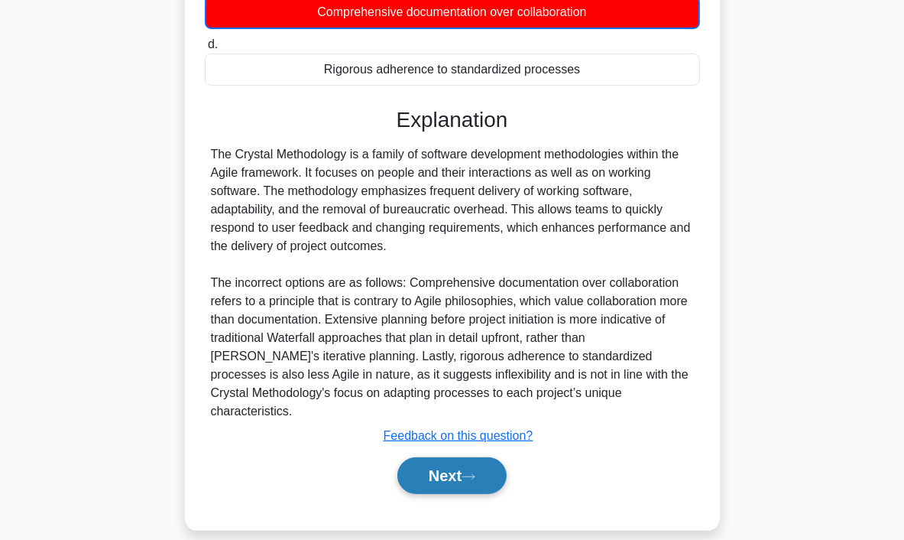
click at [425, 463] on button "Next" at bounding box center [452, 475] width 109 height 37
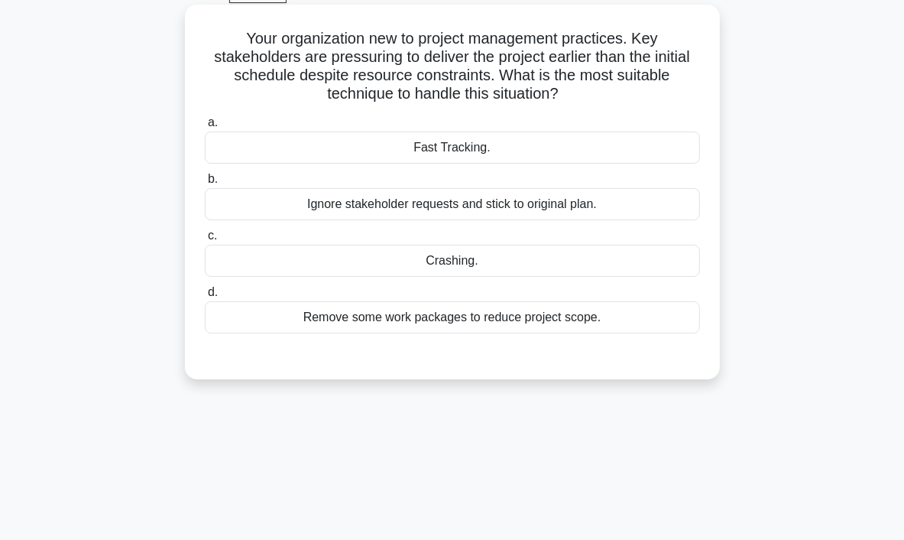
scroll to position [57, 0]
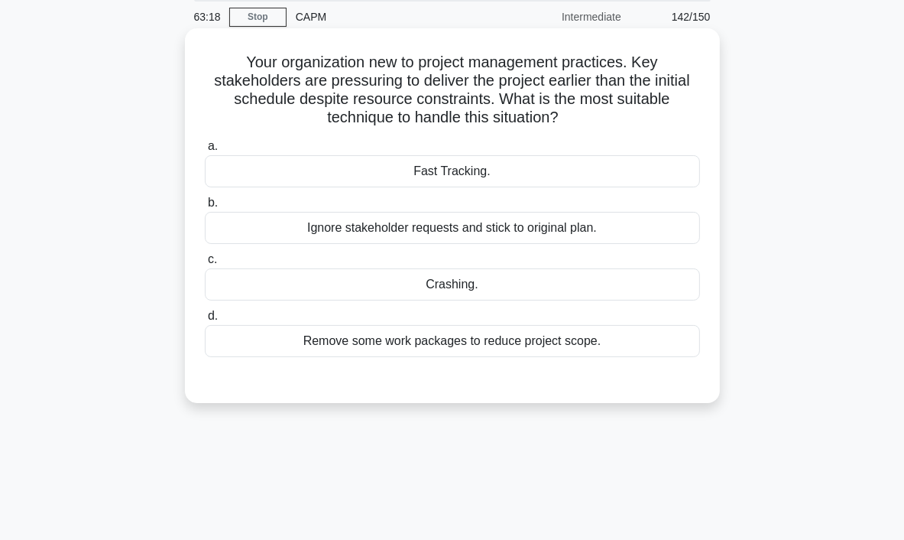
click at [463, 166] on div "Fast Tracking." at bounding box center [452, 171] width 495 height 32
click at [205, 151] on input "a. Fast Tracking." at bounding box center [205, 146] width 0 height 10
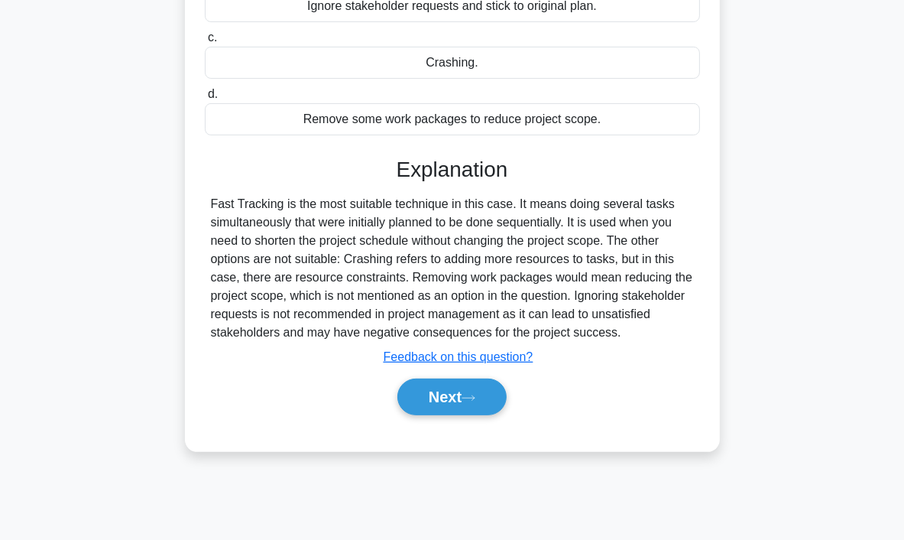
scroll to position [287, 0]
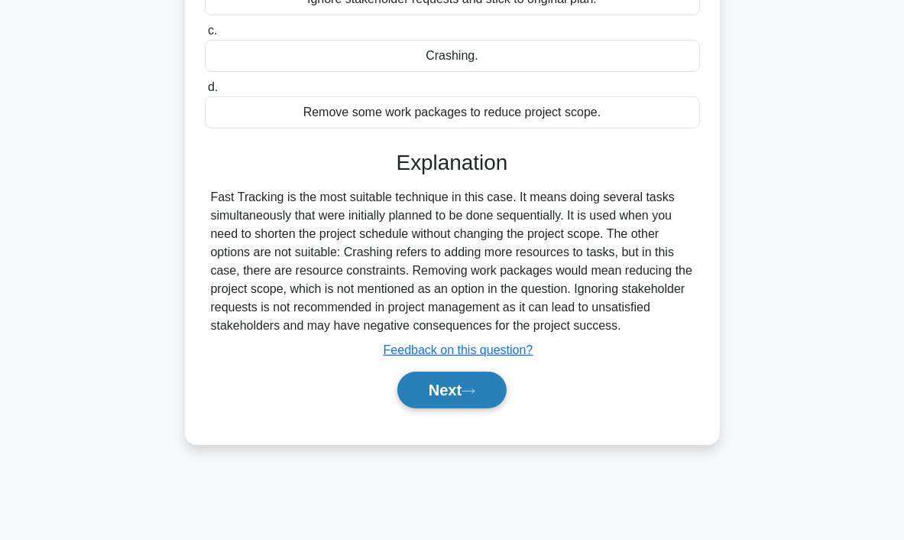
click at [455, 383] on button "Next" at bounding box center [452, 390] width 109 height 37
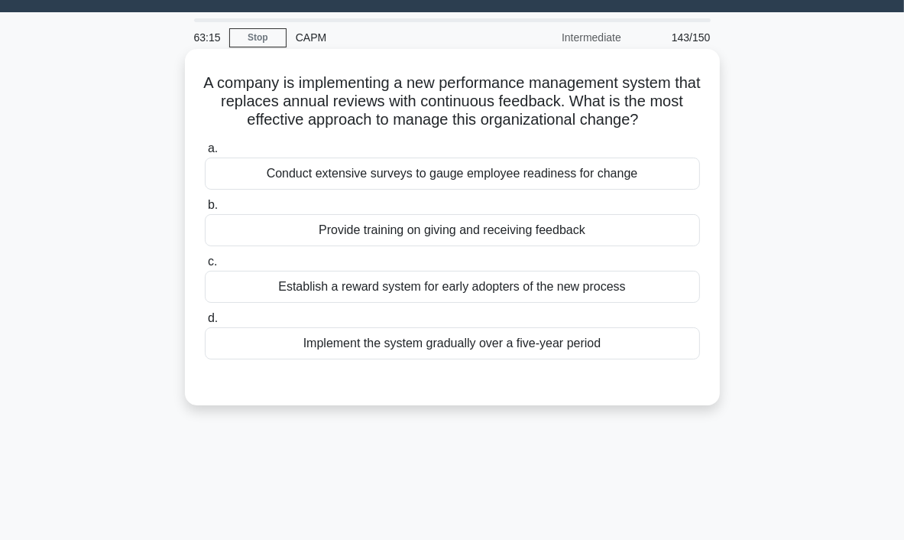
scroll to position [0, 0]
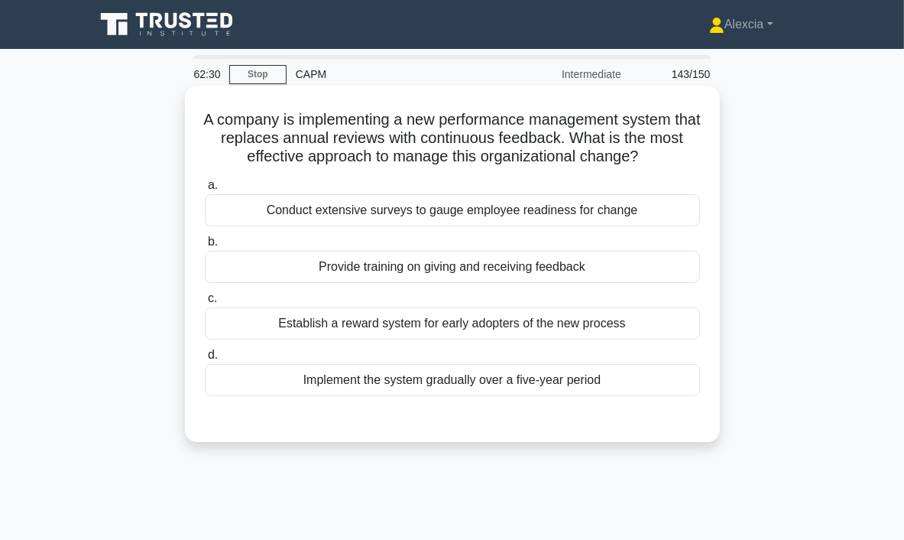
click at [317, 327] on div "Establish a reward system for early adopters of the new process" at bounding box center [452, 323] width 495 height 32
click at [205, 304] on input "c. Establish a reward system for early adopters of the new process" at bounding box center [205, 299] width 0 height 10
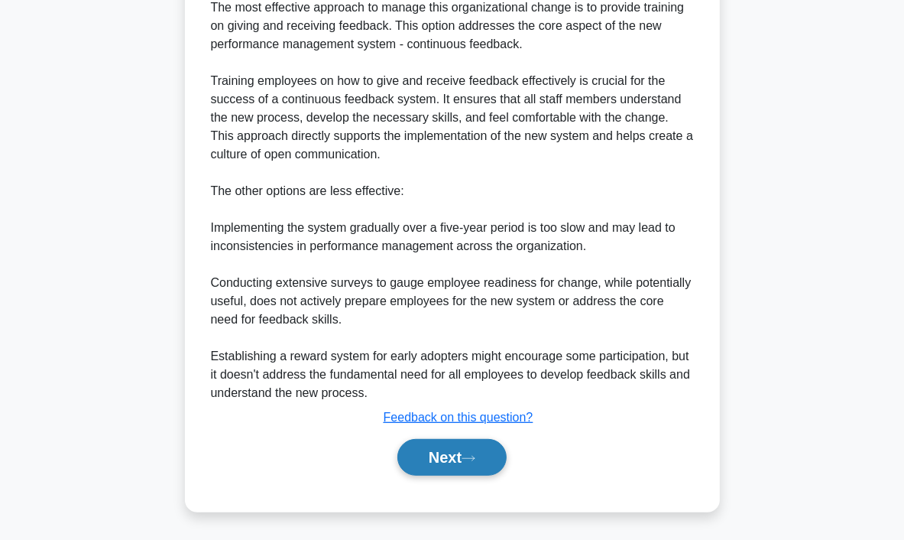
click at [440, 453] on button "Next" at bounding box center [452, 457] width 109 height 37
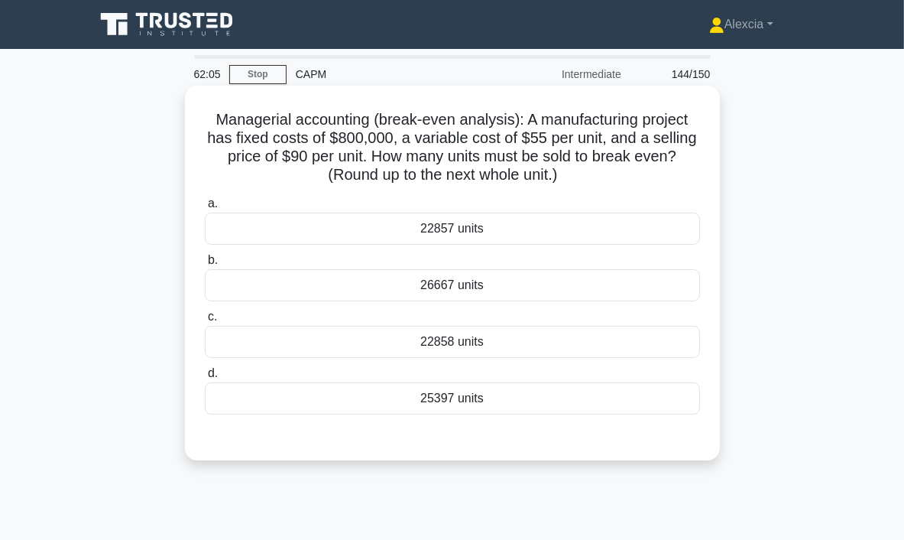
click at [440, 335] on div "22858 units" at bounding box center [452, 342] width 495 height 32
click at [205, 322] on input "c. 22858 units" at bounding box center [205, 317] width 0 height 10
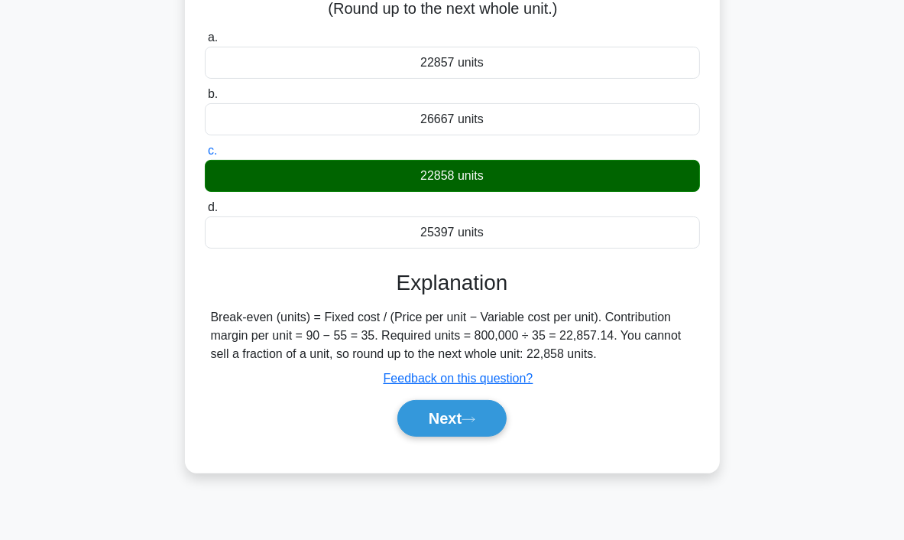
scroll to position [229, 0]
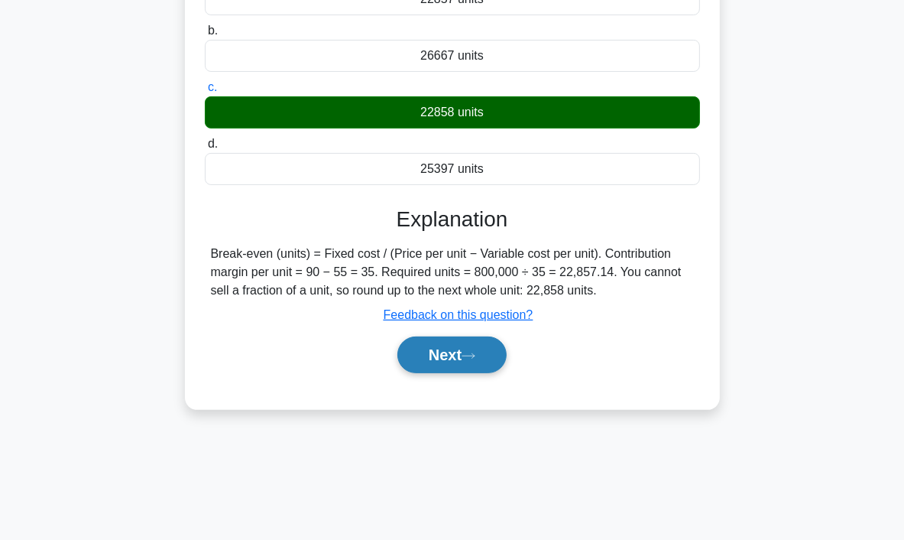
click at [445, 347] on button "Next" at bounding box center [452, 354] width 109 height 37
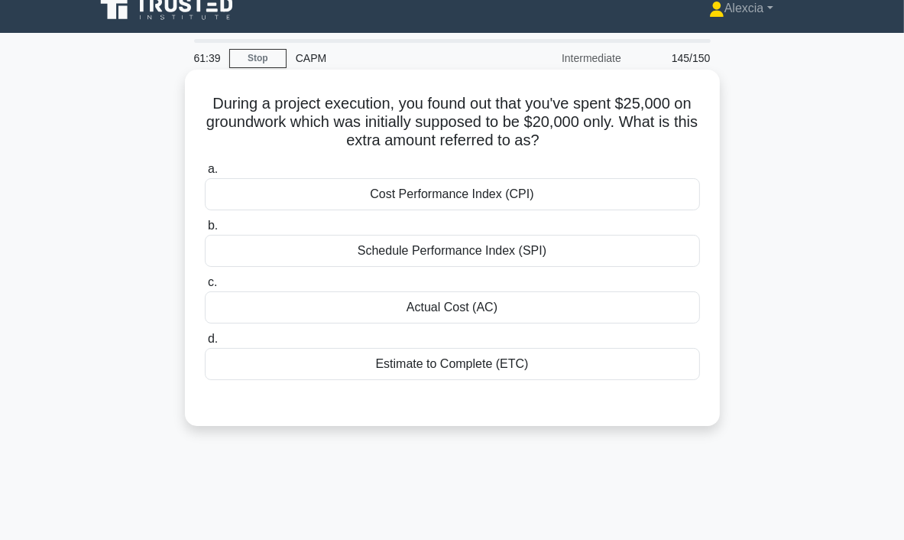
scroll to position [0, 0]
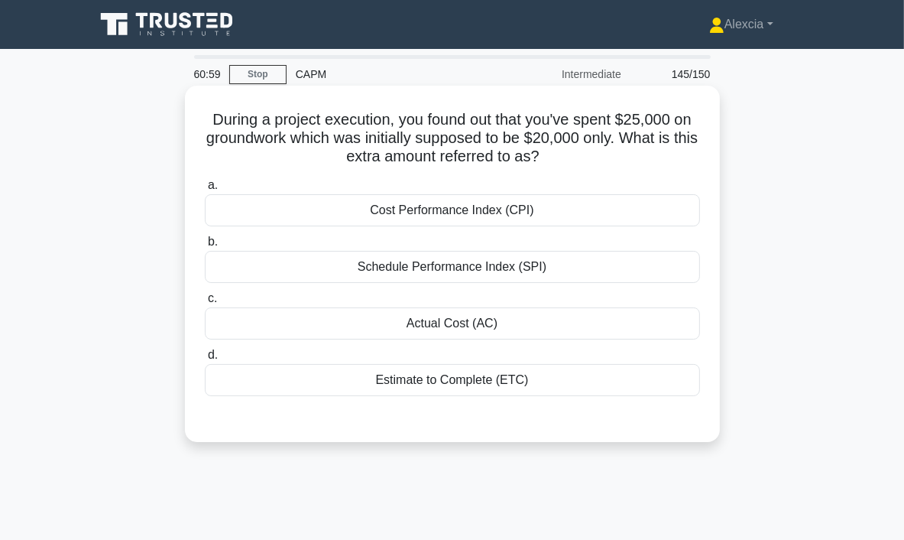
click at [463, 322] on div "Actual Cost (AC)" at bounding box center [452, 323] width 495 height 32
click at [205, 304] on input "c. Actual Cost (AC)" at bounding box center [205, 299] width 0 height 10
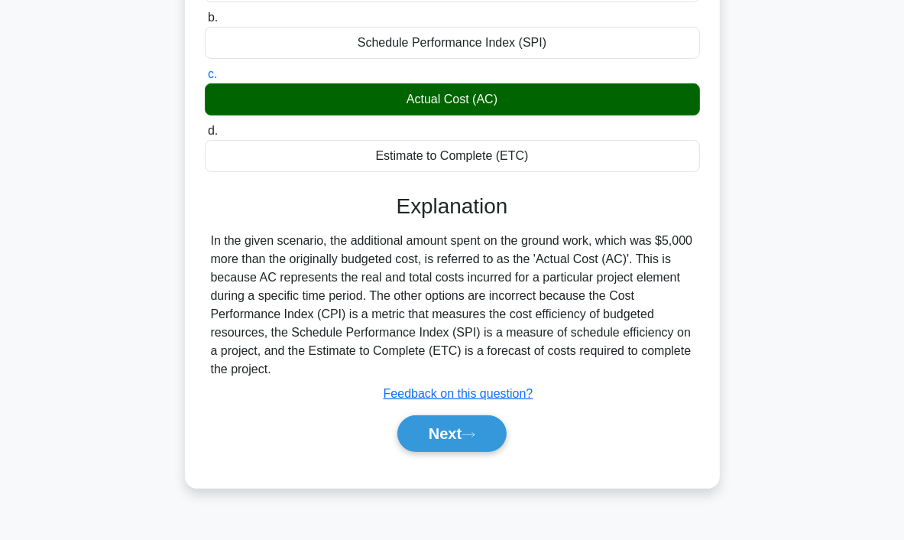
scroll to position [287, 0]
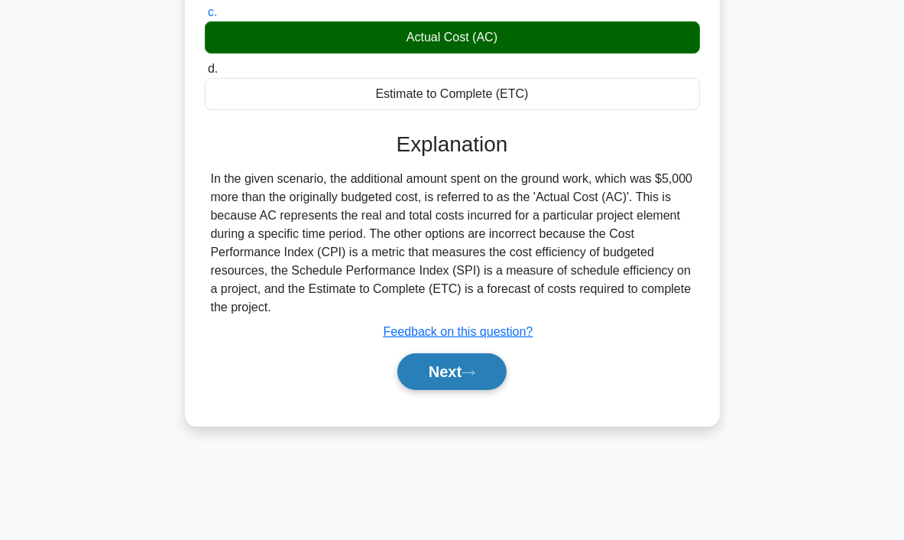
click at [469, 370] on icon at bounding box center [469, 373] width 14 height 8
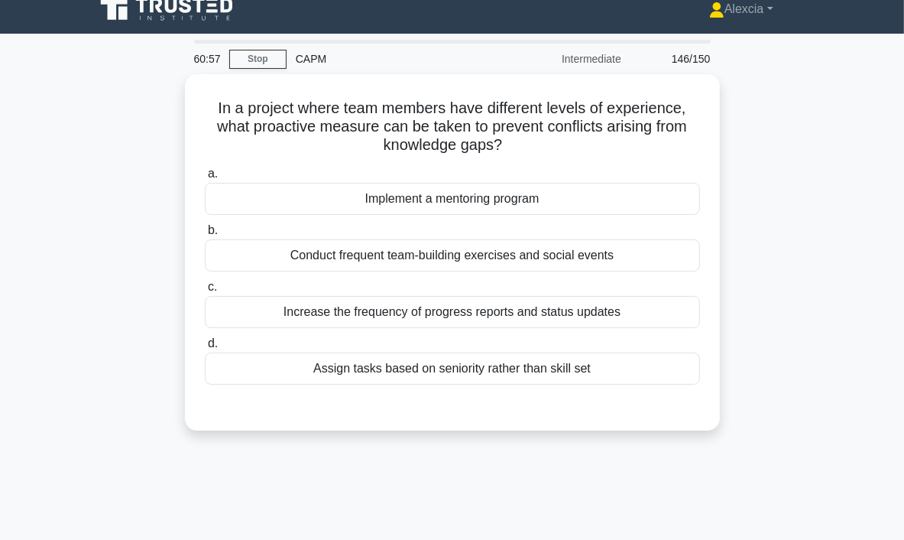
scroll to position [0, 0]
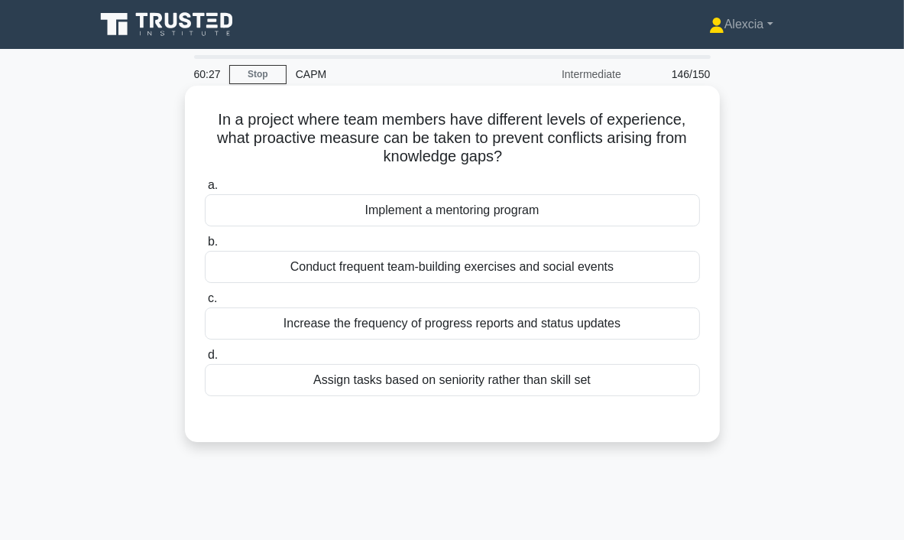
click at [459, 212] on div "Implement a mentoring program" at bounding box center [452, 210] width 495 height 32
click at [205, 190] on input "a. Implement a mentoring program" at bounding box center [205, 185] width 0 height 10
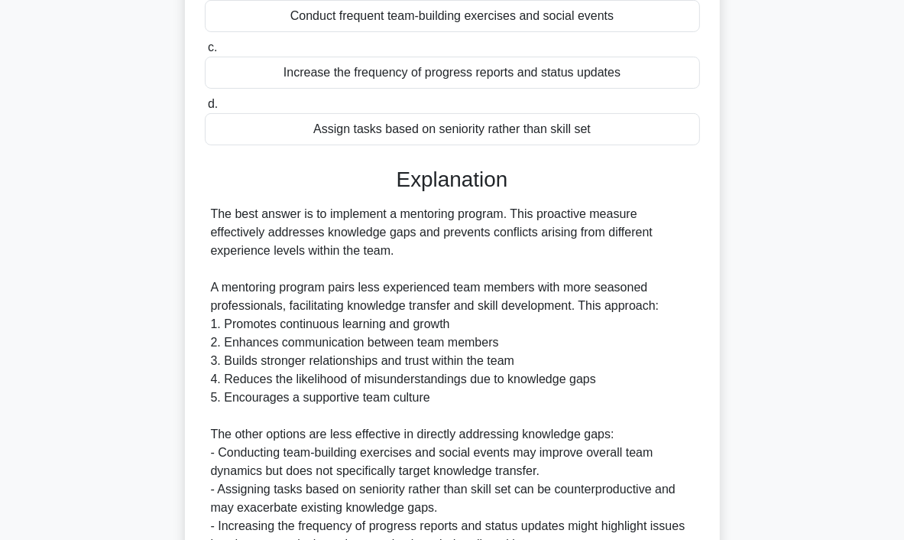
scroll to position [459, 0]
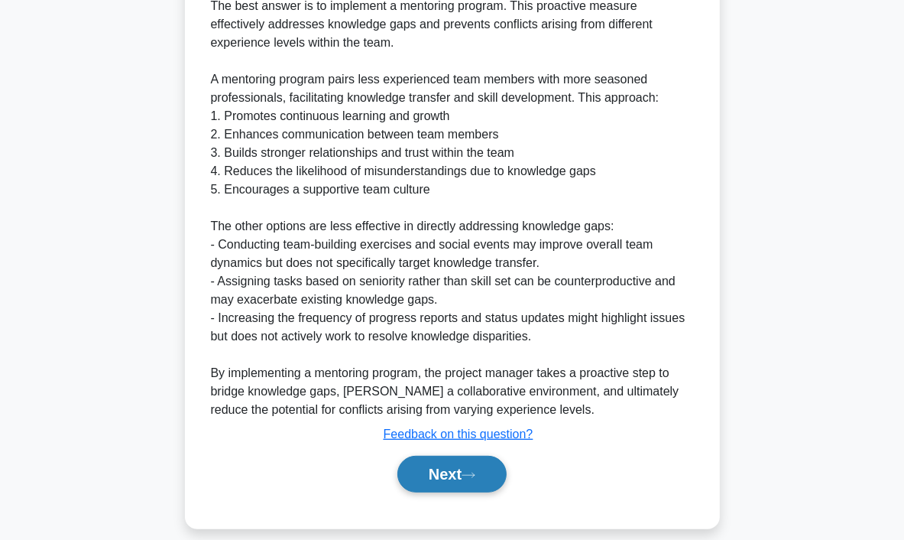
click at [450, 476] on button "Next" at bounding box center [452, 474] width 109 height 37
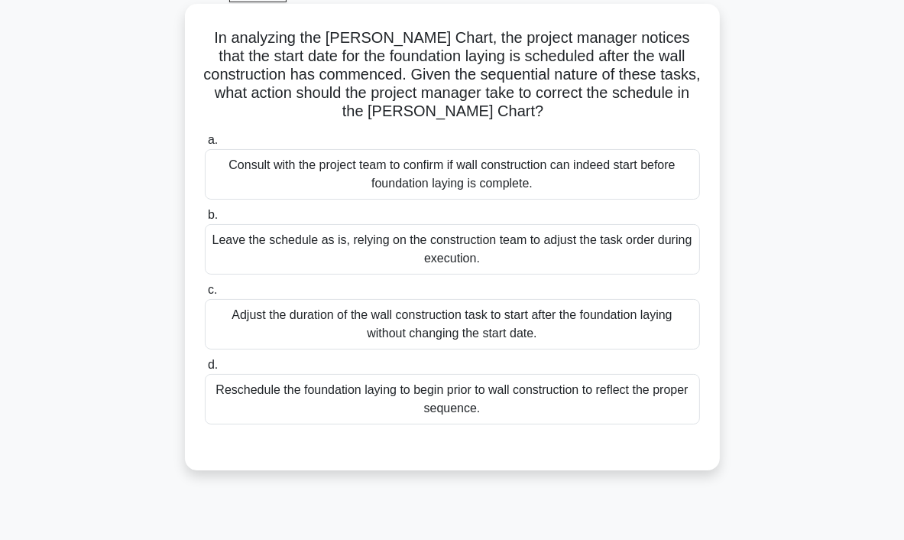
scroll to position [76, 0]
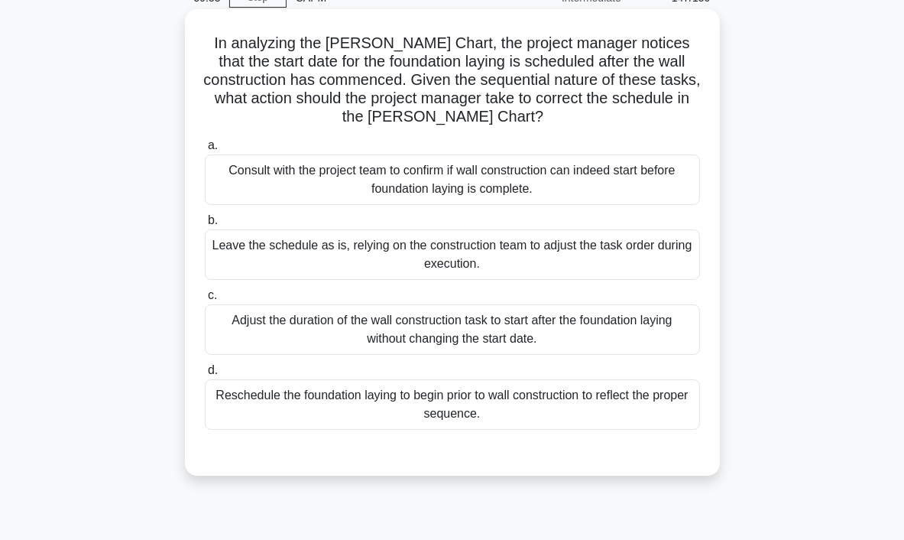
click at [557, 189] on div "Consult with the project team to confirm if wall construction can indeed start …" at bounding box center [452, 179] width 495 height 50
click at [205, 151] on input "a. Consult with the project team to confirm if wall construction can indeed sta…" at bounding box center [205, 146] width 0 height 10
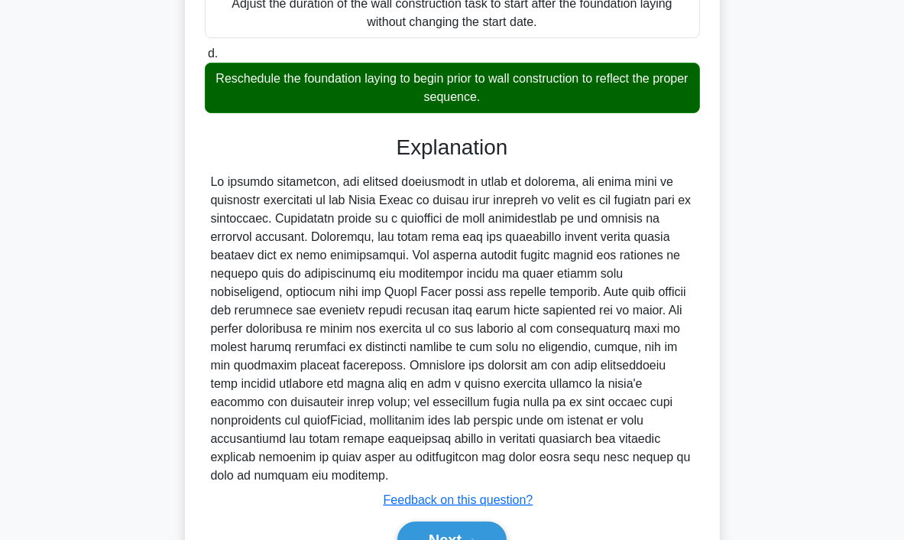
scroll to position [459, 0]
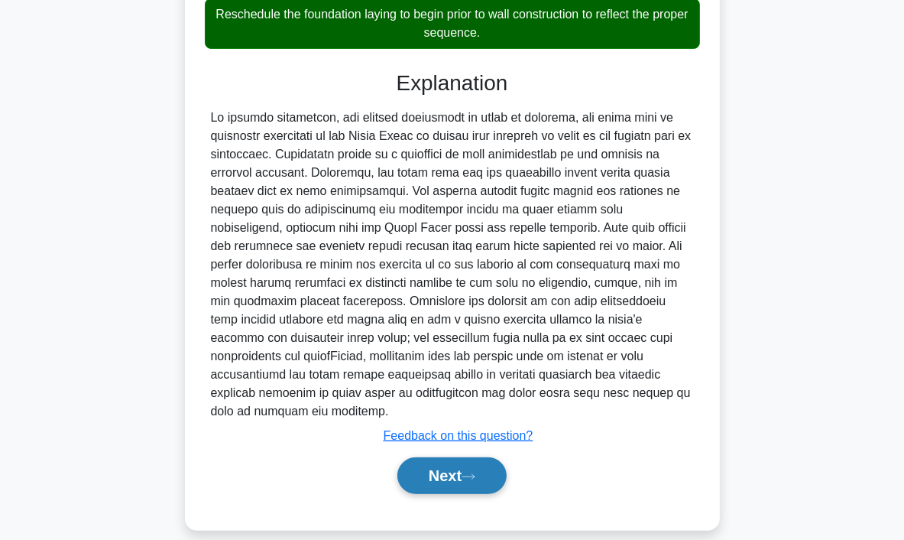
click at [471, 457] on button "Next" at bounding box center [452, 475] width 109 height 37
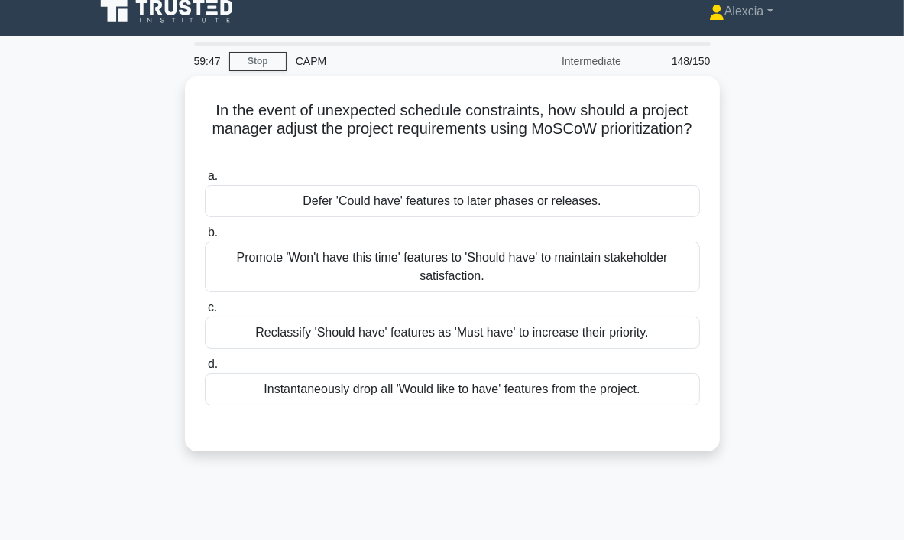
scroll to position [0, 0]
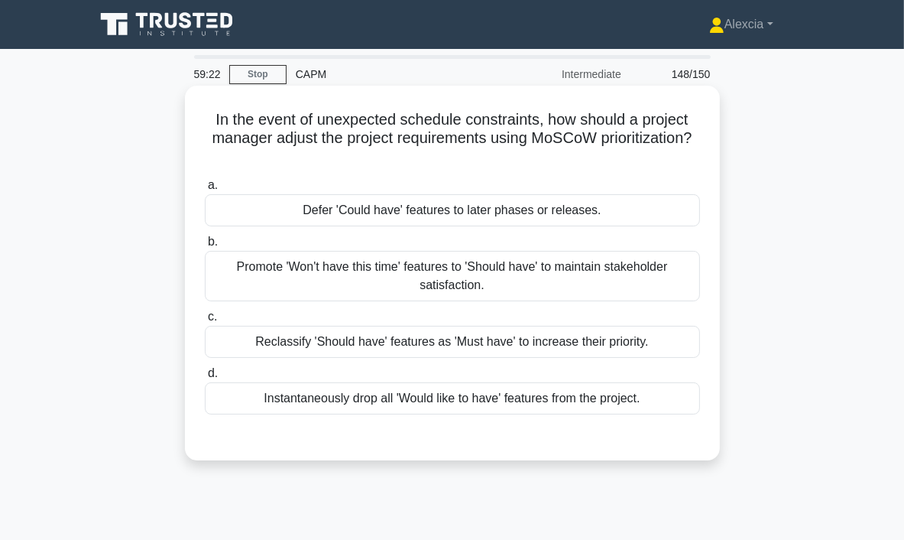
click at [405, 203] on div "Defer 'Could have' features to later phases or releases." at bounding box center [452, 210] width 495 height 32
click at [205, 190] on input "a. Defer 'Could have' features to later phases or releases." at bounding box center [205, 185] width 0 height 10
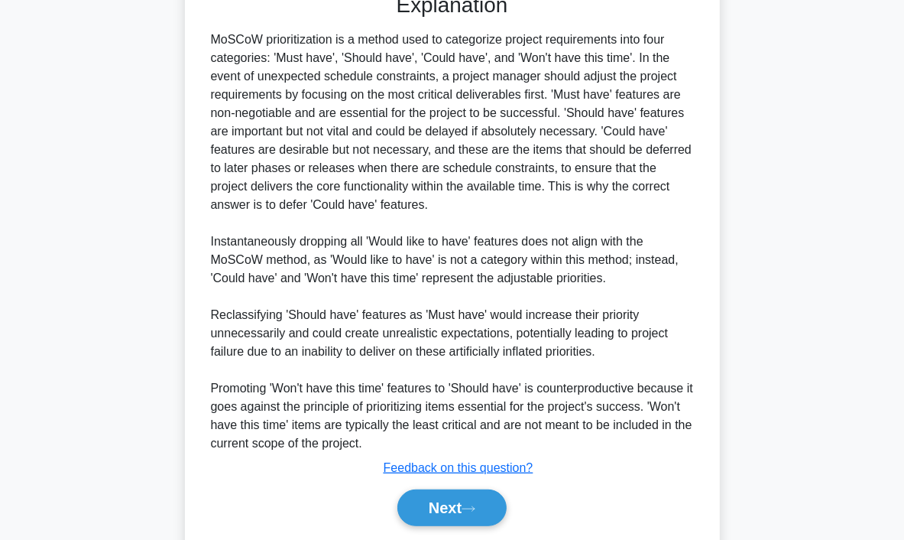
scroll to position [494, 0]
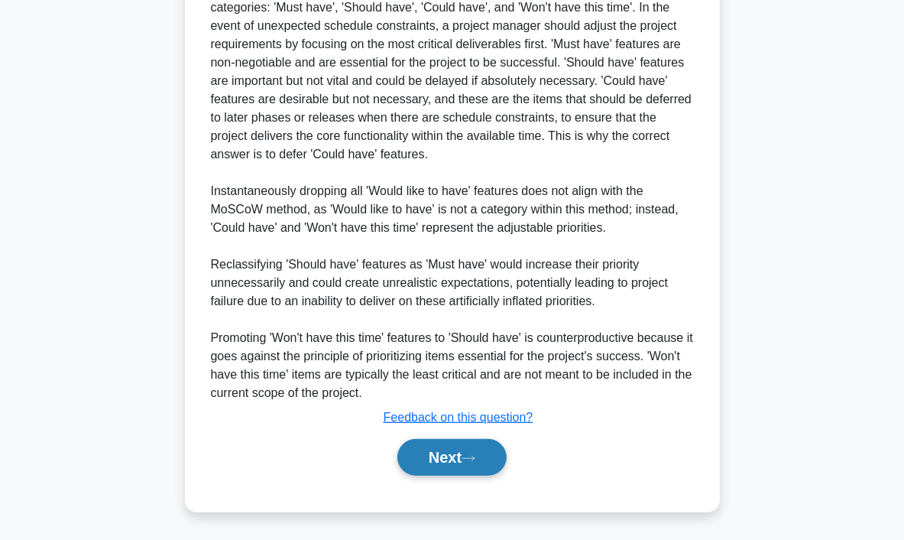
click at [450, 453] on button "Next" at bounding box center [452, 457] width 109 height 37
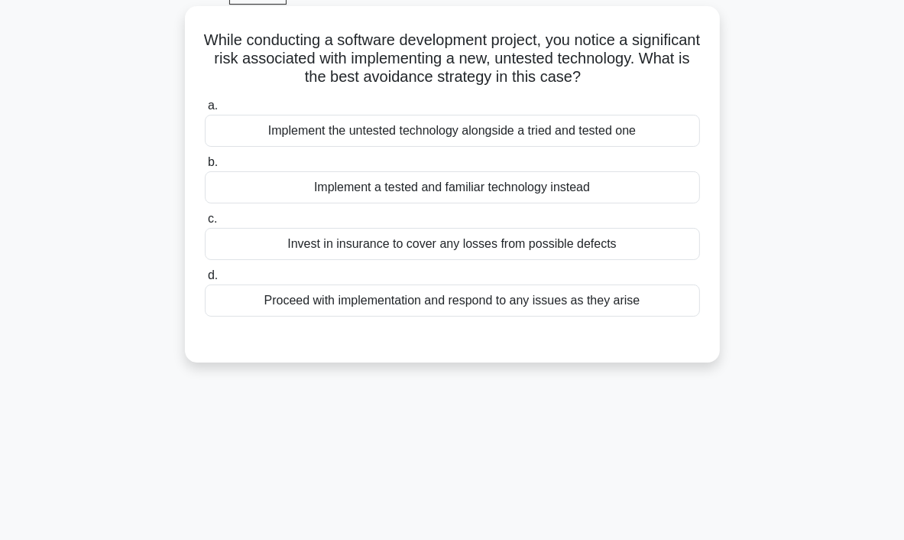
scroll to position [0, 0]
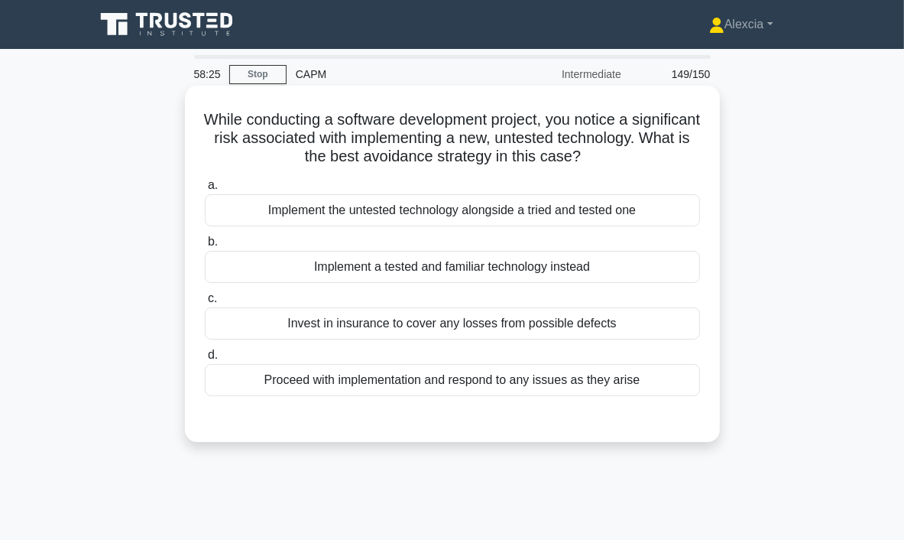
click at [575, 323] on div "Invest in insurance to cover any losses from possible defects" at bounding box center [452, 323] width 495 height 32
click at [205, 304] on input "c. Invest in insurance to cover any losses from possible defects" at bounding box center [205, 299] width 0 height 10
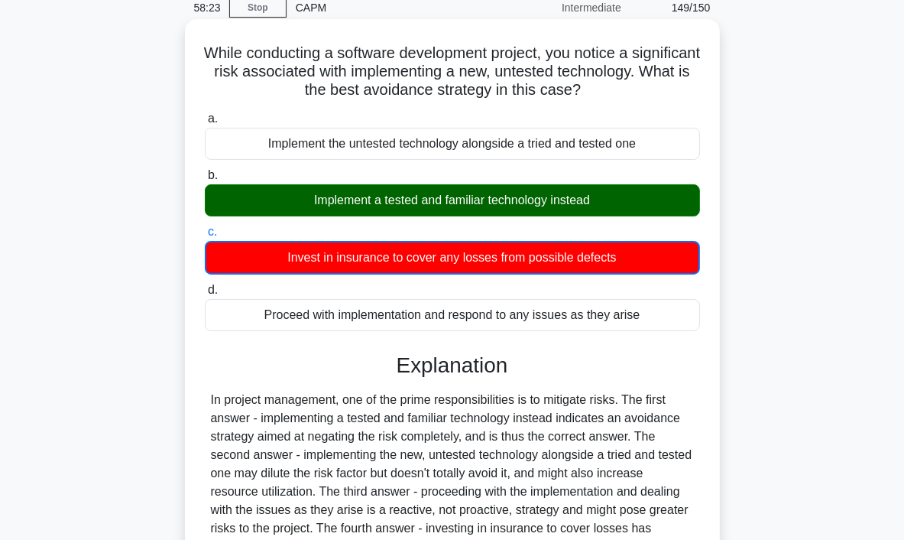
scroll to position [287, 0]
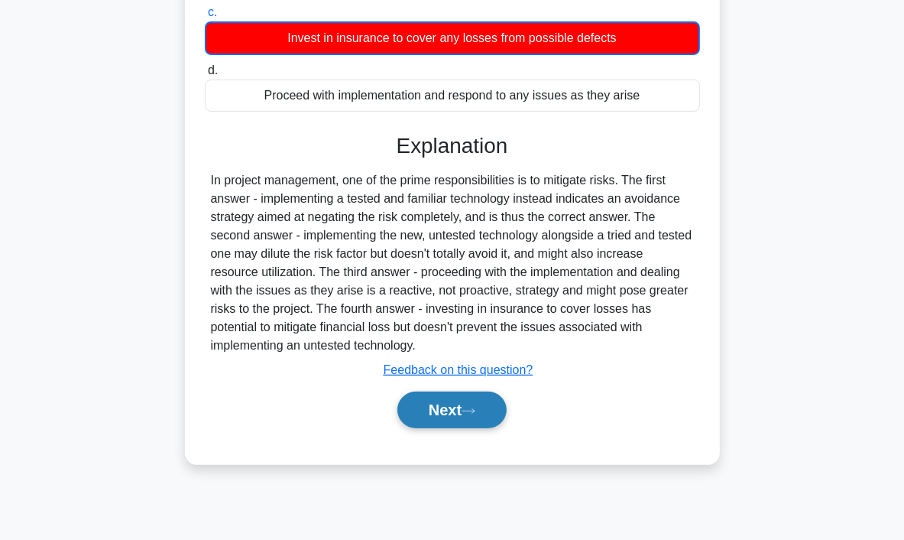
click at [462, 403] on button "Next" at bounding box center [452, 409] width 109 height 37
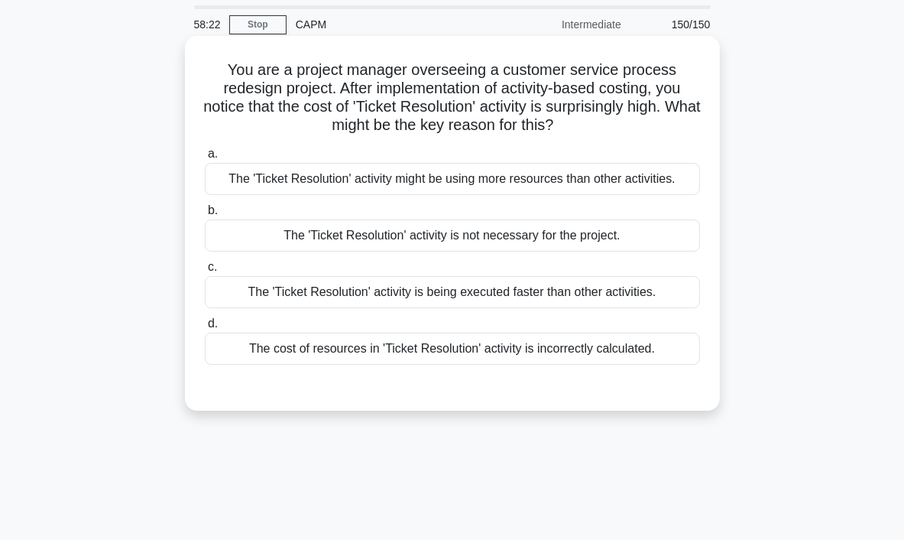
scroll to position [0, 0]
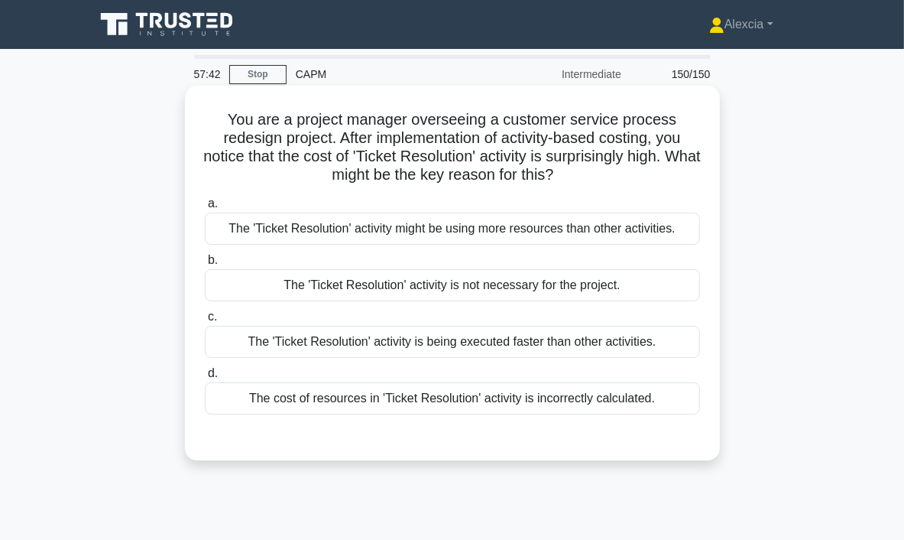
click at [416, 404] on div "The cost of resources in 'Ticket Resolution' activity is incorrectly calculated." at bounding box center [452, 398] width 495 height 32
click at [205, 378] on input "d. The cost of resources in 'Ticket Resolution' activity is incorrectly calcula…" at bounding box center [205, 374] width 0 height 10
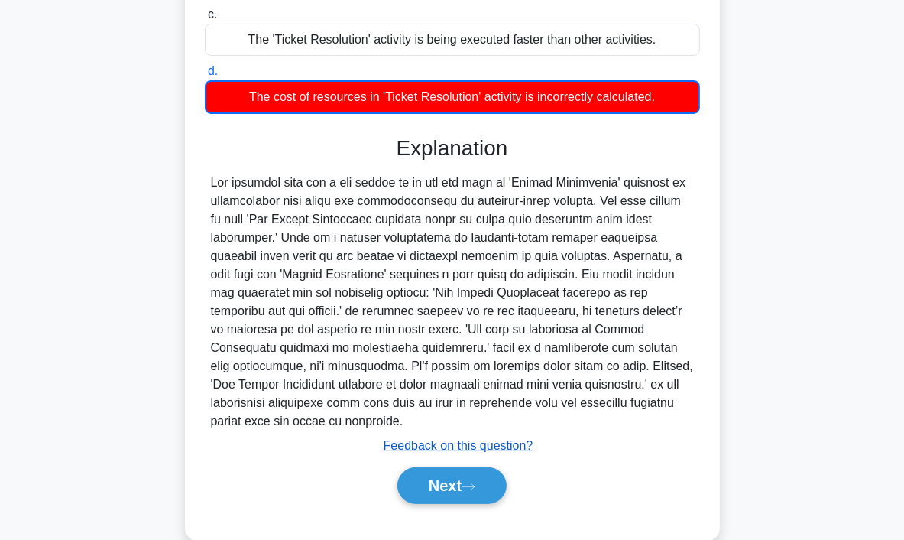
scroll to position [312, 0]
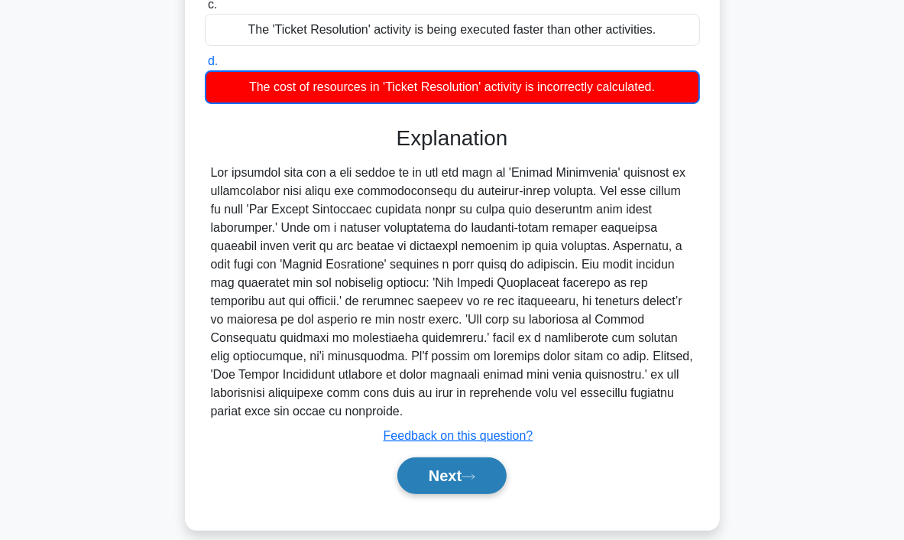
click at [428, 457] on button "Next" at bounding box center [452, 475] width 109 height 37
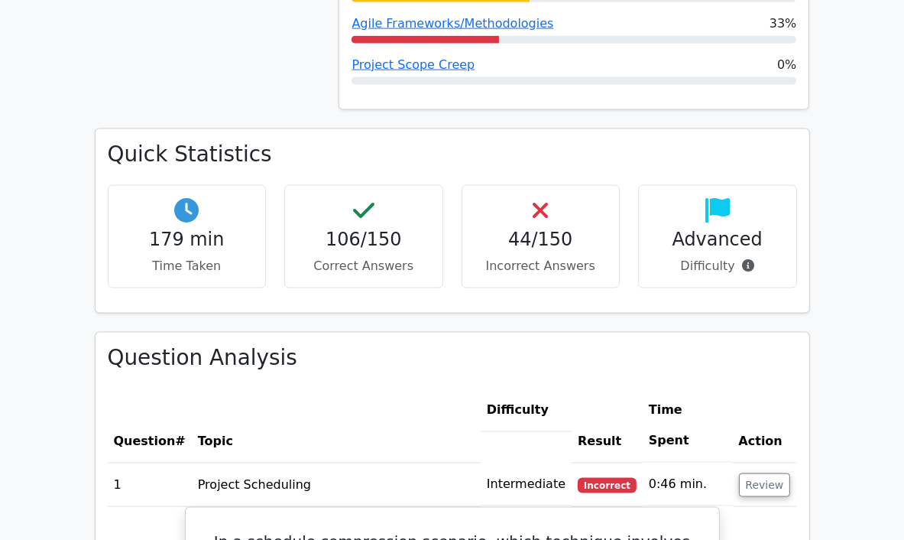
scroll to position [1682, 0]
